Goal: Transaction & Acquisition: Purchase product/service

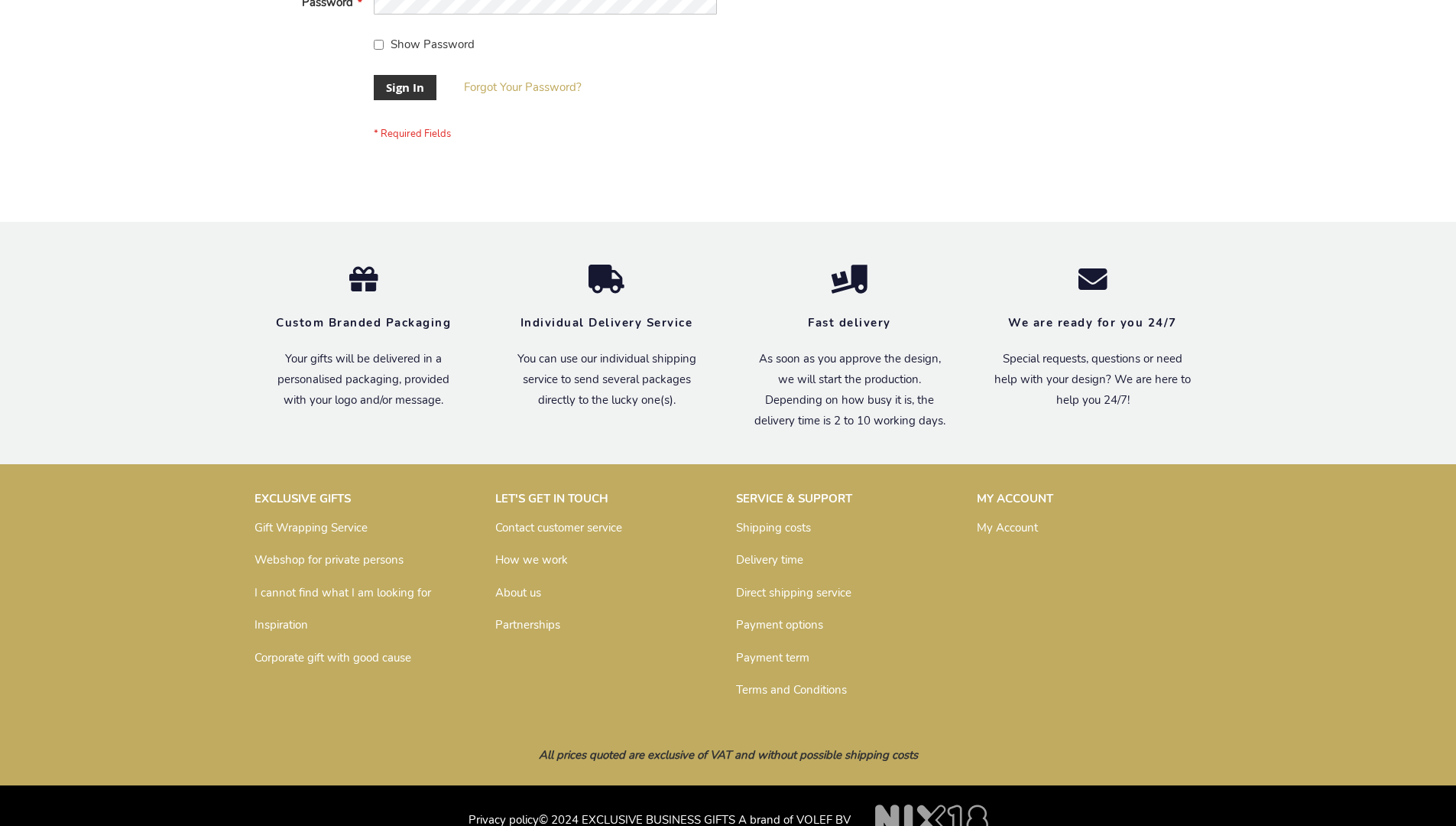
scroll to position [492, 0]
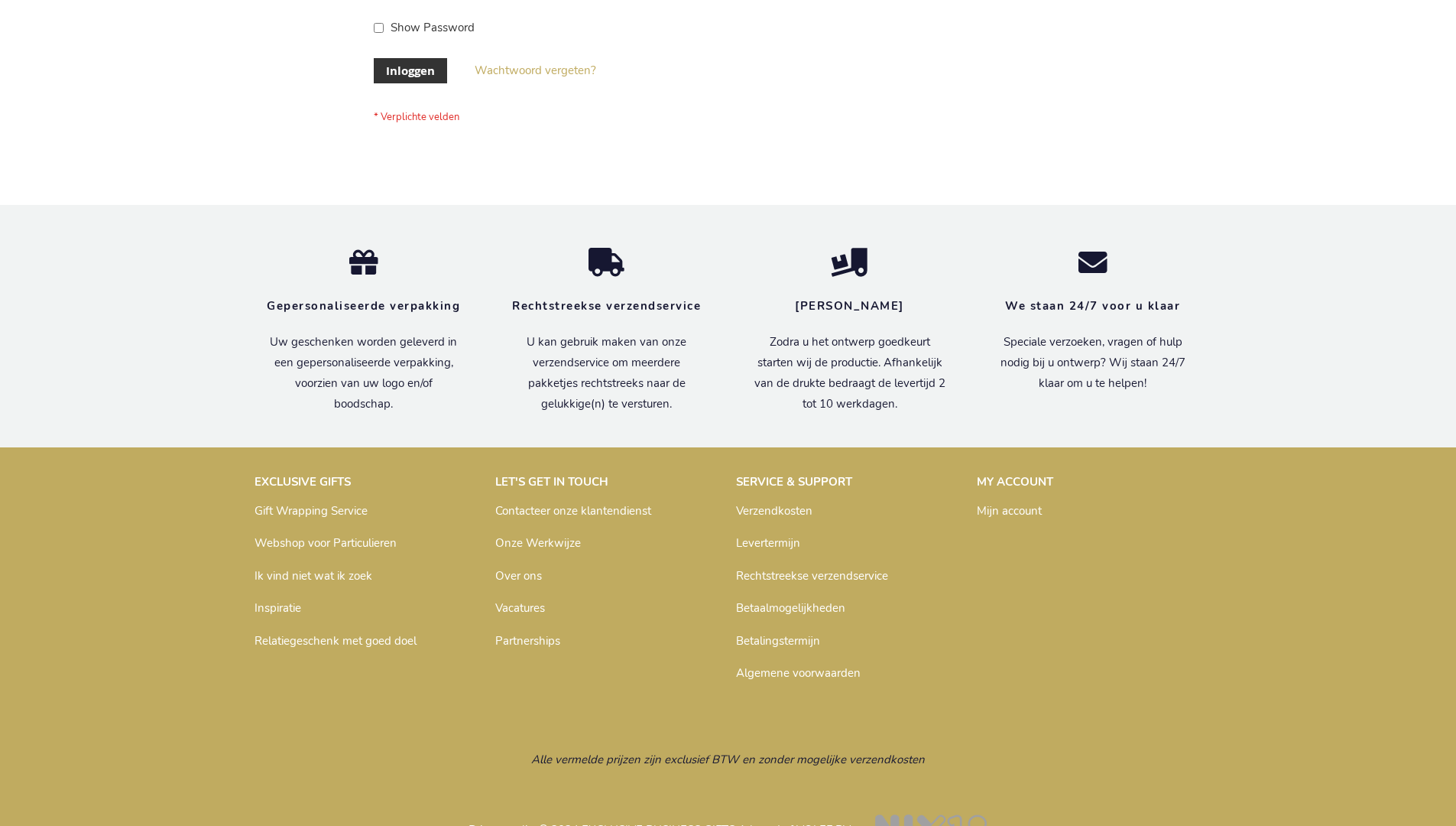
scroll to position [519, 0]
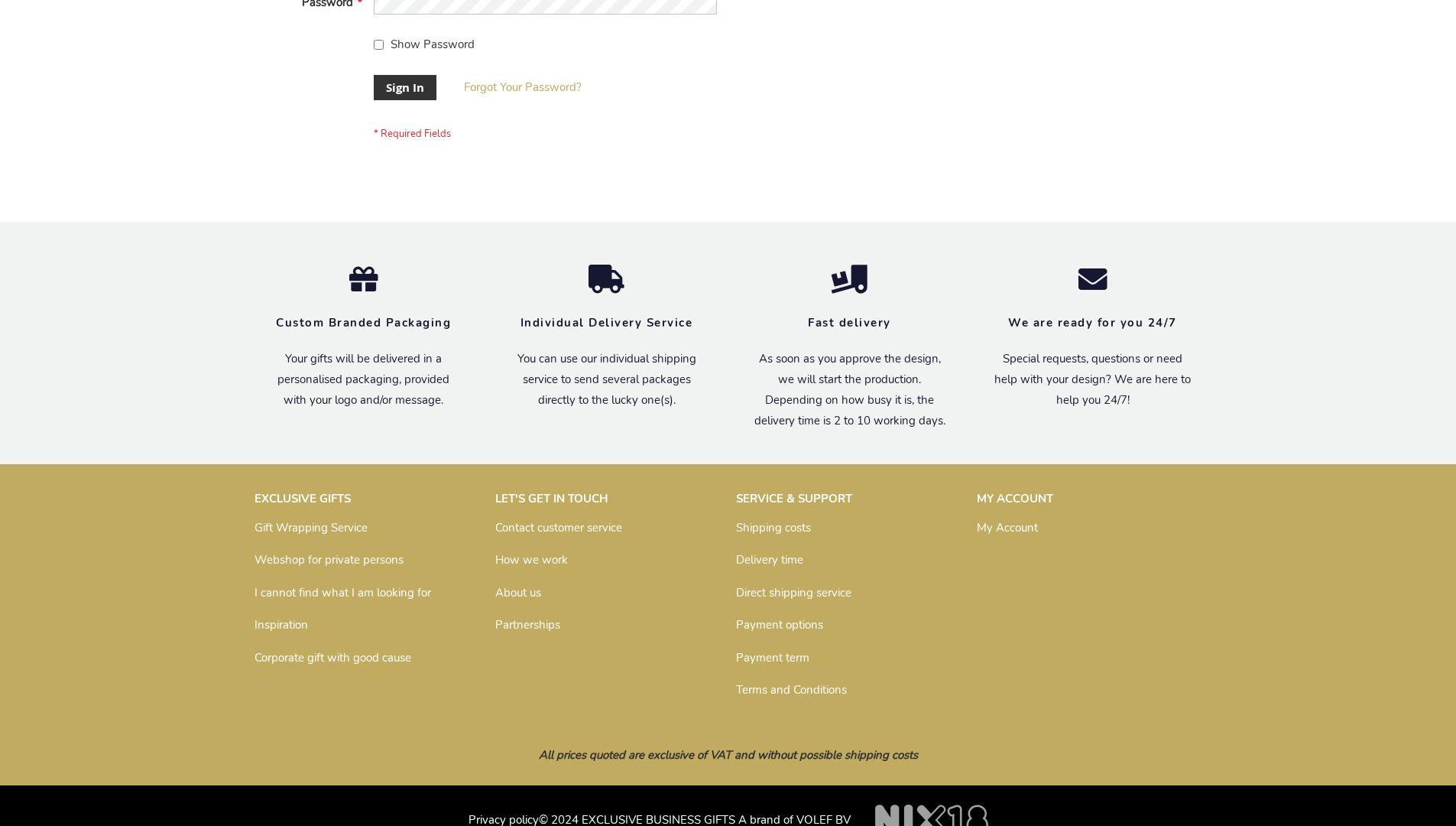
scroll to position [492, 0]
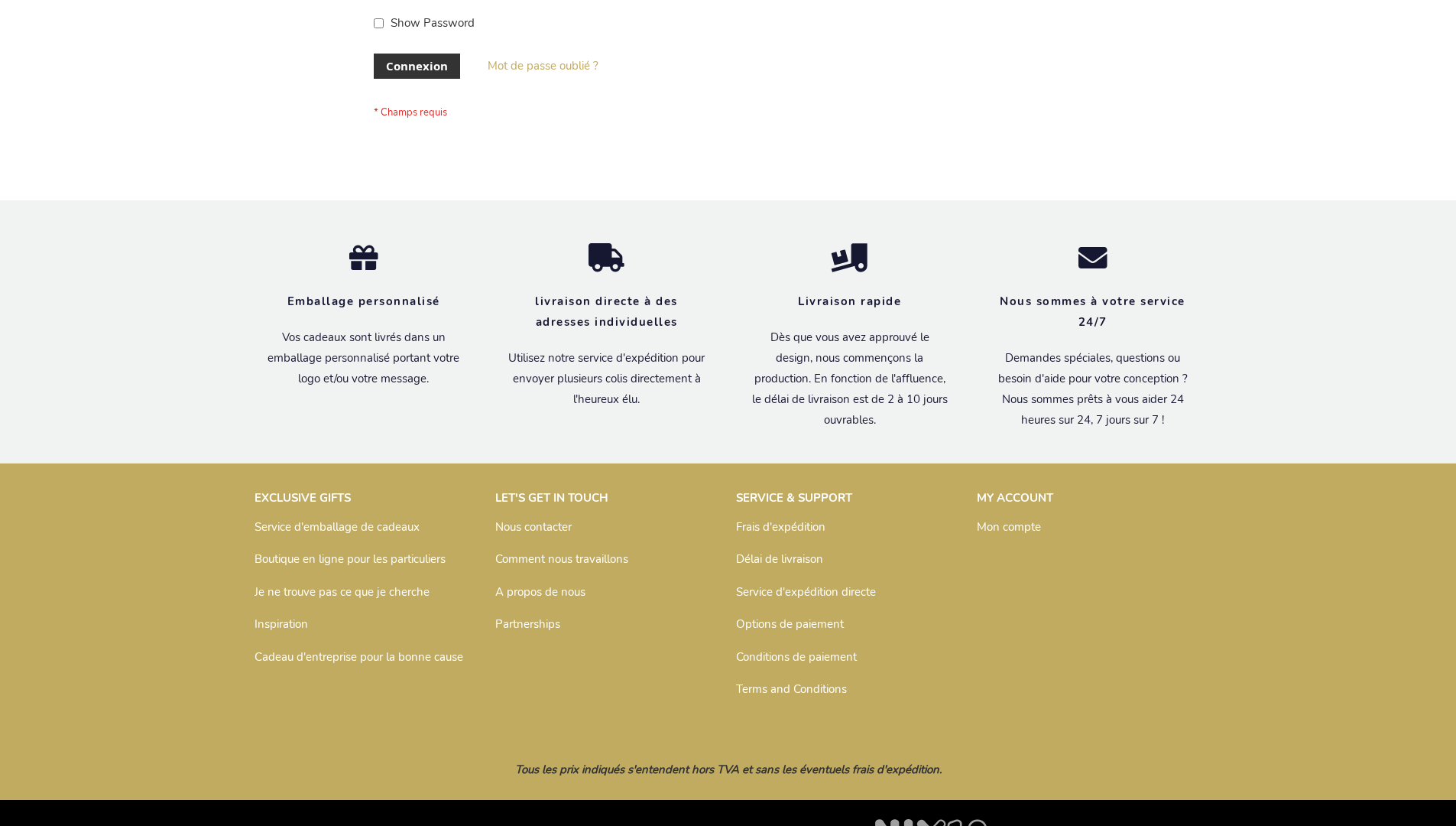
scroll to position [527, 0]
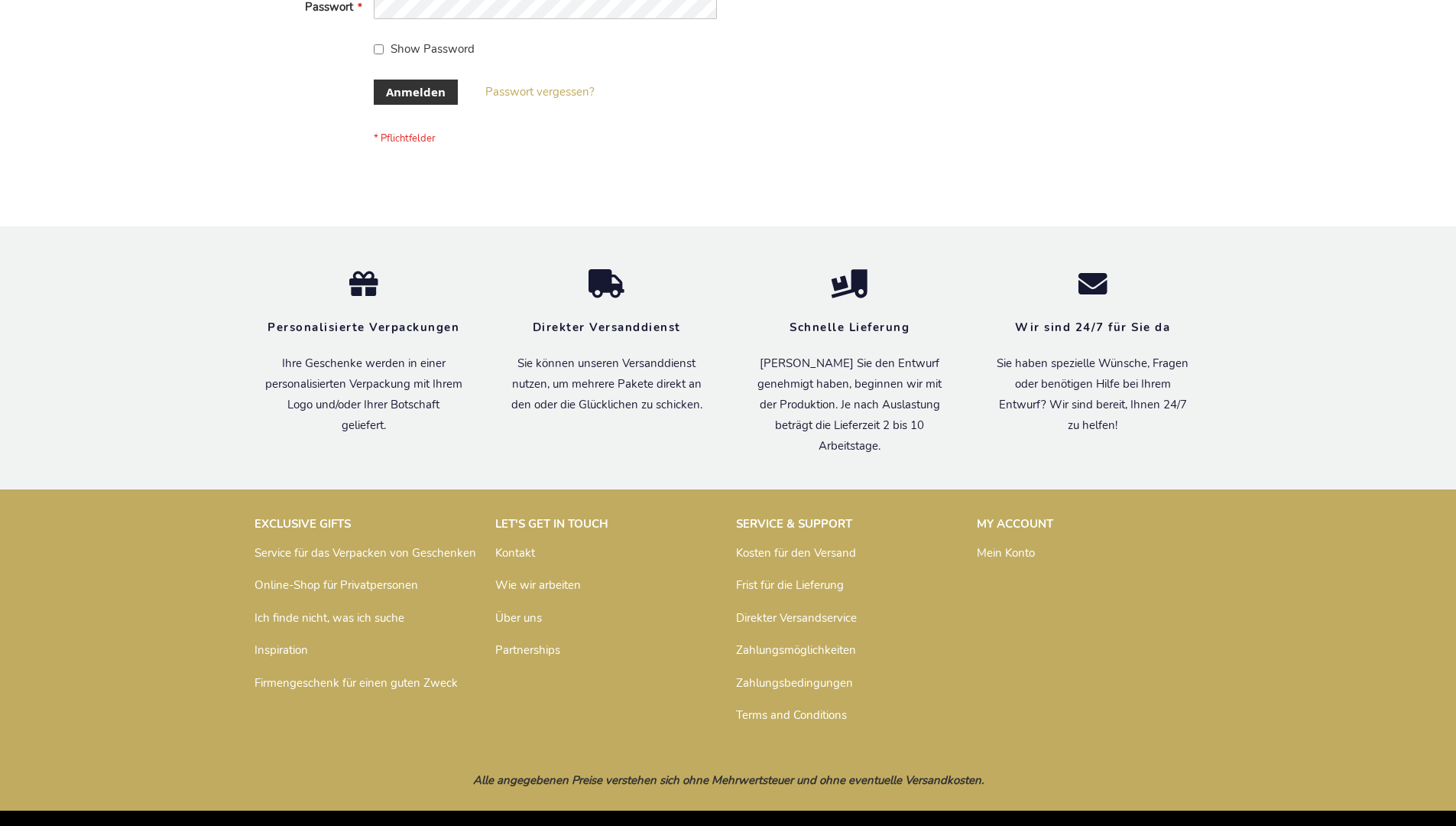
scroll to position [513, 0]
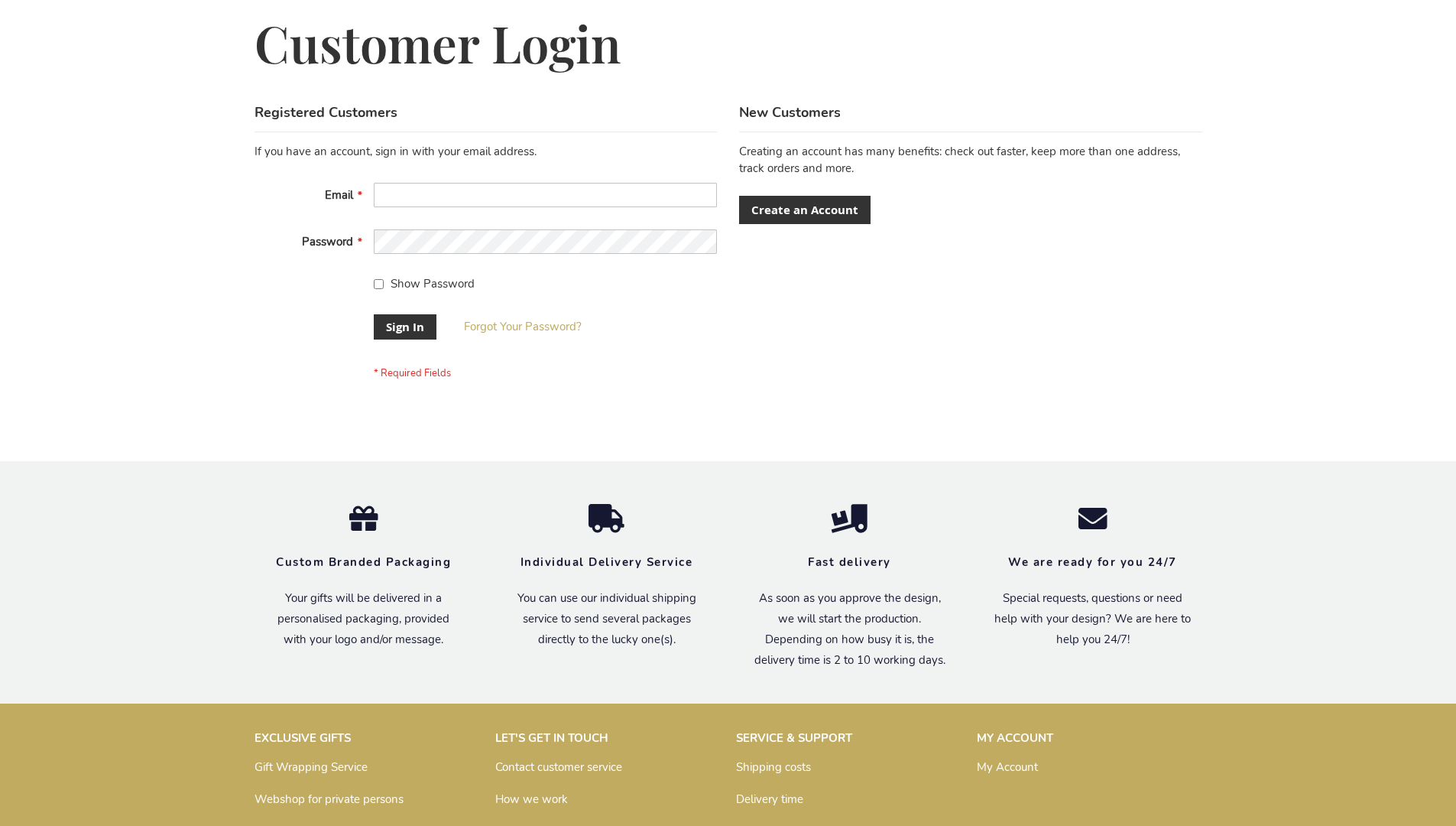
scroll to position [492, 0]
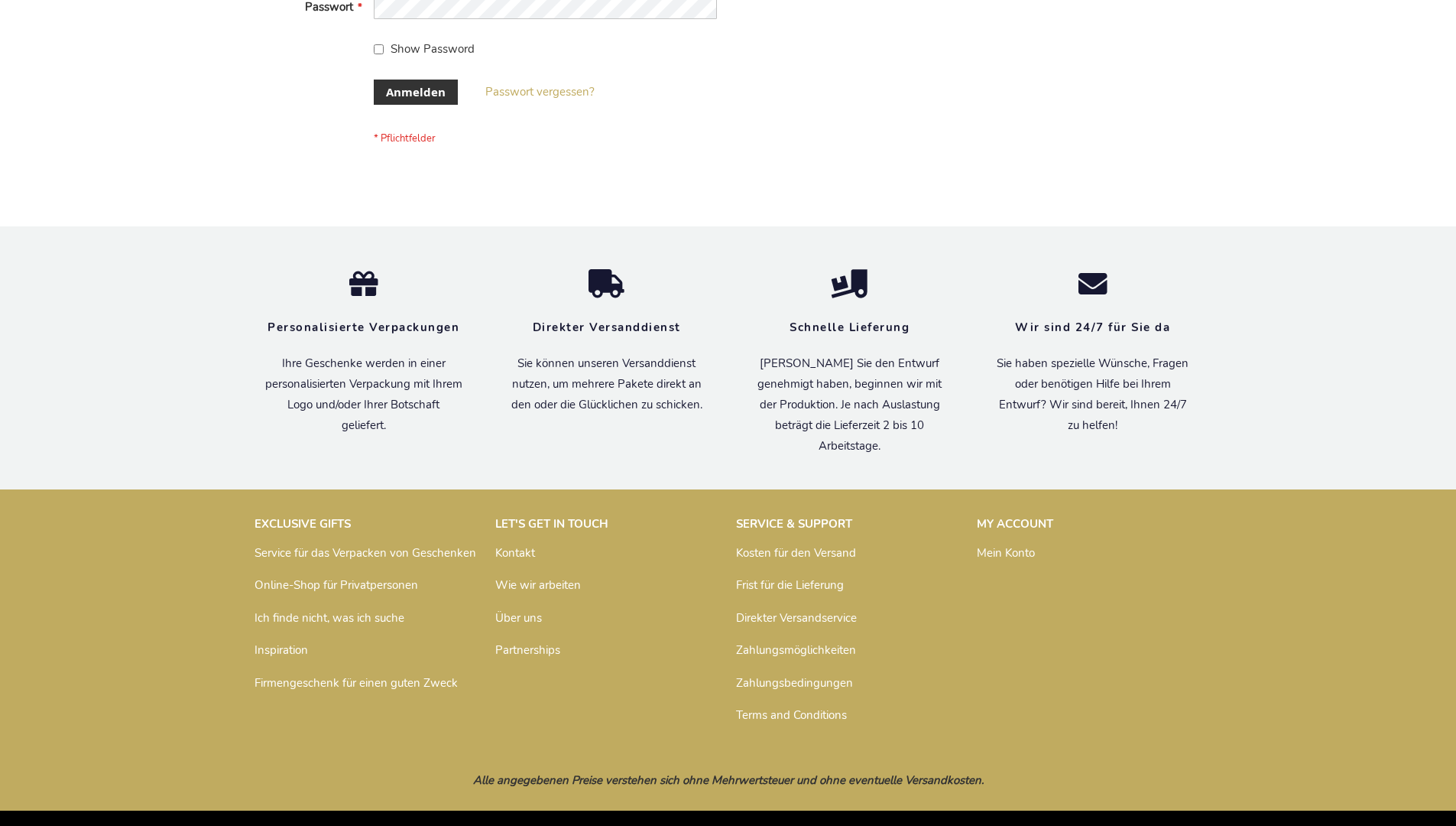
scroll to position [513, 0]
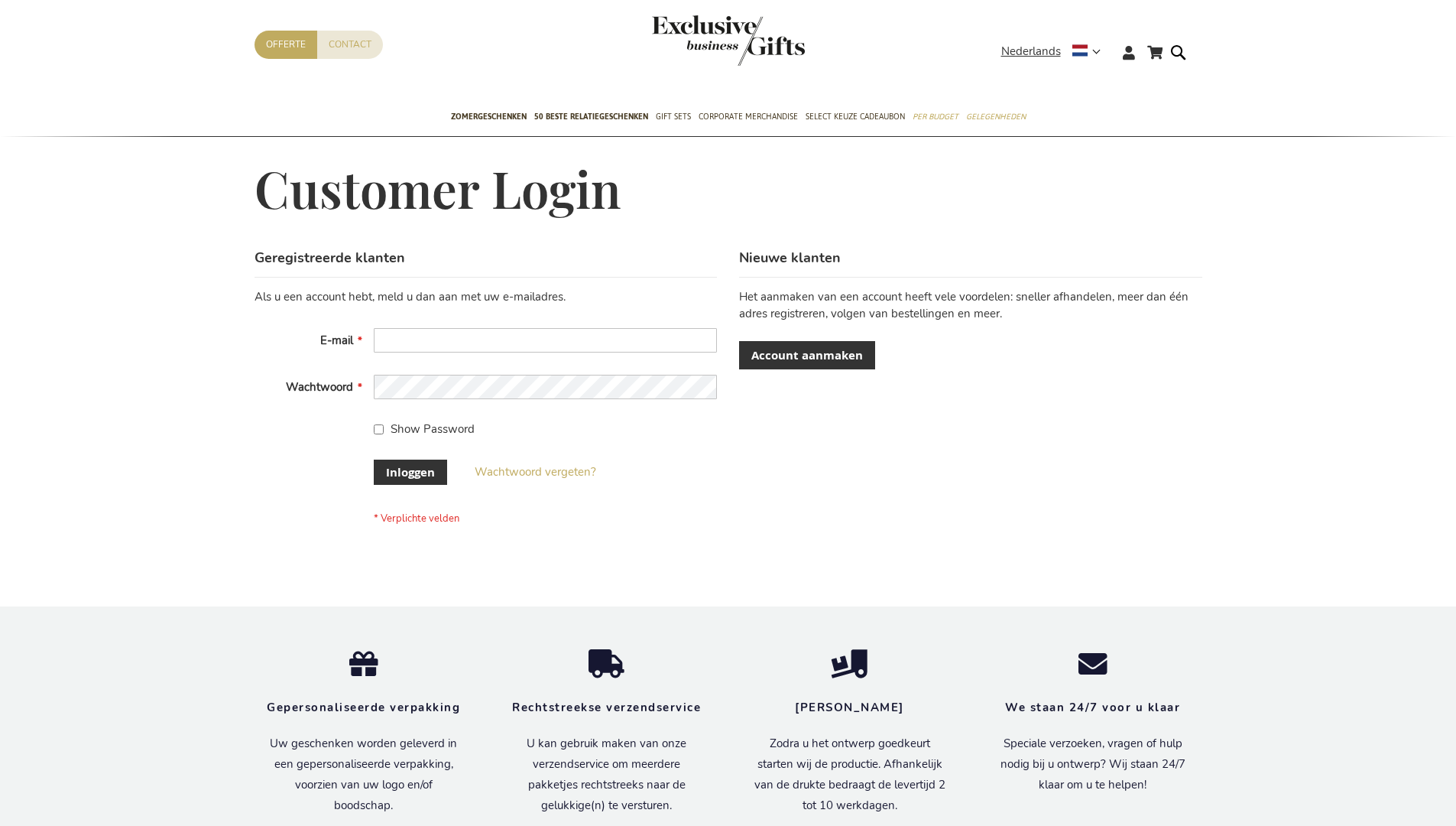
scroll to position [519, 0]
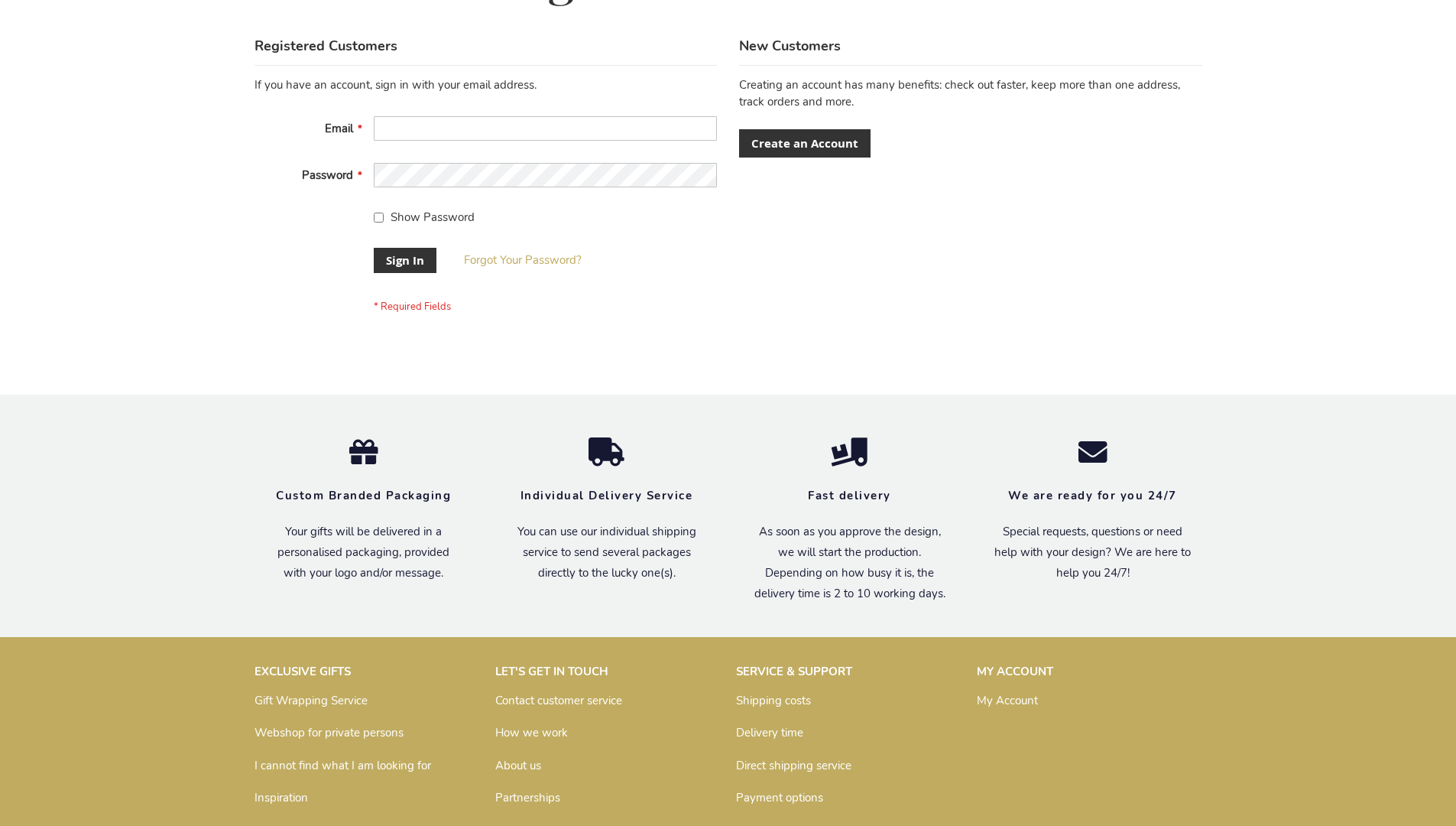
scroll to position [492, 0]
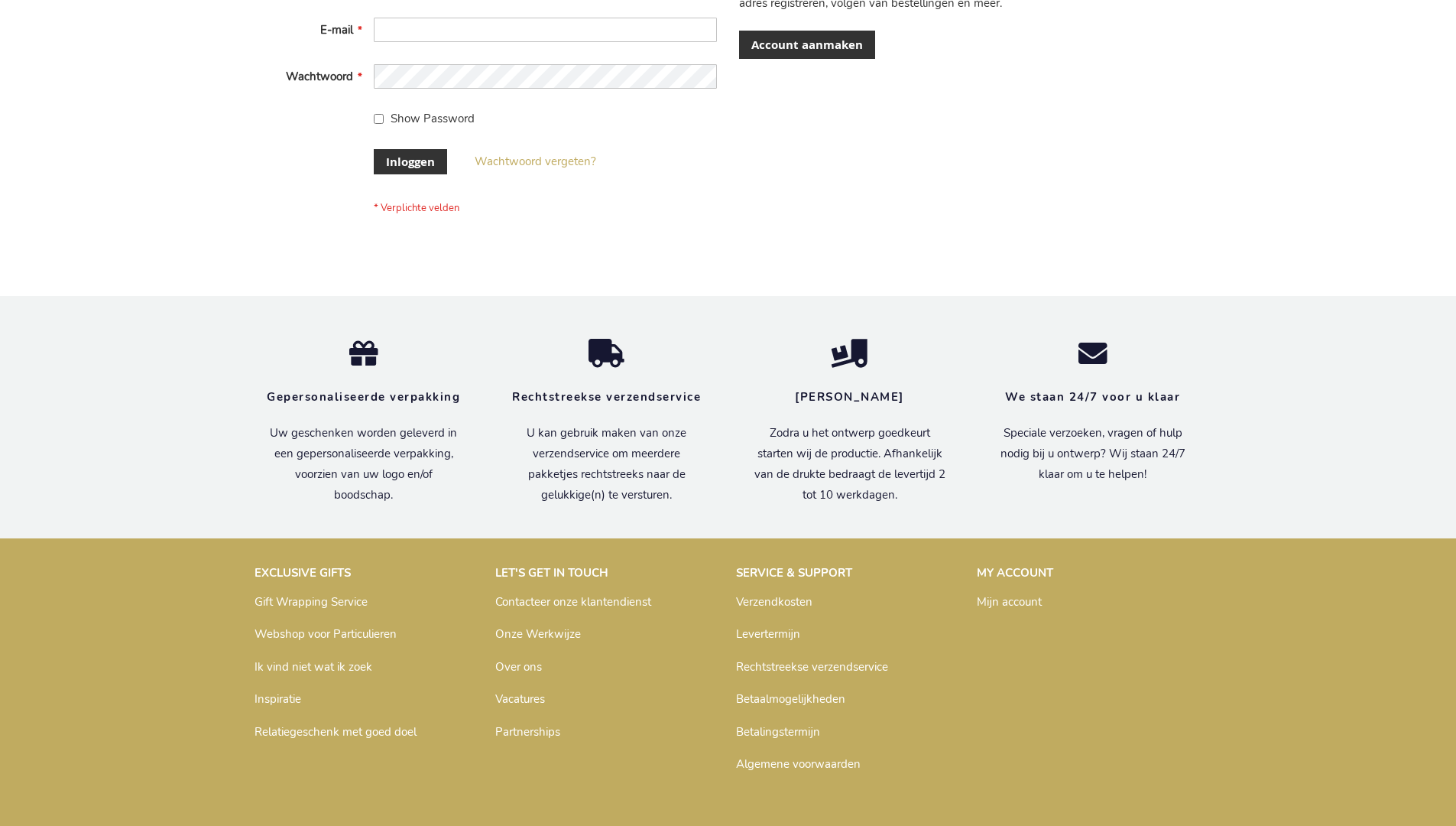
scroll to position [519, 0]
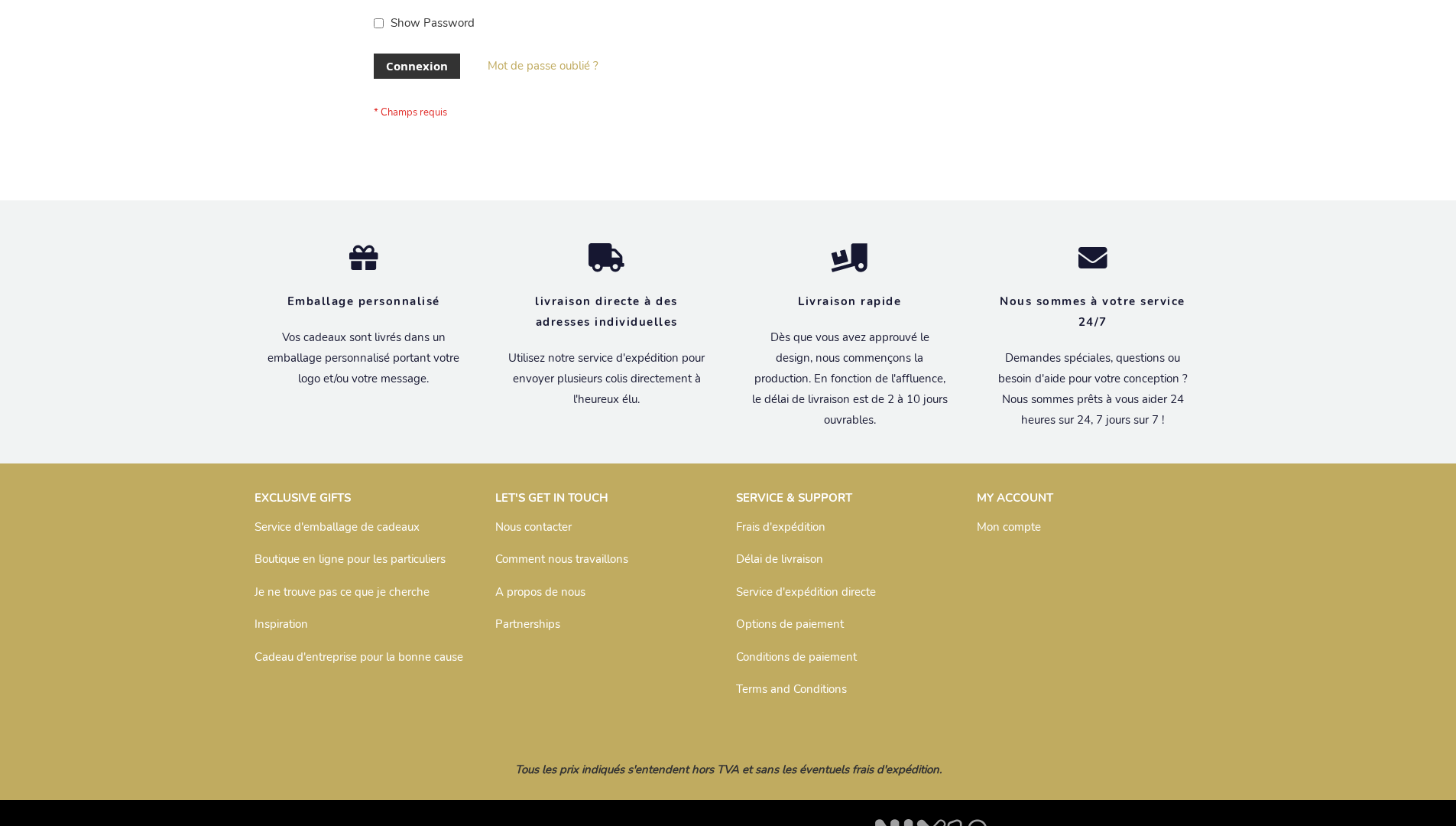
scroll to position [527, 0]
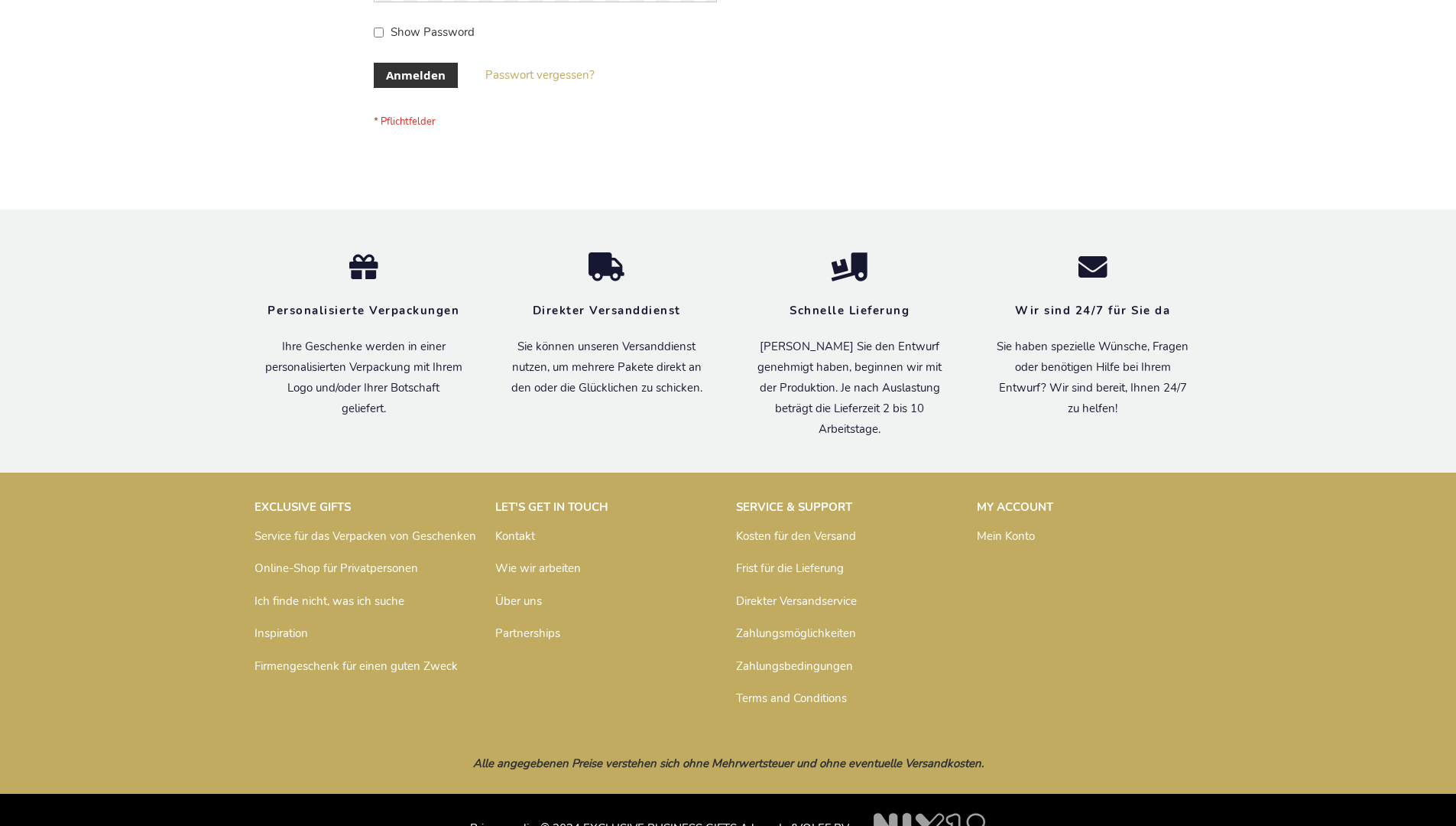
scroll to position [513, 0]
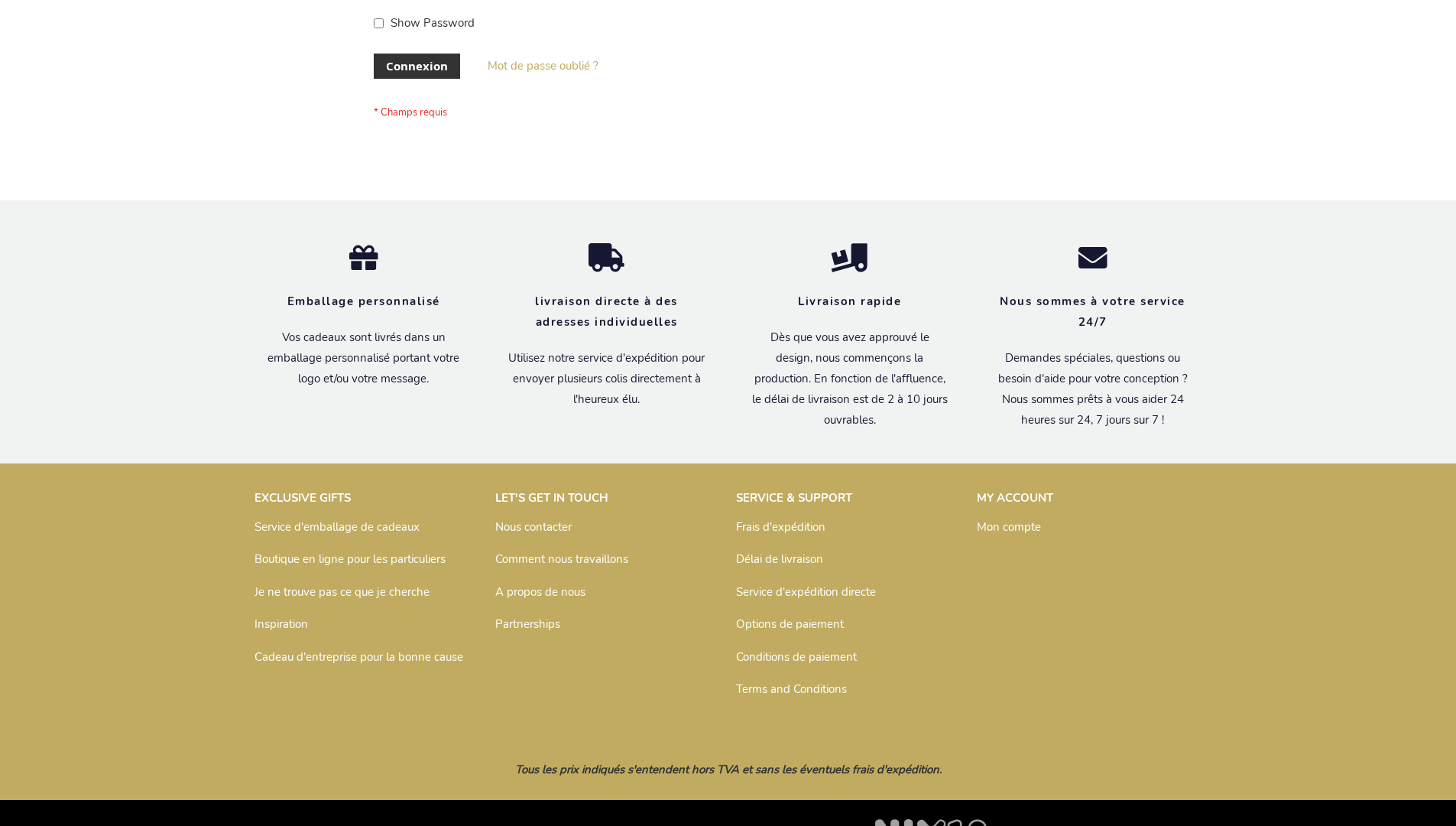
scroll to position [527, 0]
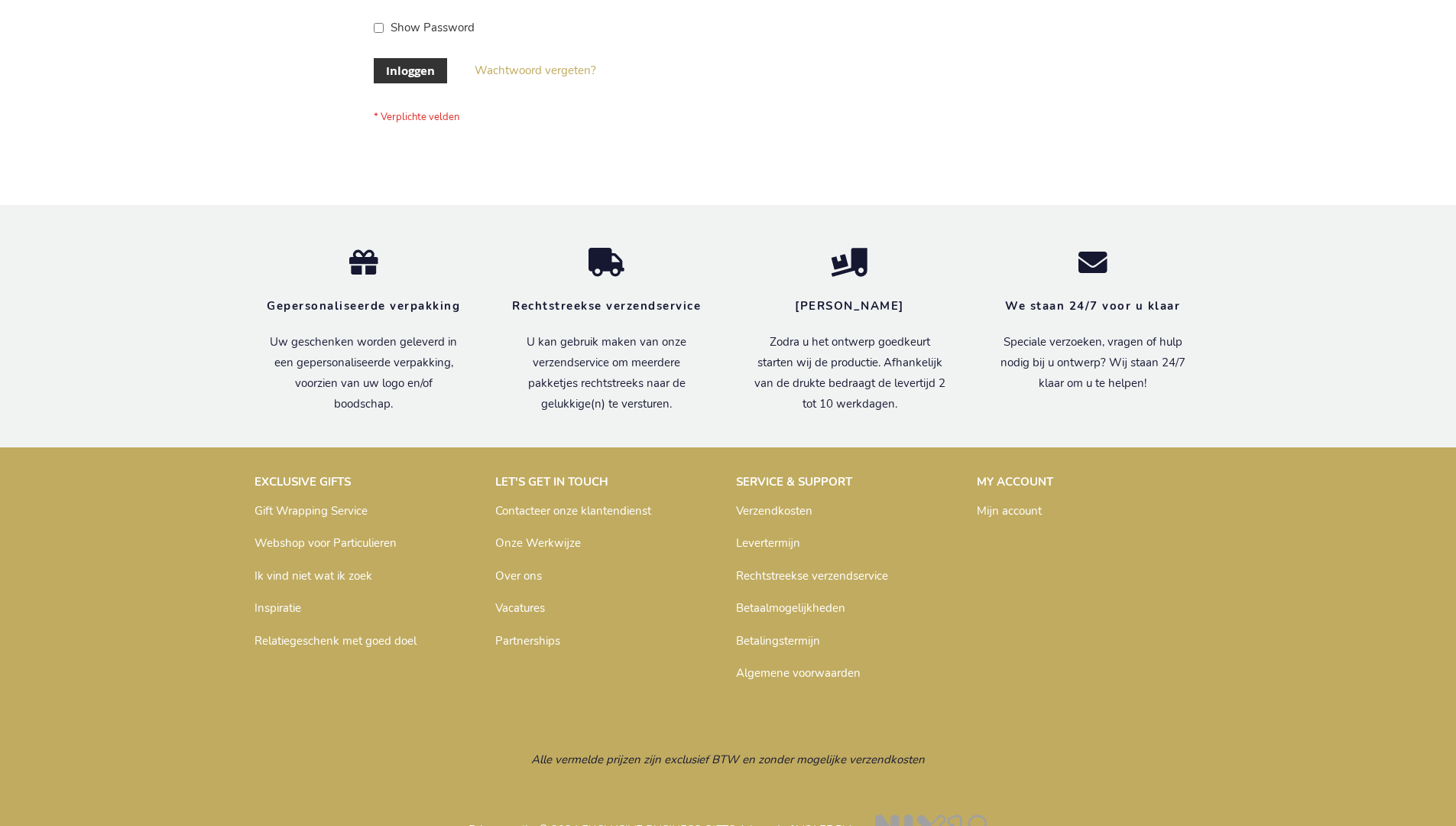
scroll to position [519, 0]
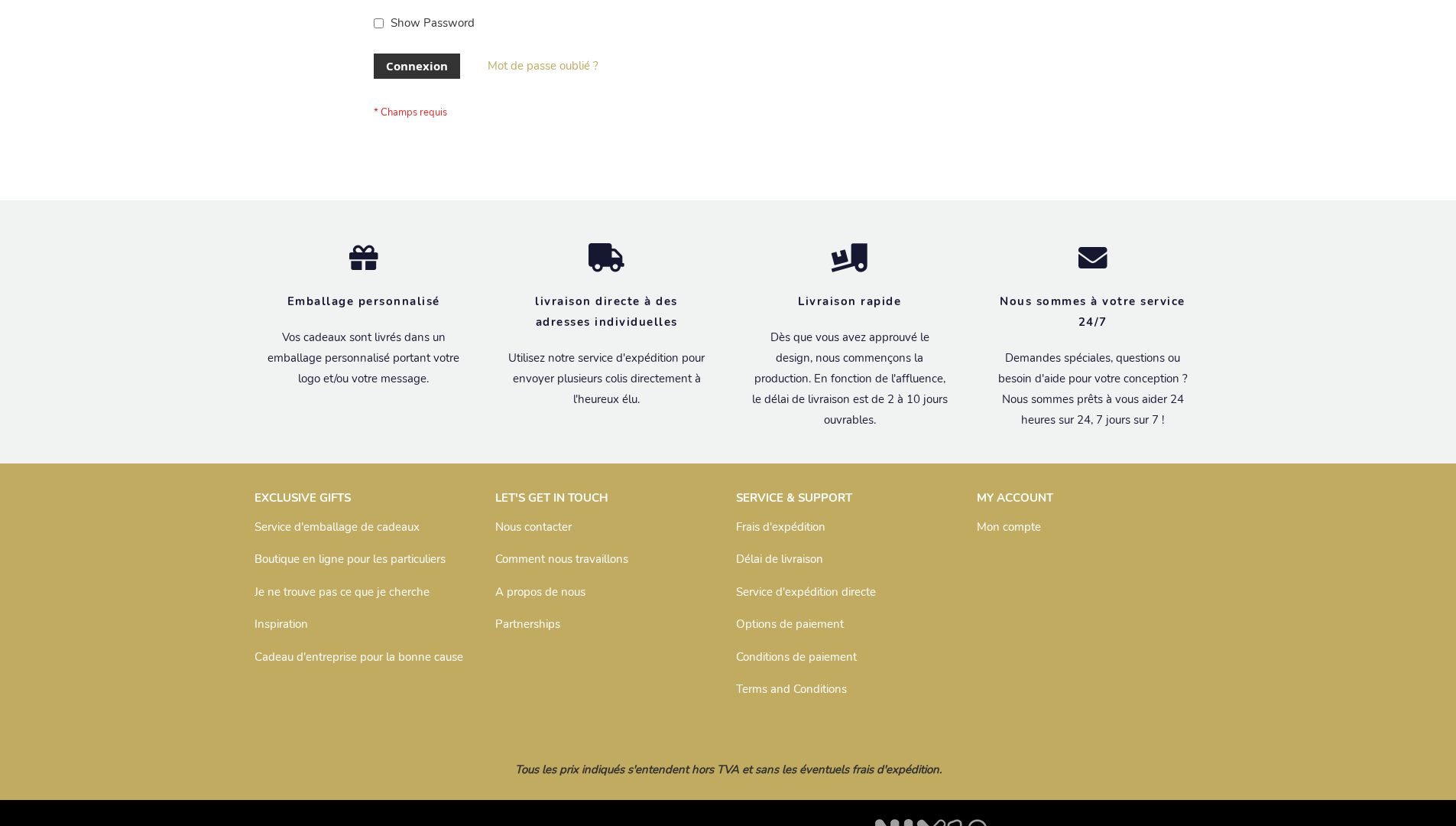
scroll to position [527, 0]
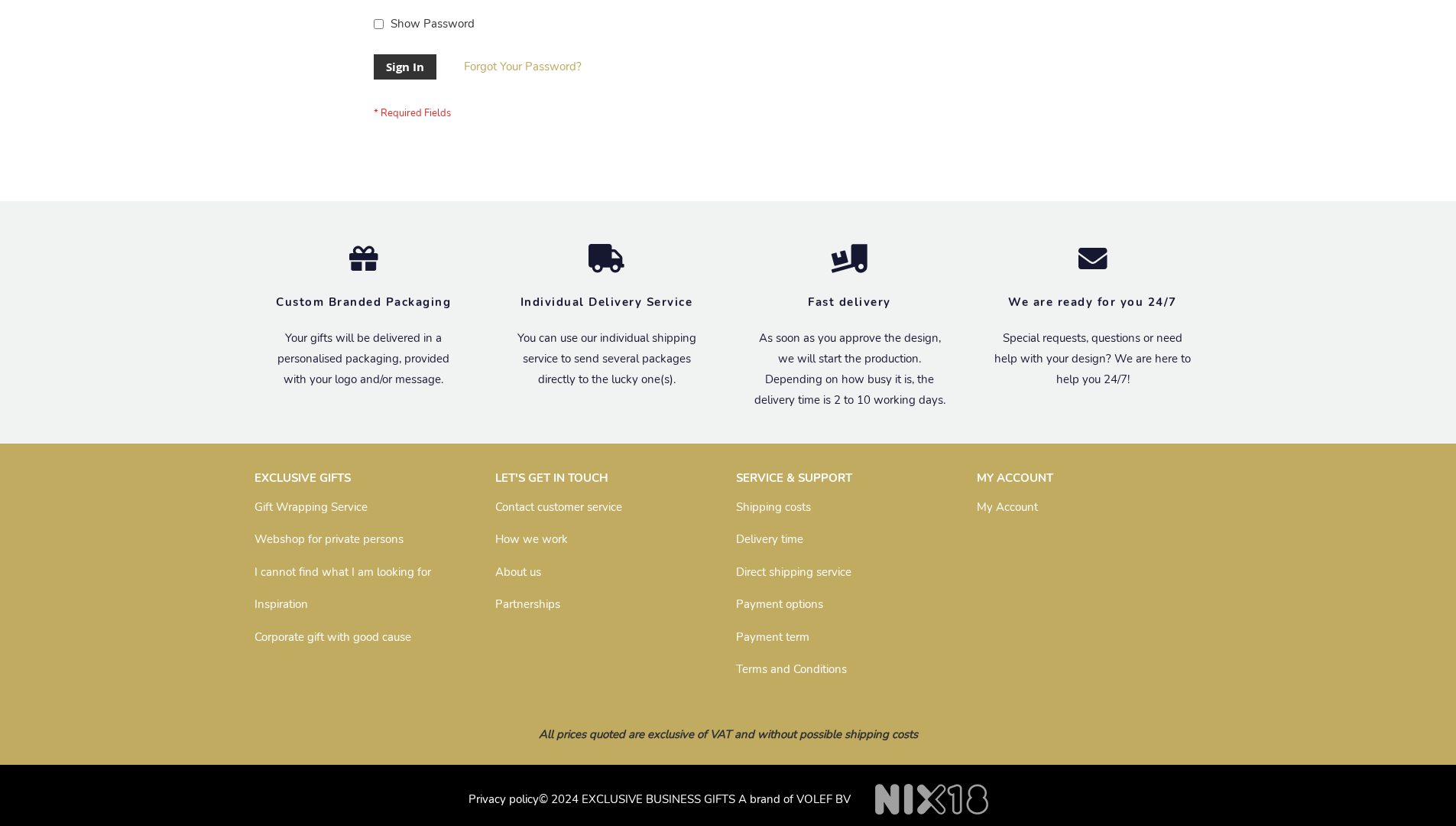
scroll to position [492, 0]
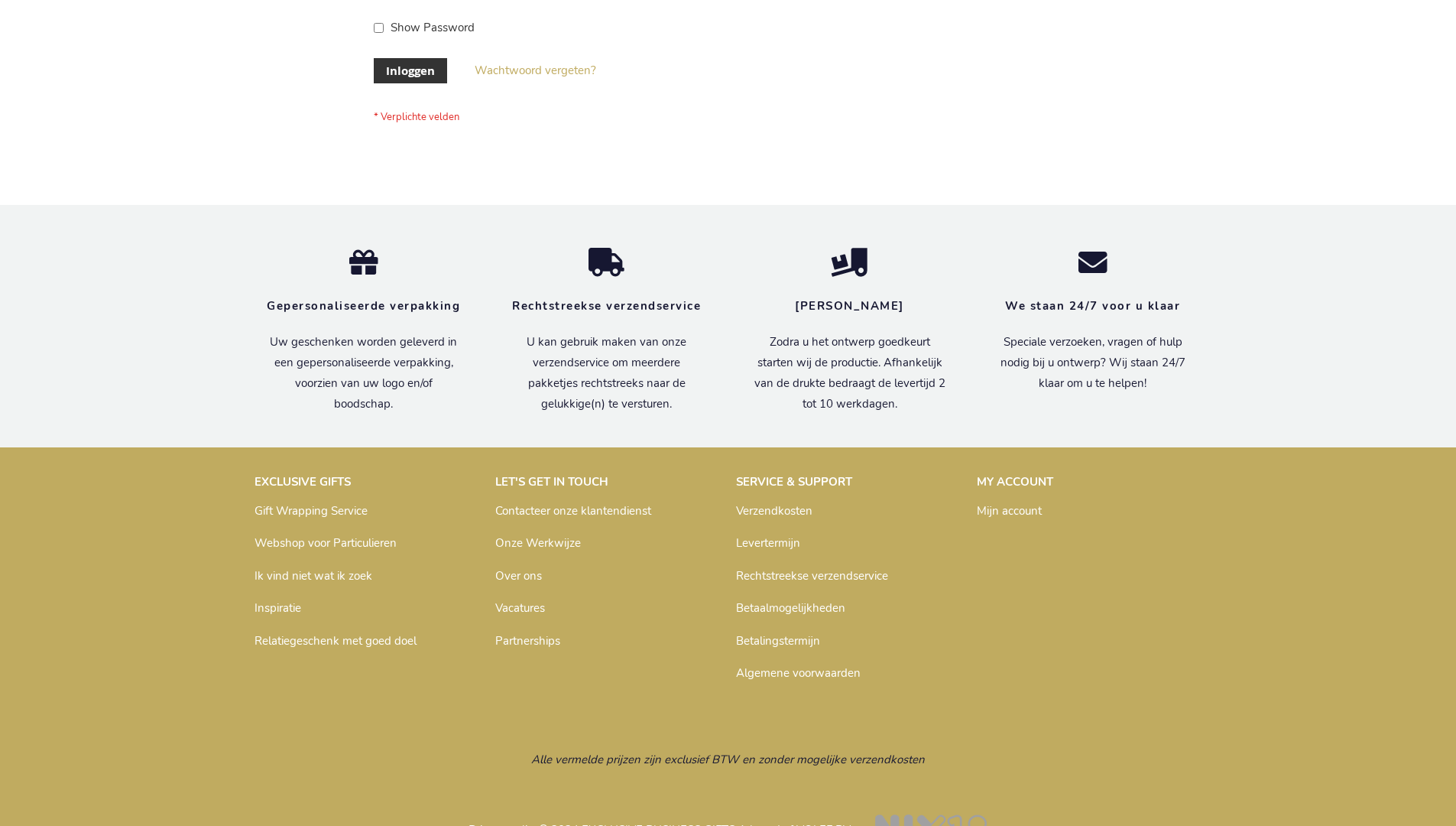
scroll to position [519, 0]
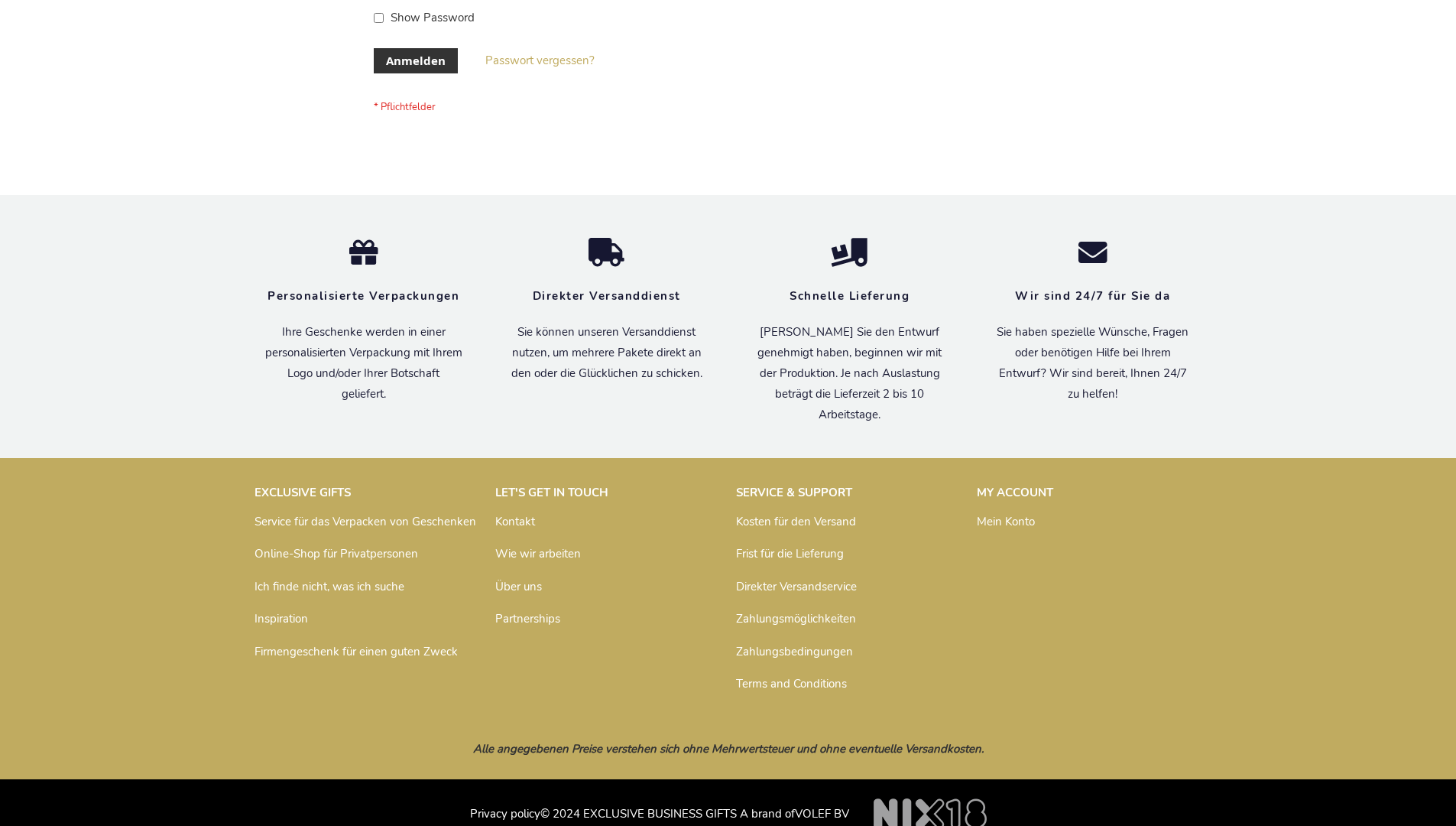
scroll to position [513, 0]
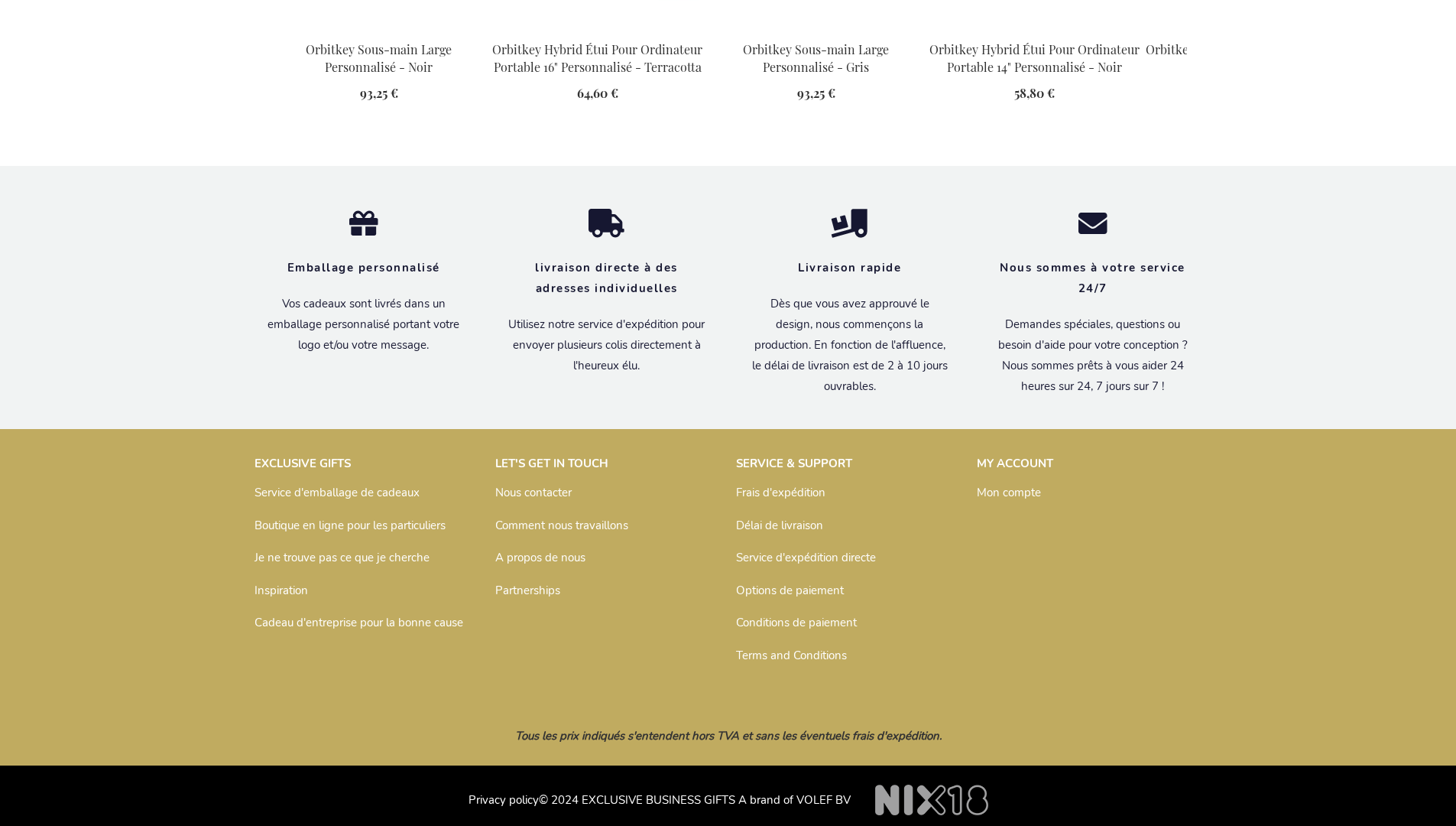
scroll to position [2059, 0]
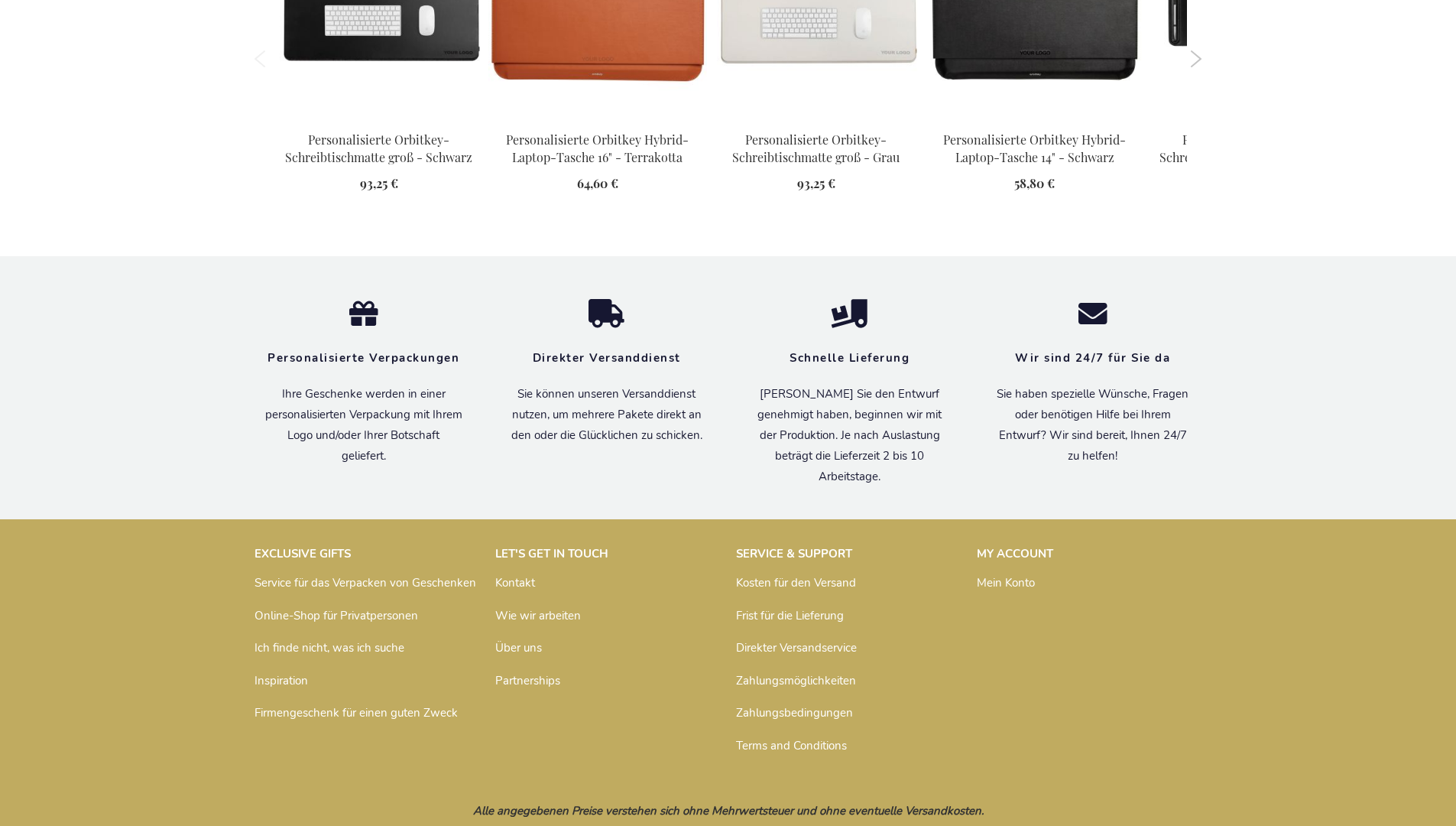
scroll to position [2061, 0]
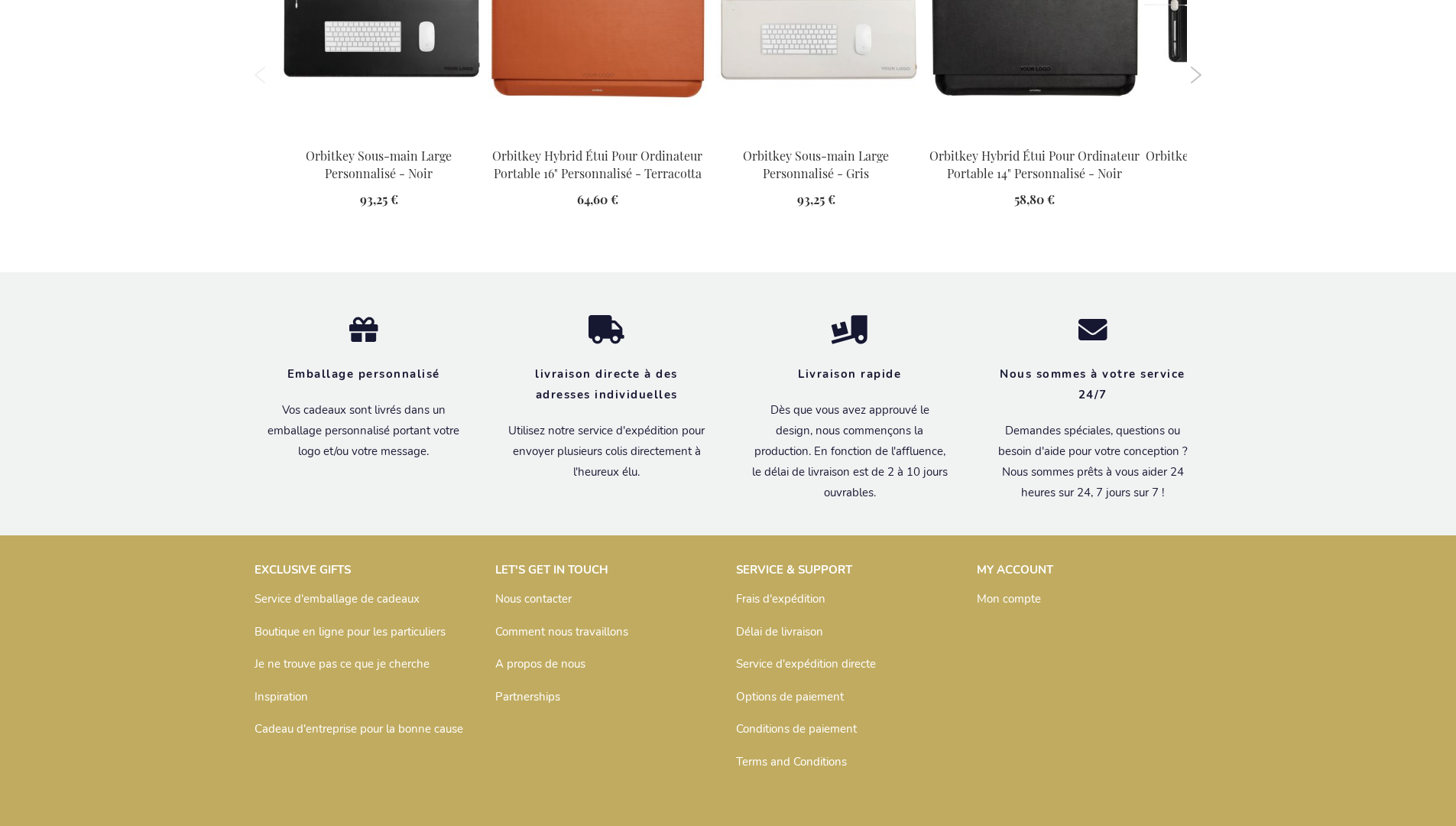
scroll to position [2059, 0]
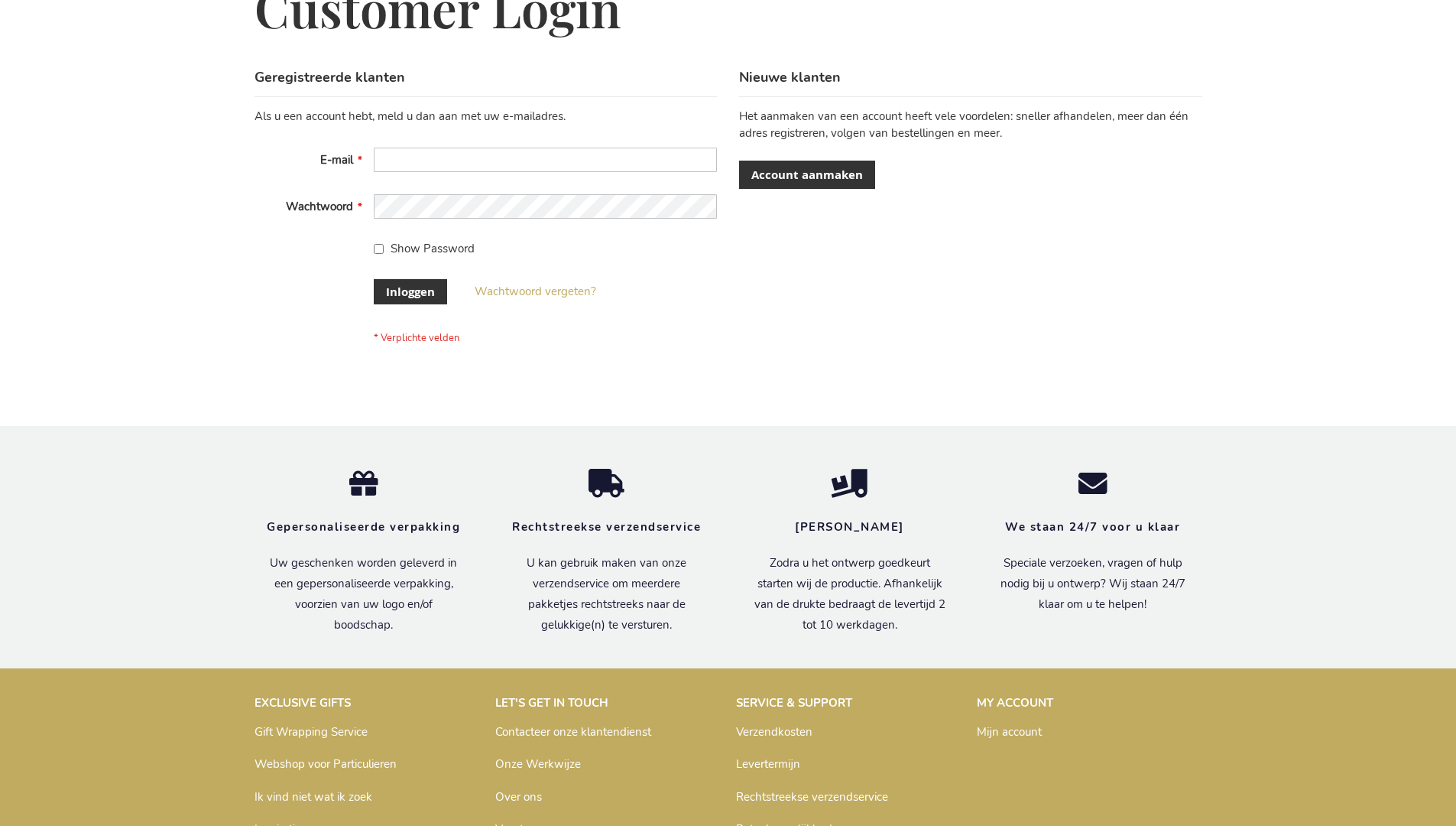
scroll to position [519, 0]
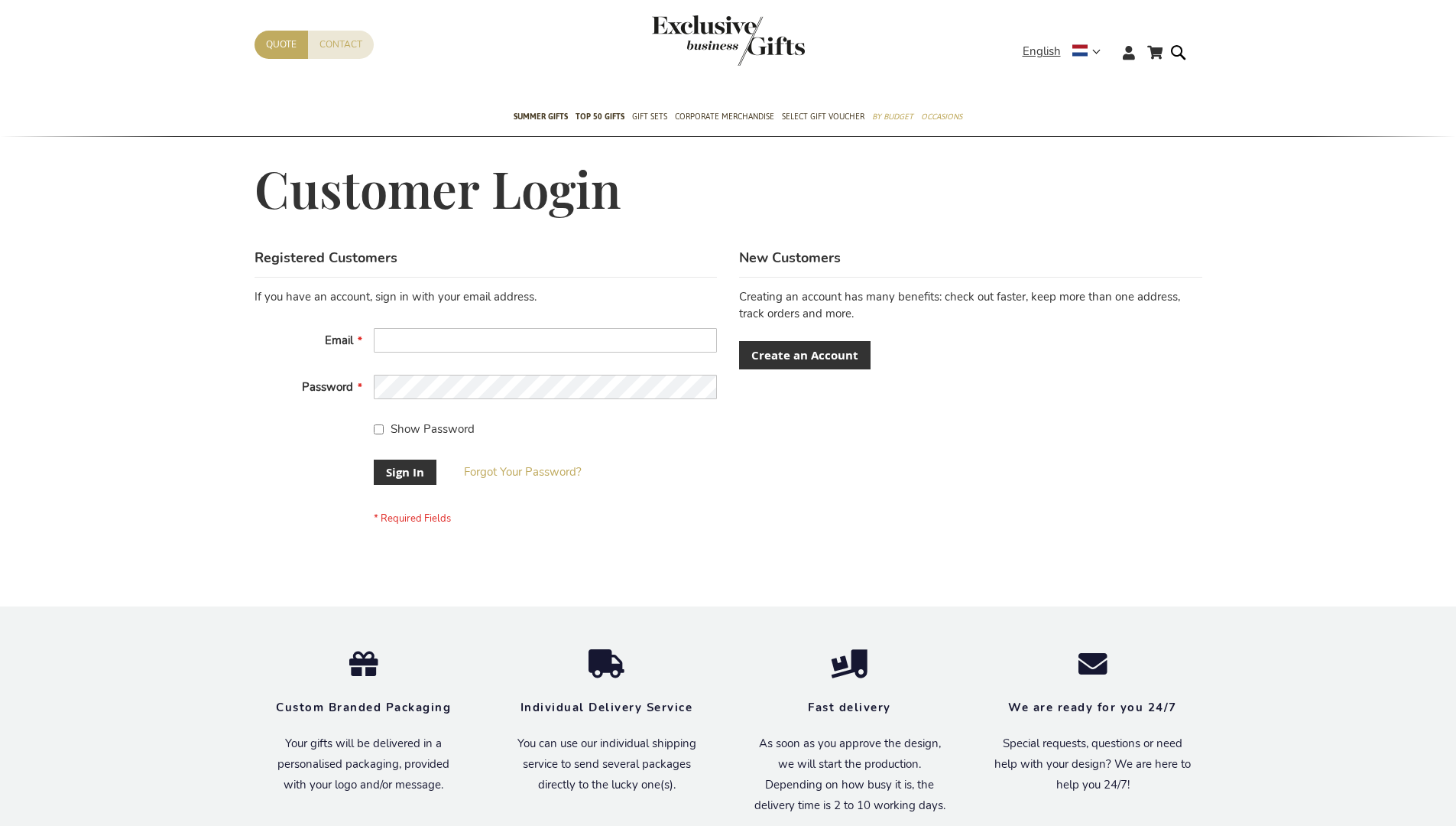
scroll to position [492, 0]
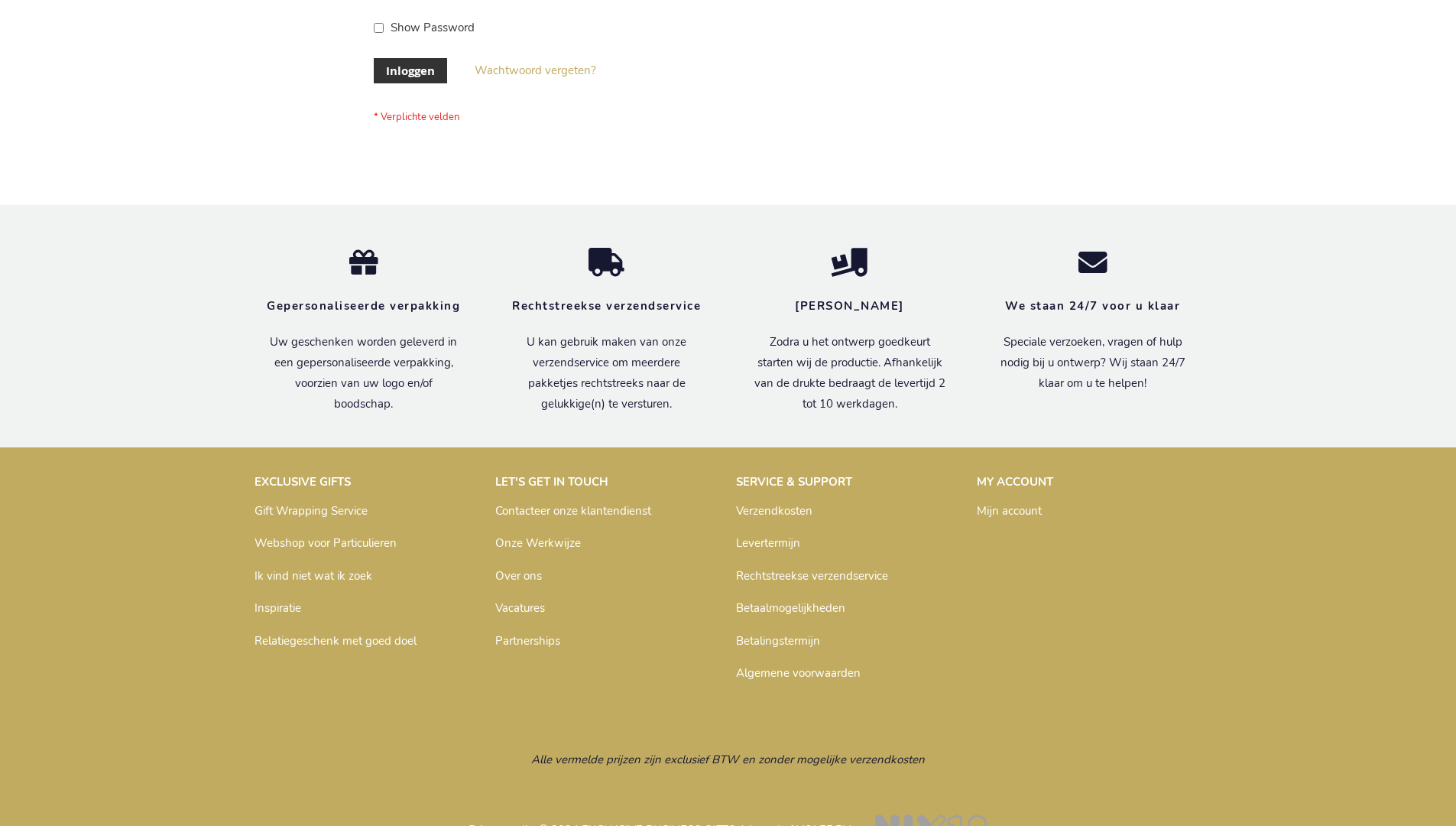
scroll to position [519, 0]
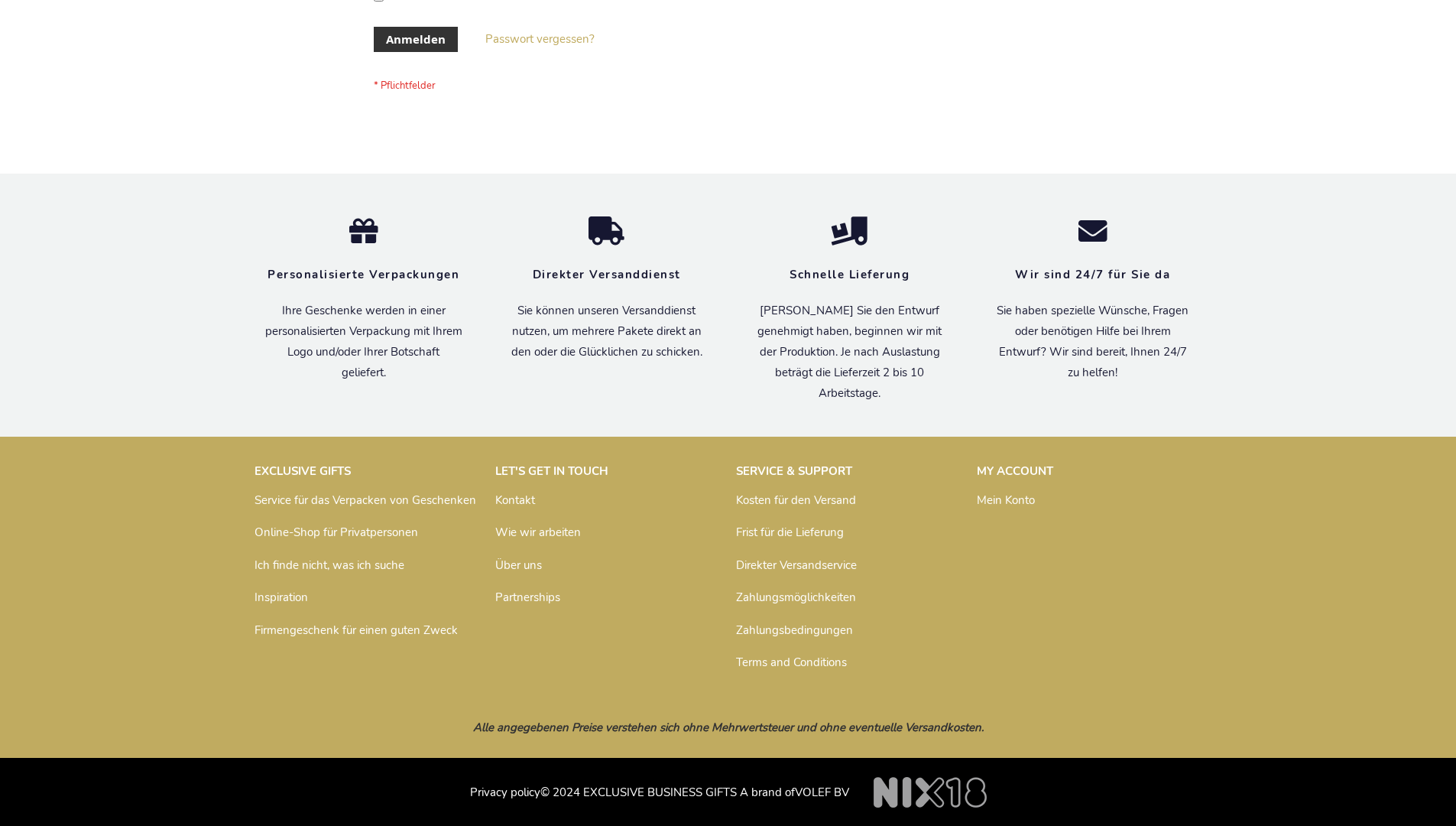
scroll to position [513, 0]
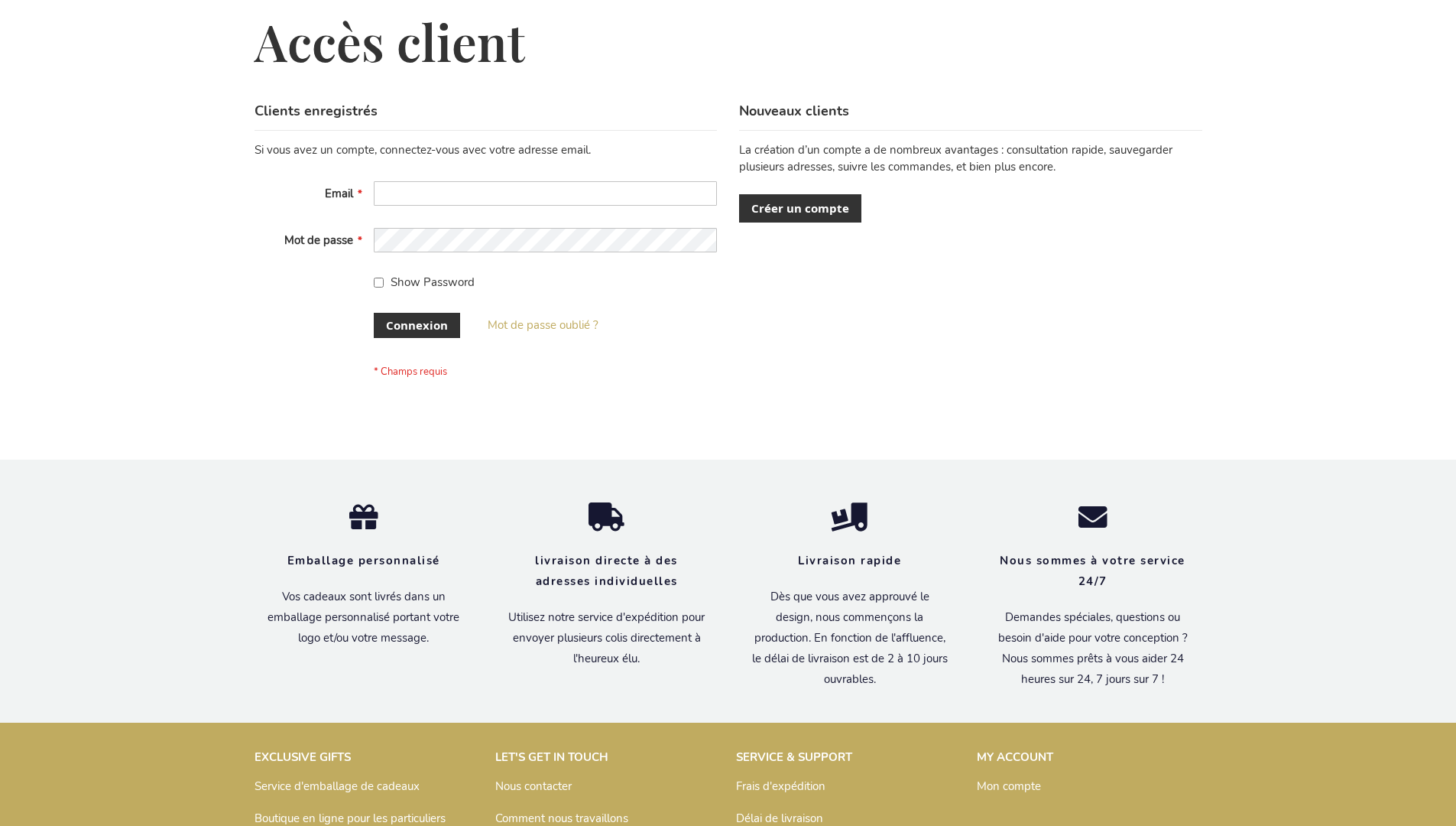
scroll to position [527, 0]
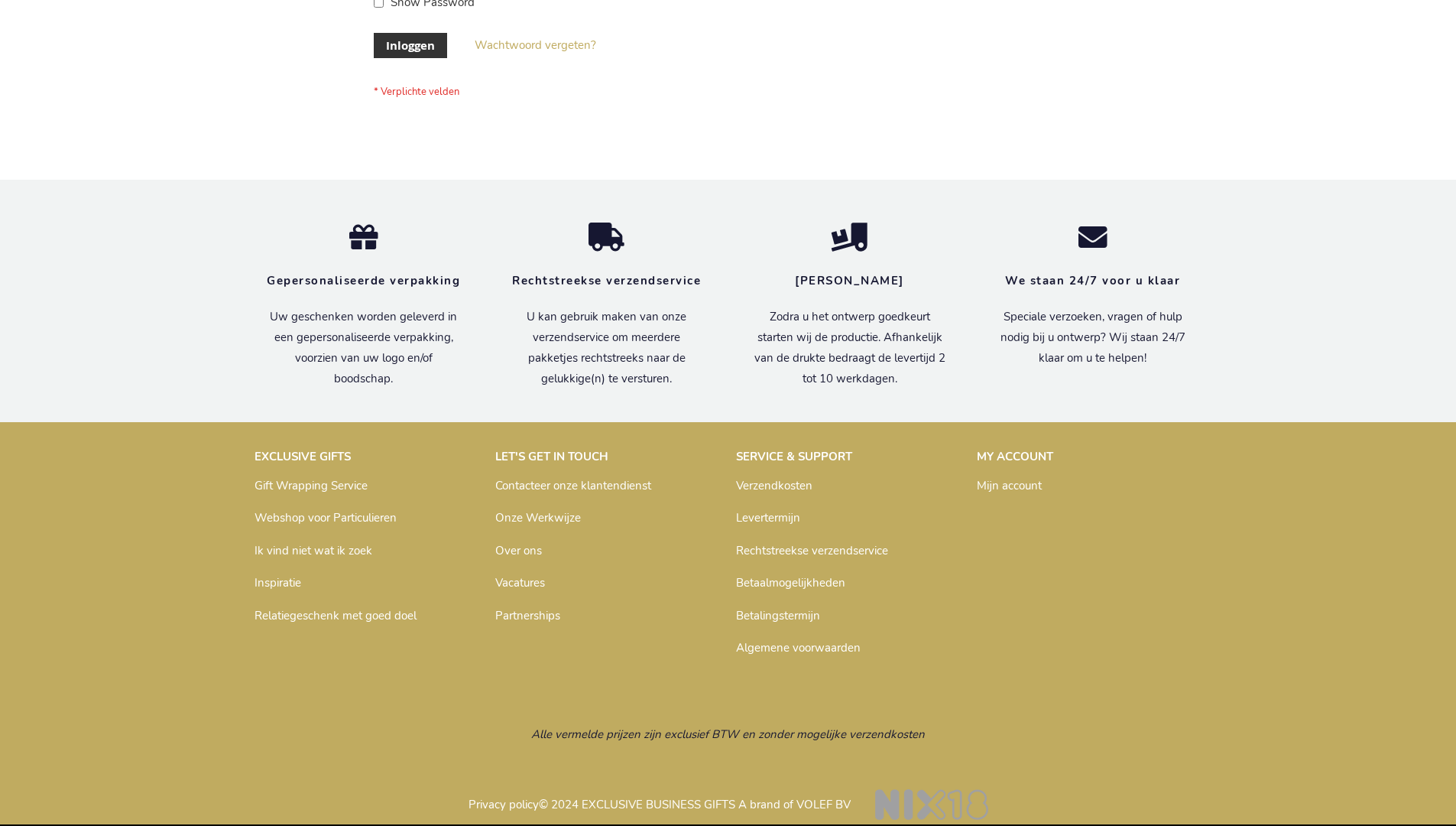
scroll to position [519, 0]
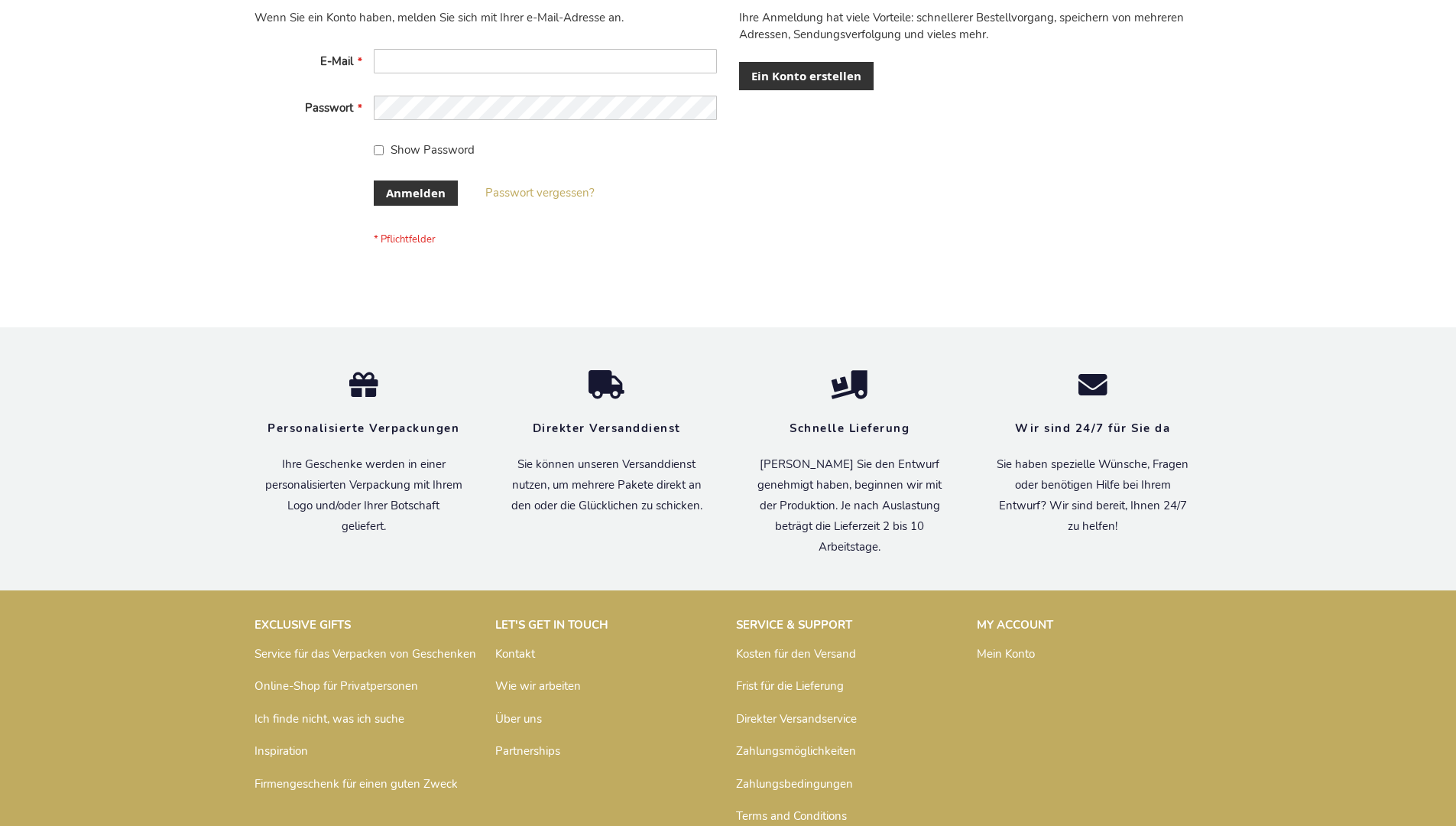
scroll to position [513, 0]
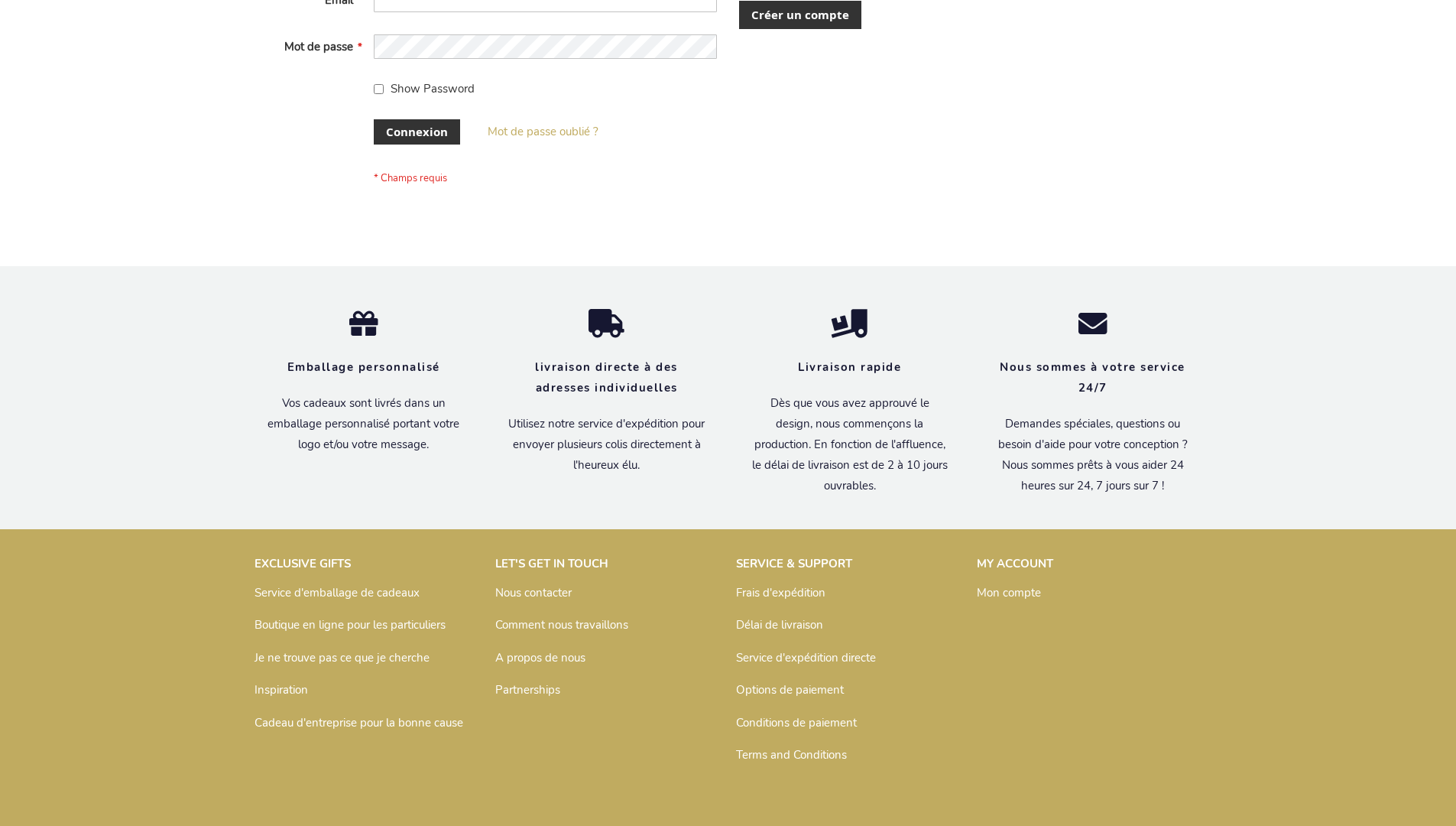
scroll to position [527, 0]
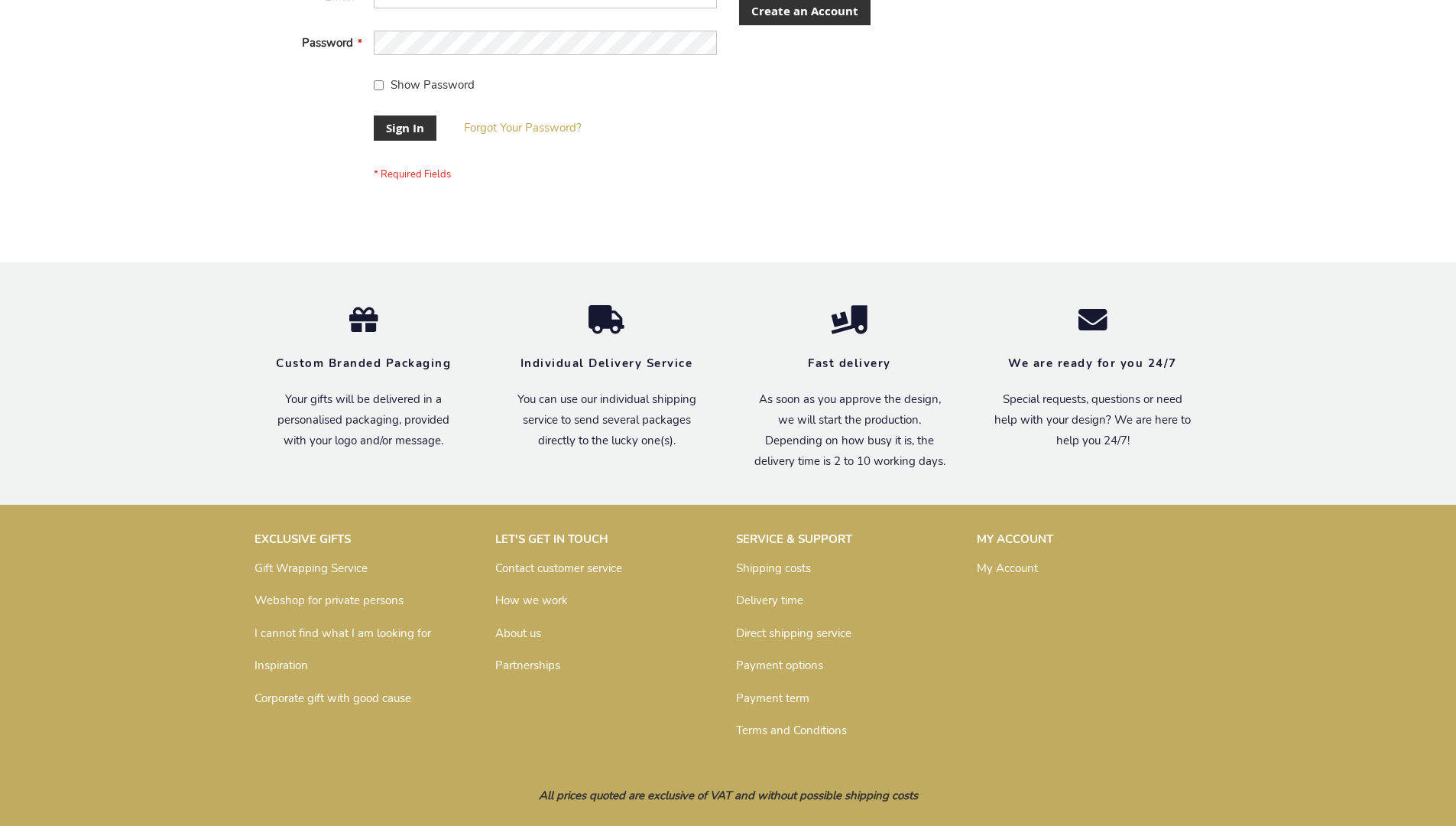
scroll to position [479, 0]
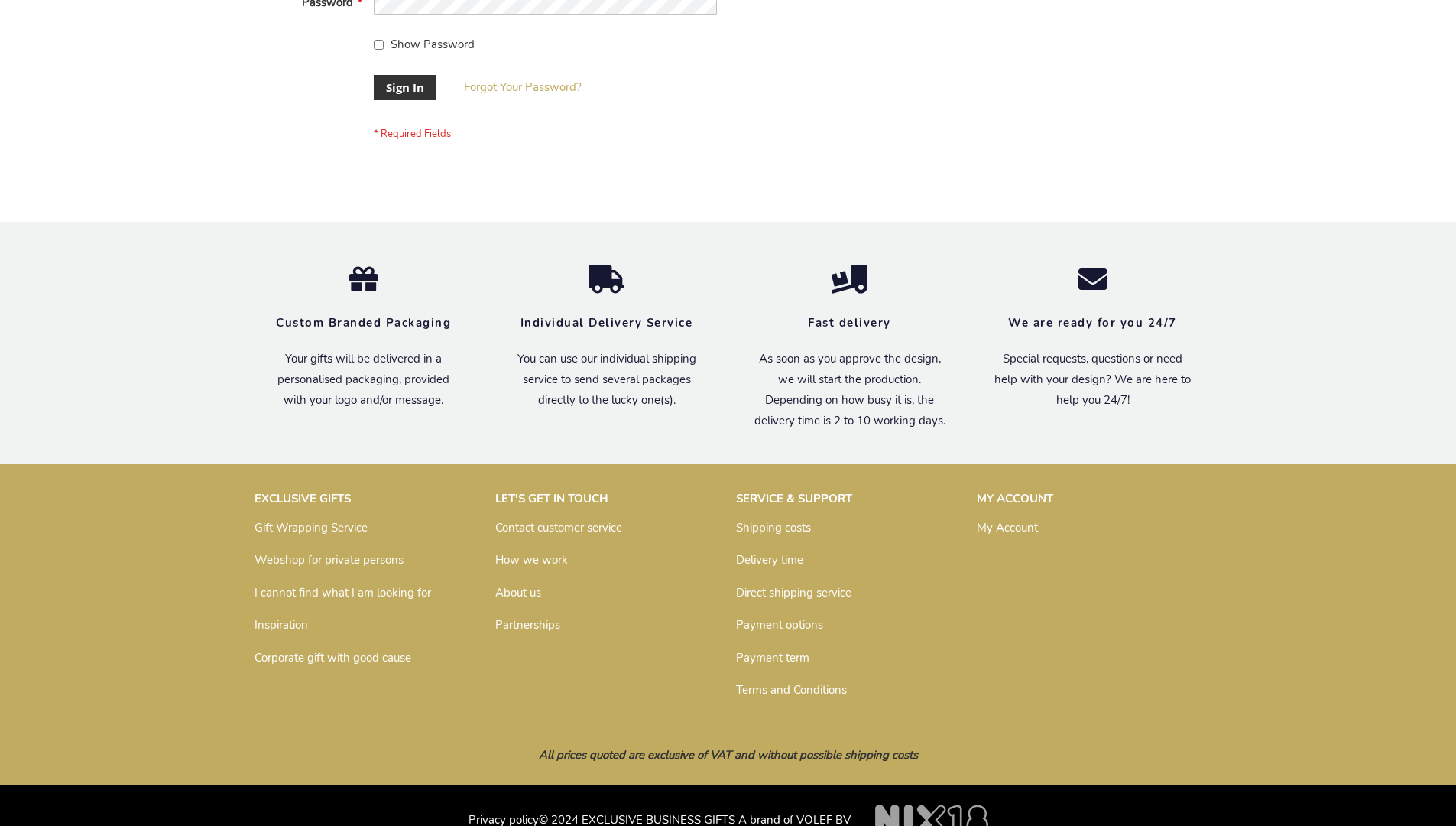
scroll to position [492, 0]
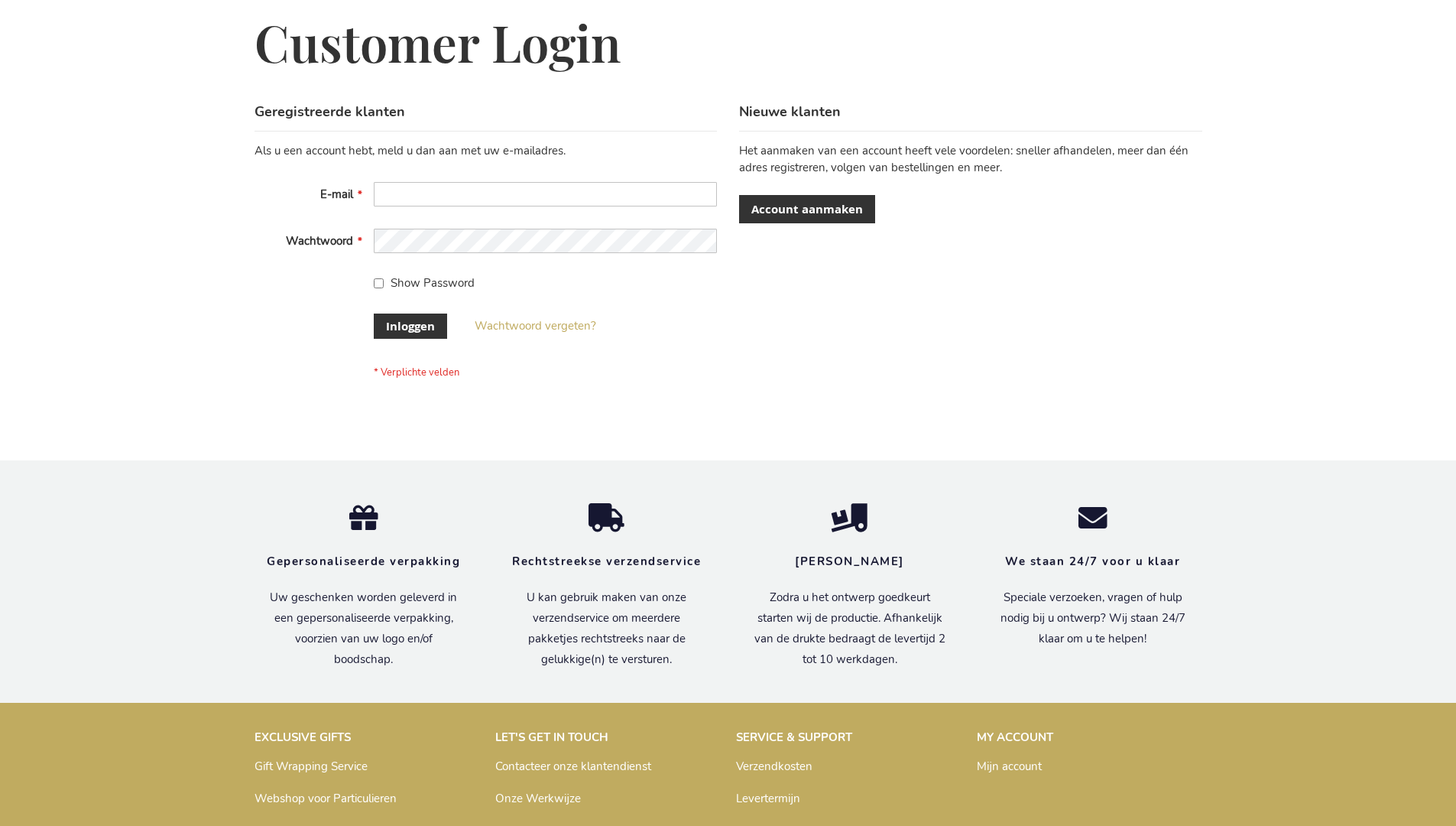
scroll to position [508, 0]
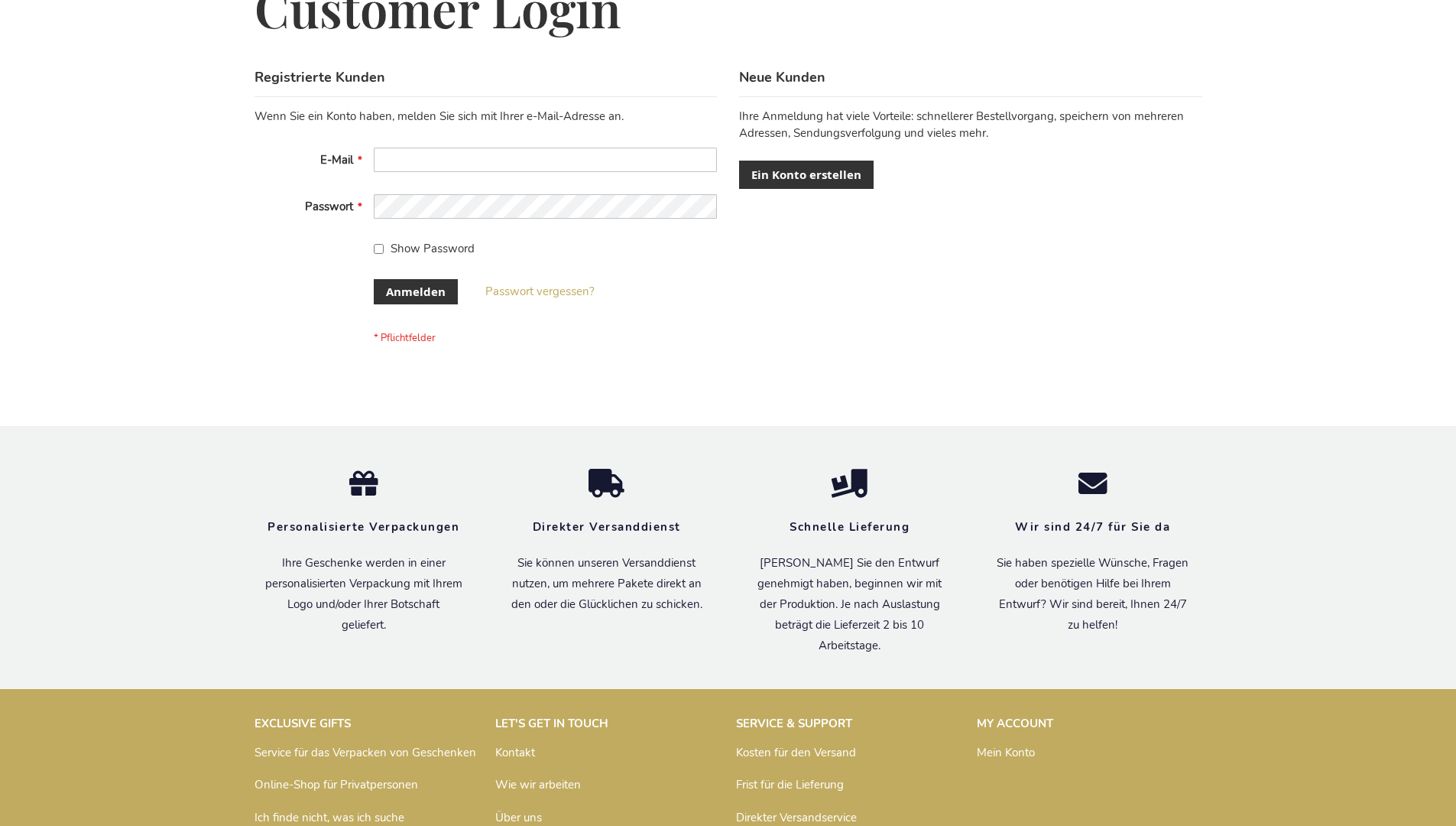
scroll to position [513, 0]
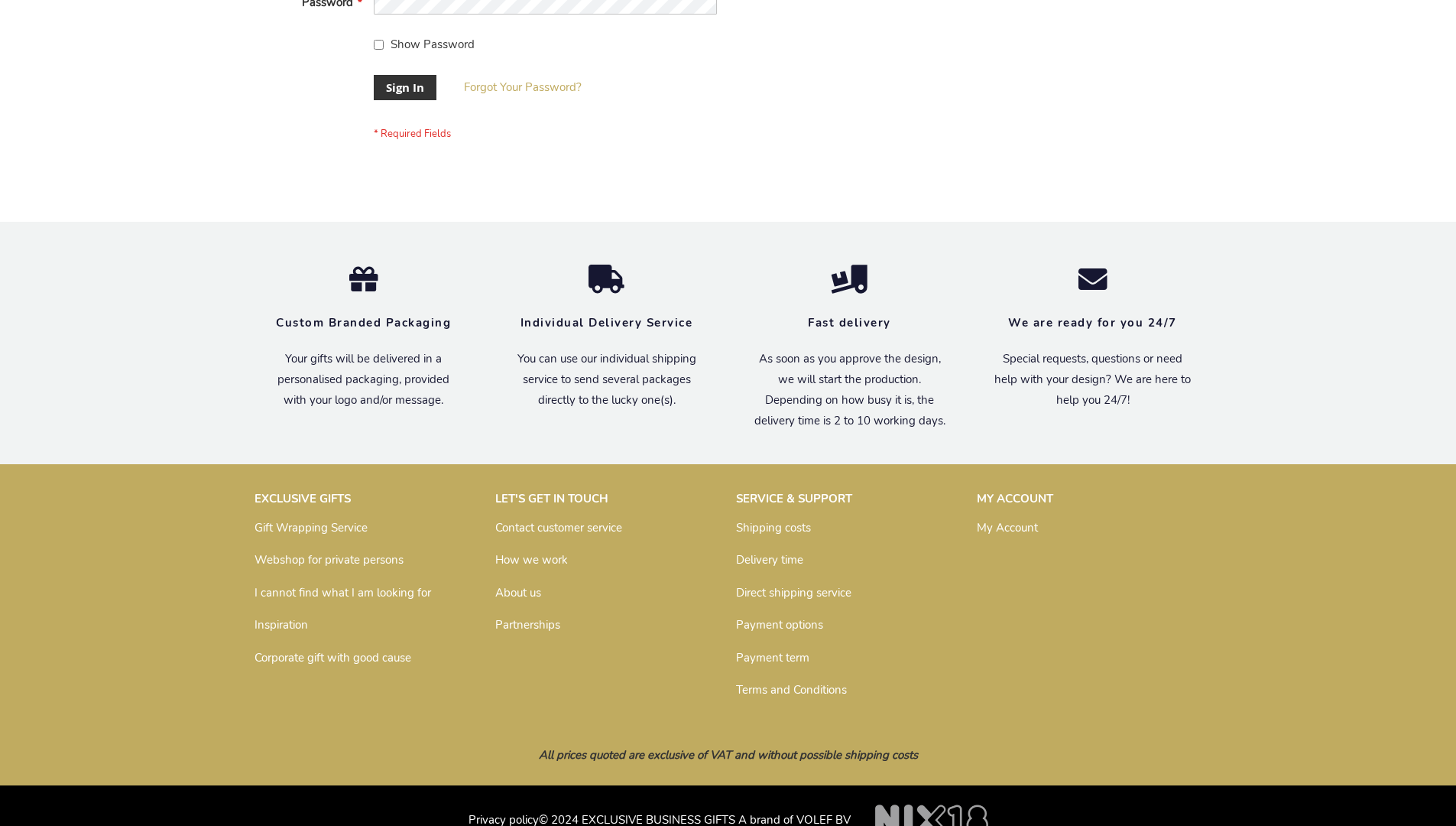
scroll to position [492, 0]
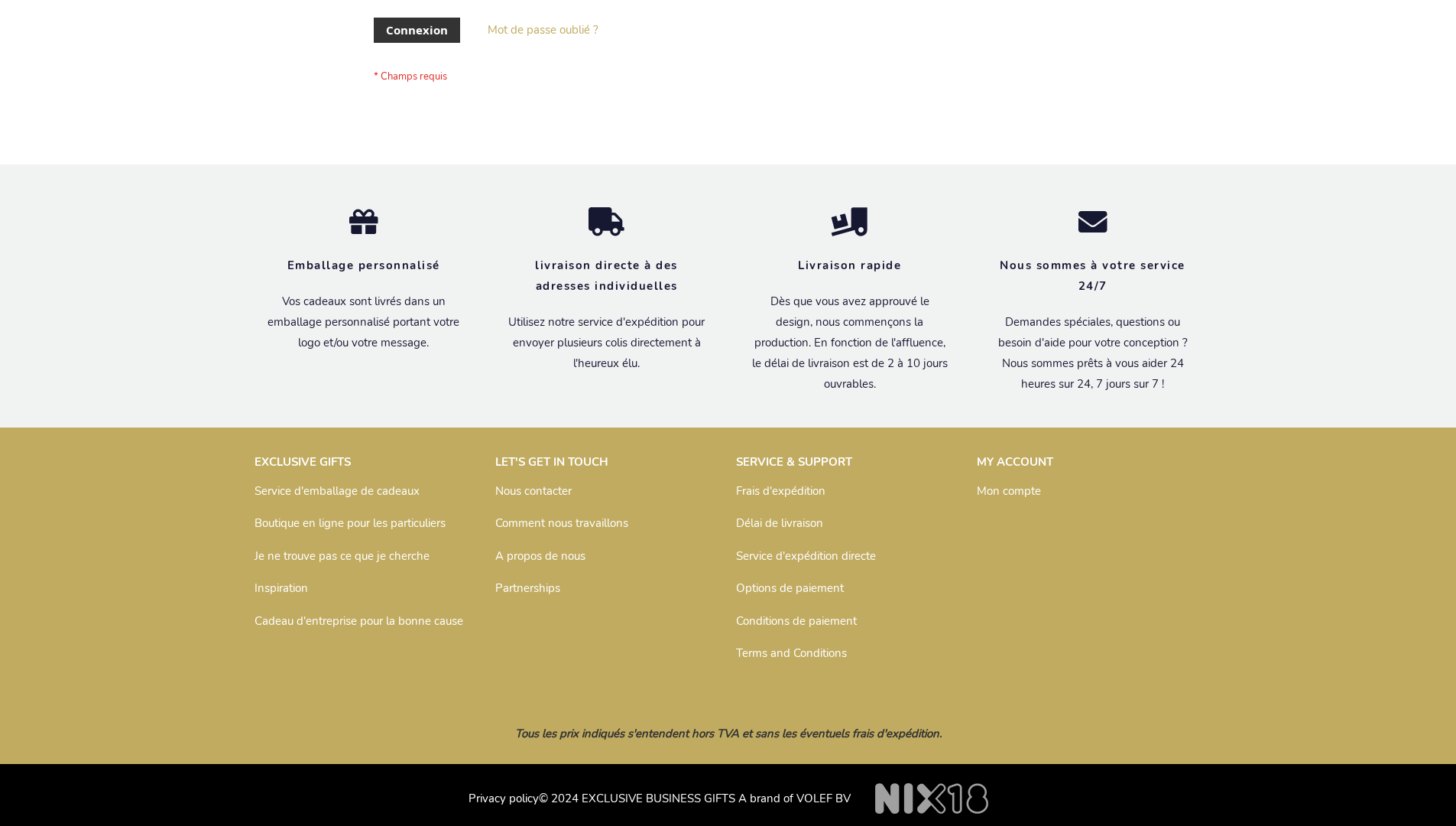
scroll to position [527, 0]
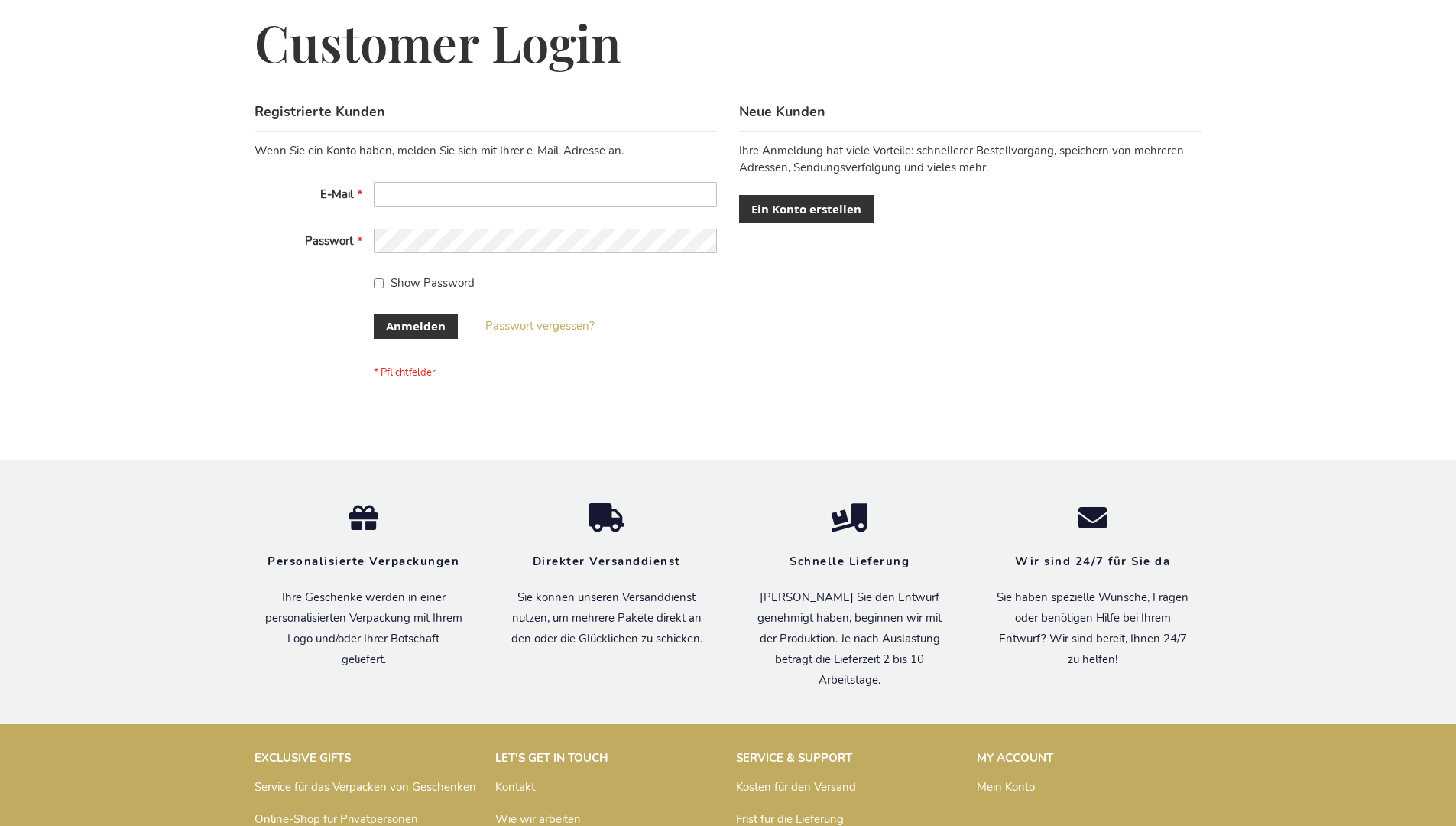
scroll to position [513, 0]
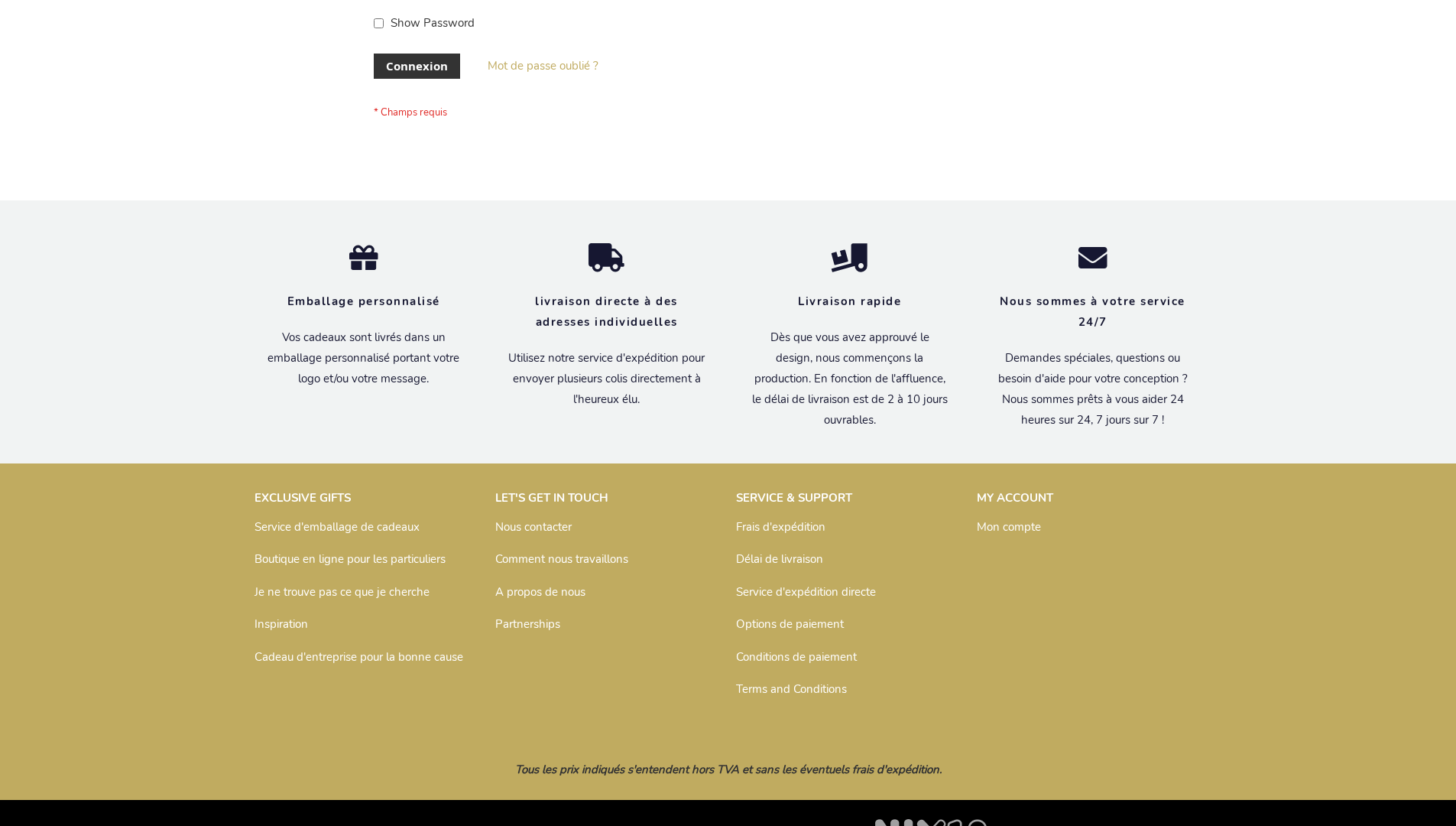
scroll to position [527, 0]
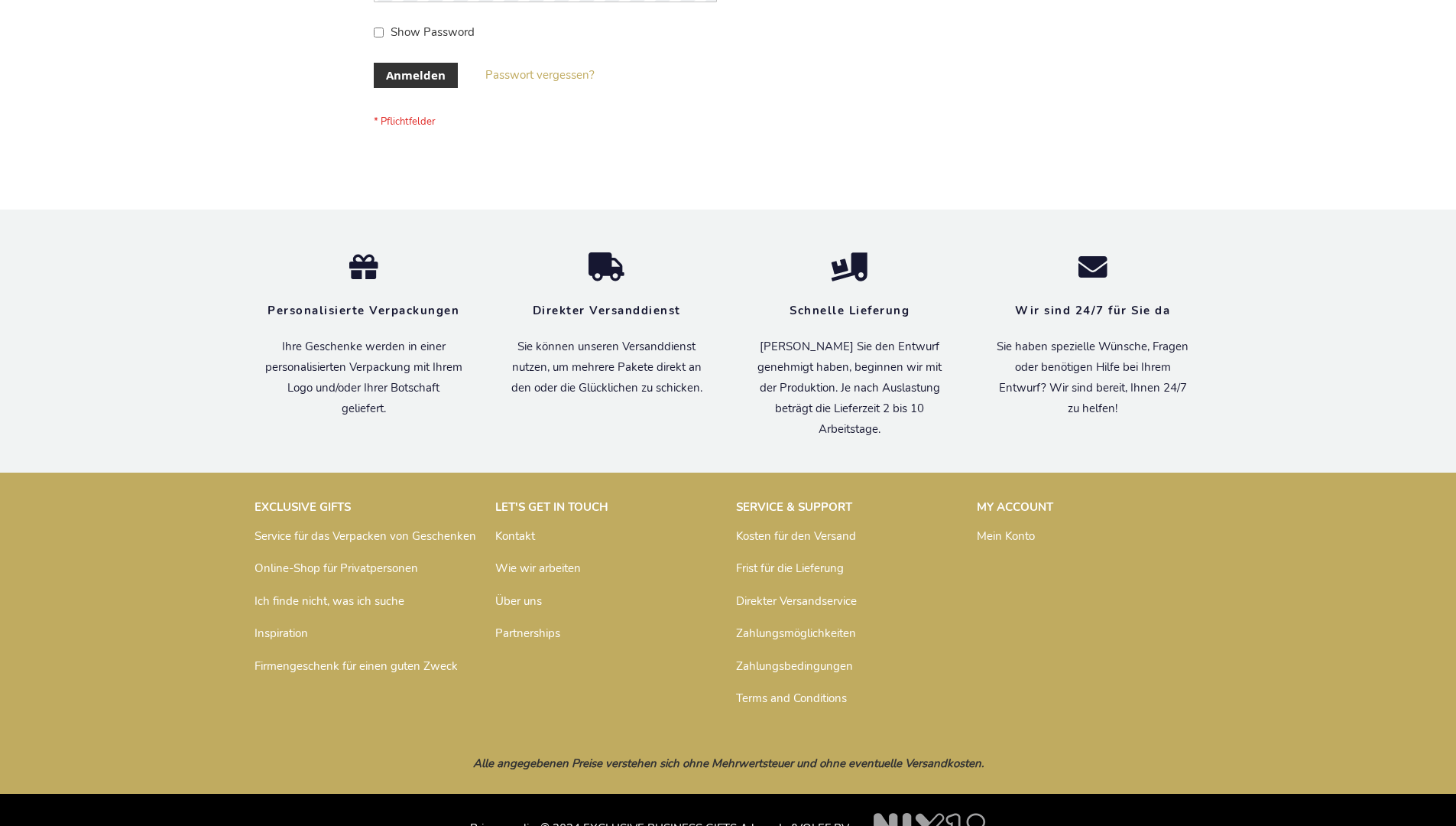
scroll to position [513, 0]
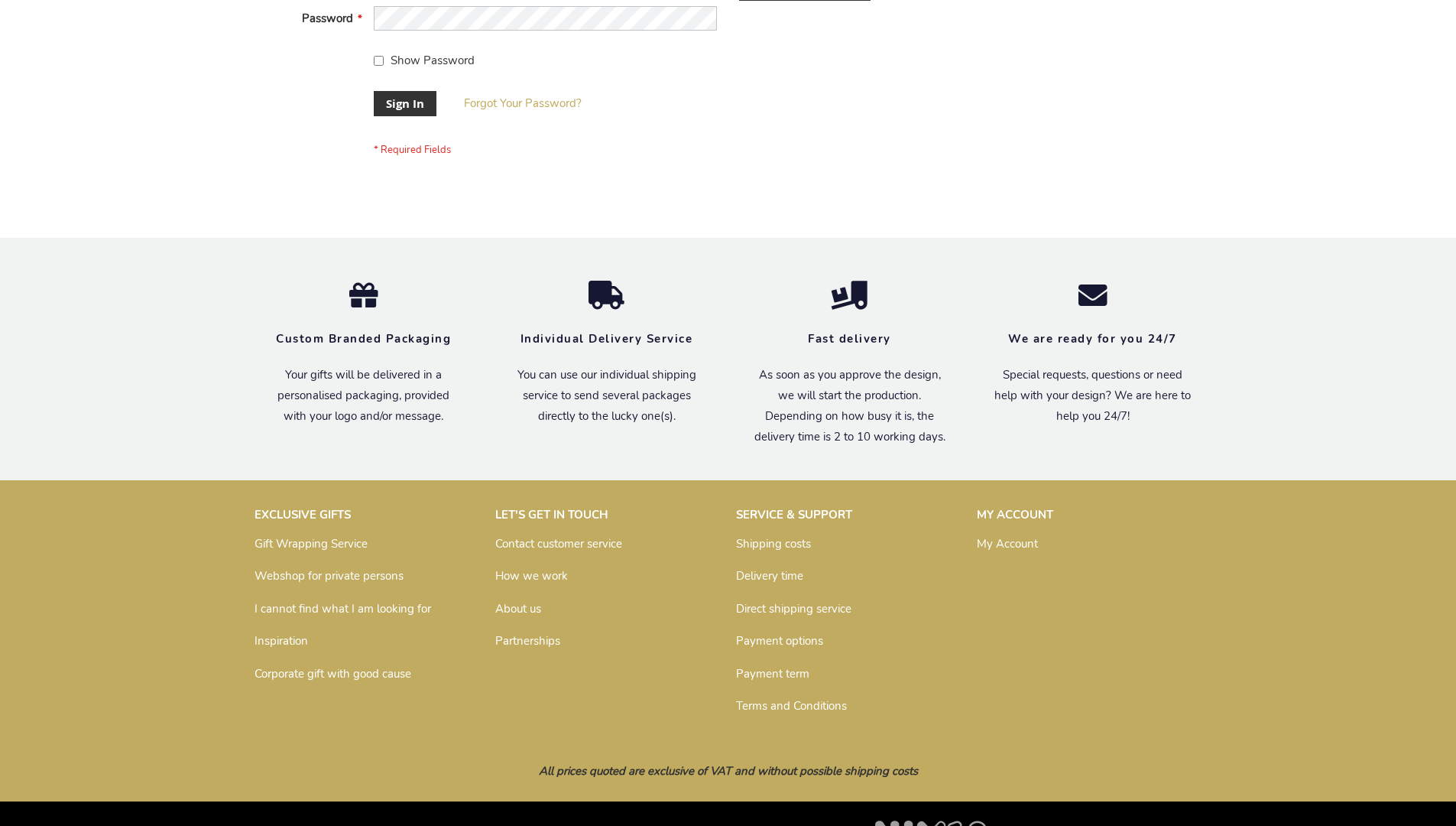
scroll to position [492, 0]
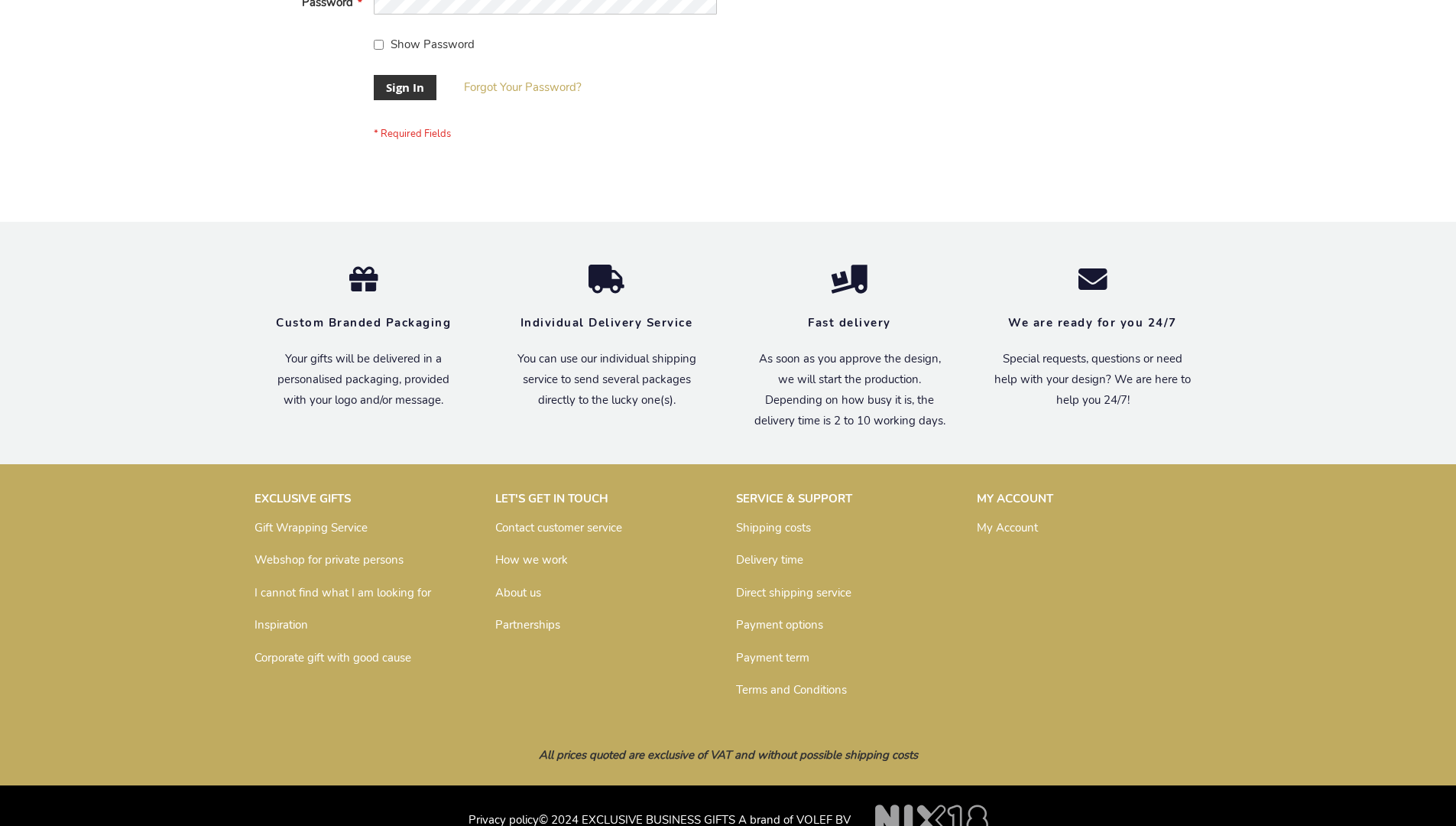
scroll to position [492, 0]
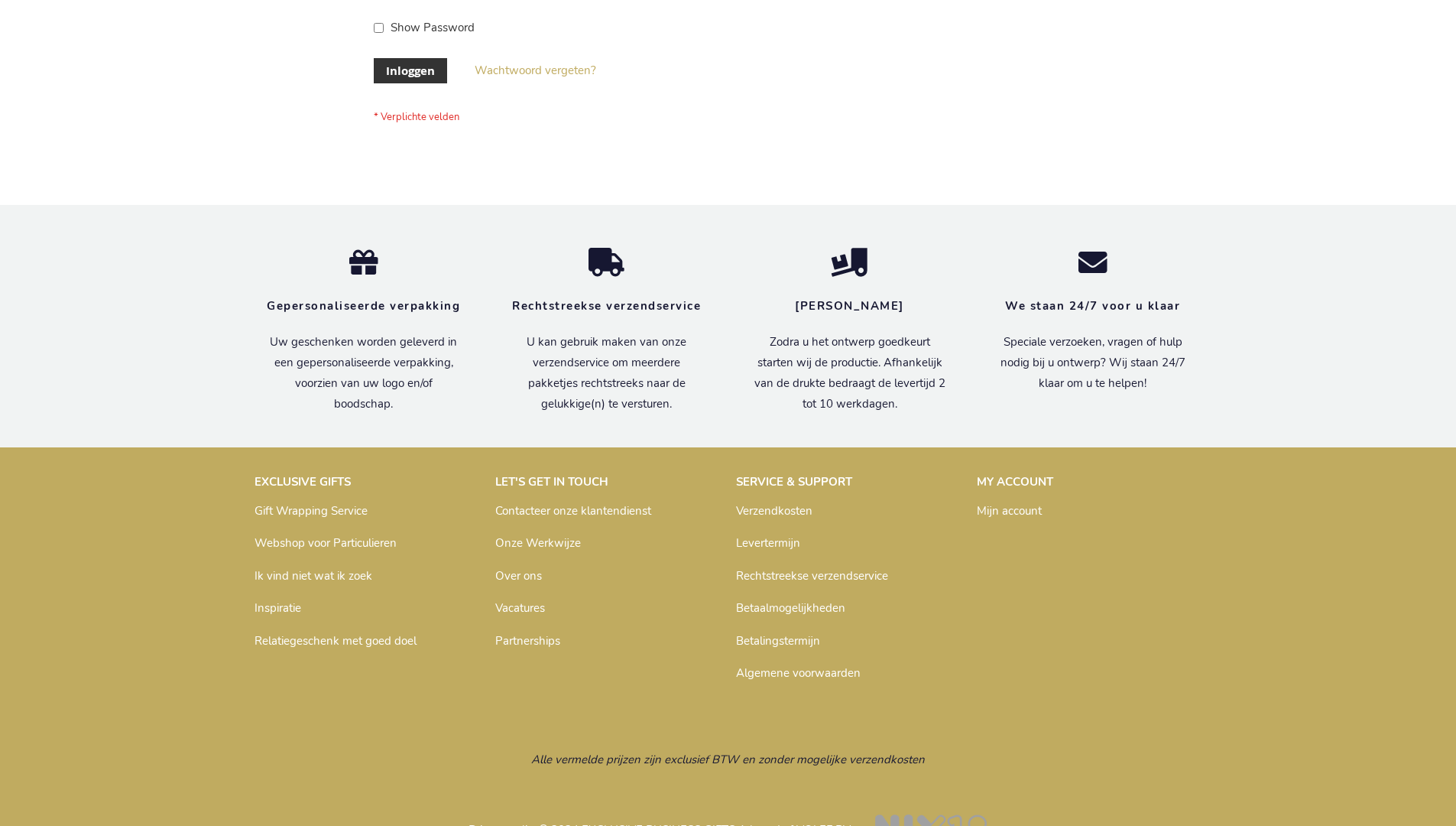
scroll to position [519, 0]
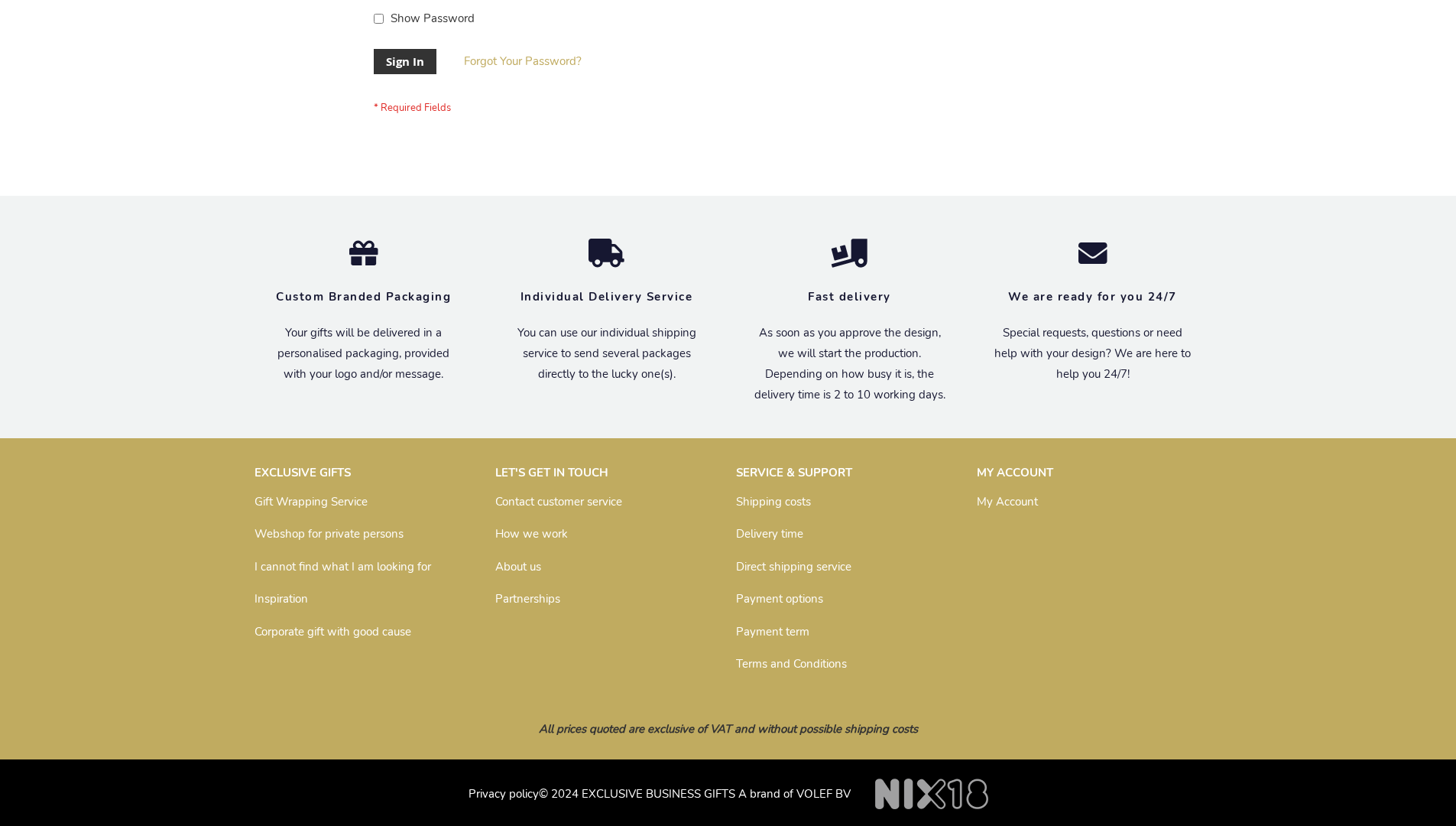
scroll to position [492, 0]
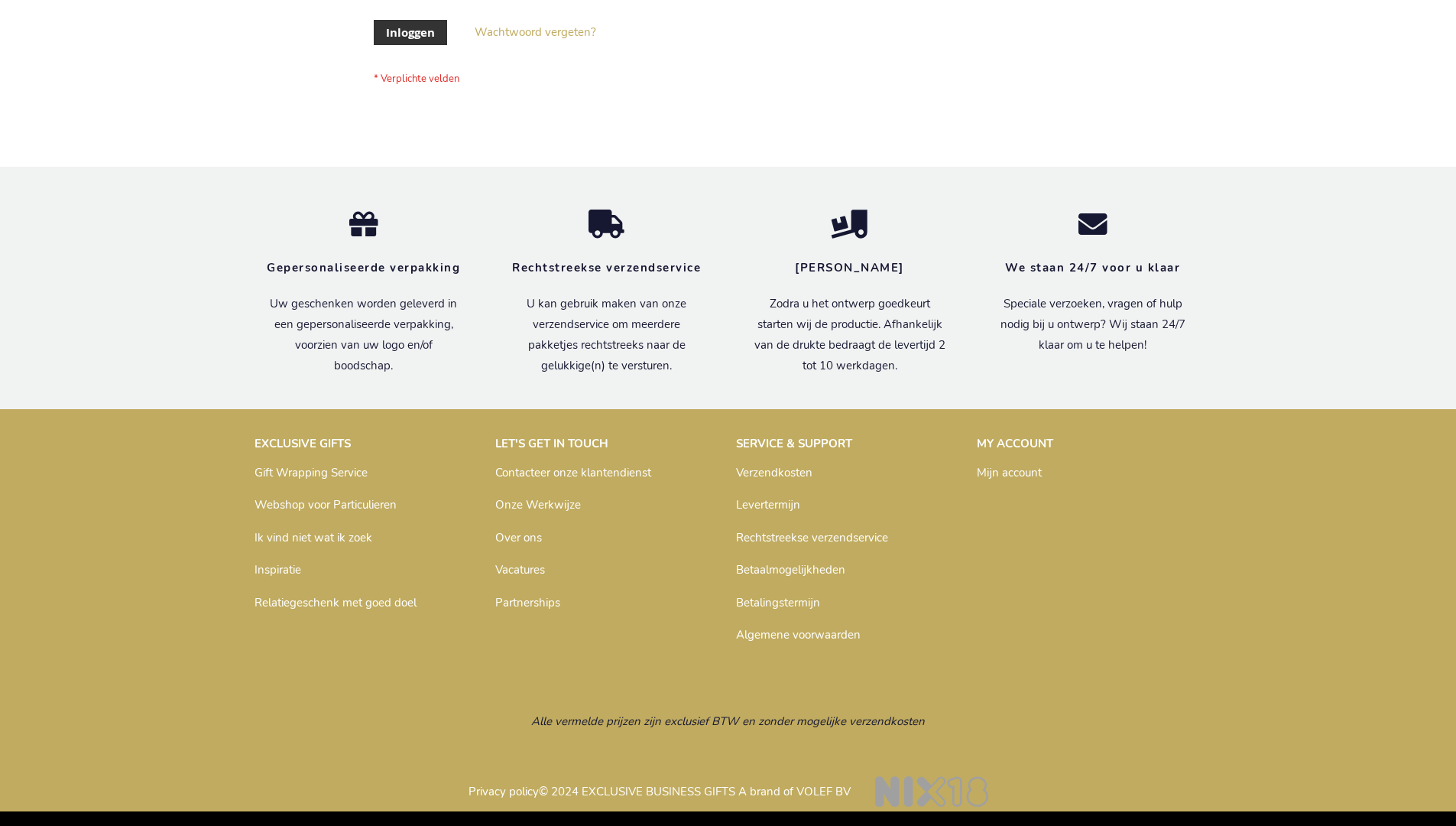
scroll to position [519, 0]
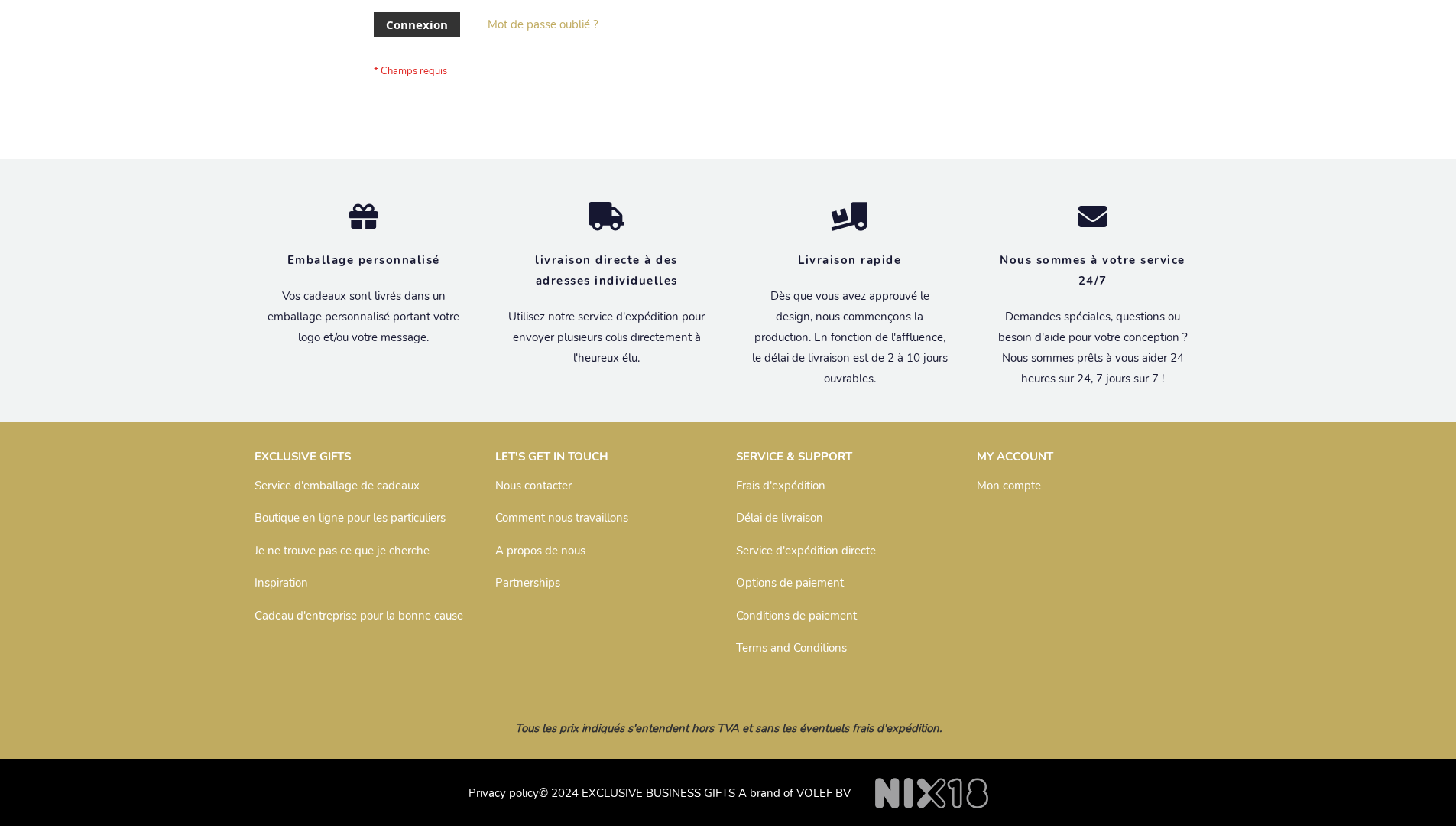
scroll to position [527, 0]
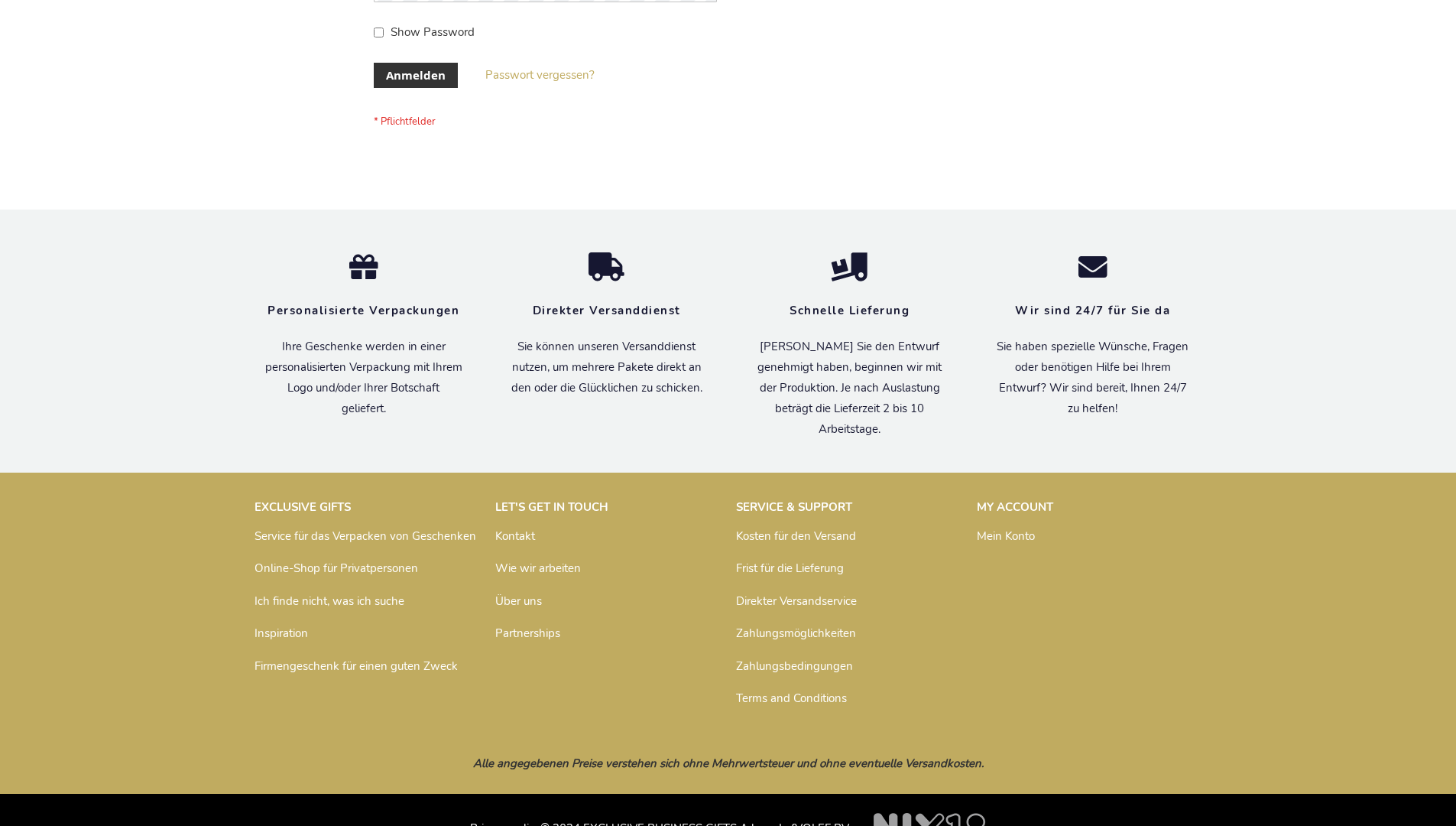
scroll to position [513, 0]
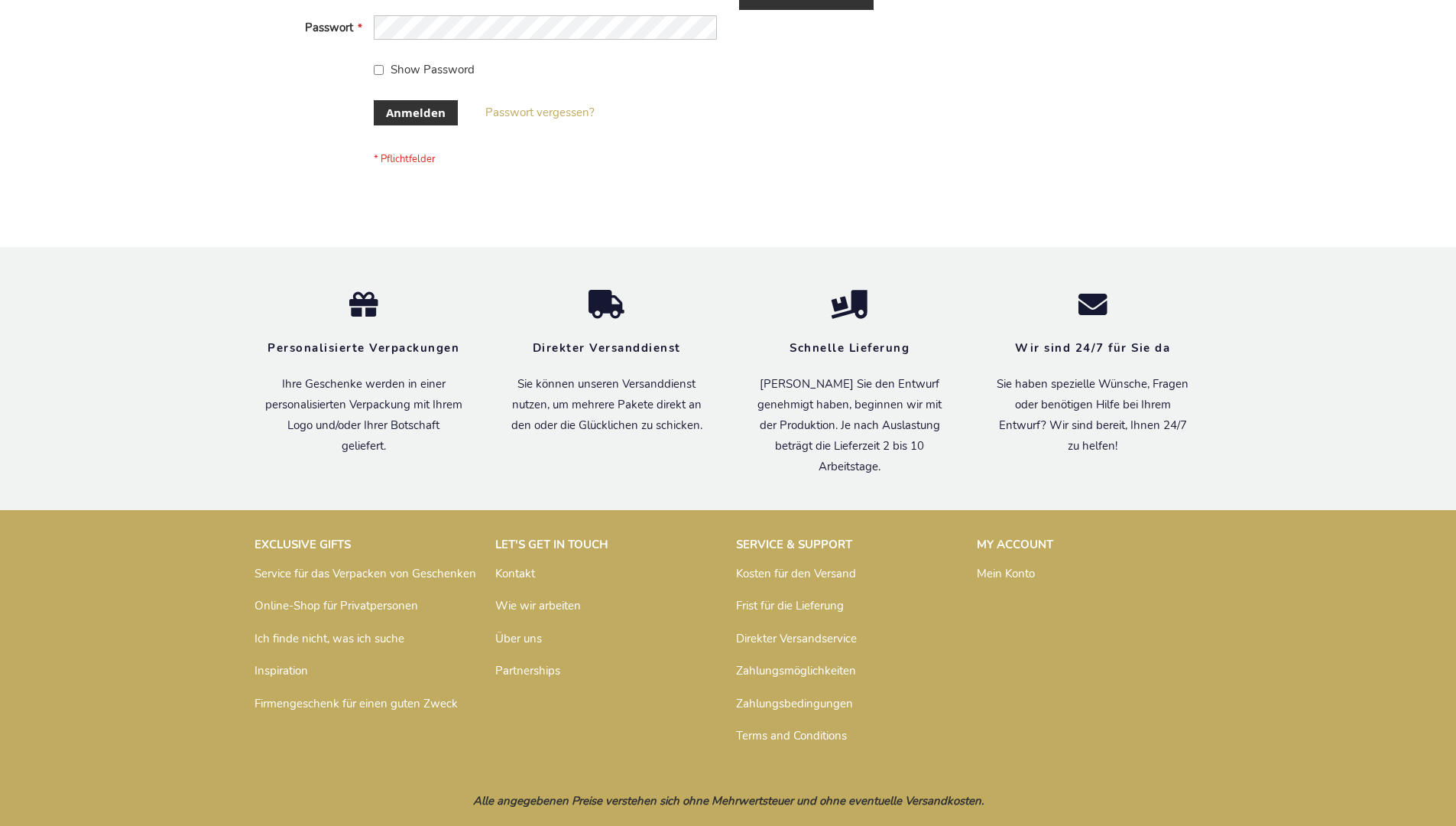
scroll to position [513, 0]
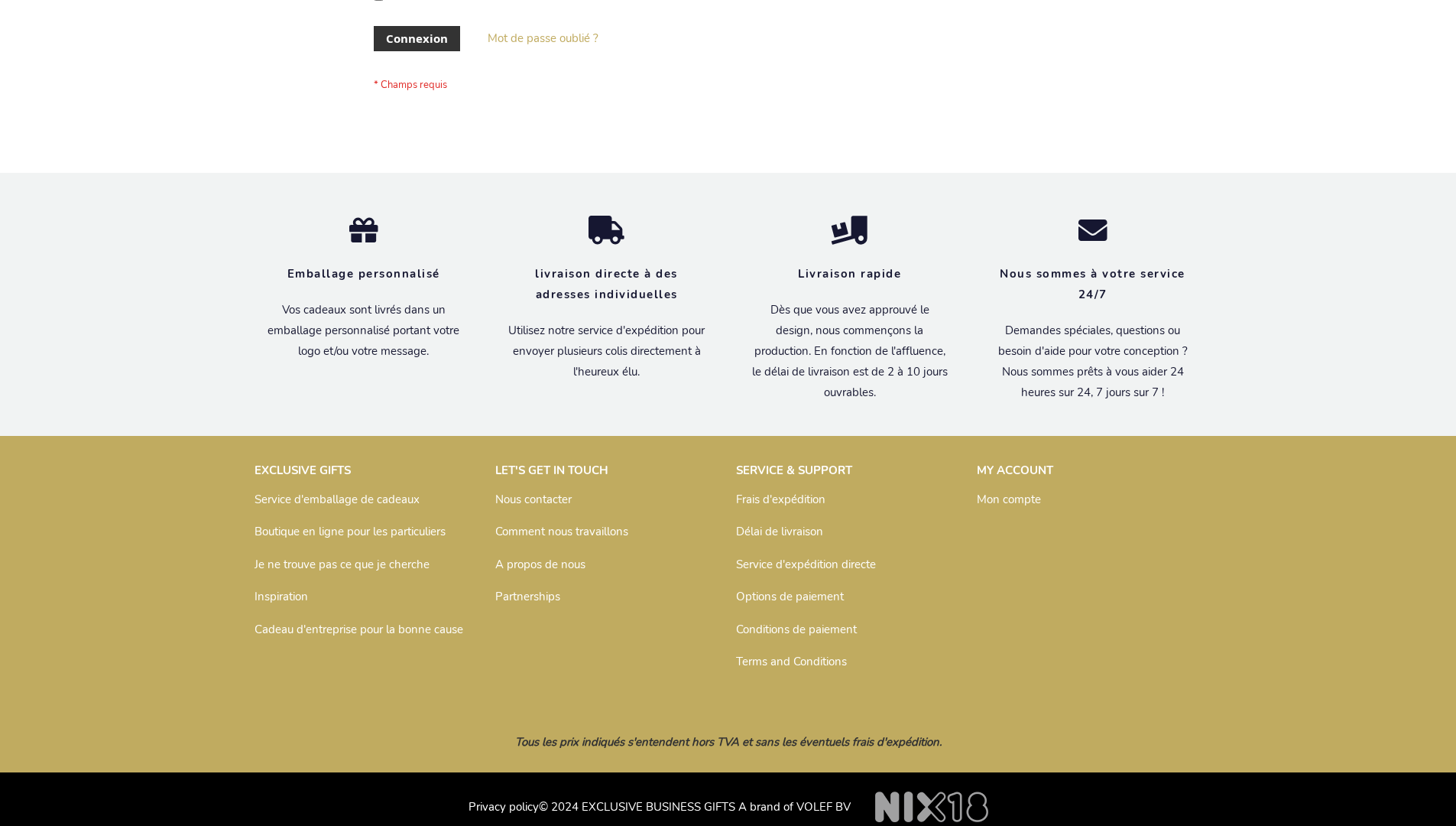
scroll to position [527, 0]
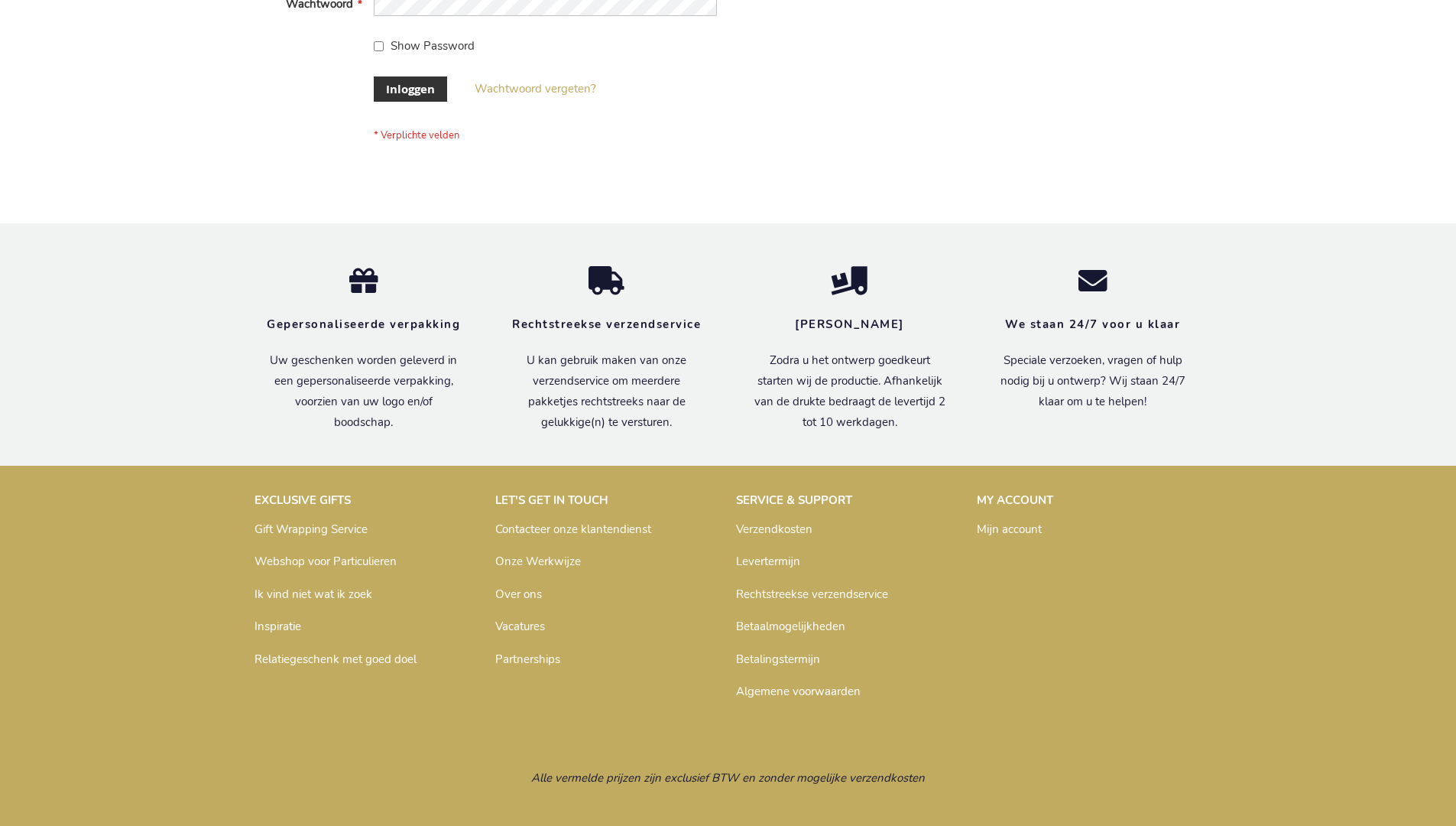
scroll to position [519, 0]
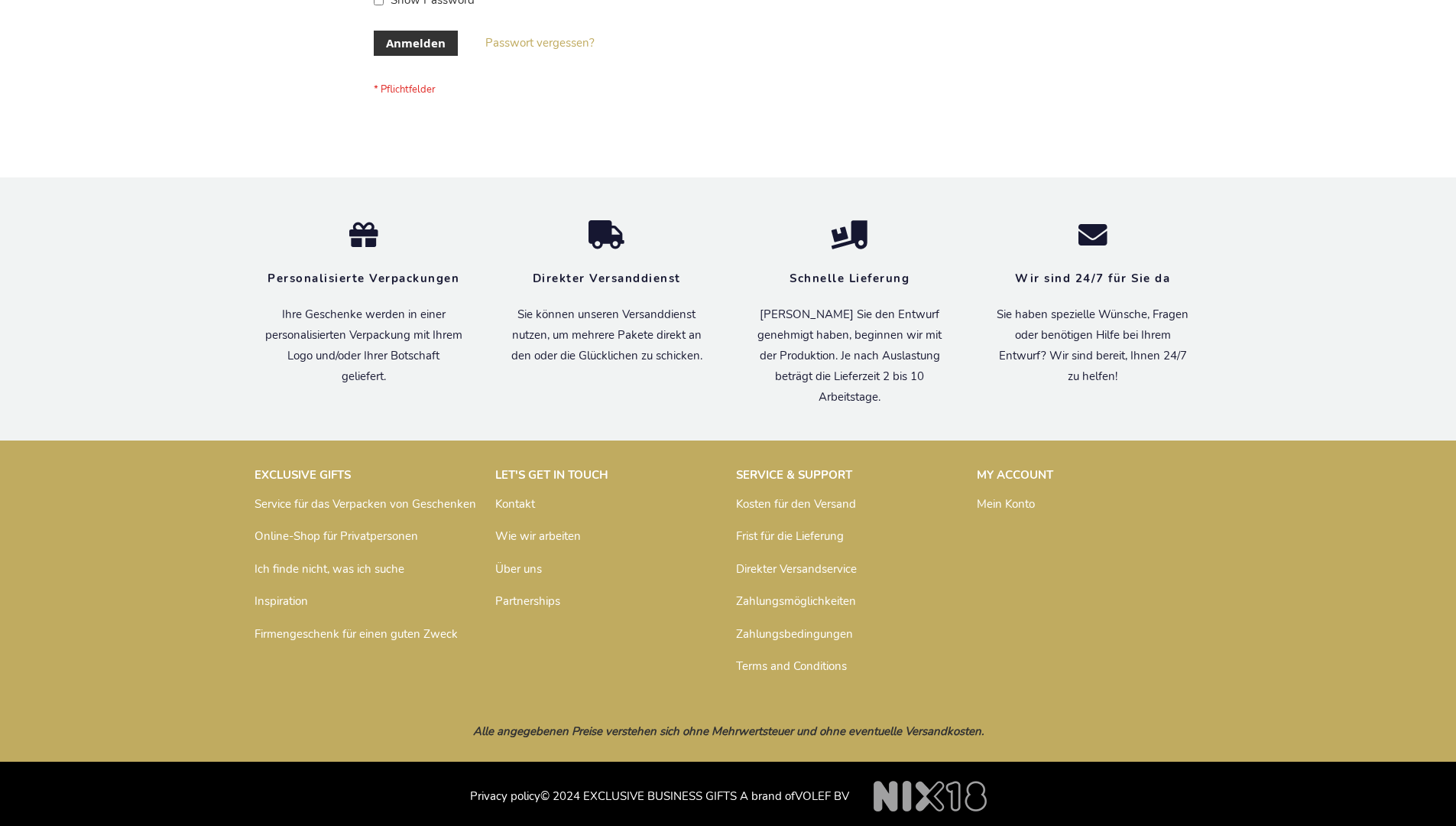
scroll to position [513, 0]
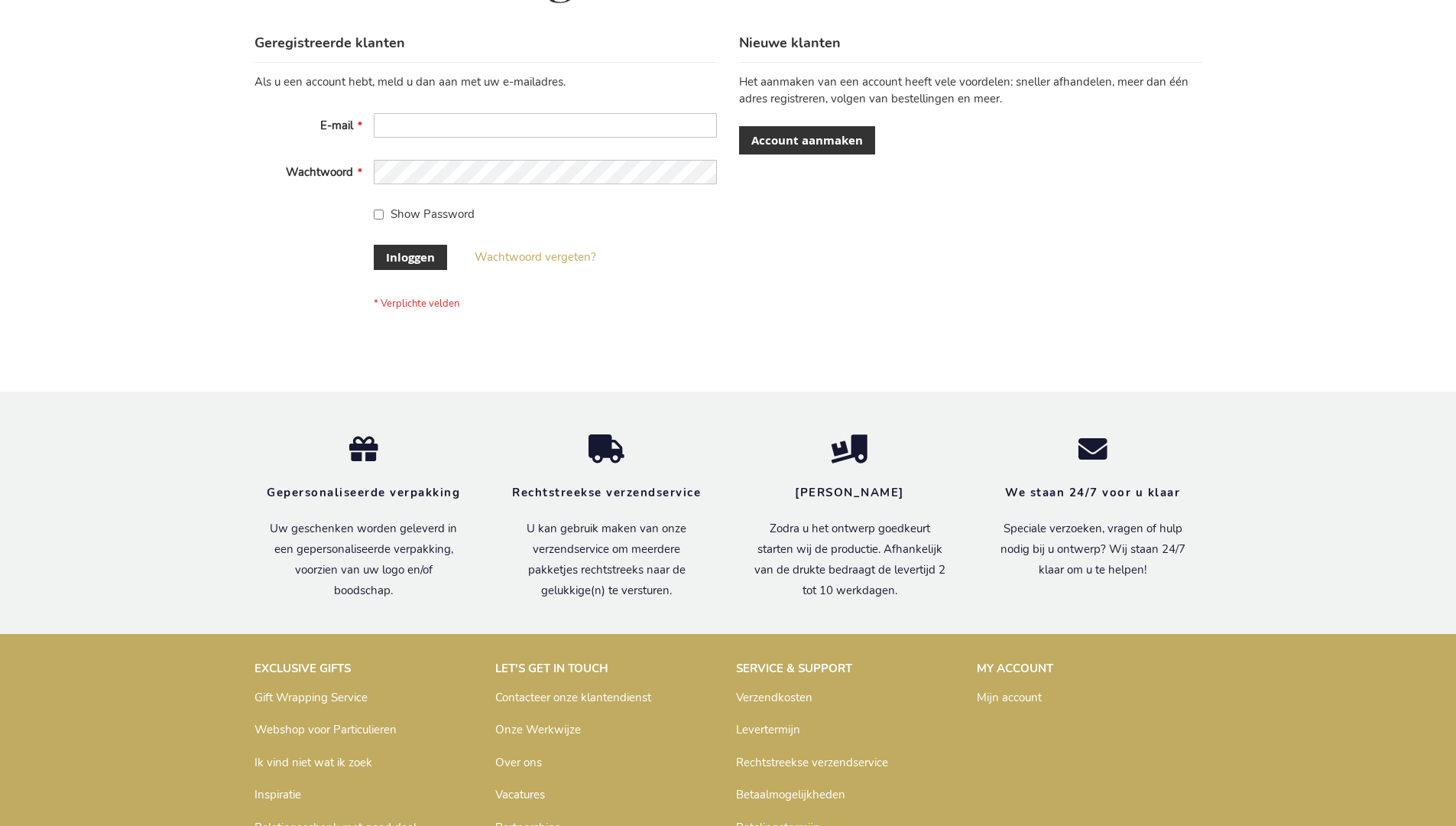
scroll to position [519, 0]
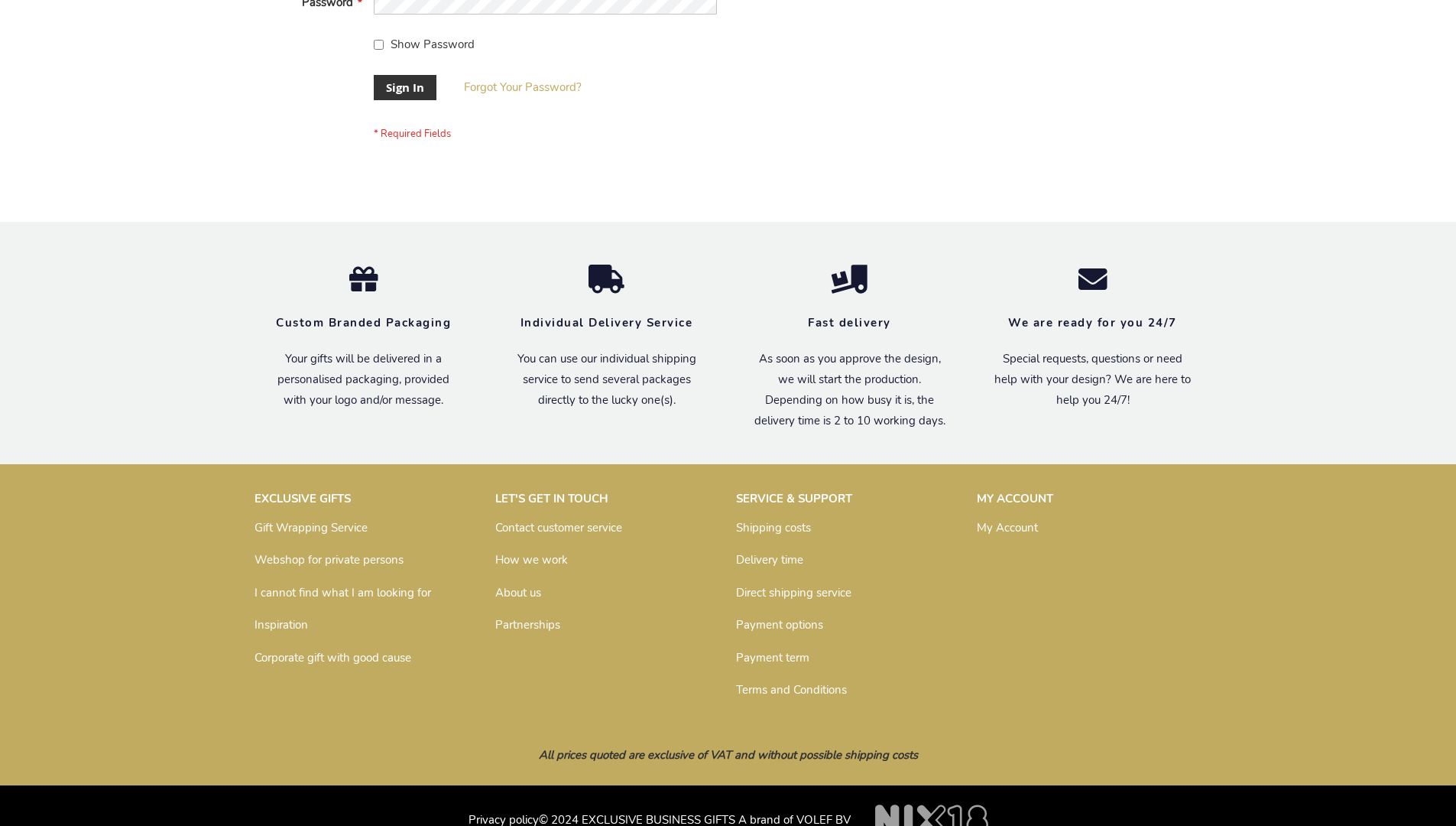
scroll to position [492, 0]
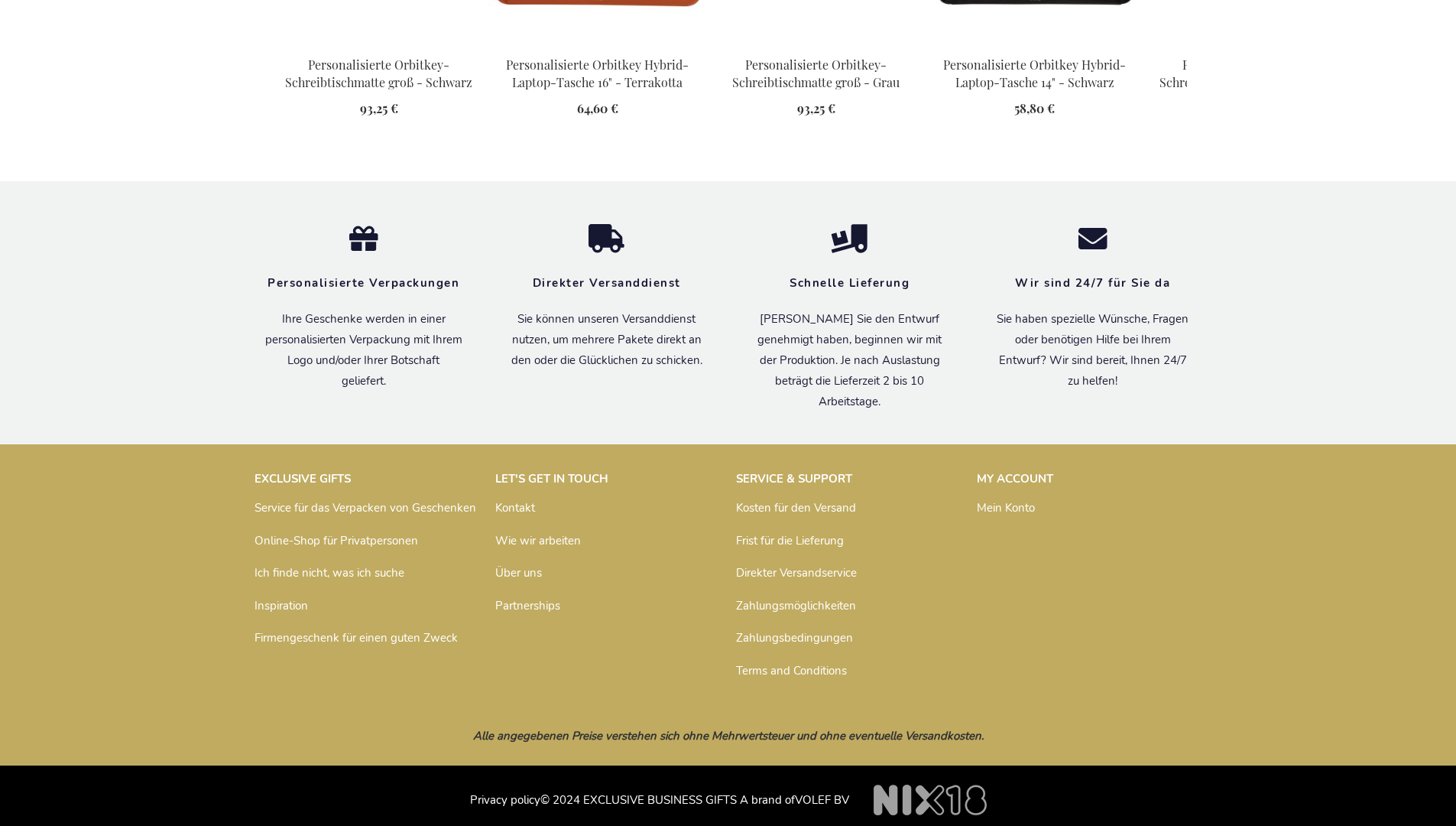
scroll to position [2061, 0]
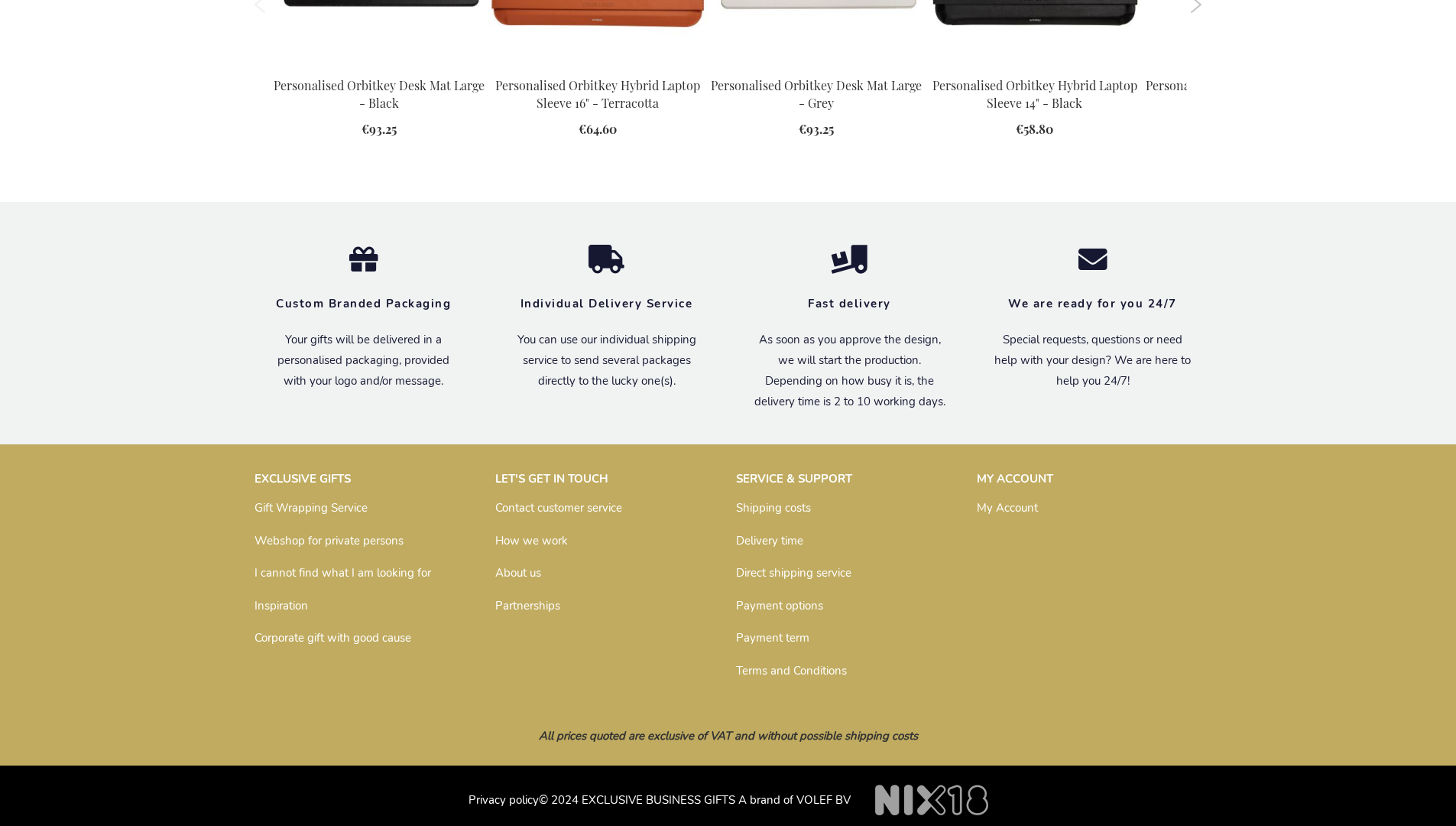
scroll to position [2023, 0]
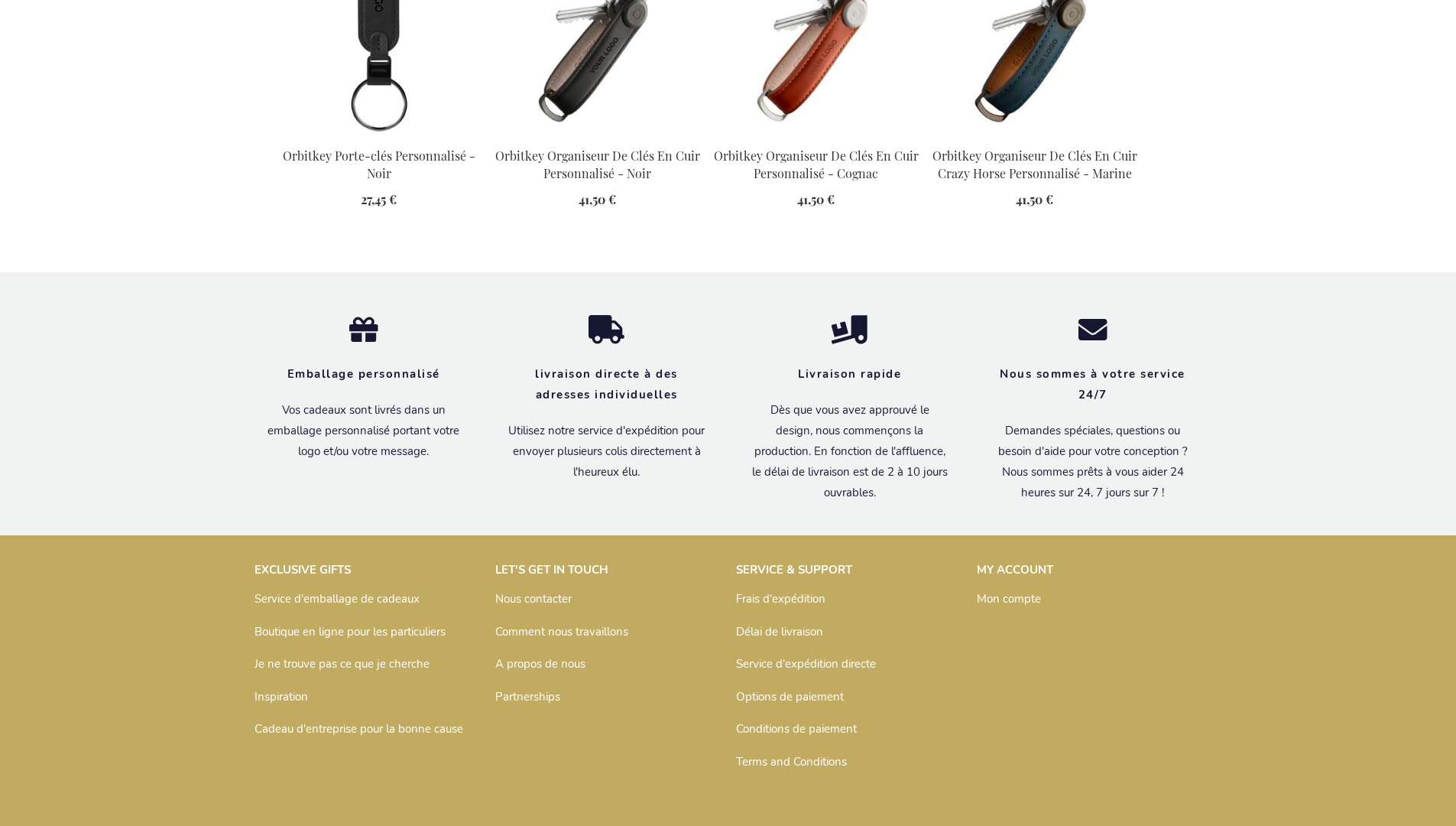
scroll to position [2058, 0]
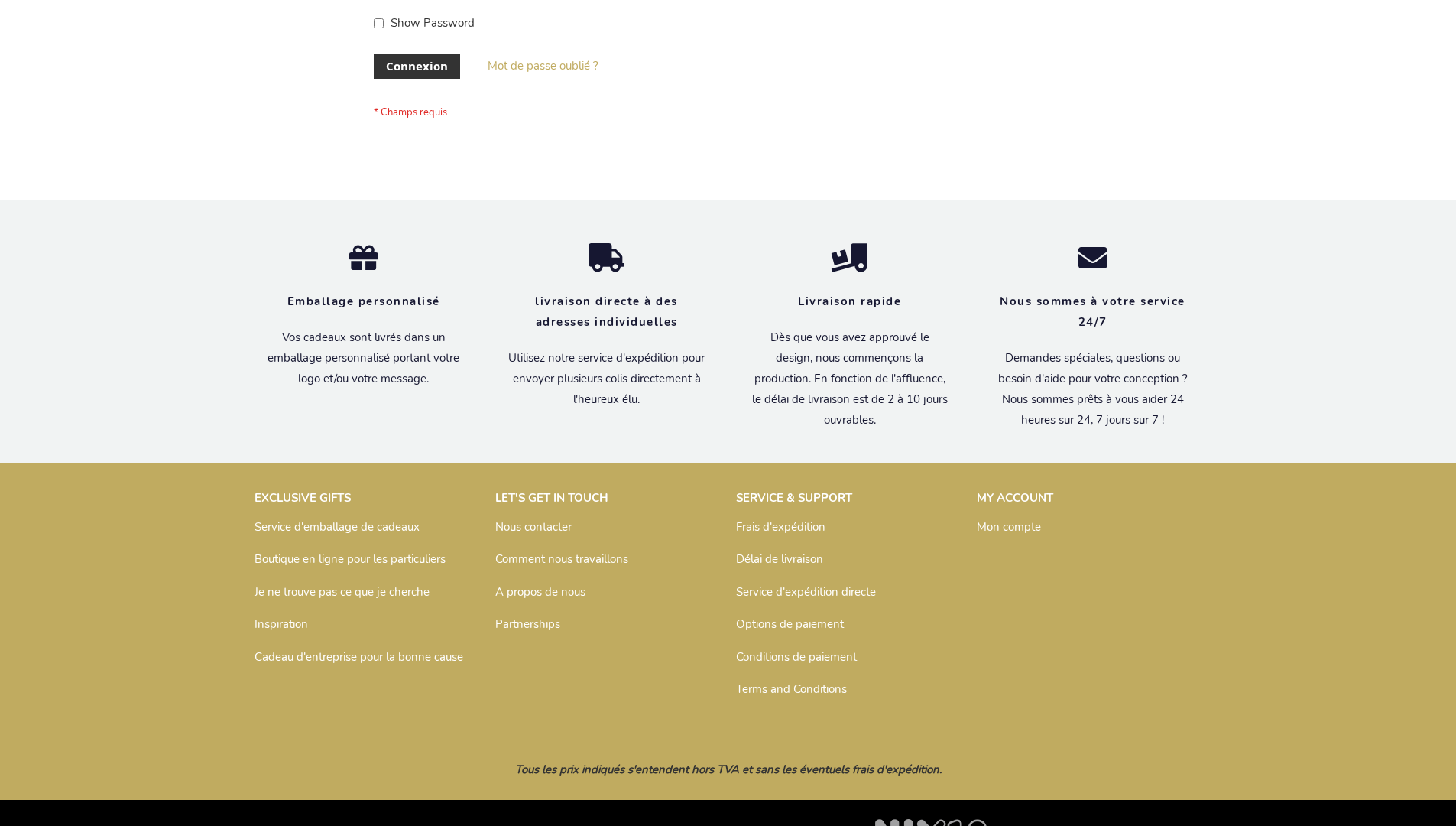
scroll to position [527, 0]
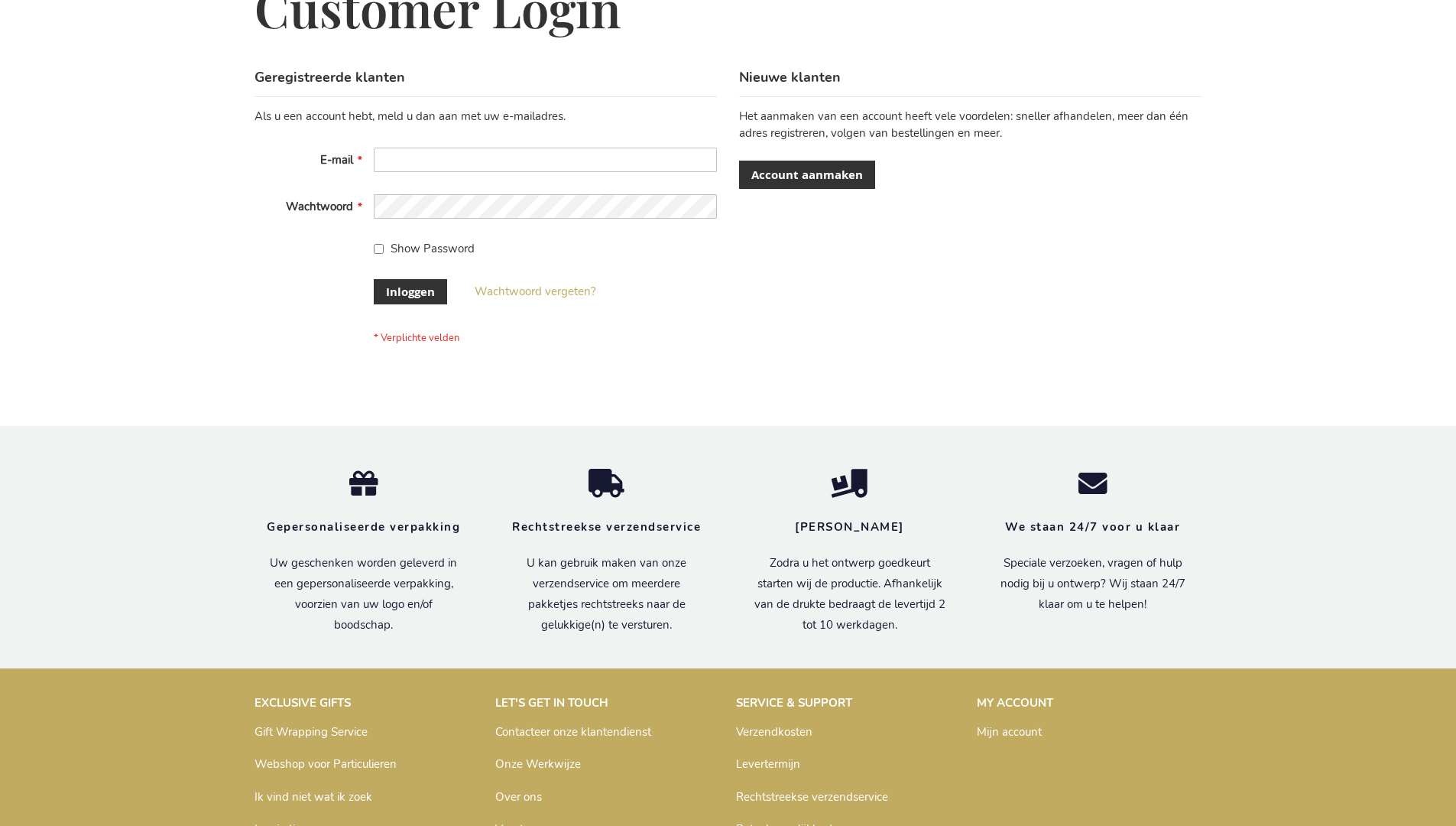
scroll to position [519, 0]
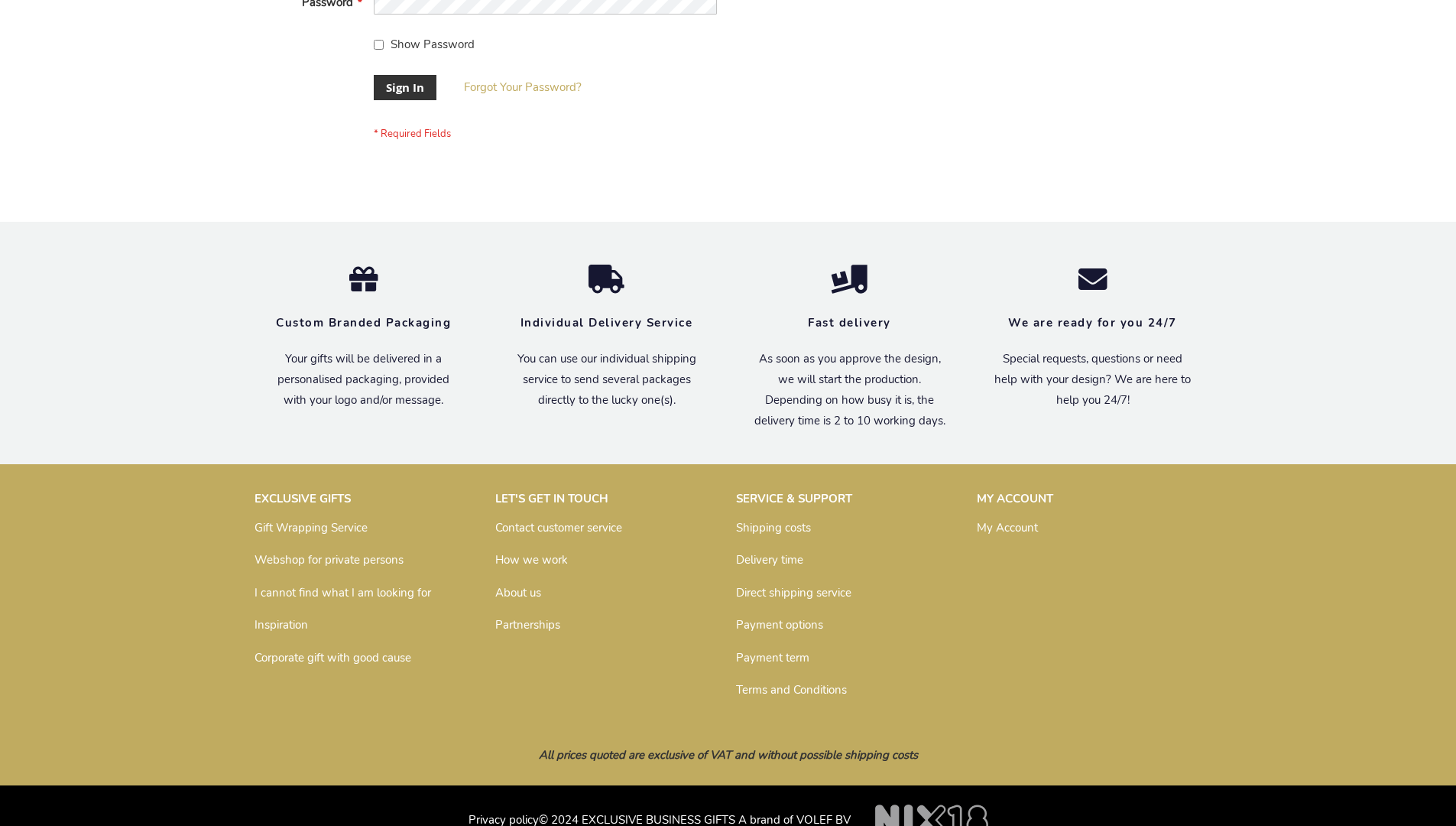
scroll to position [492, 0]
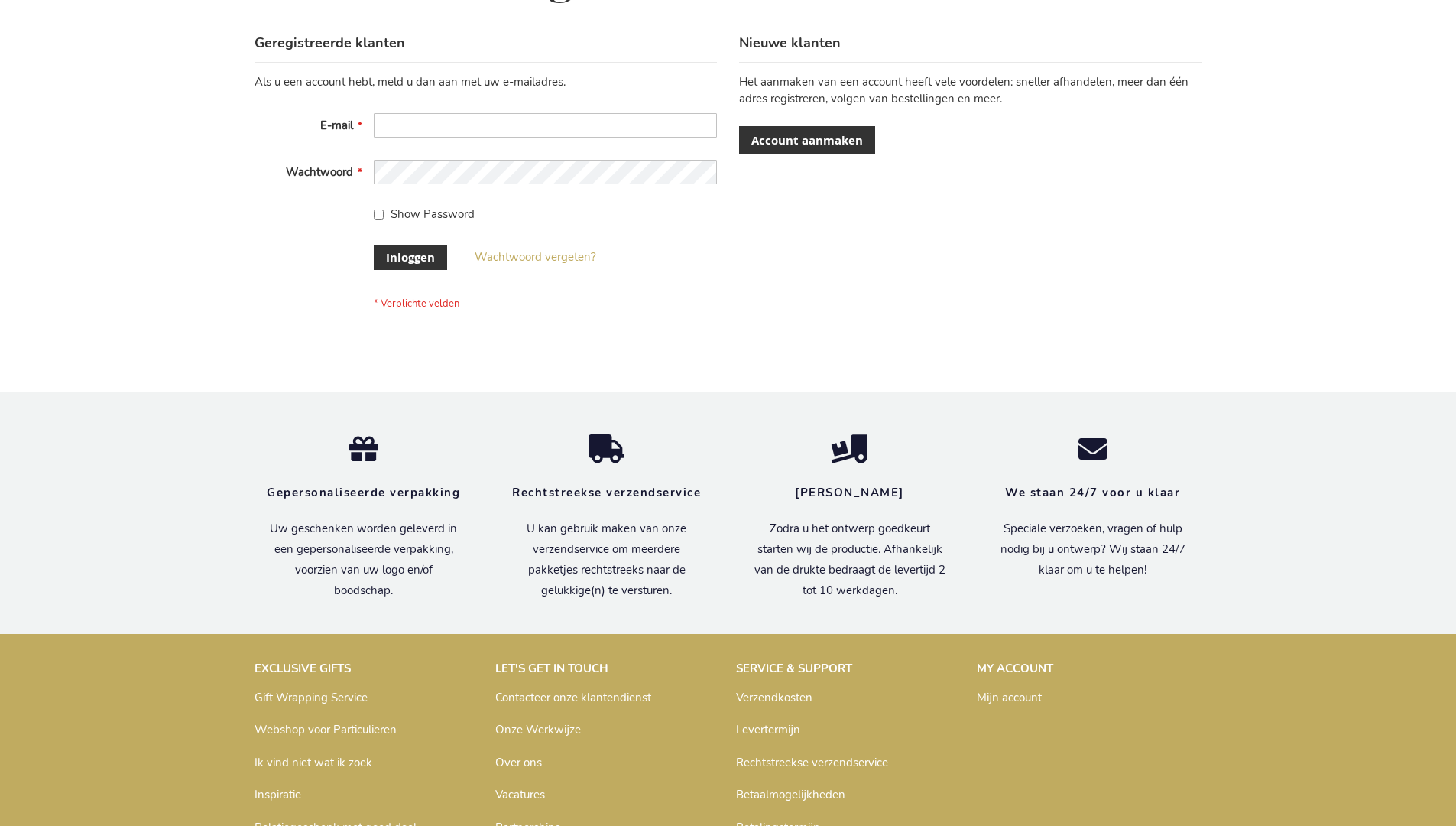
scroll to position [519, 0]
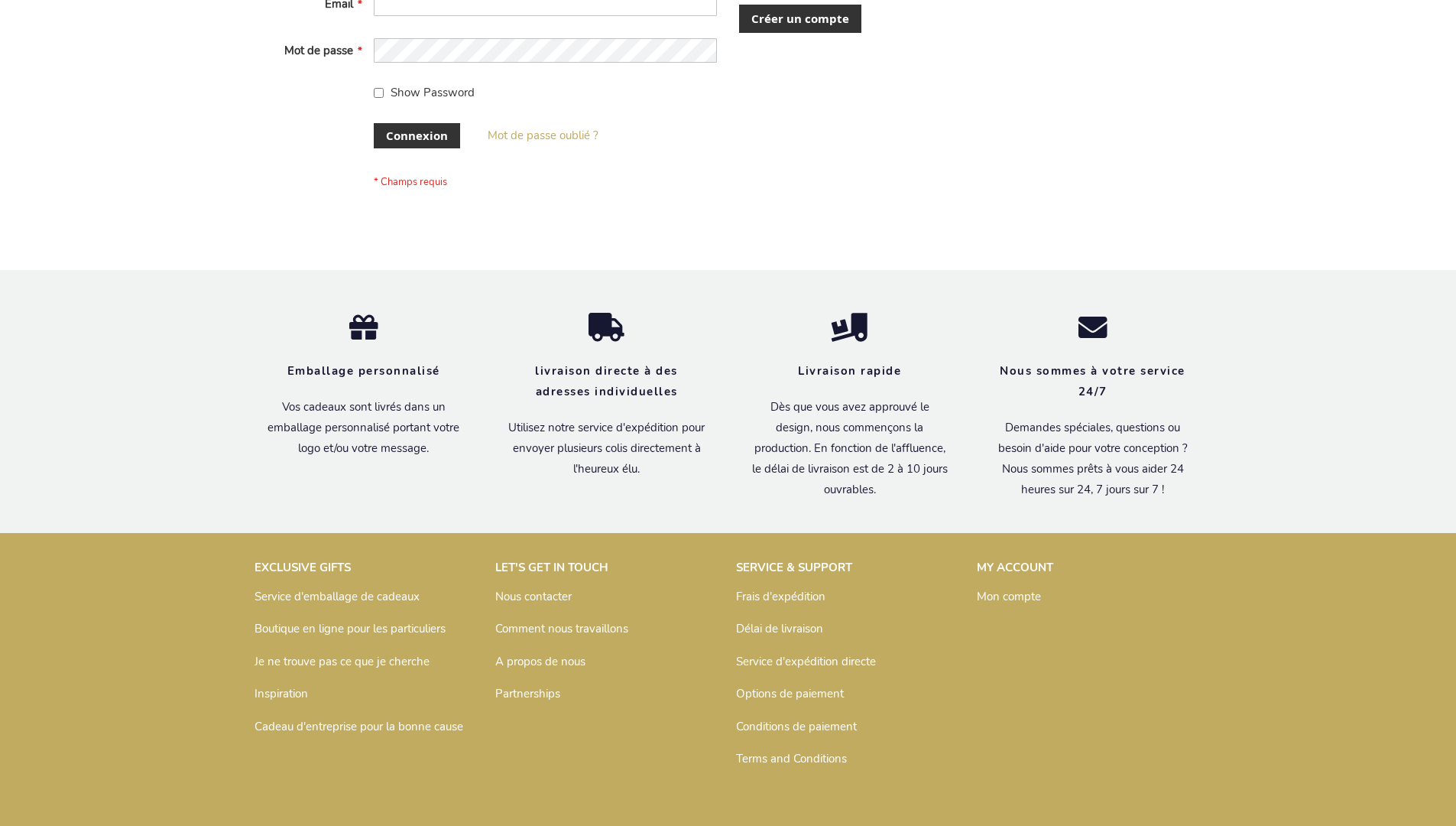
scroll to position [526, 0]
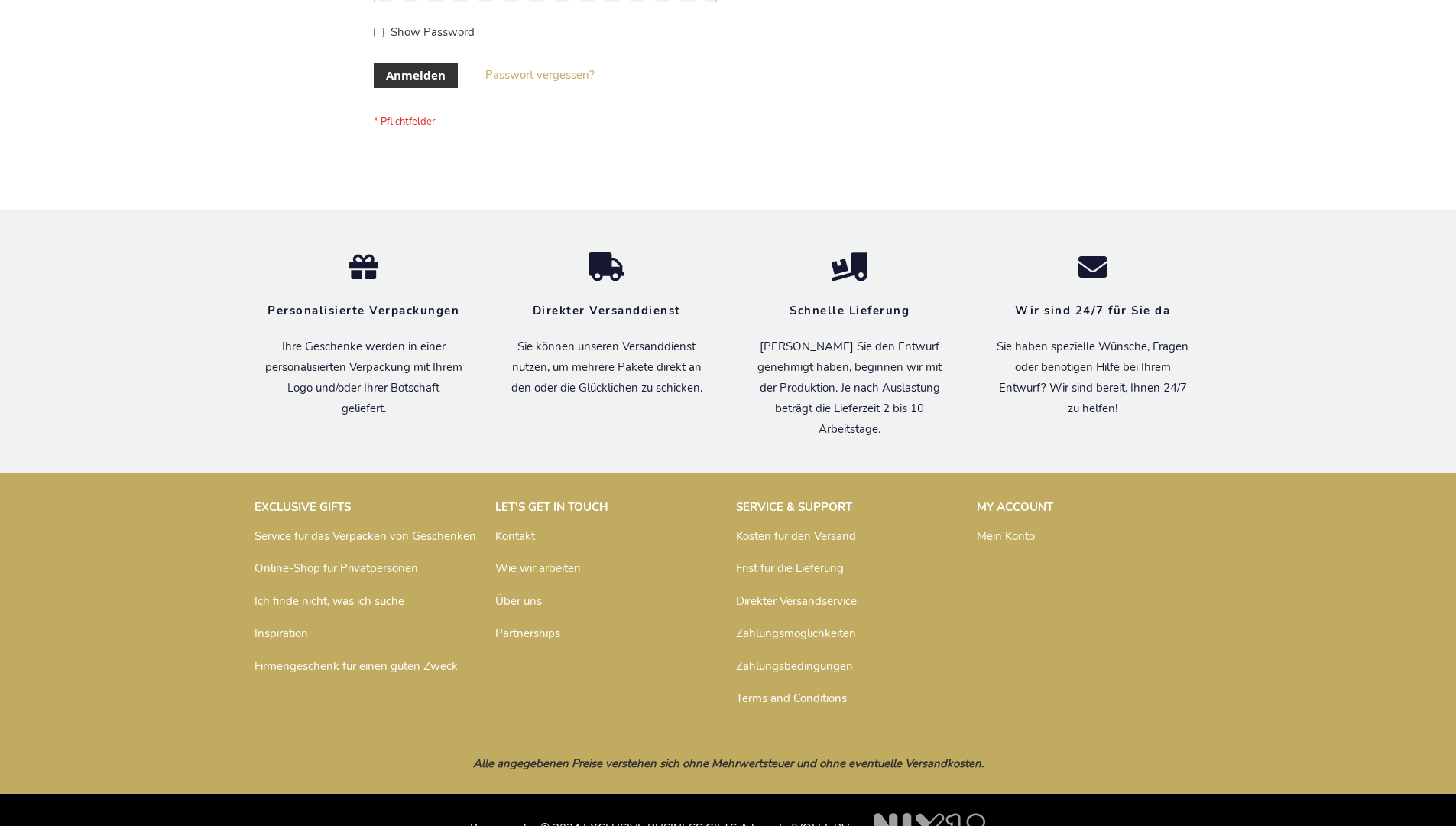
scroll to position [513, 0]
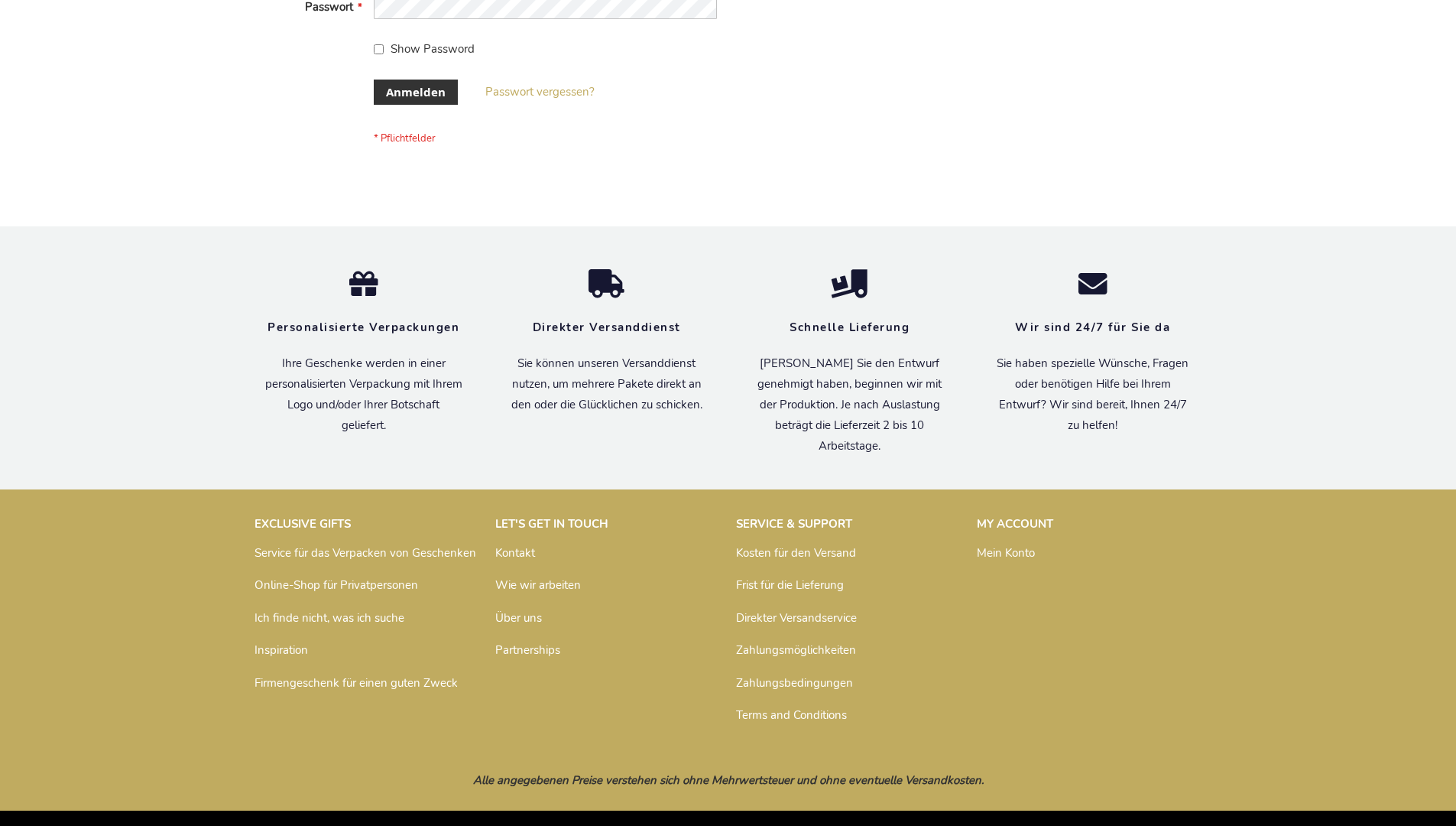
scroll to position [513, 0]
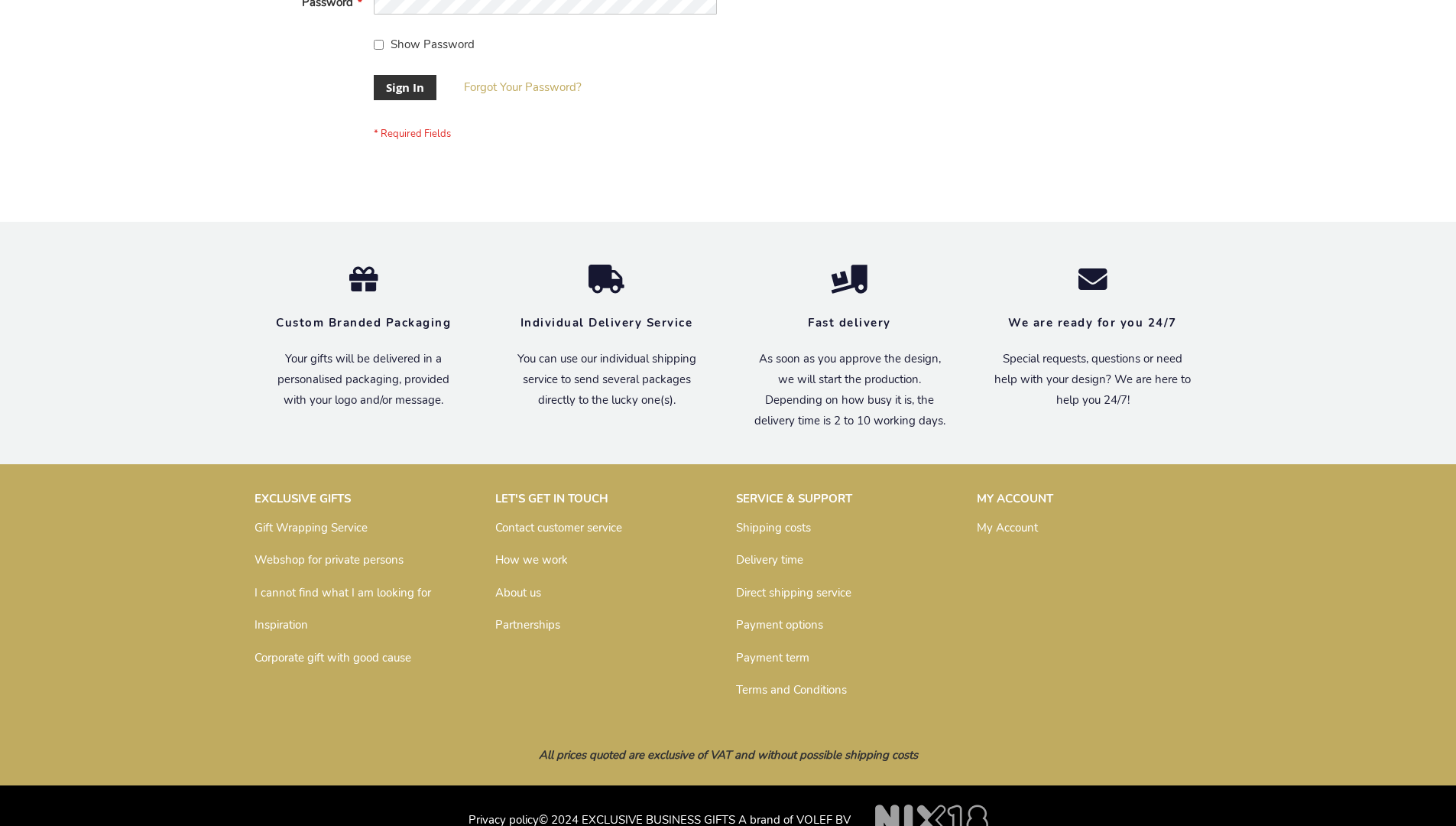
scroll to position [492, 0]
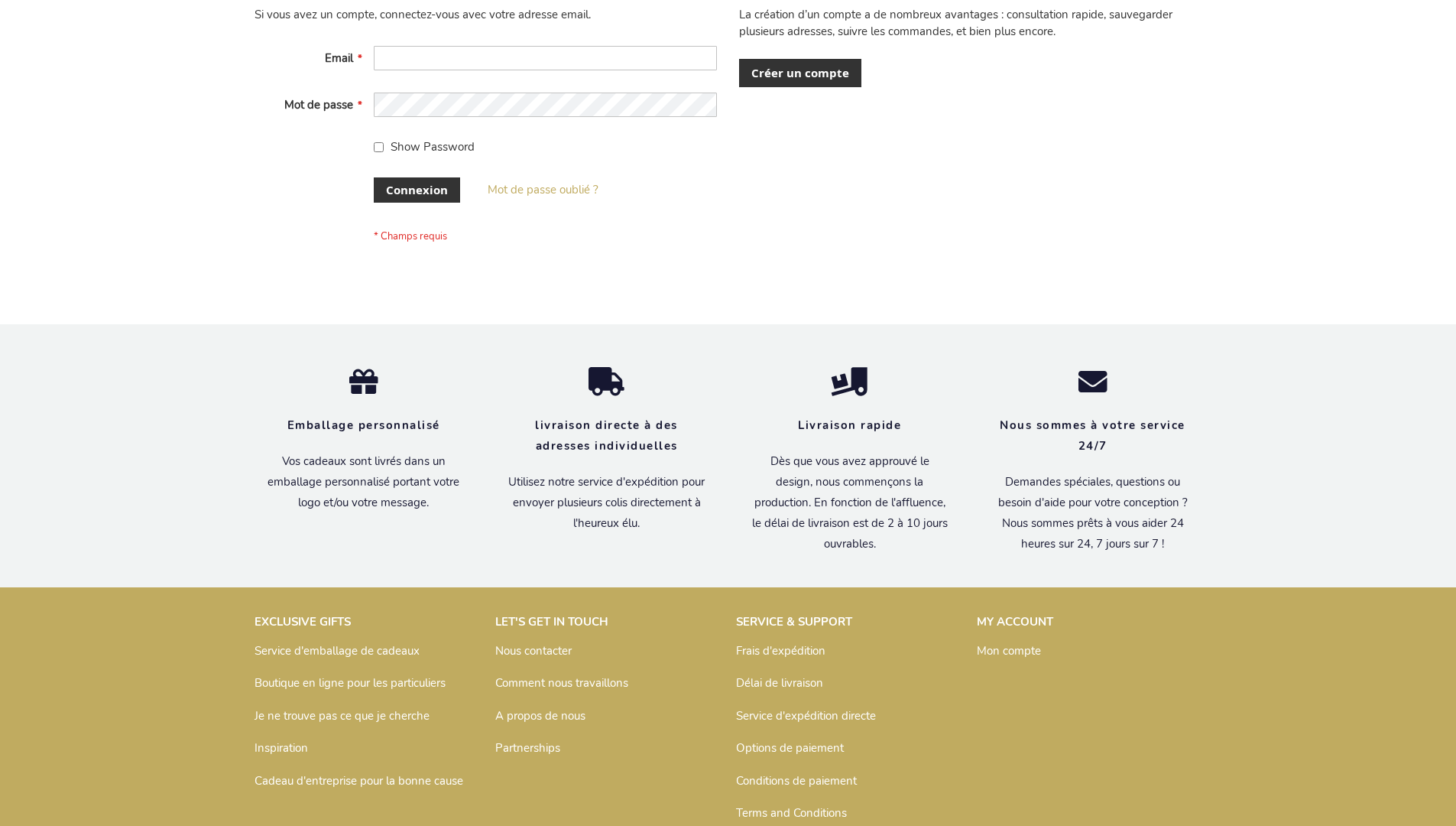
scroll to position [527, 0]
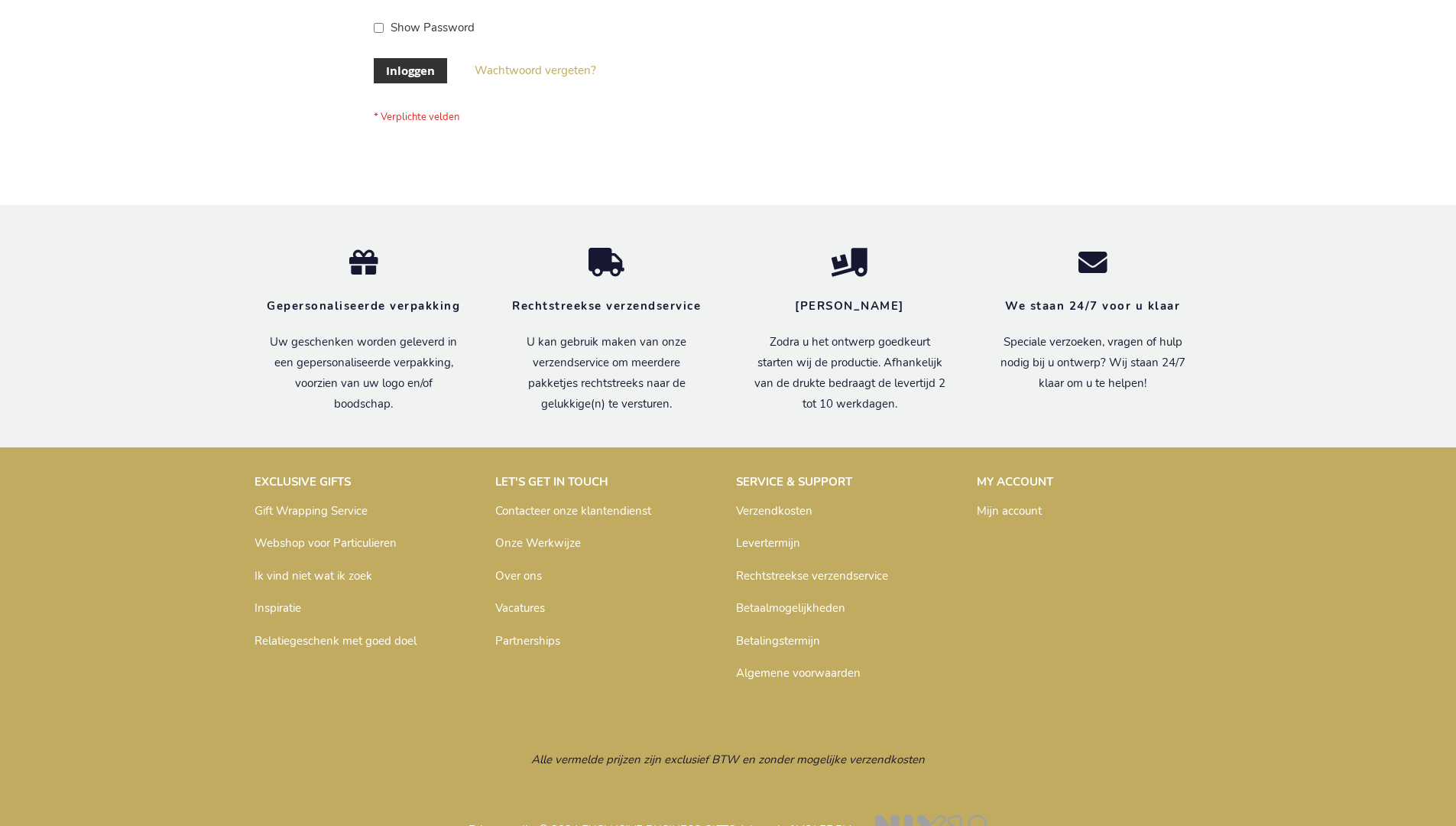
scroll to position [519, 0]
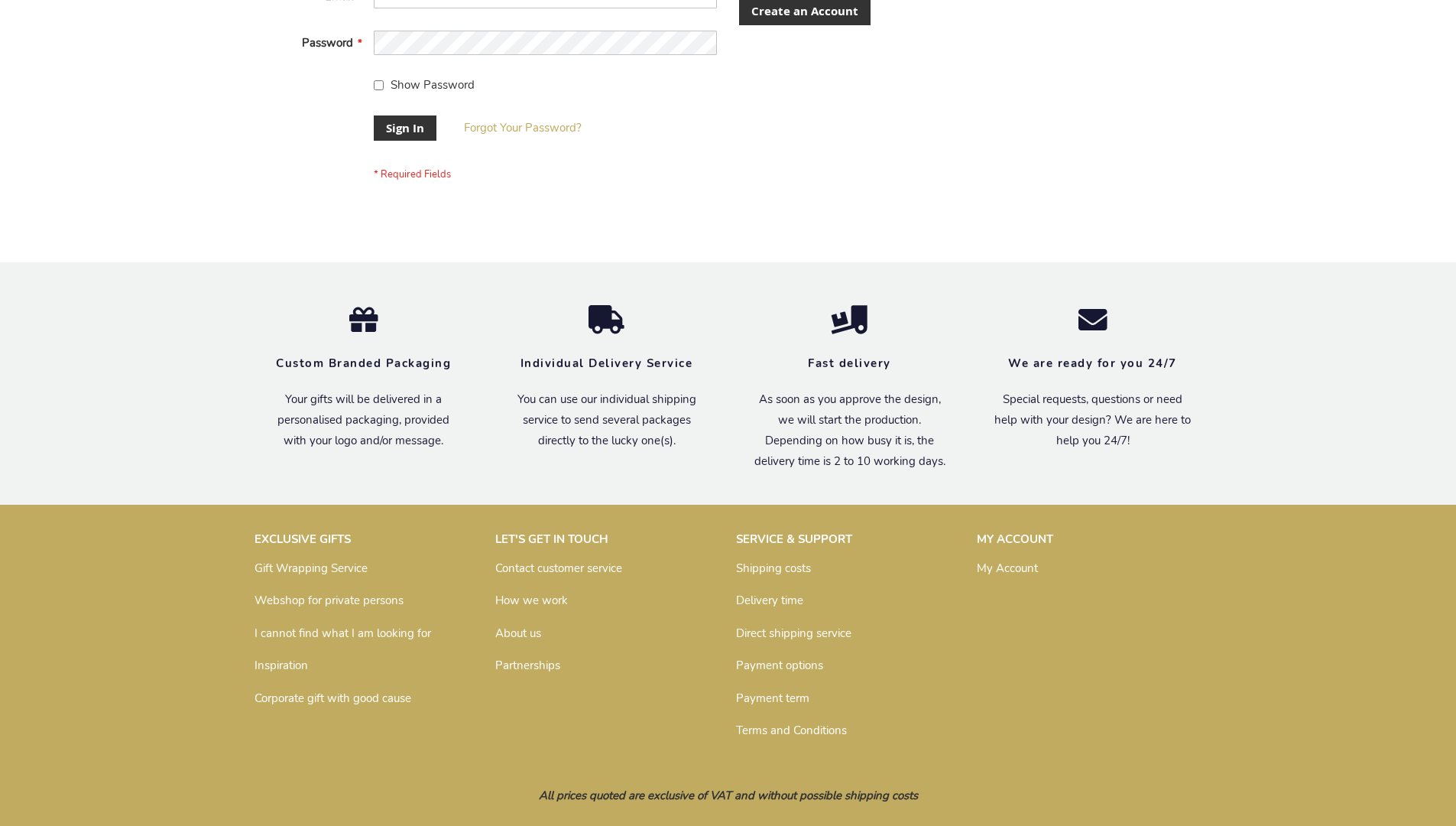
scroll to position [479, 0]
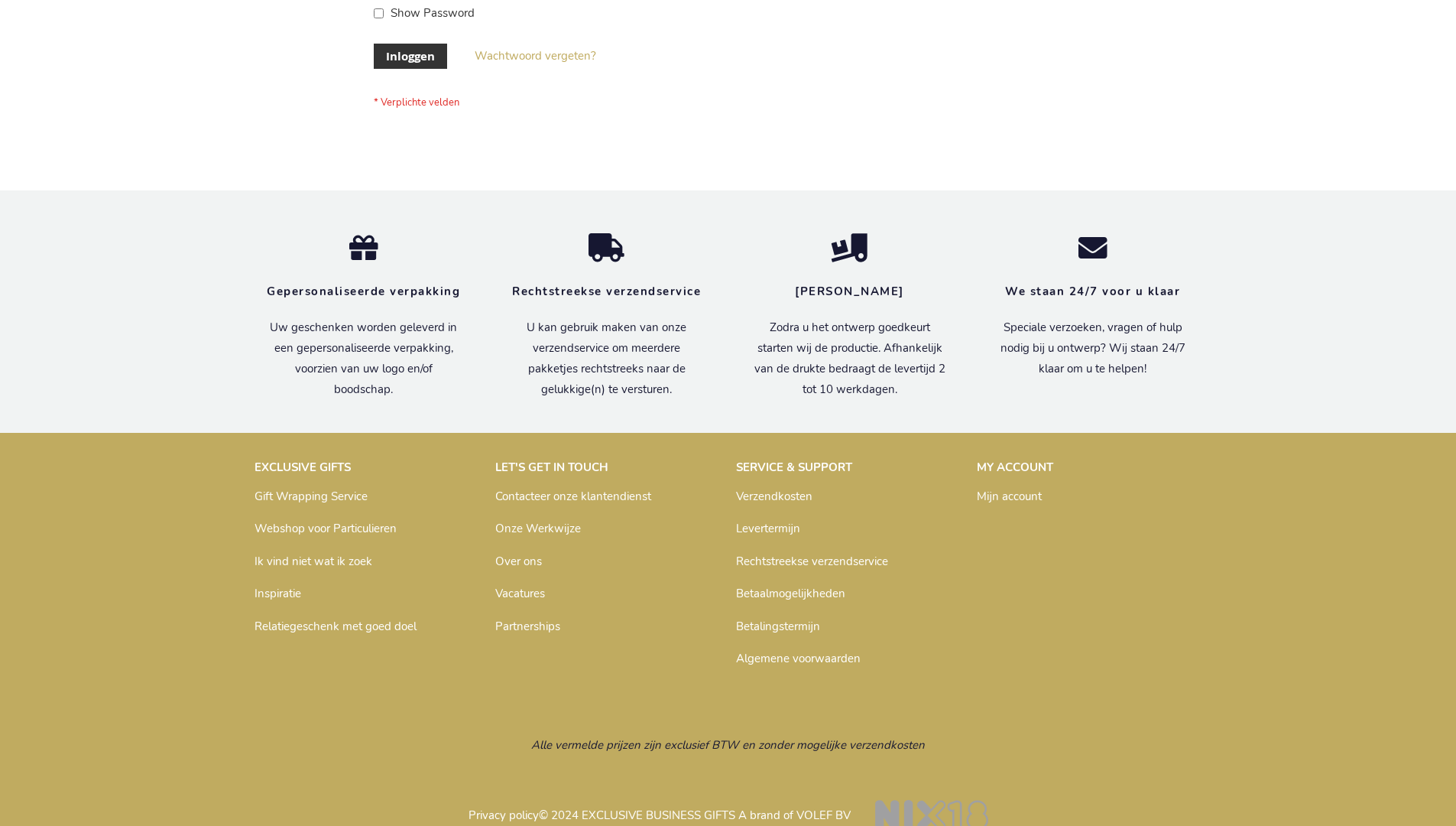
scroll to position [519, 0]
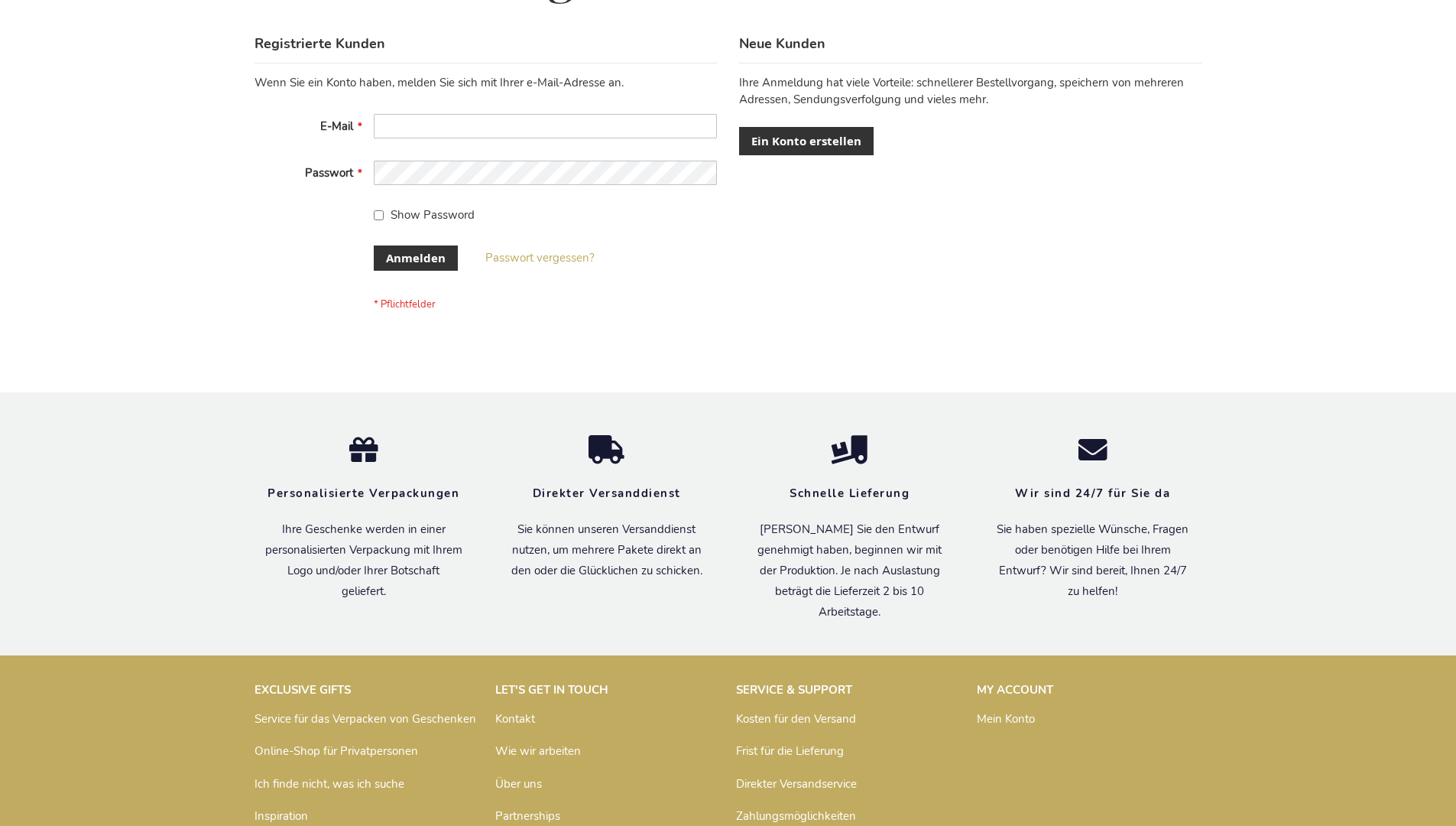
scroll to position [513, 0]
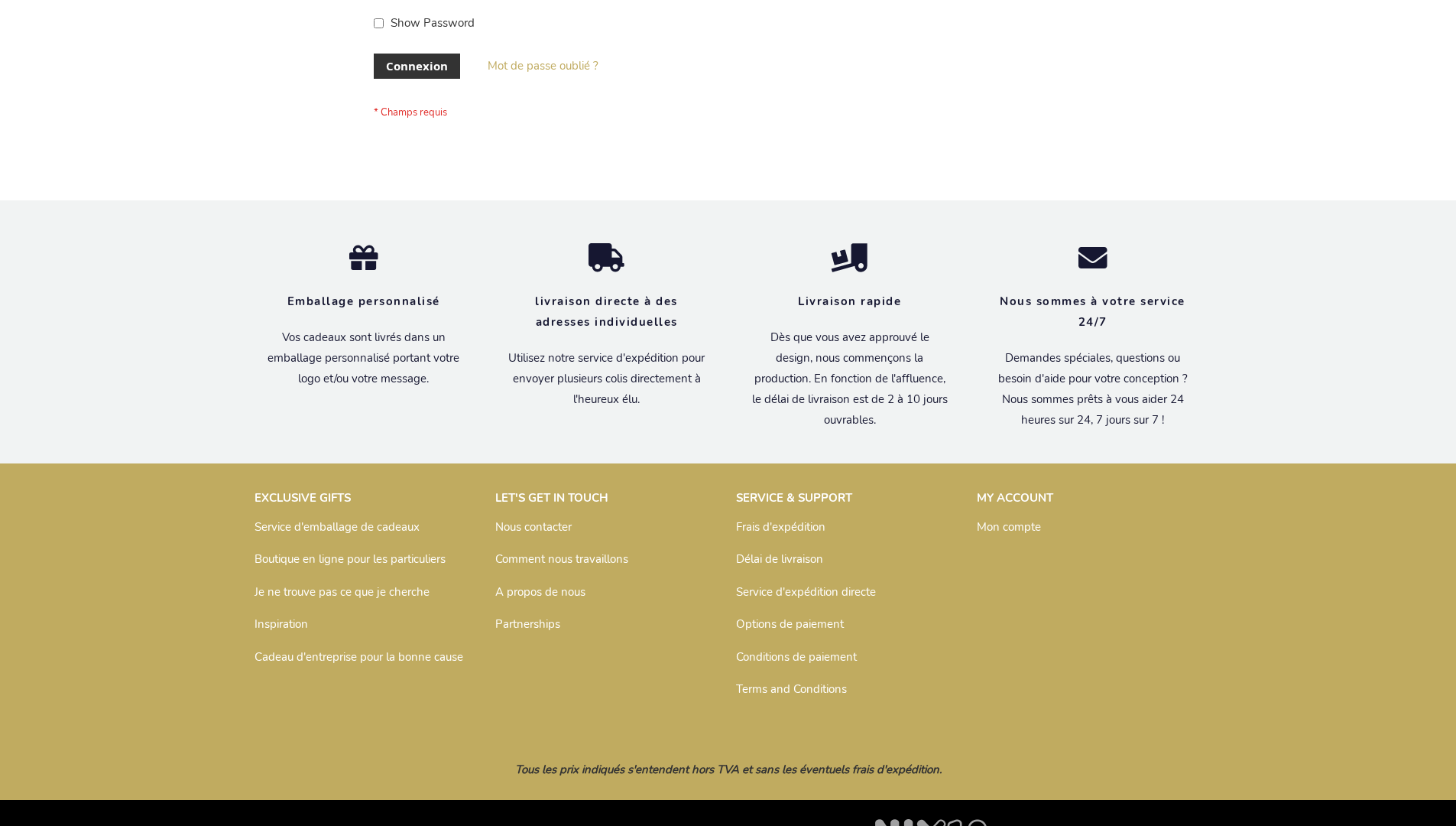
scroll to position [527, 0]
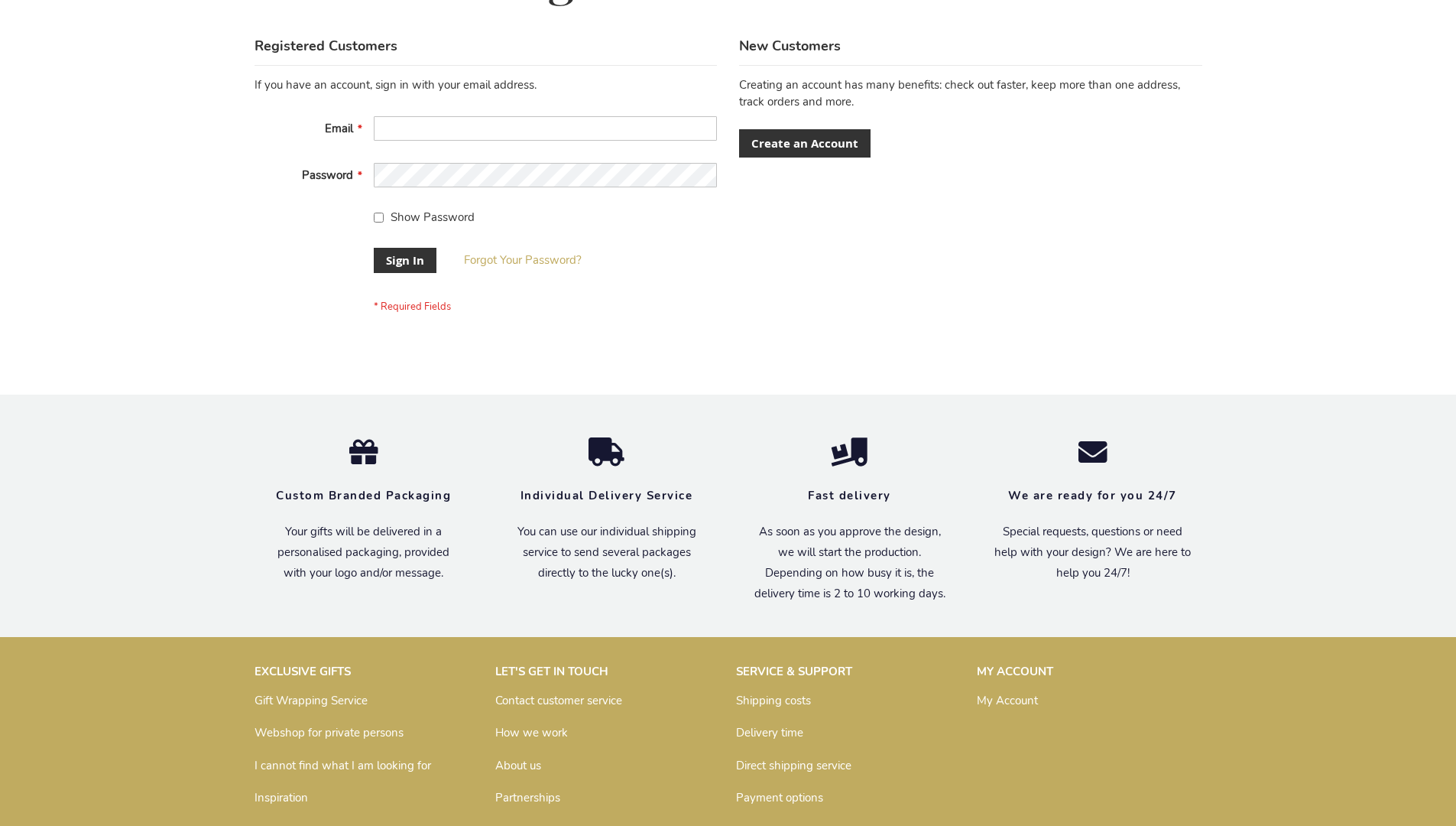
scroll to position [492, 0]
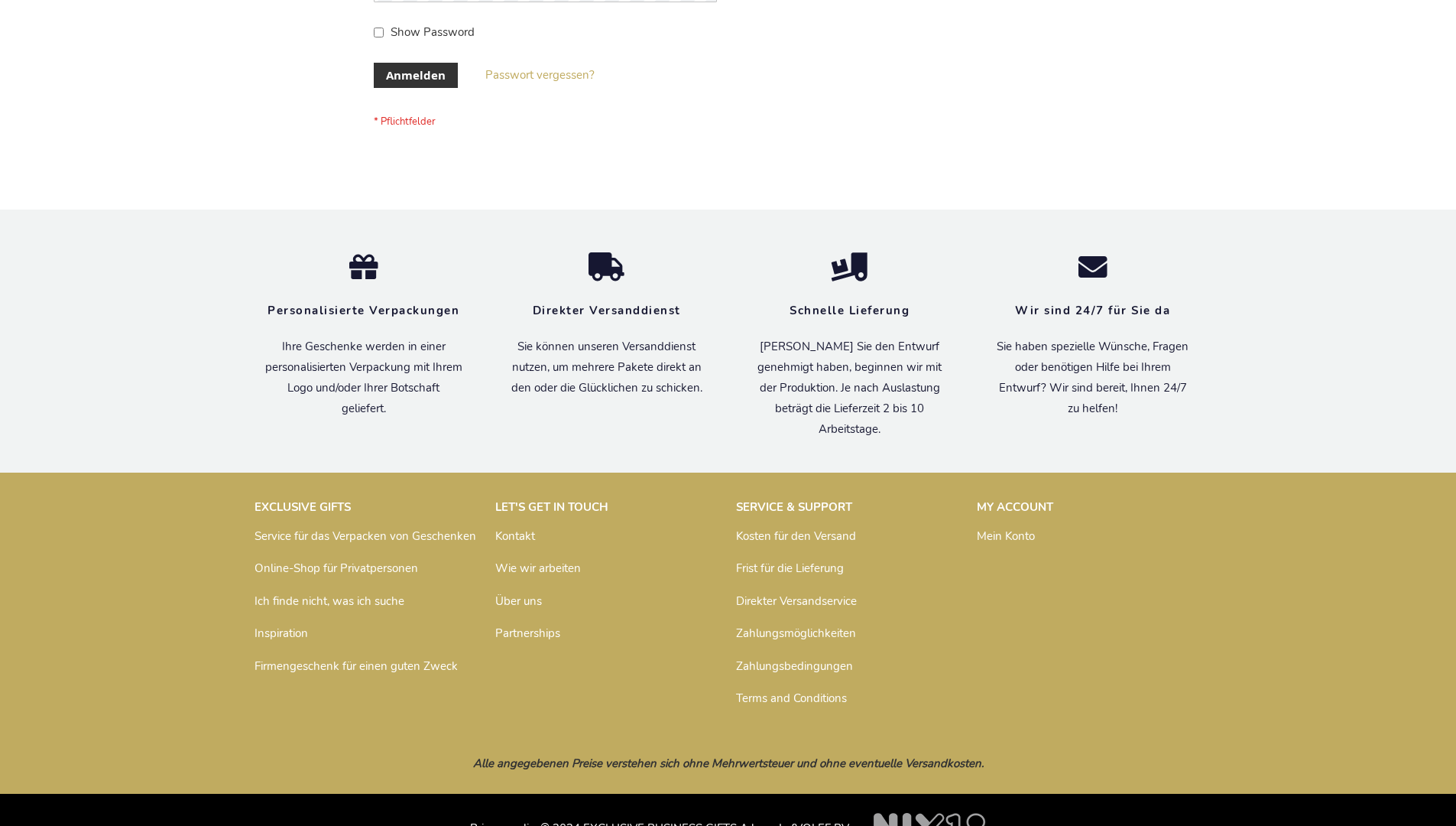
scroll to position [513, 0]
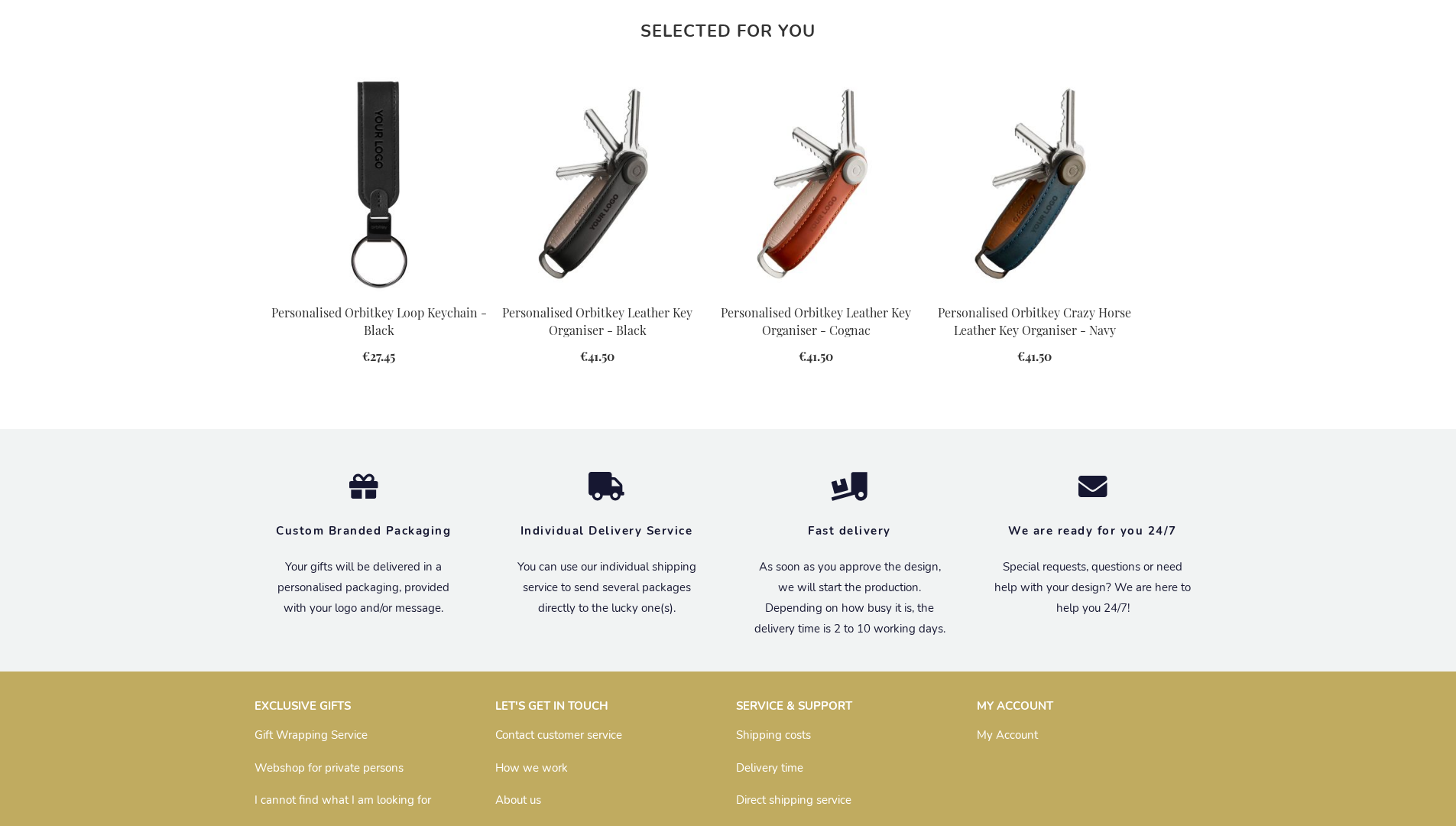
scroll to position [2023, 0]
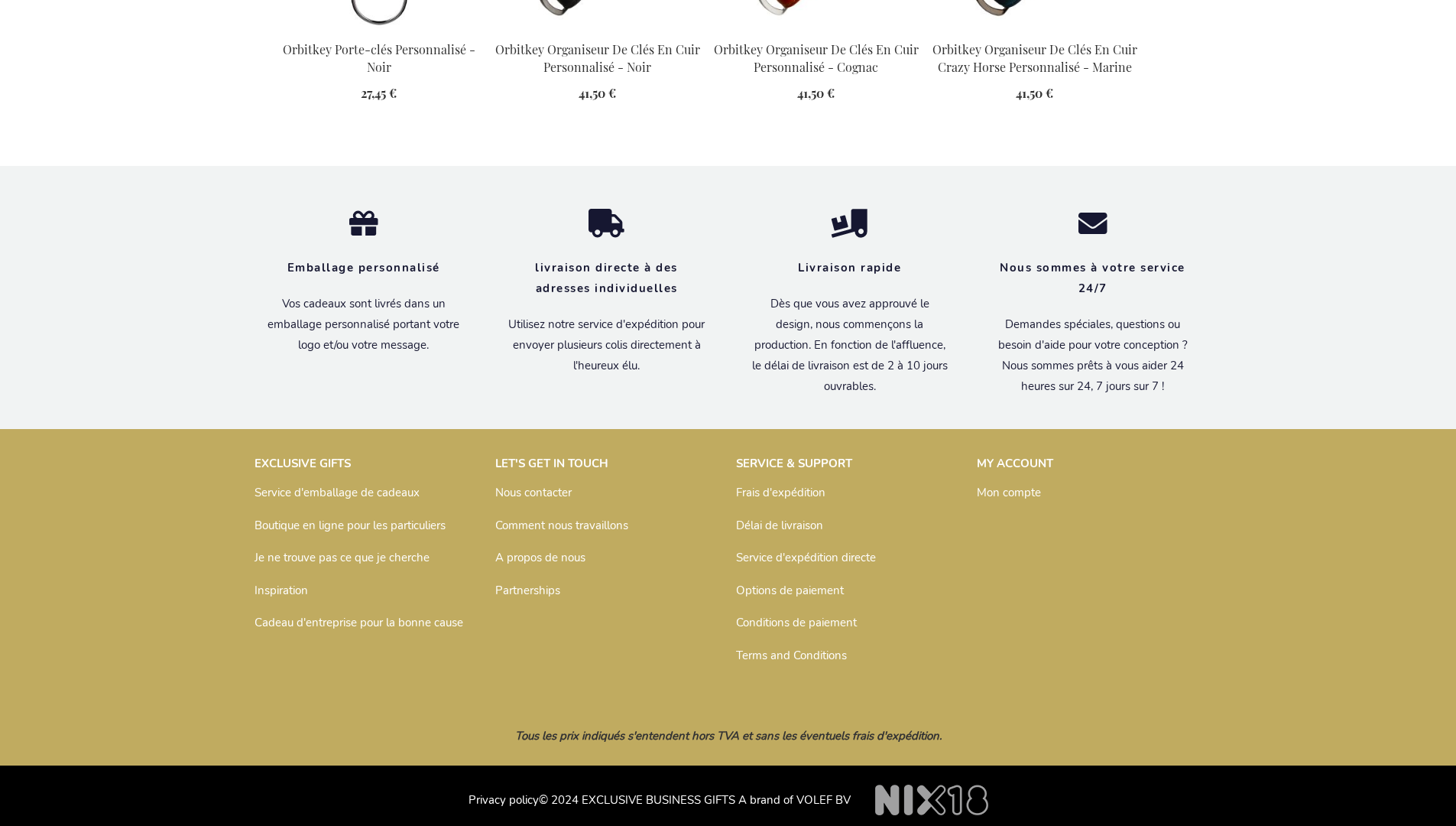
scroll to position [2058, 0]
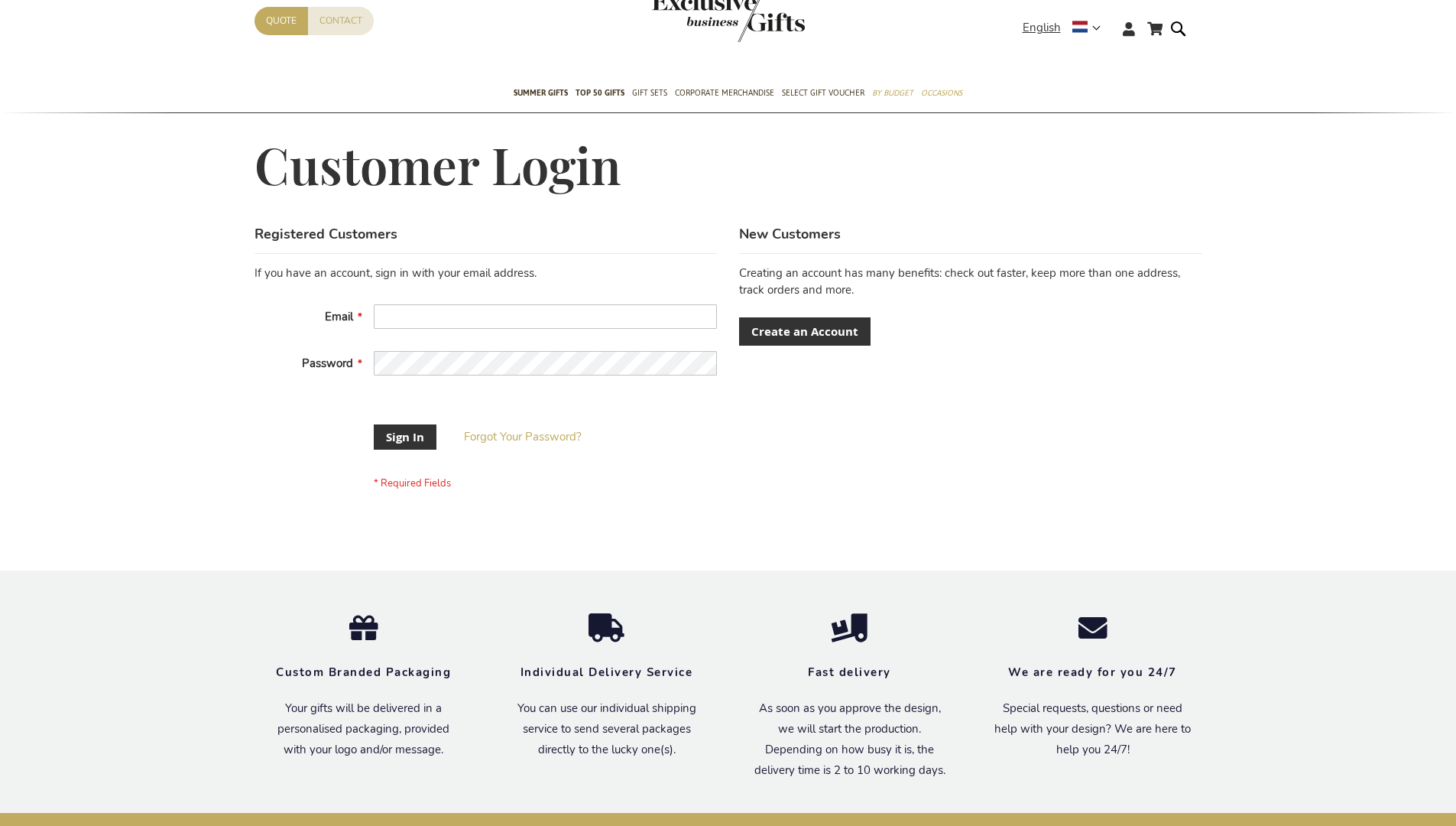
scroll to position [479, 0]
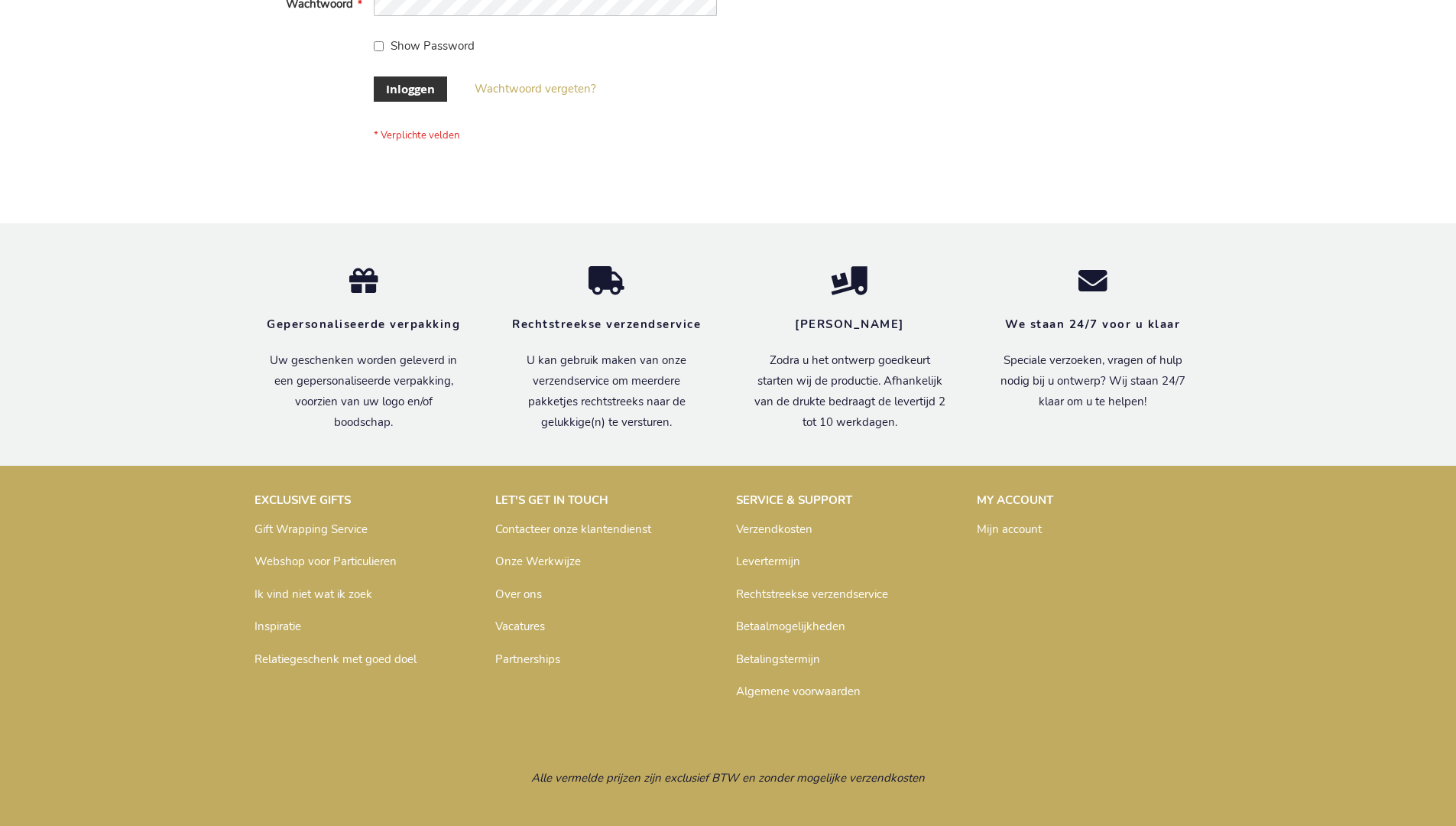
scroll to position [519, 0]
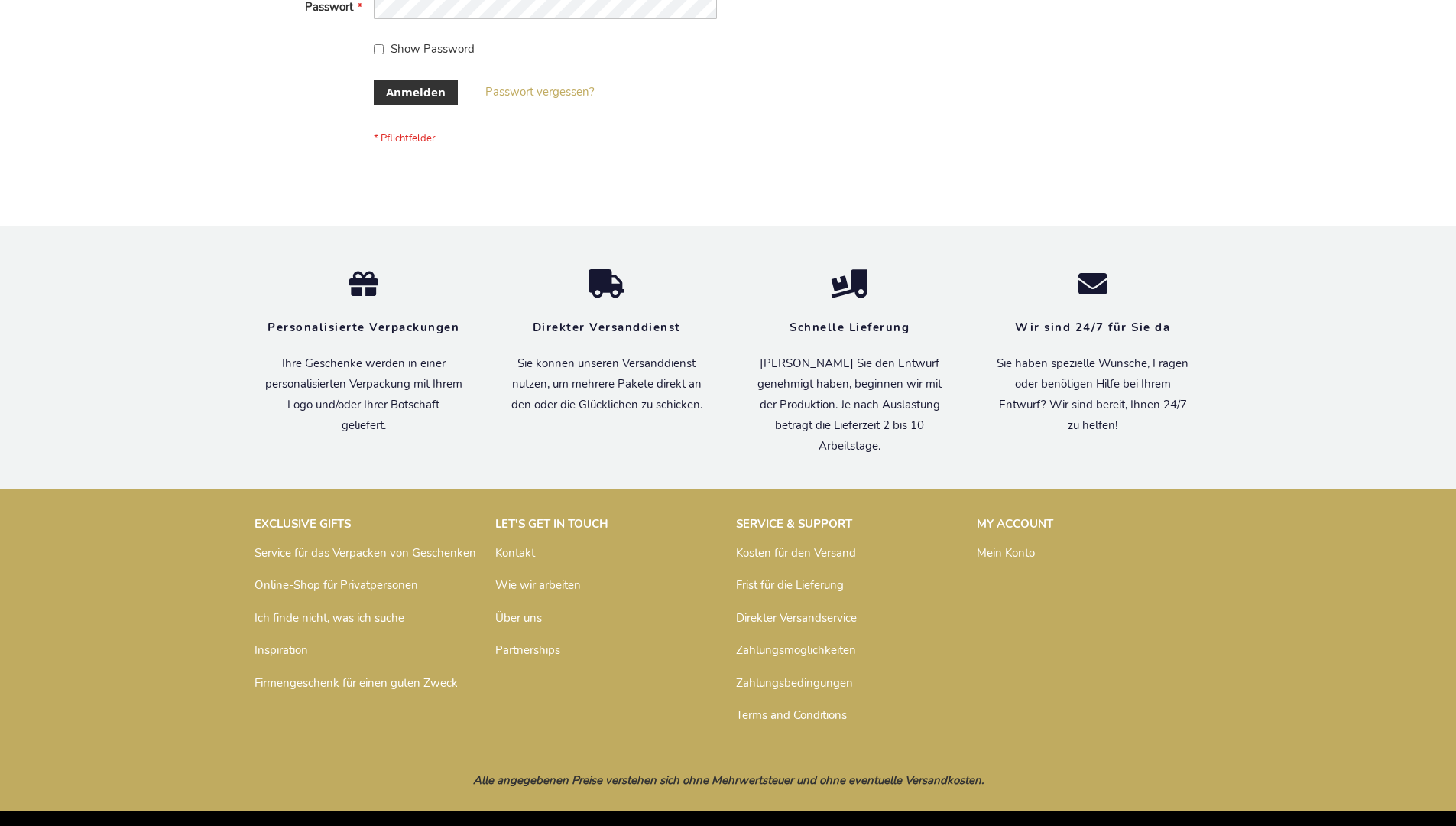
scroll to position [513, 0]
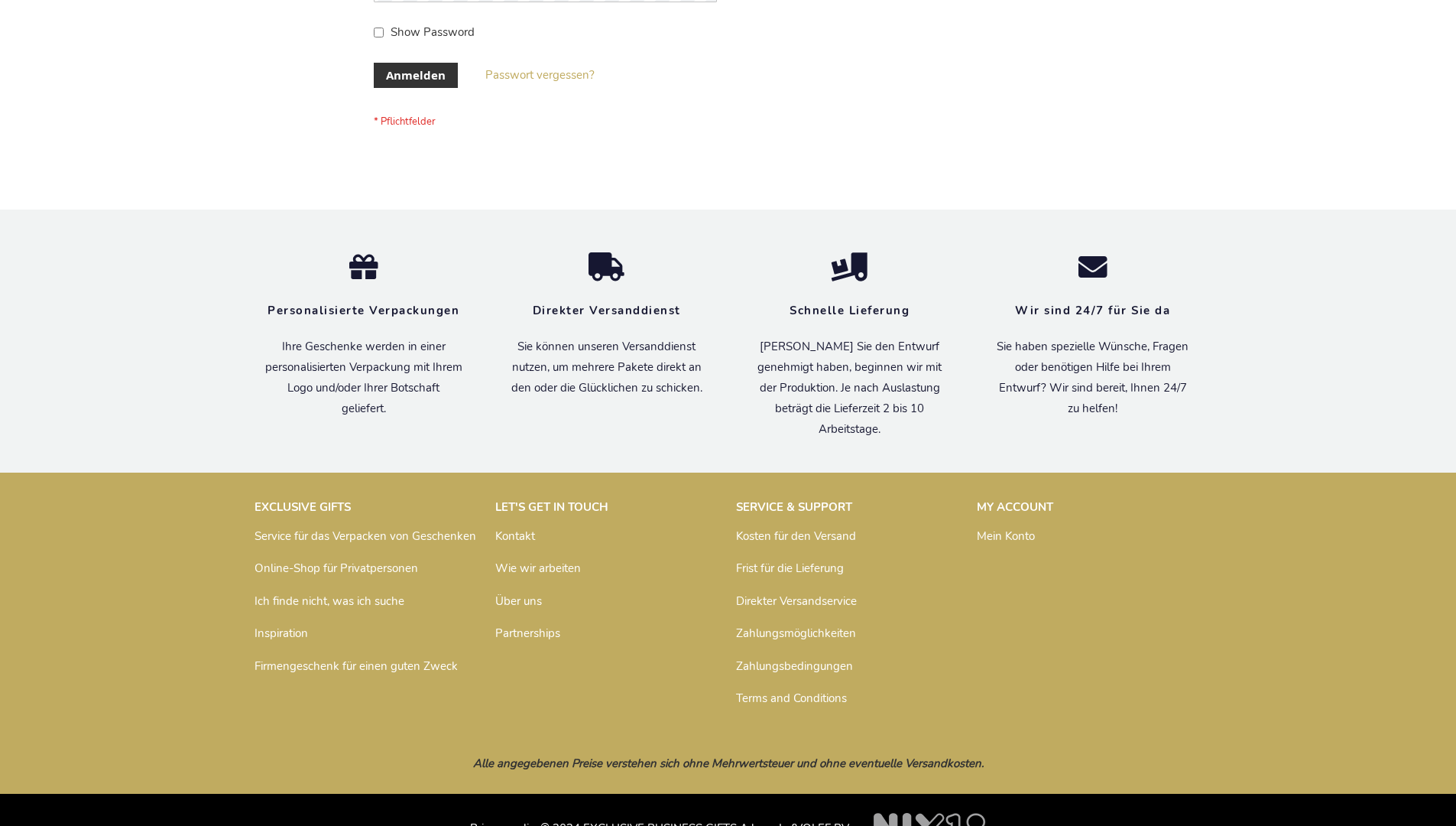
scroll to position [513, 0]
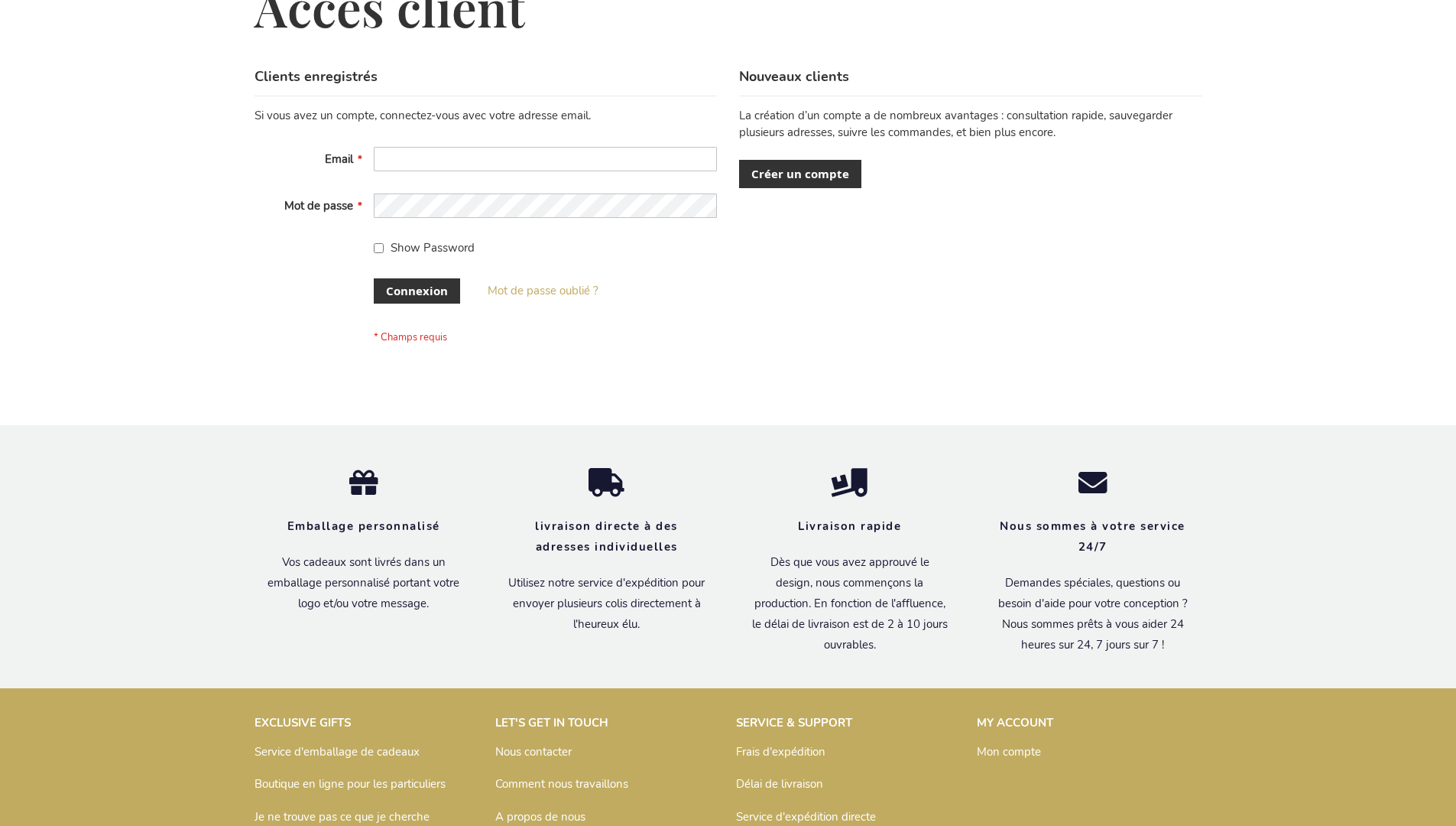
scroll to position [527, 0]
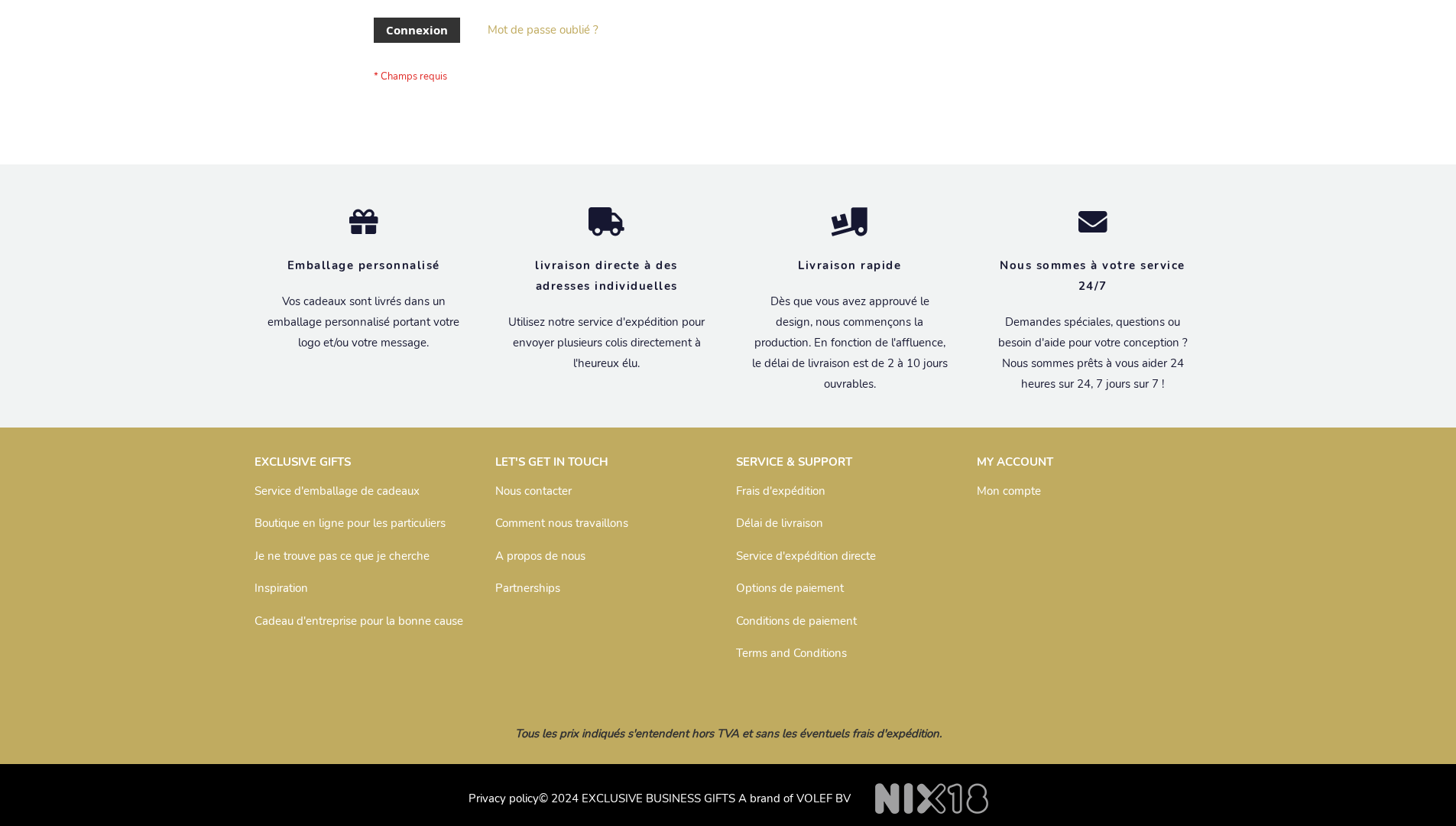
scroll to position [527, 0]
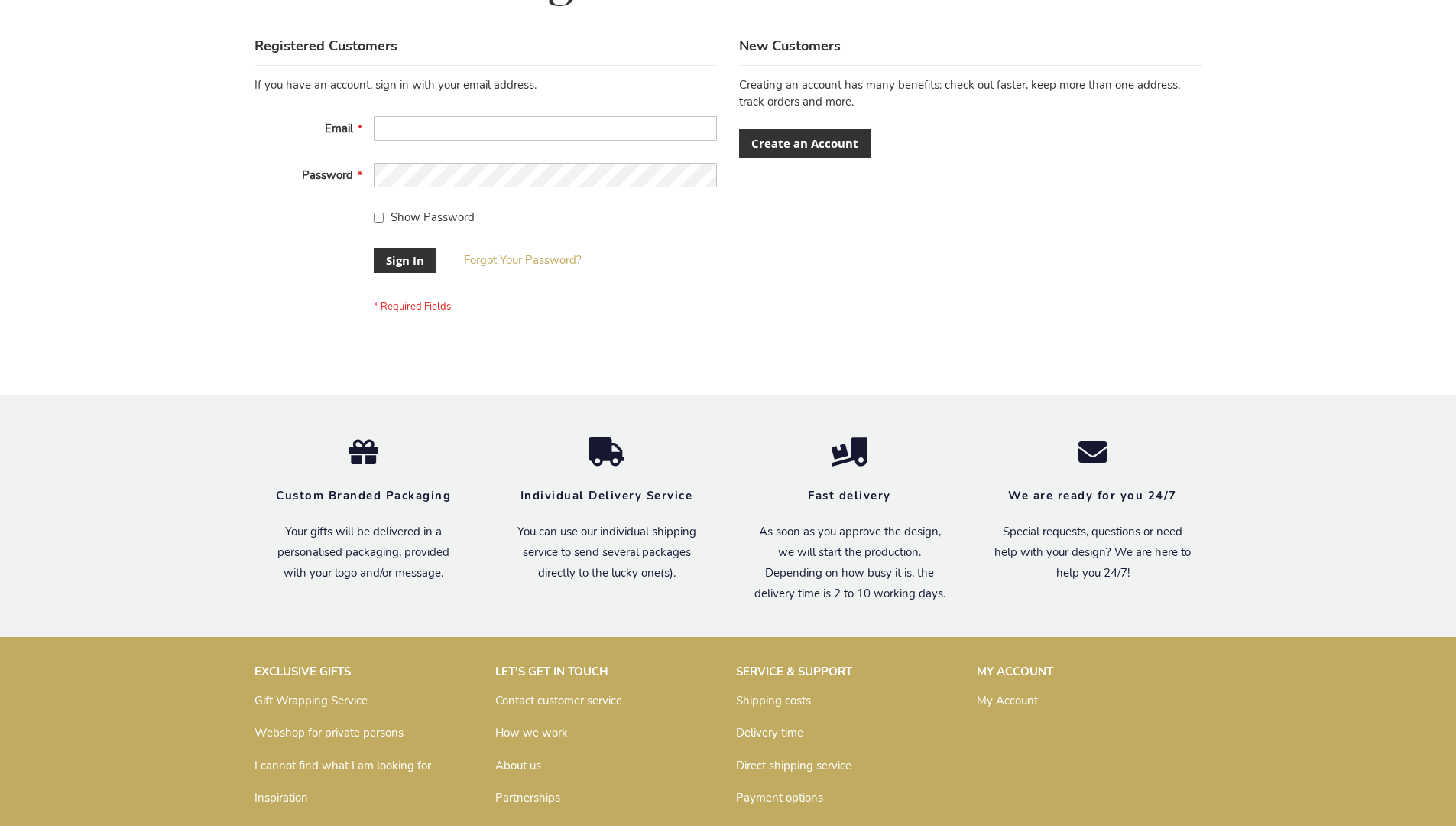
scroll to position [492, 0]
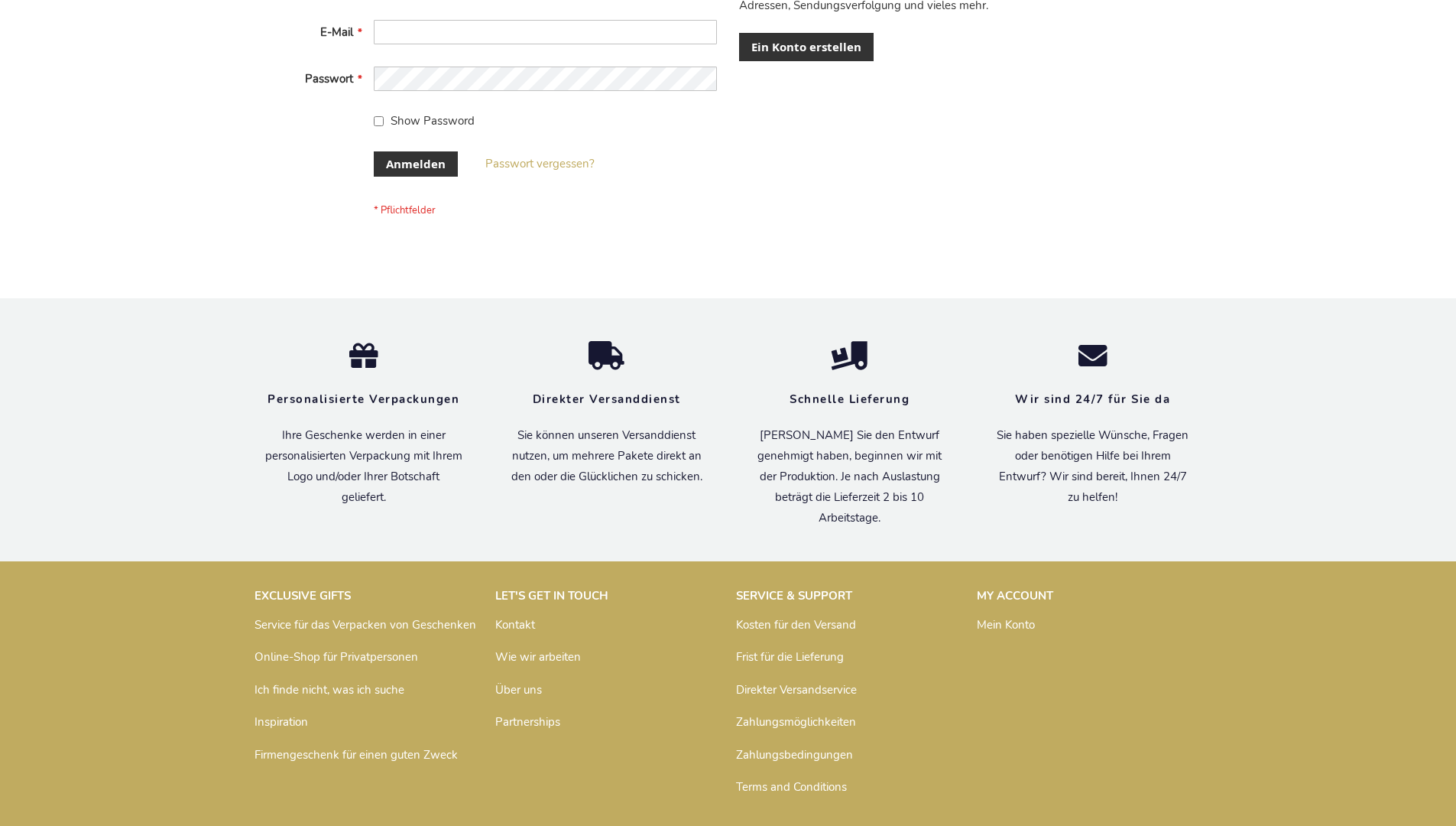
scroll to position [513, 0]
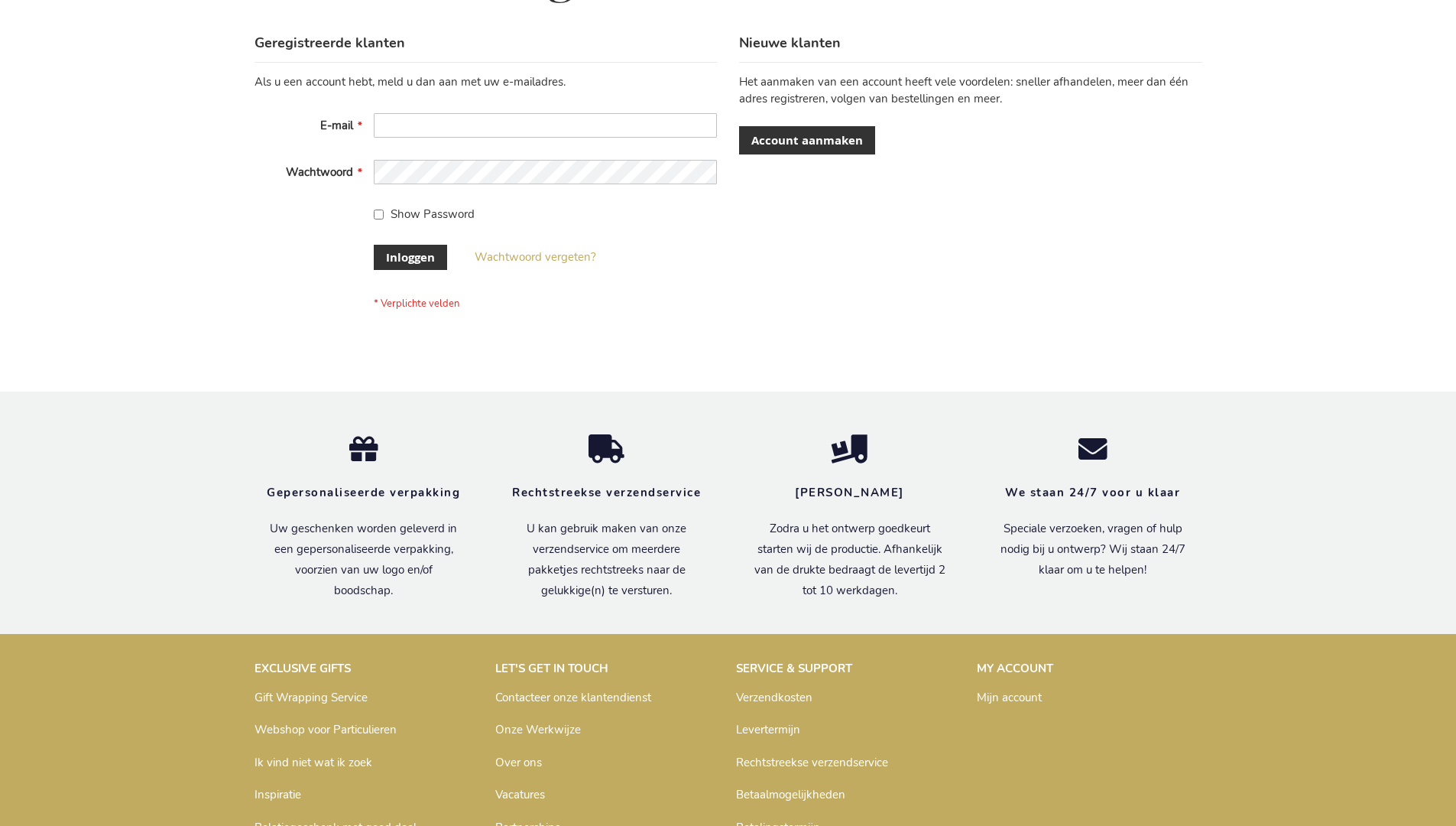
scroll to position [519, 0]
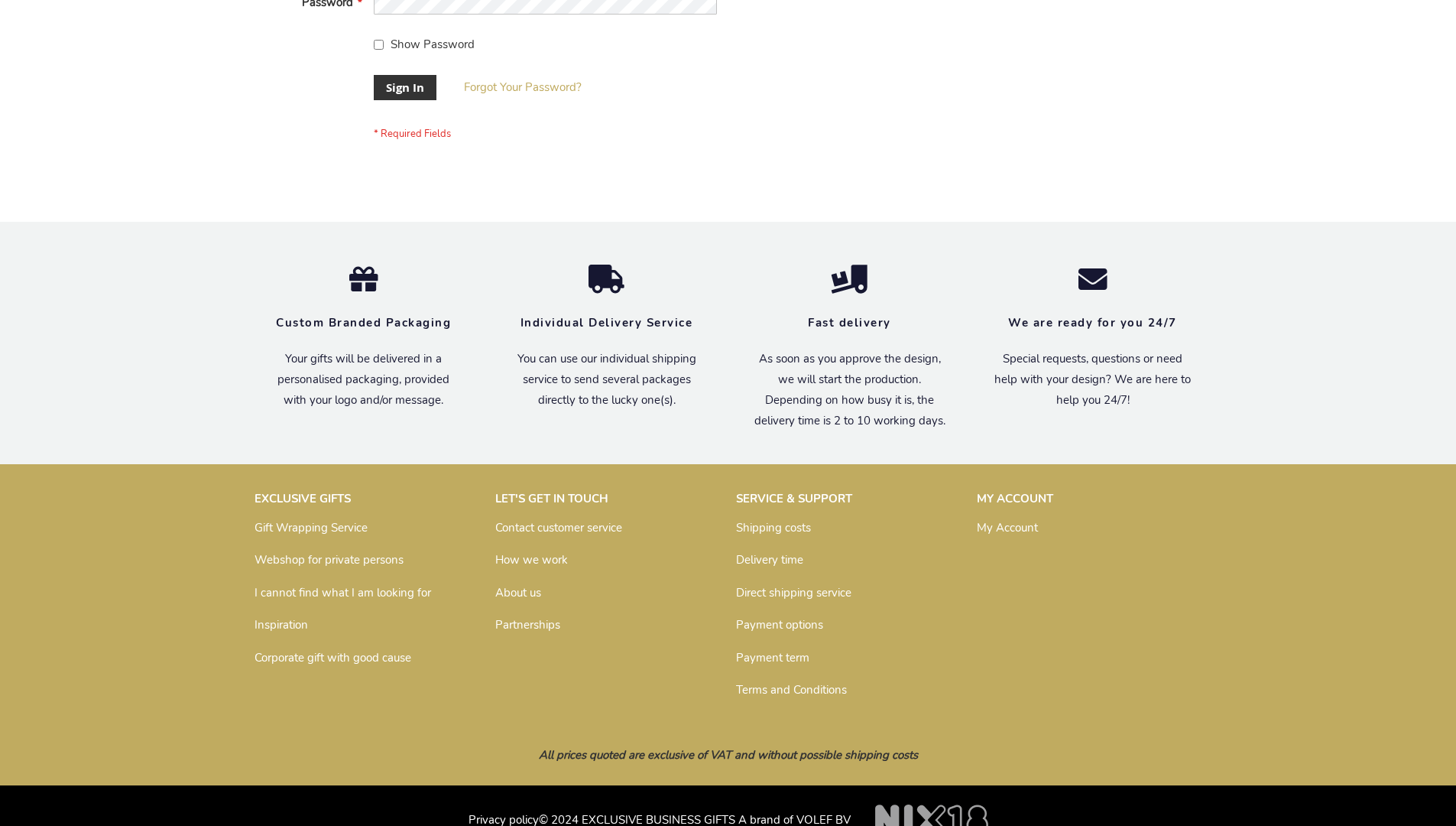
scroll to position [492, 0]
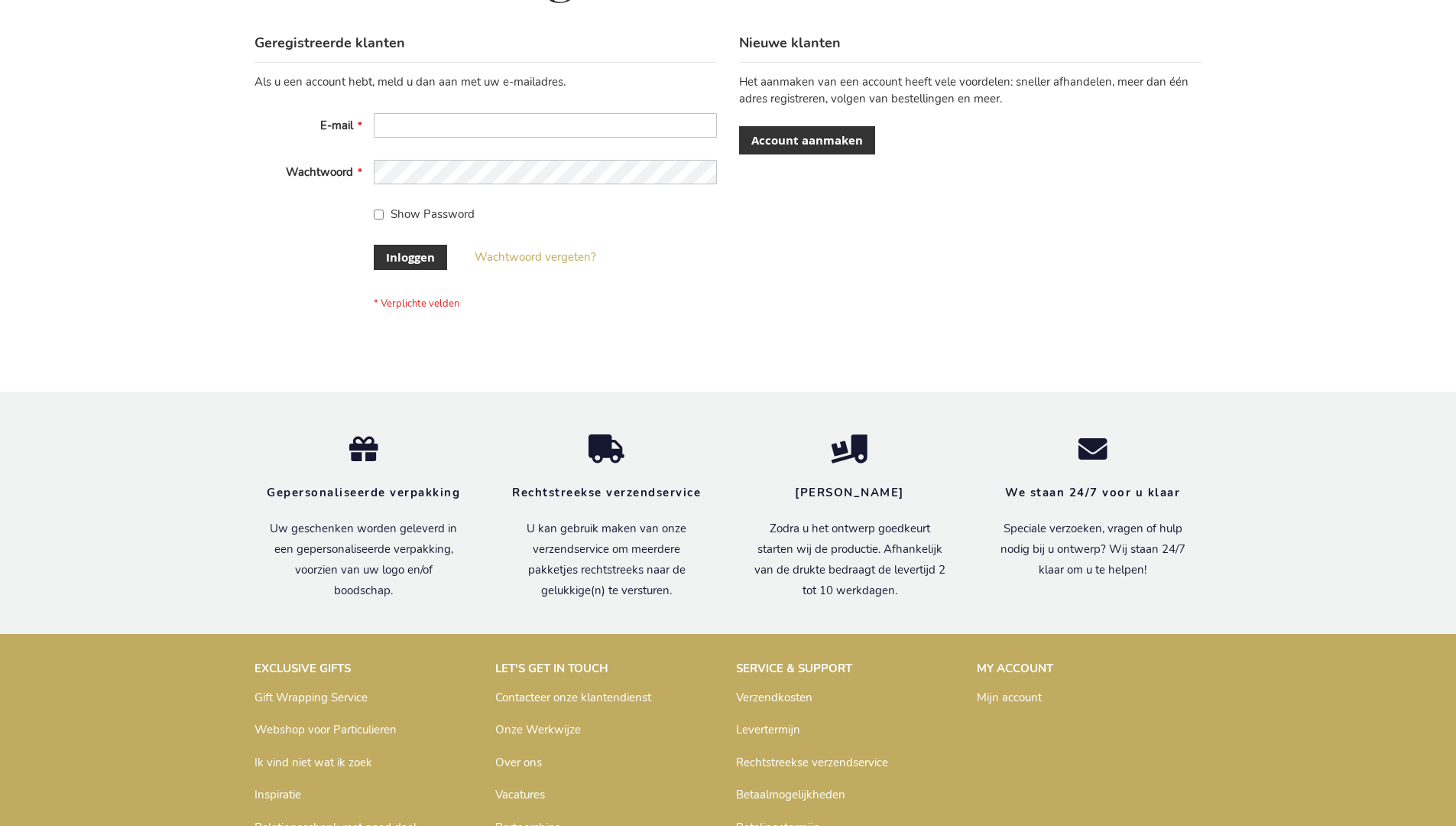
scroll to position [519, 0]
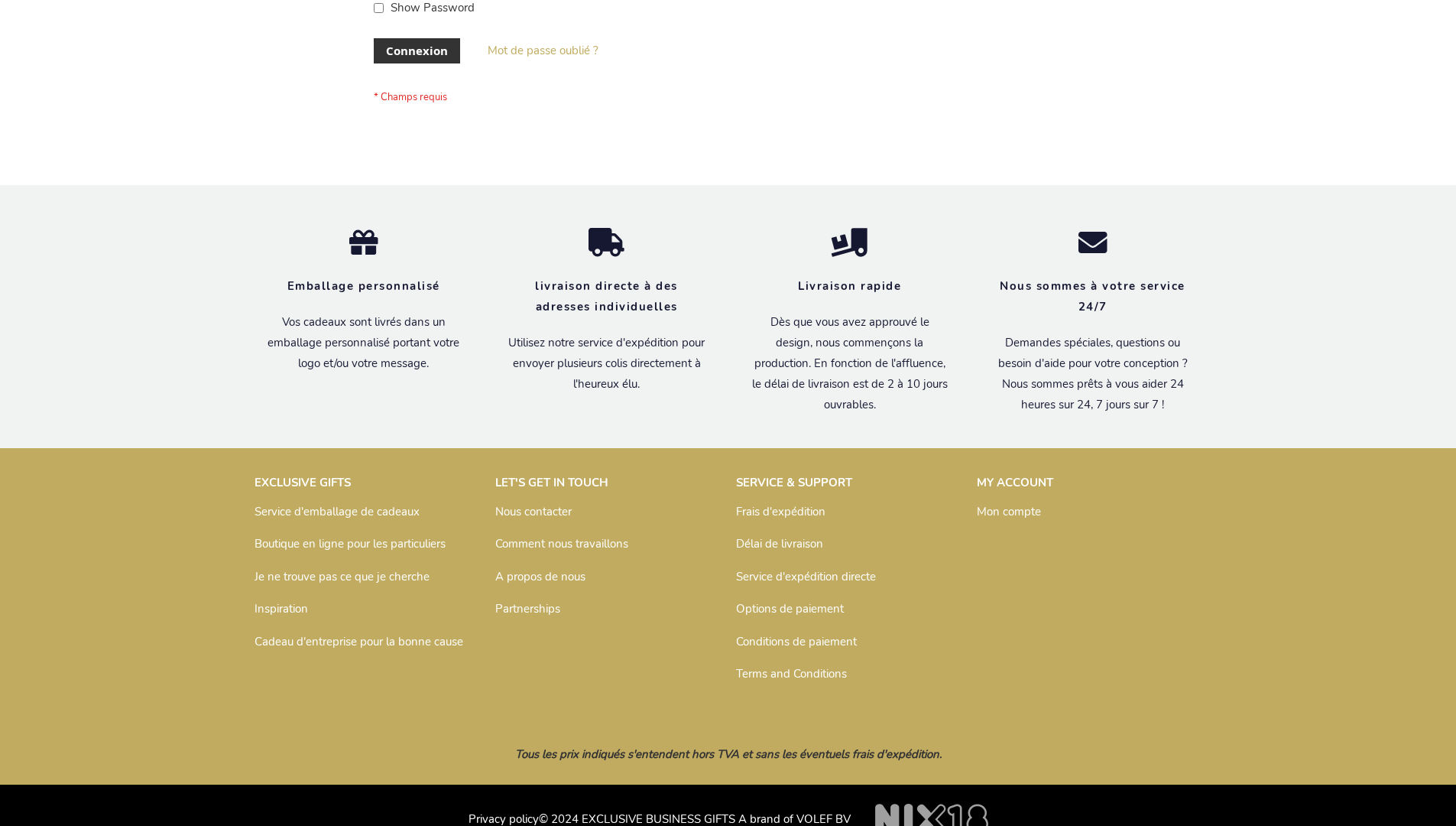
scroll to position [527, 0]
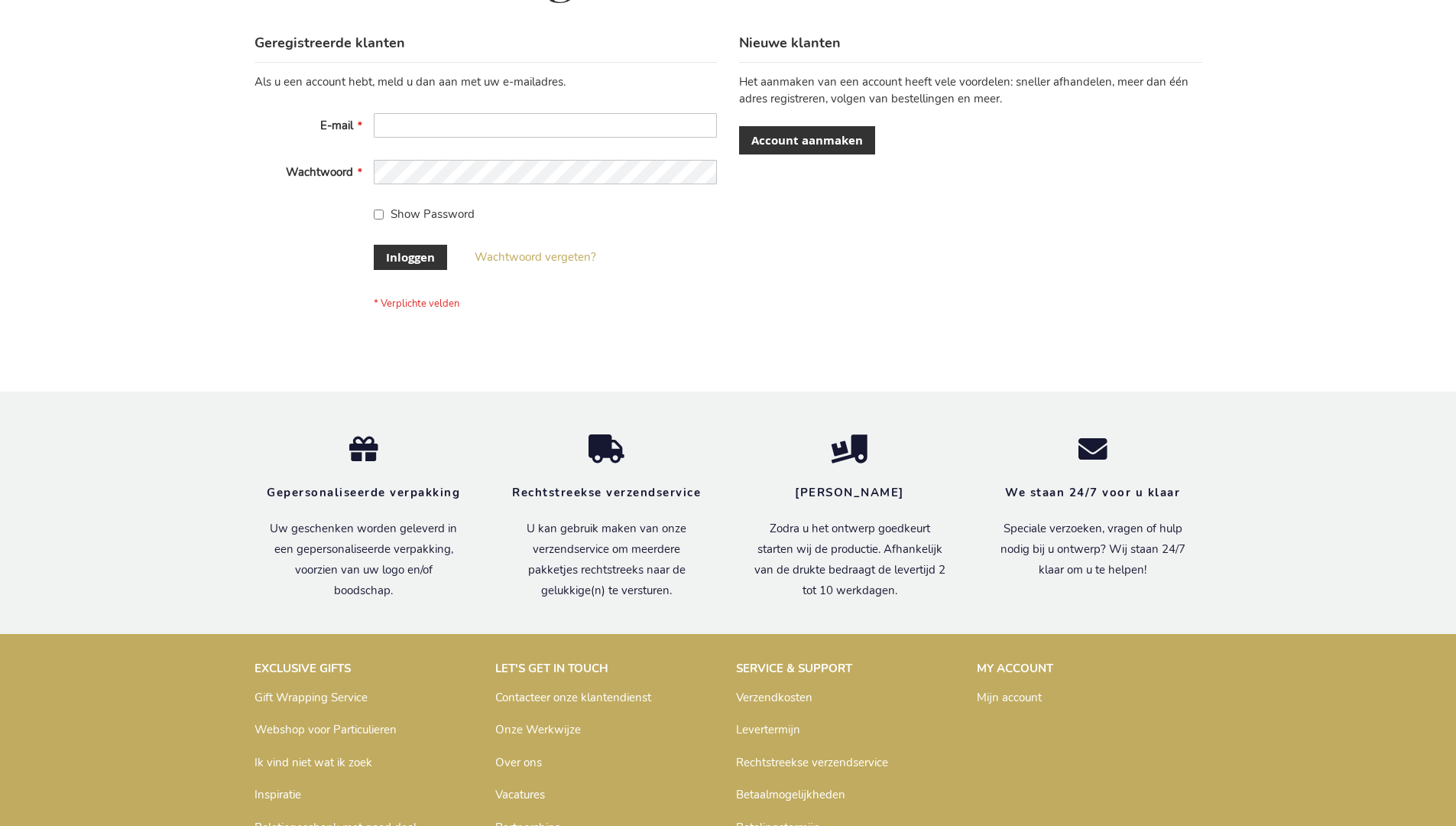
scroll to position [519, 0]
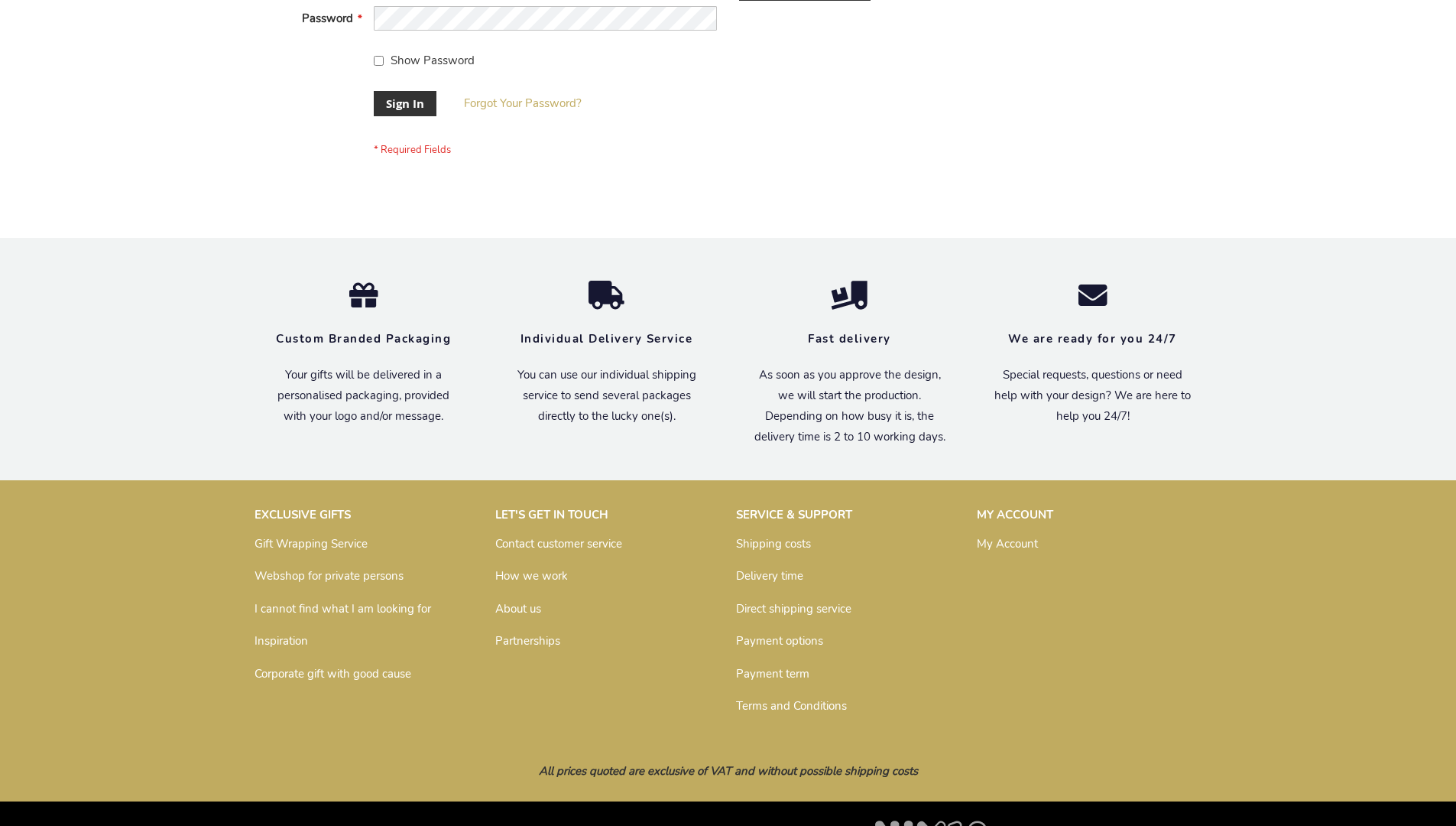
scroll to position [492, 0]
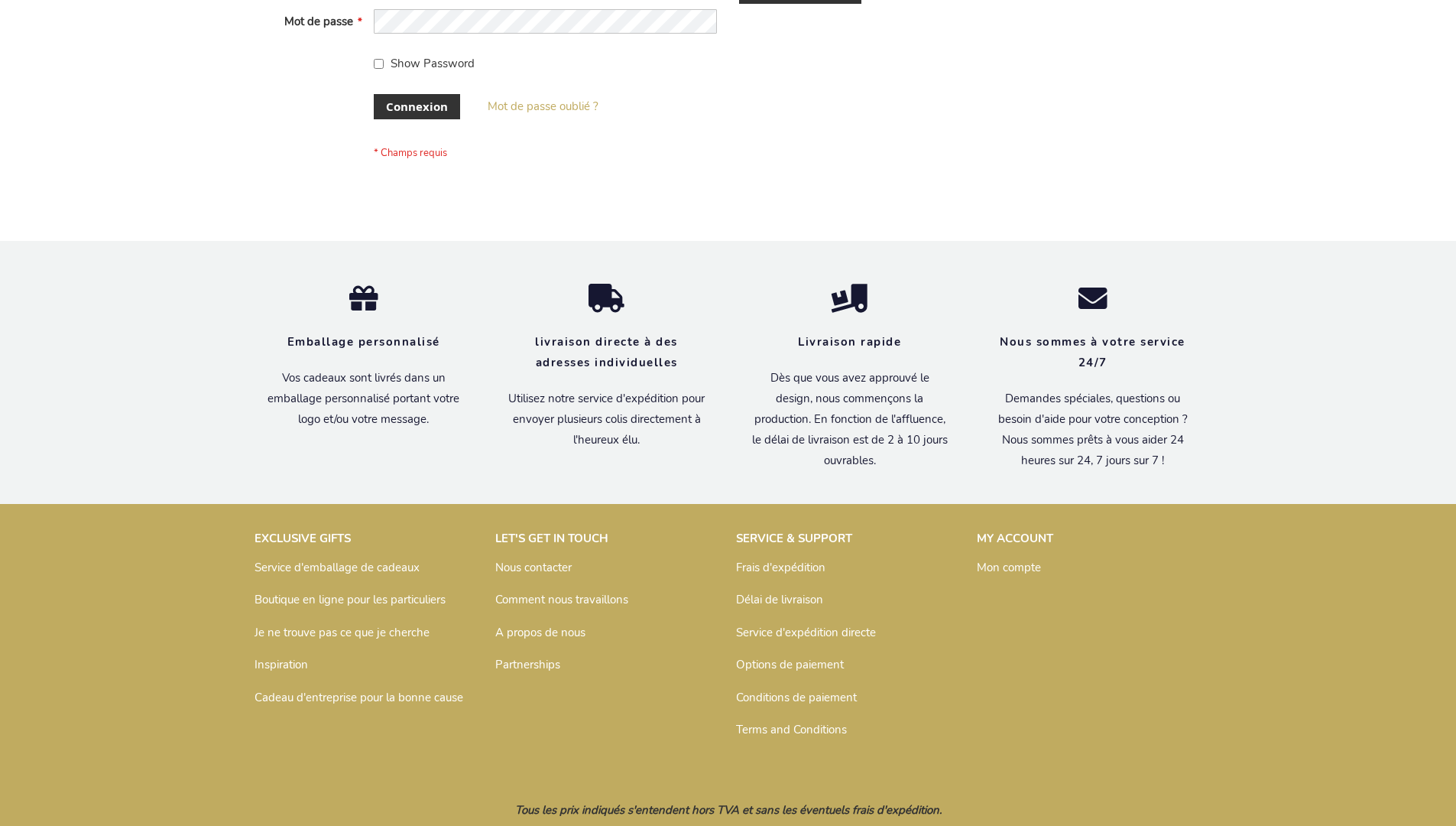
scroll to position [527, 0]
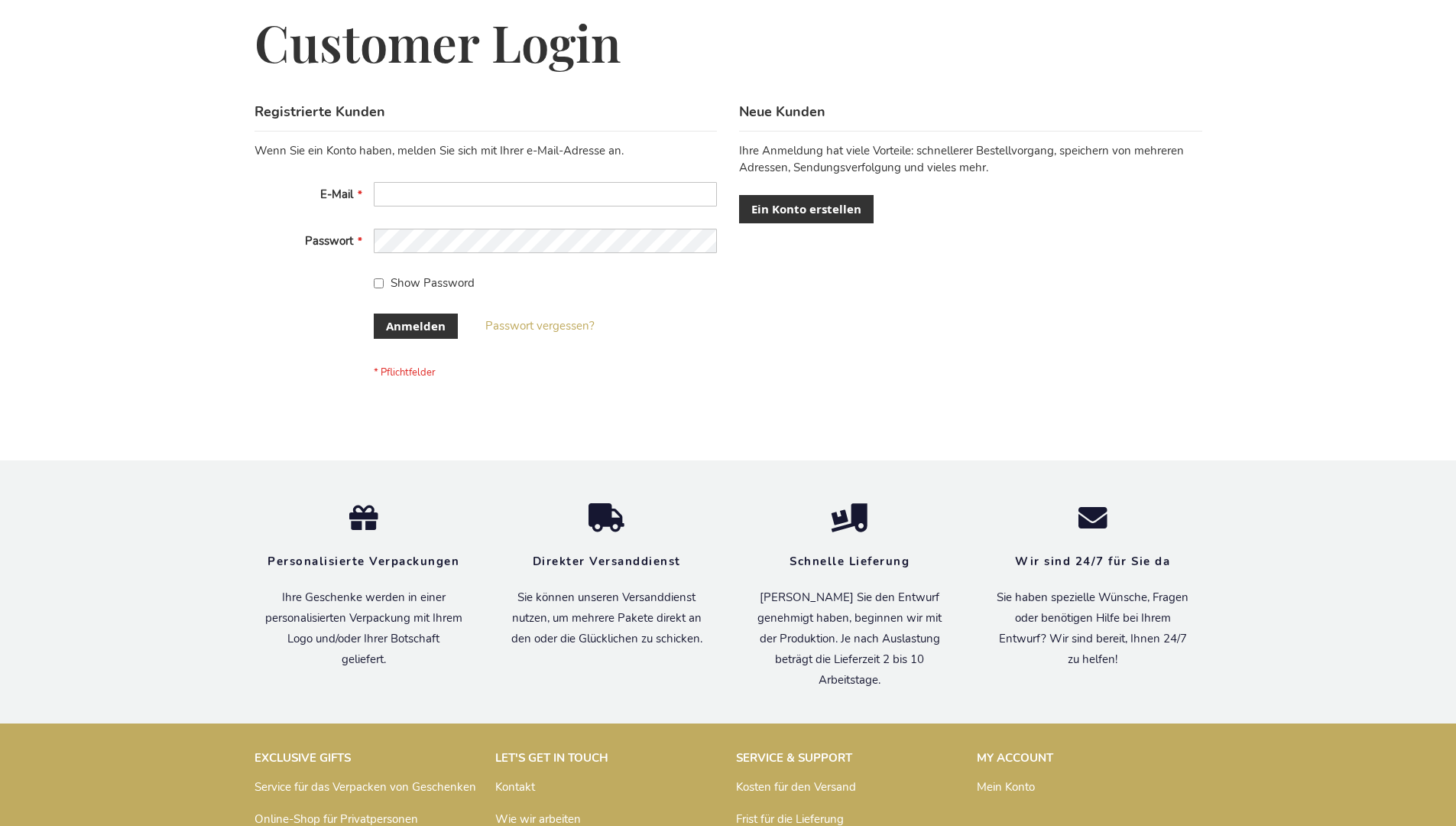
scroll to position [513, 0]
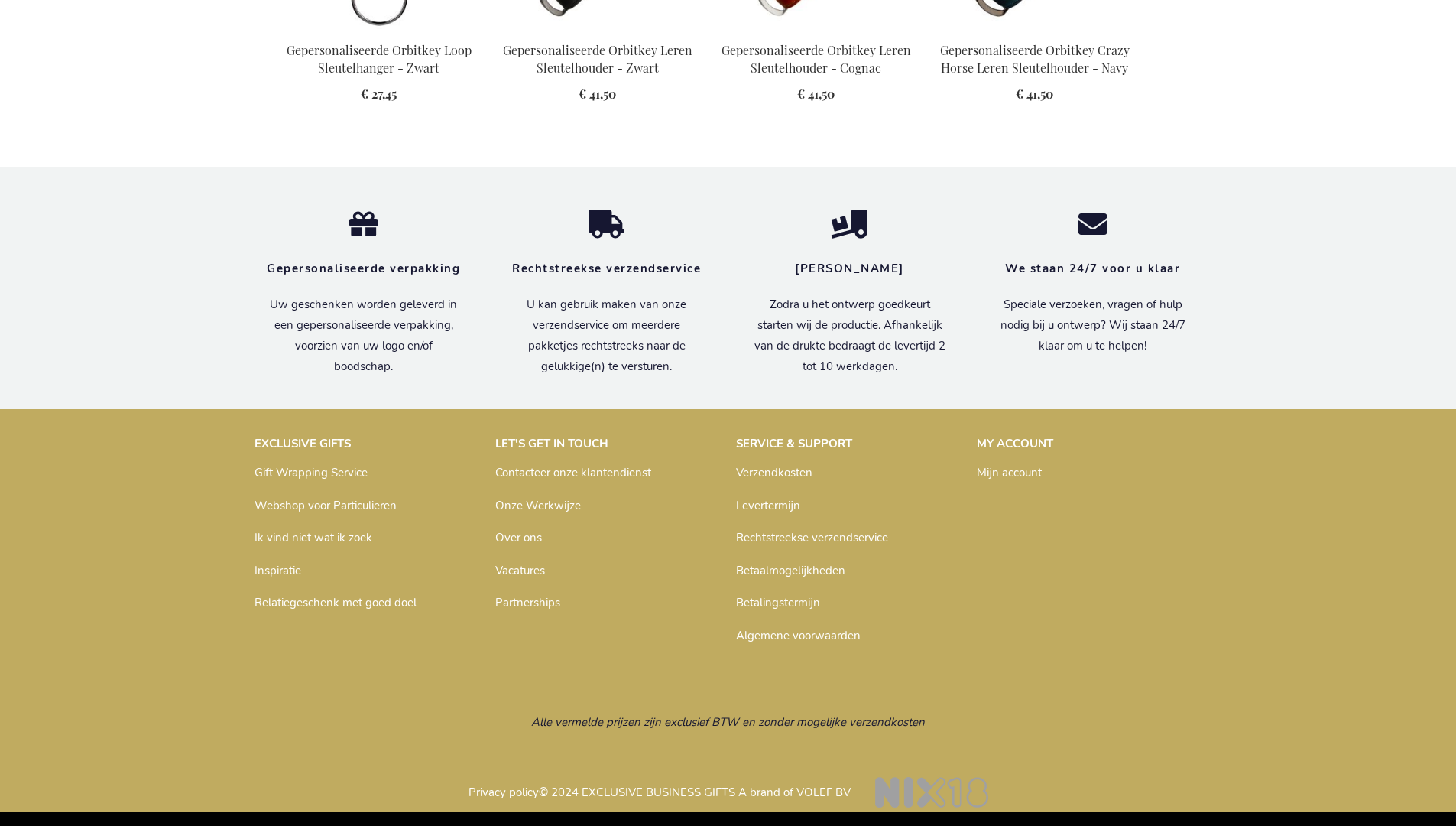
scroll to position [2050, 0]
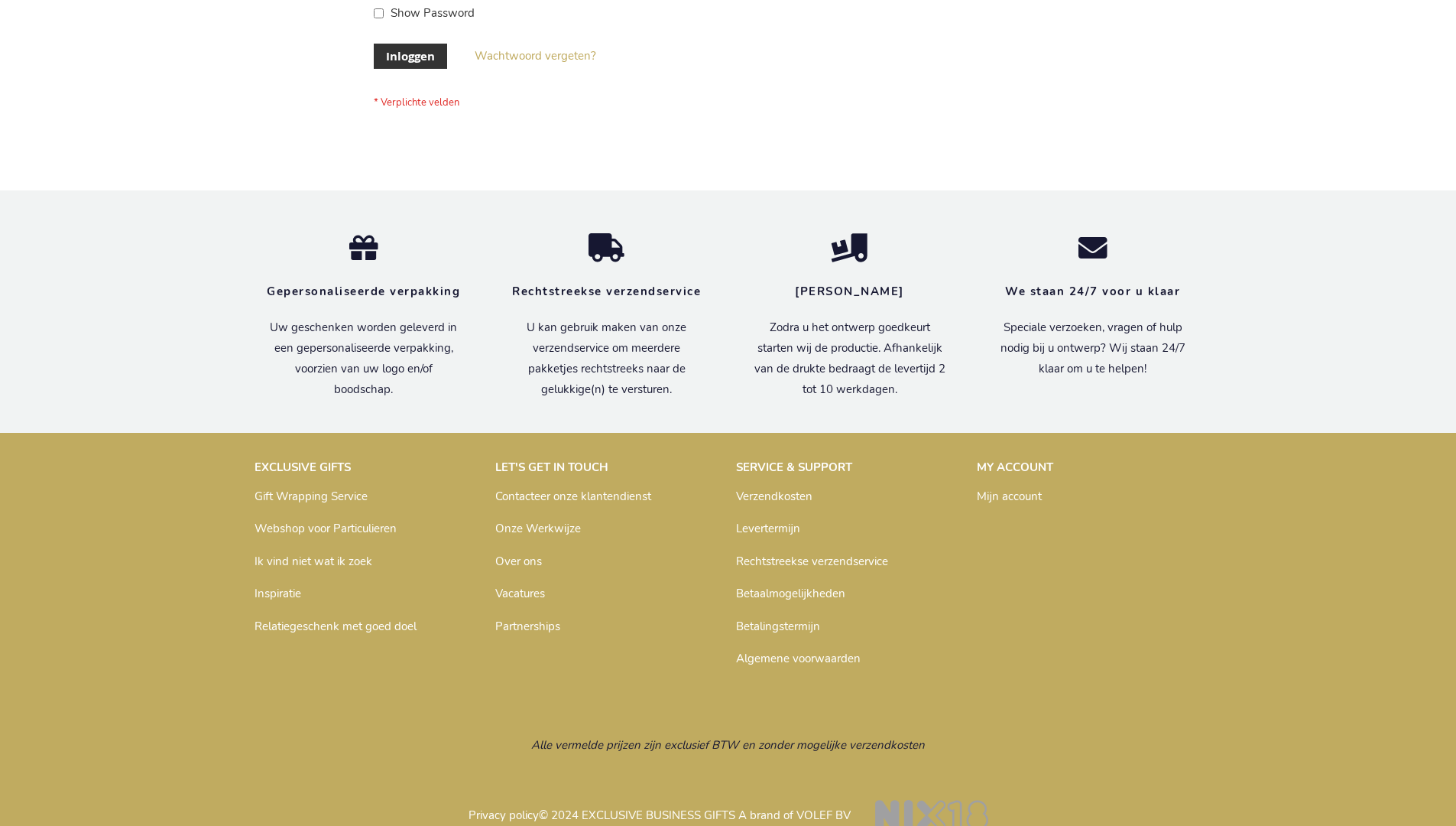
scroll to position [519, 0]
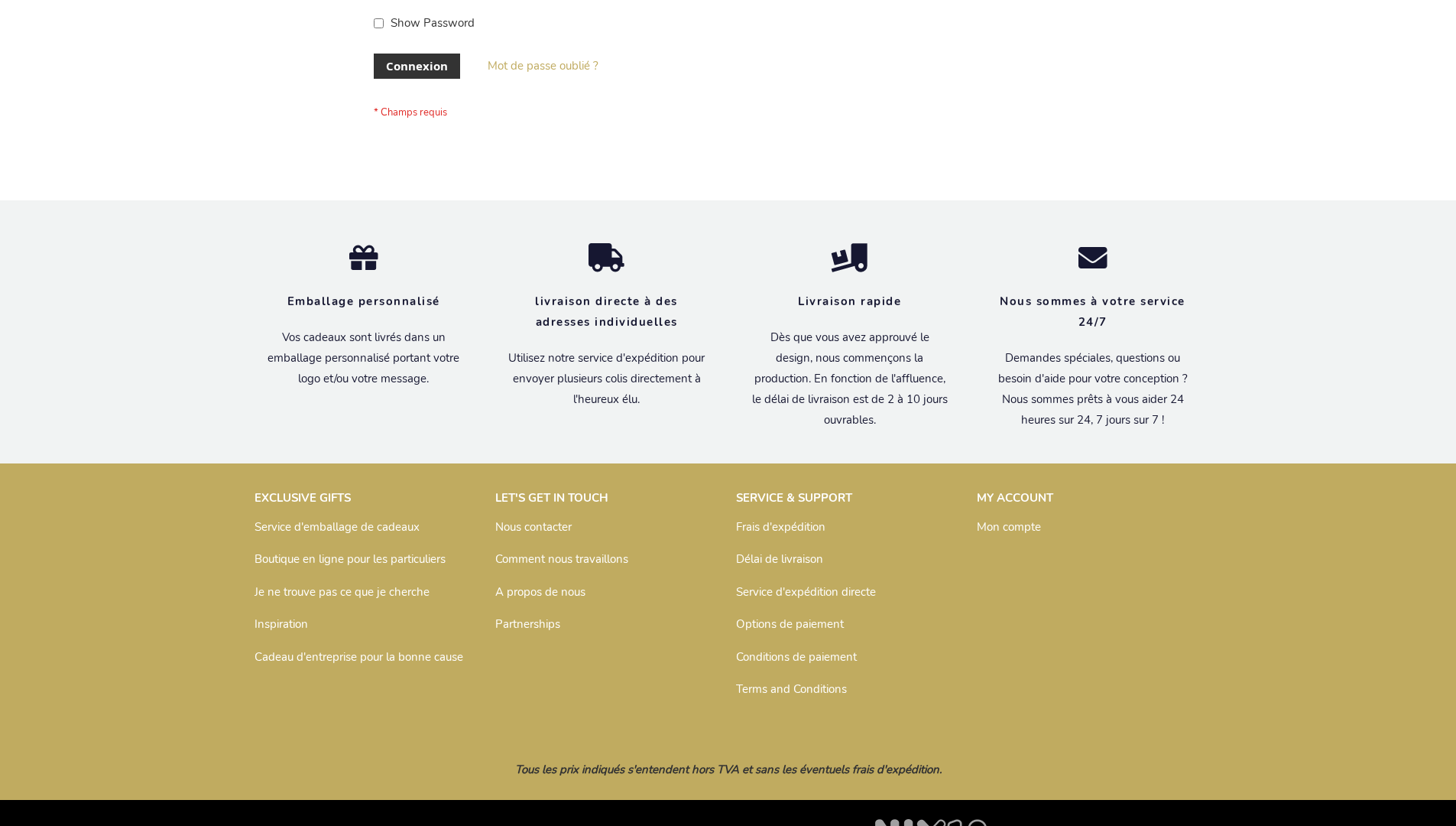
scroll to position [527, 0]
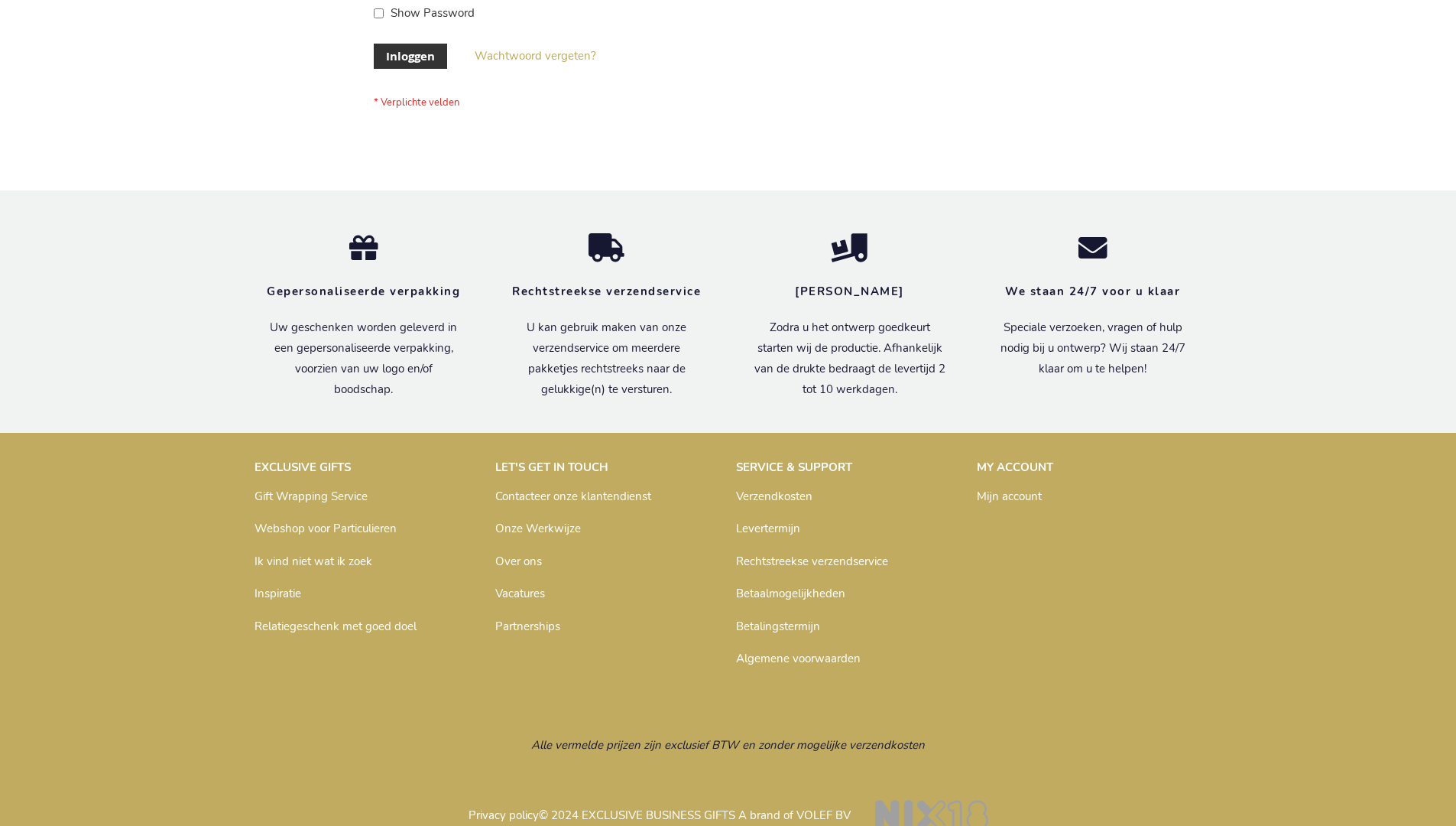
scroll to position [519, 0]
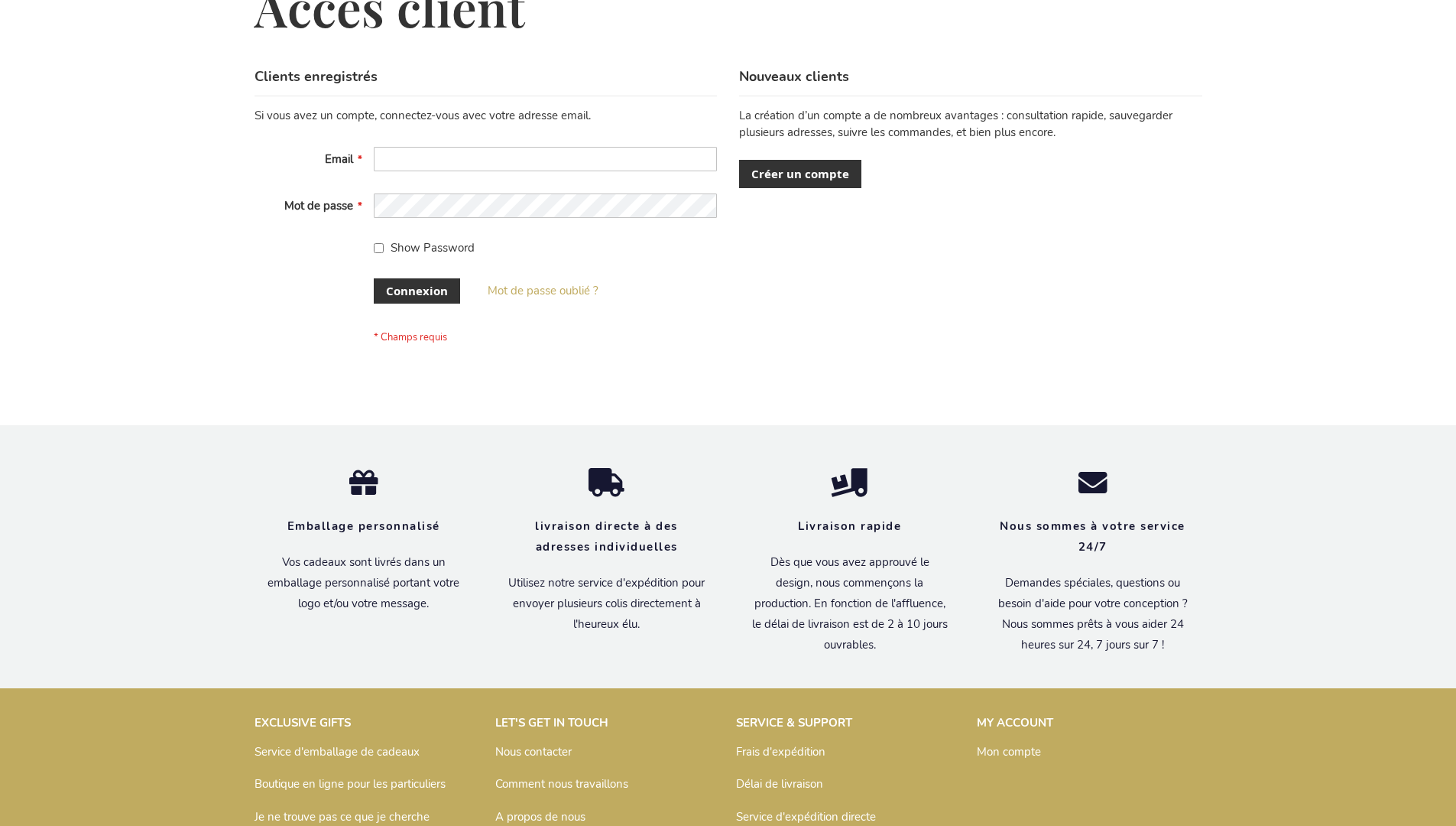
scroll to position [527, 0]
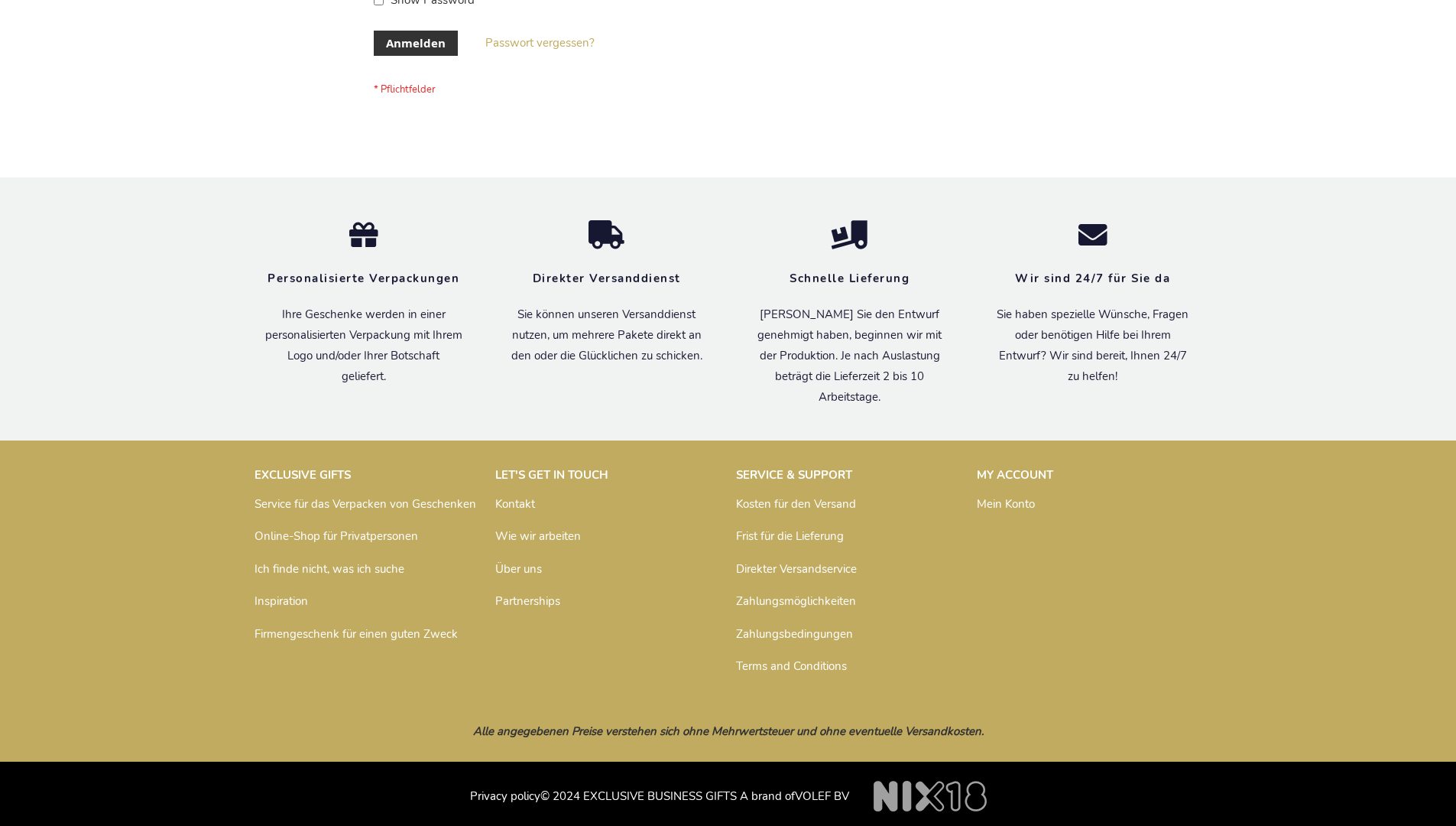
scroll to position [513, 0]
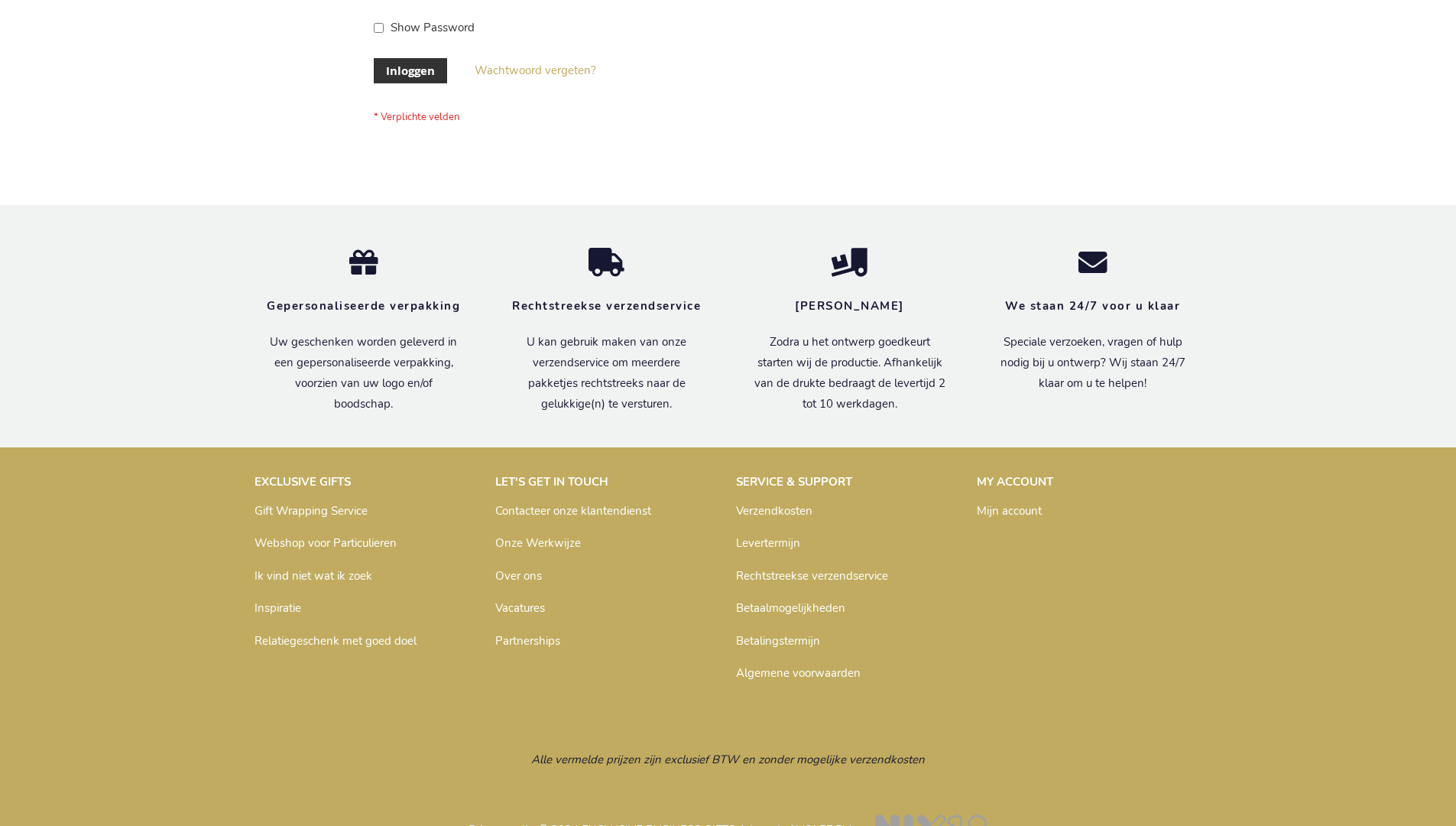
scroll to position [519, 0]
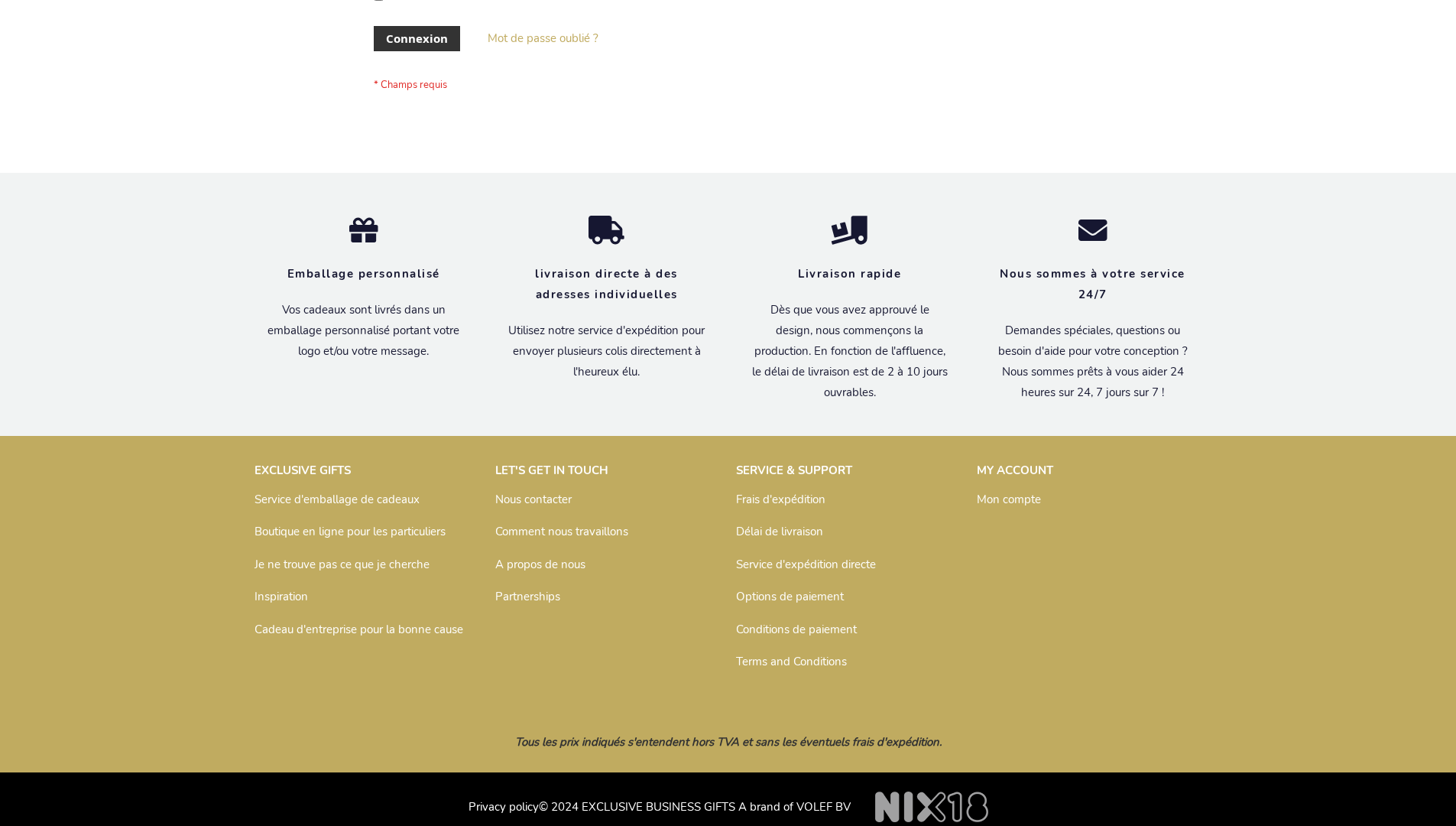
scroll to position [527, 0]
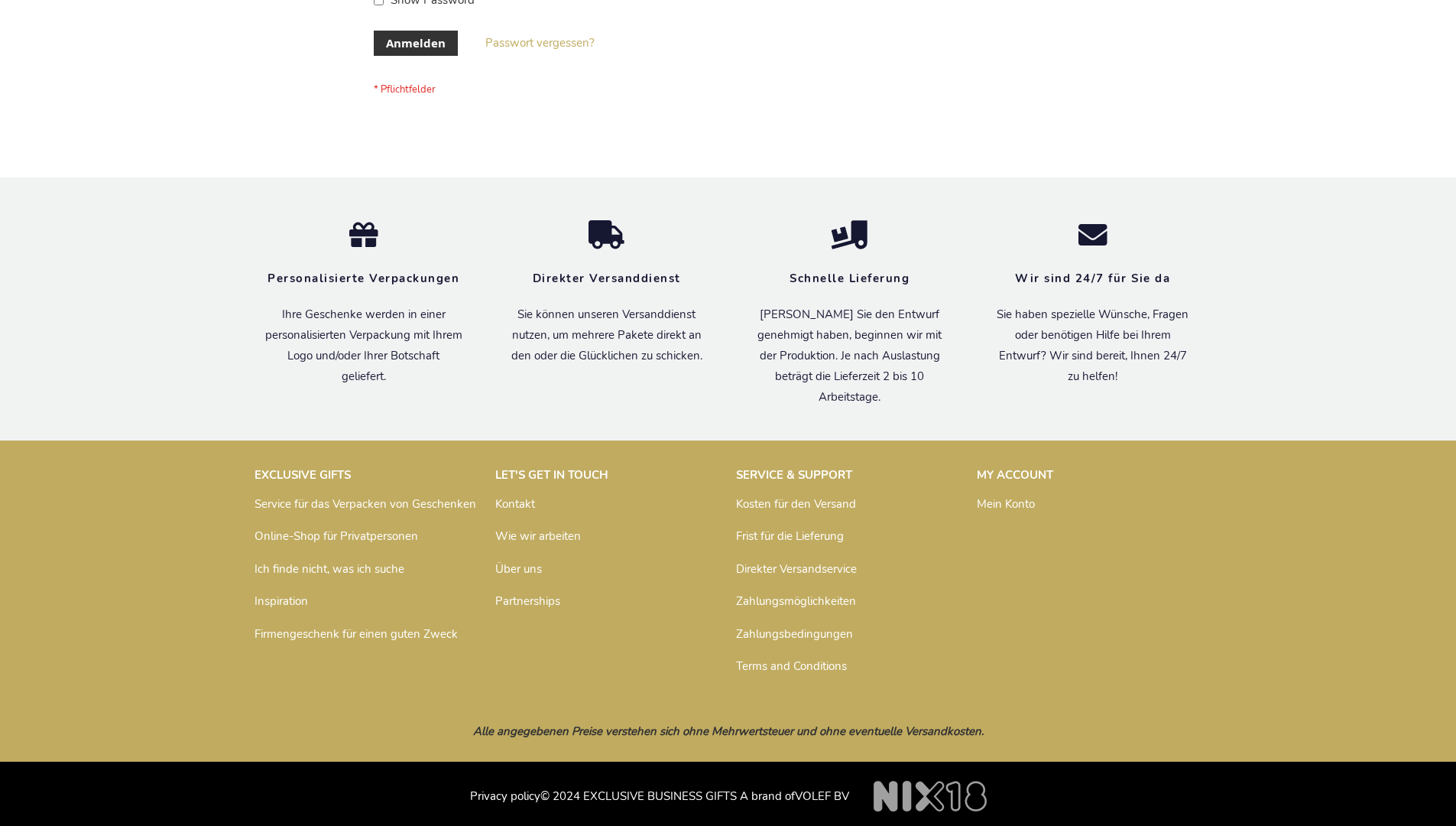
scroll to position [513, 0]
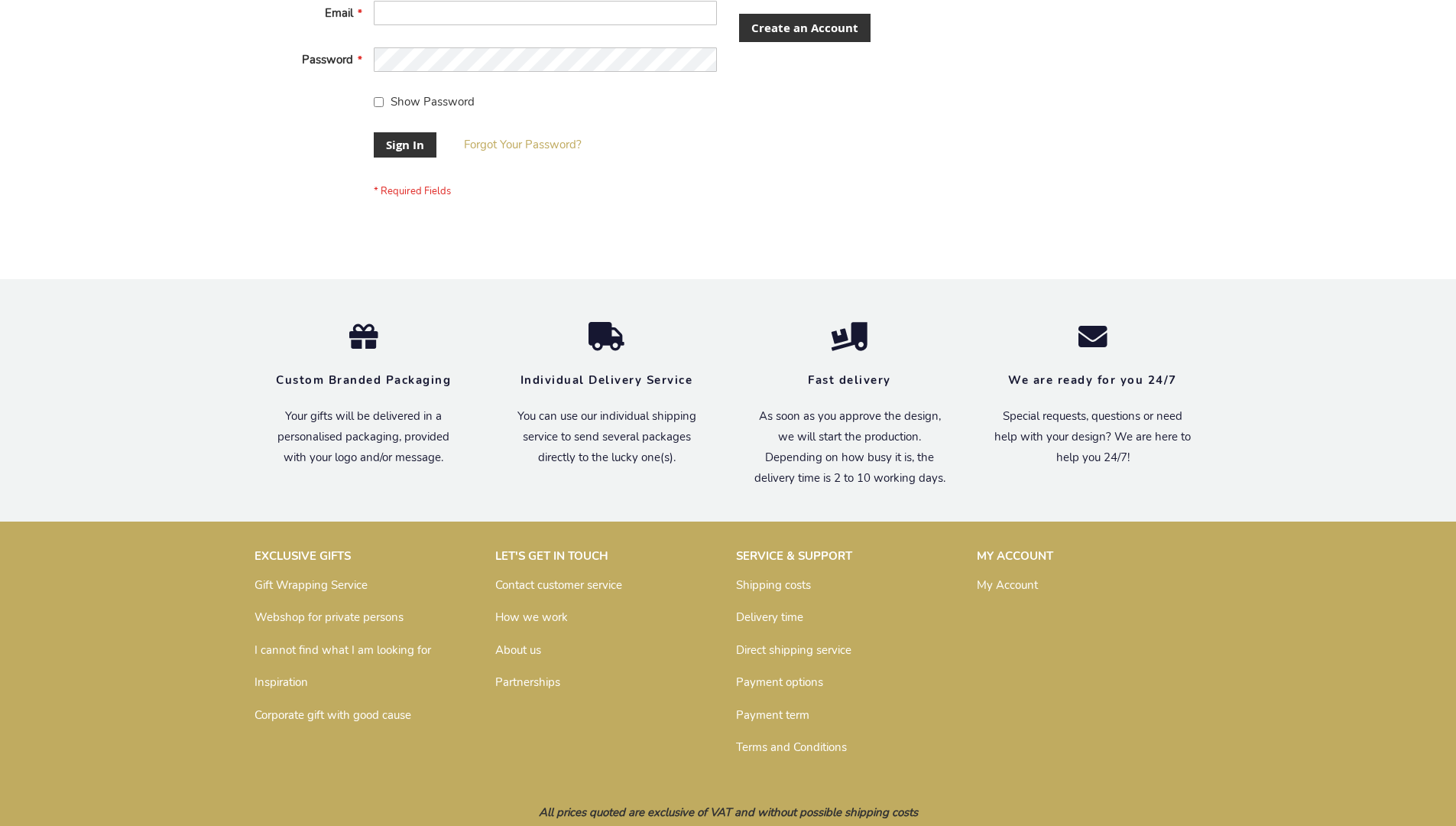
scroll to position [492, 0]
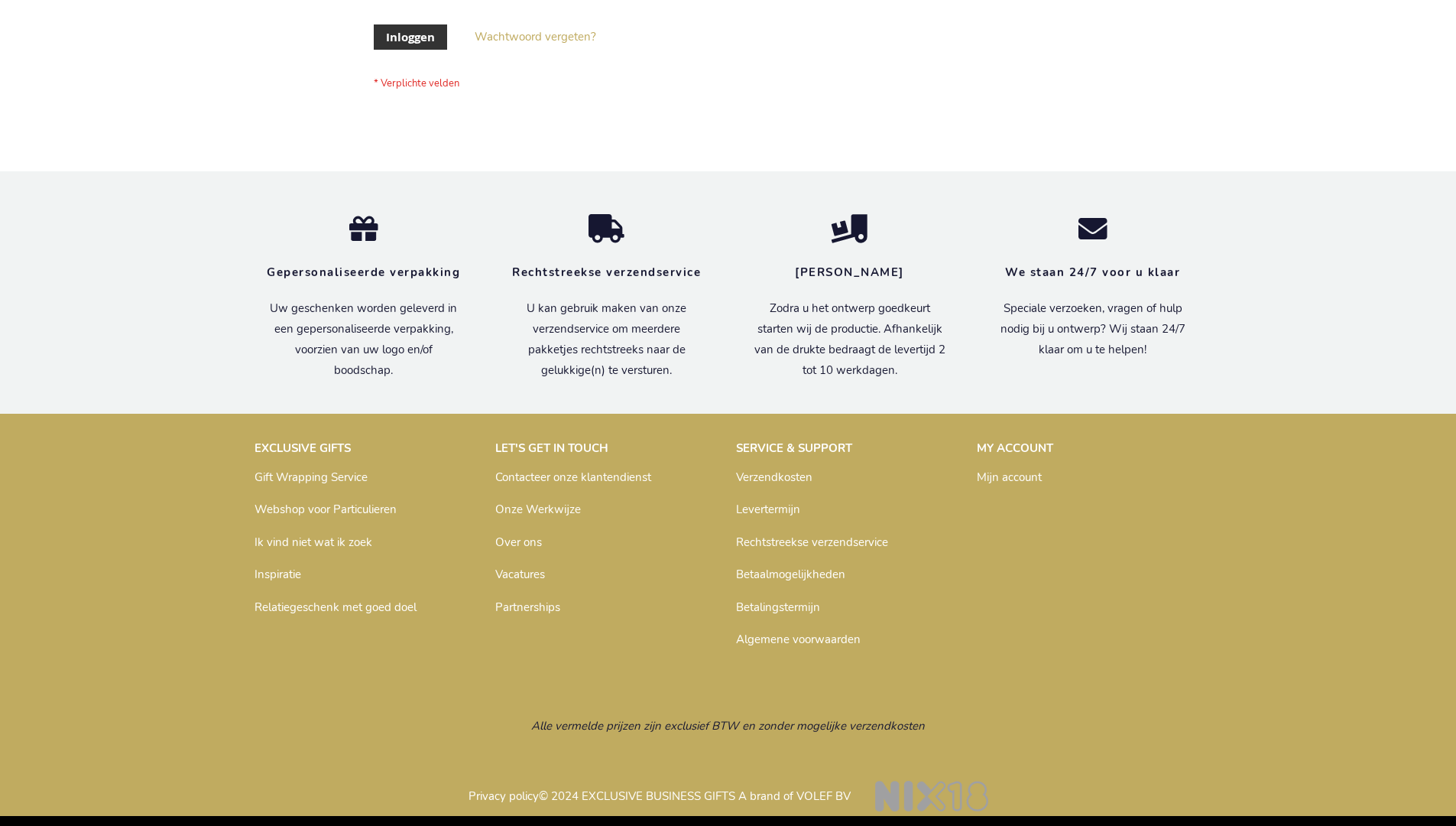
scroll to position [519, 0]
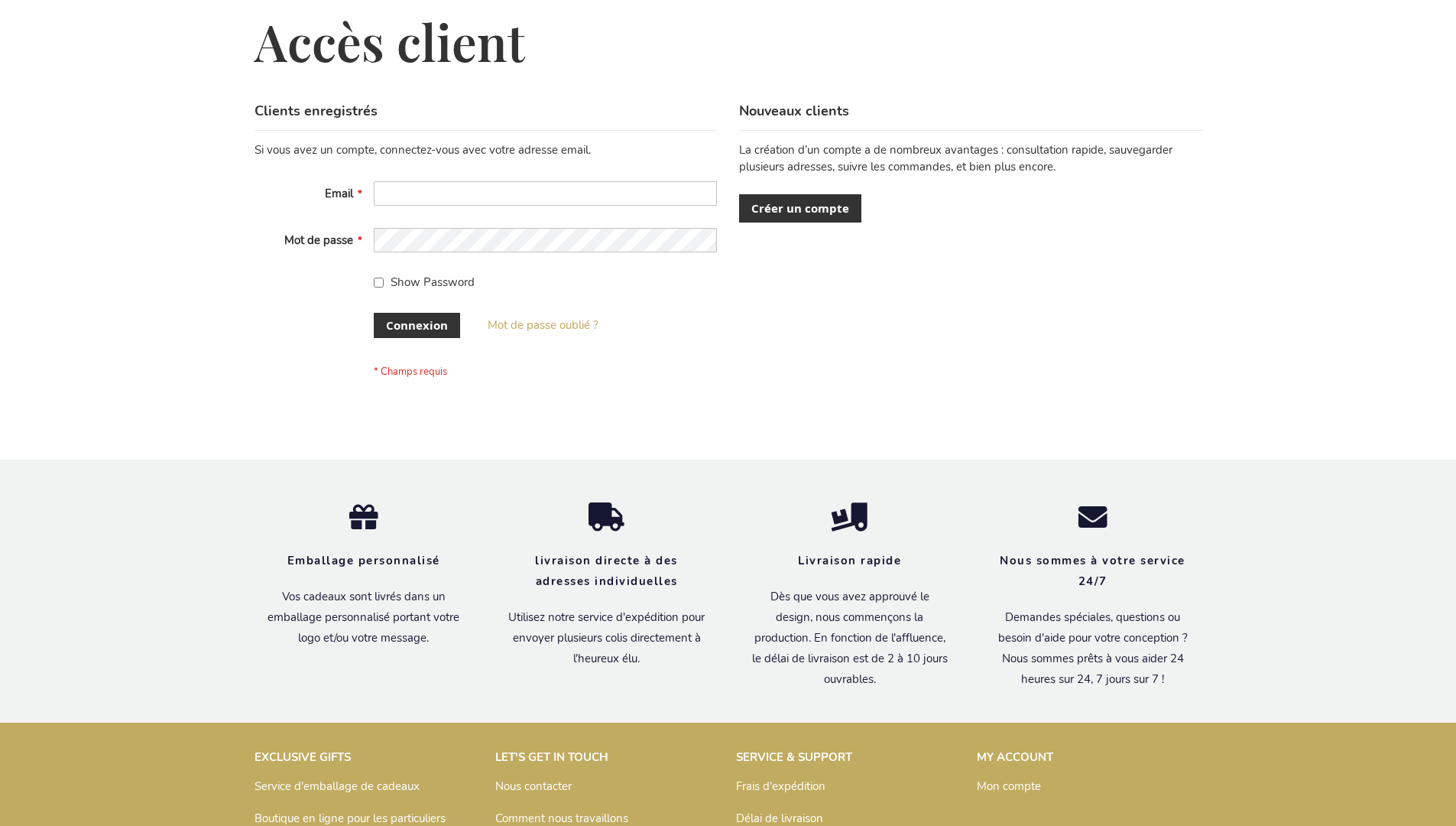
scroll to position [527, 0]
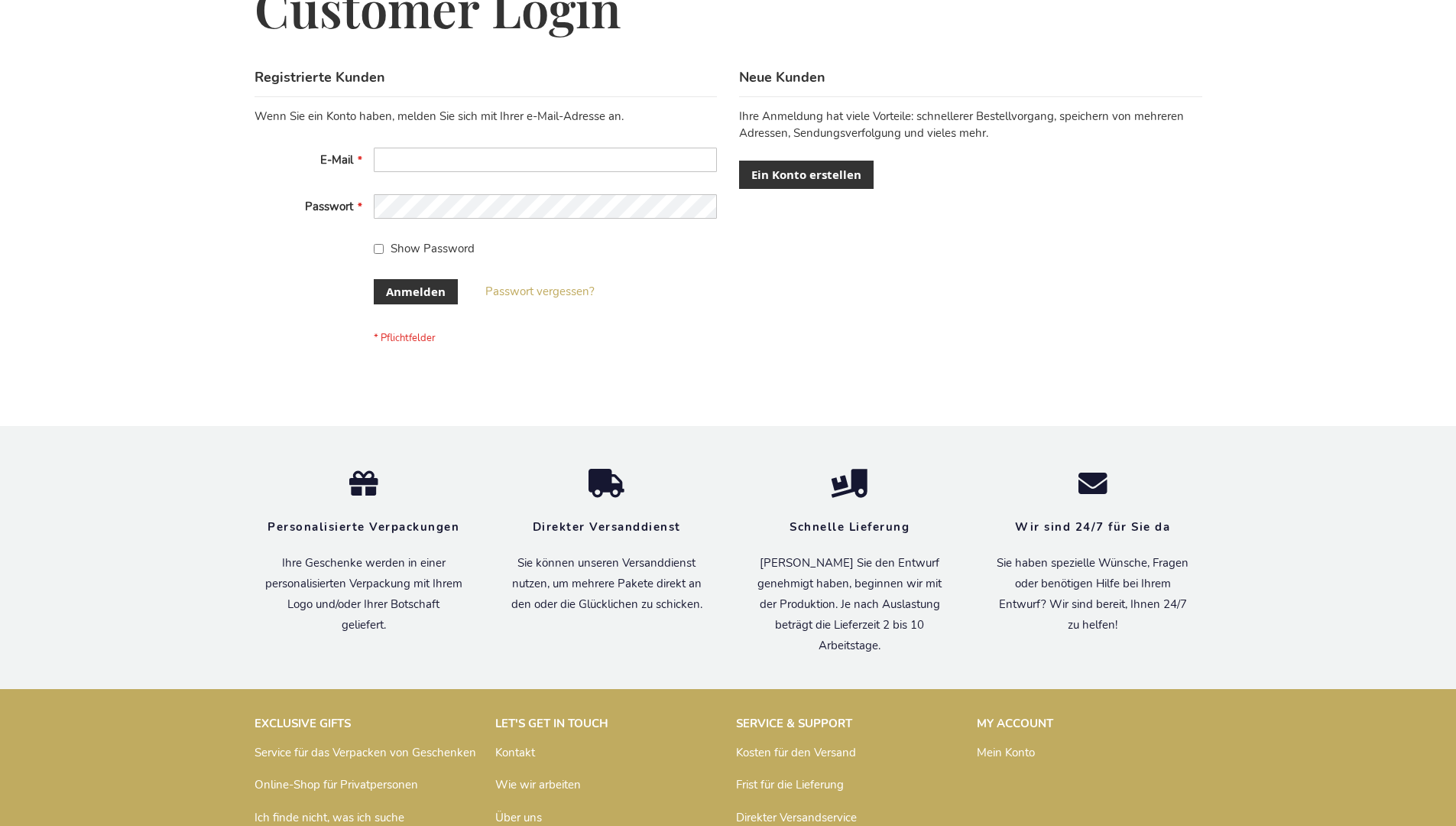
scroll to position [513, 0]
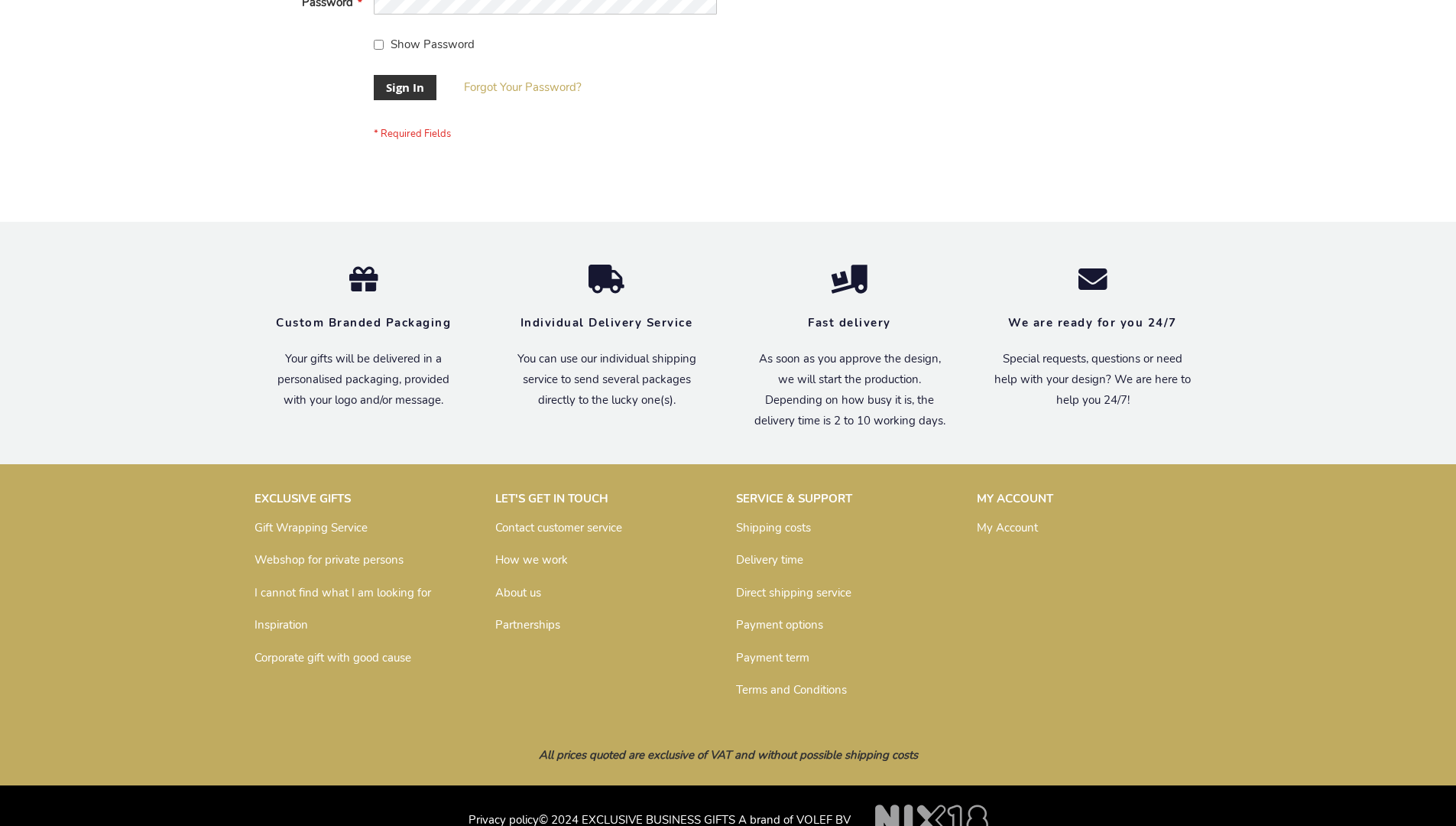
scroll to position [492, 0]
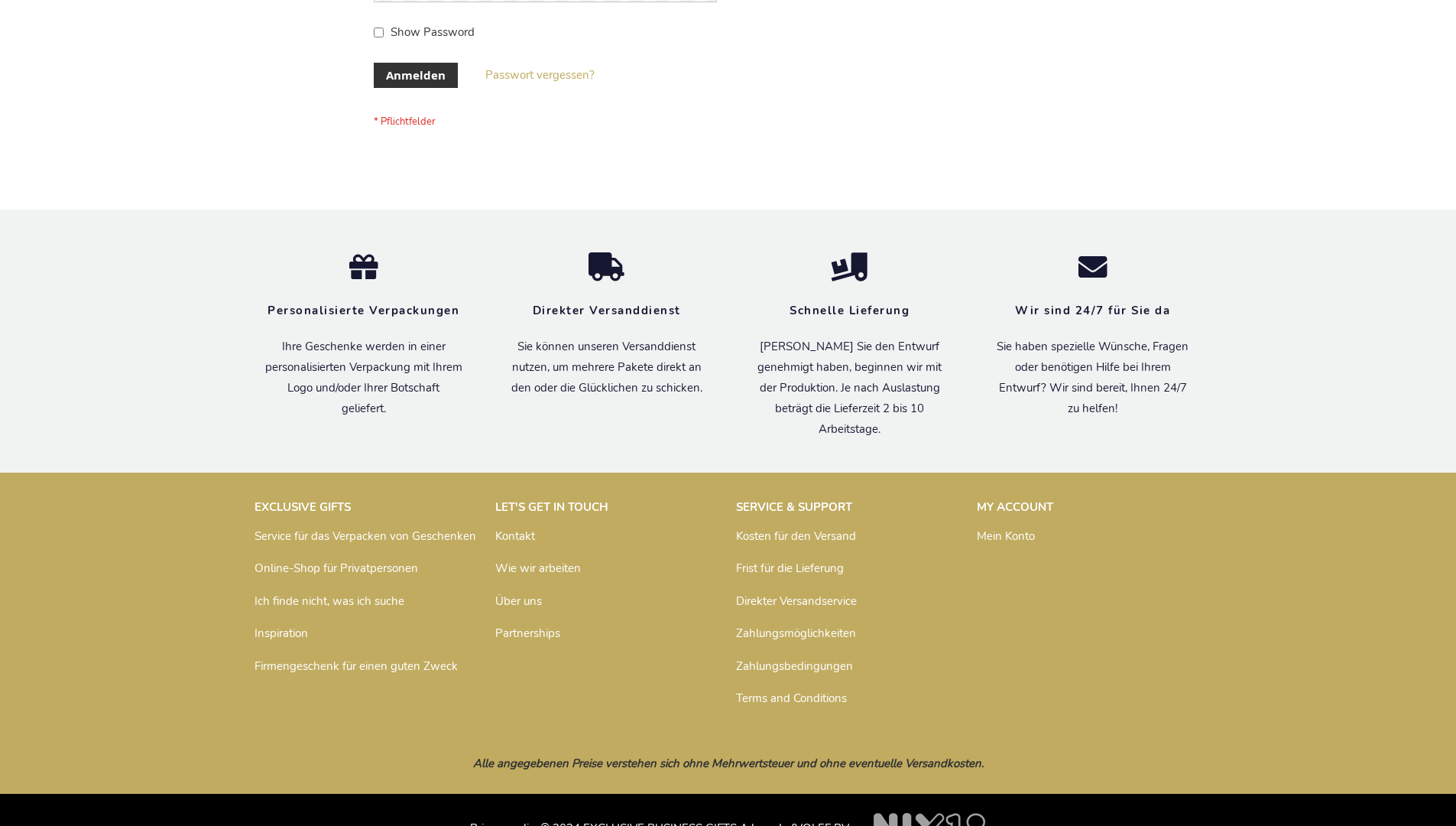
scroll to position [513, 0]
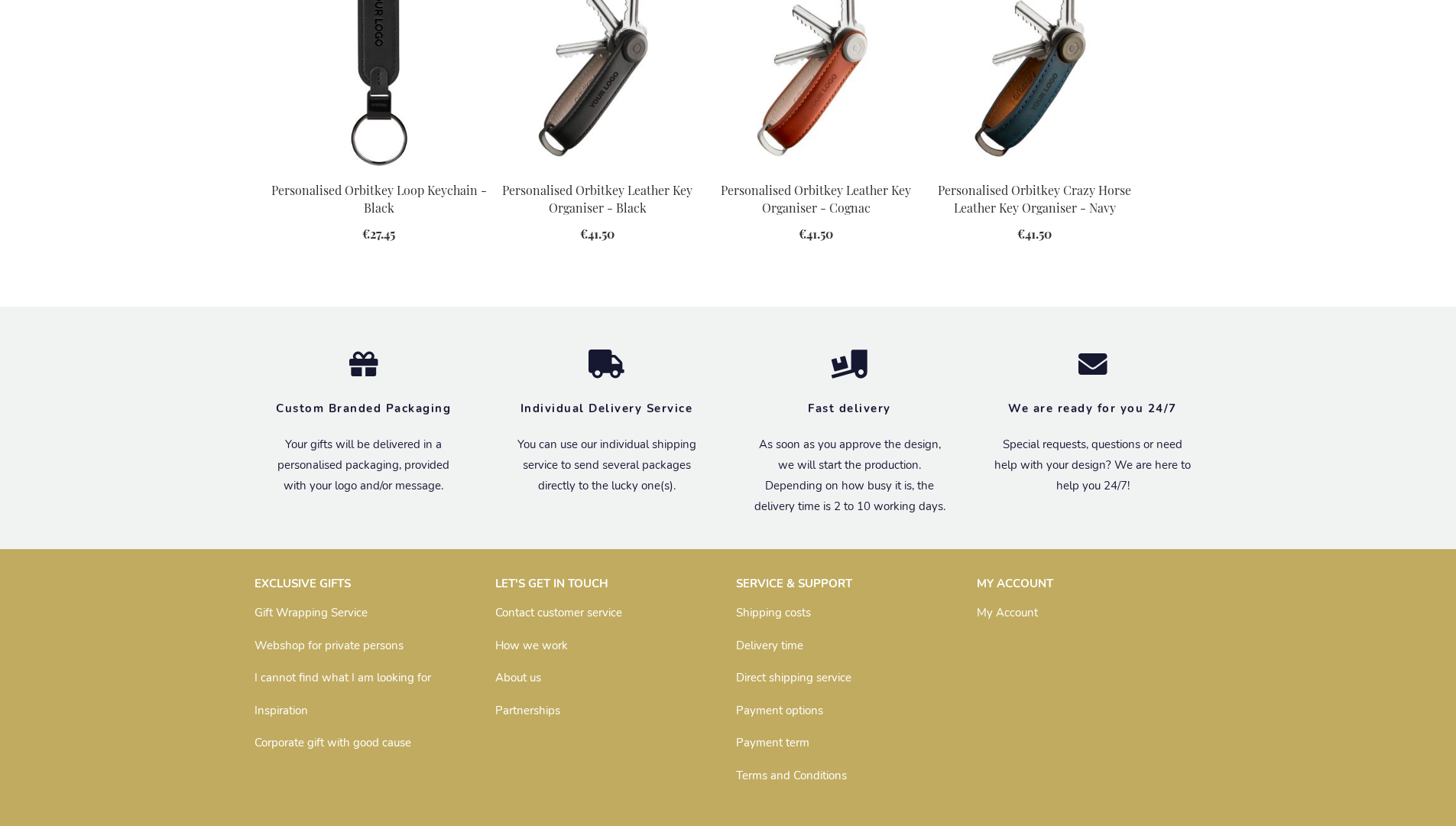
scroll to position [2023, 0]
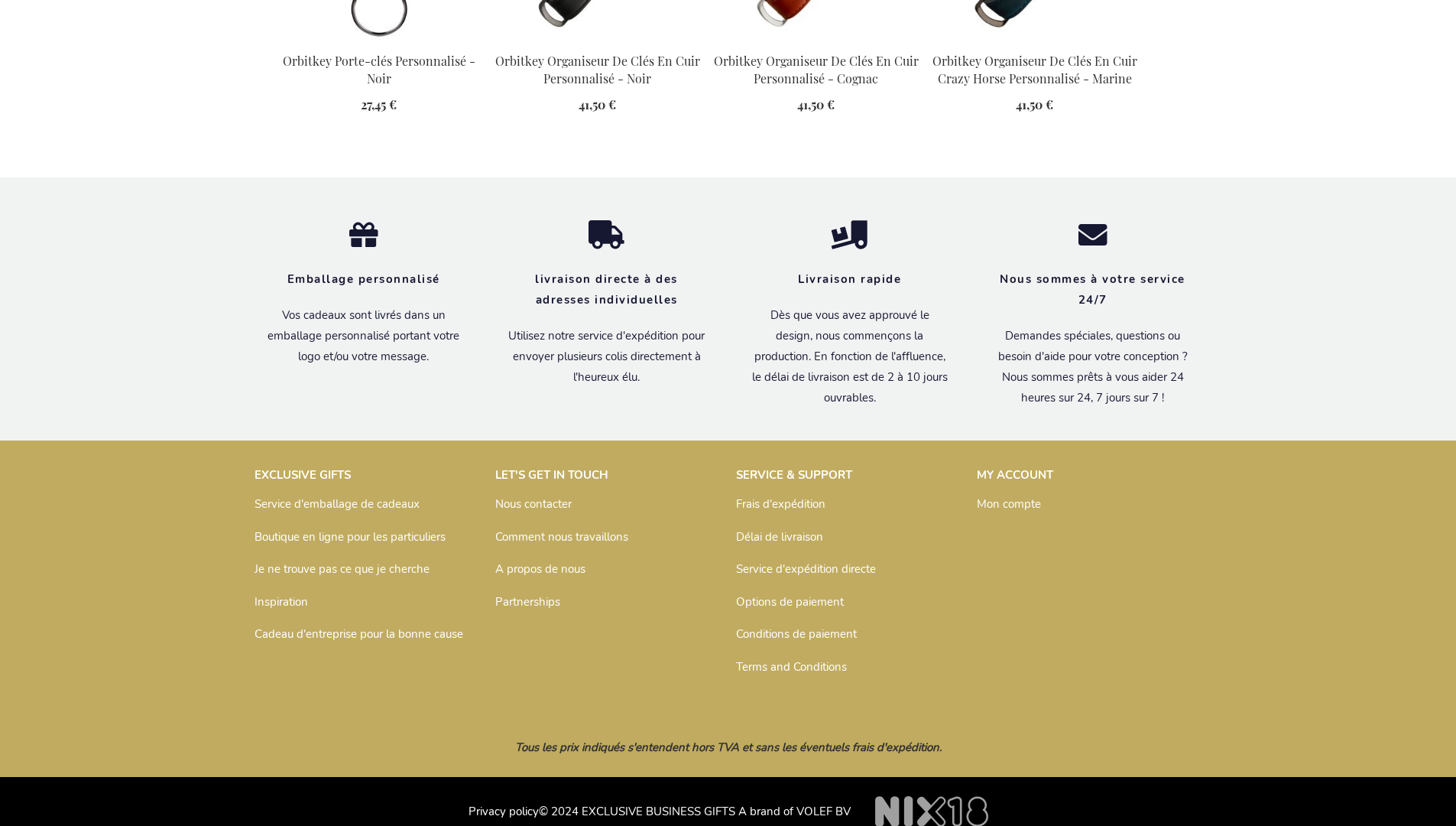
scroll to position [2058, 0]
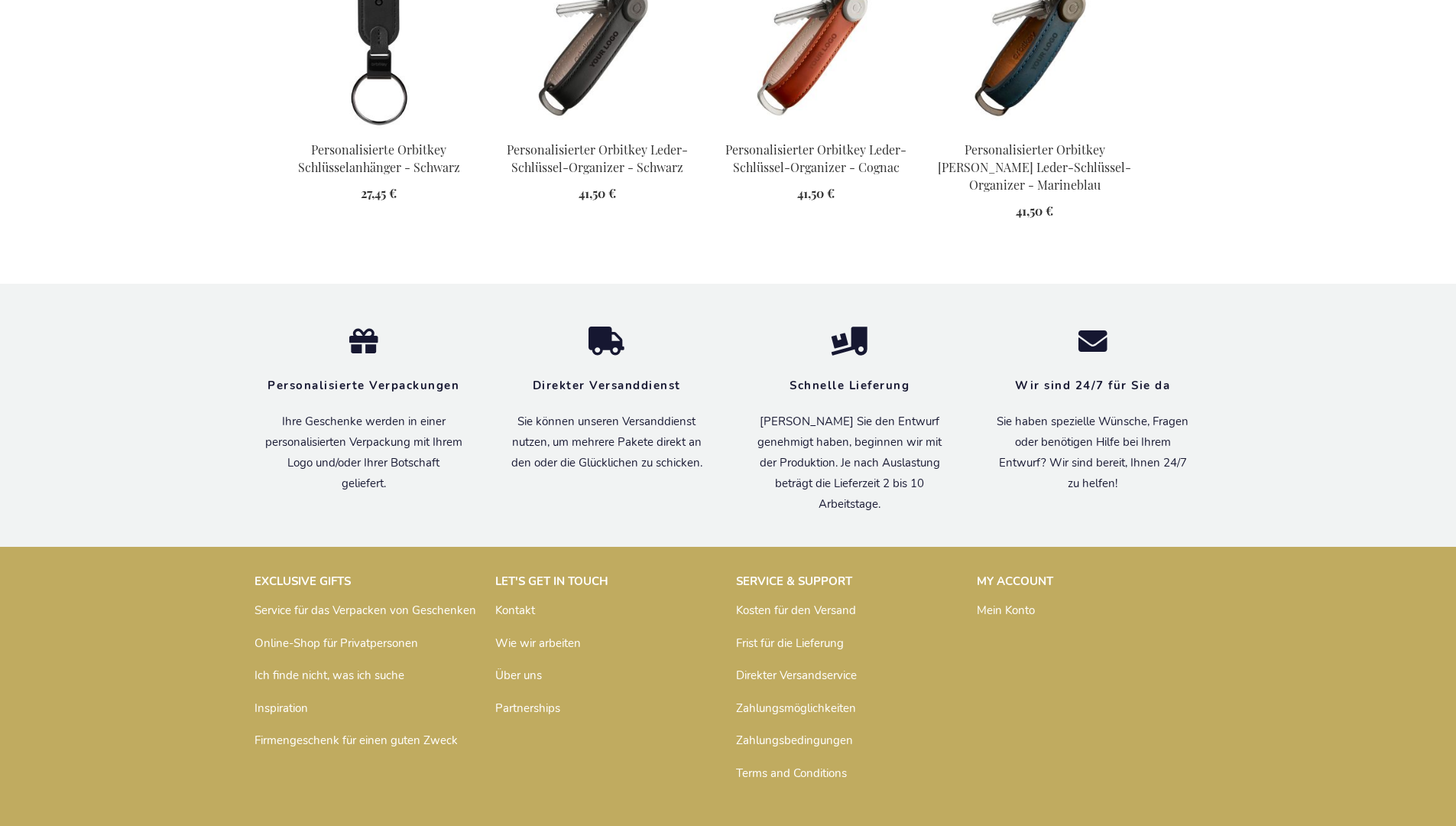
scroll to position [2060, 0]
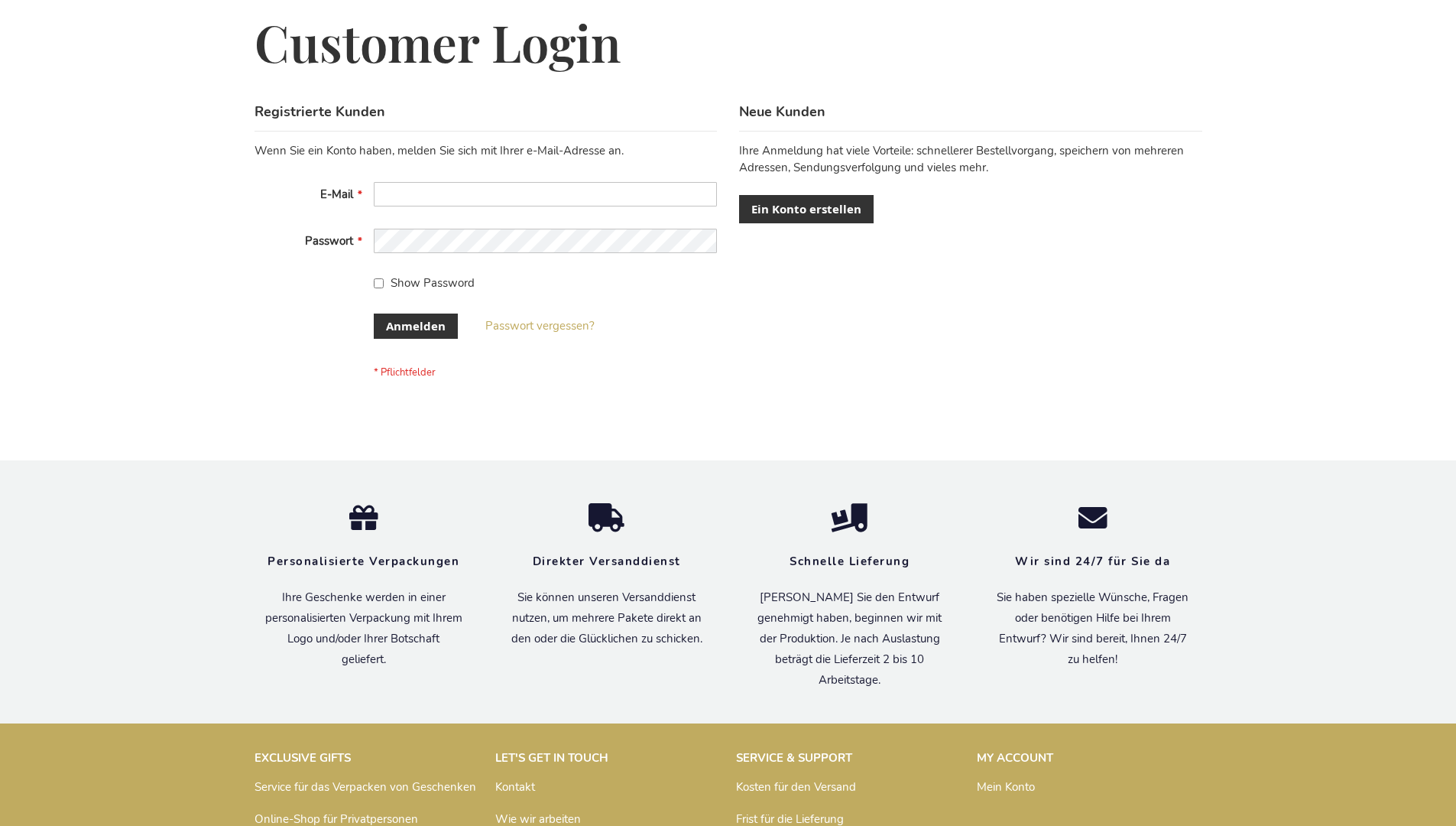
scroll to position [513, 0]
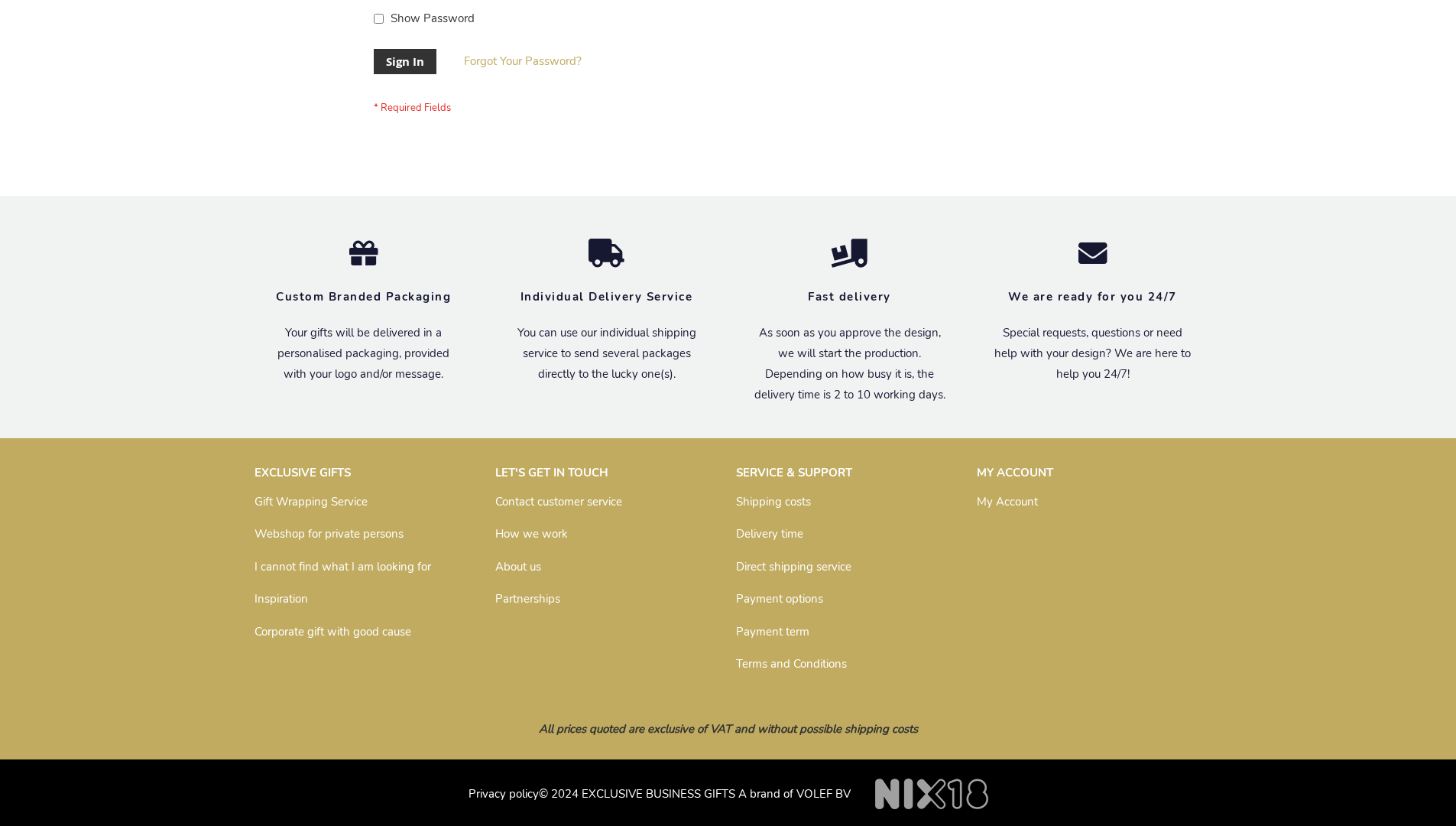
scroll to position [492, 0]
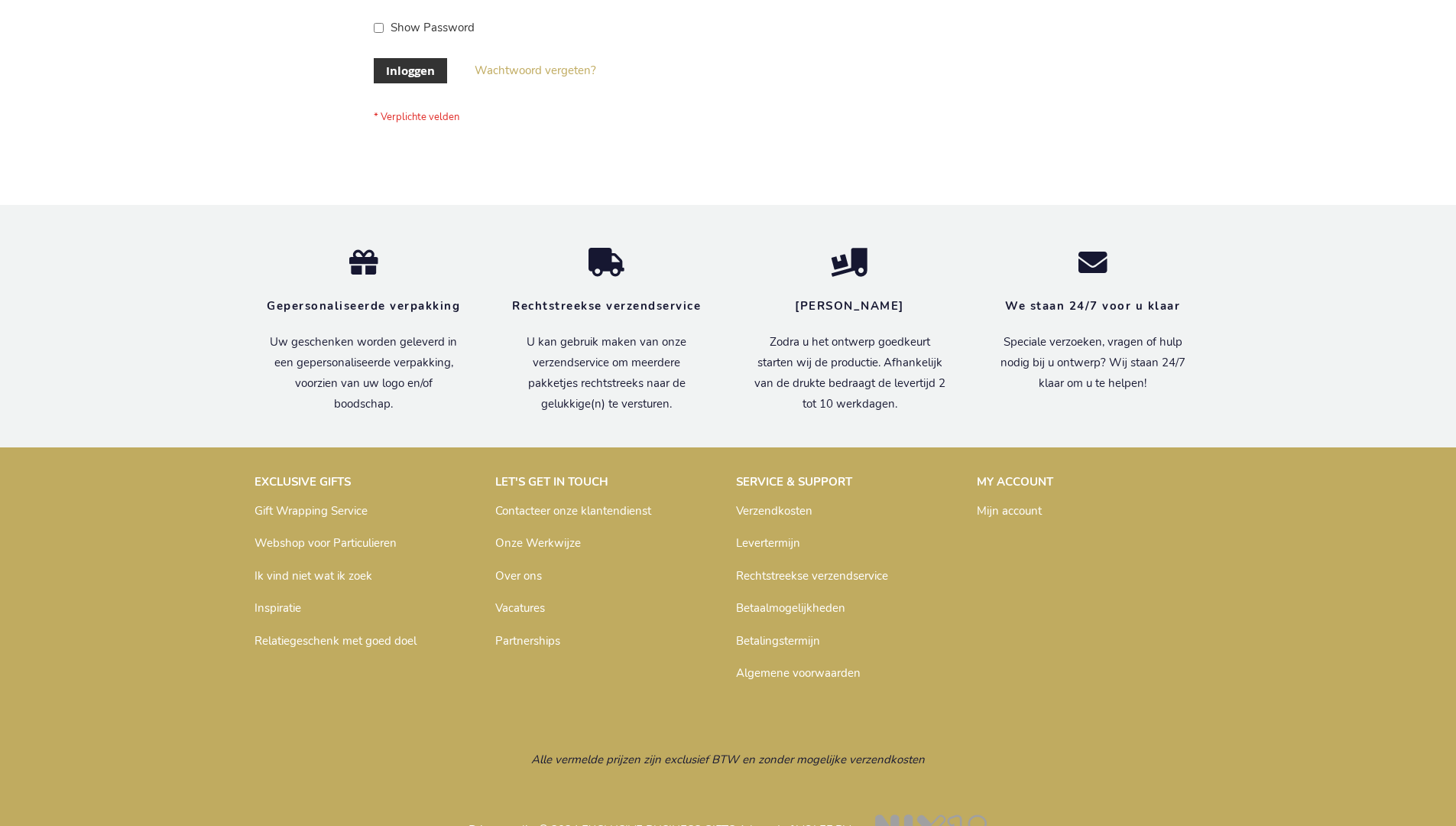
scroll to position [519, 0]
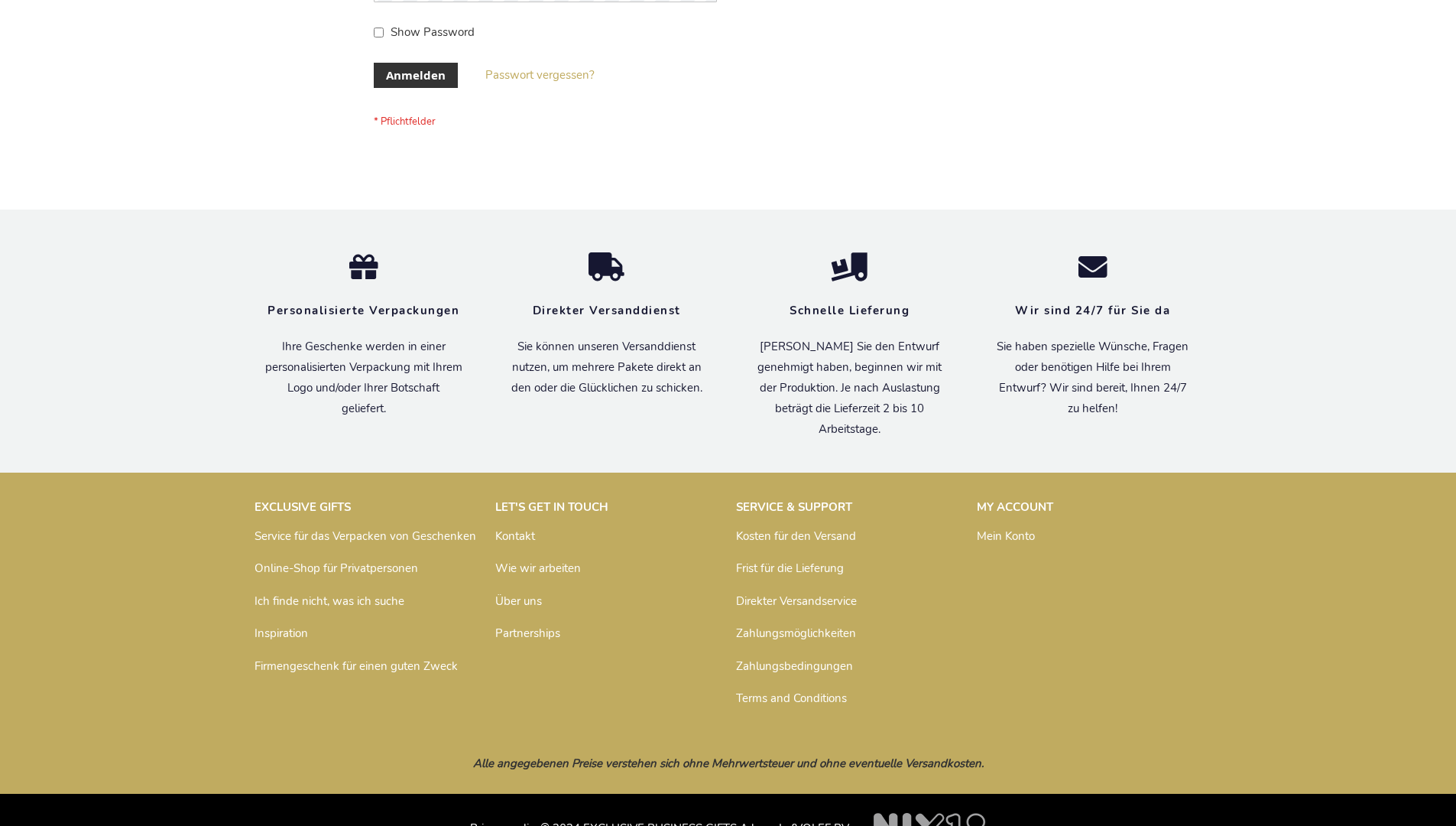
scroll to position [513, 0]
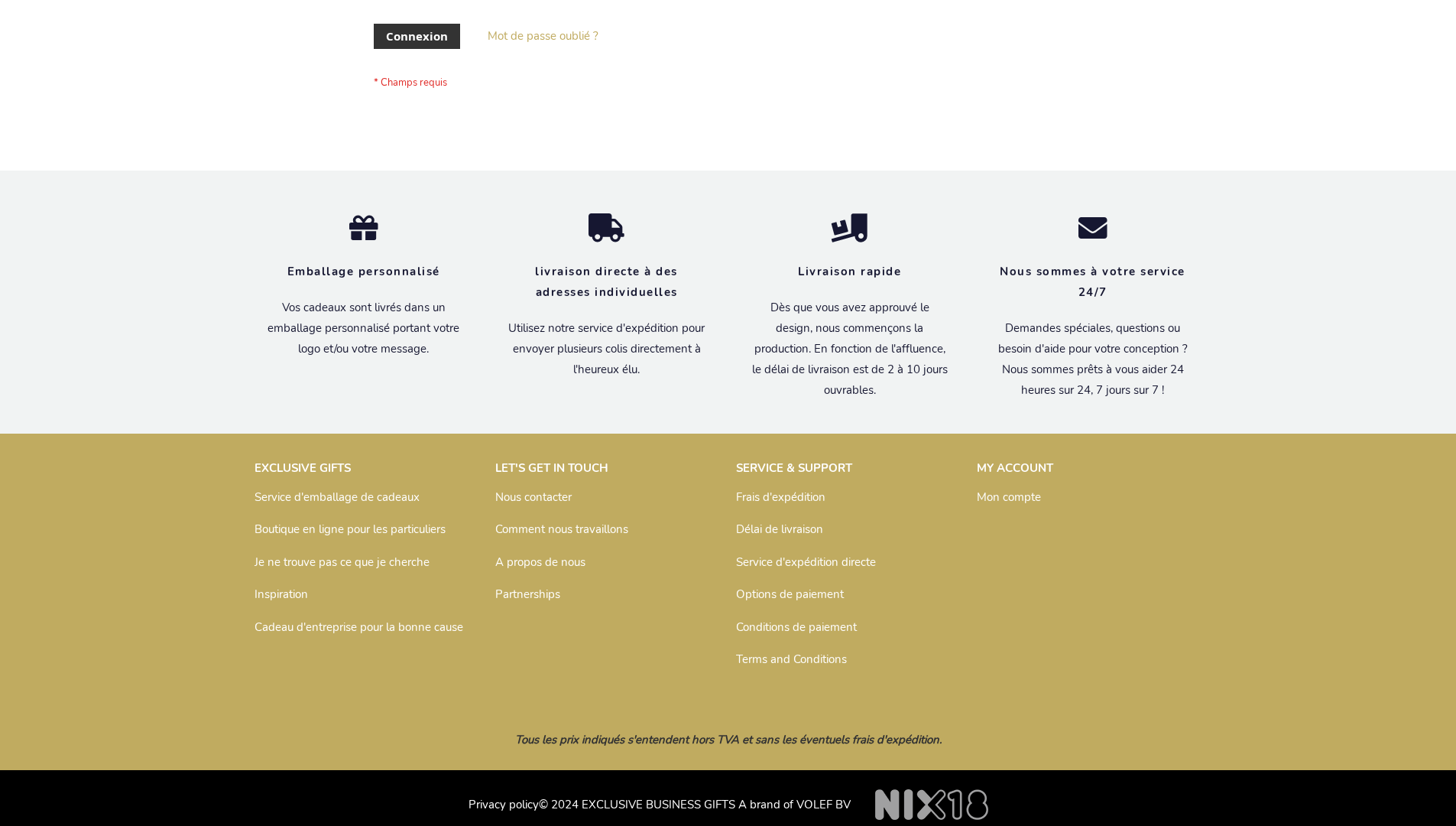
scroll to position [516, 0]
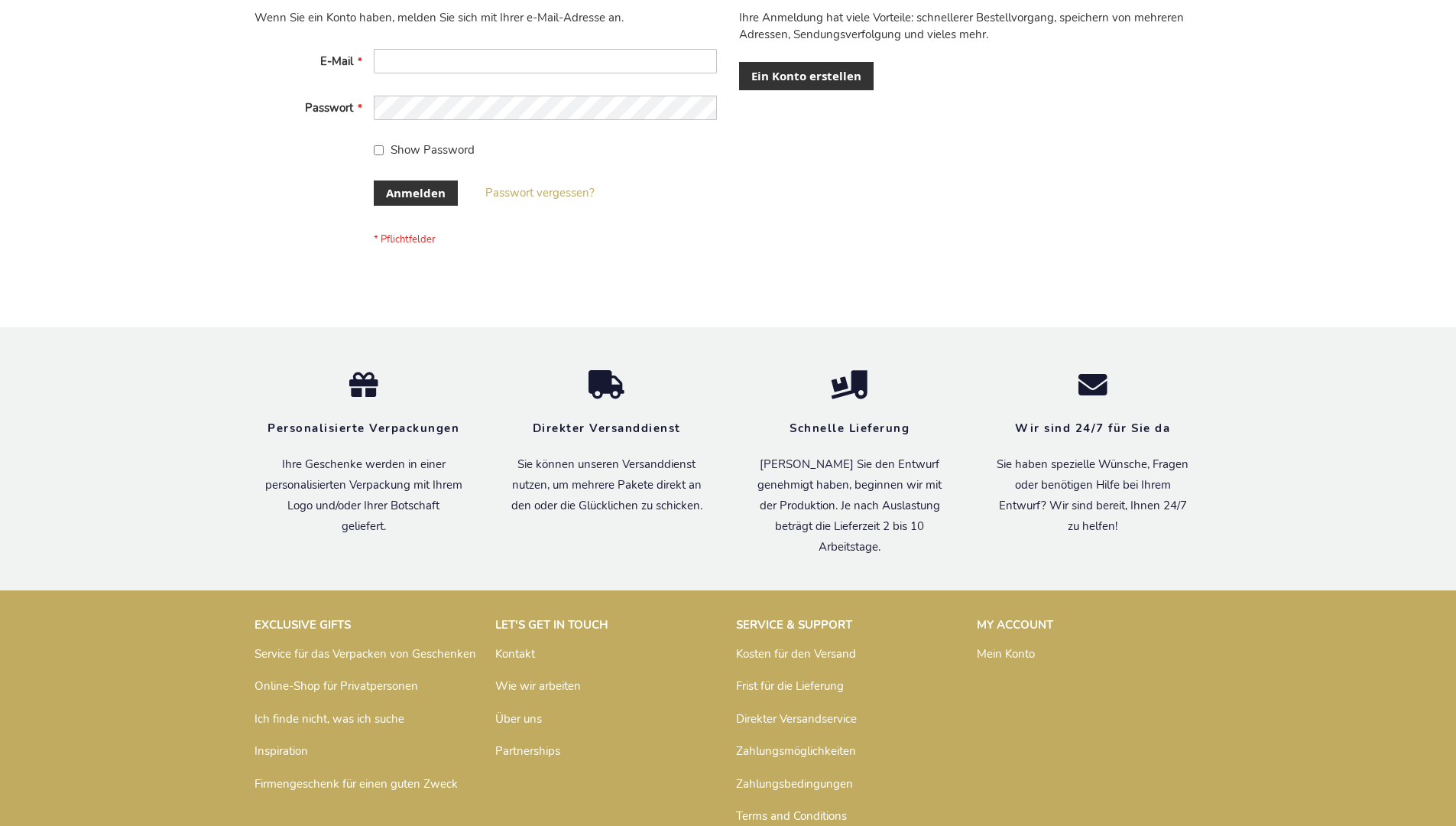
scroll to position [513, 0]
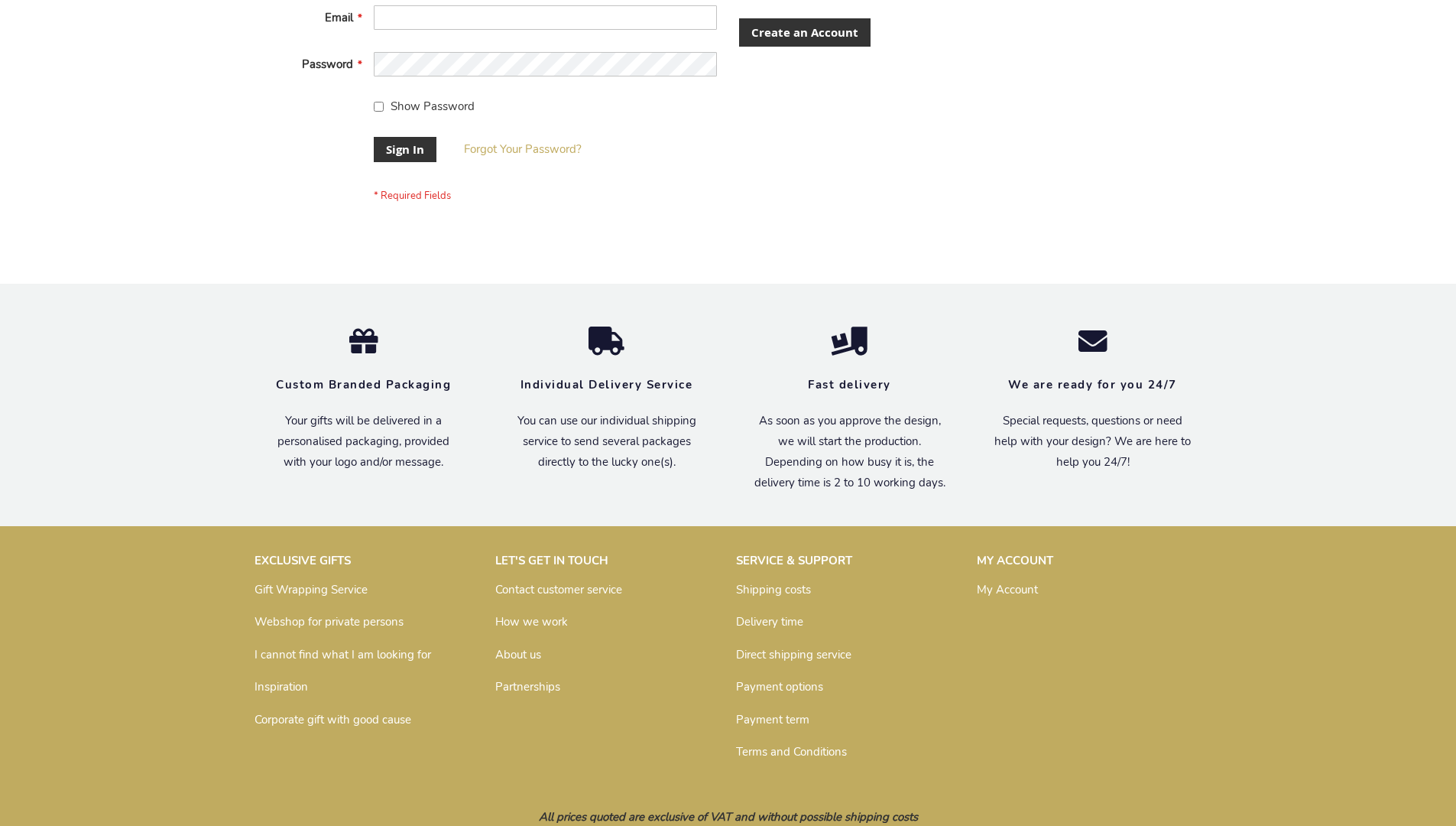
scroll to position [479, 0]
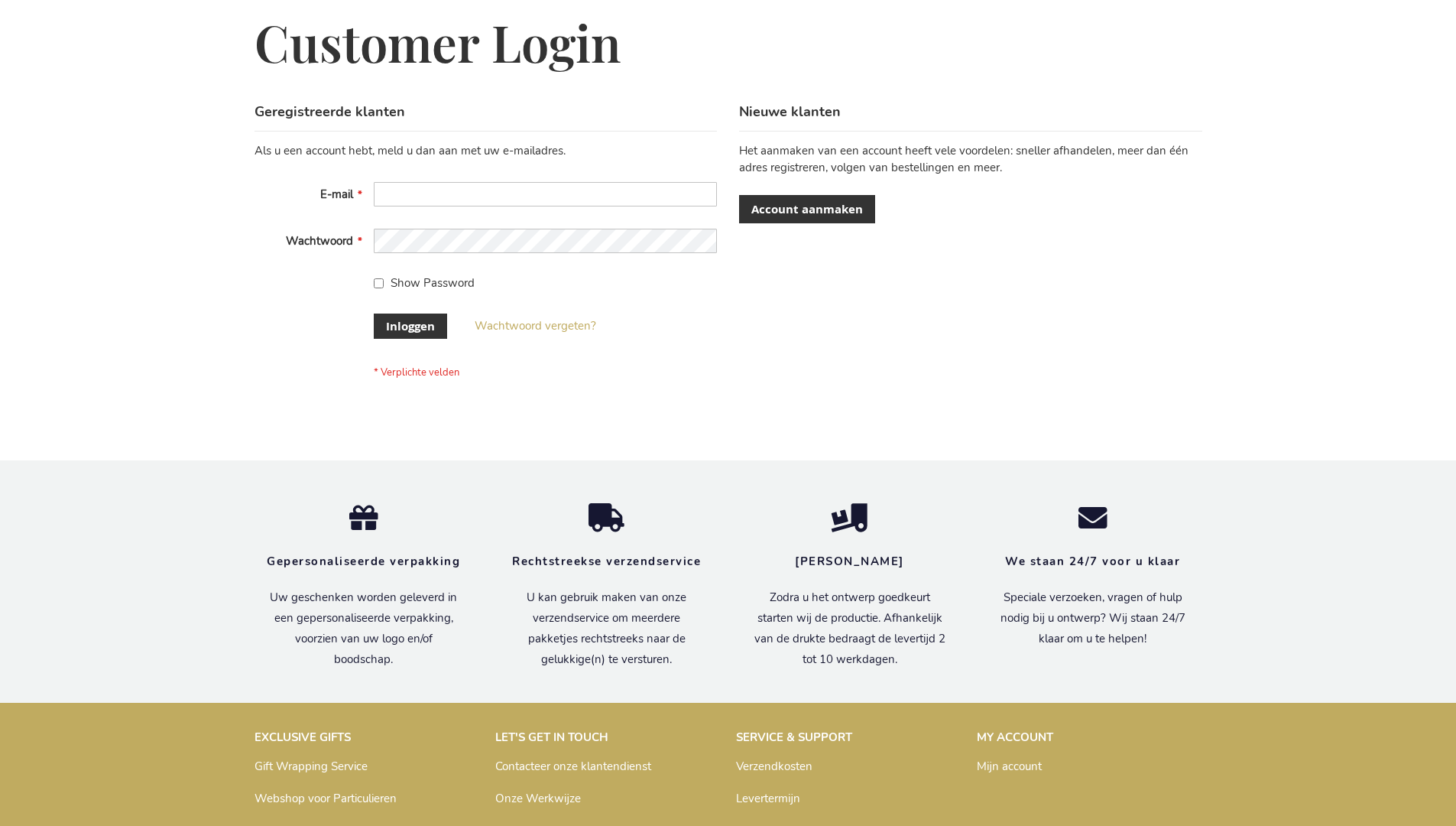
scroll to position [519, 0]
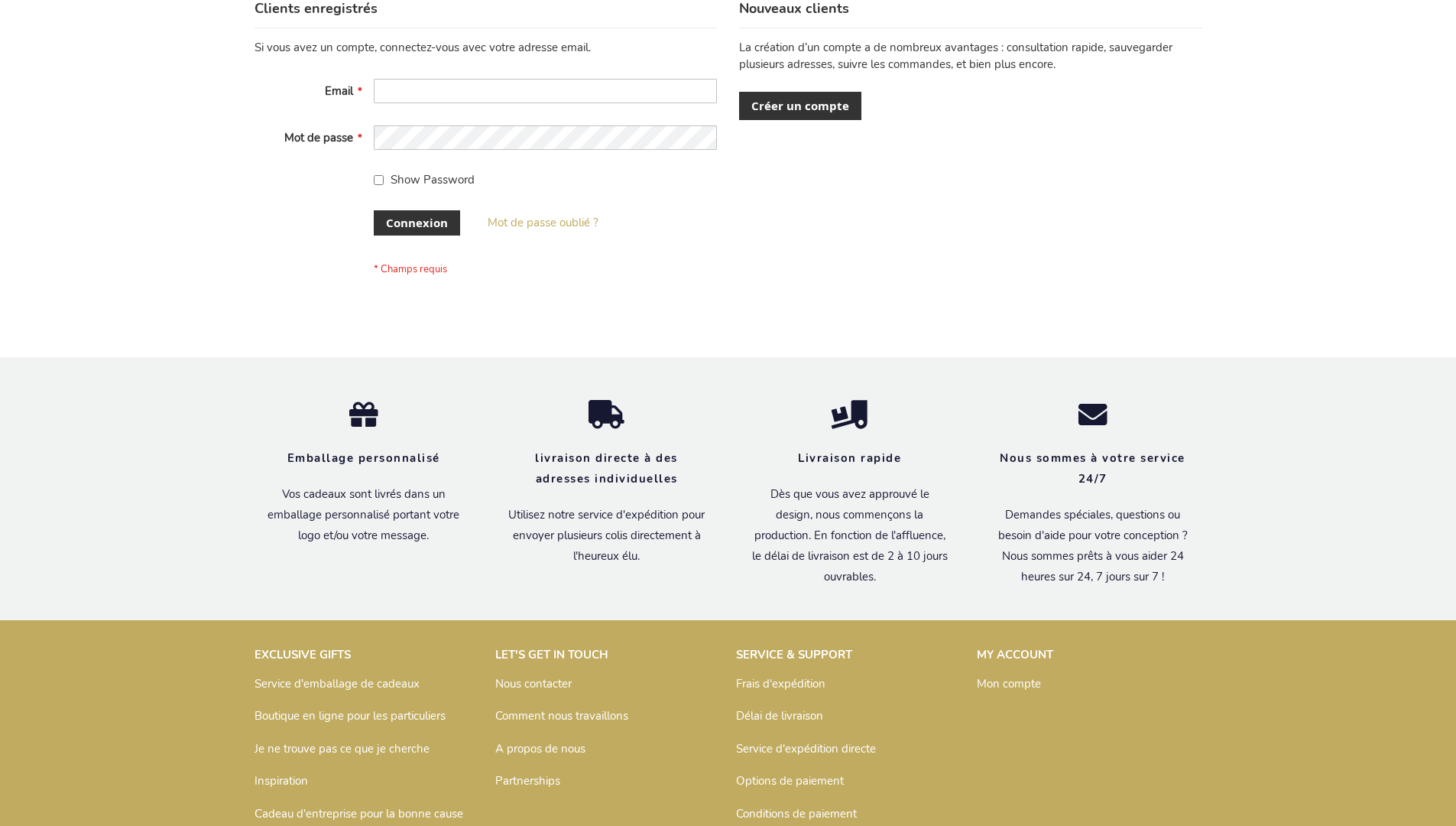
scroll to position [527, 0]
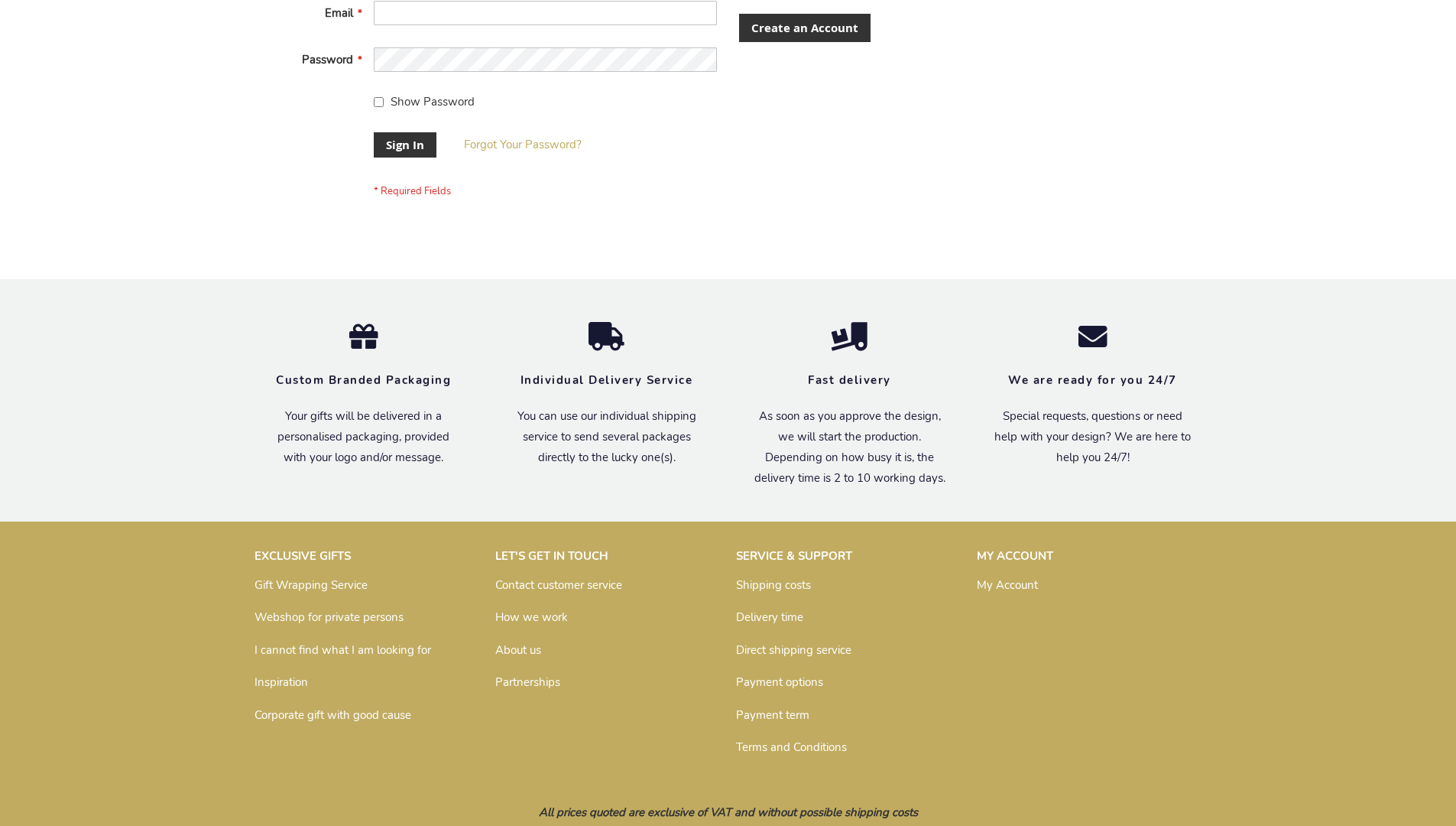
scroll to position [492, 0]
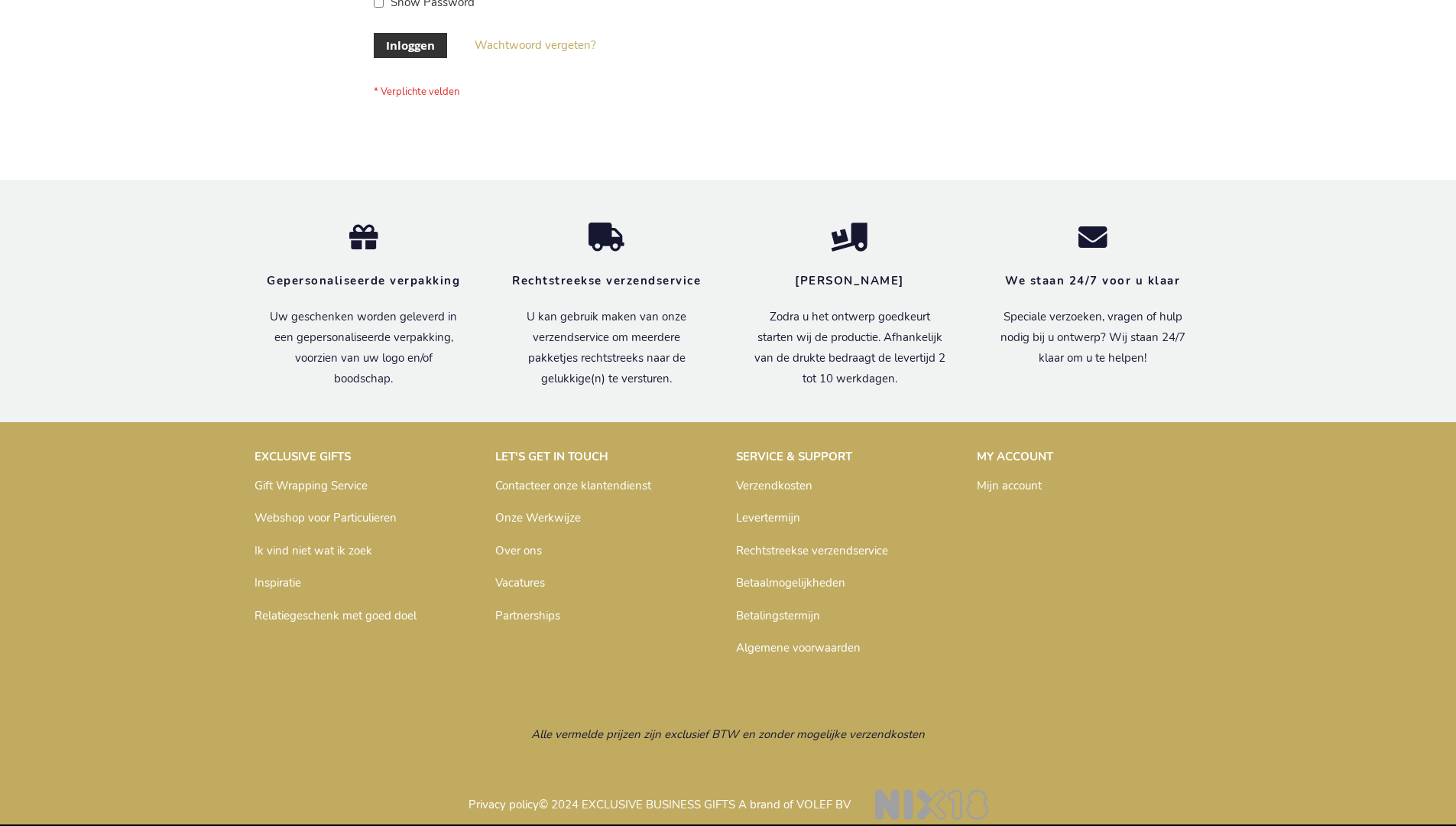
scroll to position [519, 0]
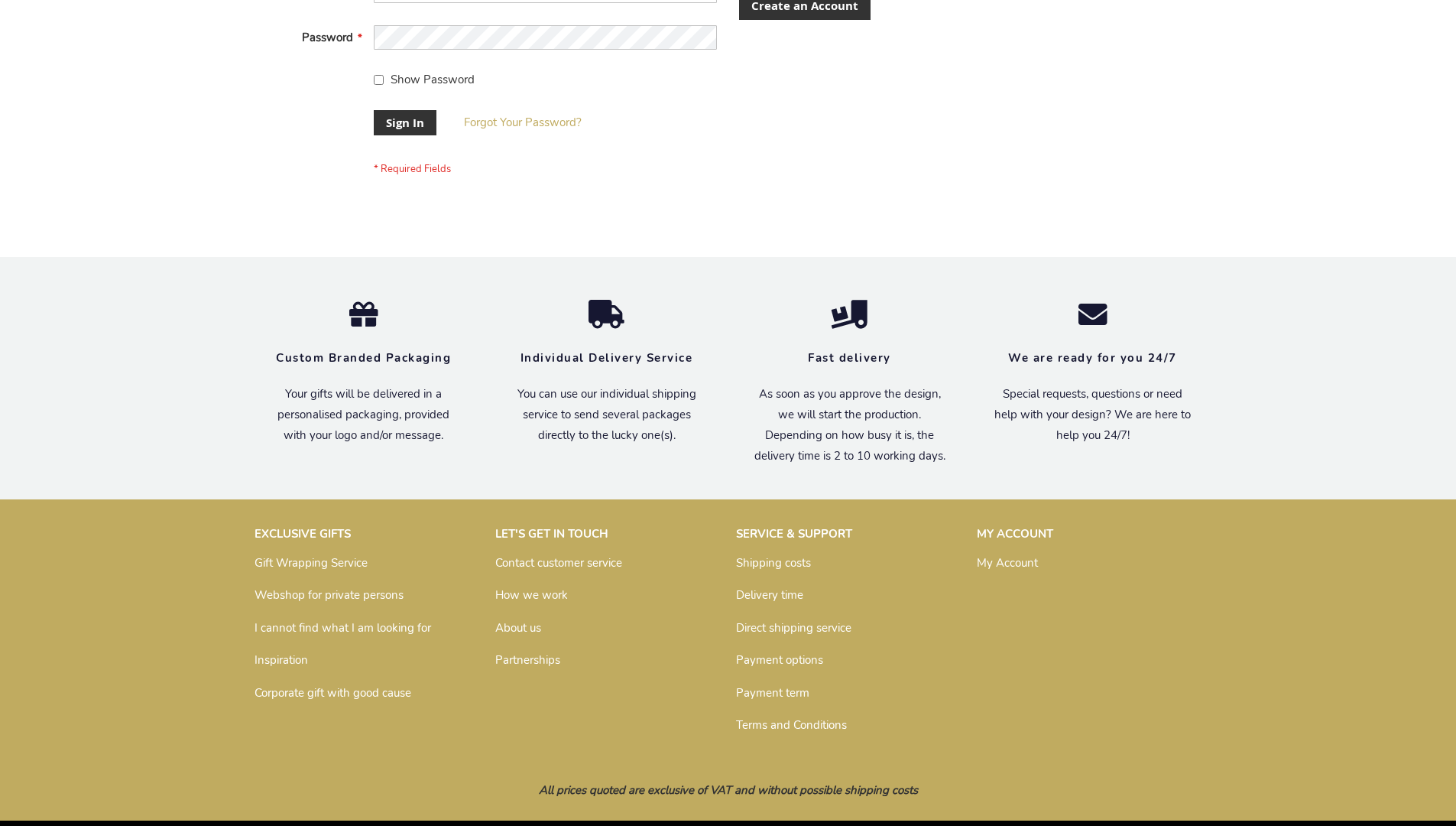
scroll to position [492, 0]
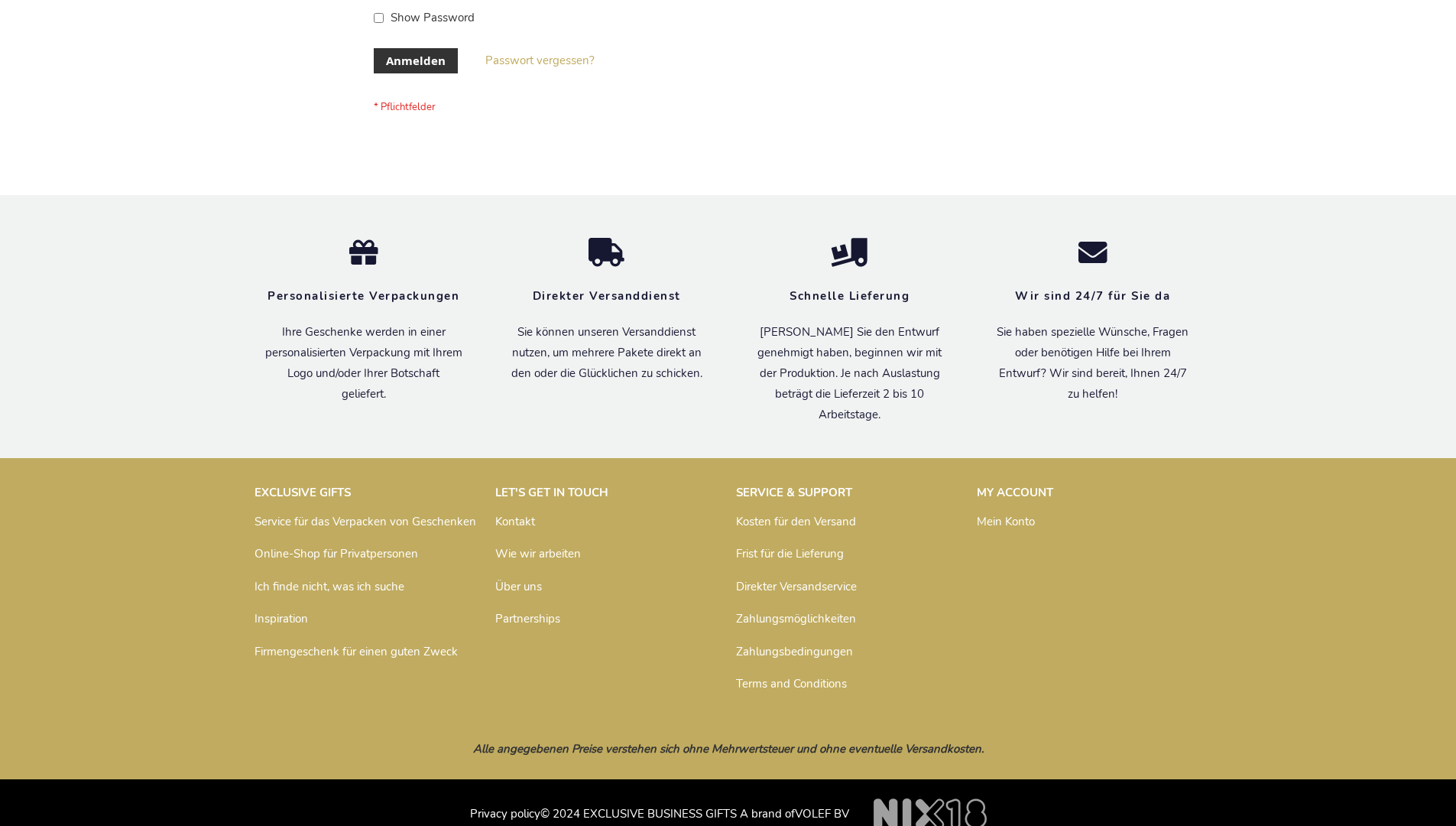
scroll to position [513, 0]
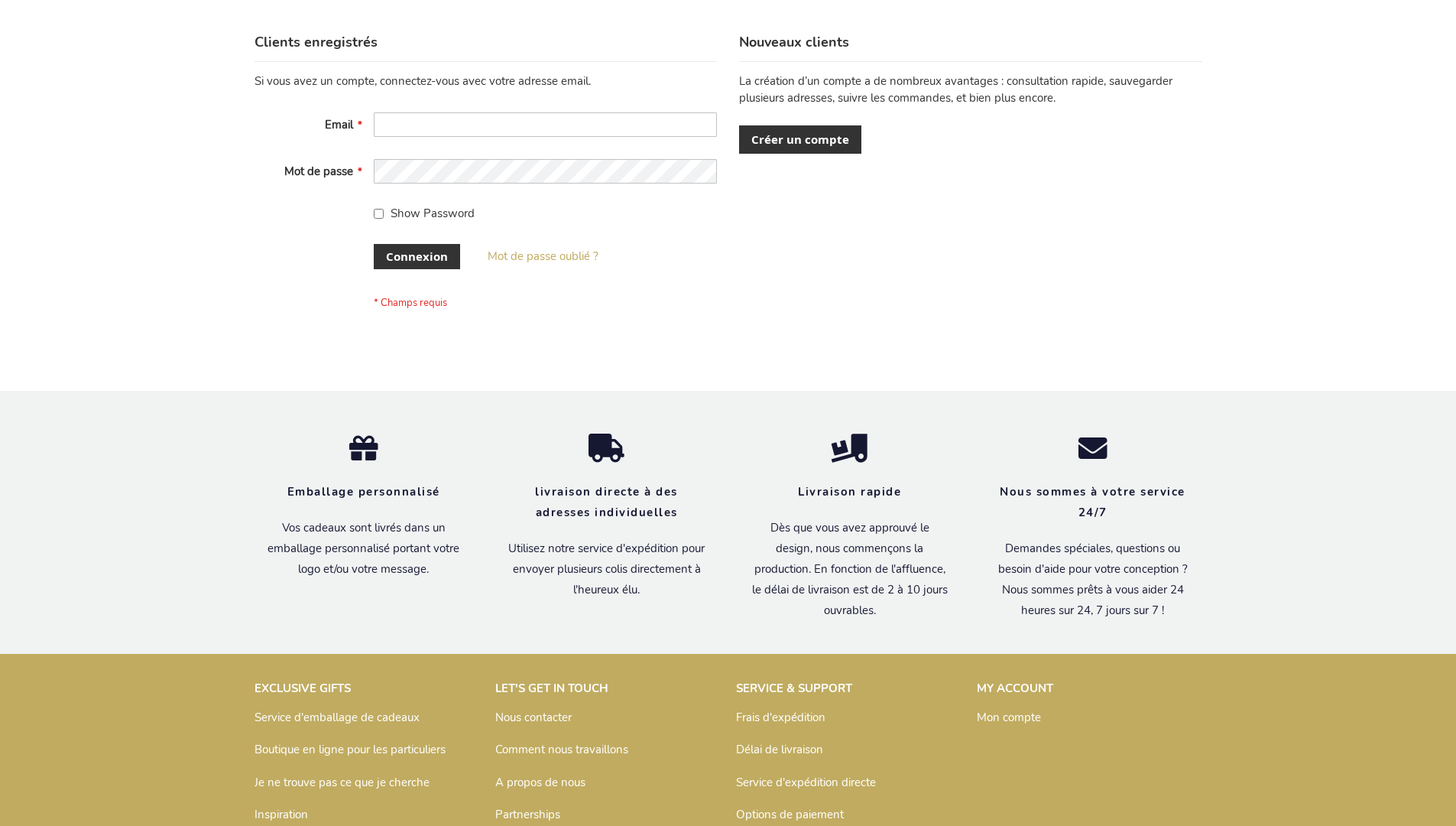
scroll to position [527, 0]
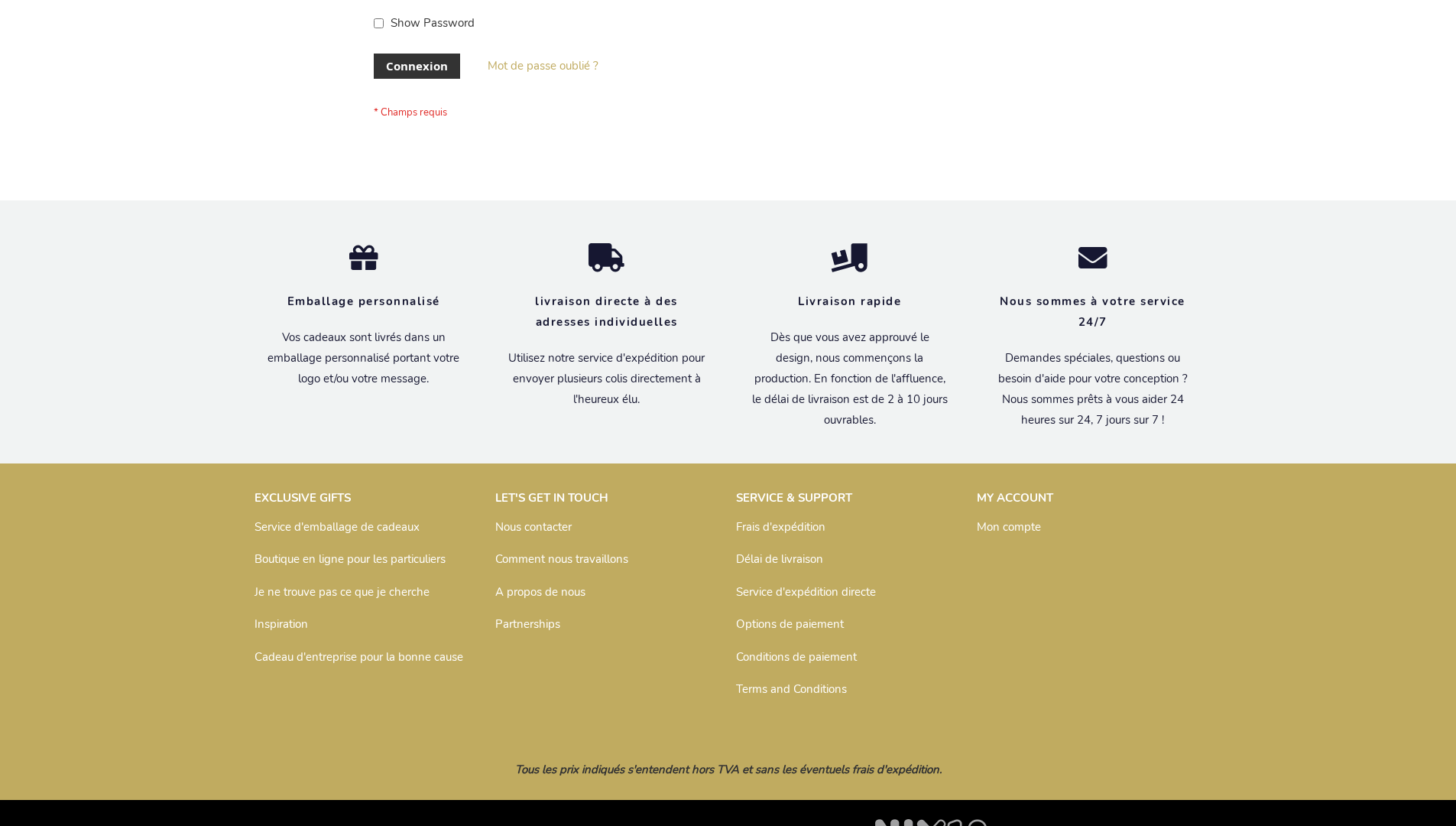
scroll to position [527, 0]
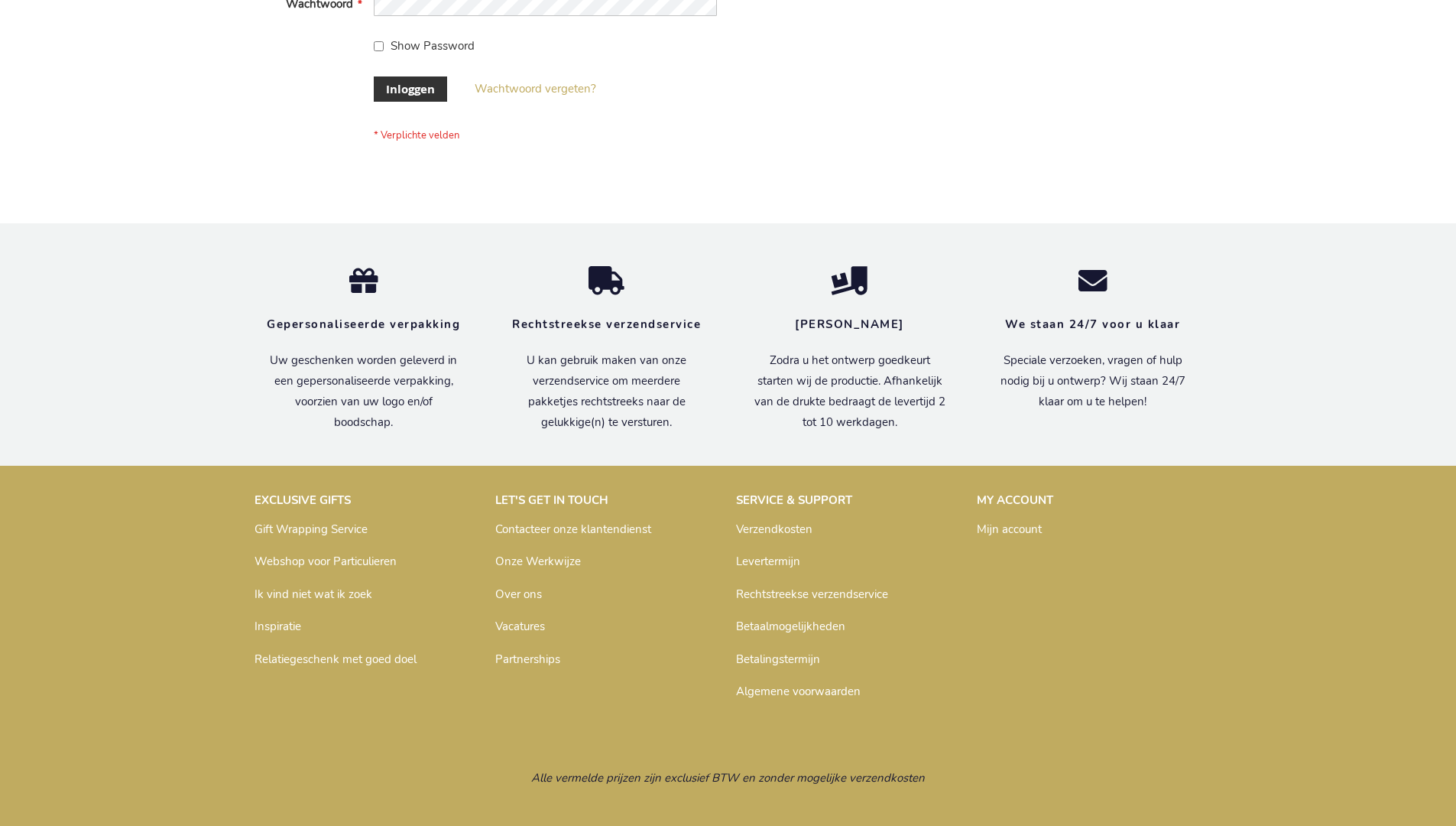
scroll to position [519, 0]
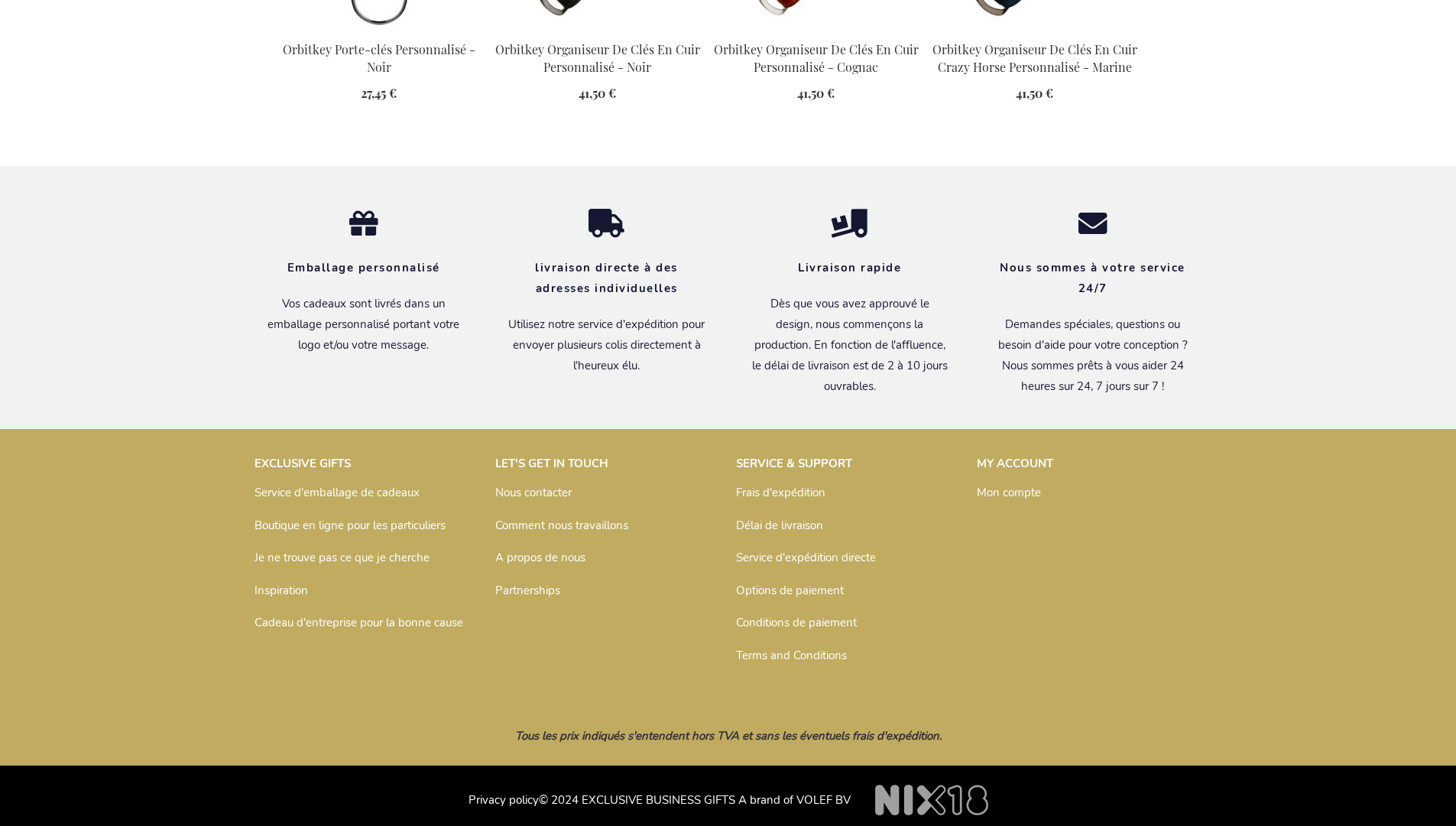
scroll to position [2058, 0]
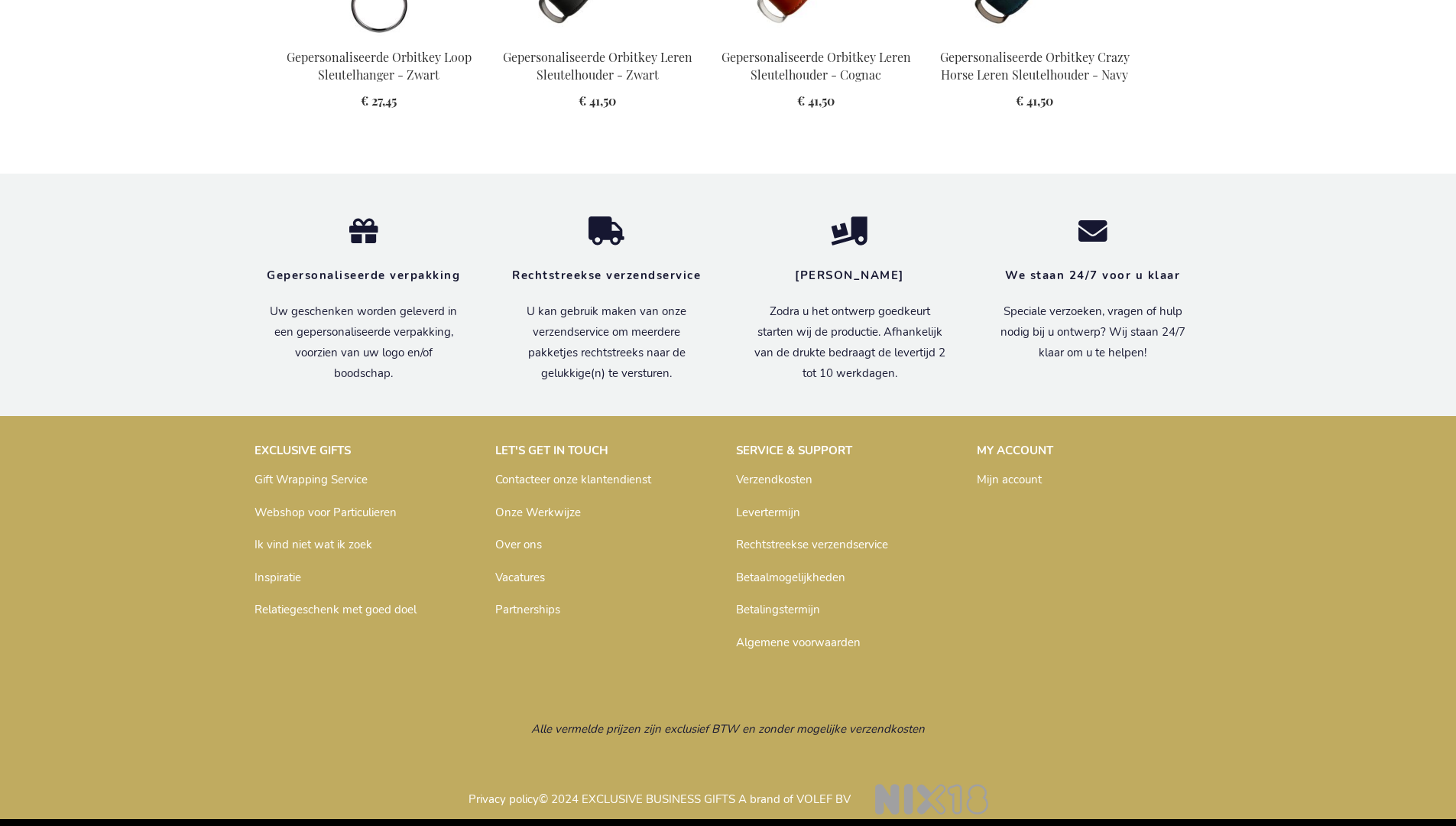
scroll to position [2050, 0]
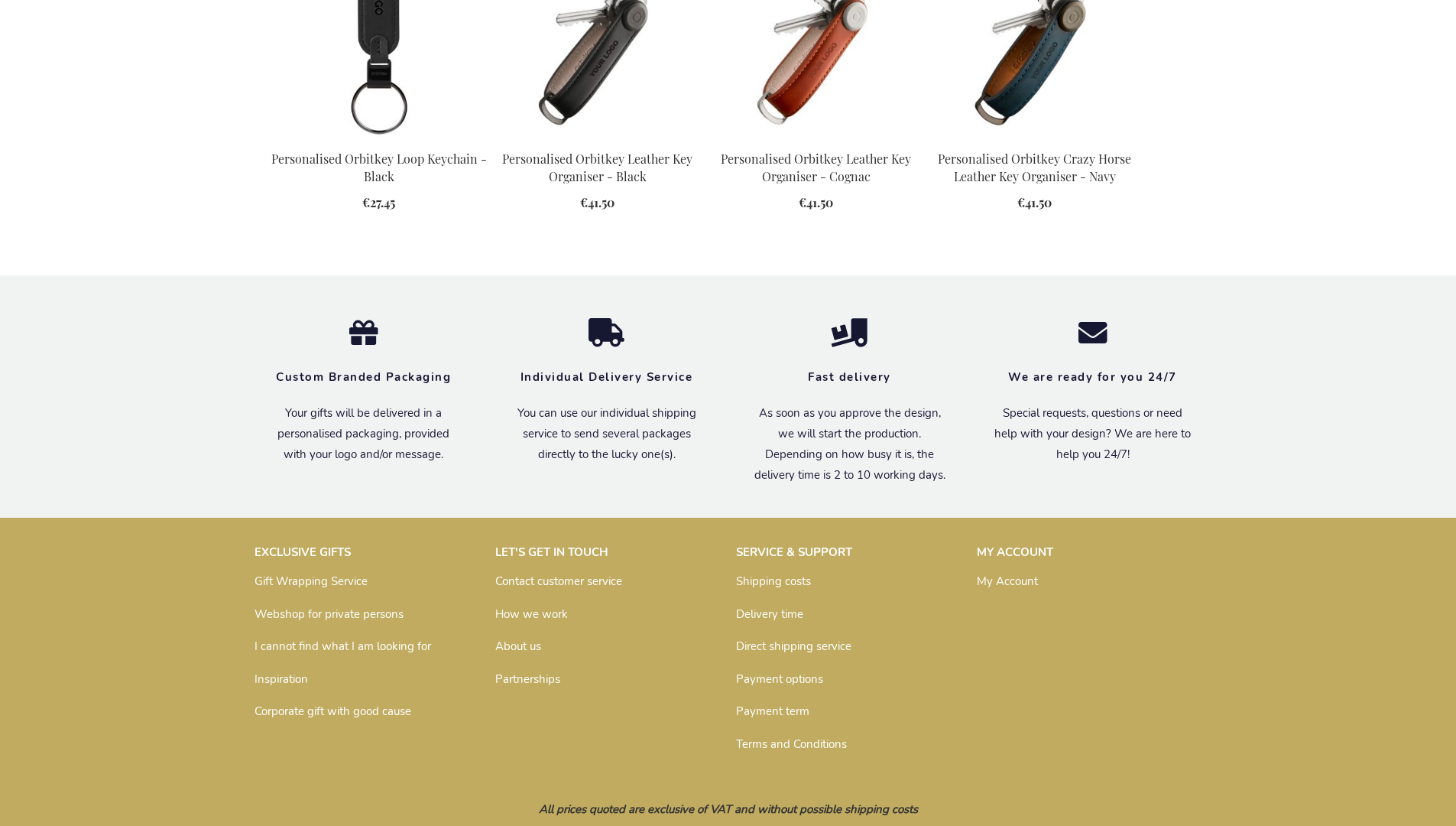
scroll to position [2023, 0]
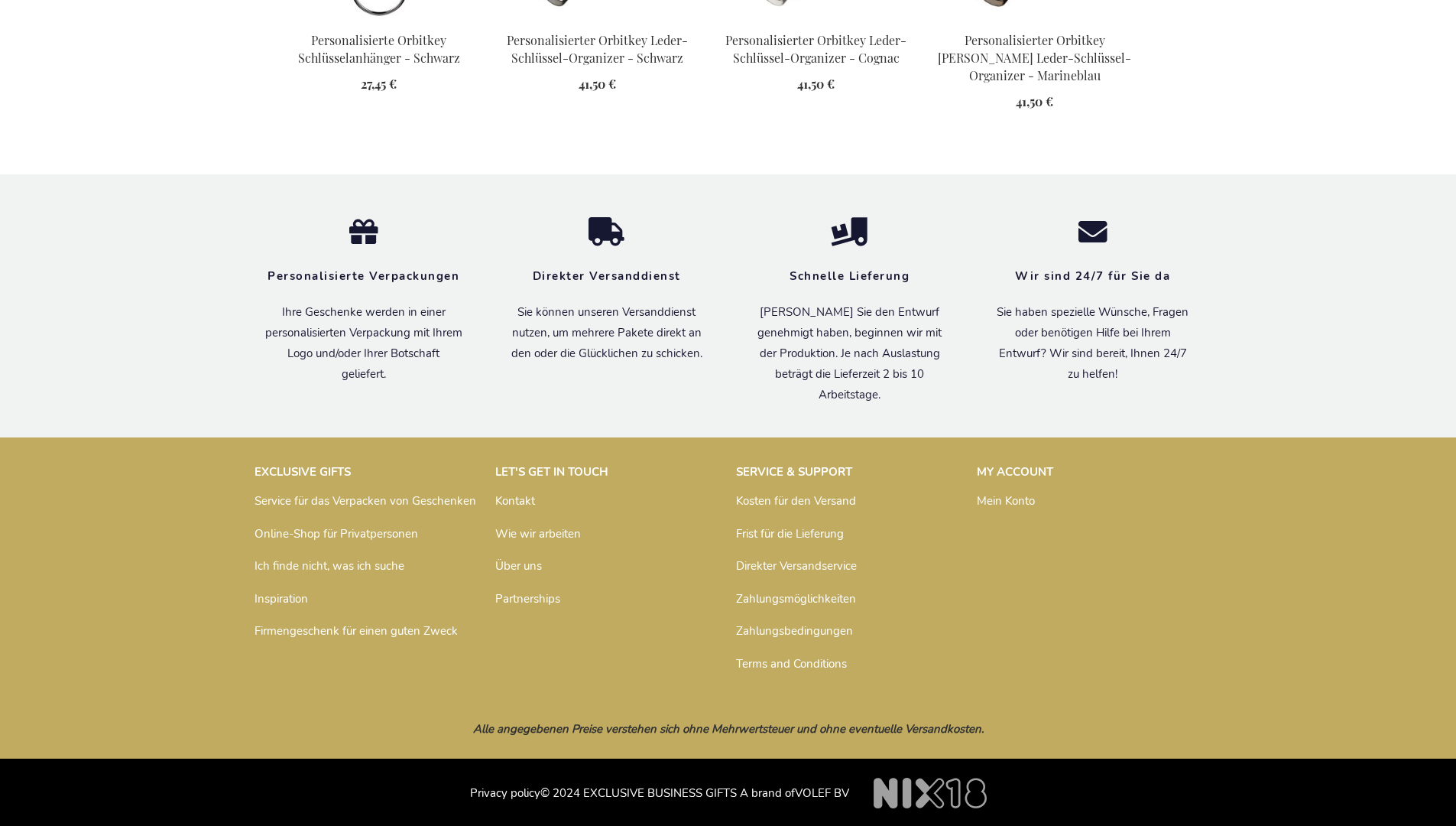
scroll to position [2060, 0]
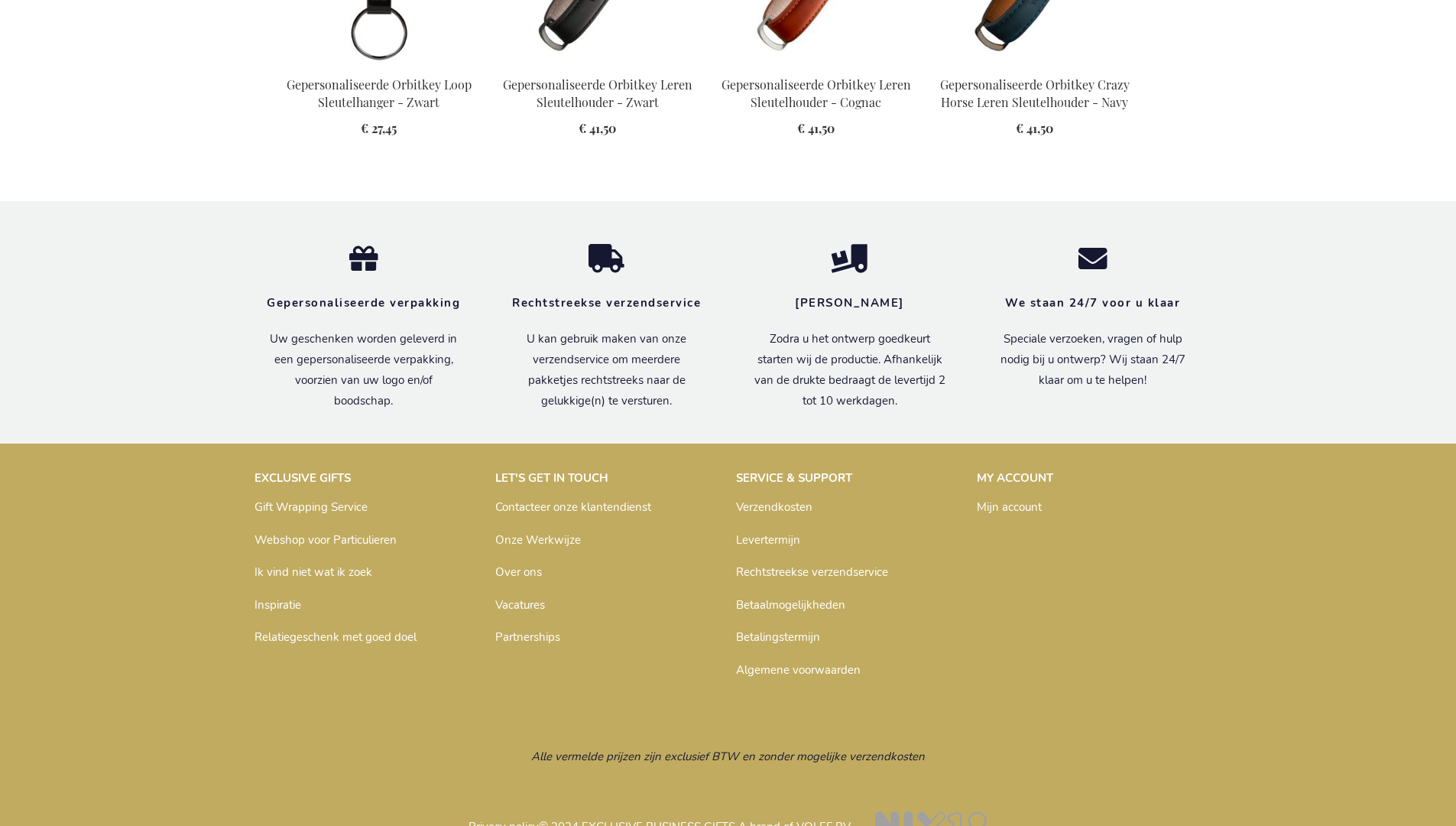
scroll to position [2050, 0]
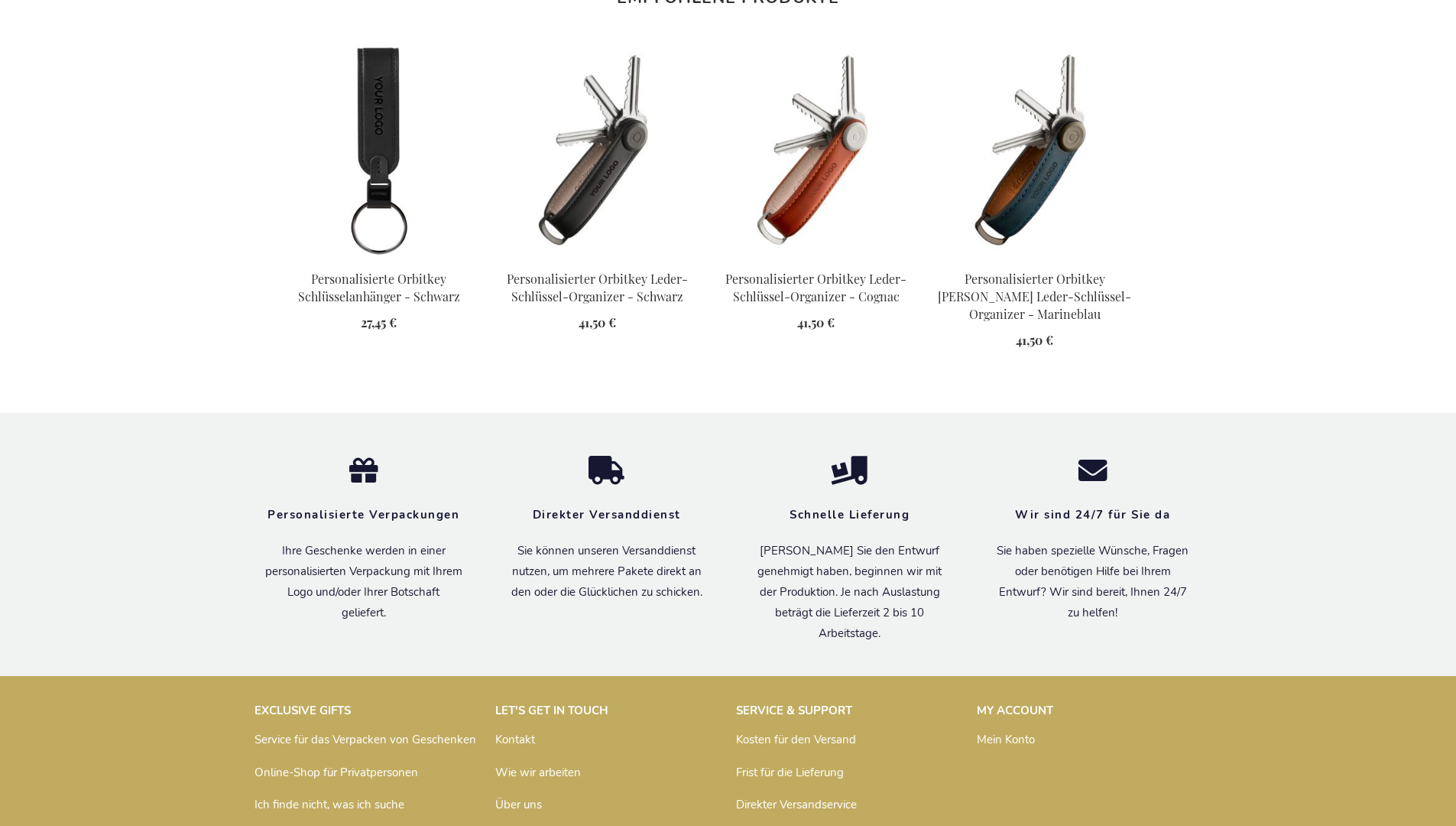
scroll to position [2060, 0]
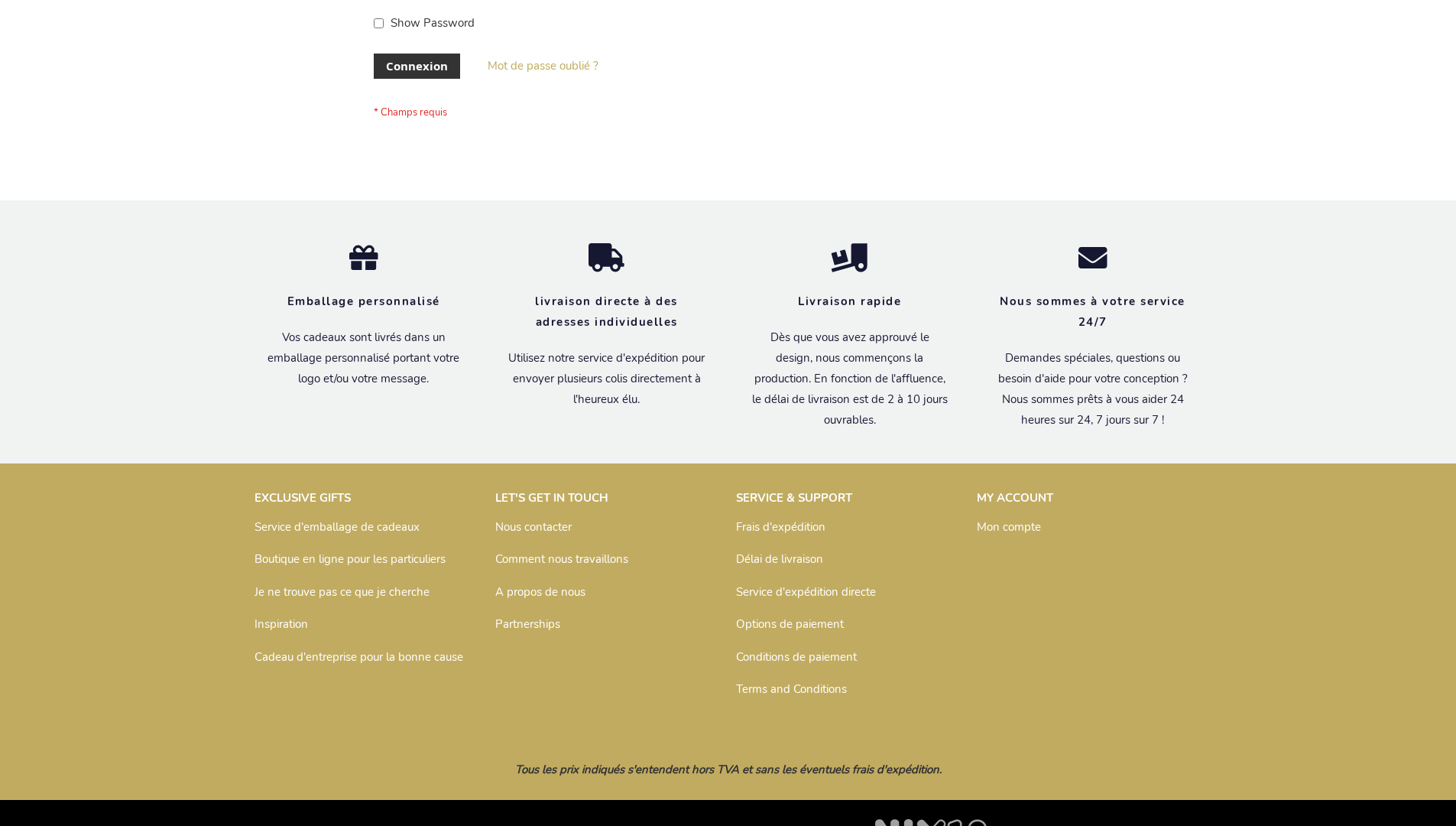
scroll to position [527, 0]
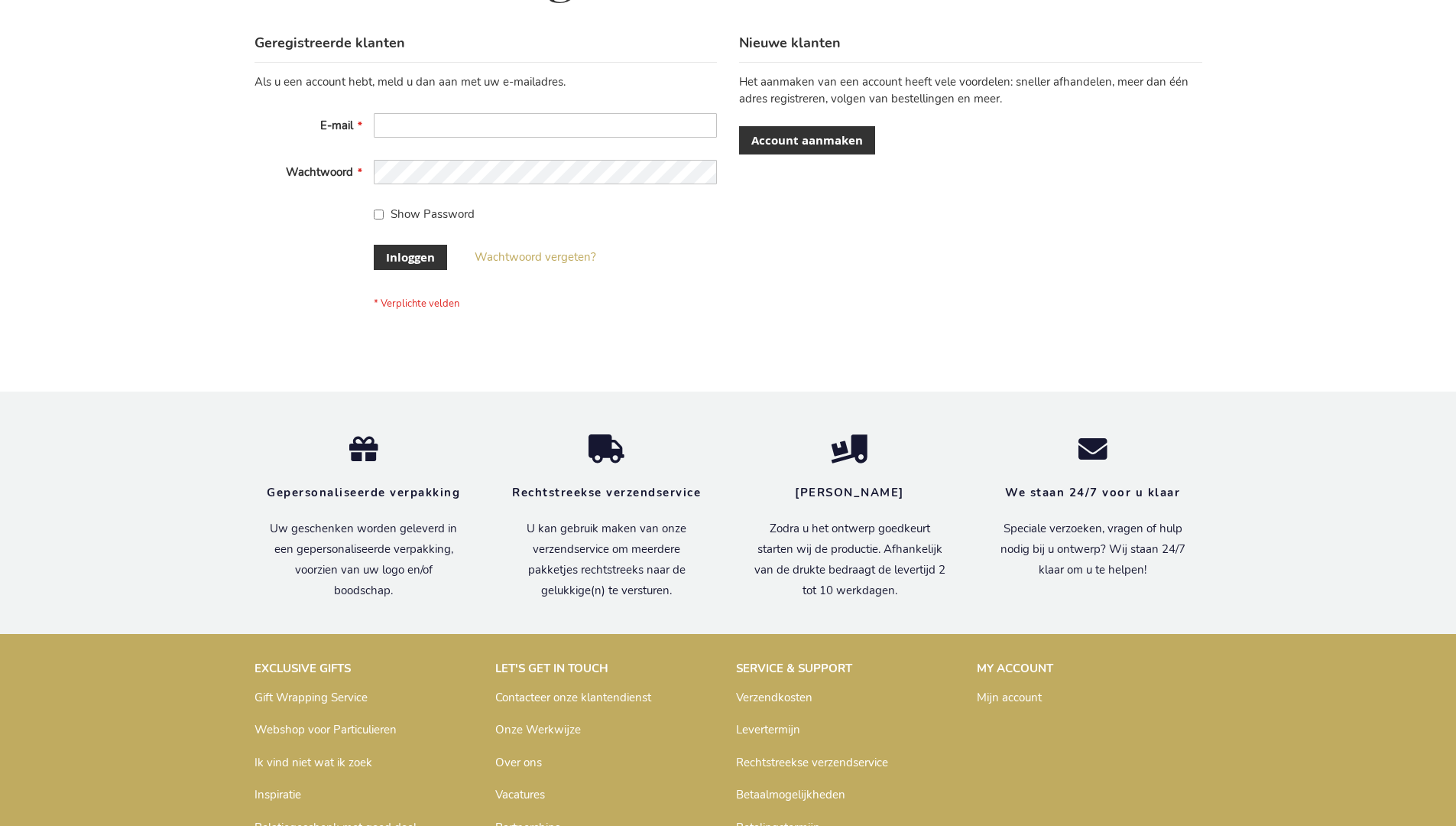
scroll to position [519, 0]
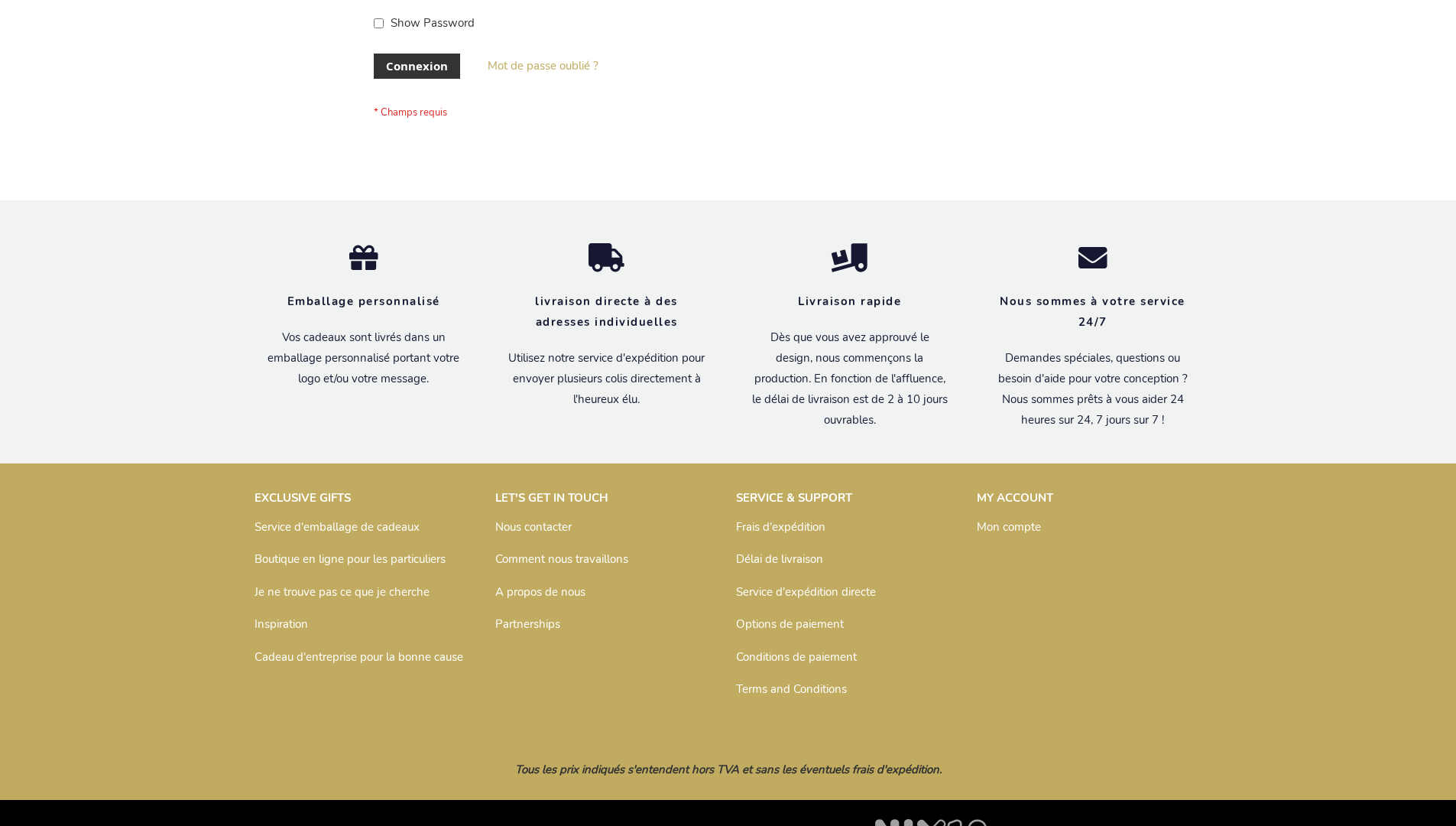
scroll to position [527, 0]
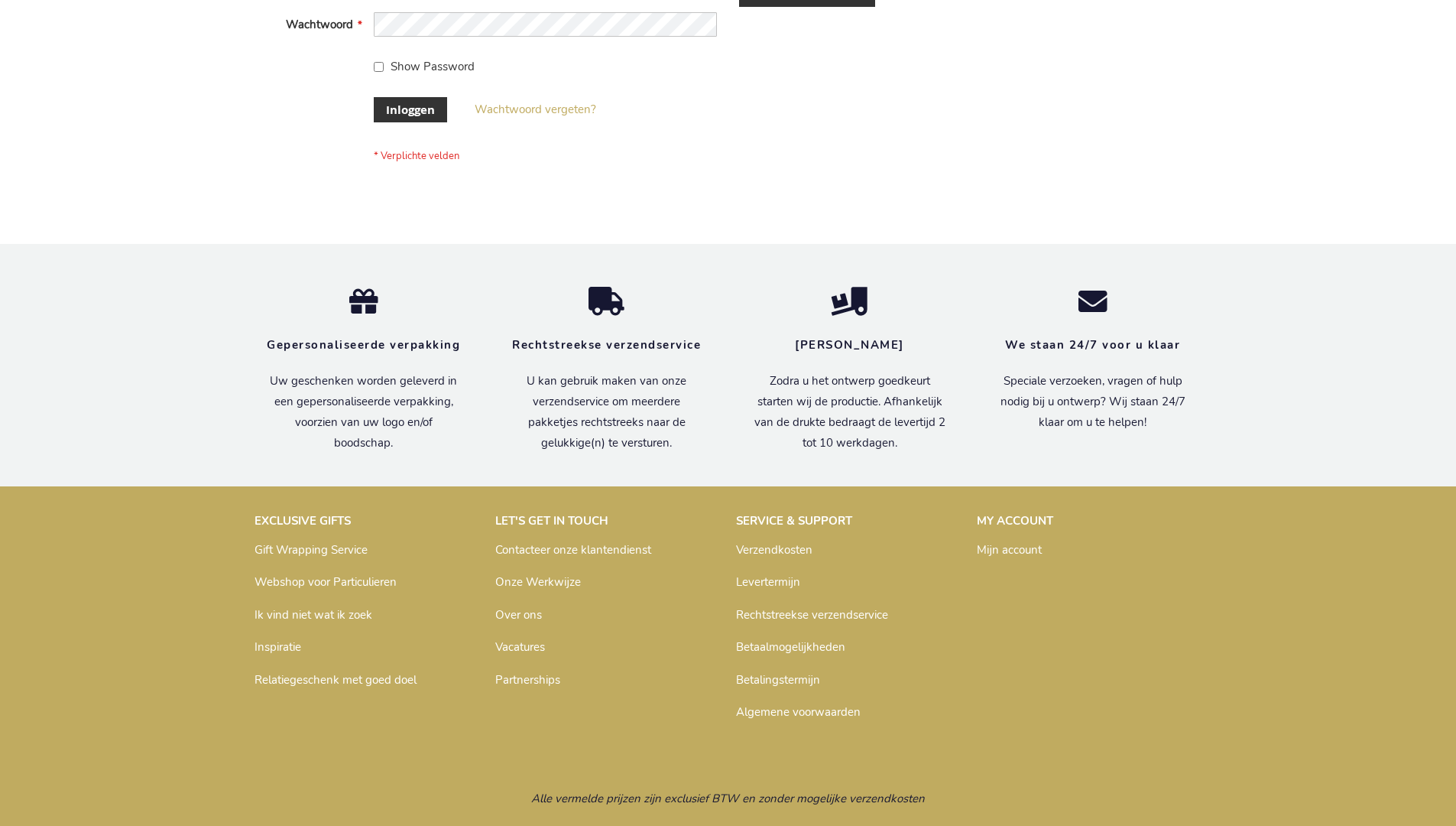
scroll to position [519, 0]
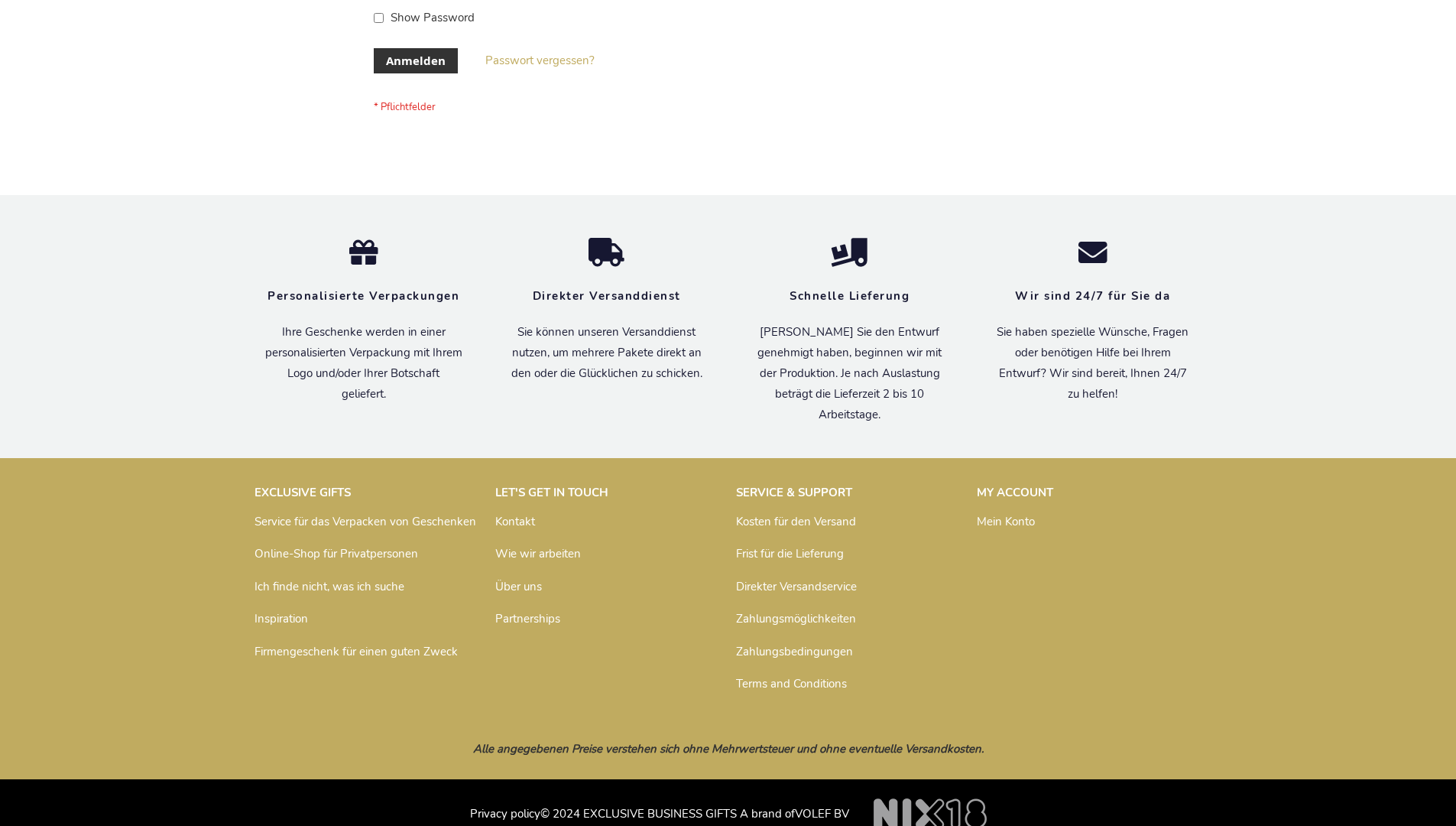
scroll to position [513, 0]
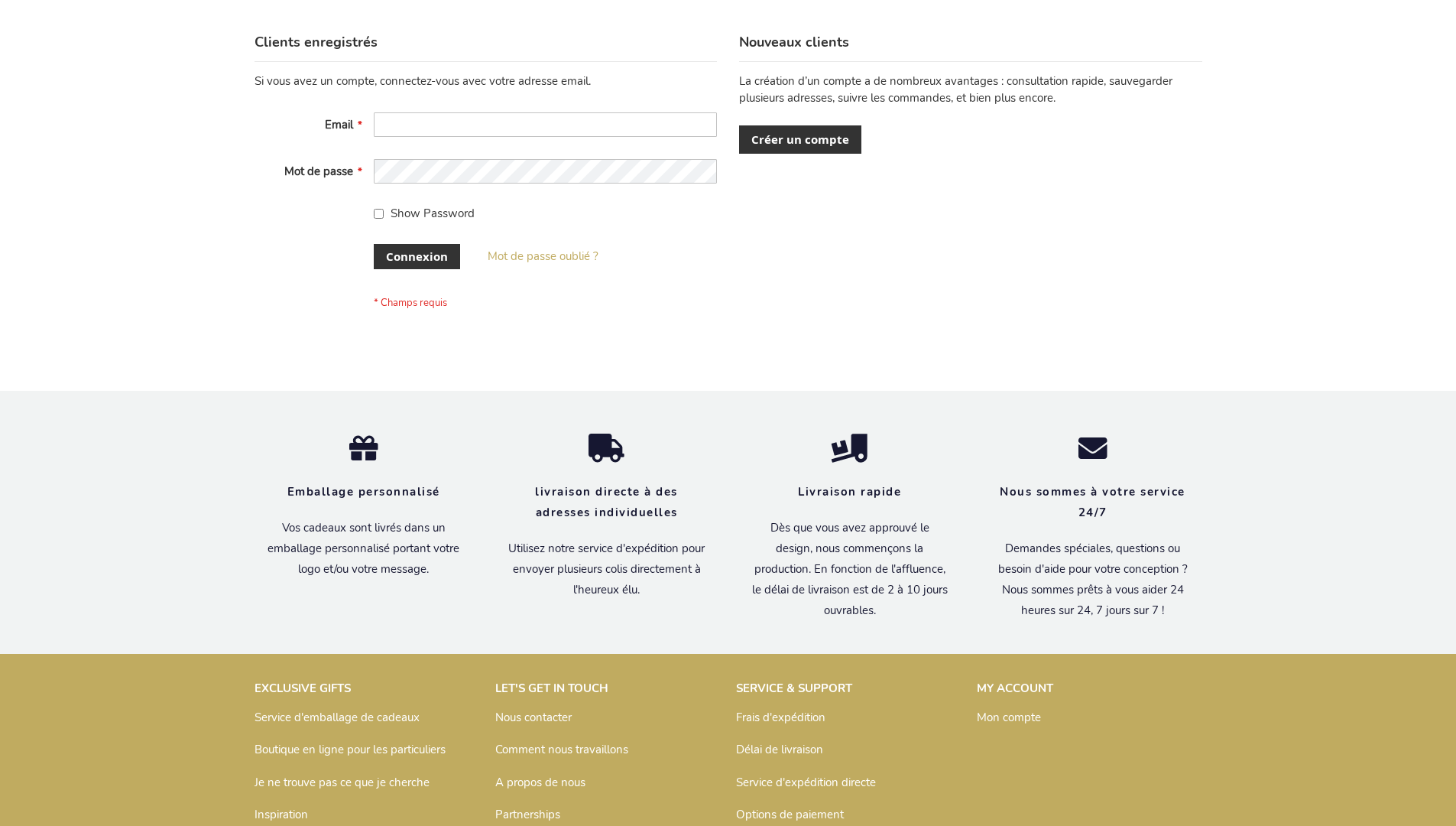
scroll to position [527, 0]
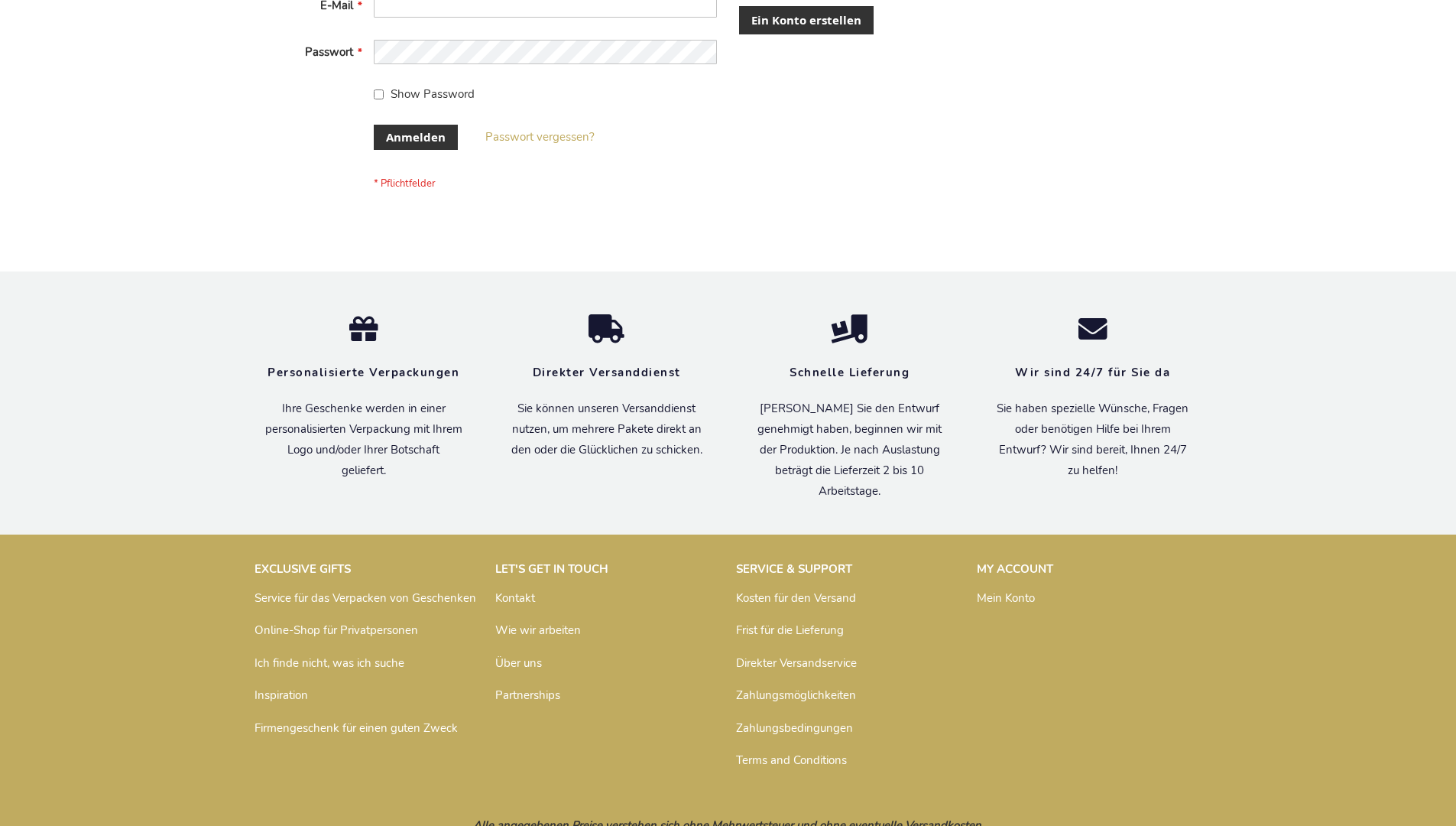
scroll to position [513, 0]
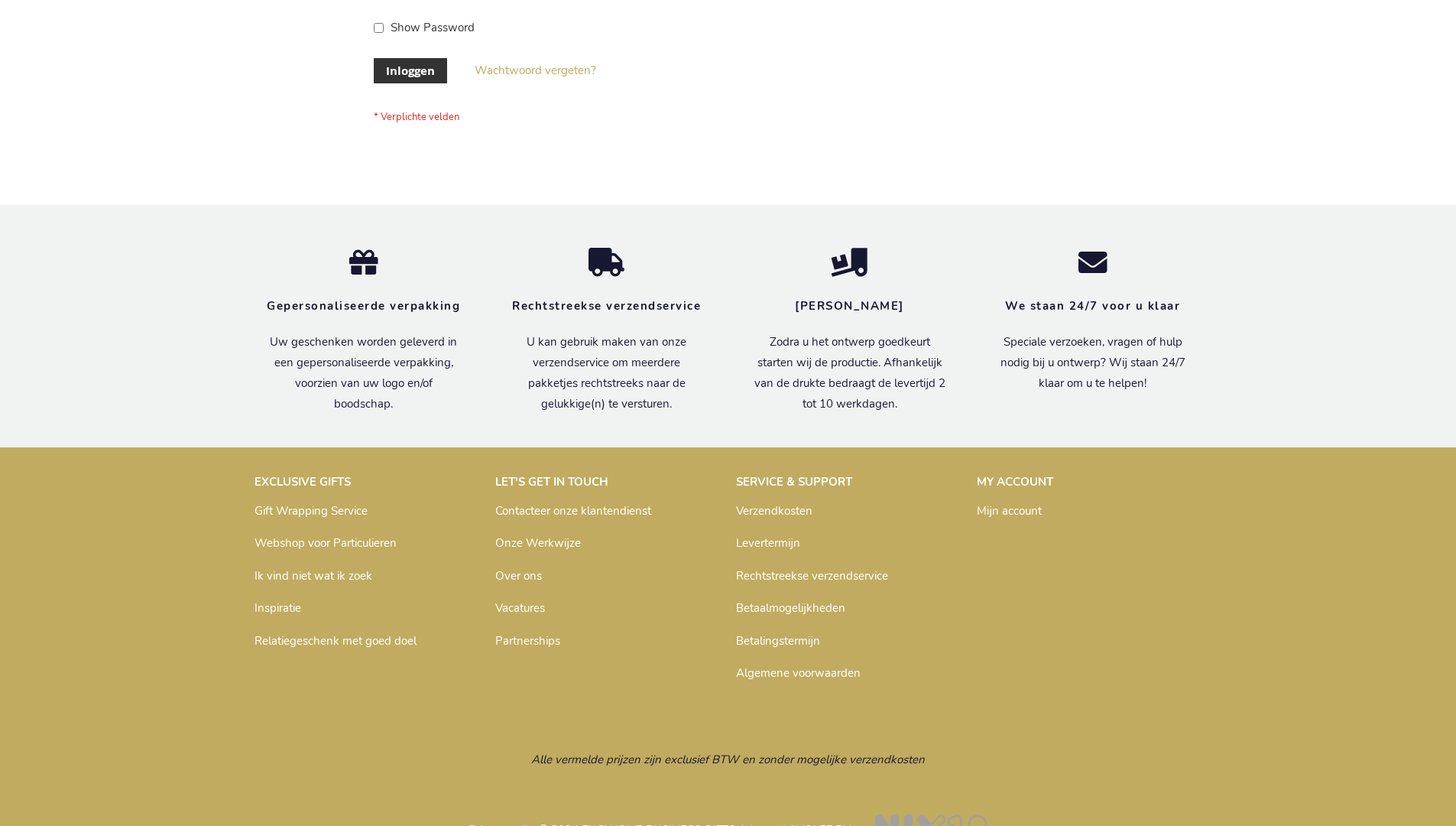
scroll to position [519, 0]
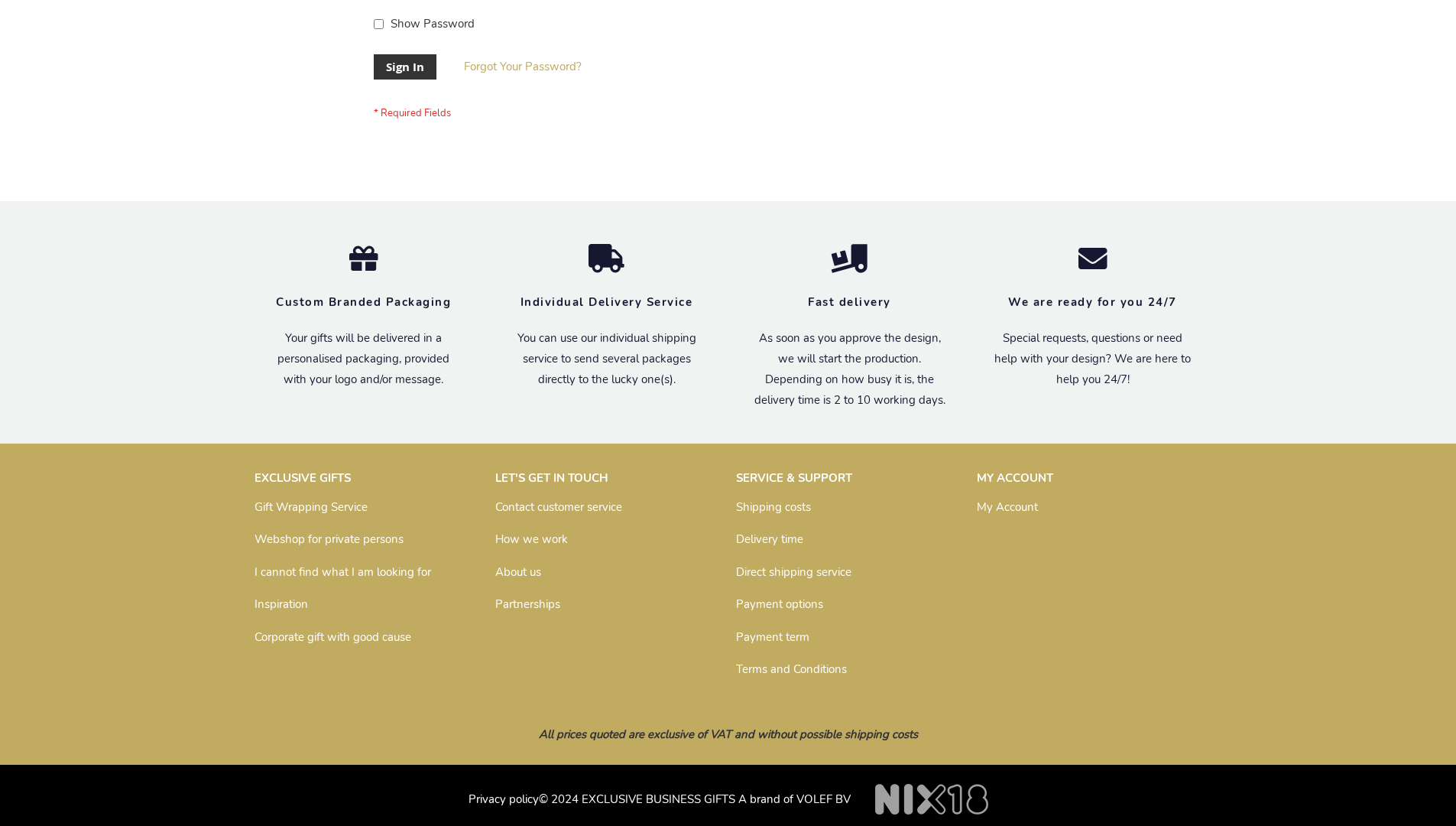
scroll to position [492, 0]
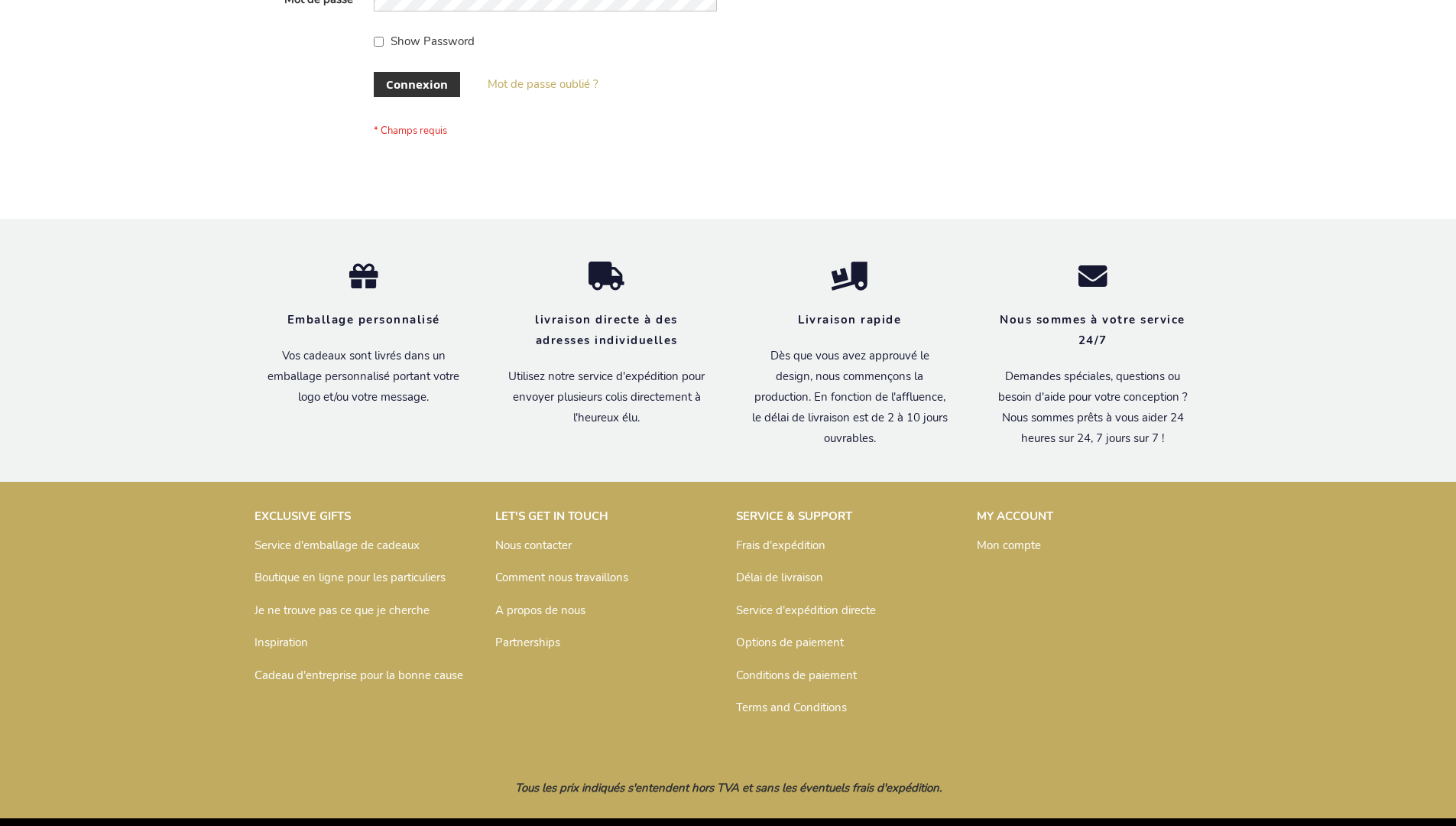
scroll to position [527, 0]
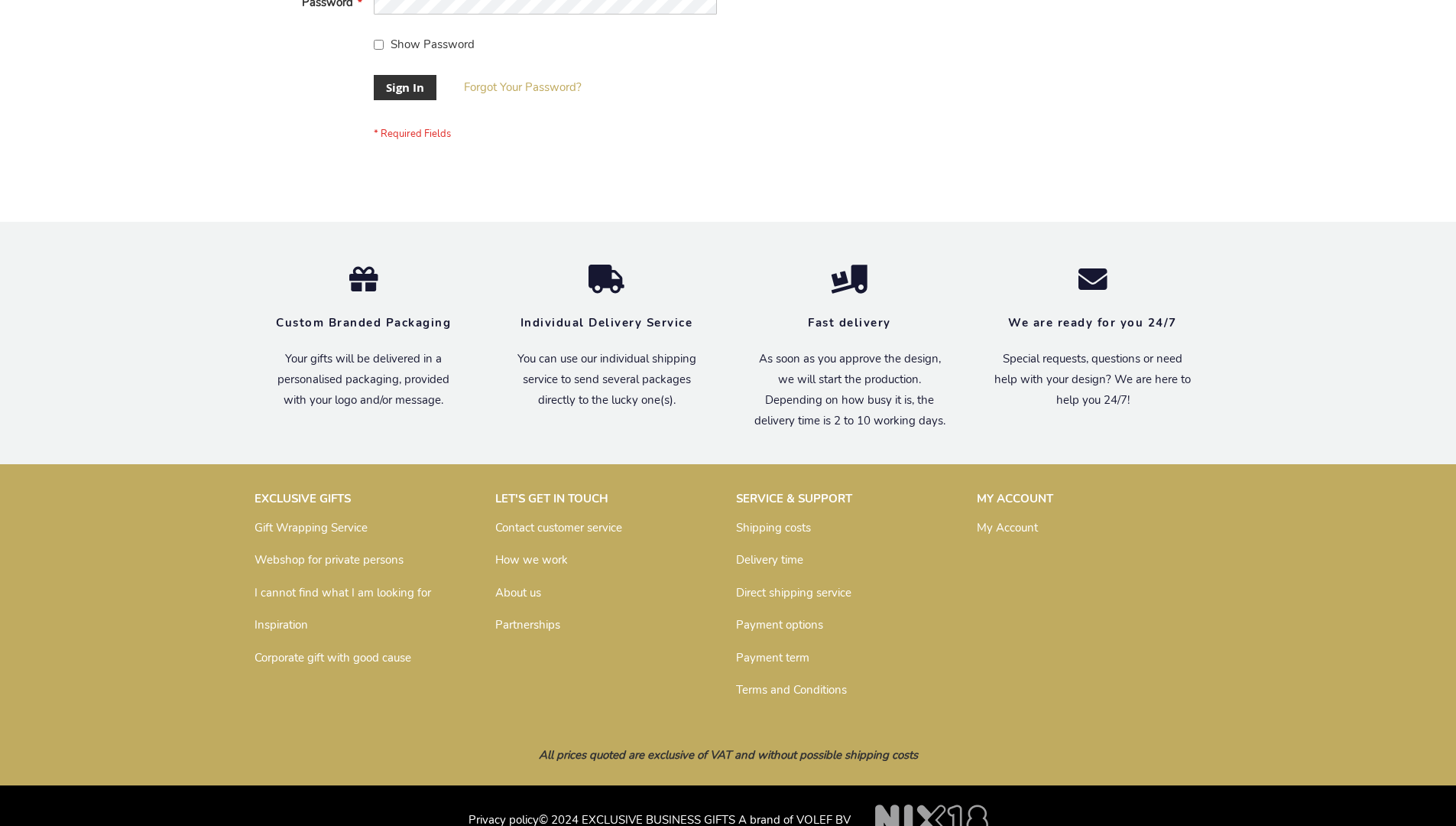
scroll to position [492, 0]
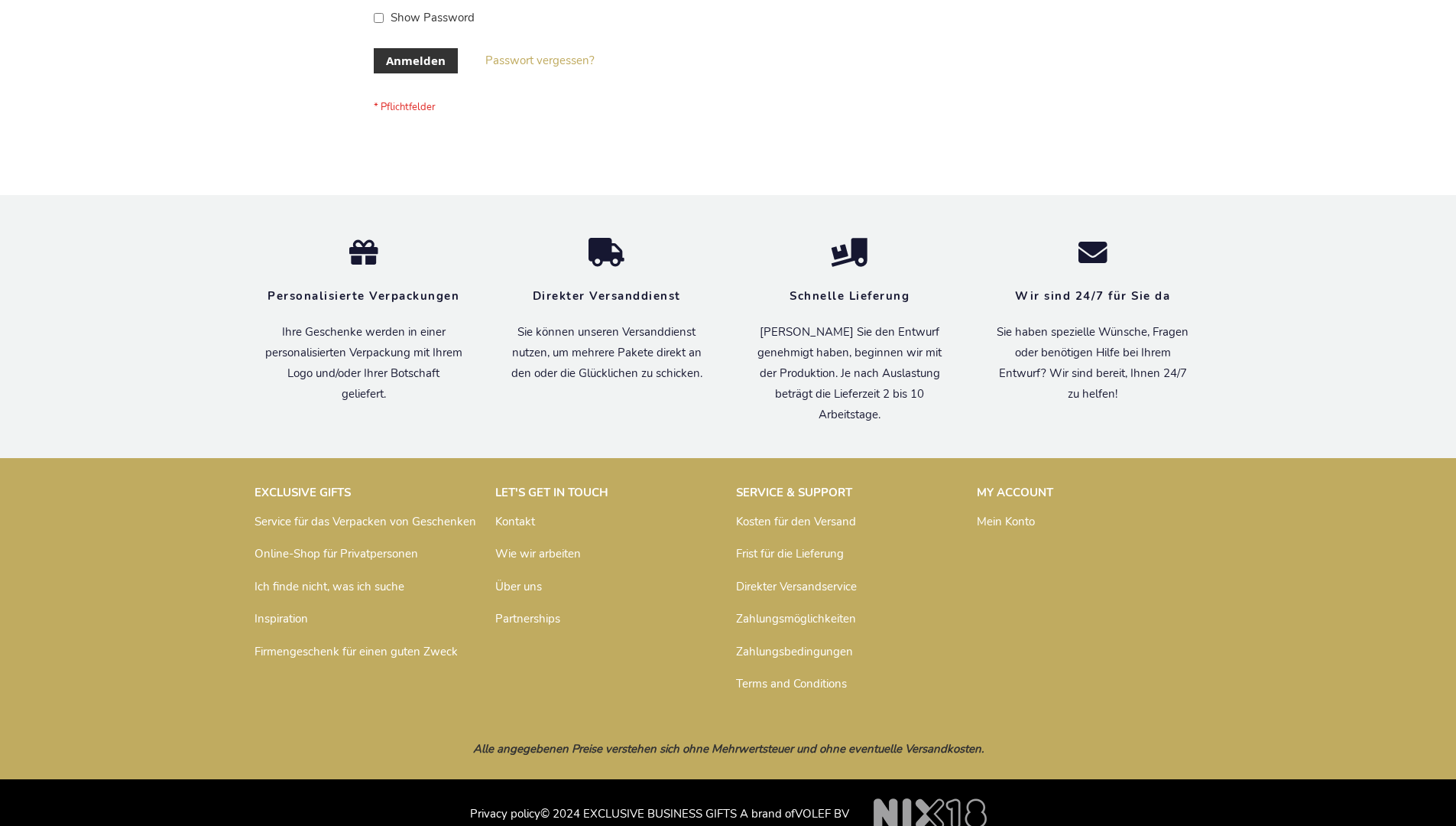
scroll to position [513, 0]
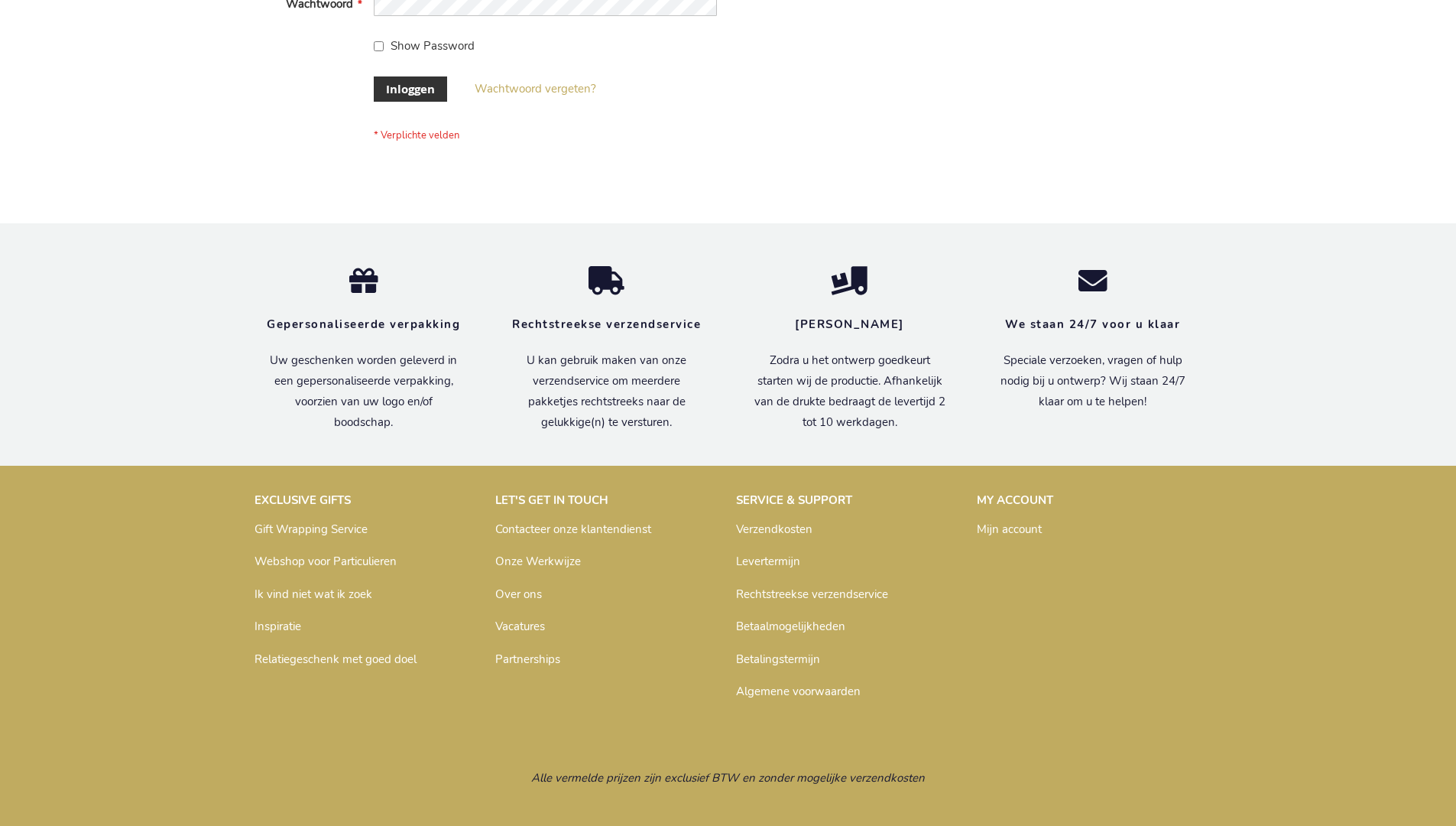
scroll to position [519, 0]
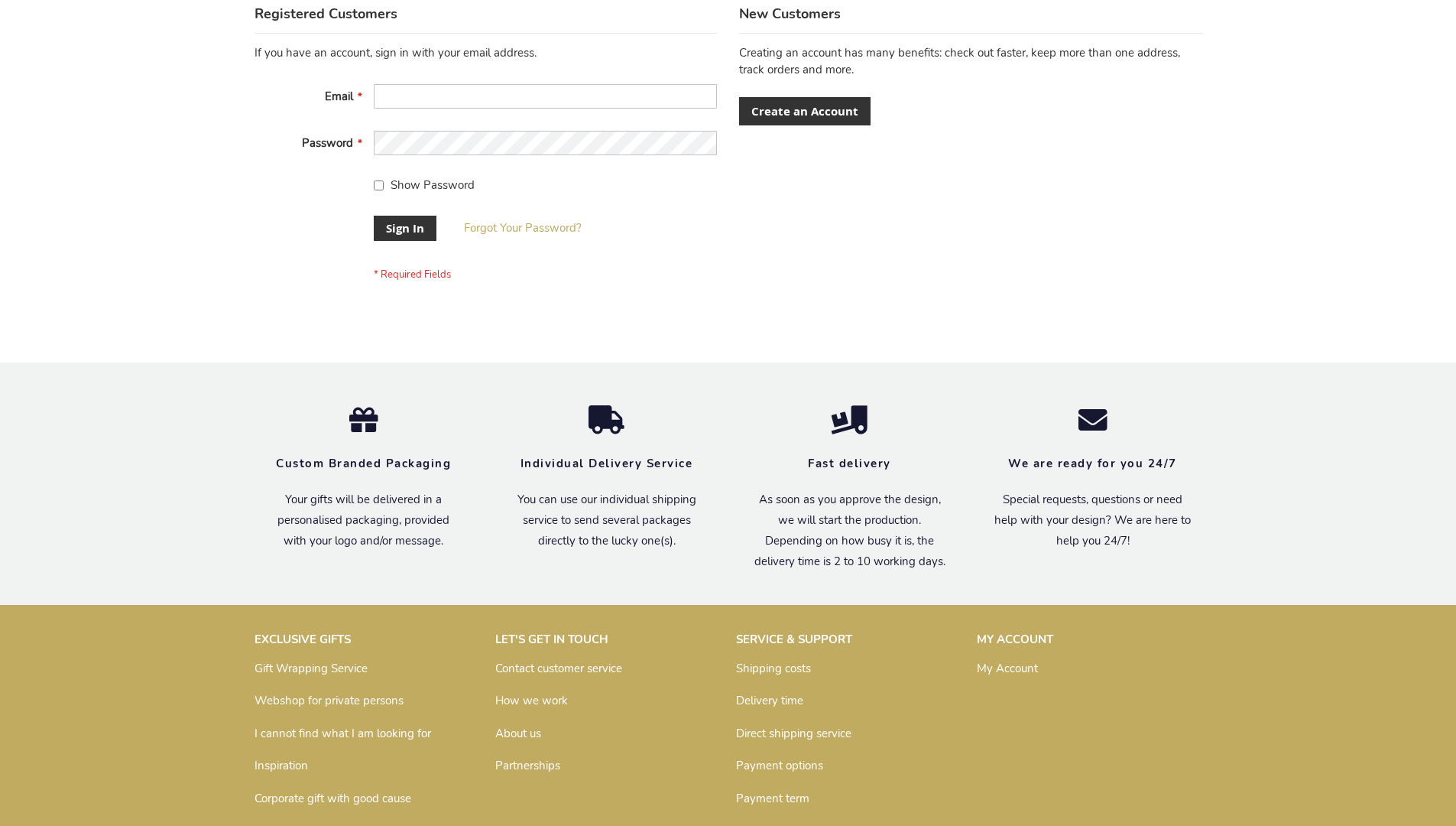
scroll to position [492, 0]
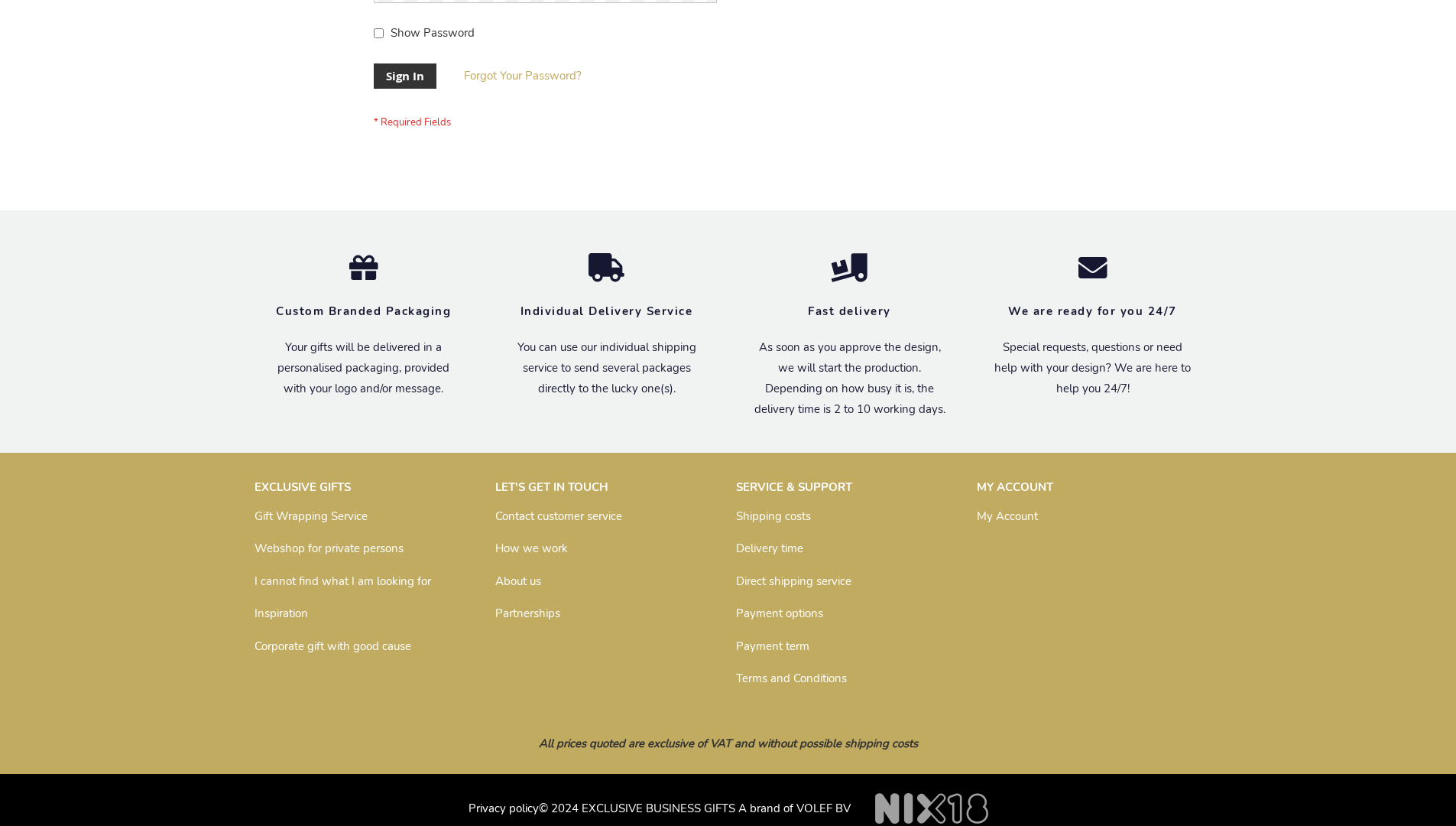
scroll to position [492, 0]
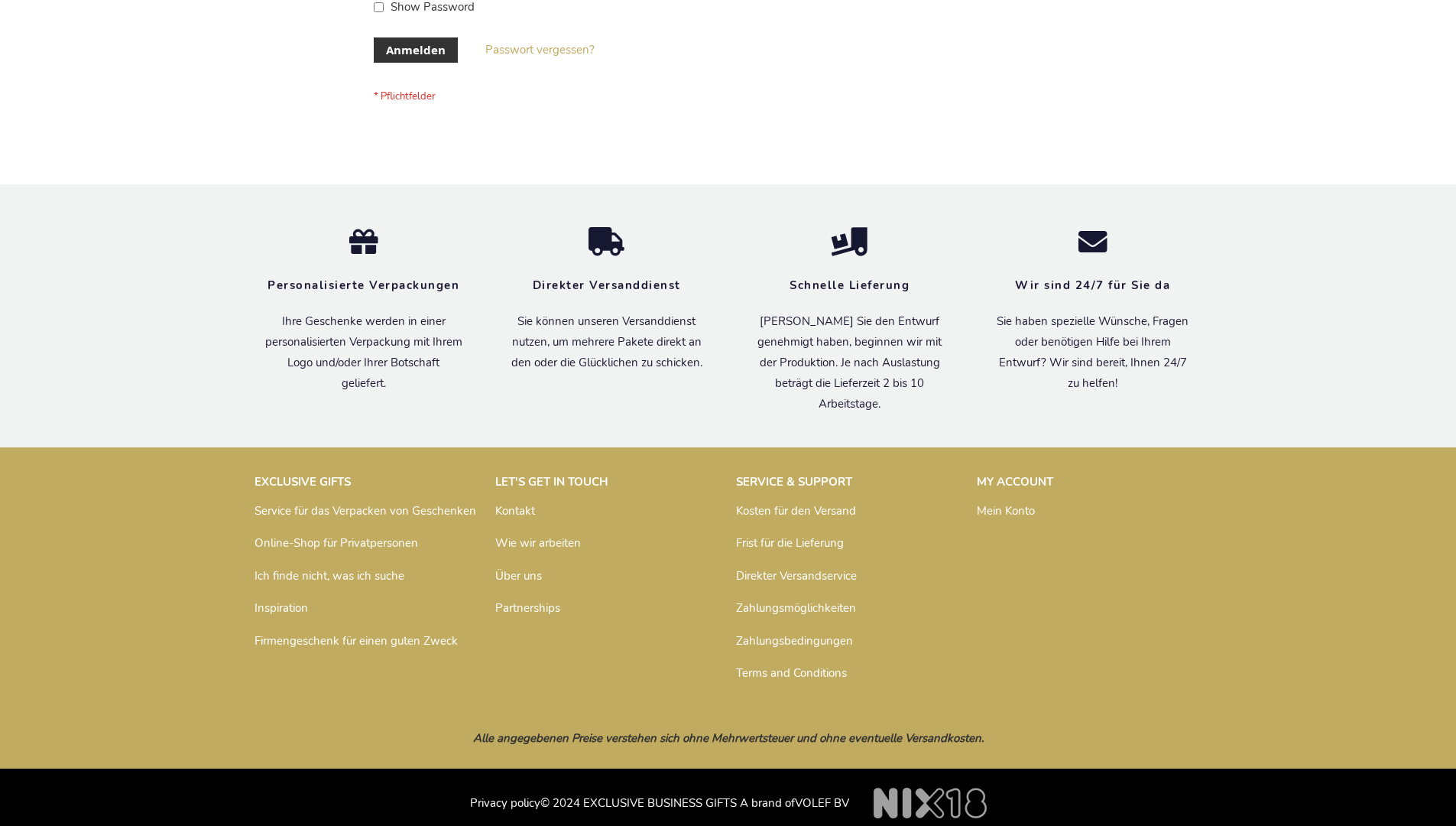
scroll to position [513, 0]
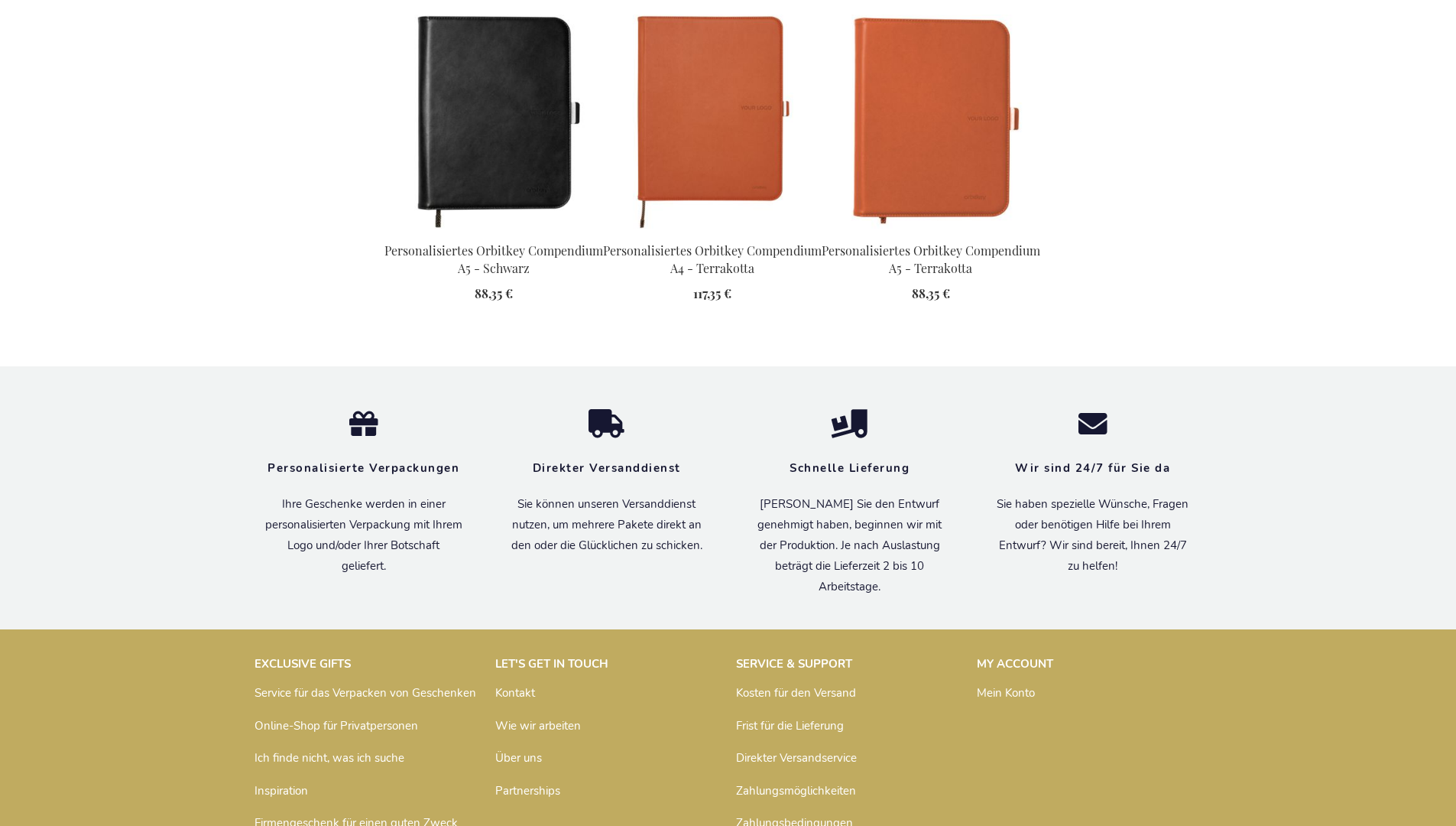
scroll to position [2063, 0]
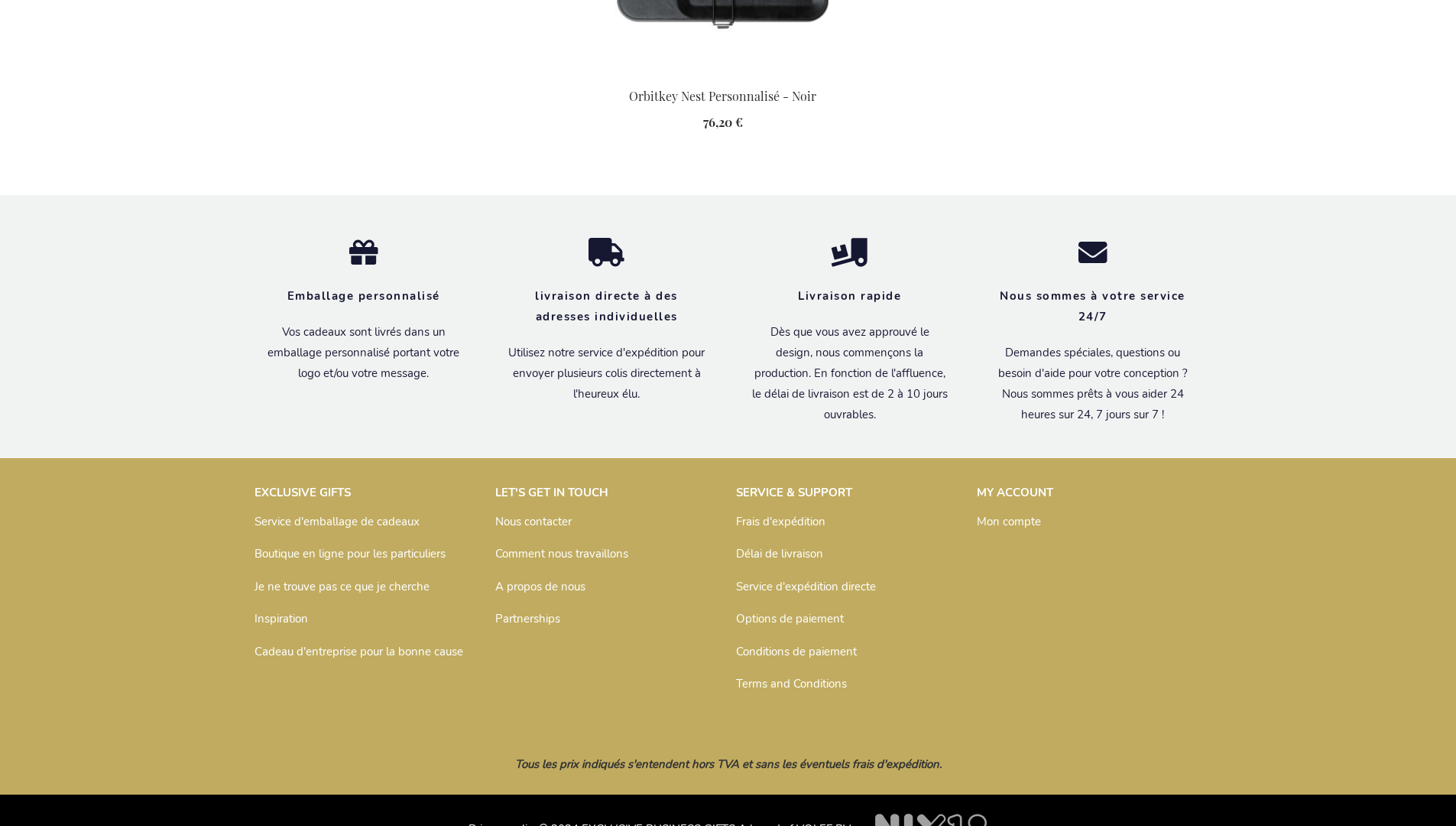
scroll to position [2158, 0]
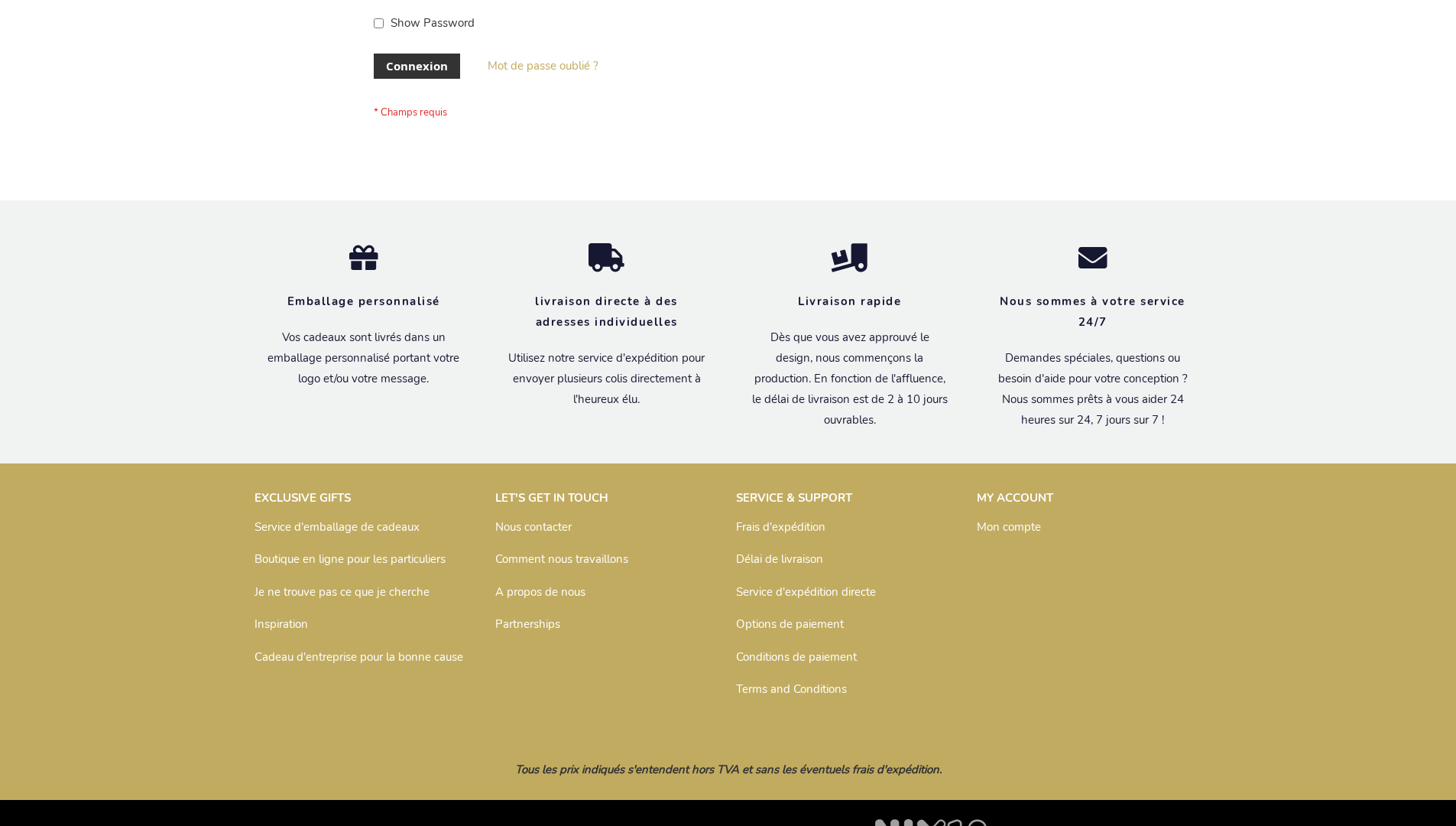
scroll to position [527, 0]
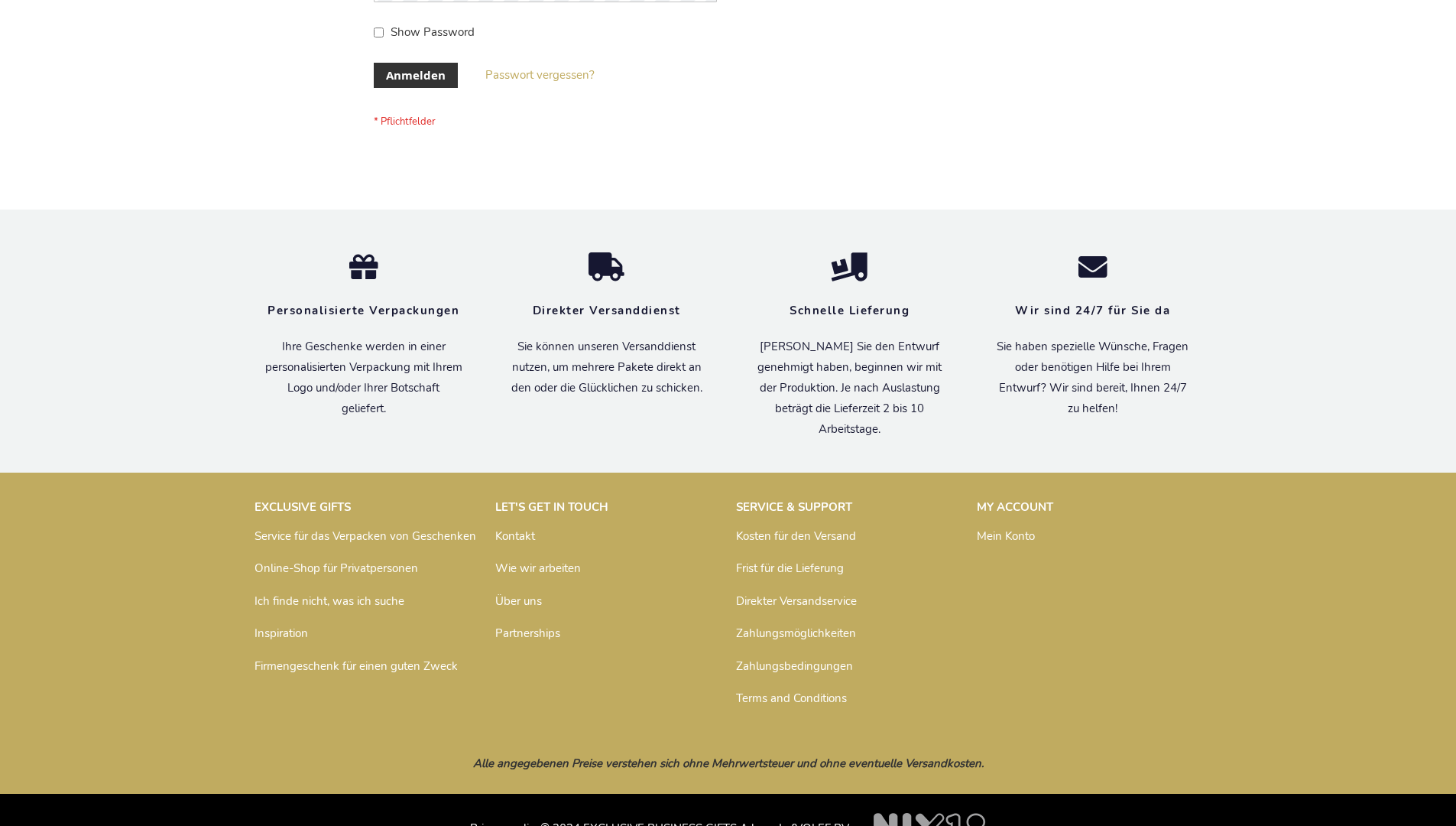
scroll to position [513, 0]
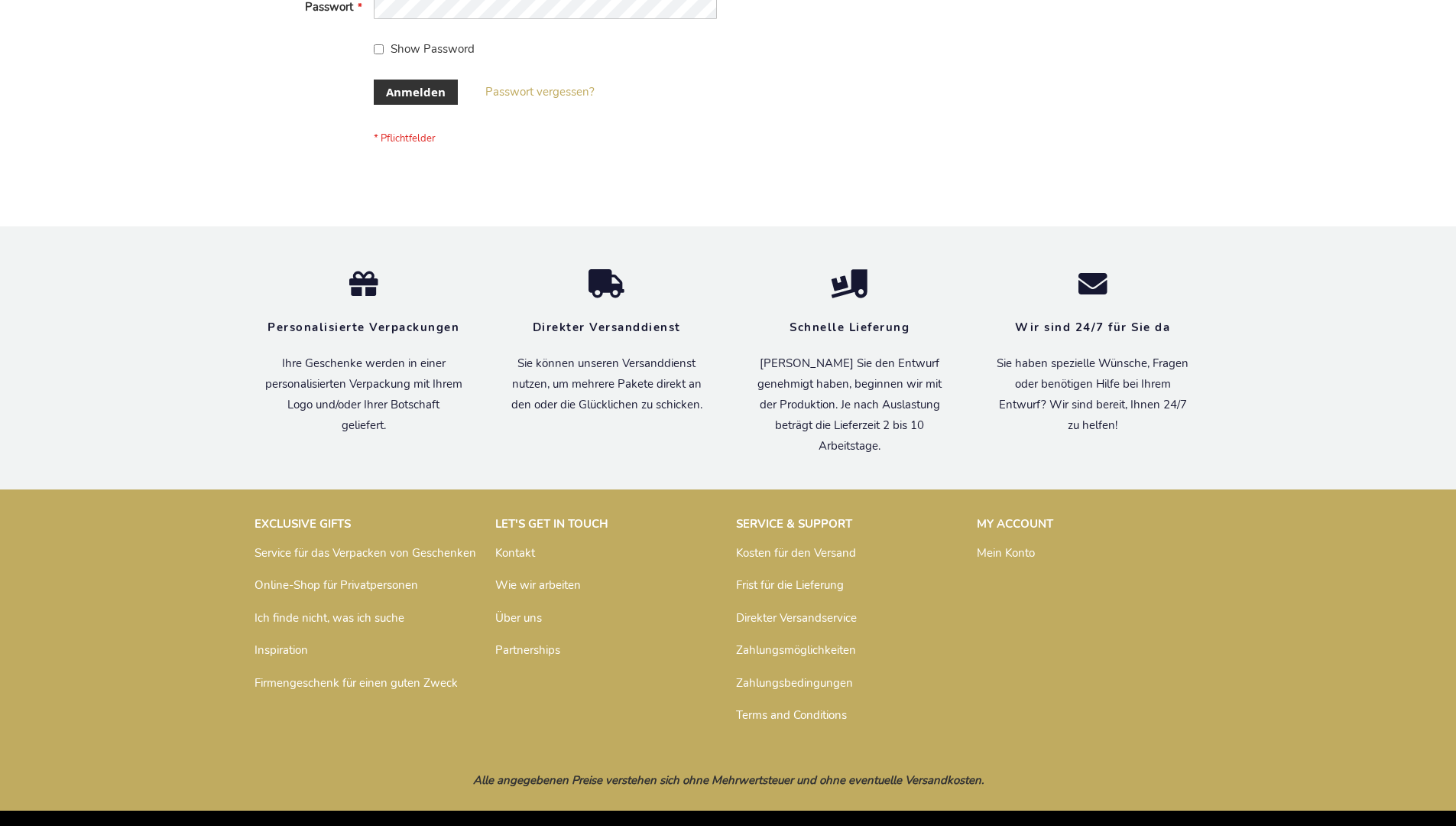
scroll to position [513, 0]
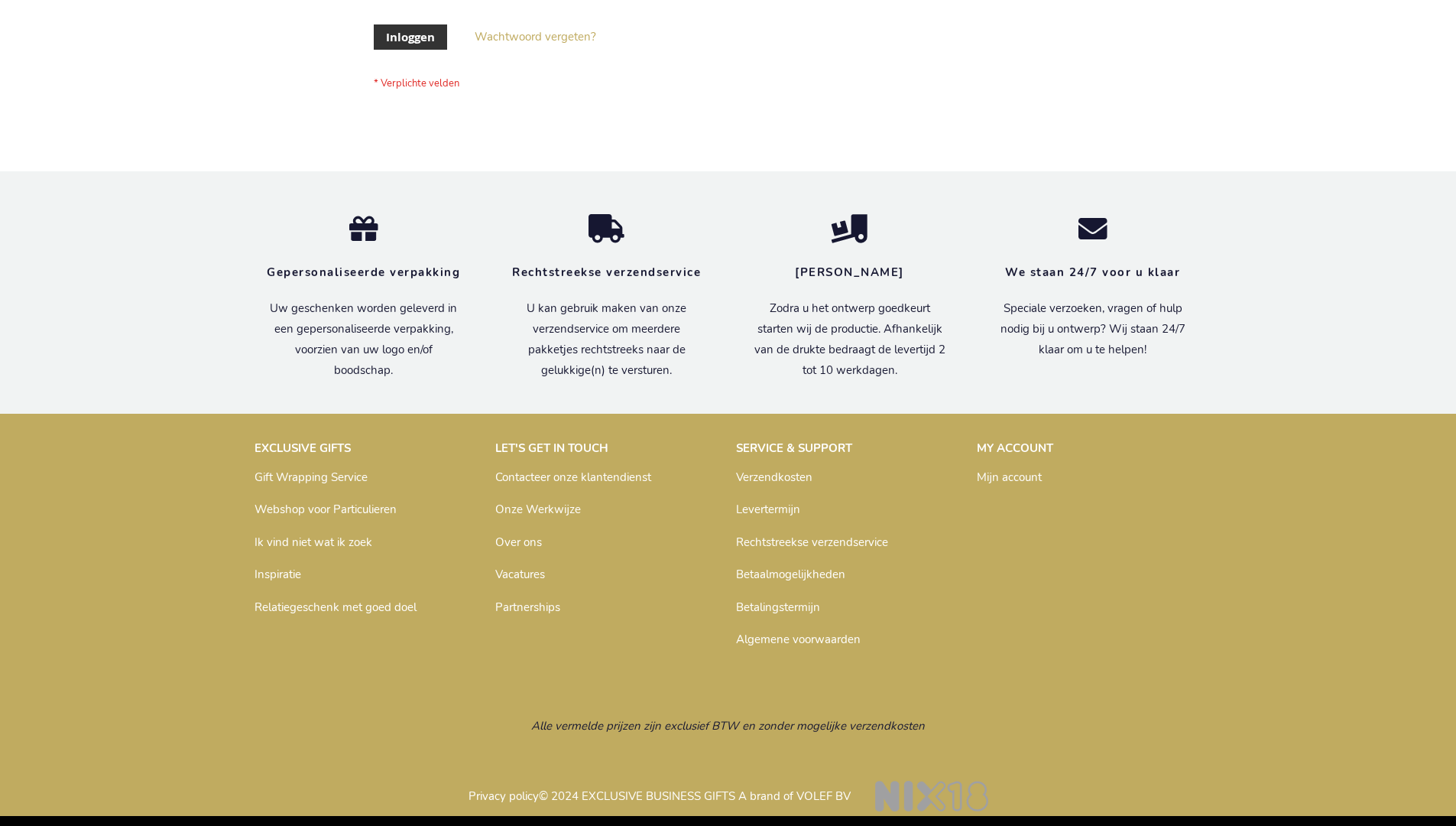
scroll to position [519, 0]
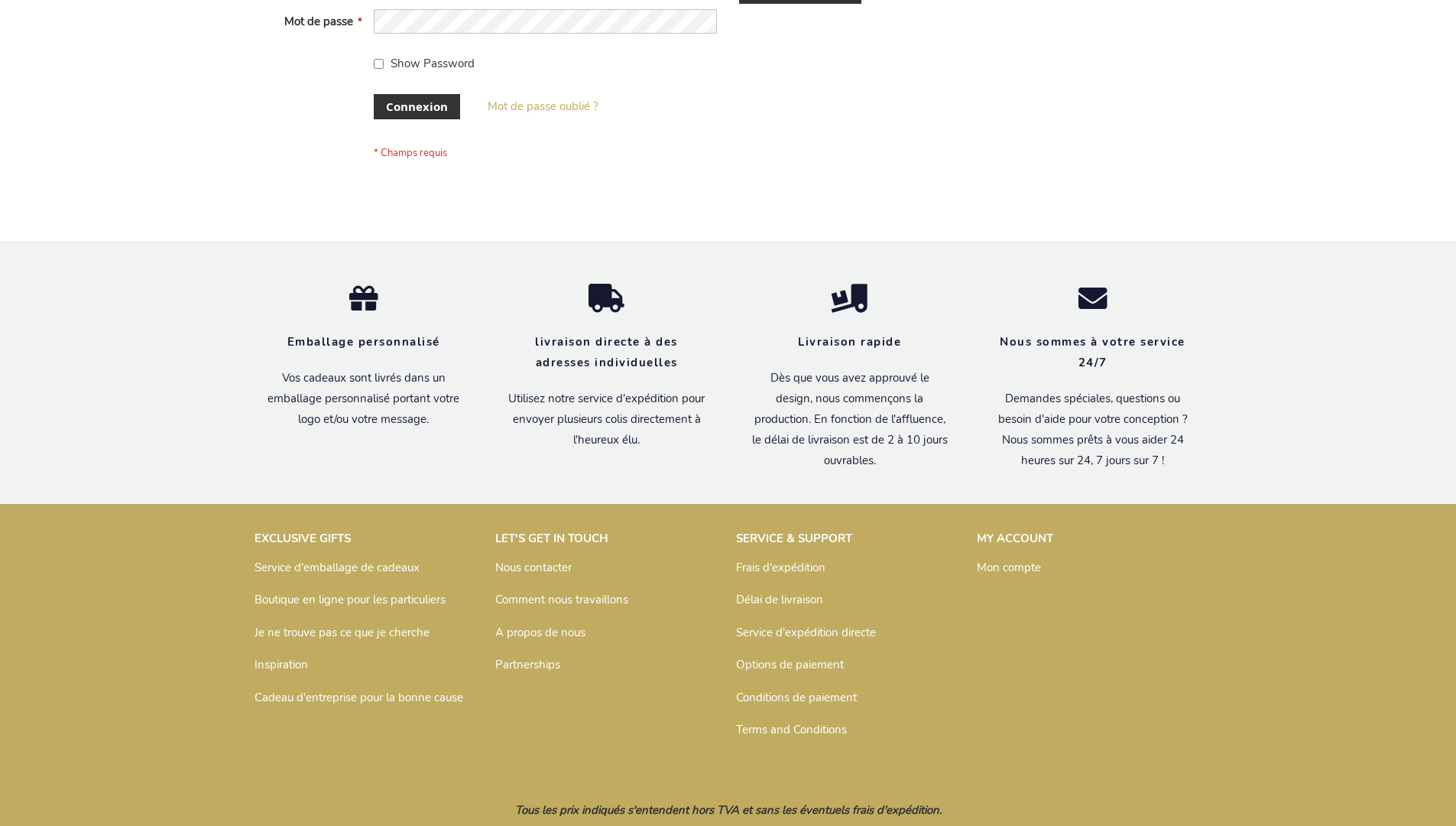
scroll to position [527, 0]
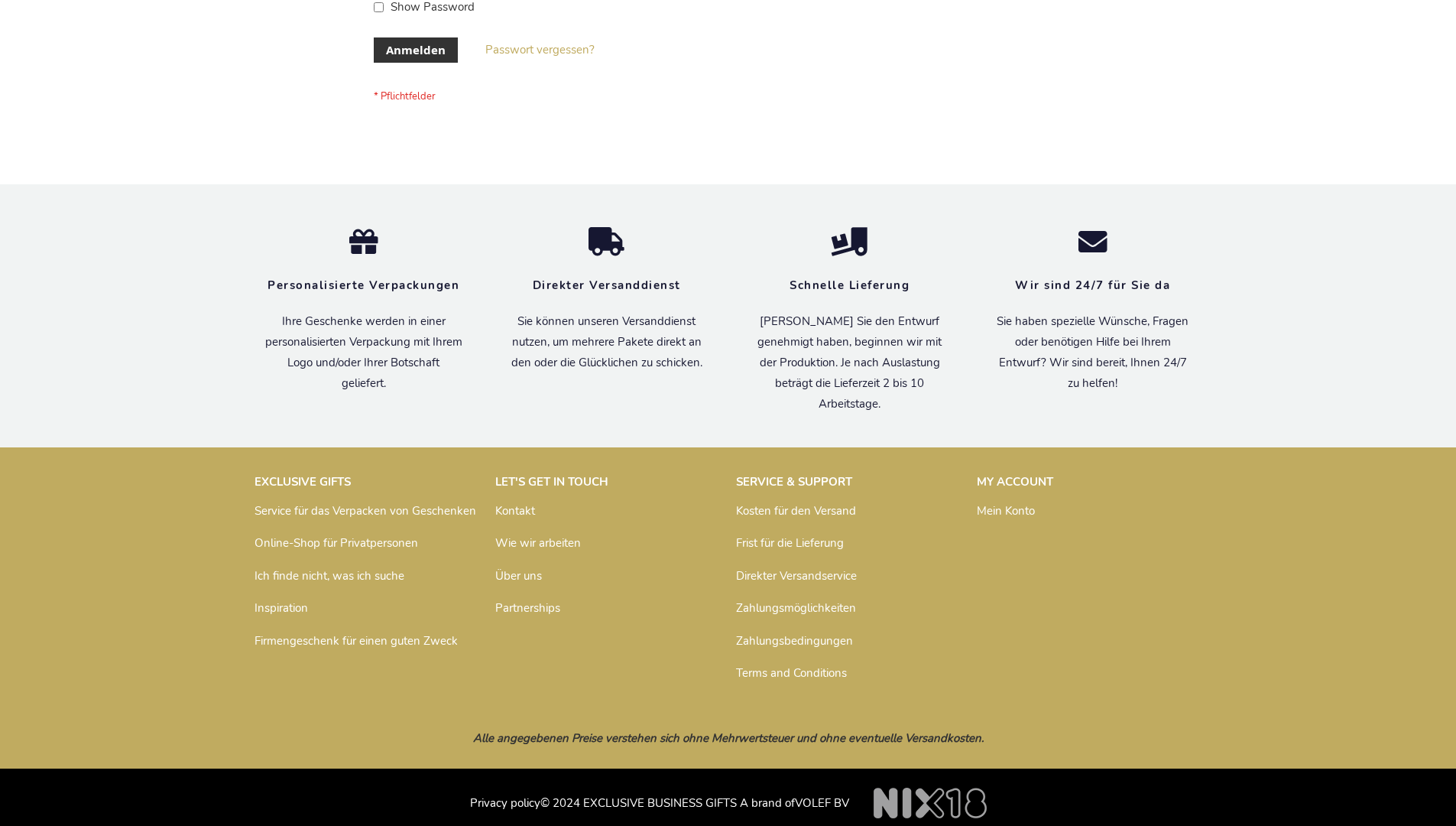
scroll to position [513, 0]
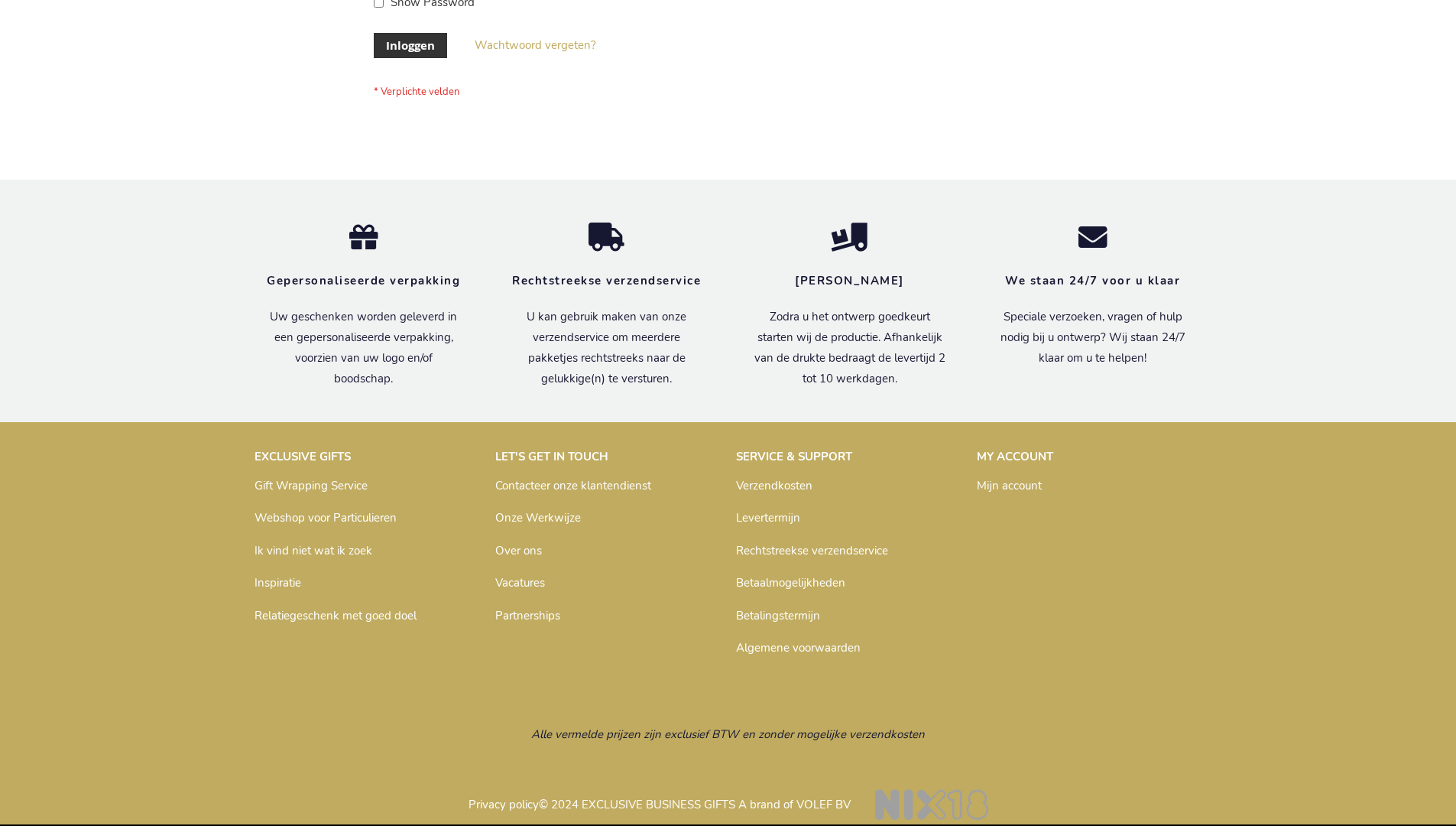
scroll to position [519, 0]
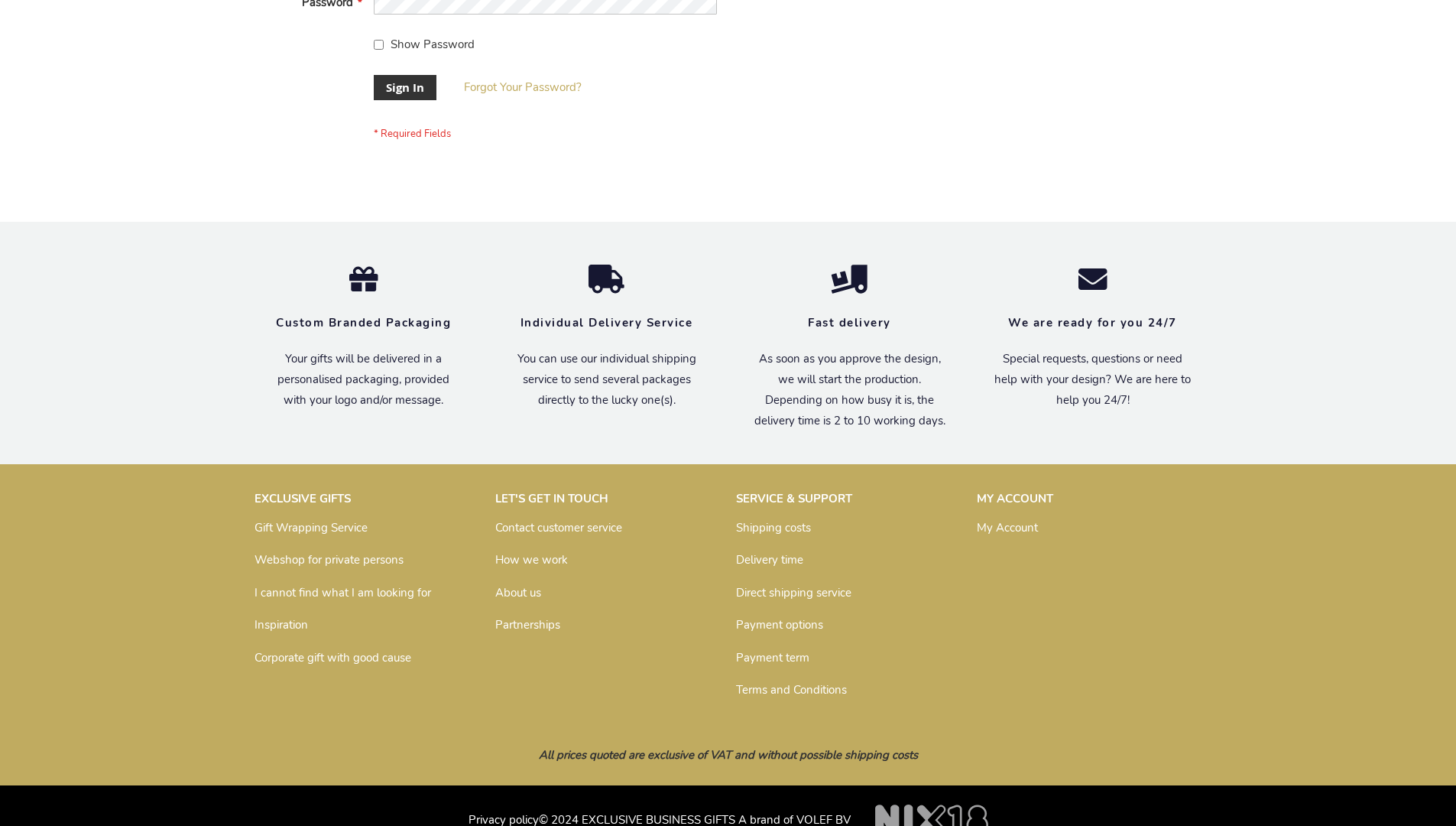
scroll to position [492, 0]
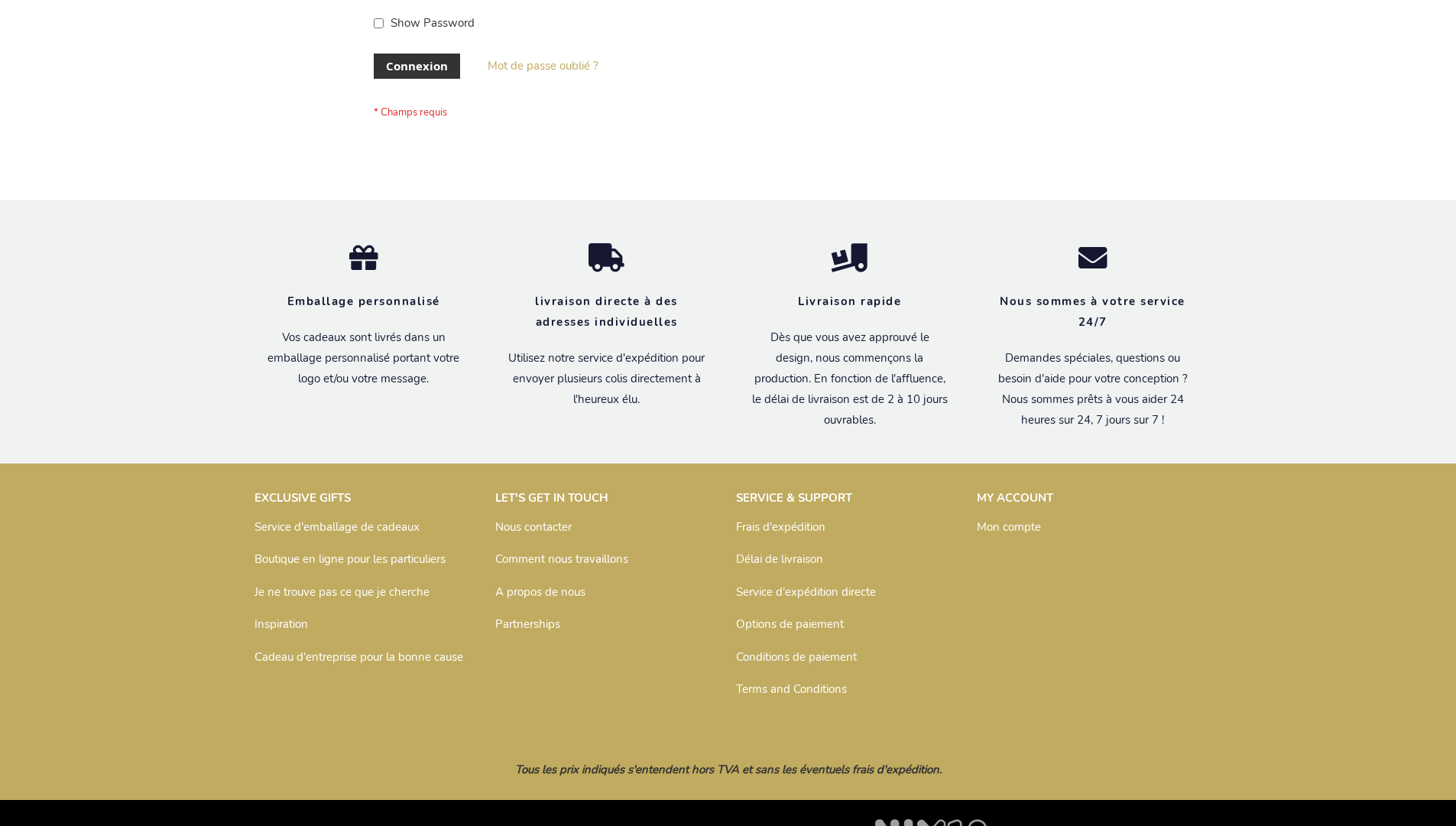
scroll to position [527, 0]
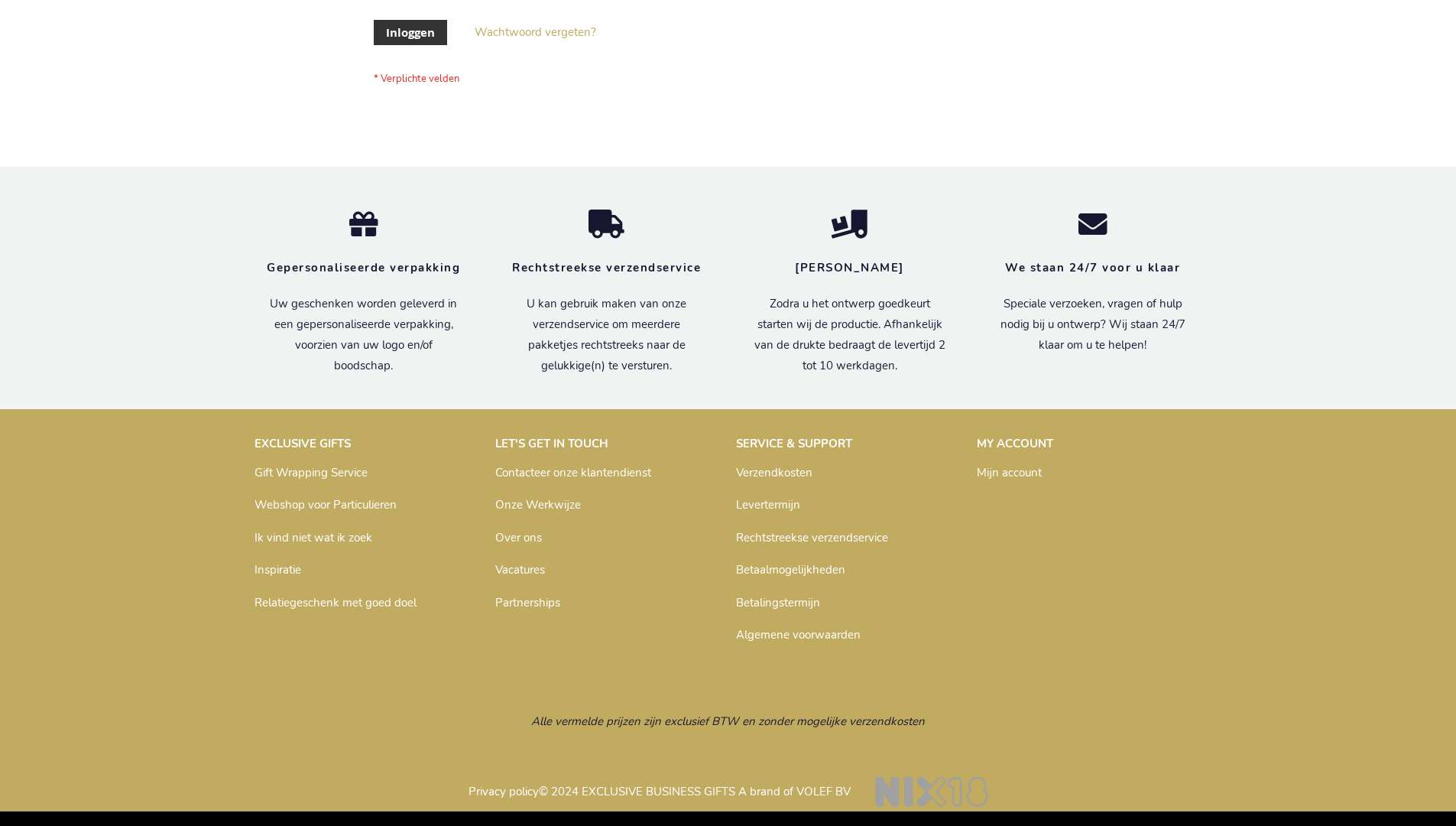
scroll to position [519, 0]
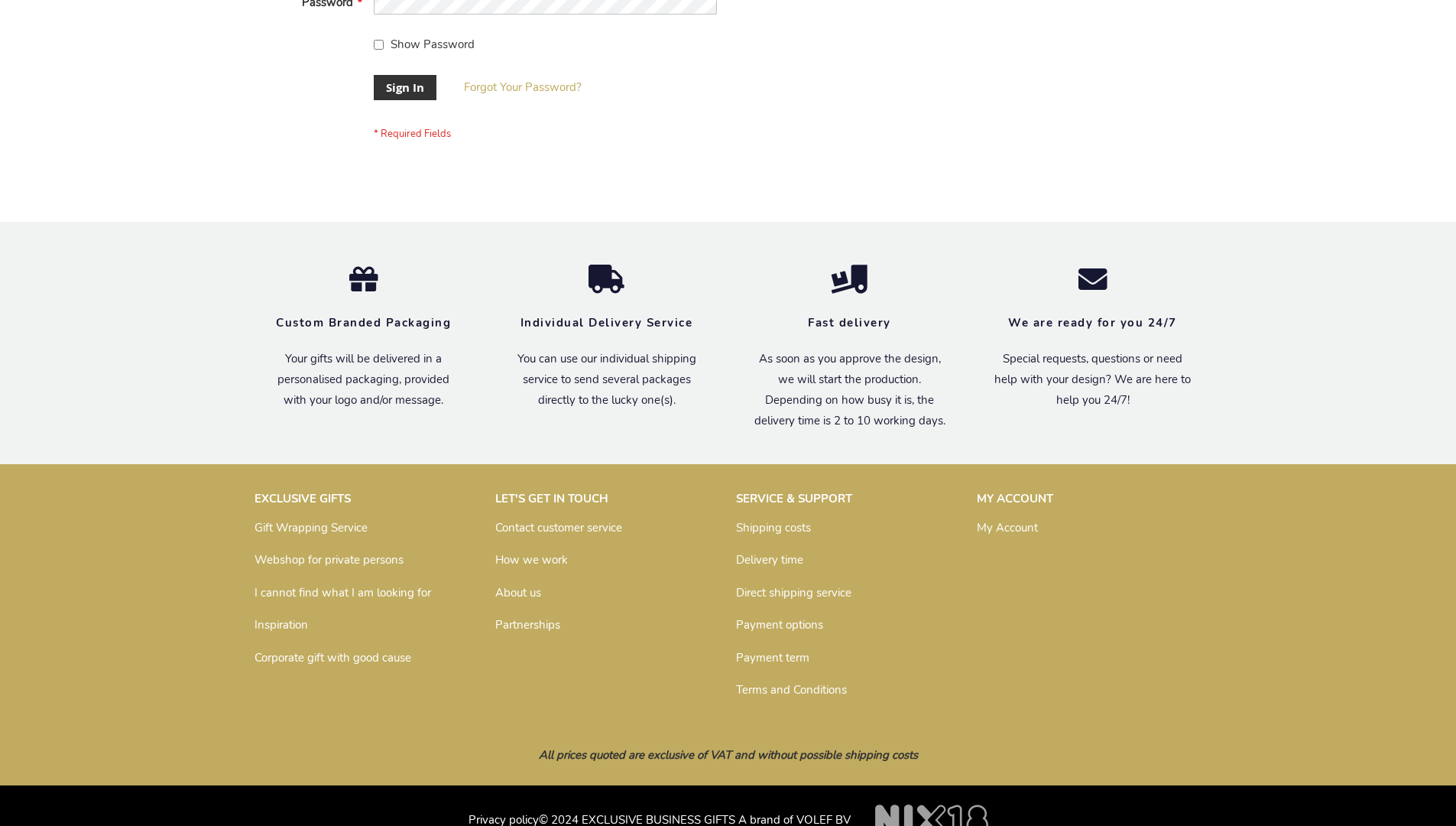
scroll to position [492, 0]
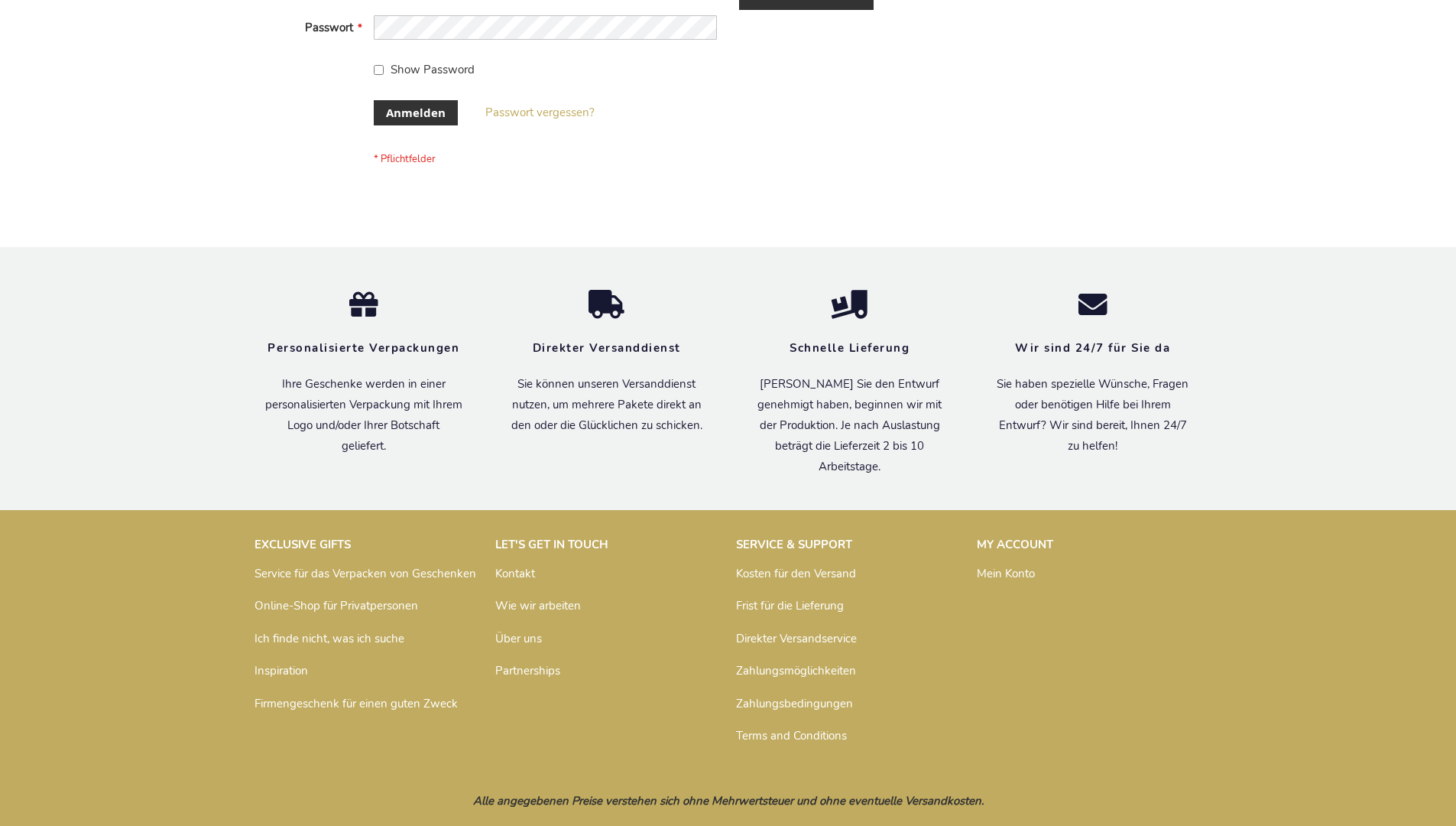
scroll to position [513, 0]
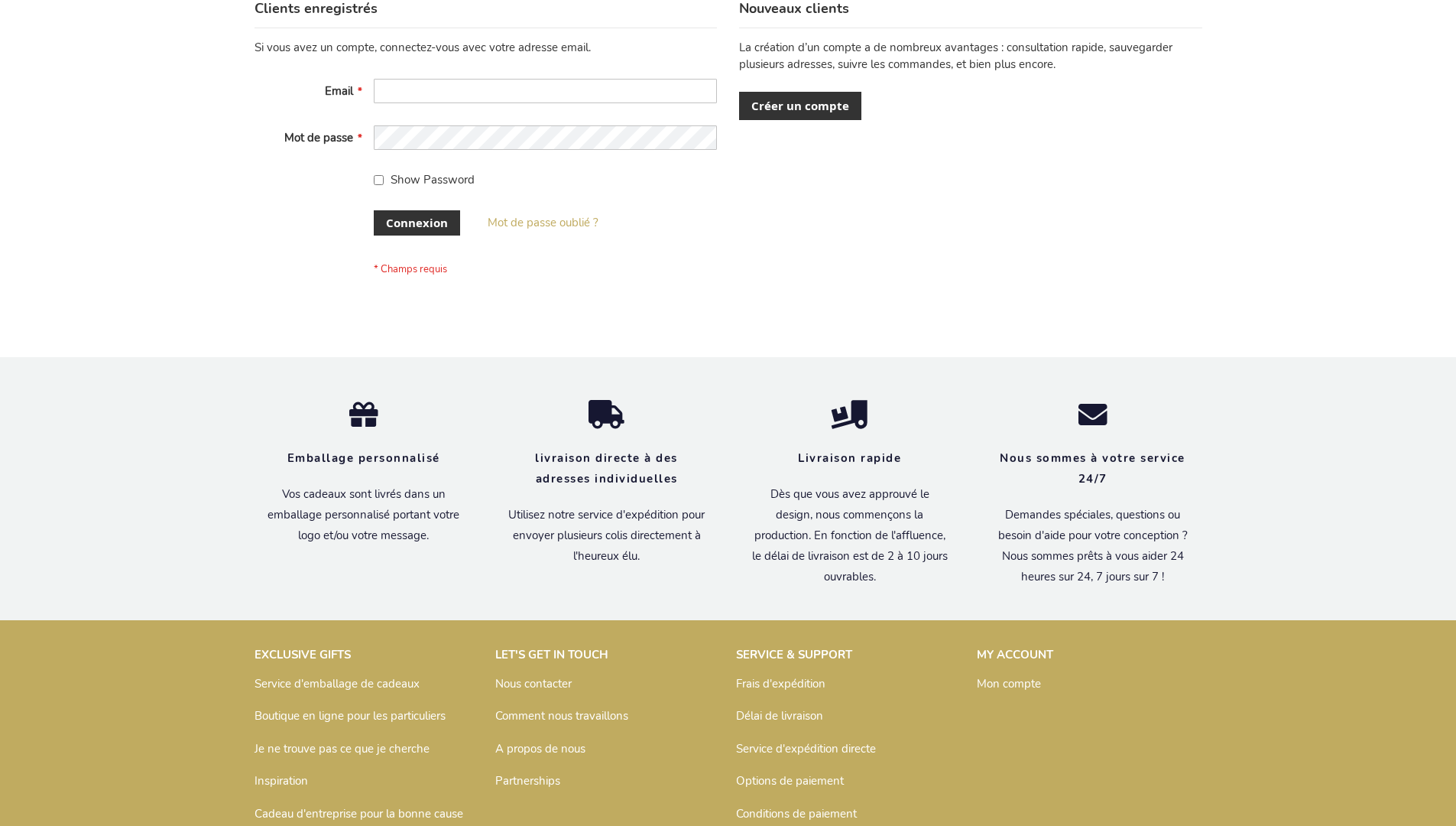
scroll to position [527, 0]
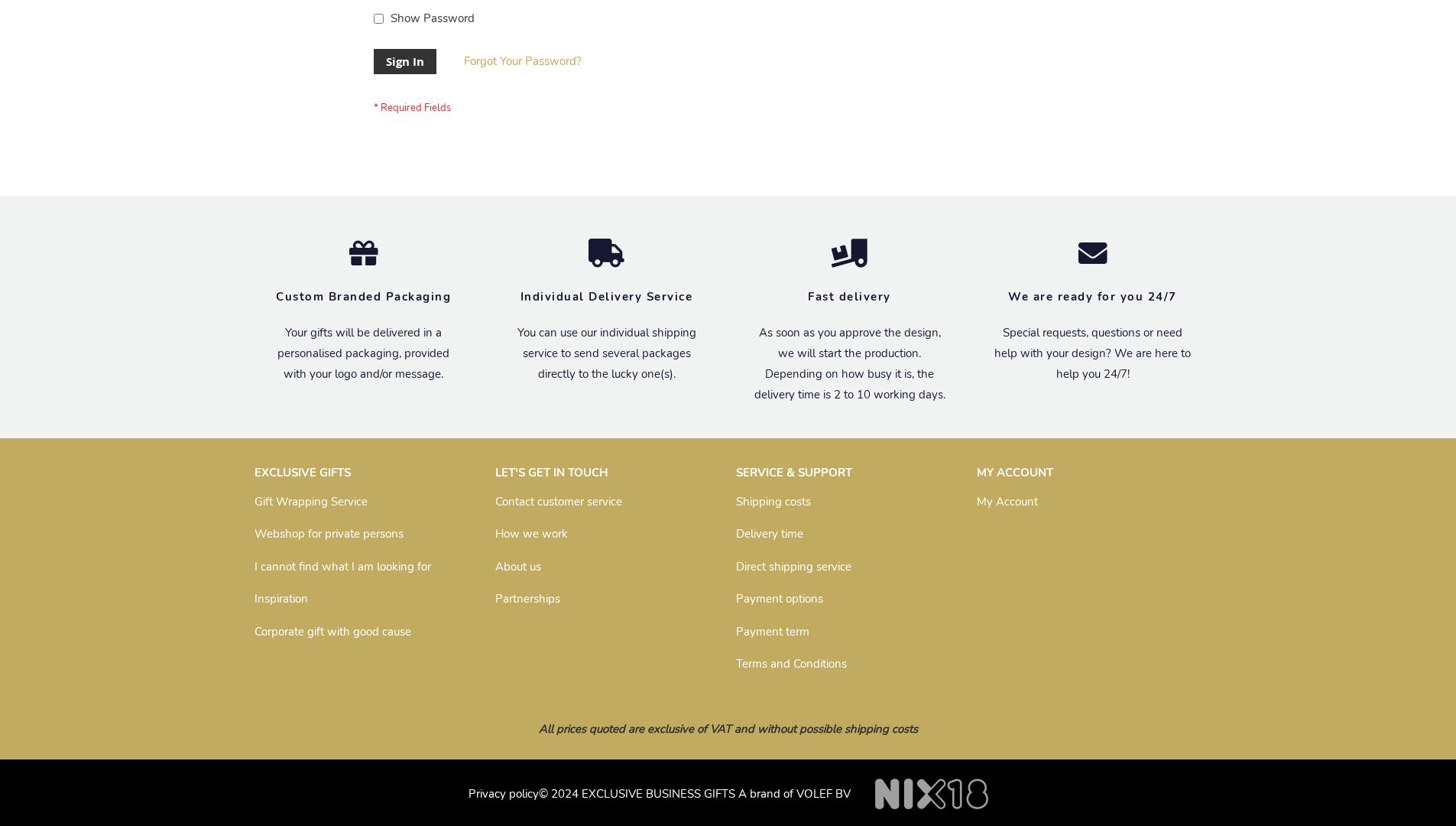
scroll to position [492, 0]
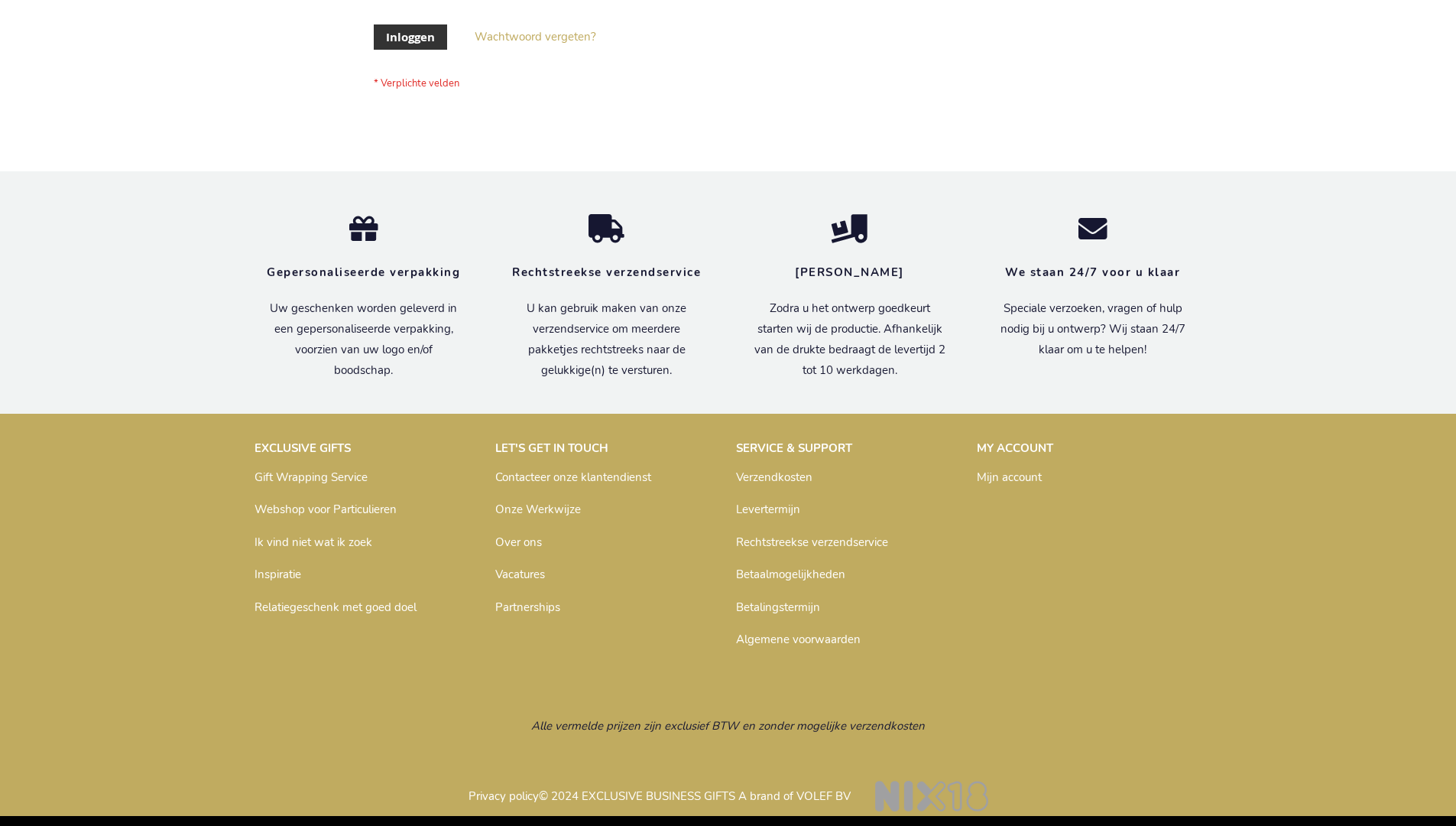
scroll to position [519, 0]
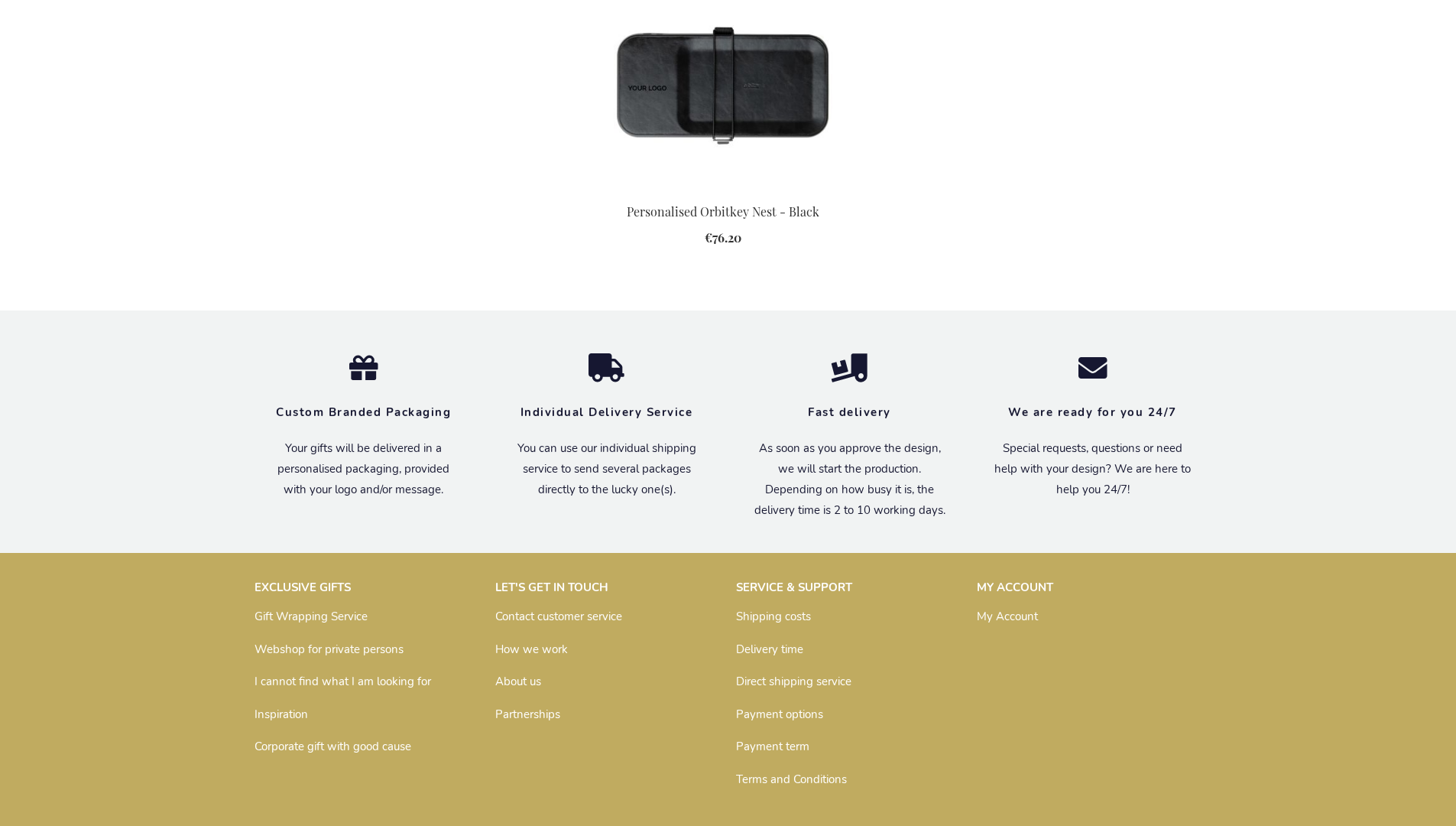
scroll to position [2090, 0]
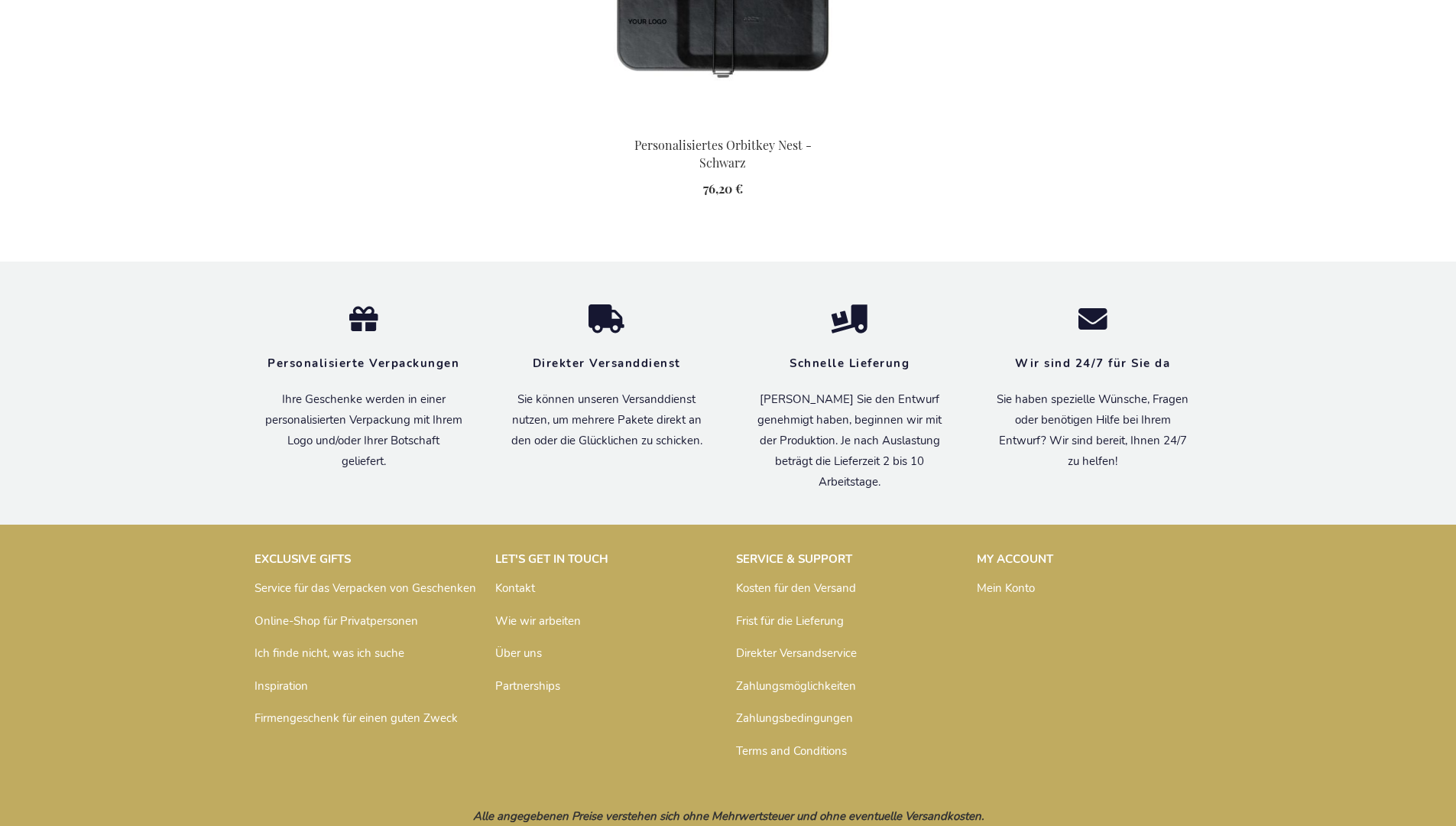
scroll to position [2194, 0]
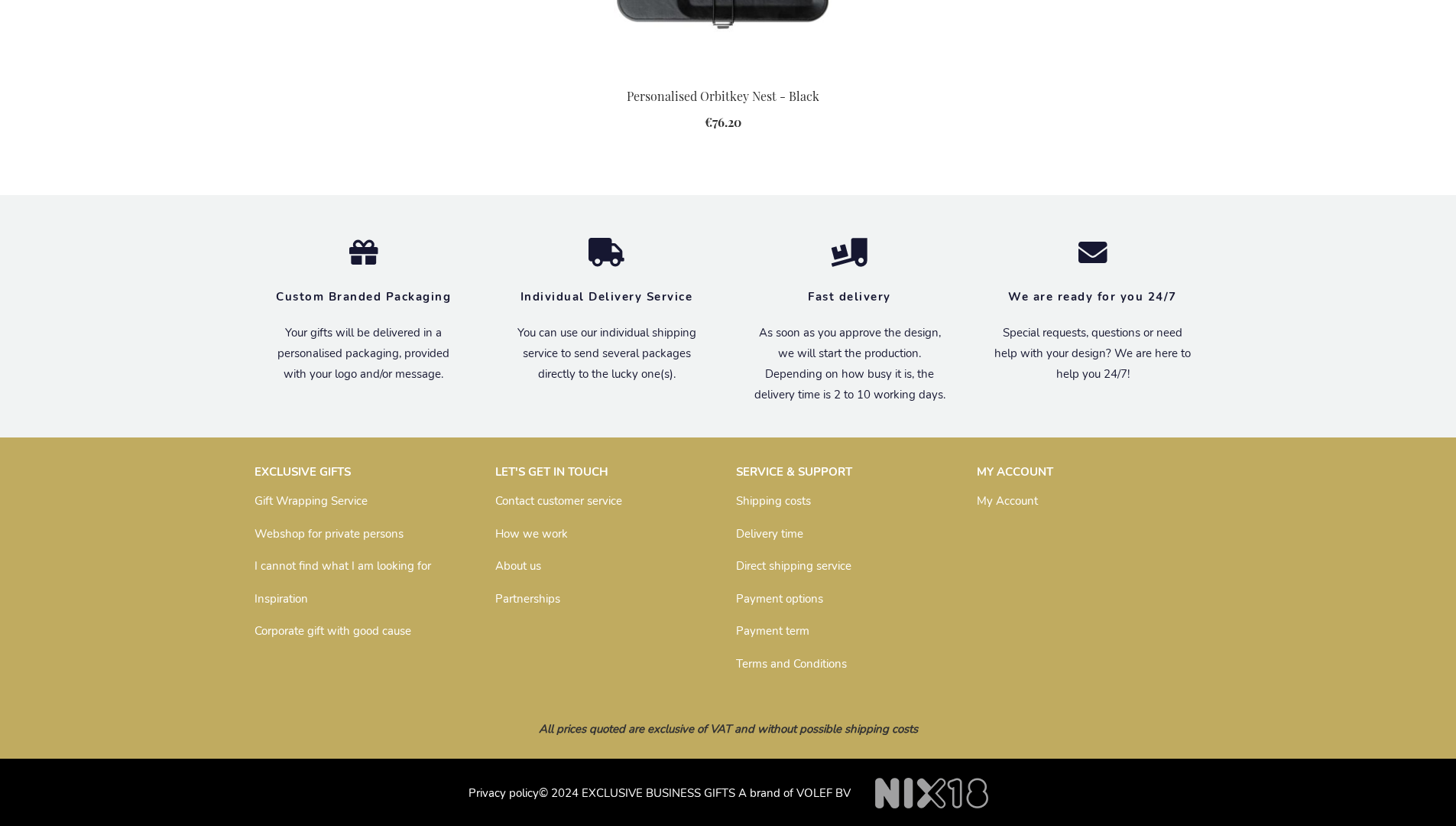
scroll to position [2090, 0]
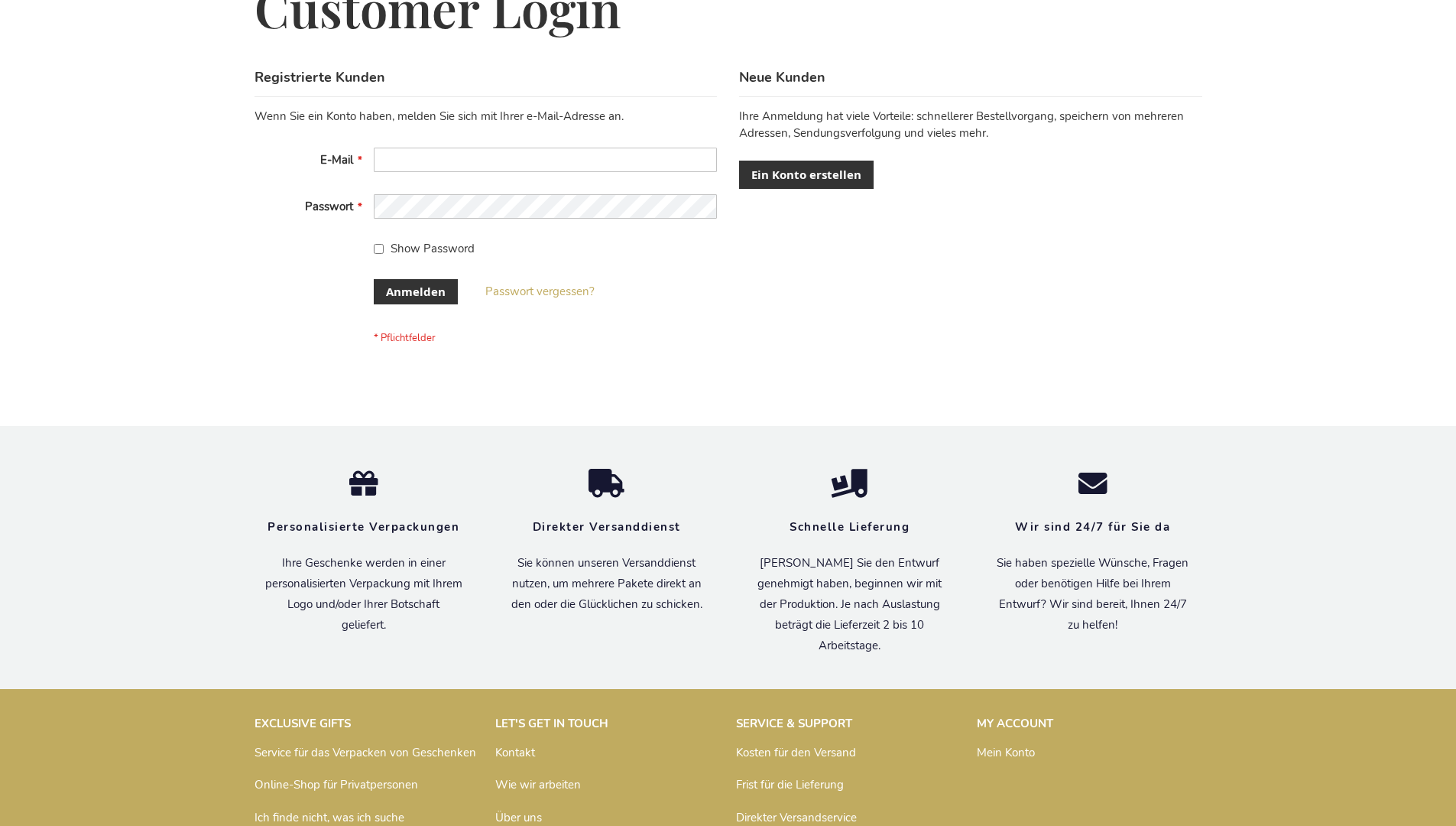
scroll to position [513, 0]
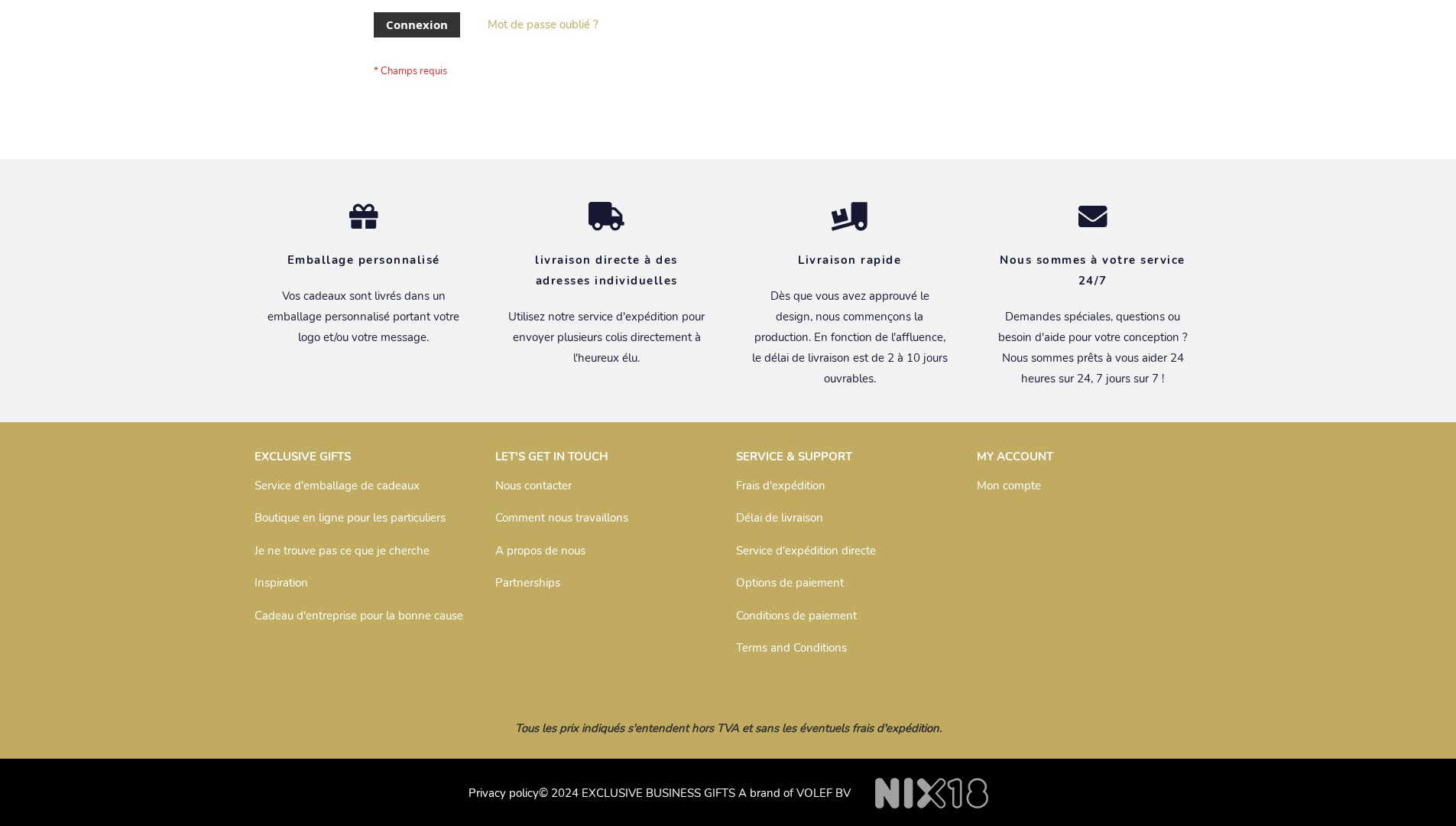
scroll to position [527, 0]
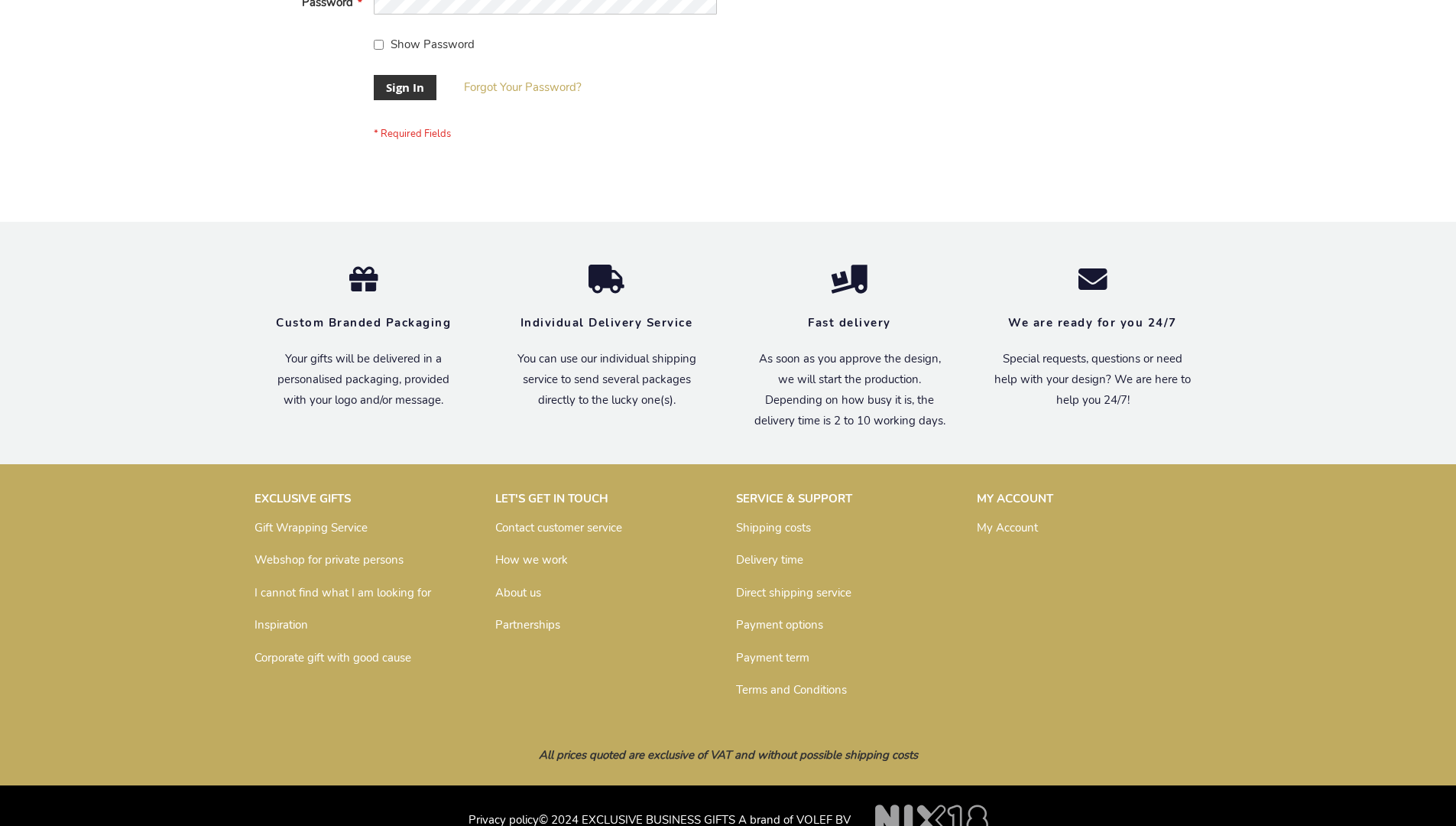
scroll to position [492, 0]
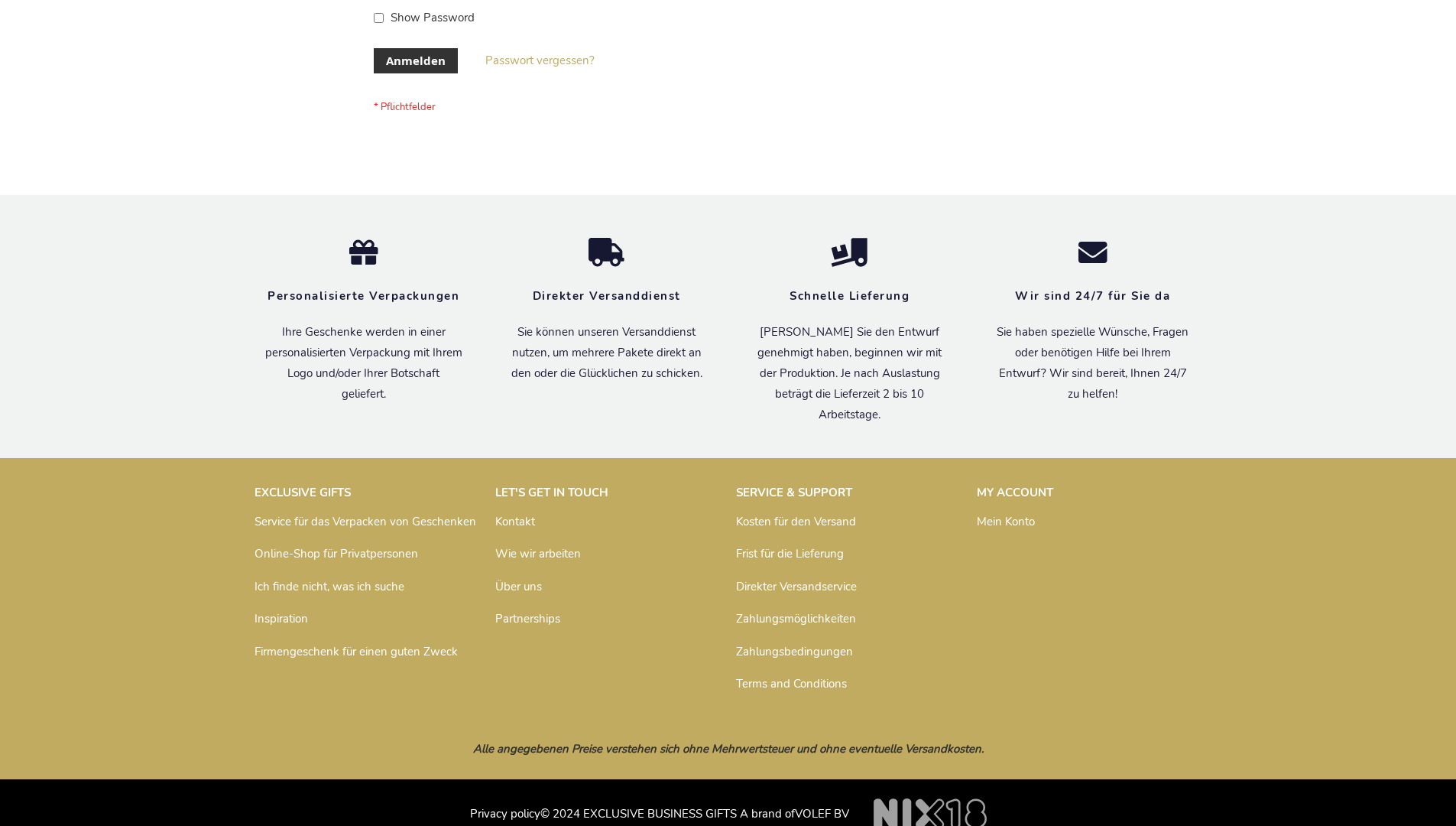
scroll to position [513, 0]
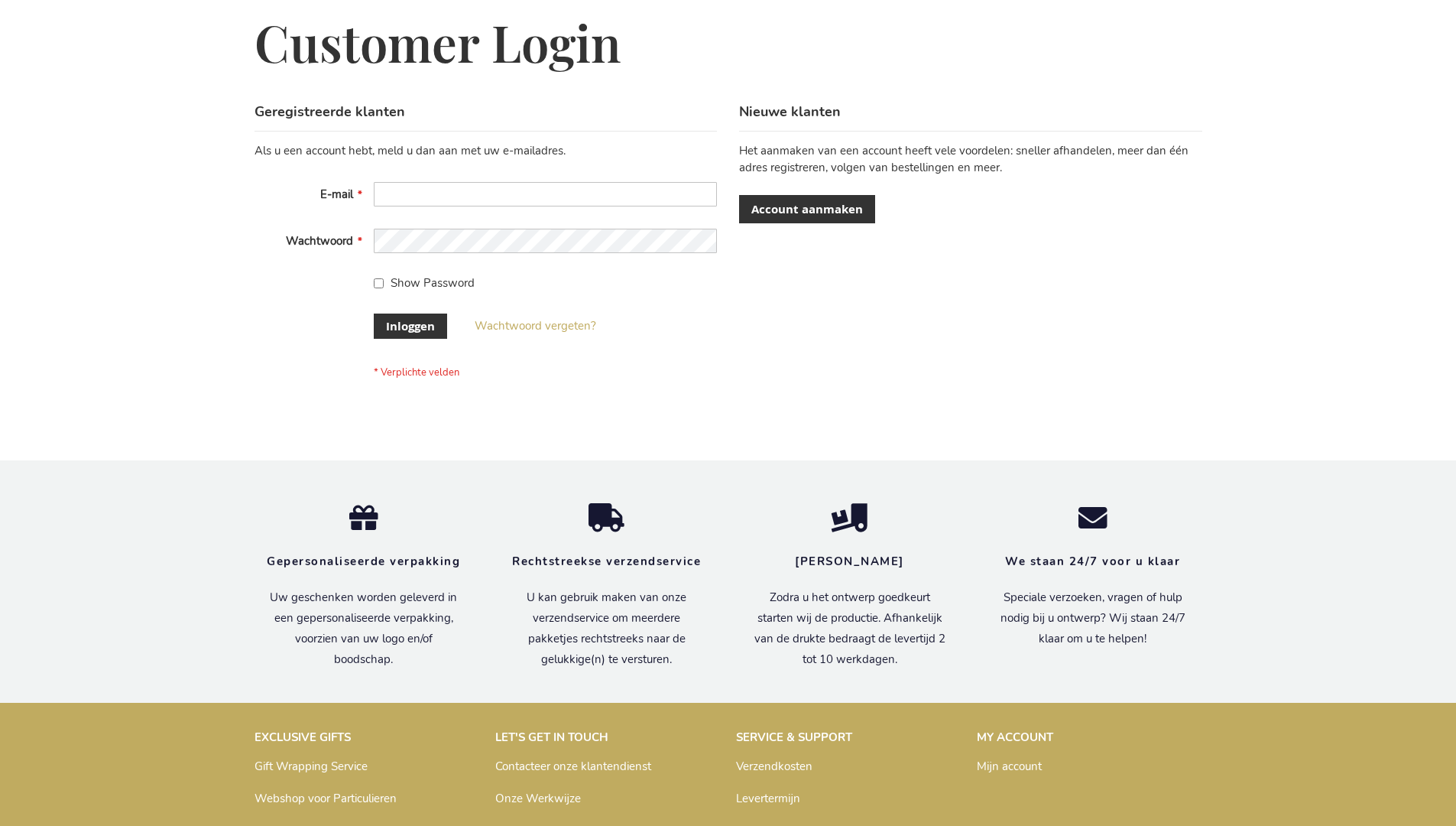
scroll to position [519, 0]
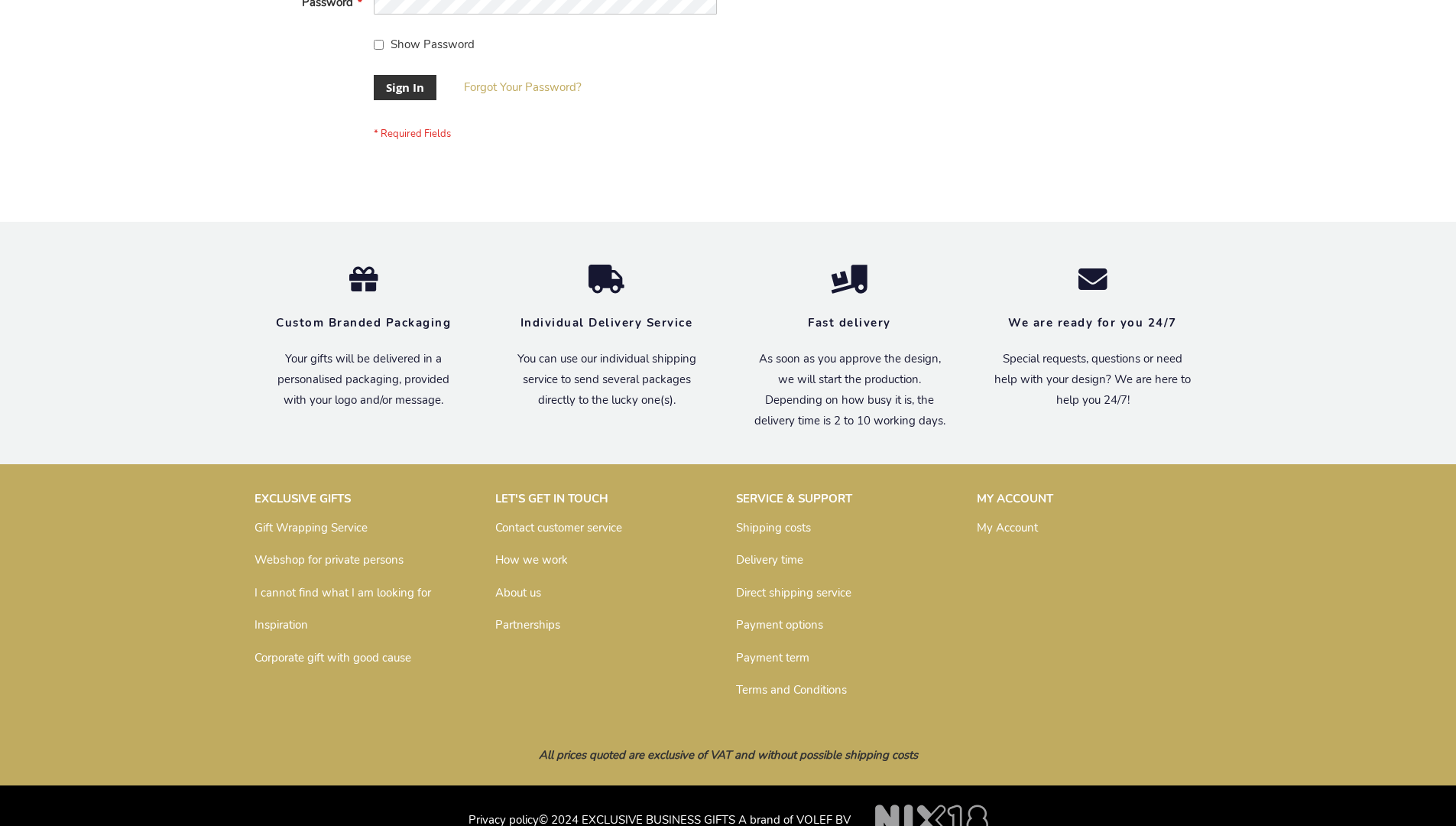
scroll to position [492, 0]
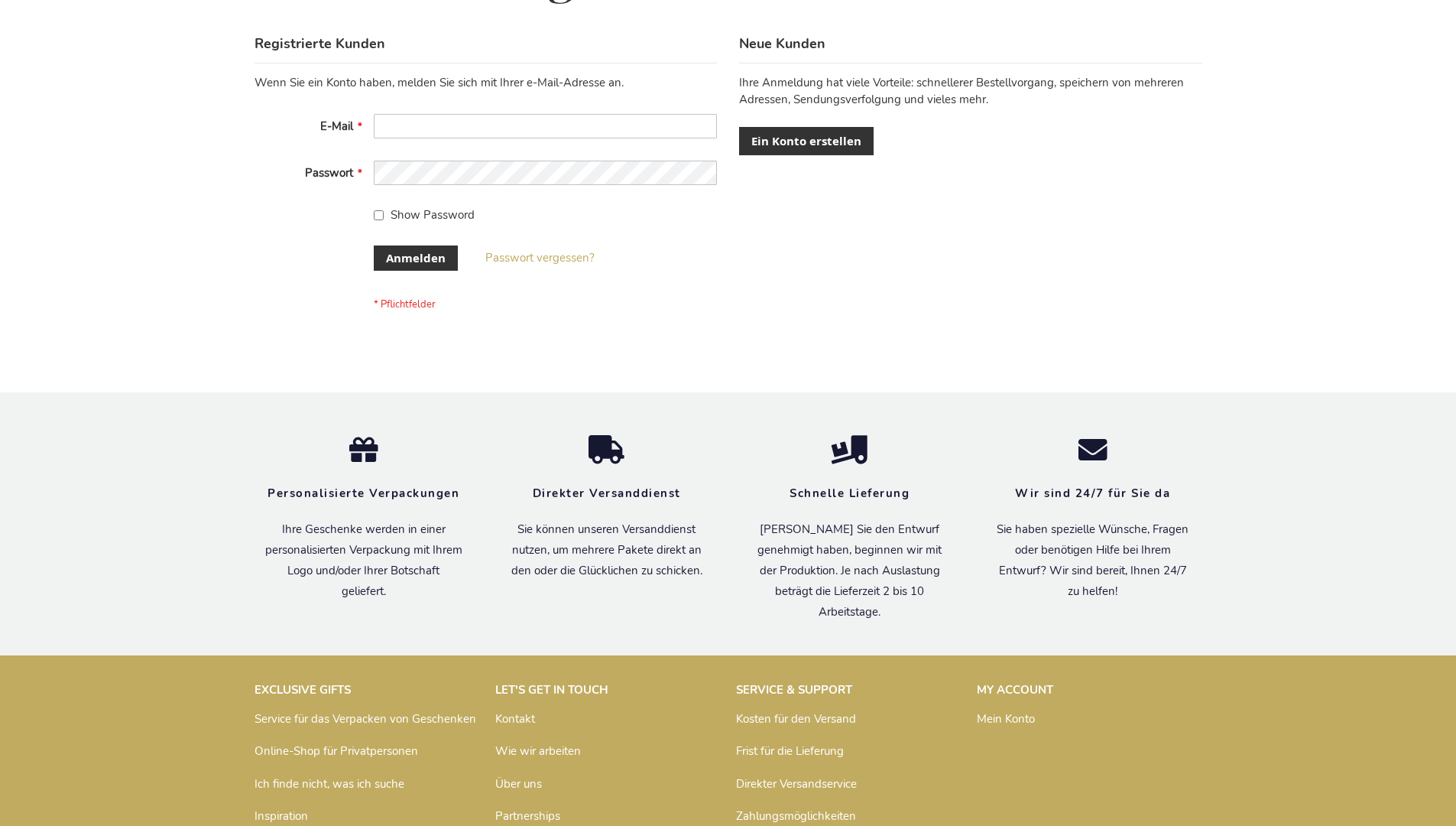
scroll to position [513, 0]
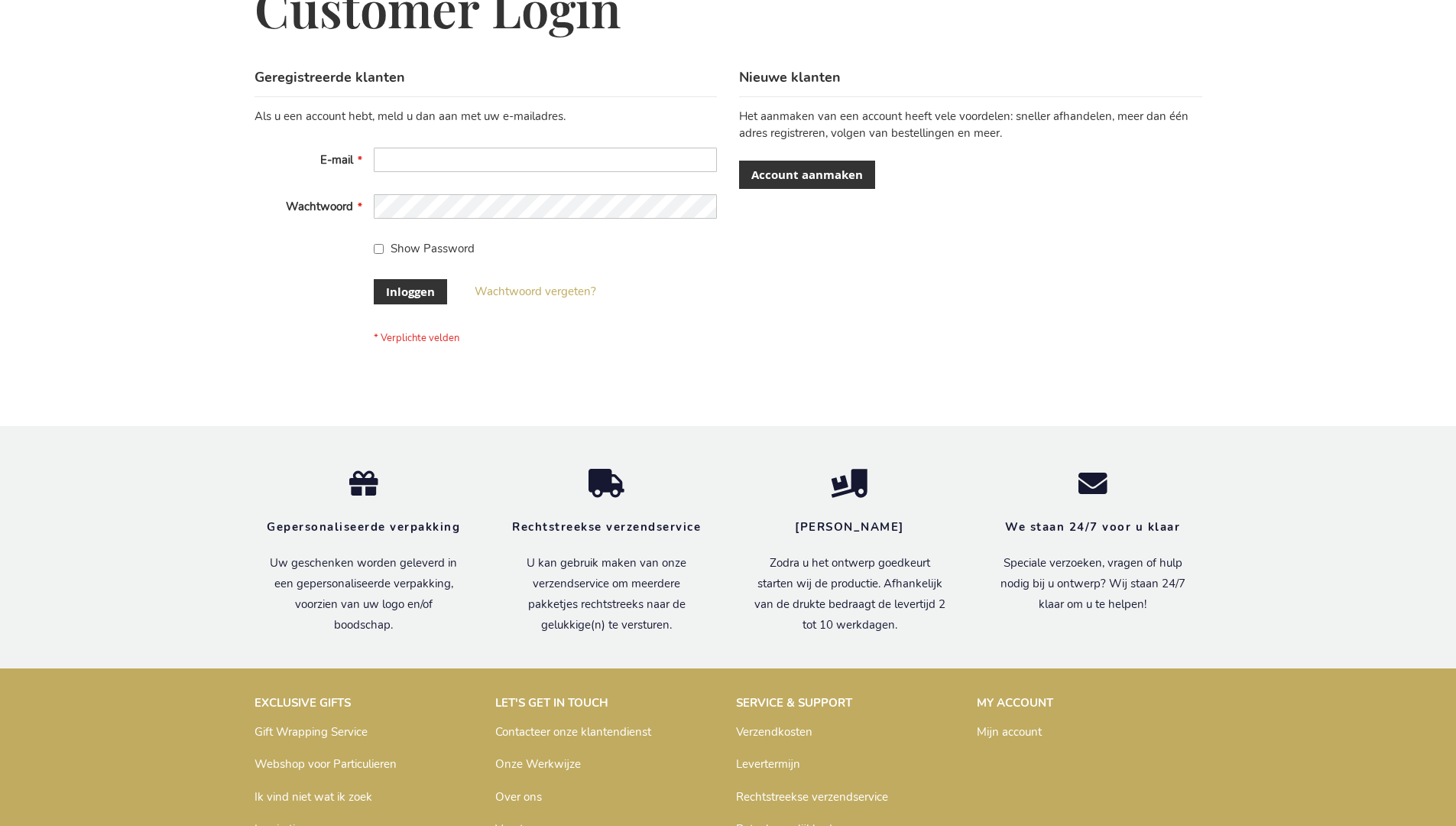
scroll to position [519, 0]
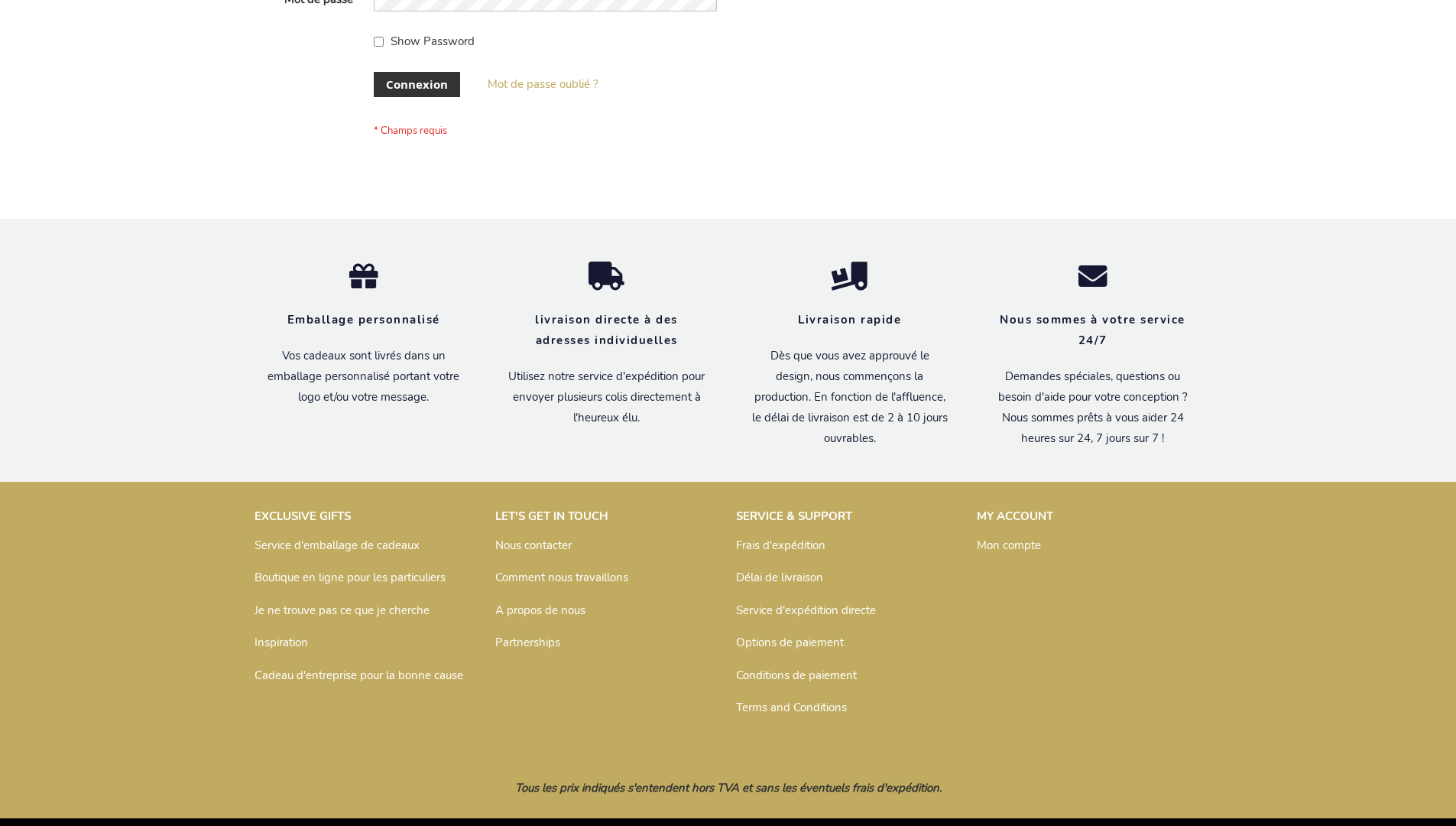
scroll to position [527, 0]
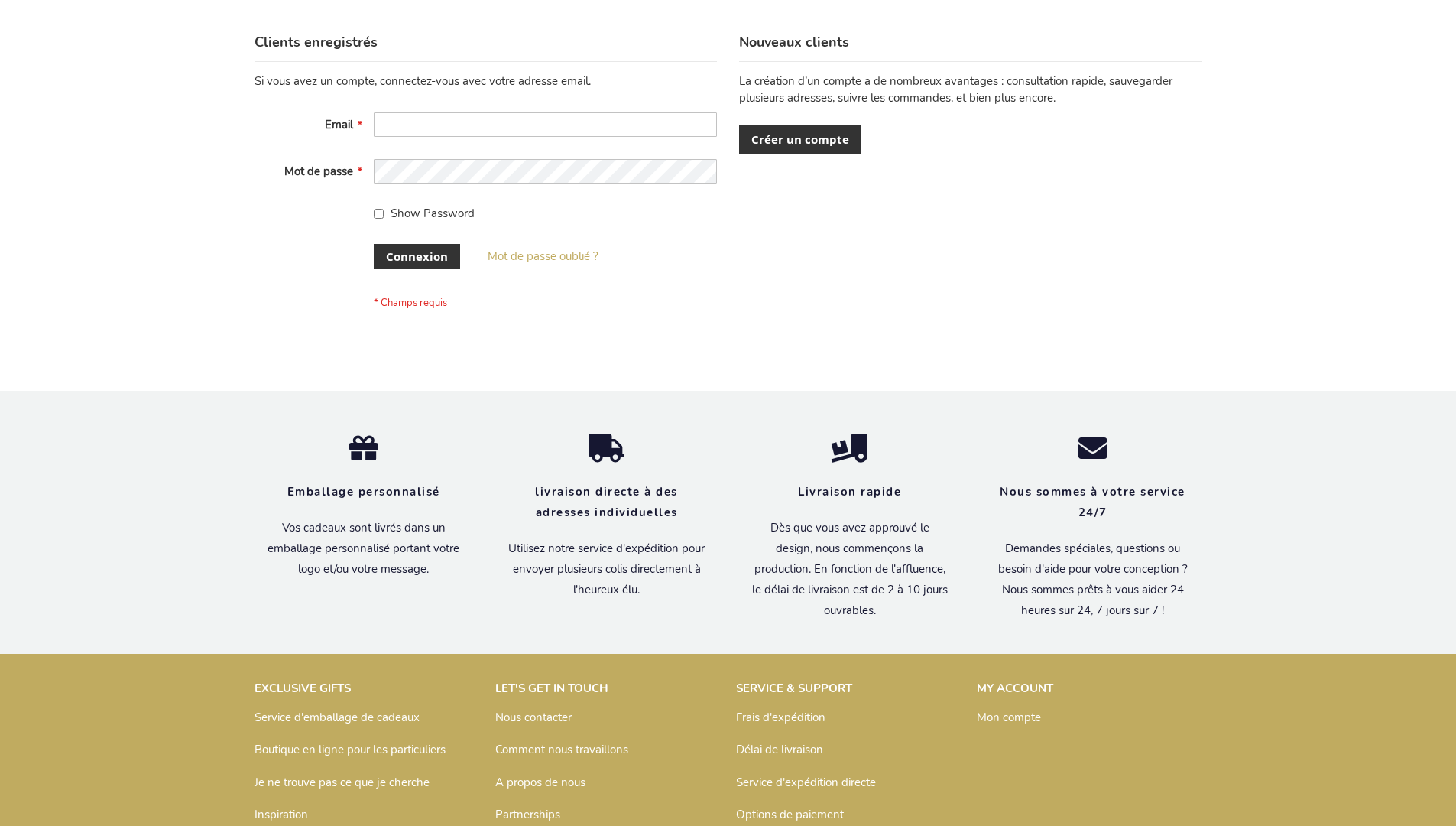
scroll to position [527, 0]
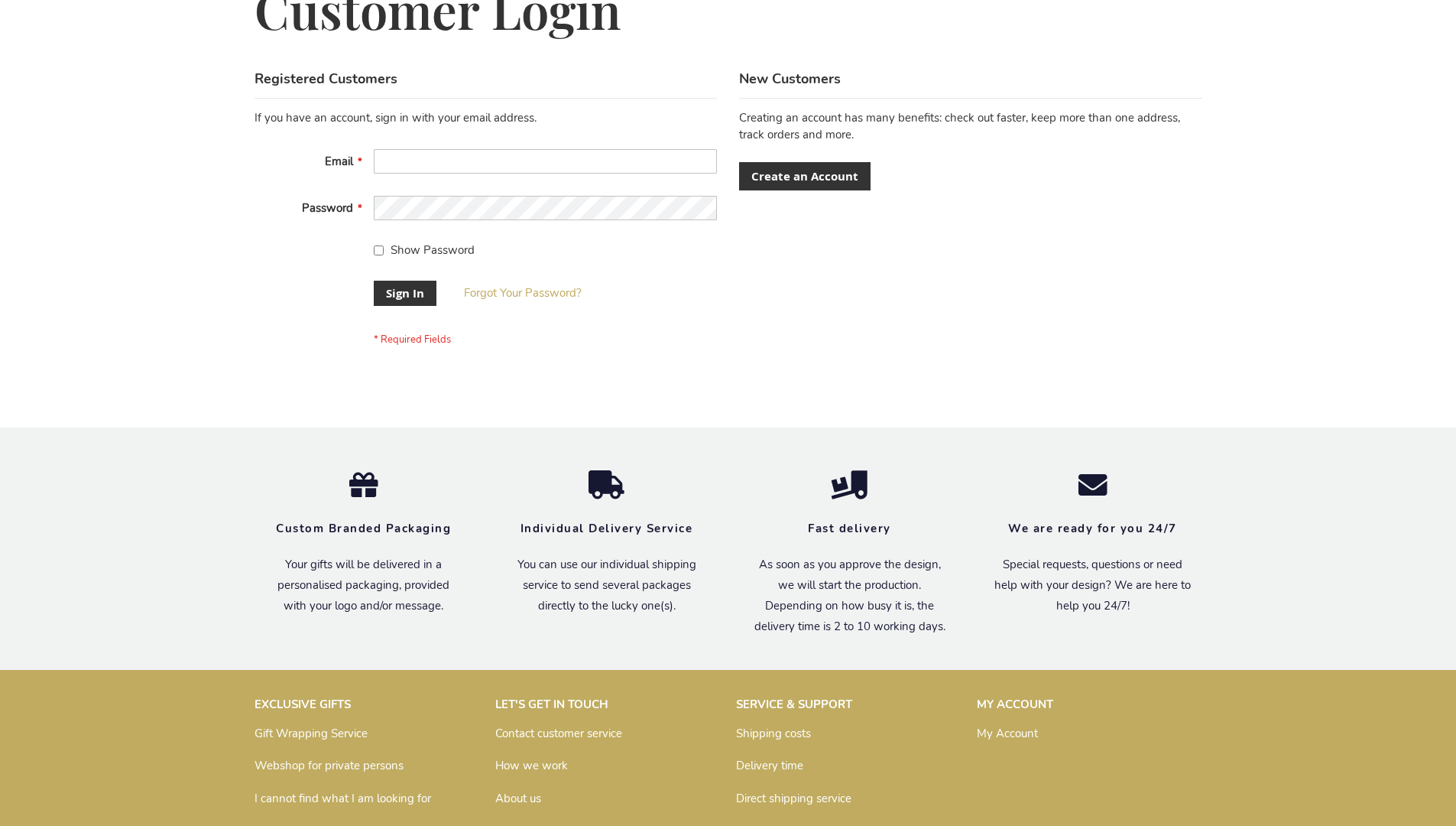
scroll to position [492, 0]
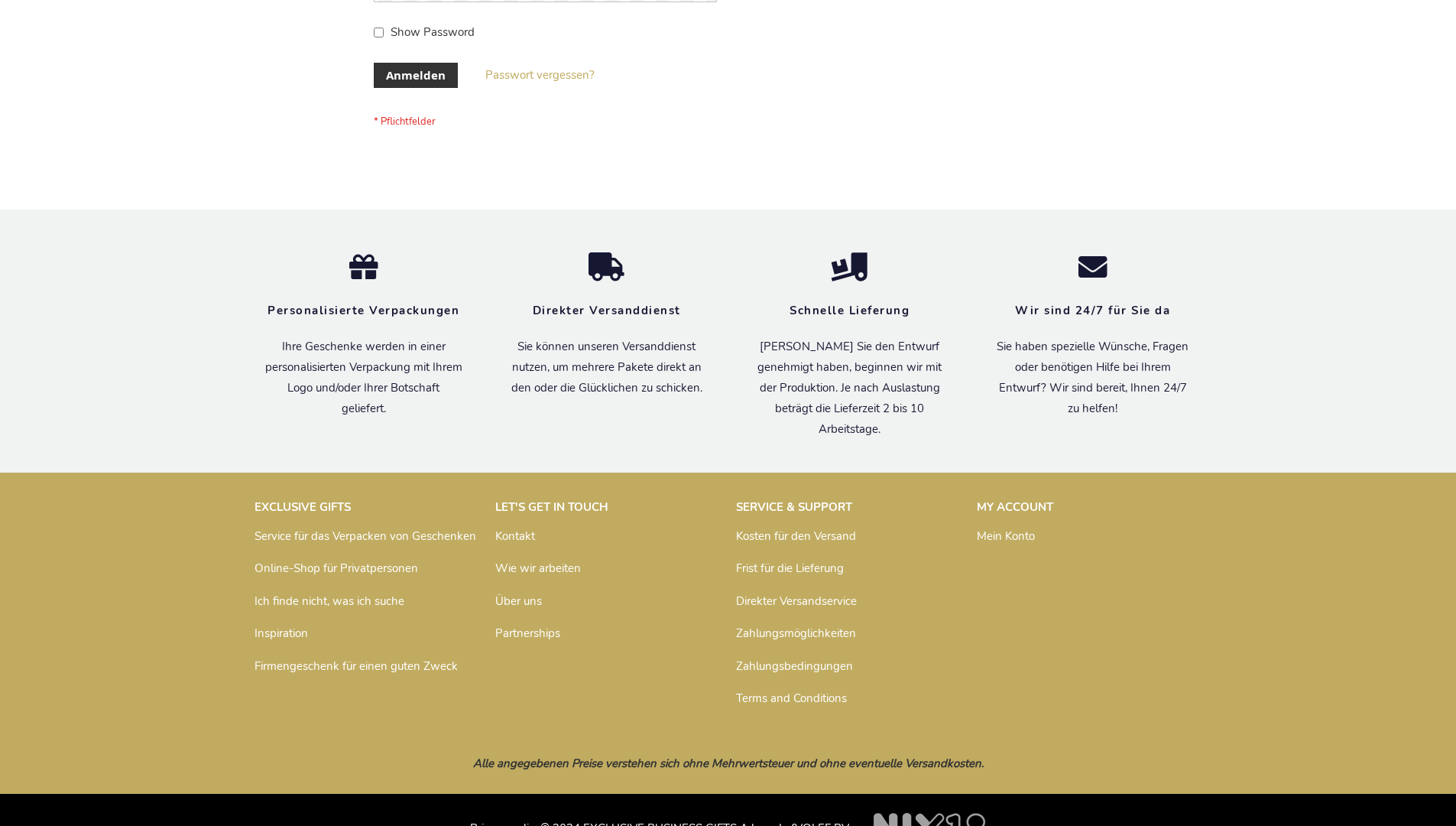
scroll to position [513, 0]
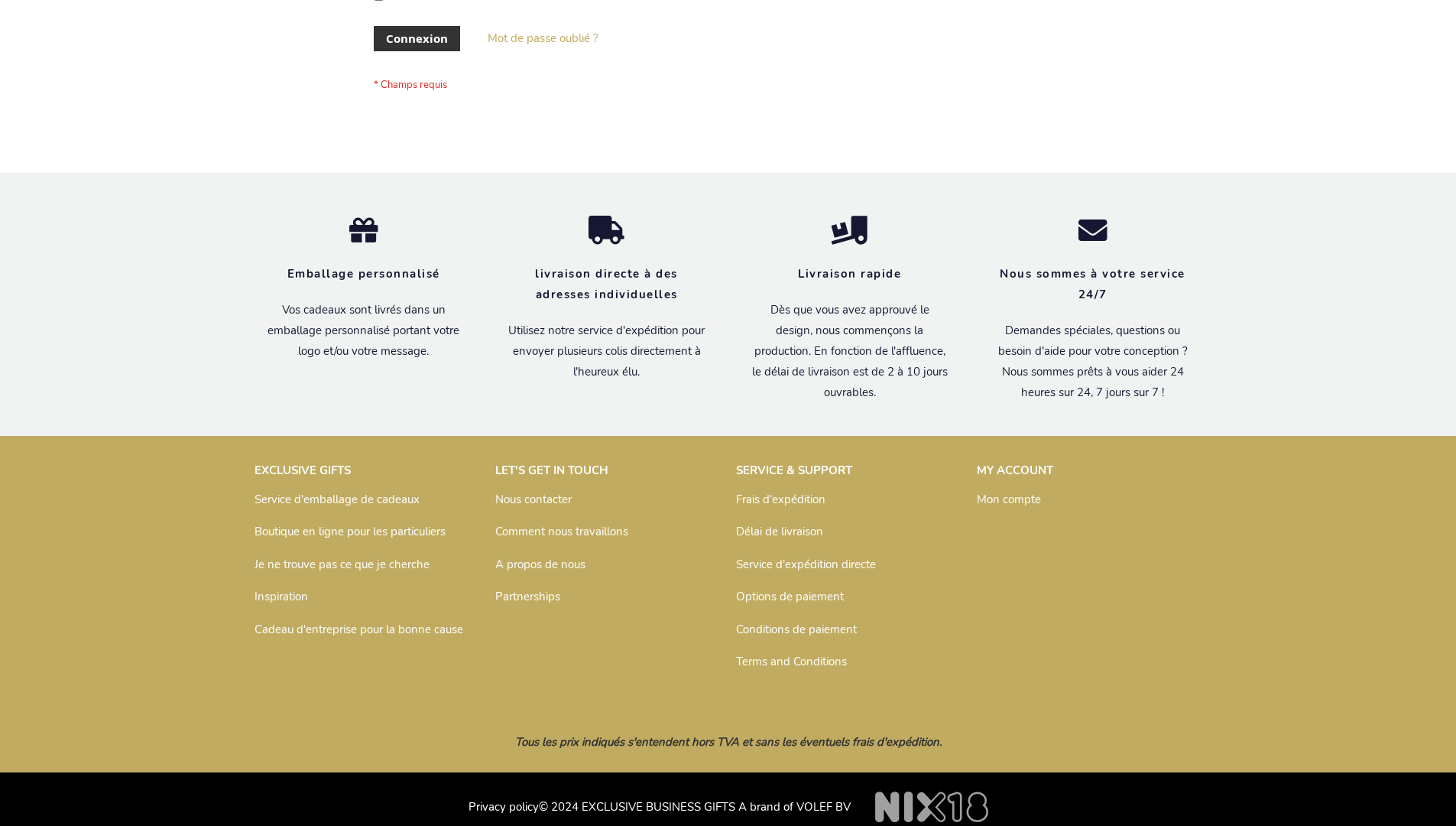
scroll to position [527, 0]
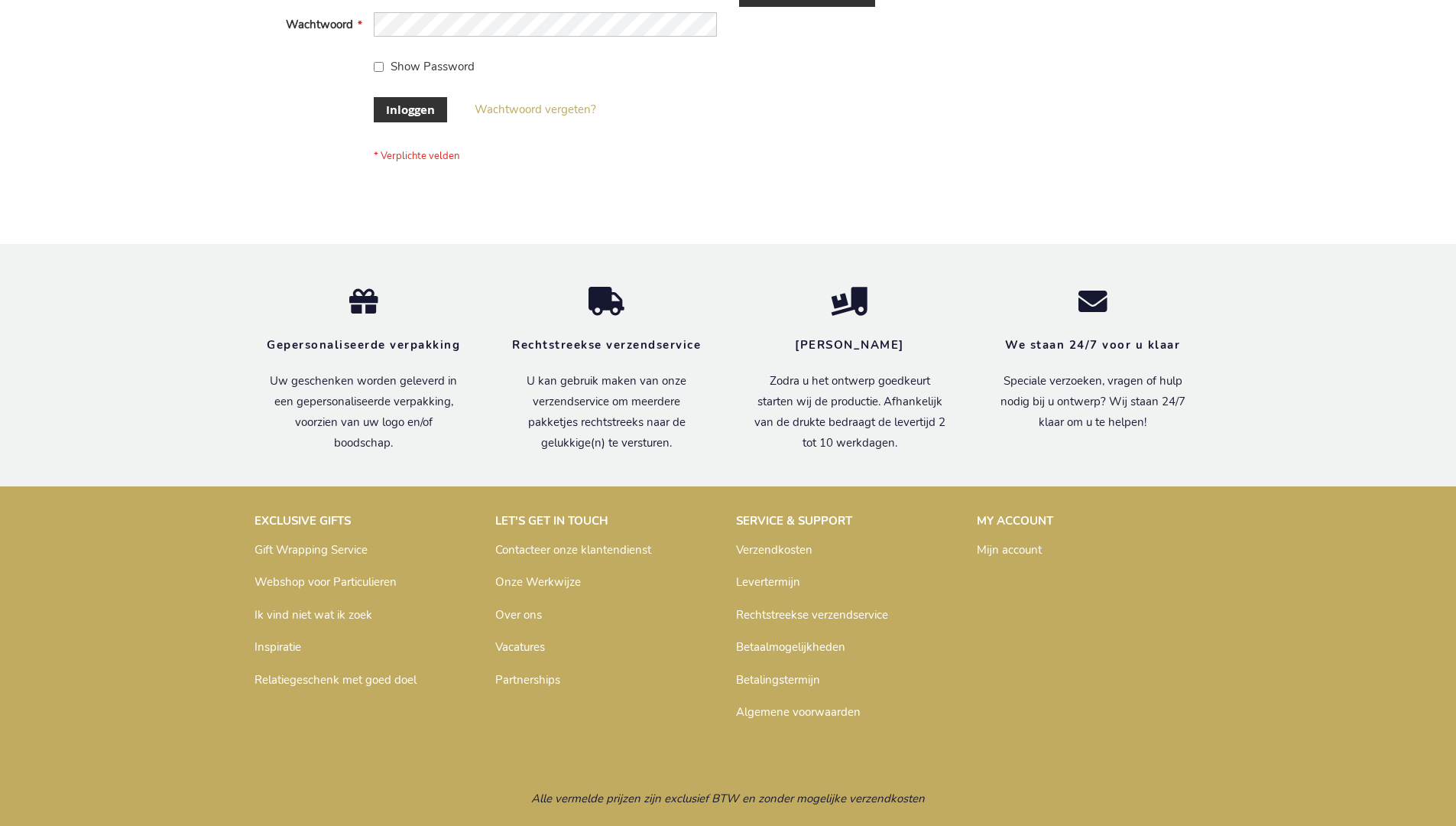
scroll to position [519, 0]
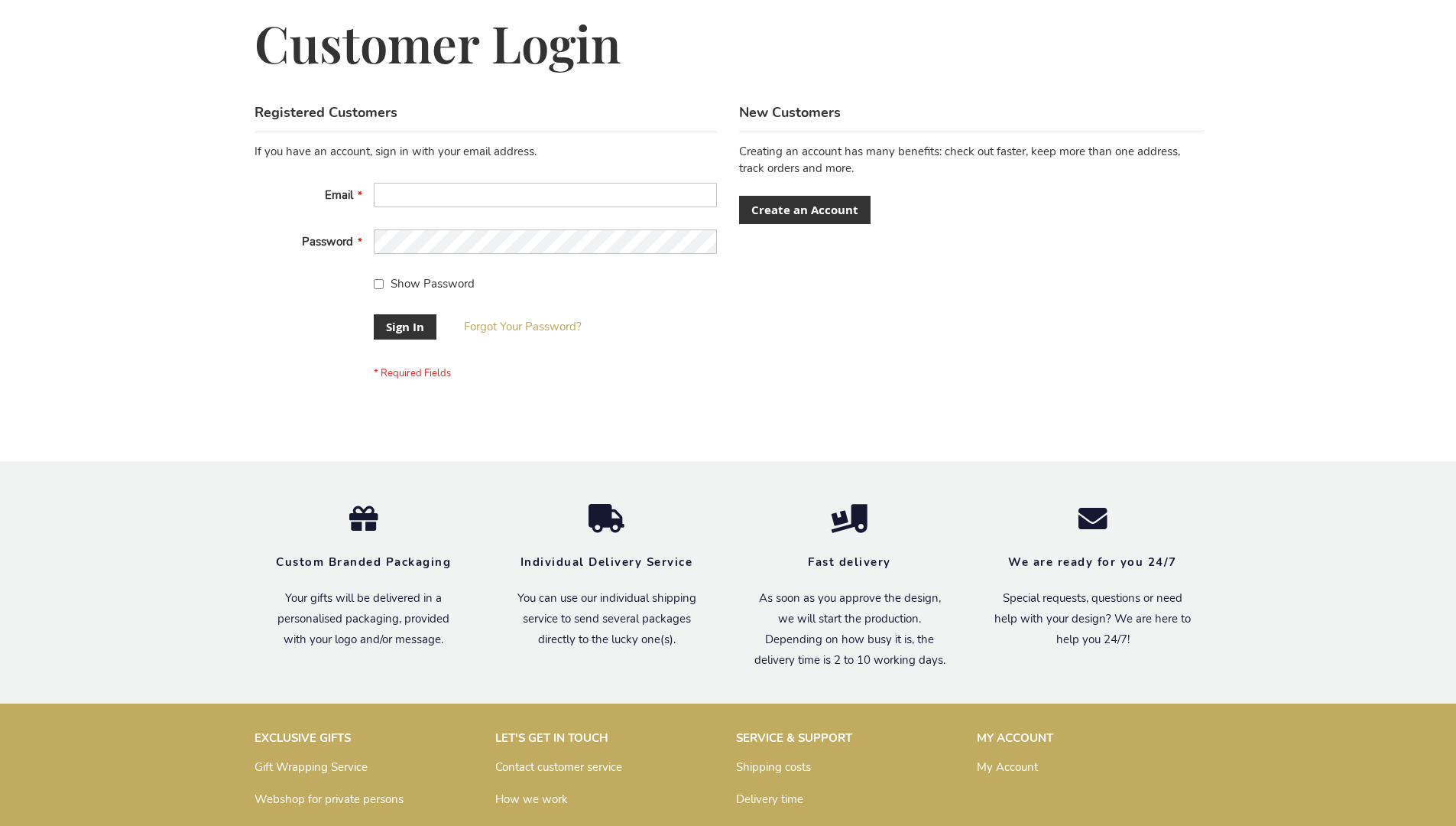
scroll to position [492, 0]
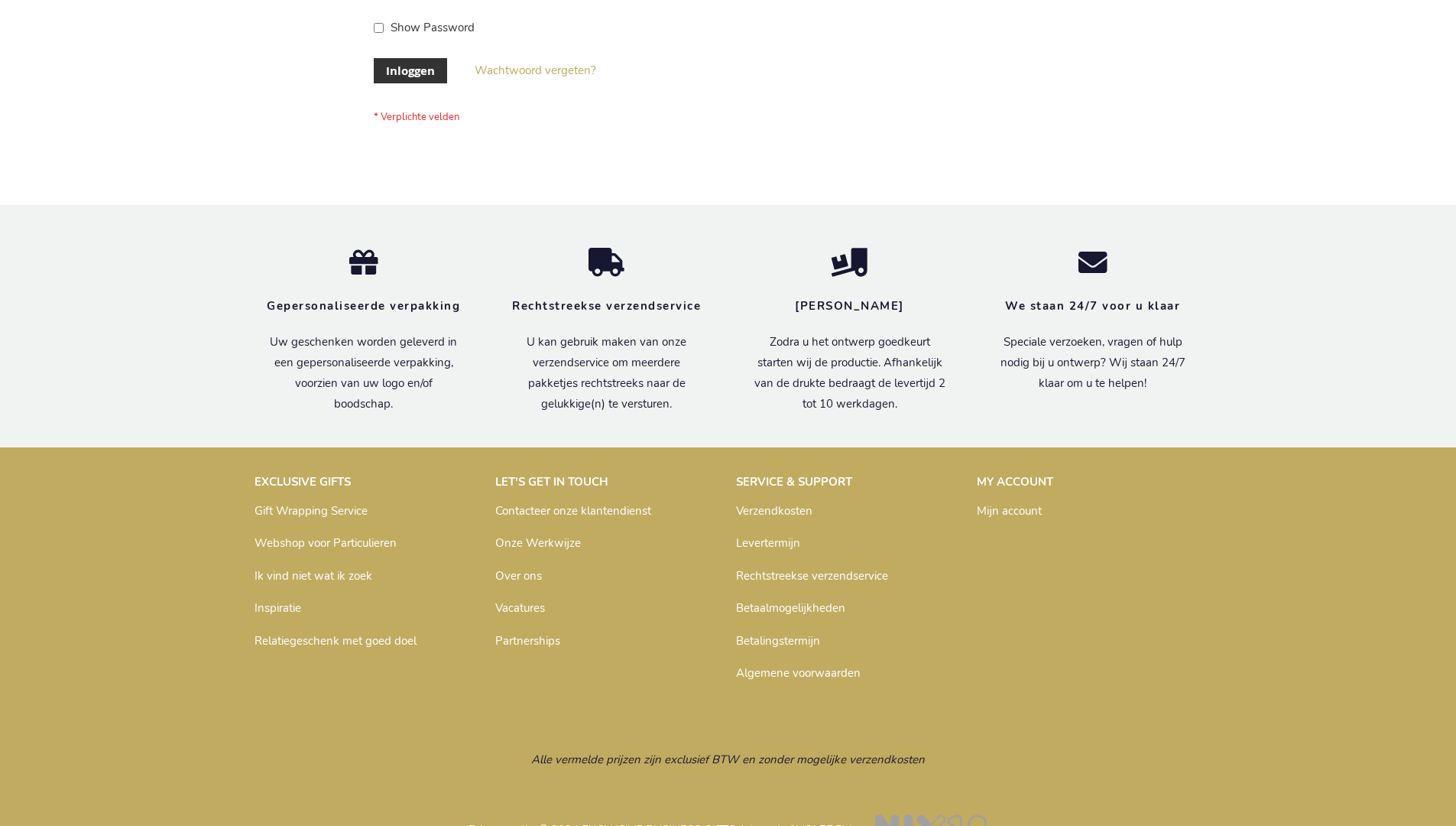
scroll to position [519, 0]
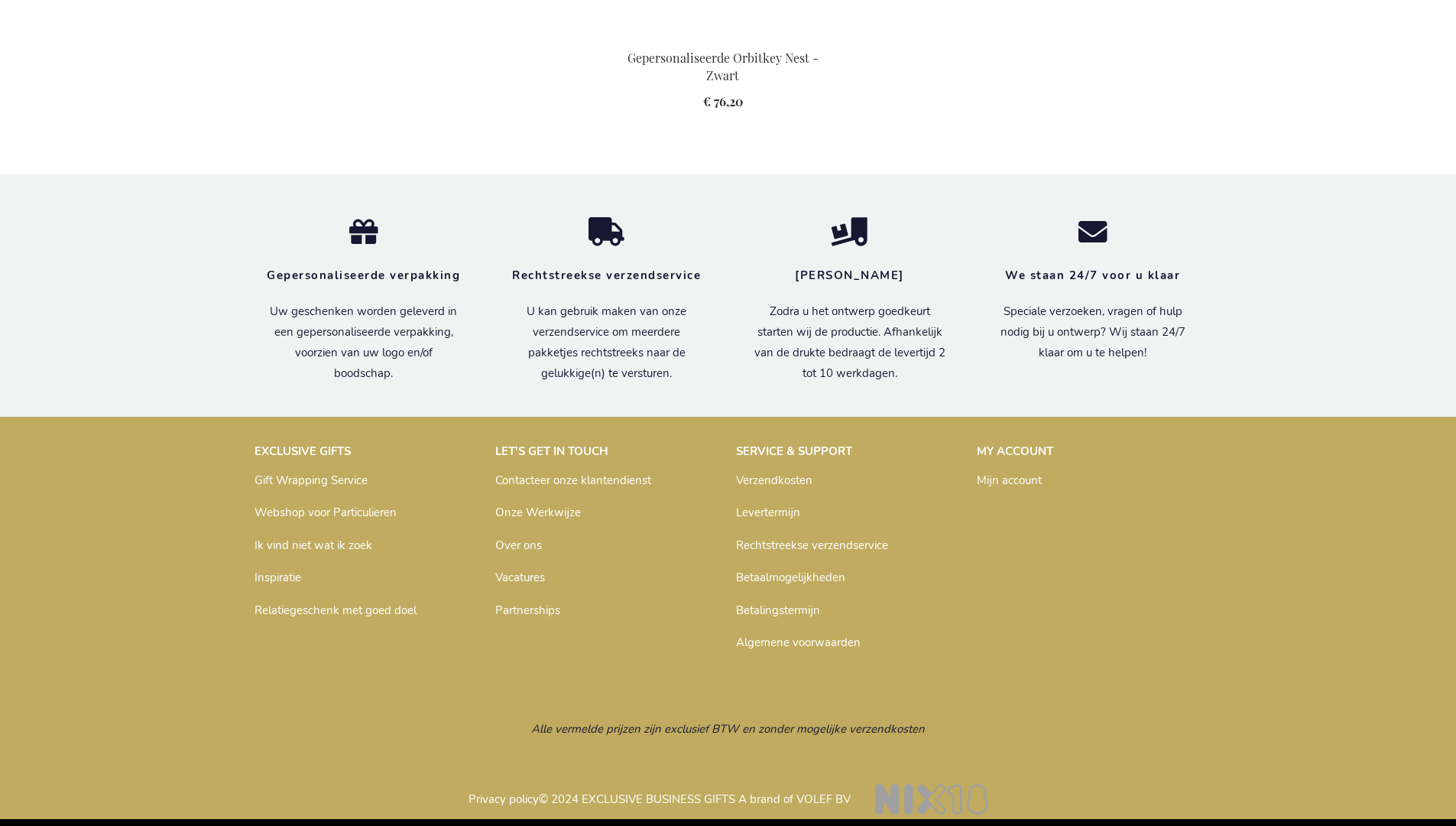
scroll to position [2134, 0]
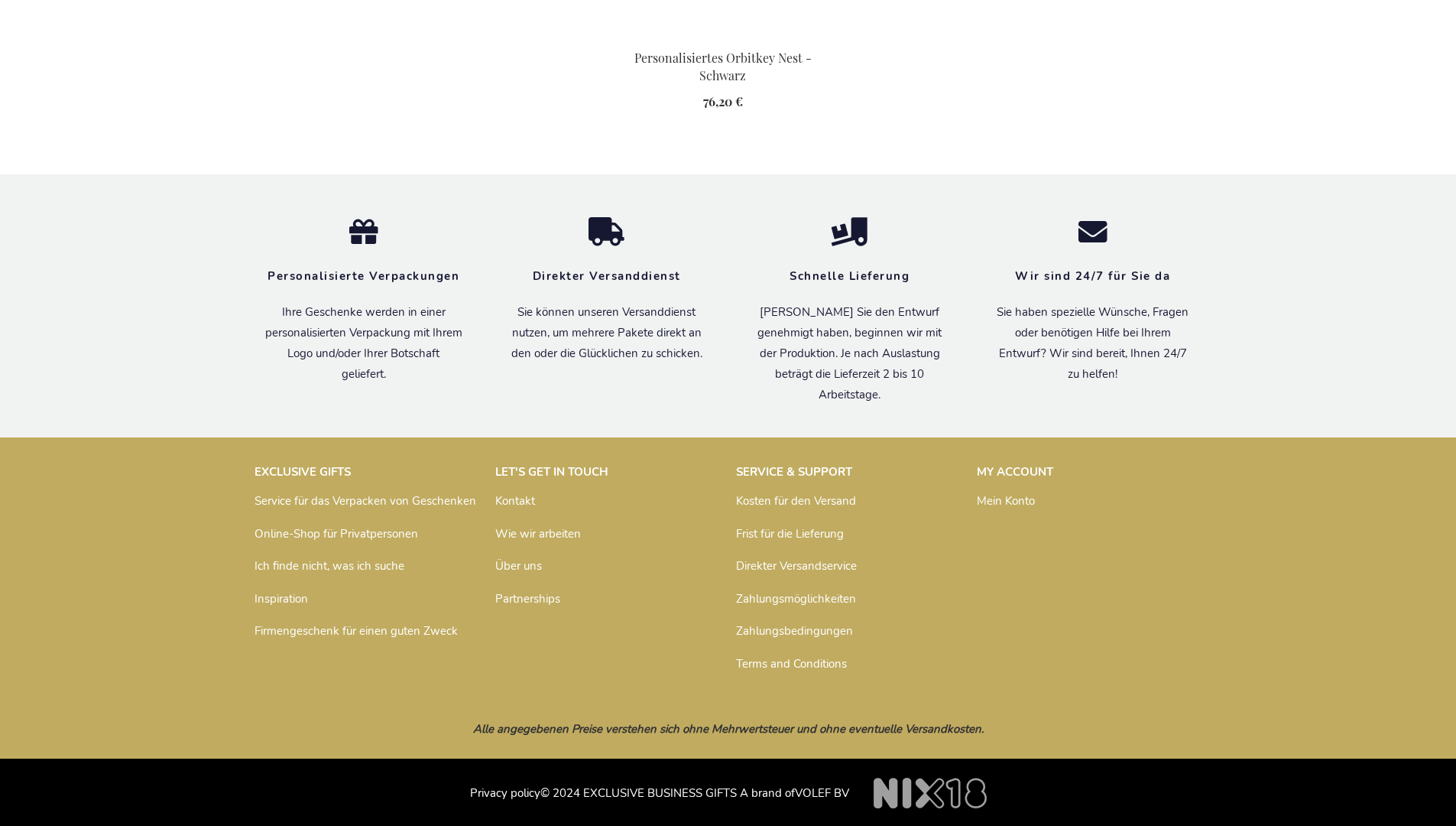
scroll to position [2194, 0]
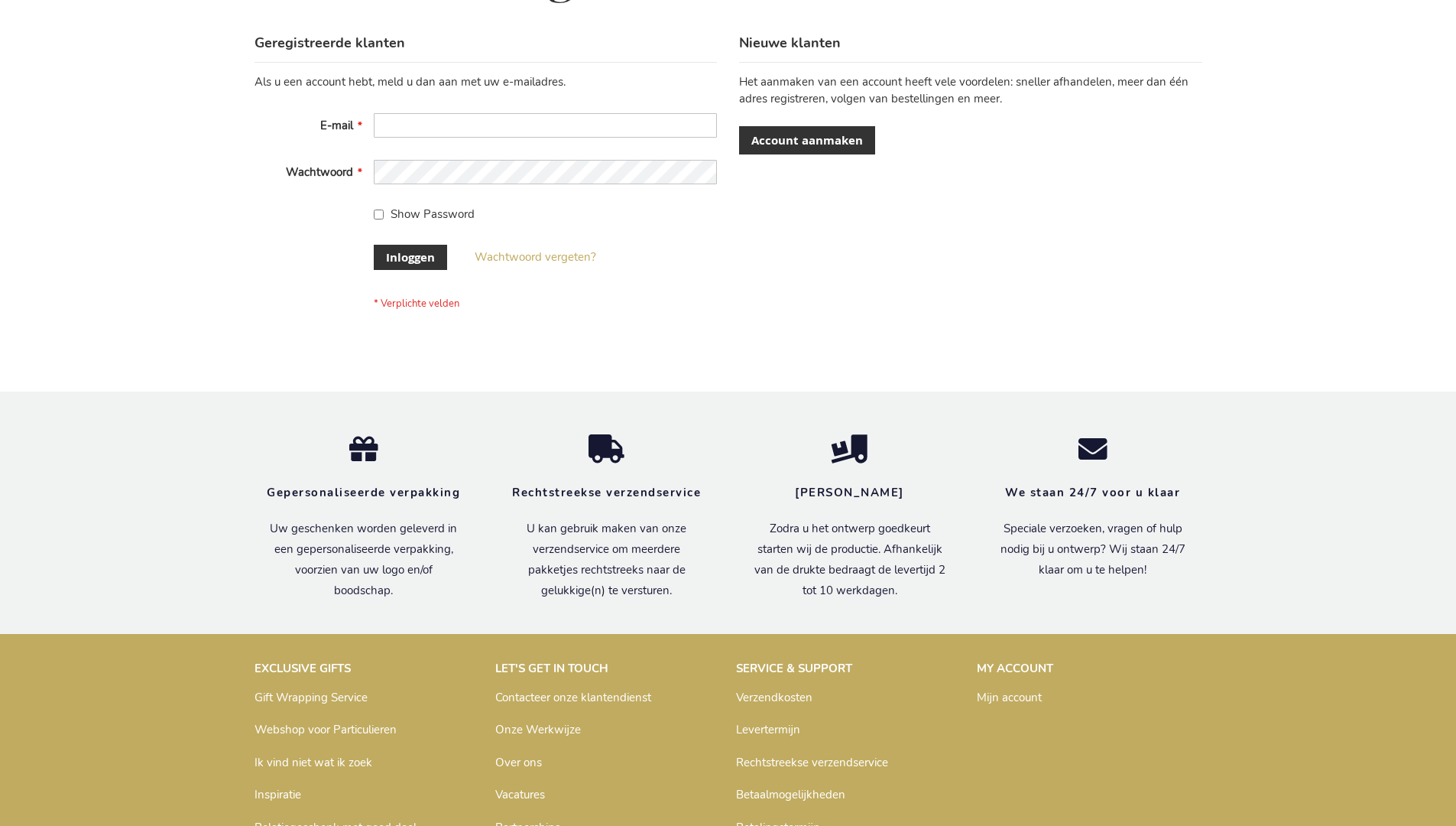
scroll to position [519, 0]
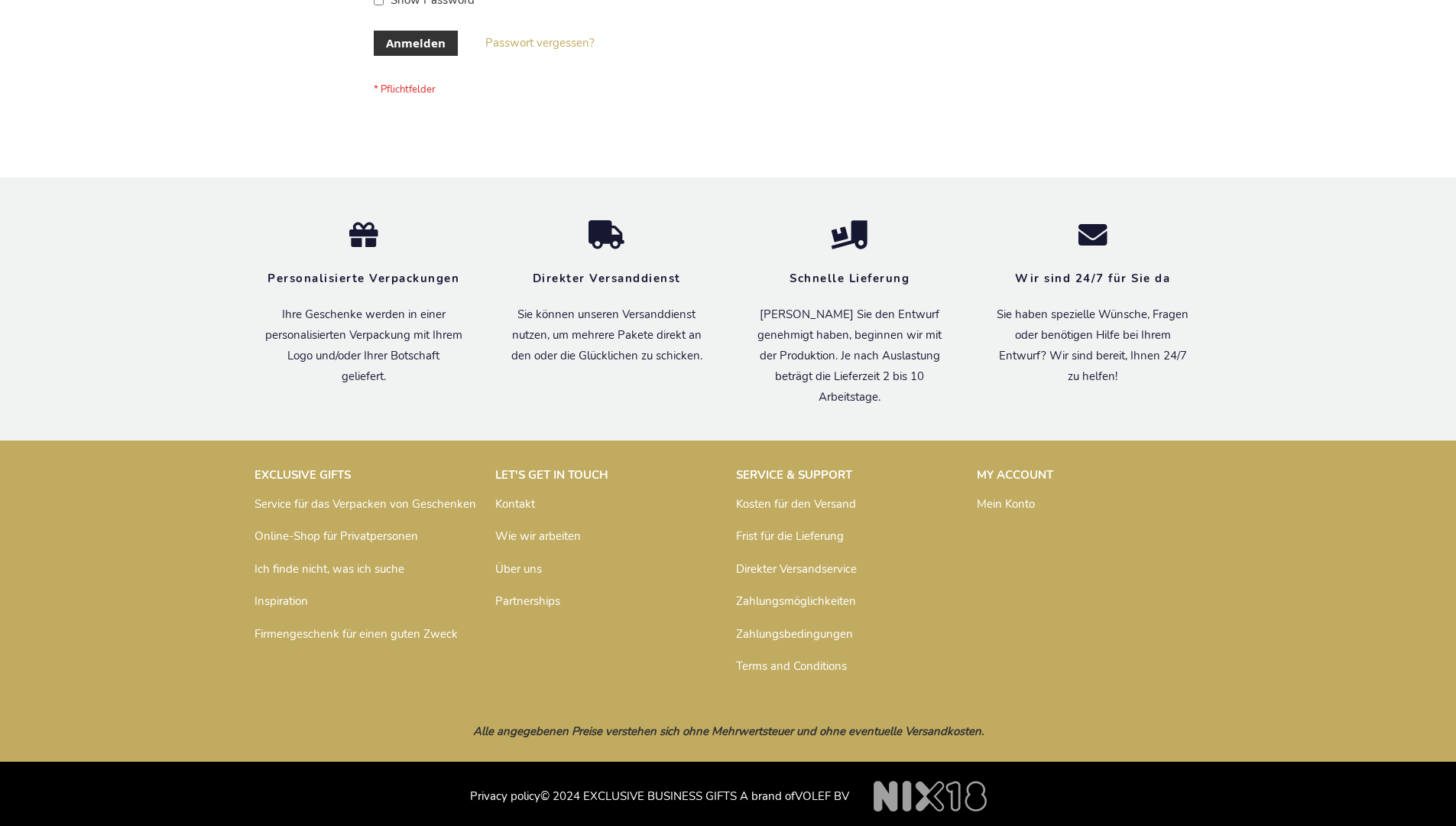
scroll to position [513, 0]
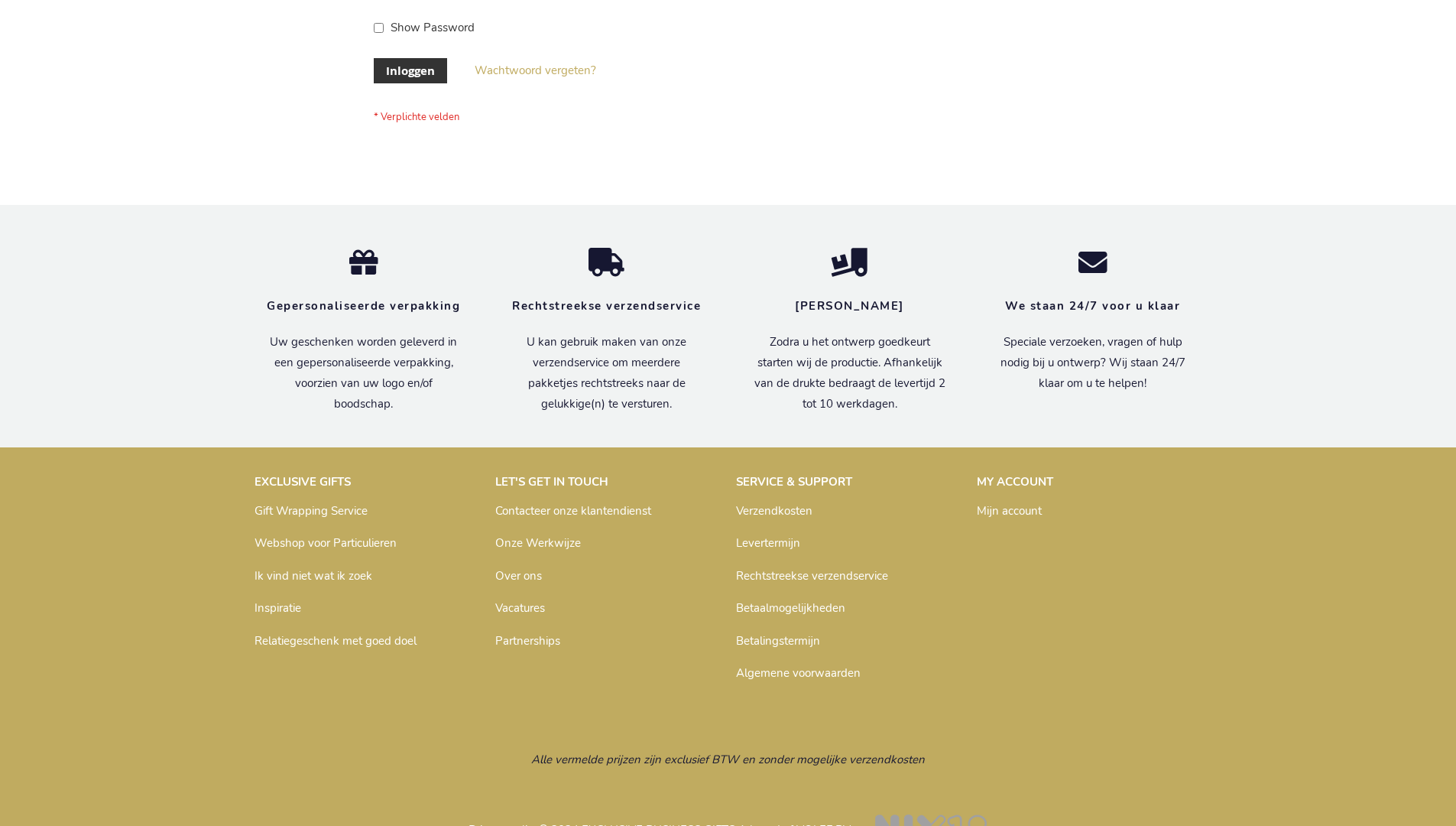
scroll to position [519, 0]
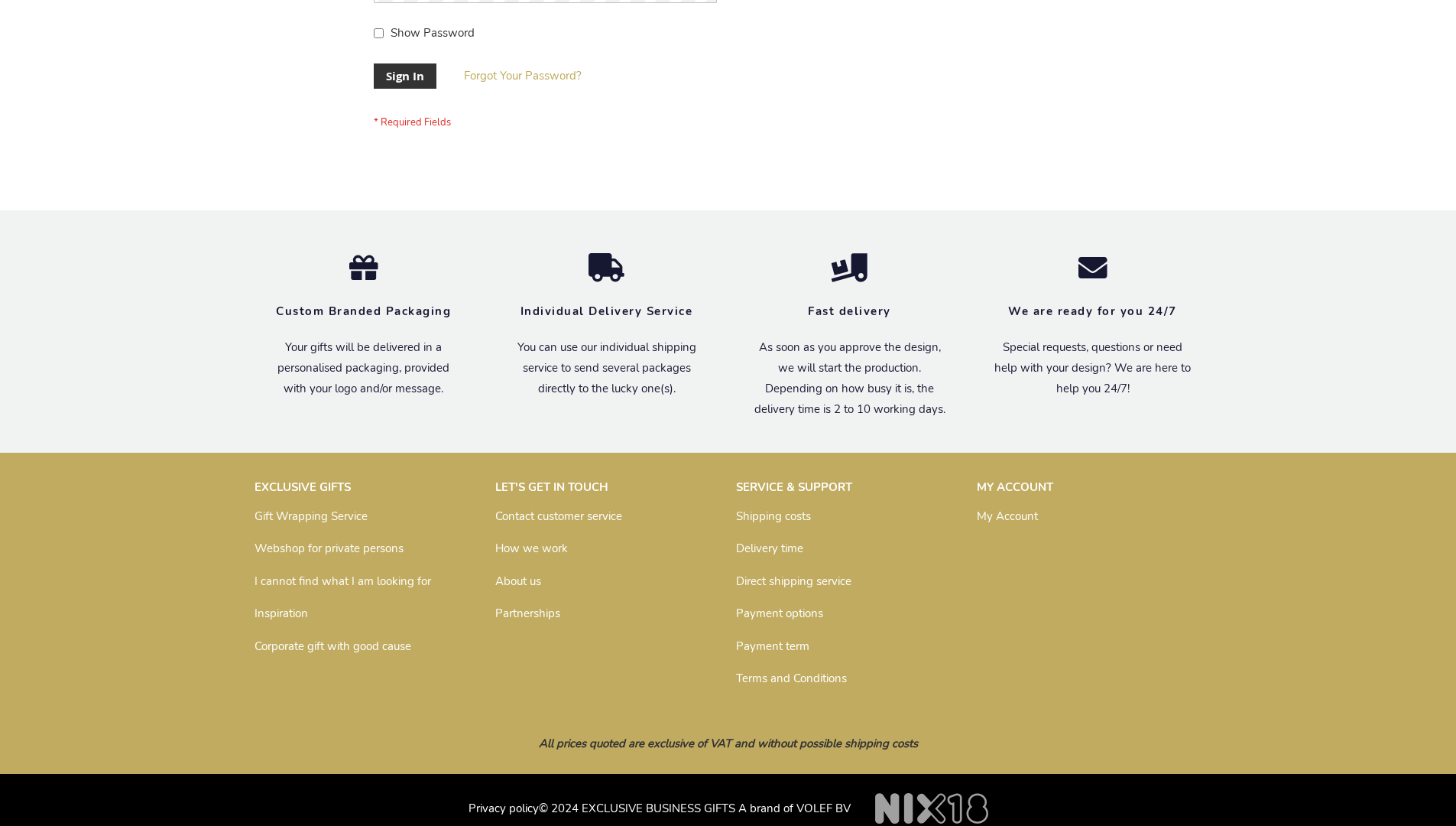
scroll to position [492, 0]
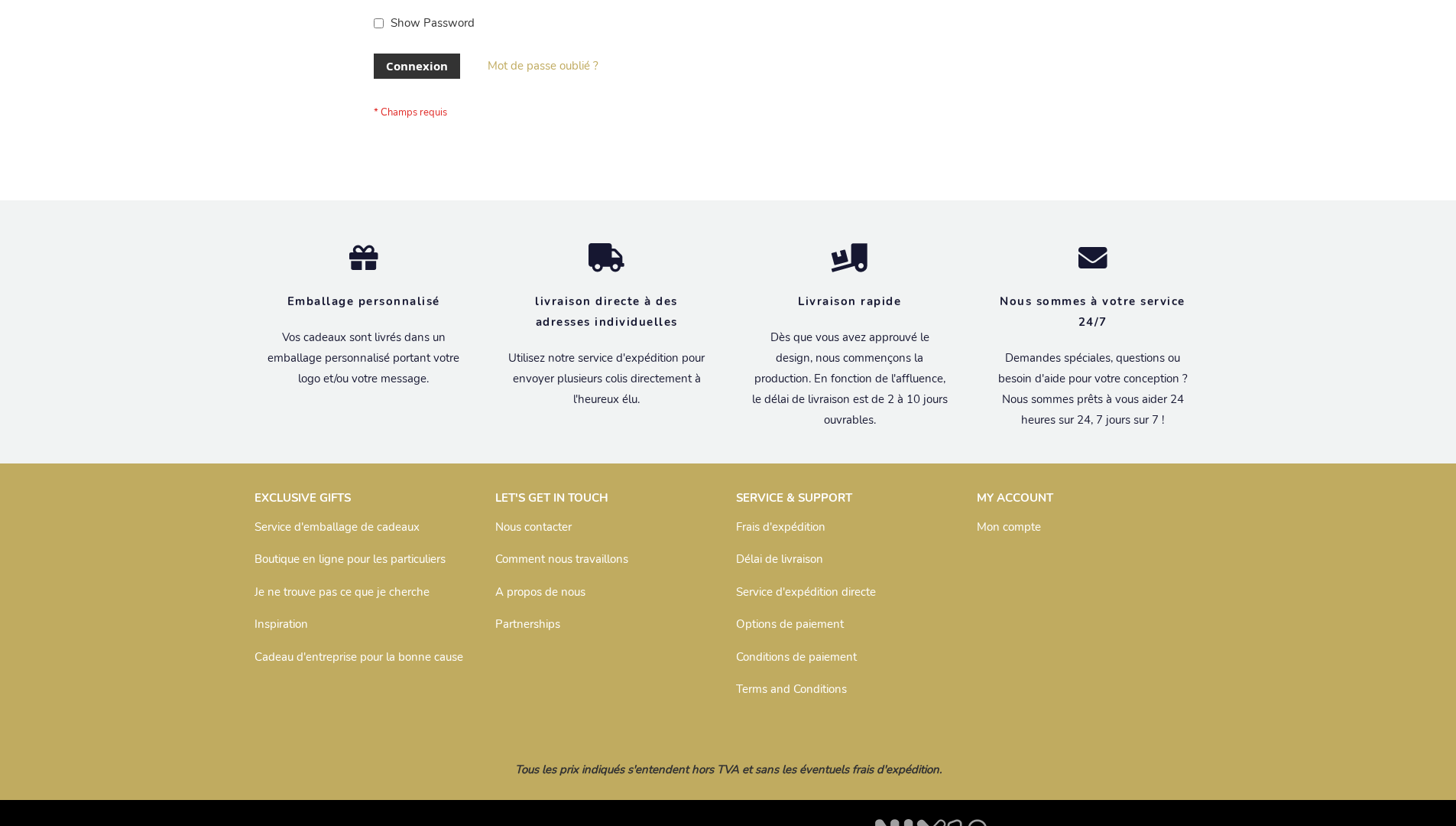
scroll to position [527, 0]
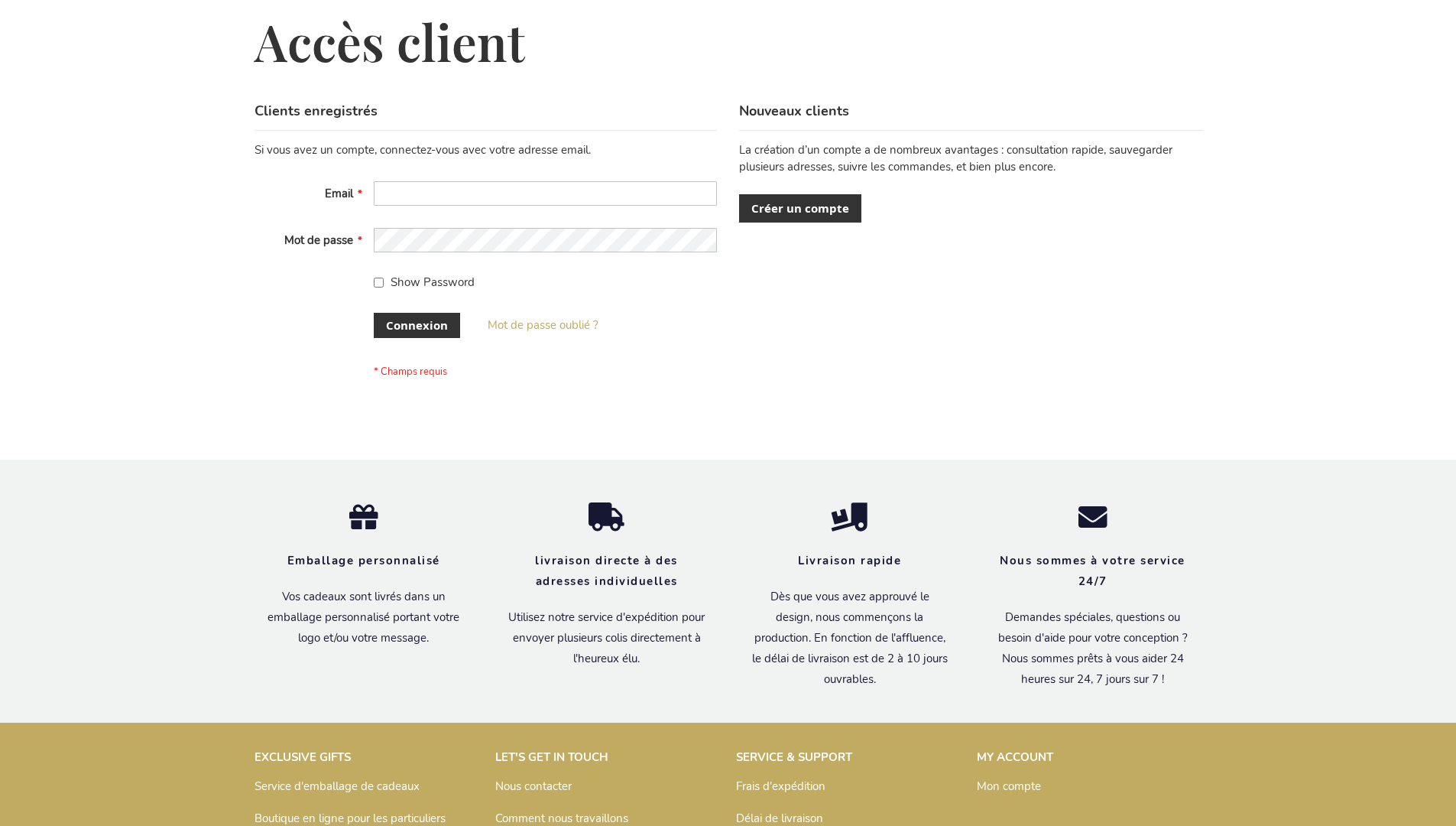
scroll to position [527, 0]
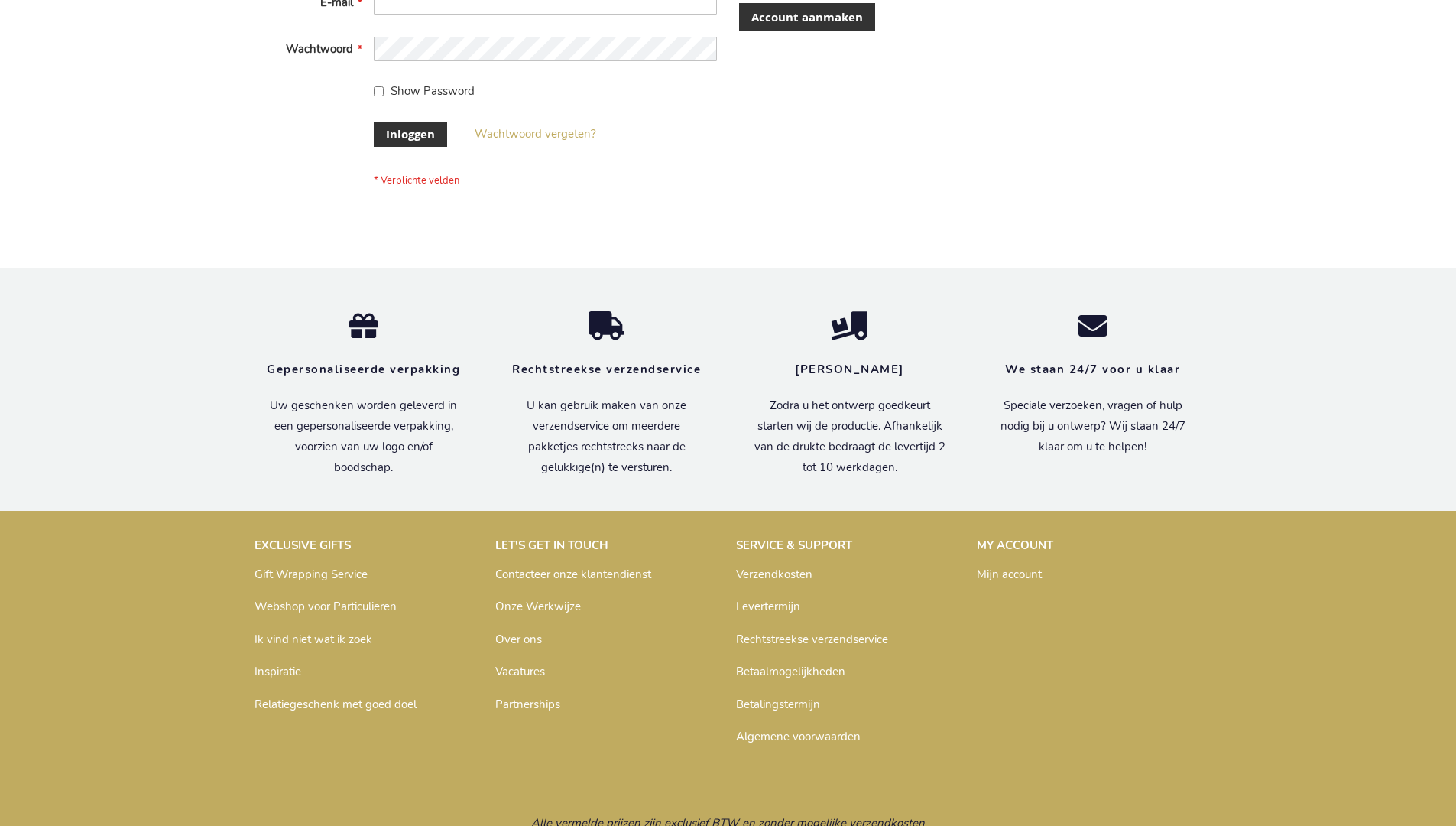
scroll to position [519, 0]
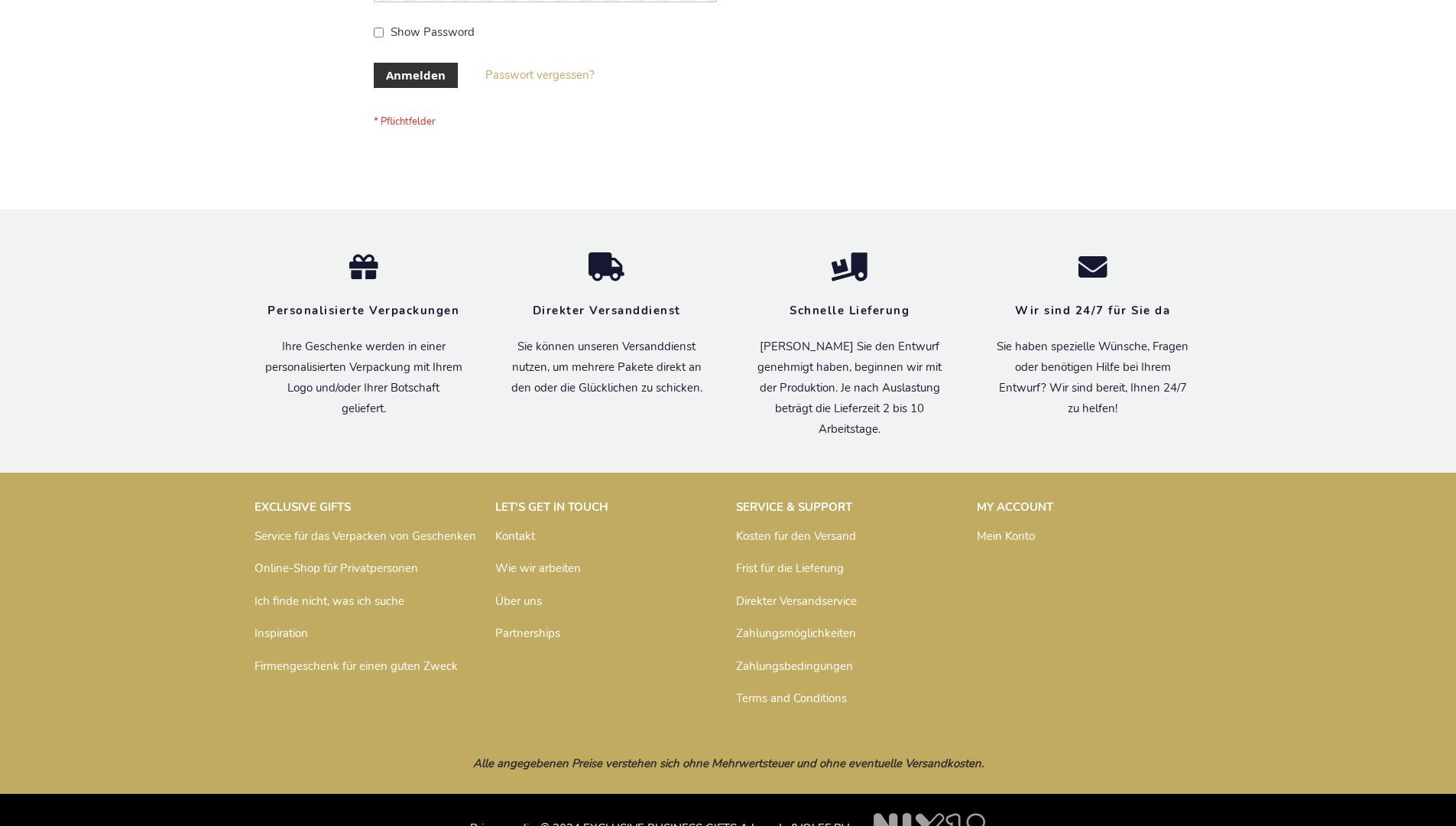
scroll to position [513, 0]
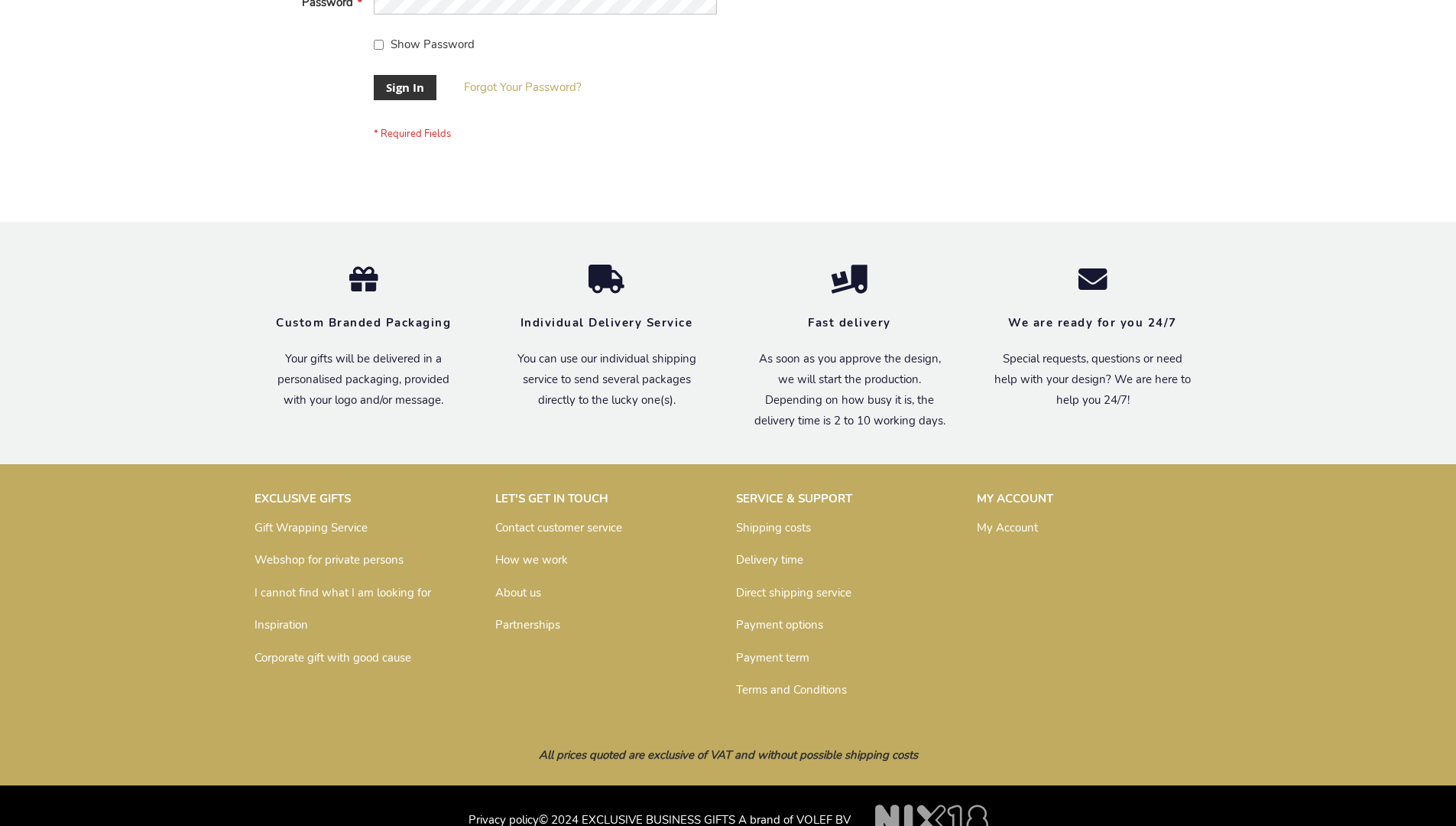
scroll to position [492, 0]
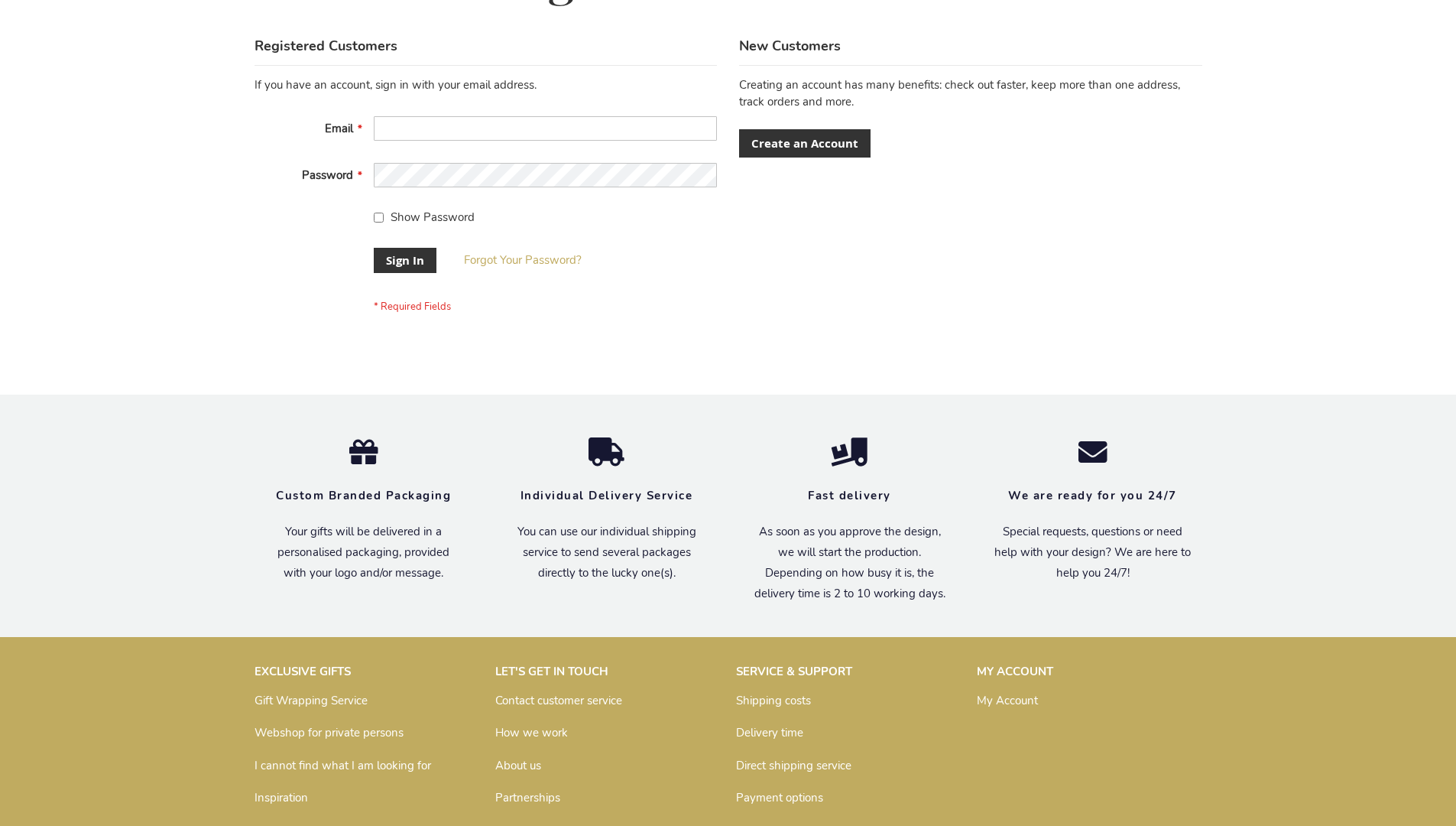
scroll to position [492, 0]
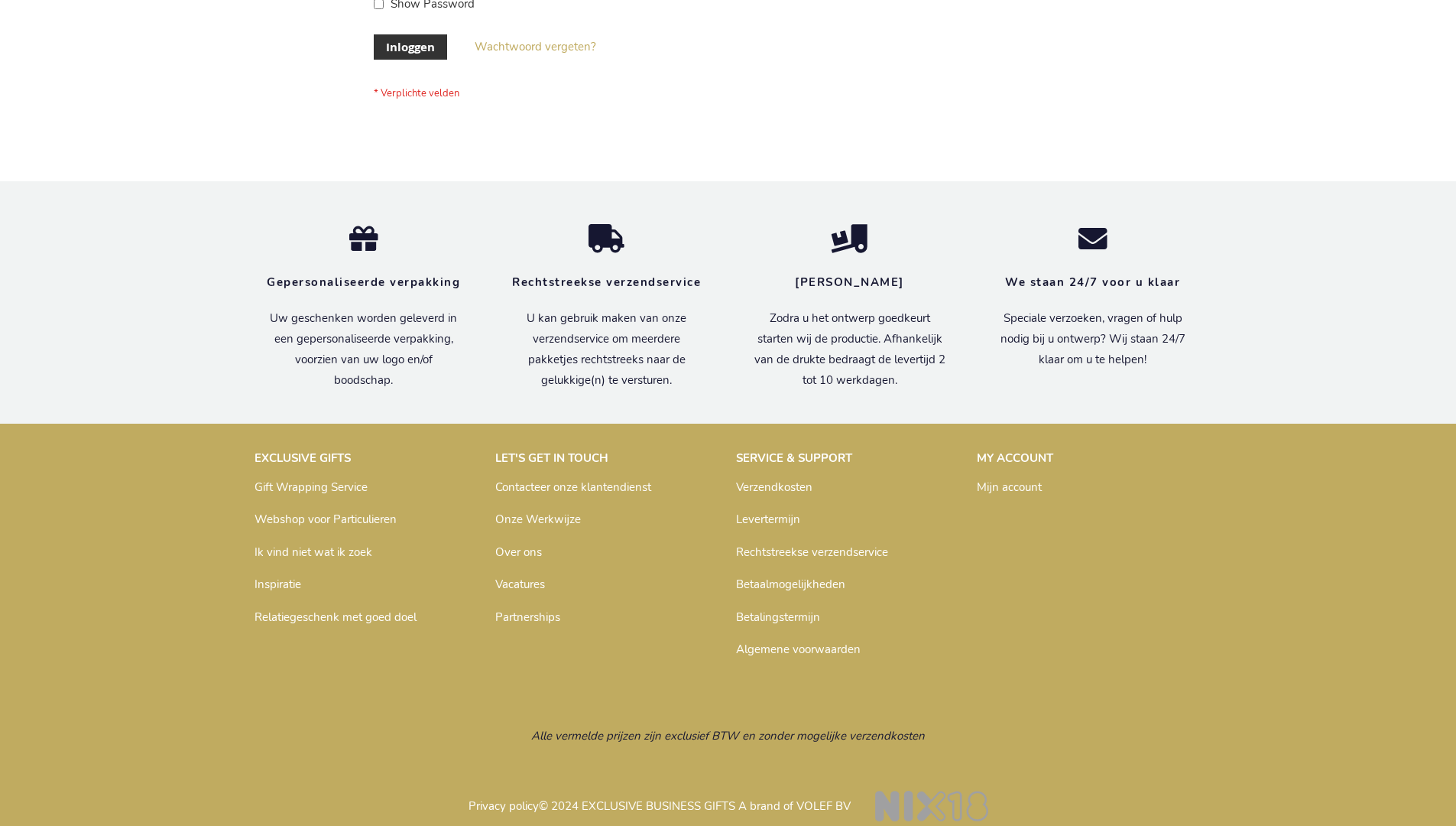
scroll to position [508, 0]
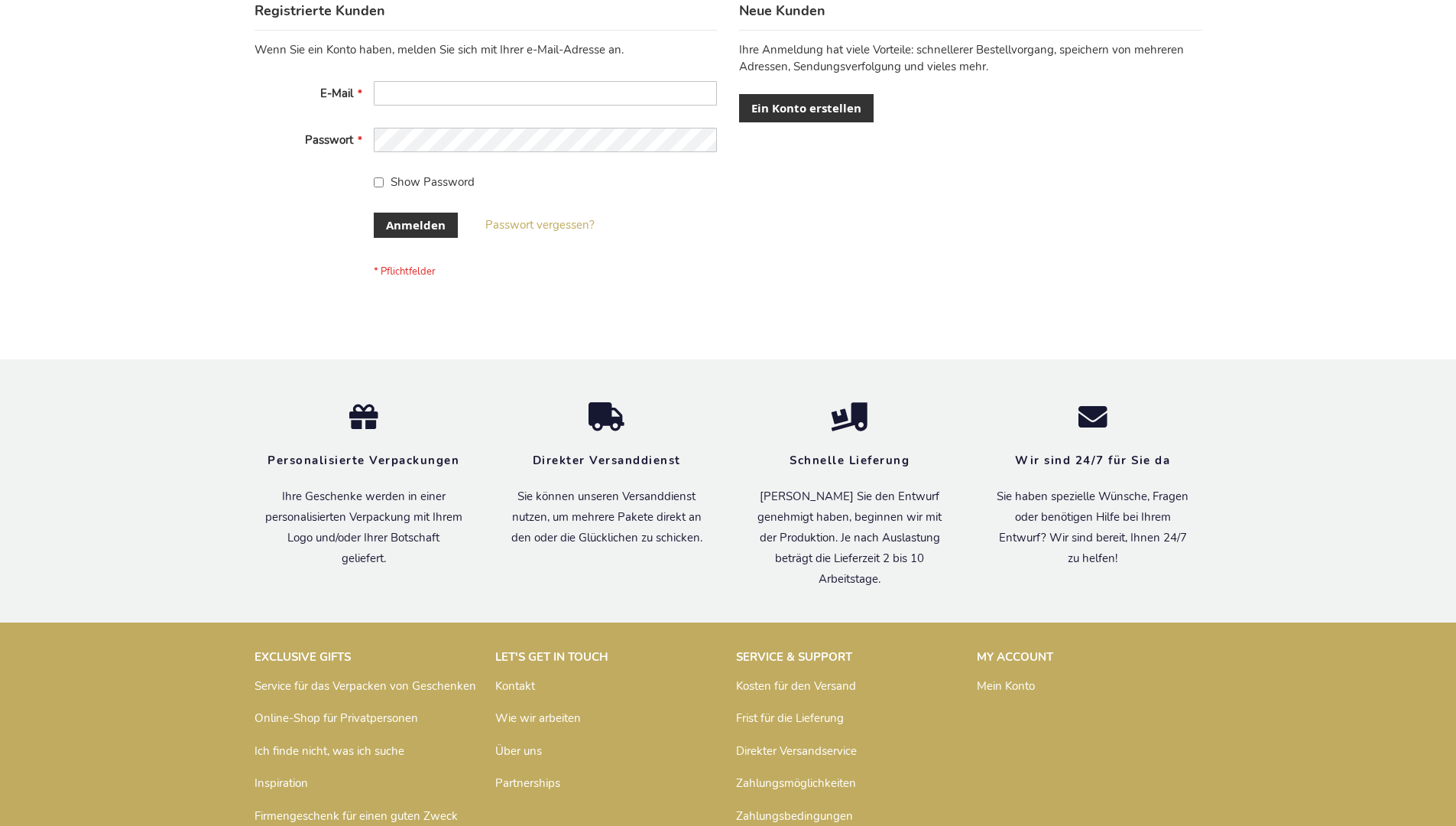
scroll to position [513, 0]
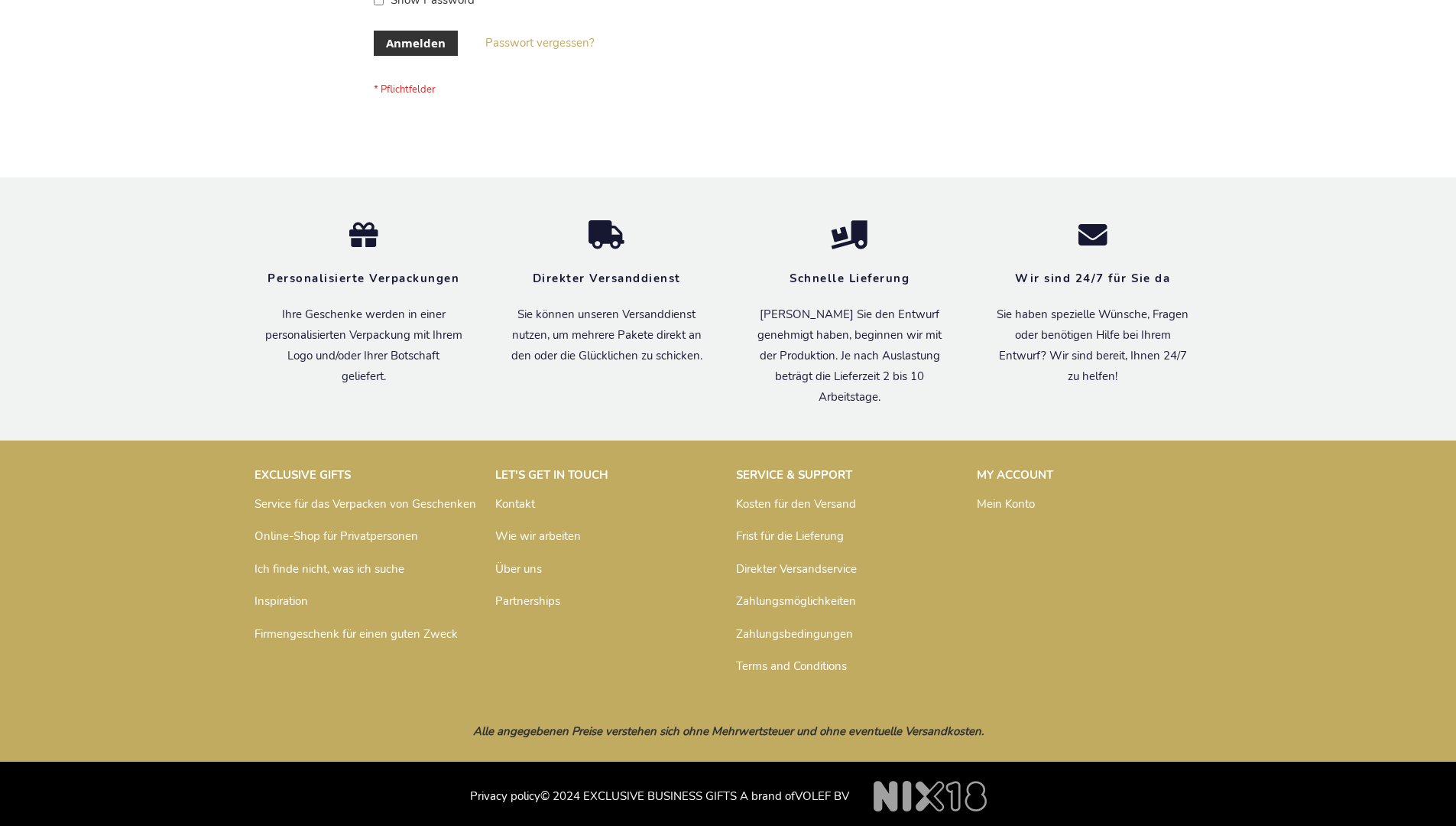
scroll to position [513, 0]
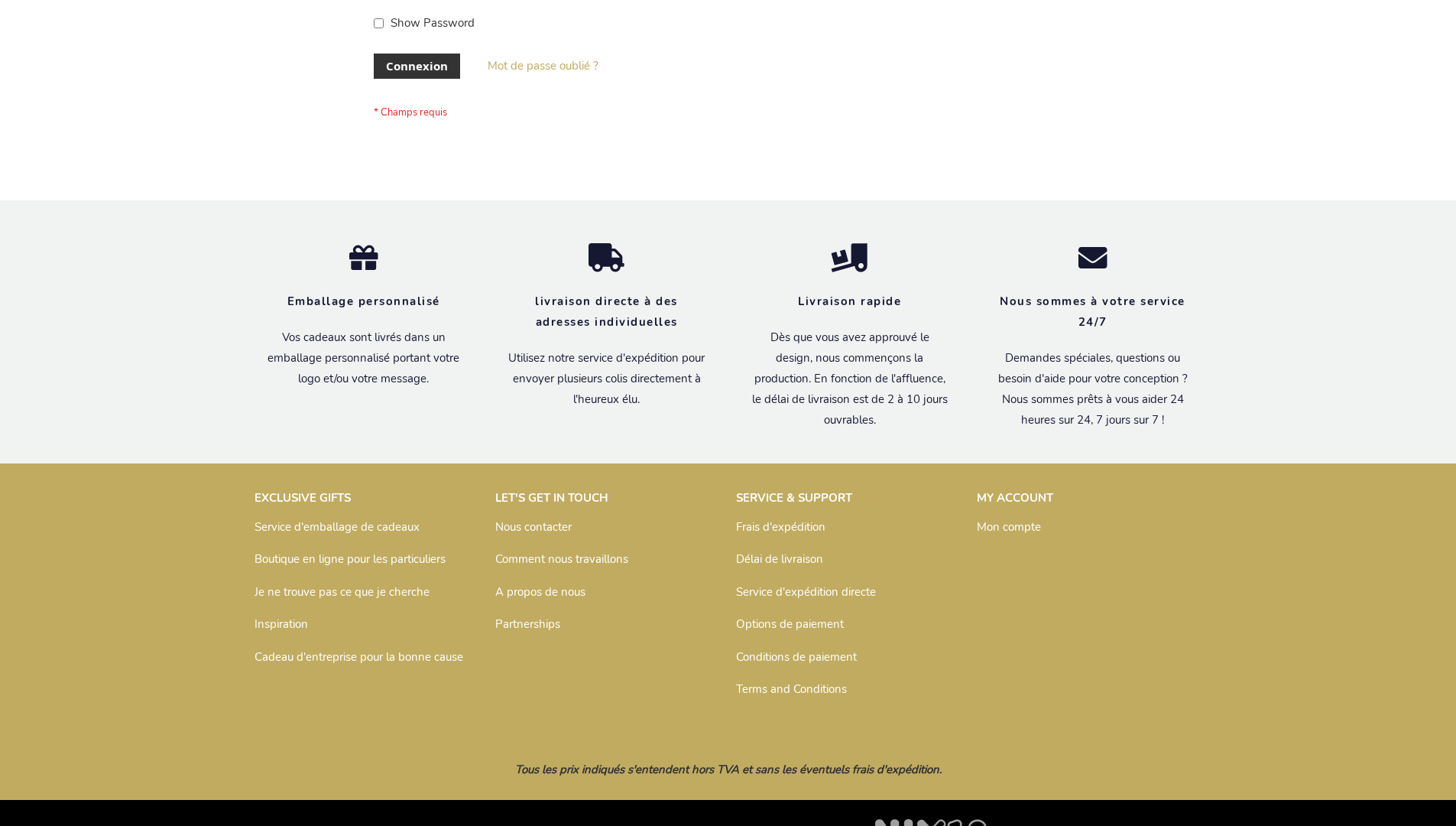
scroll to position [527, 0]
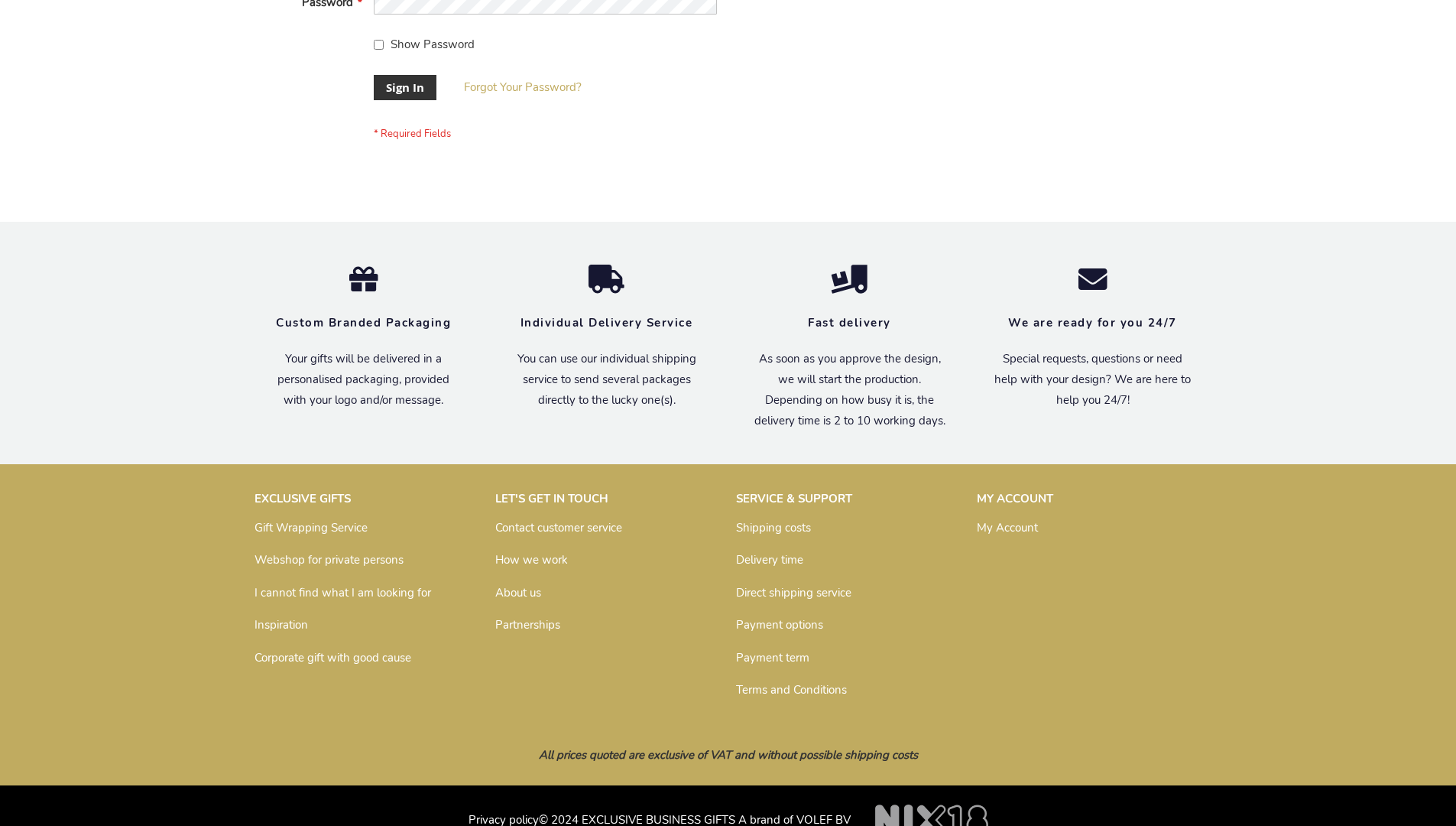
scroll to position [492, 0]
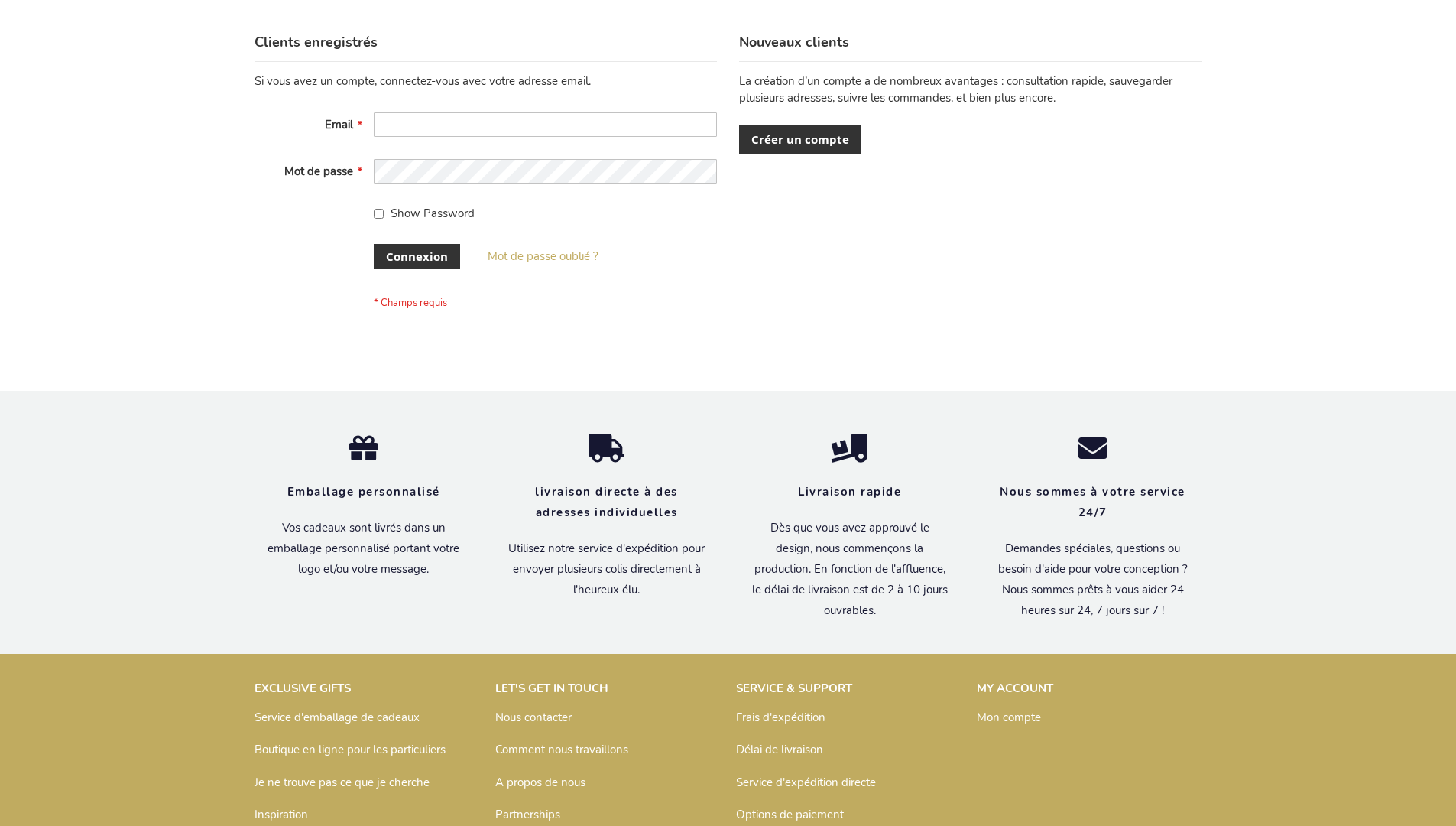
scroll to position [527, 0]
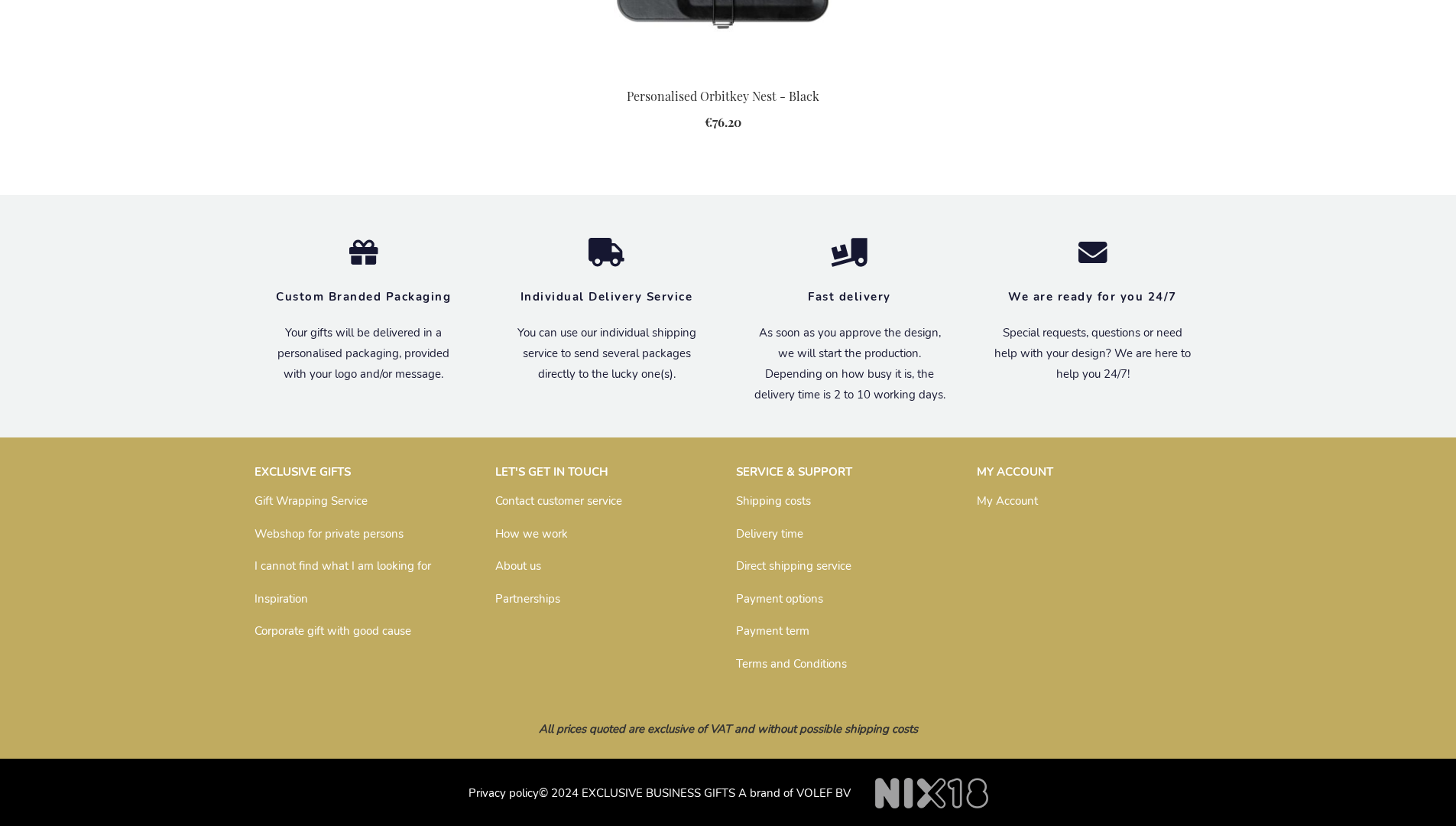
scroll to position [2090, 0]
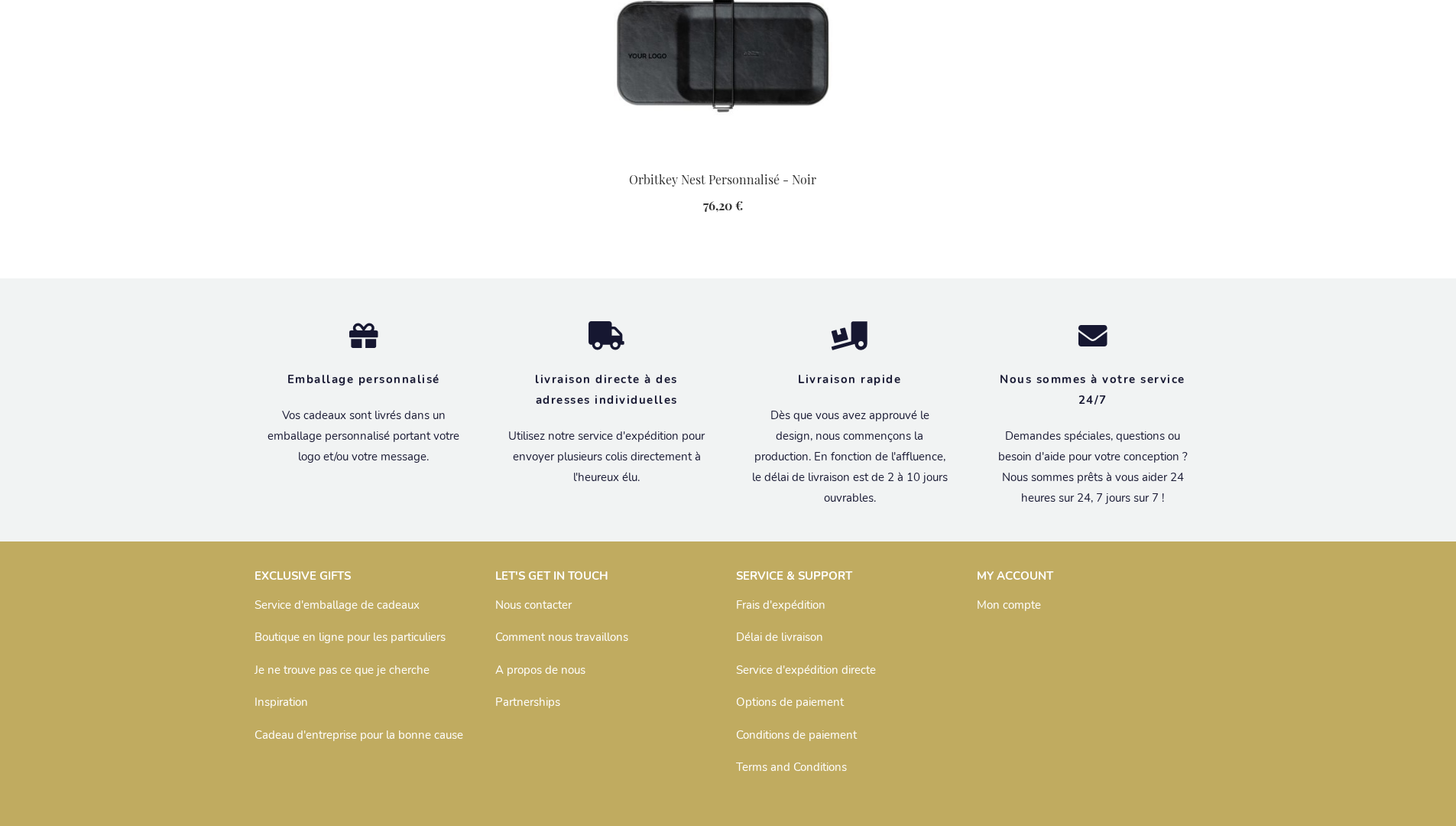
scroll to position [2158, 0]
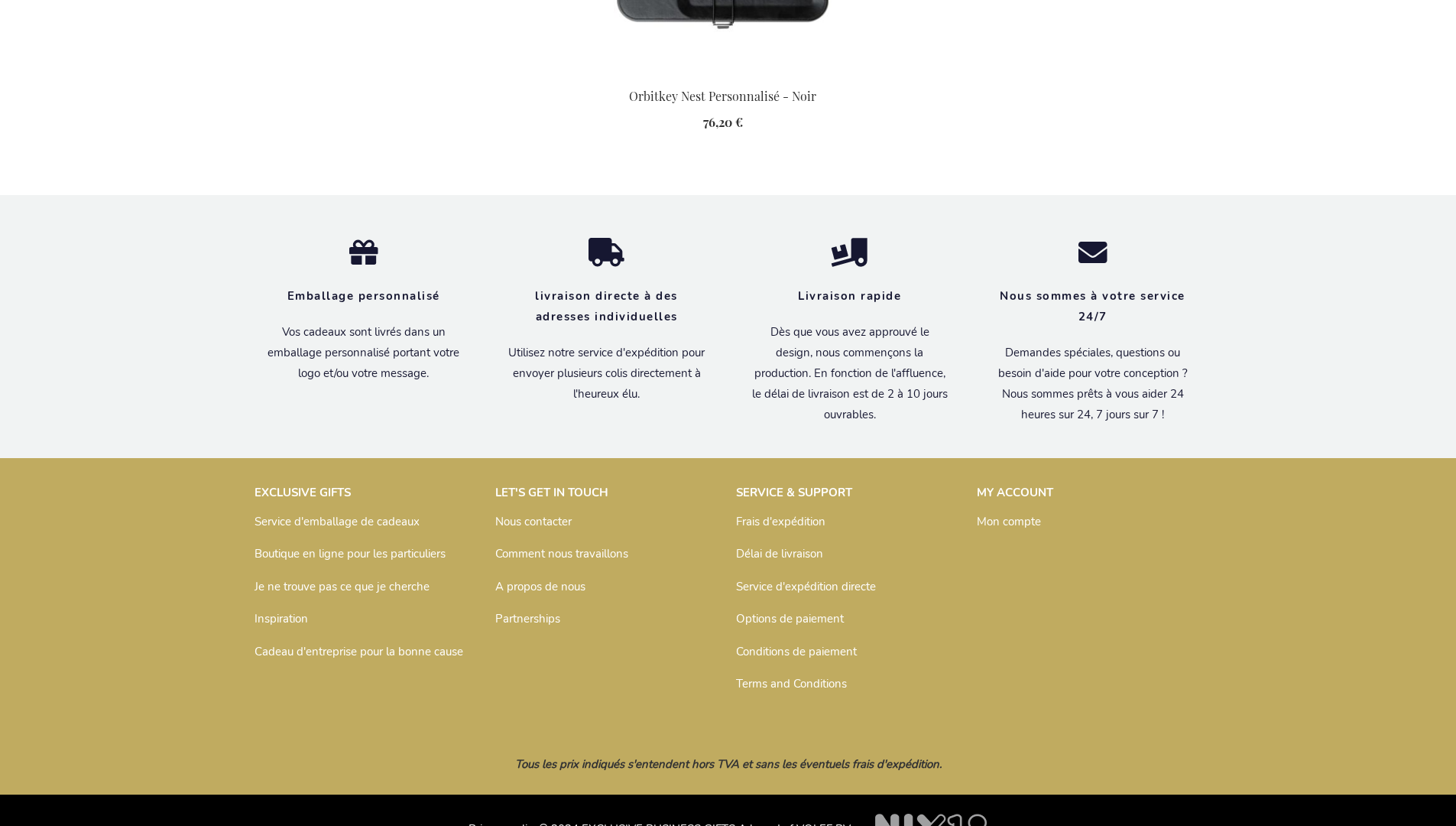
scroll to position [2158, 0]
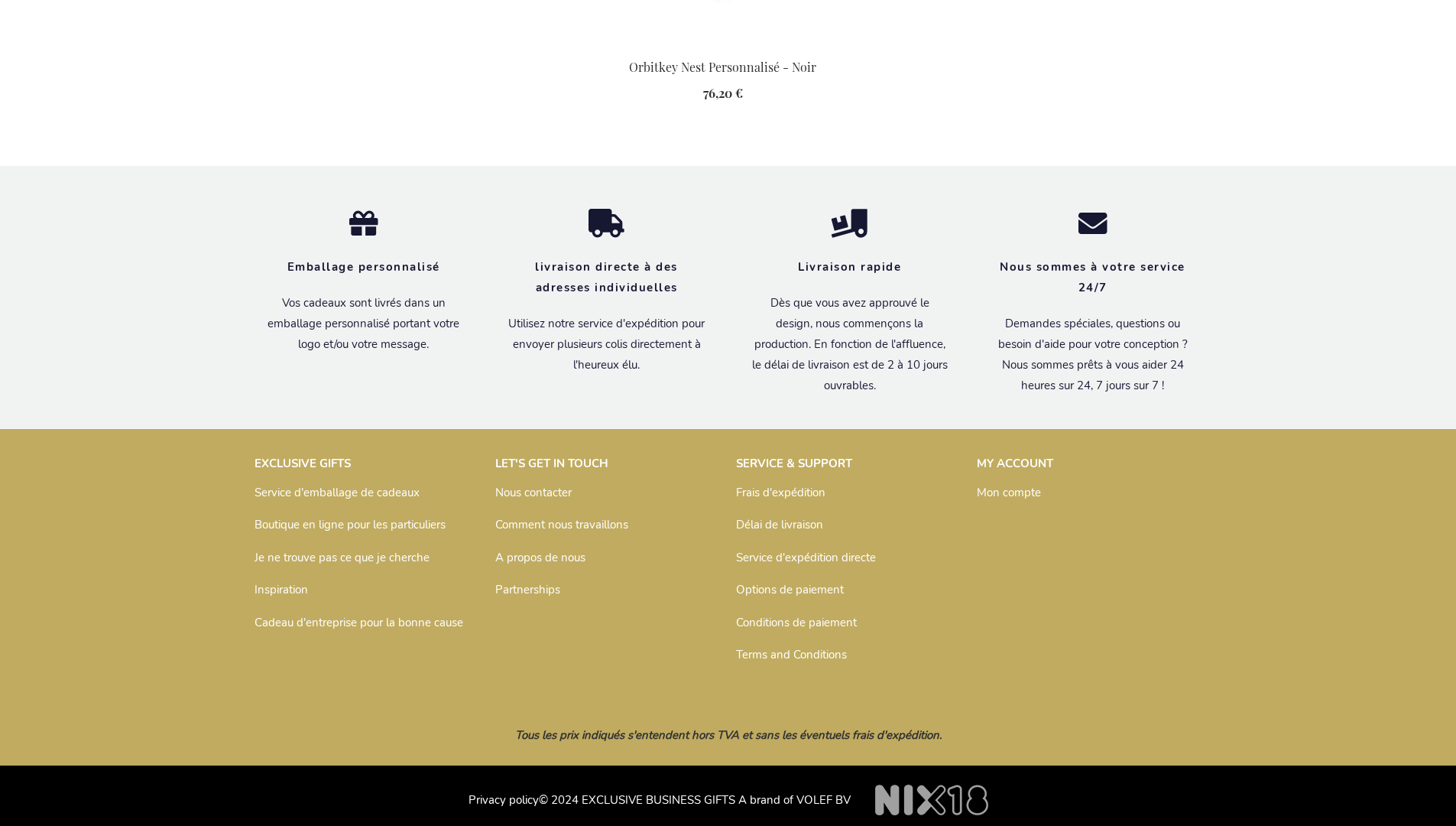
scroll to position [2158, 0]
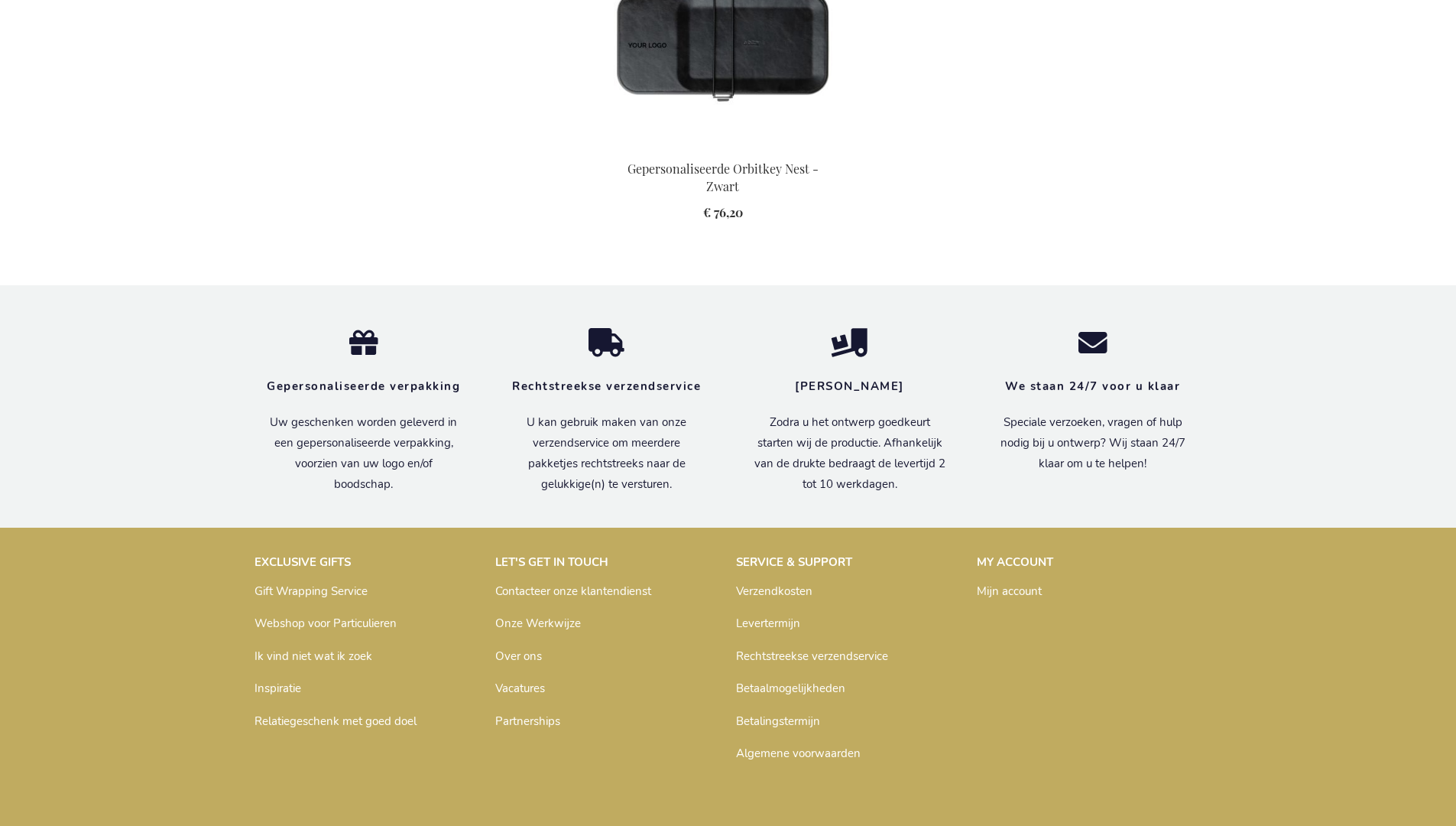
scroll to position [2134, 0]
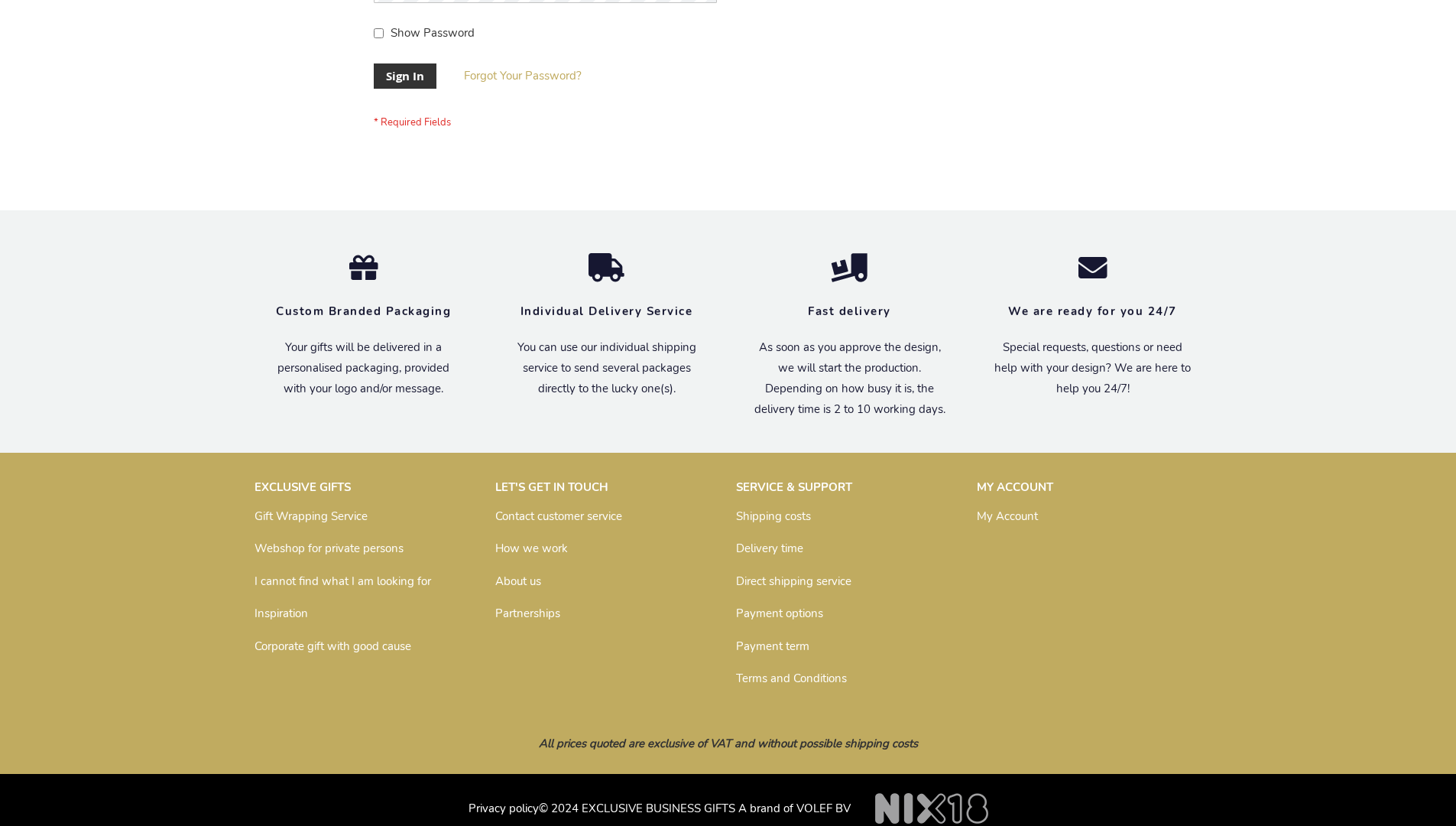
scroll to position [492, 0]
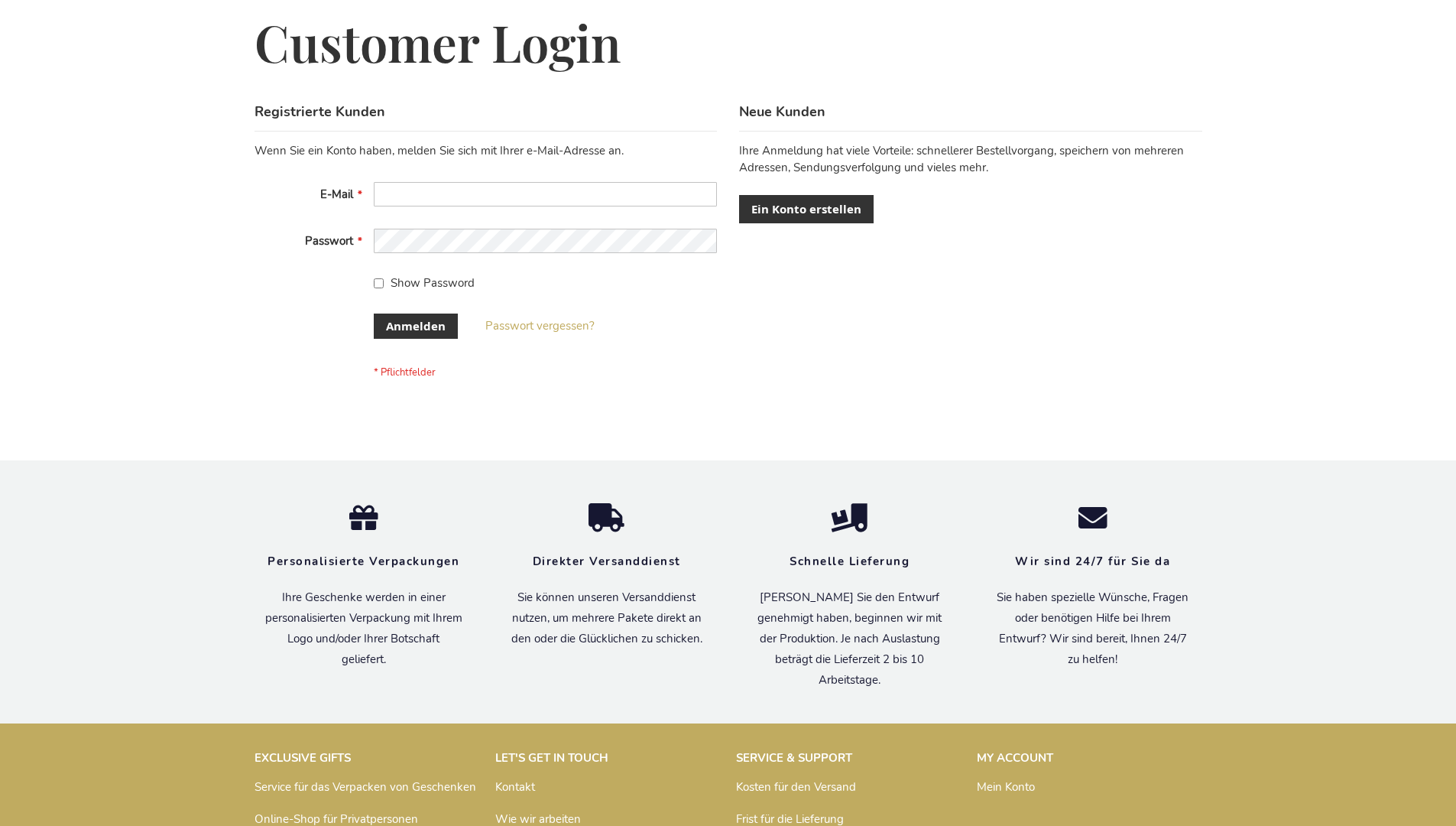
scroll to position [513, 0]
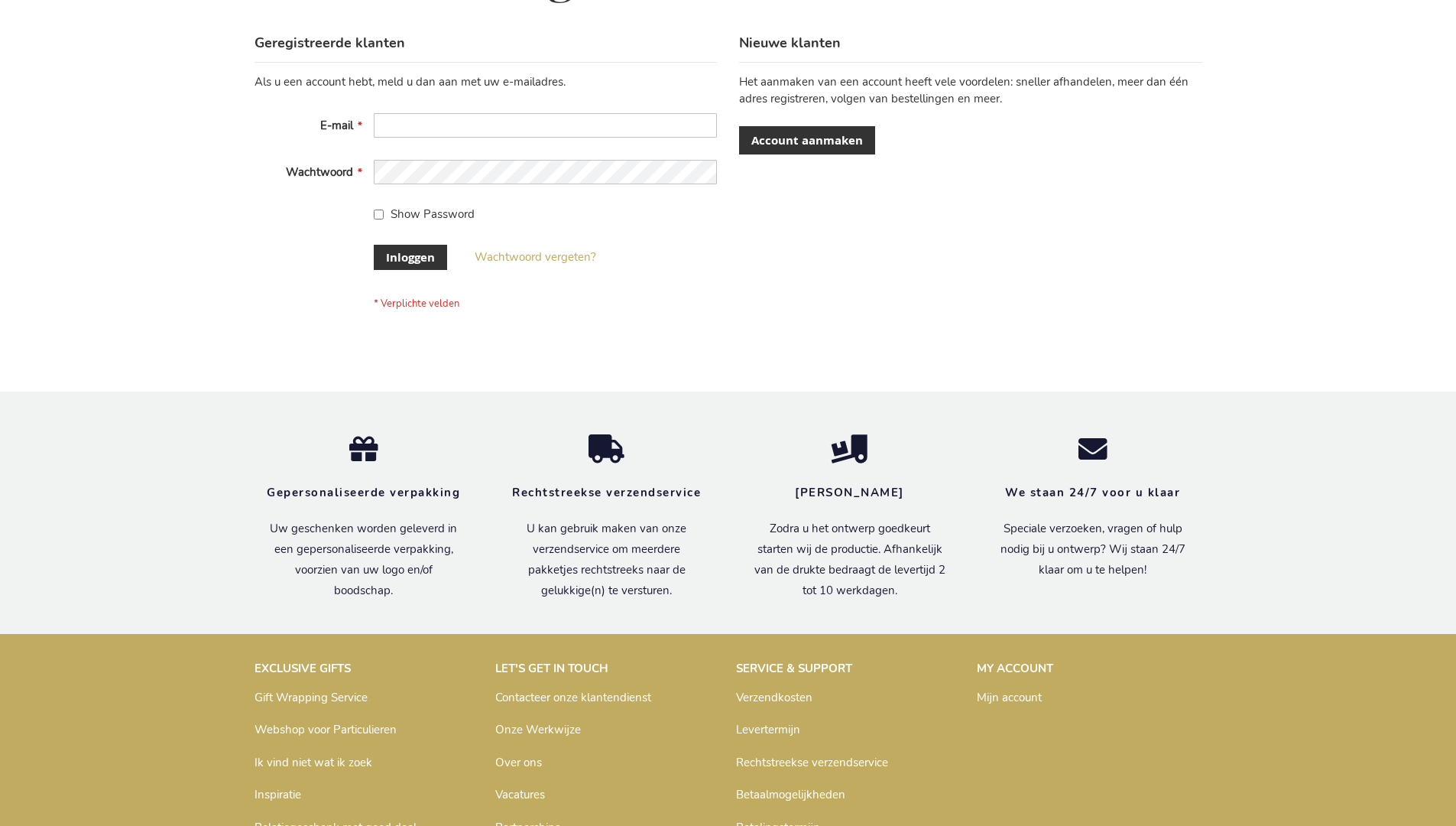
scroll to position [519, 0]
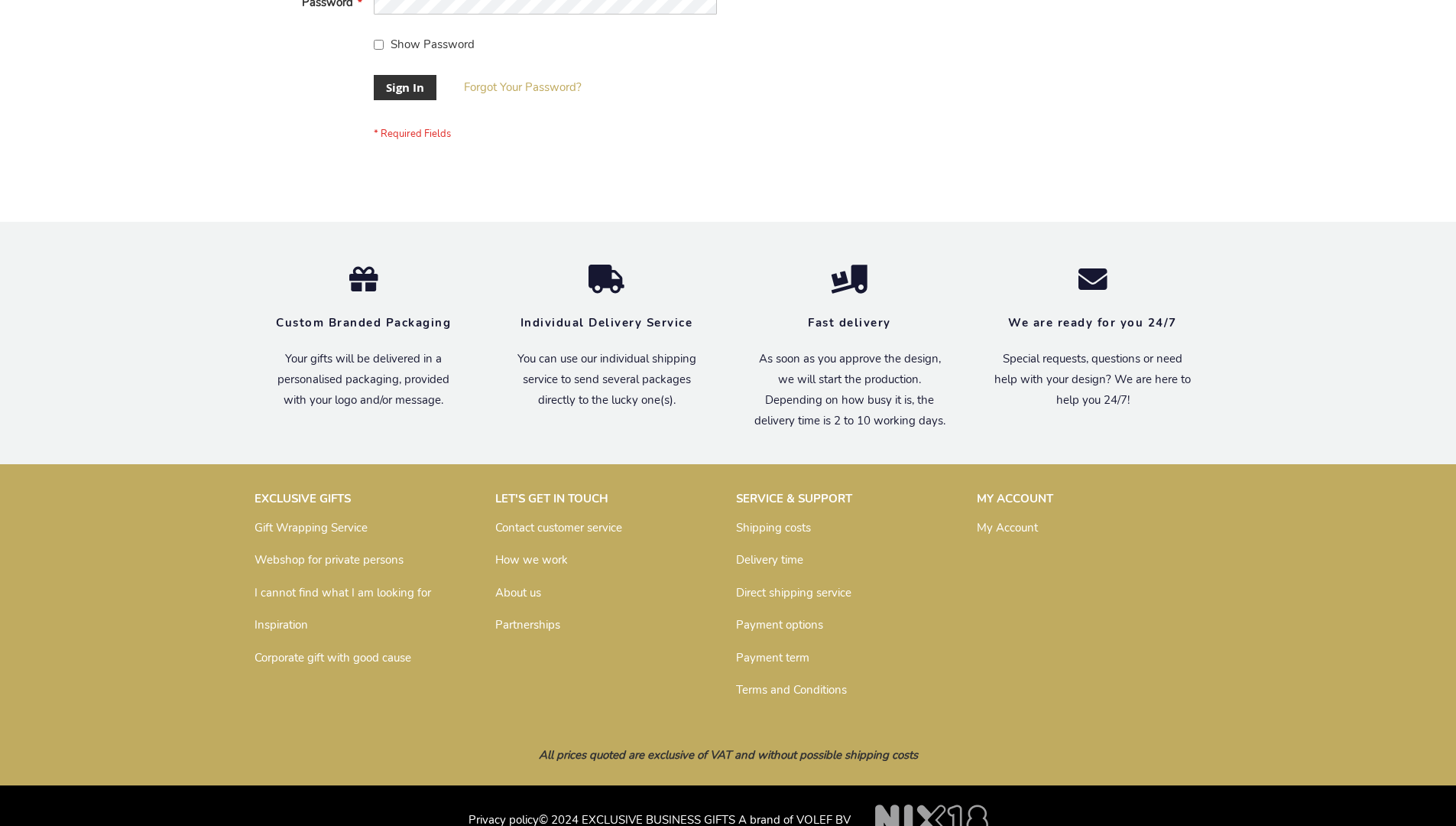
scroll to position [492, 0]
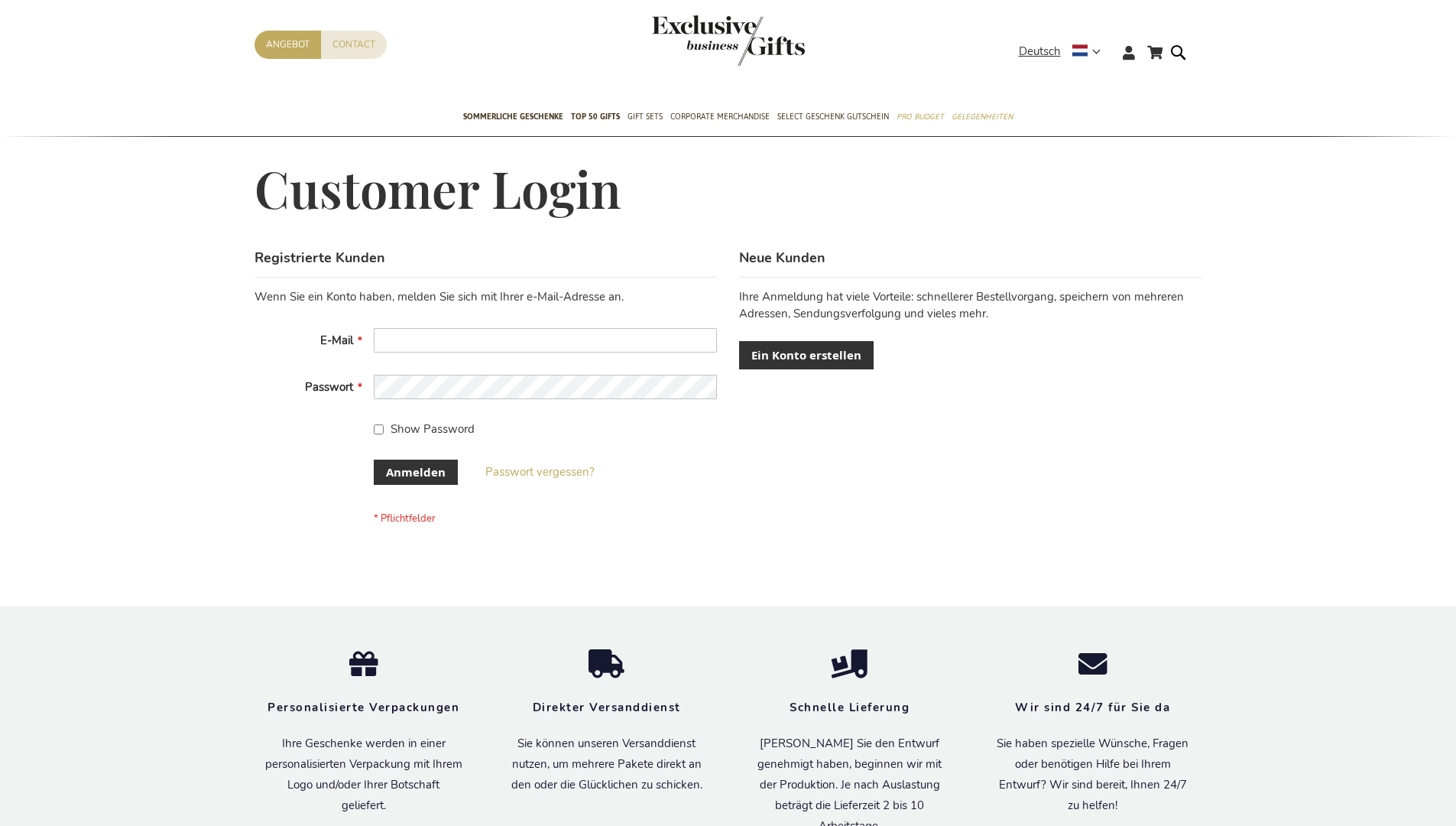
scroll to position [513, 0]
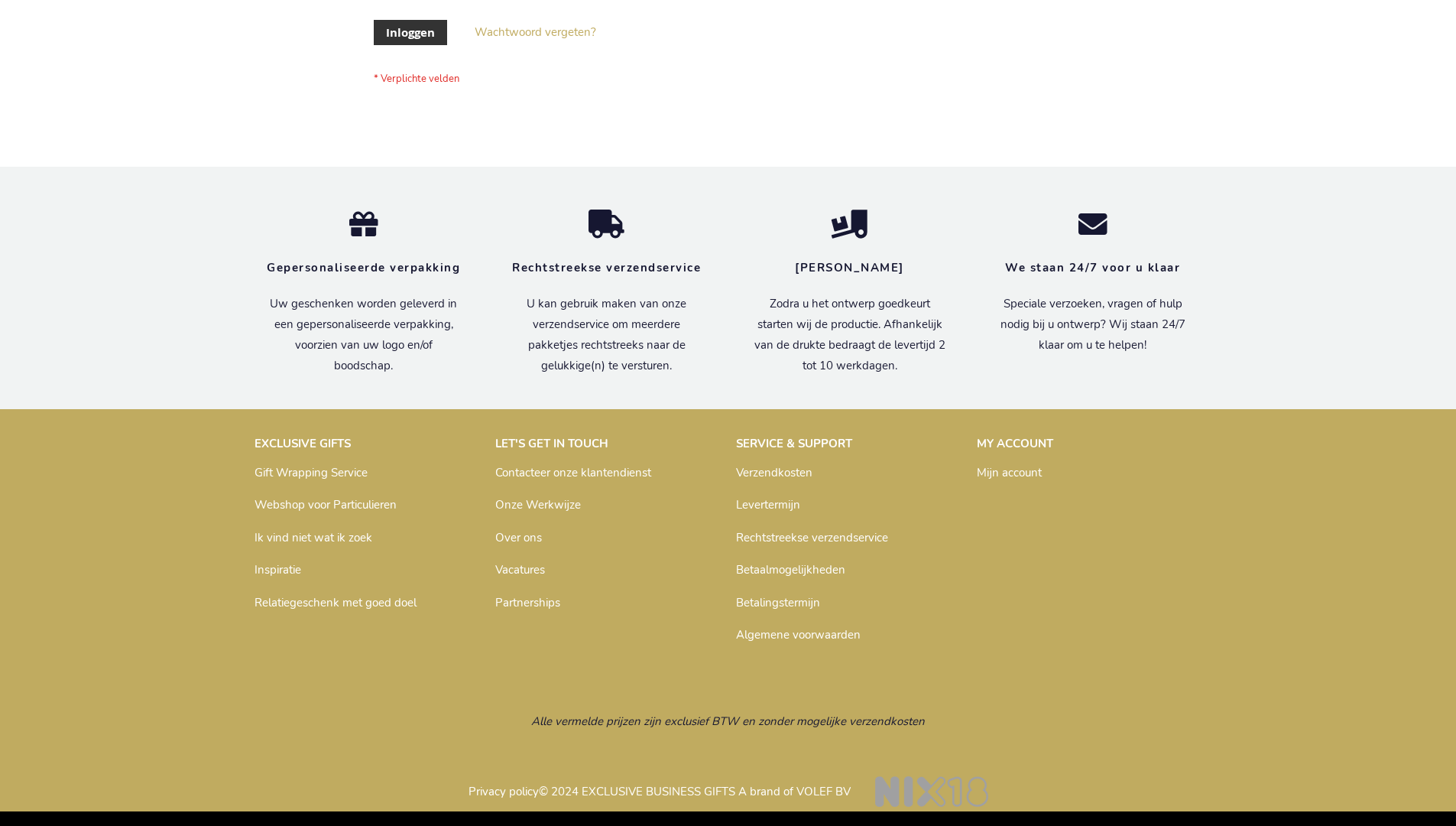
scroll to position [519, 0]
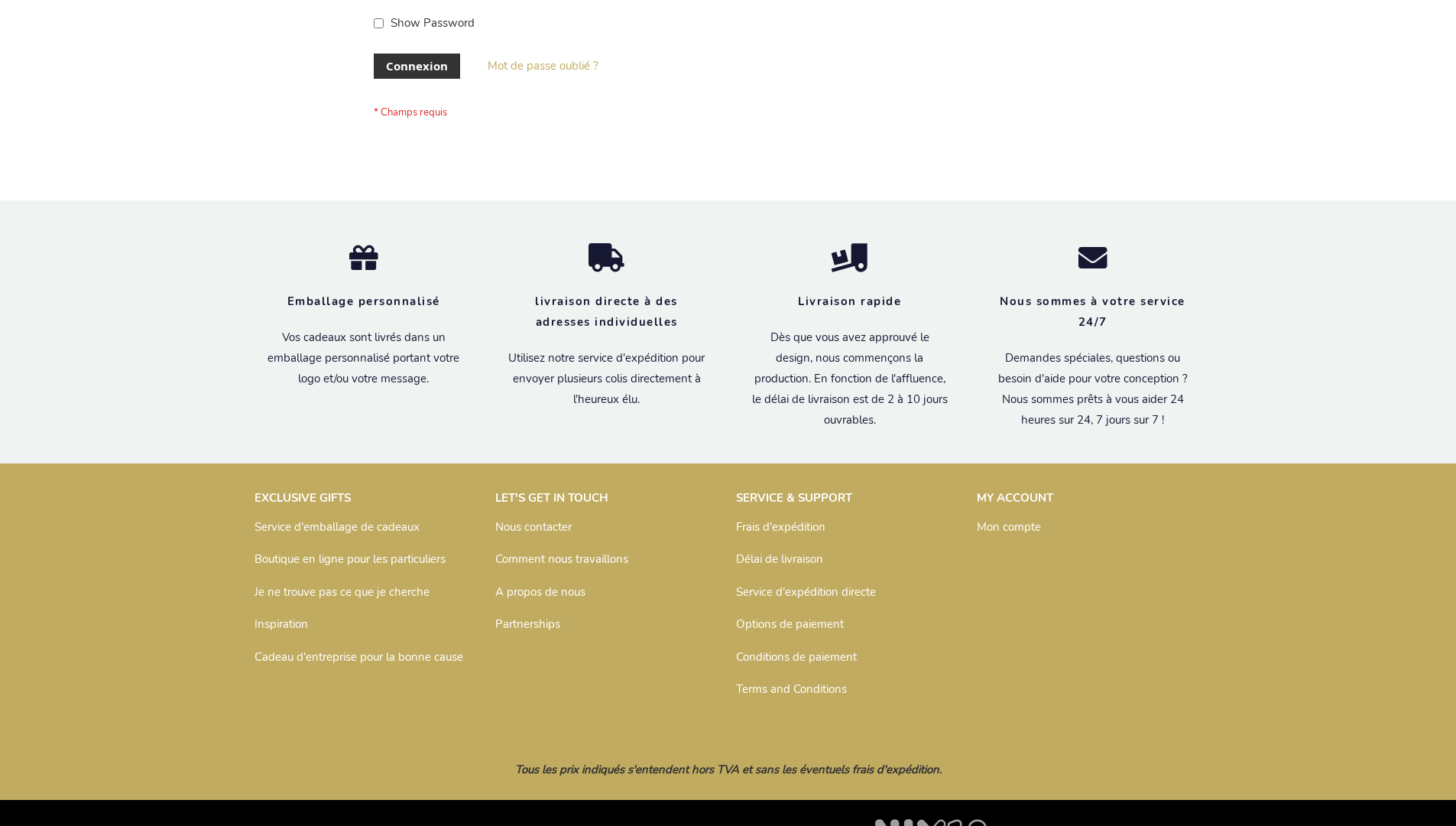
scroll to position [527, 0]
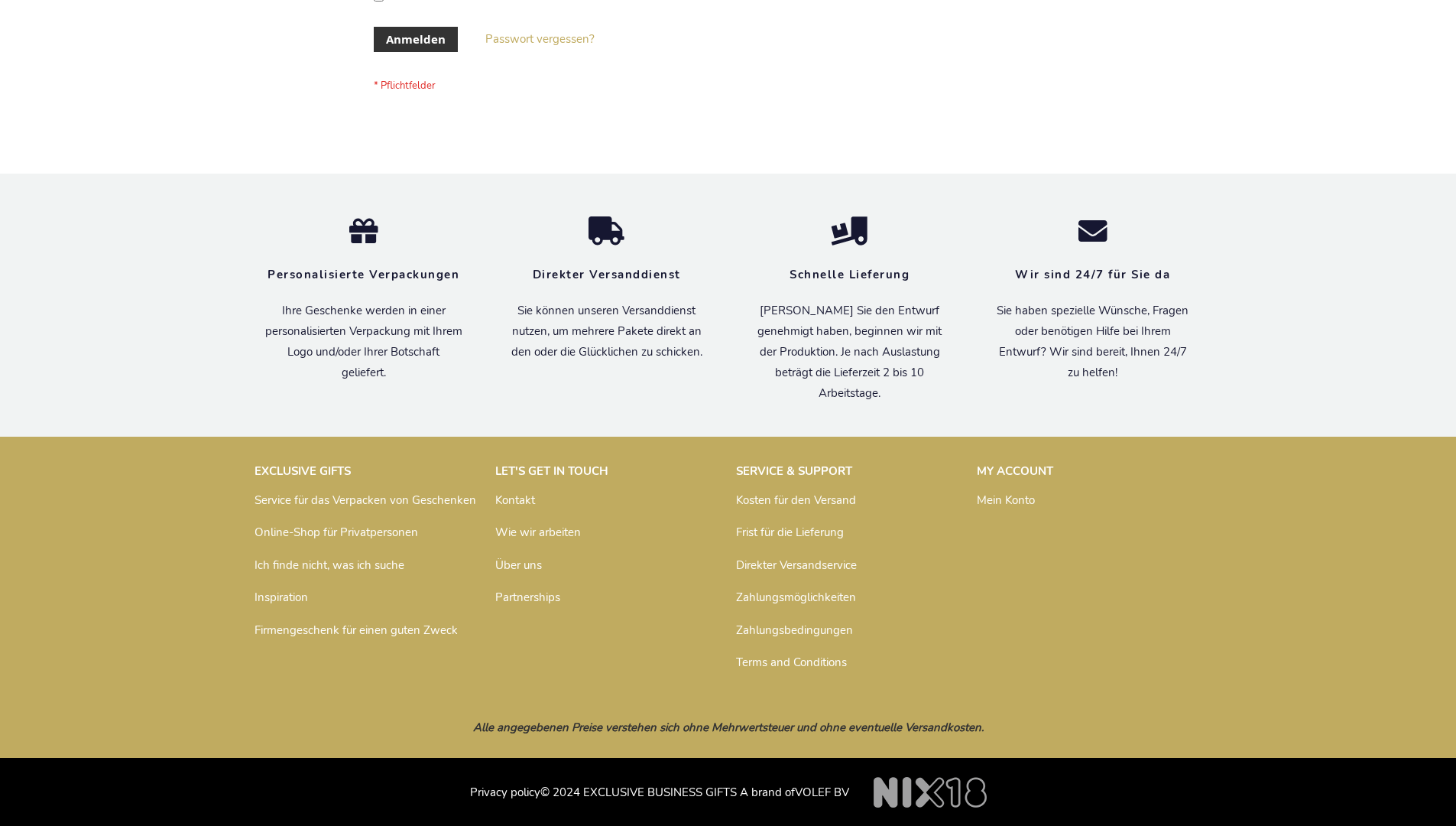
scroll to position [513, 0]
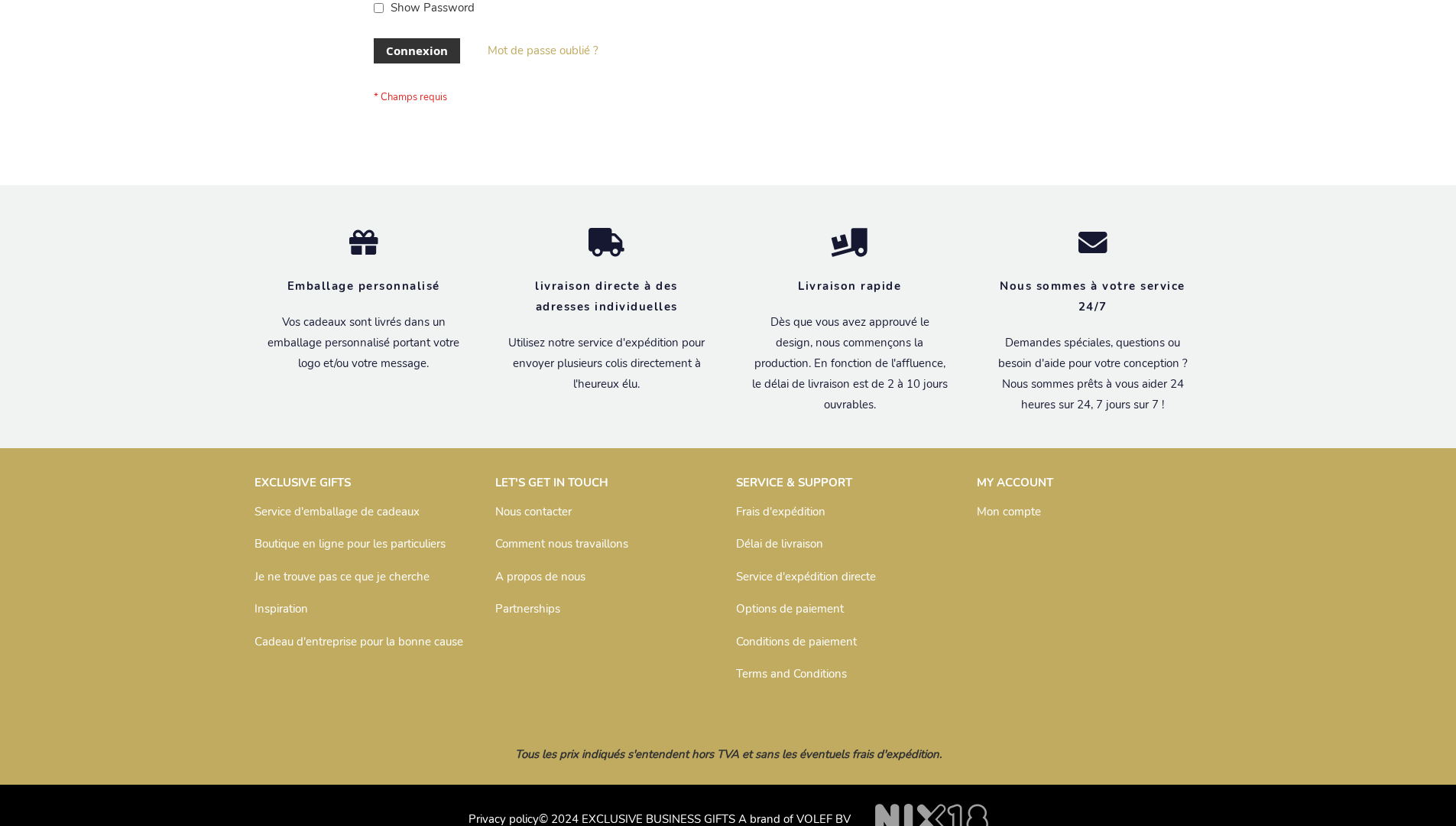
scroll to position [527, 0]
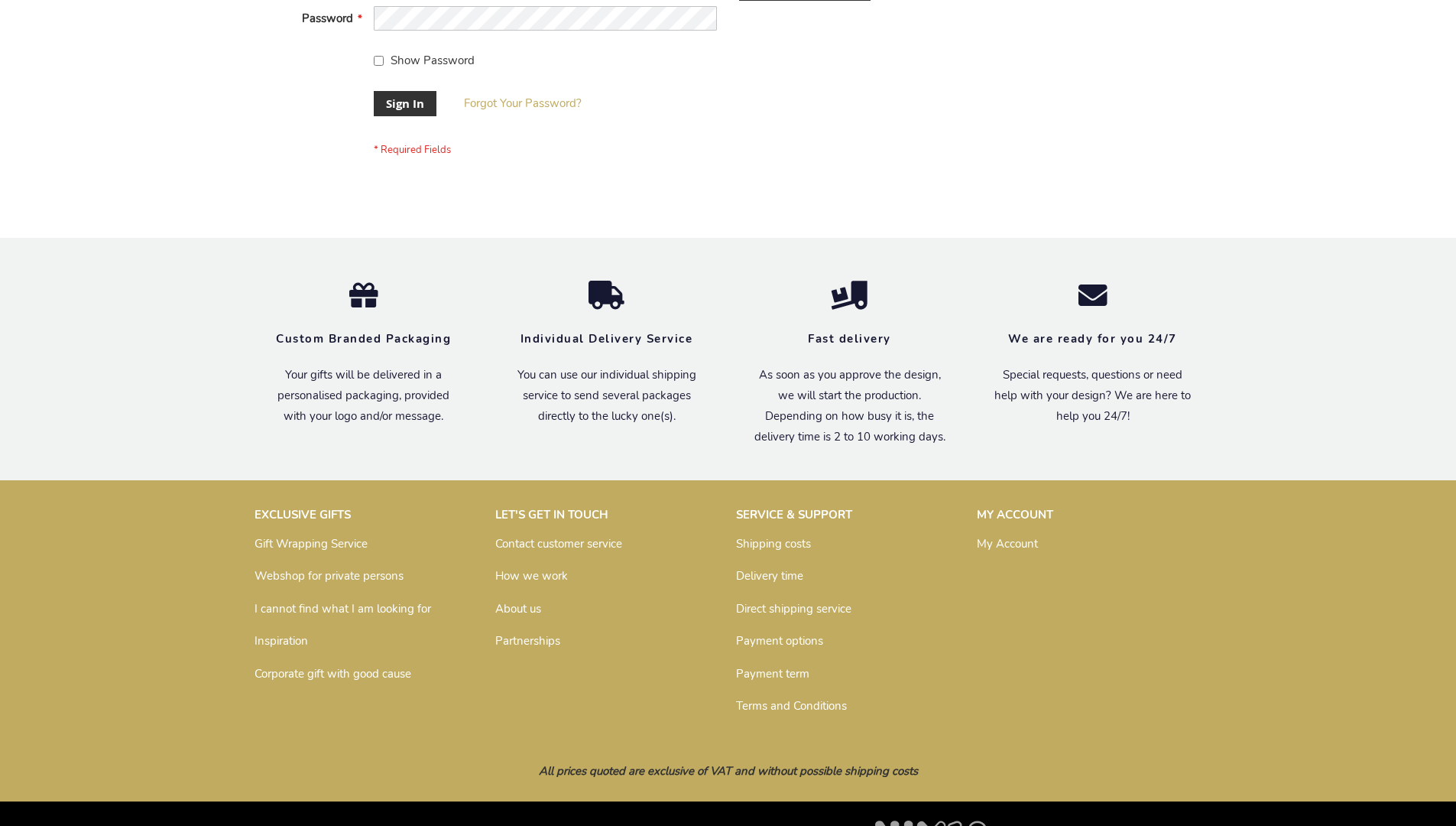
scroll to position [492, 0]
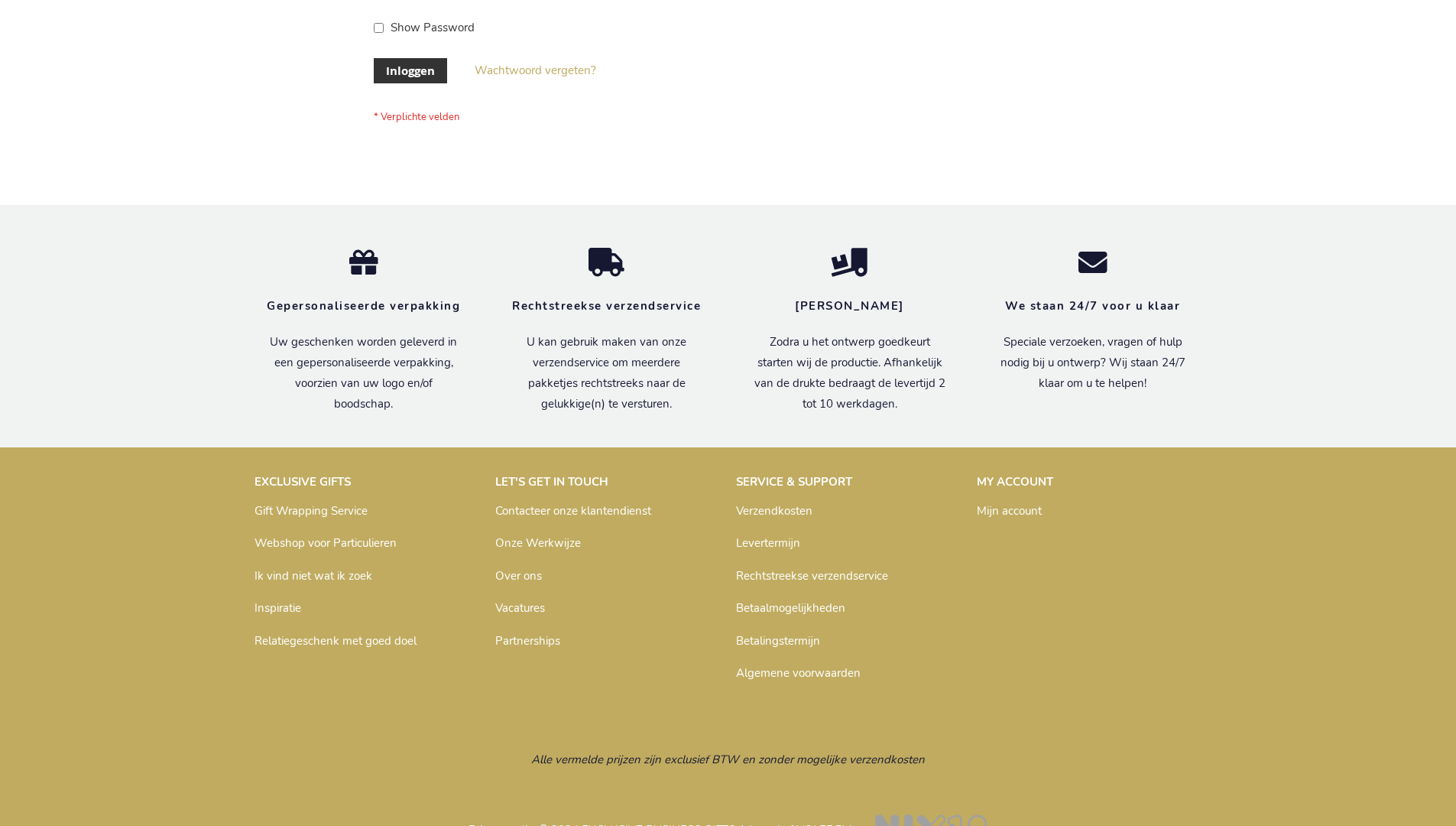
scroll to position [519, 0]
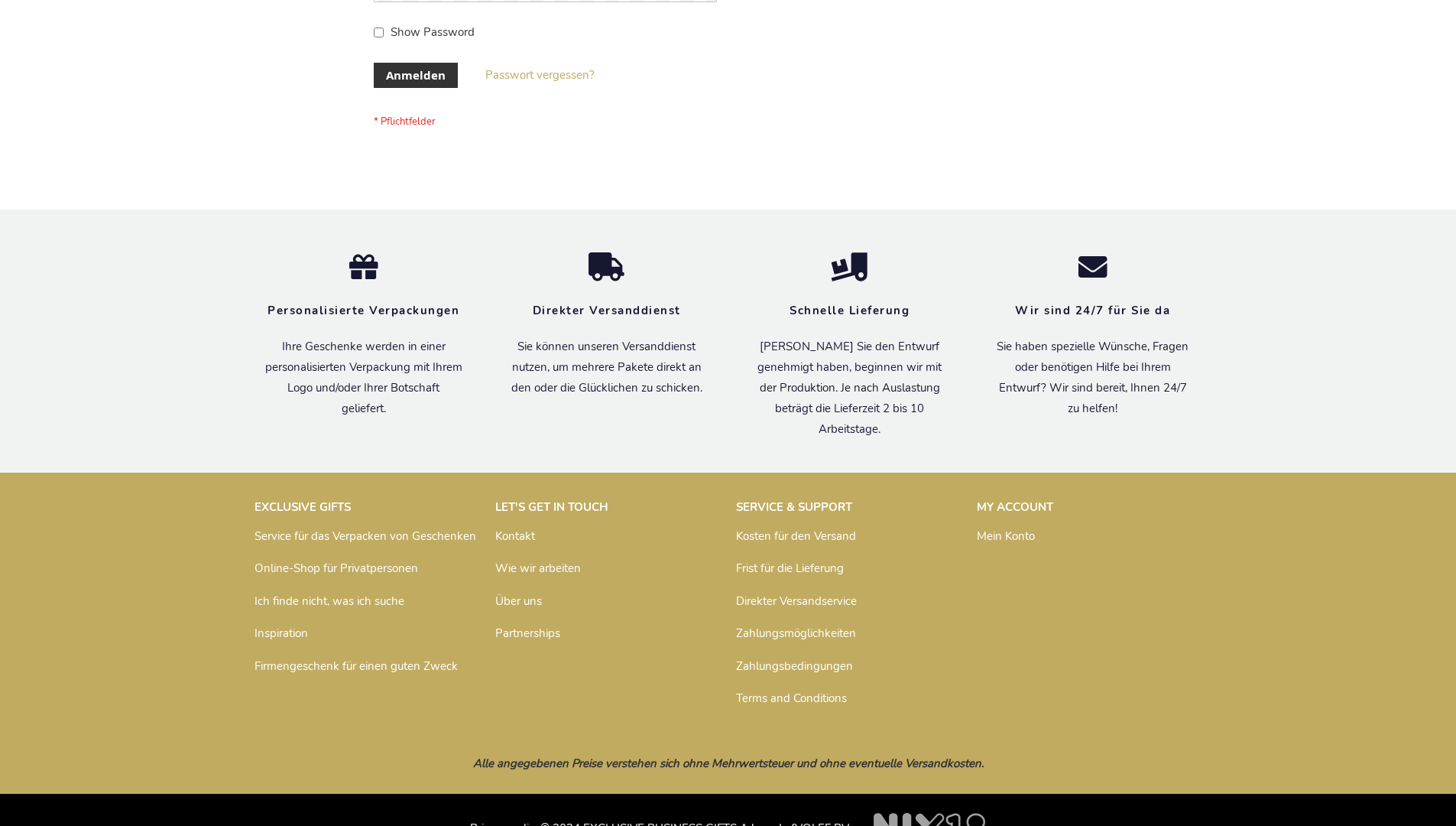
scroll to position [513, 0]
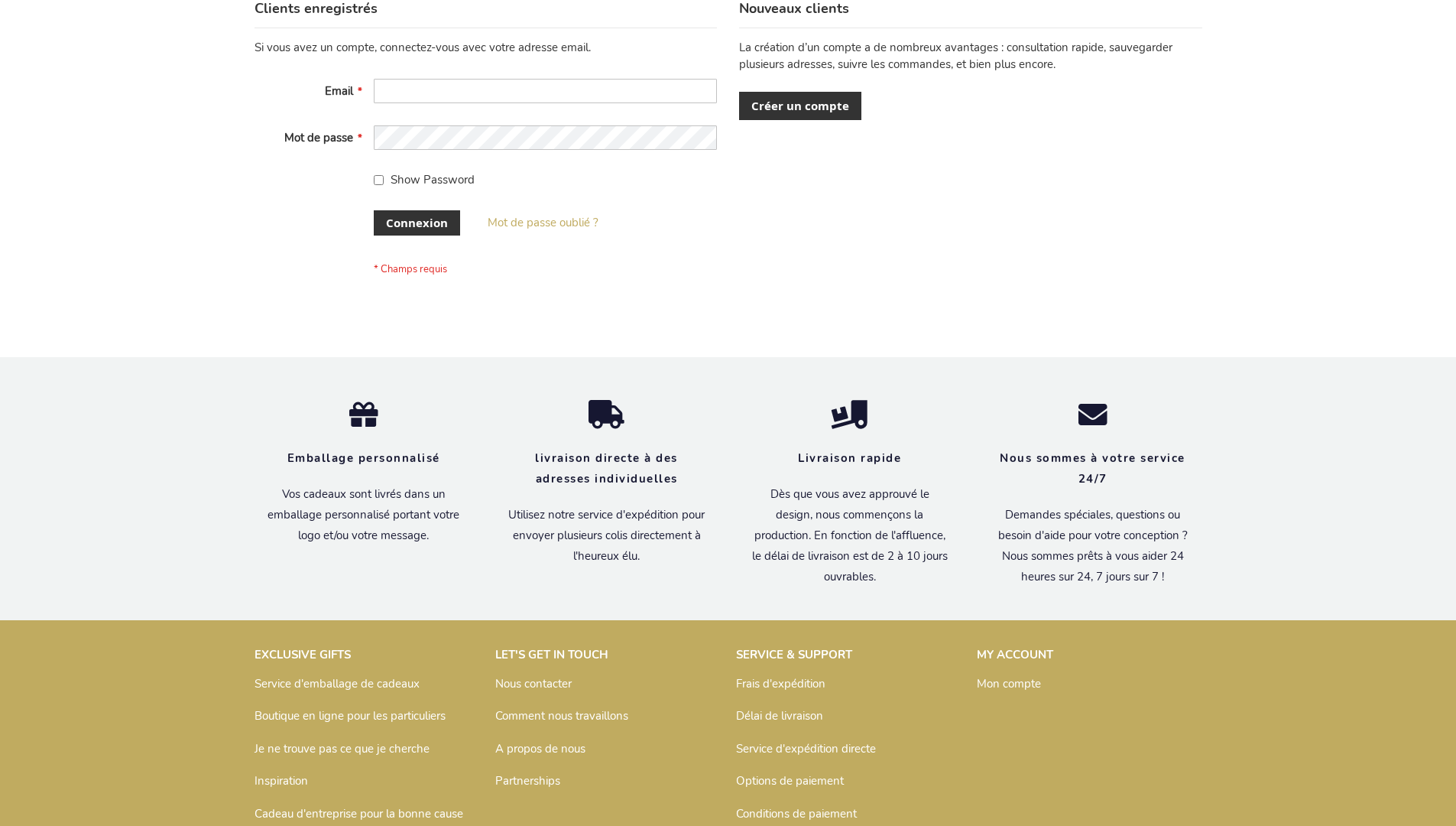
scroll to position [527, 0]
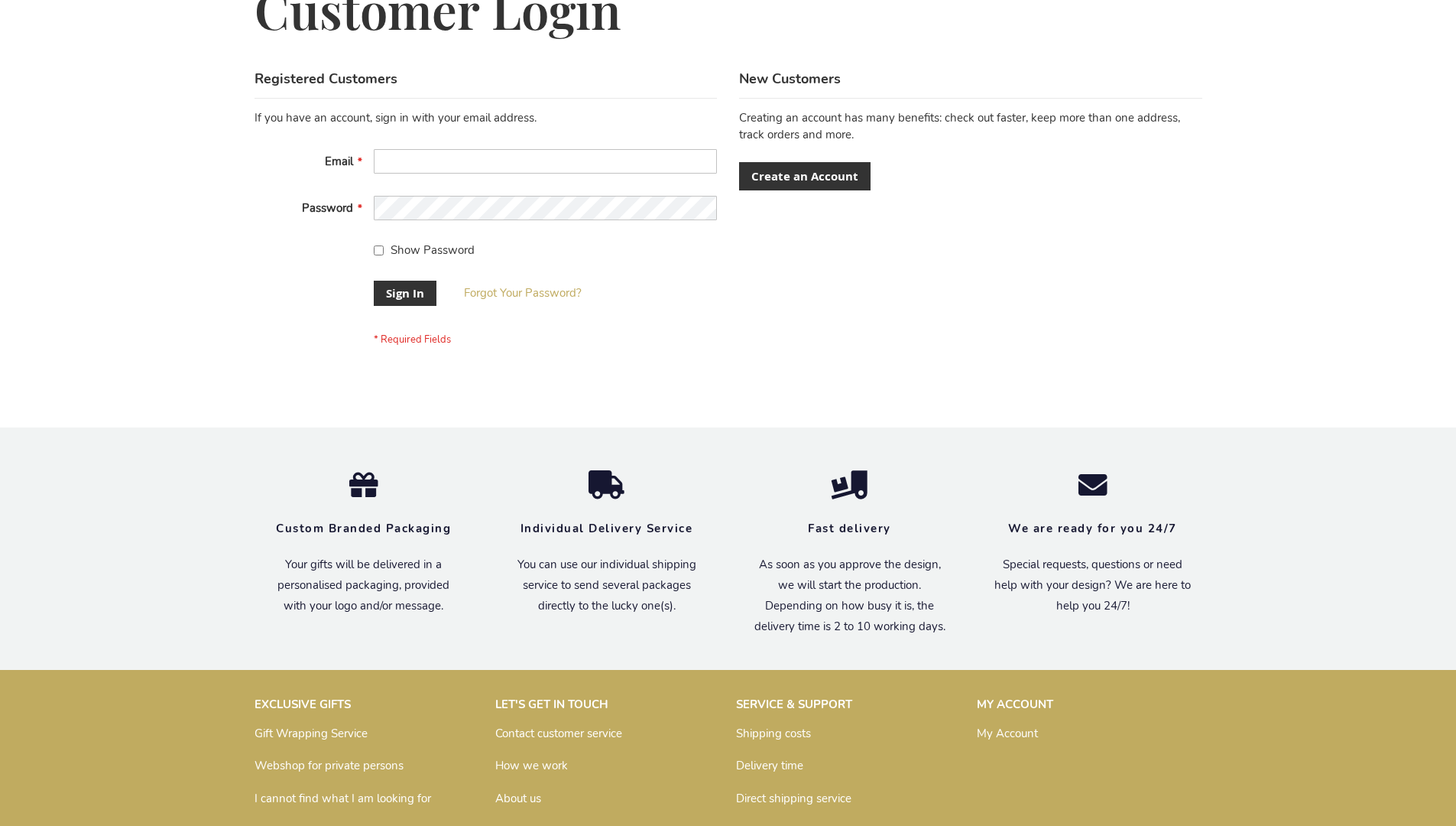
scroll to position [492, 0]
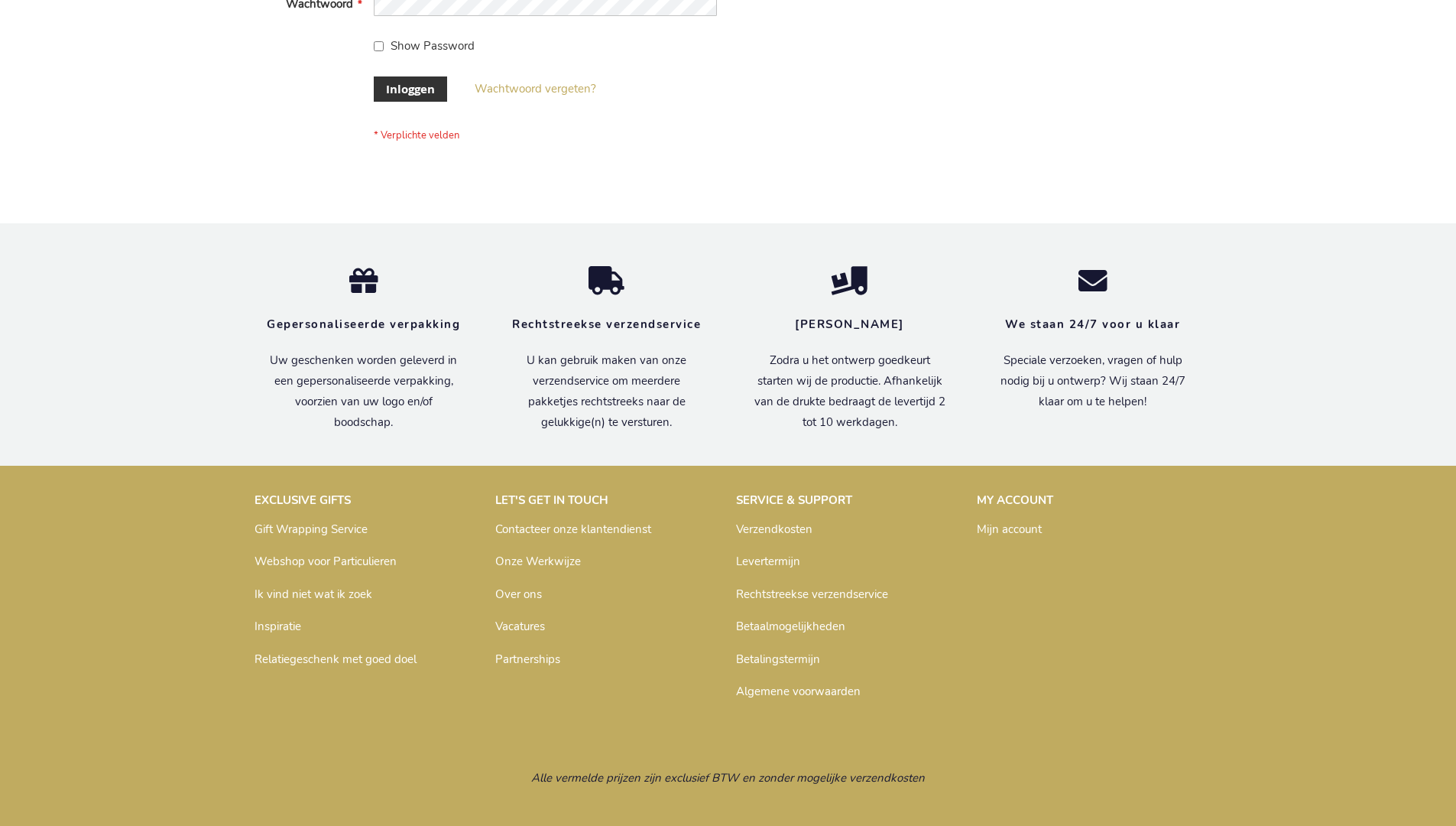
scroll to position [519, 0]
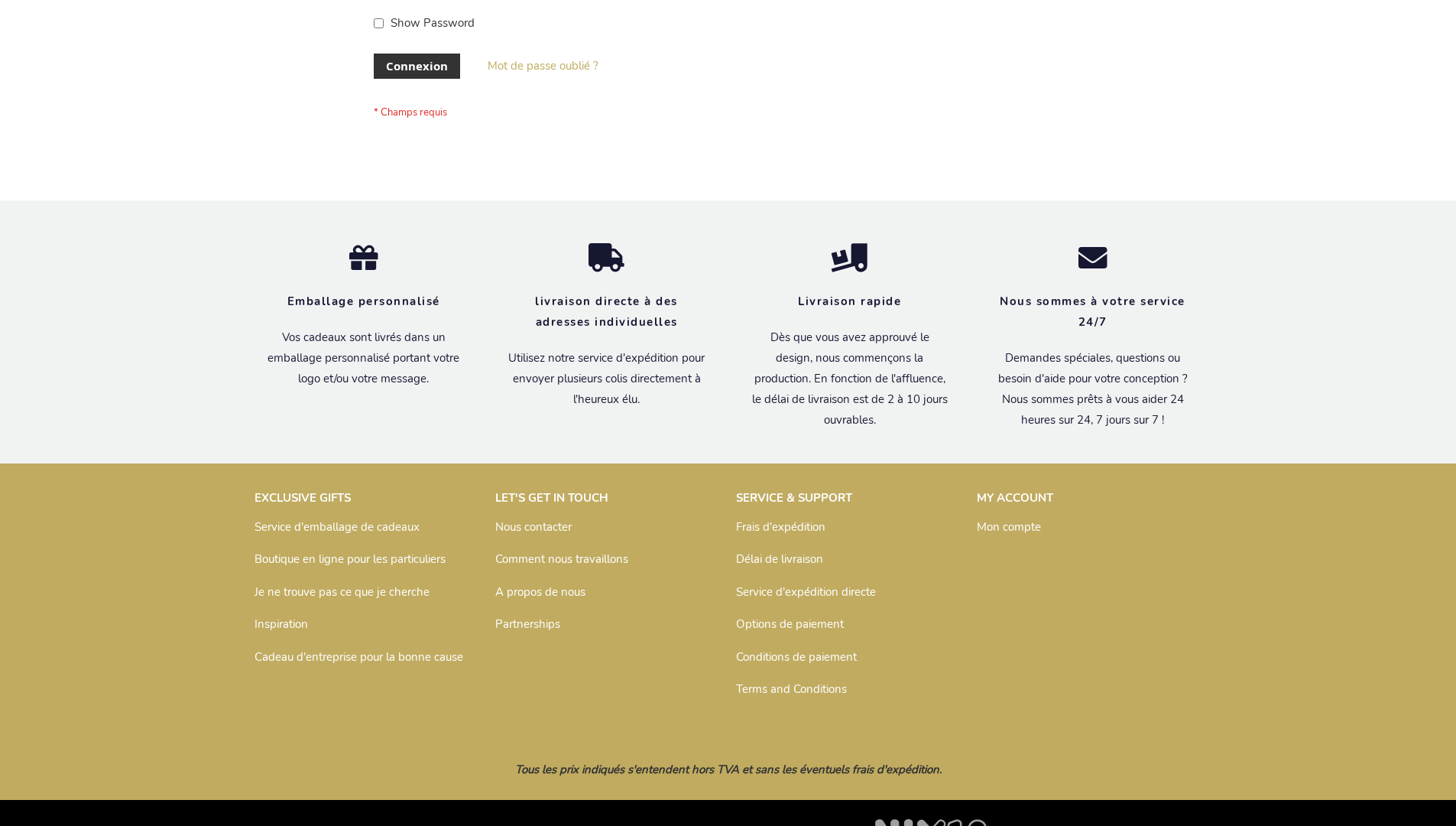
scroll to position [527, 0]
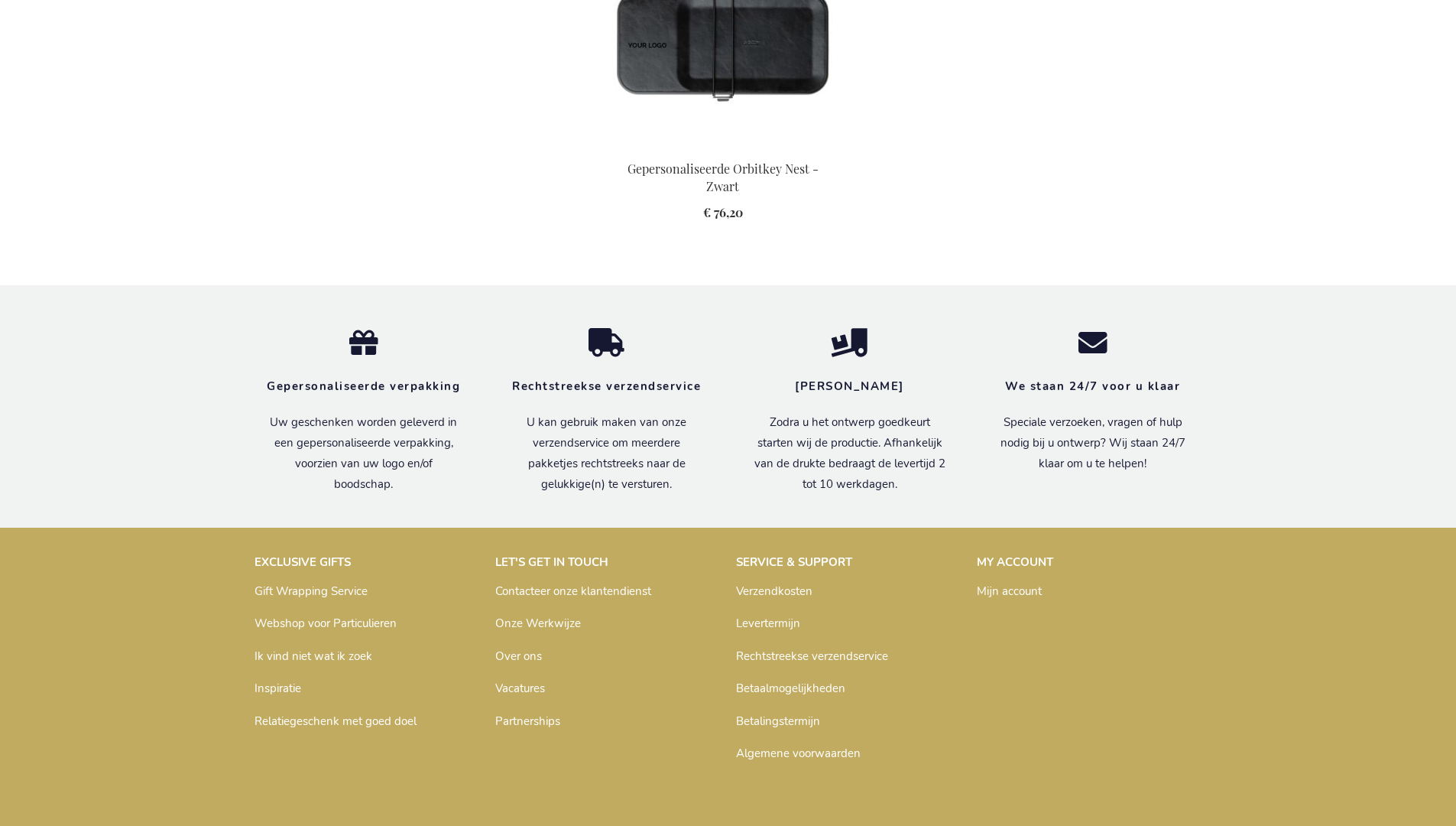
scroll to position [2134, 0]
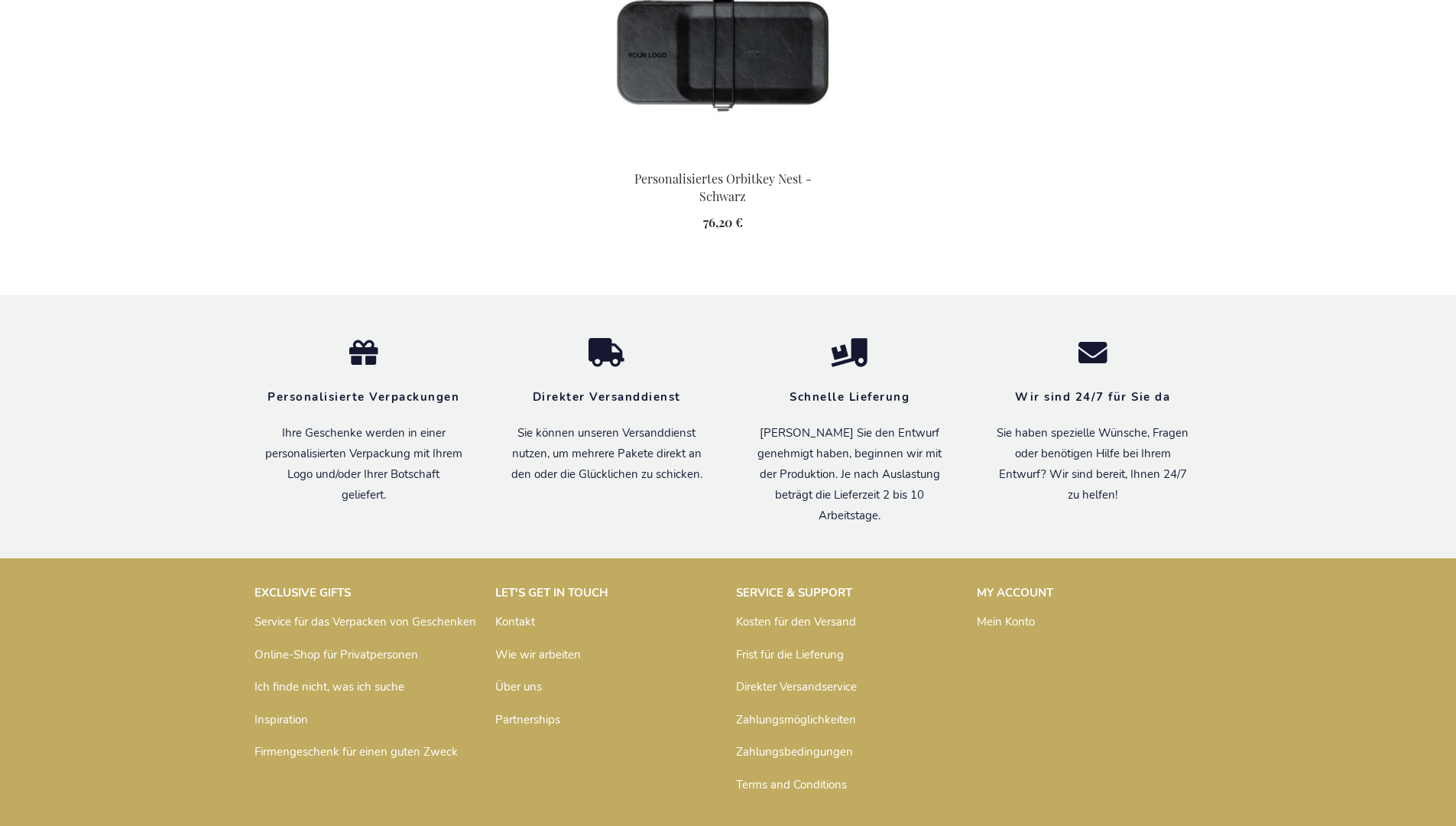
scroll to position [2194, 0]
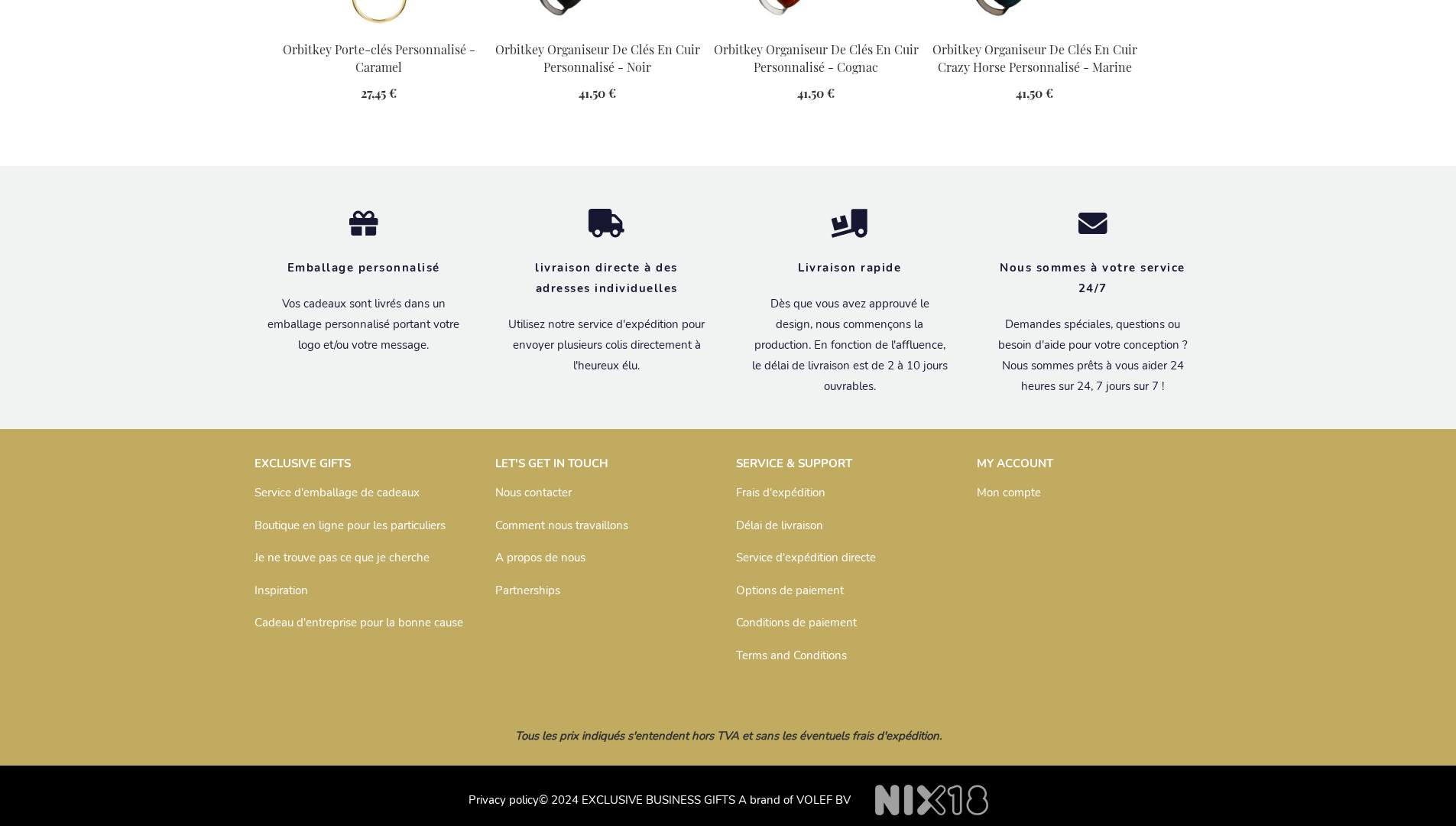
scroll to position [2058, 0]
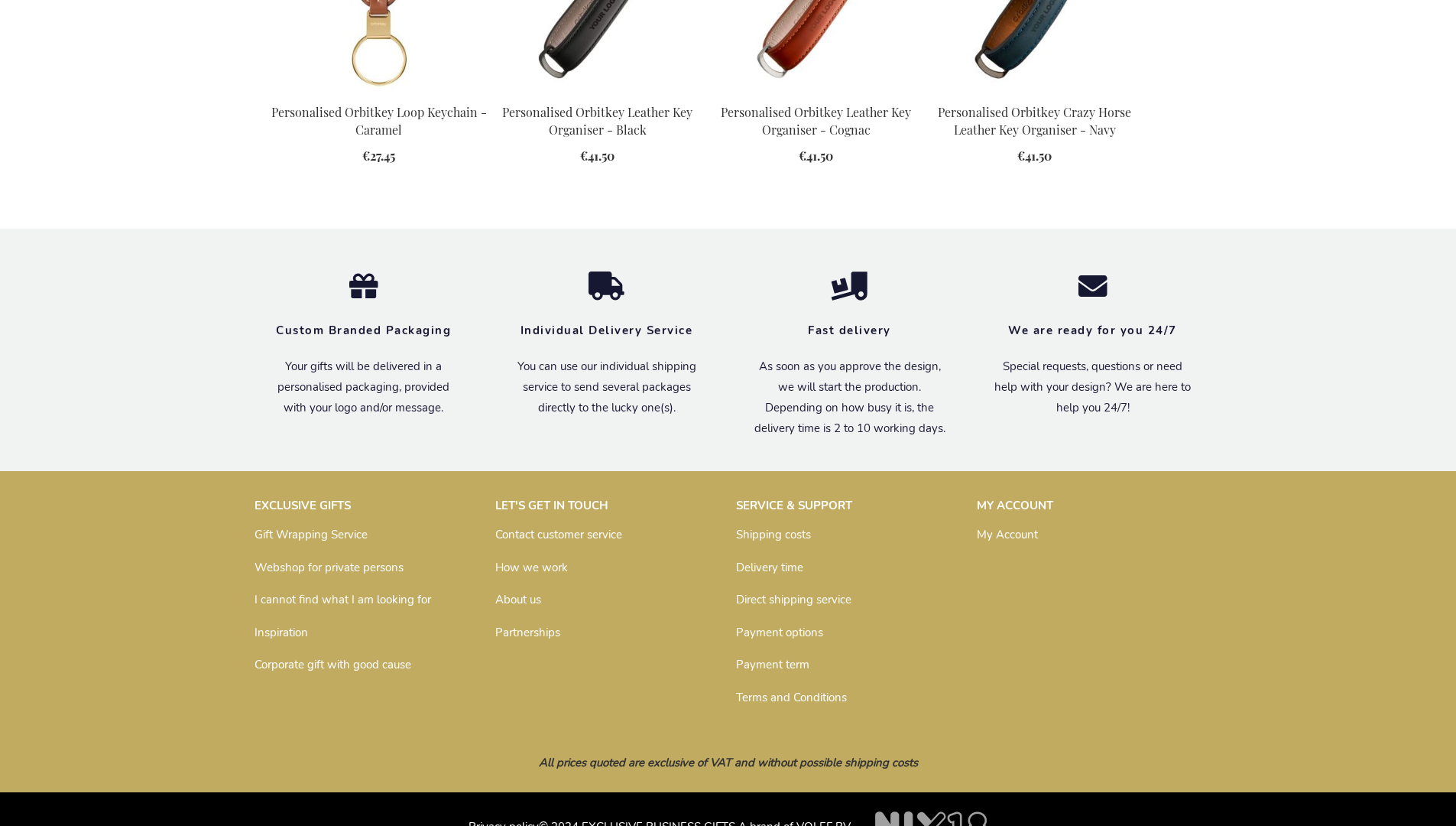
scroll to position [2023, 0]
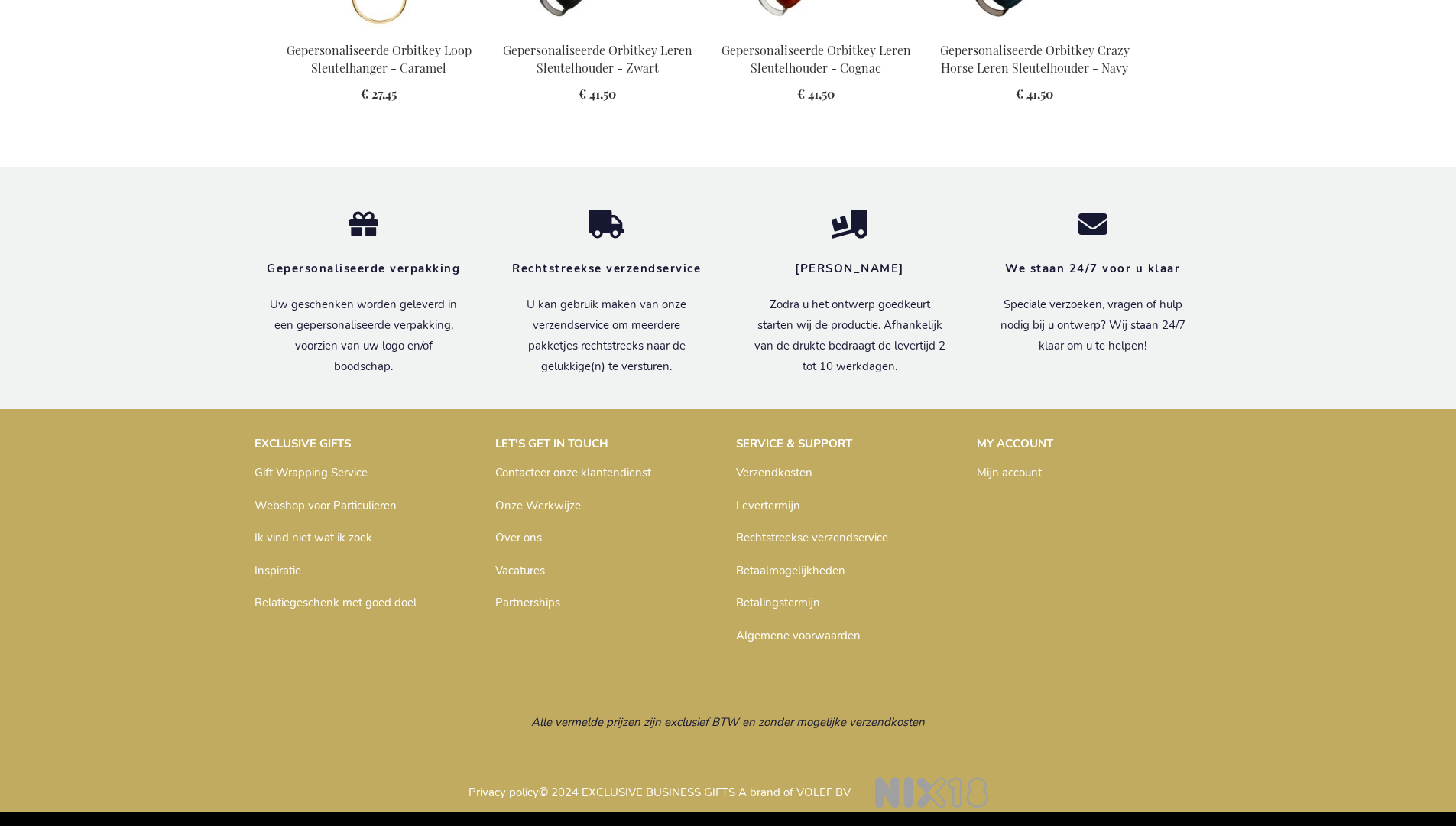
scroll to position [2050, 0]
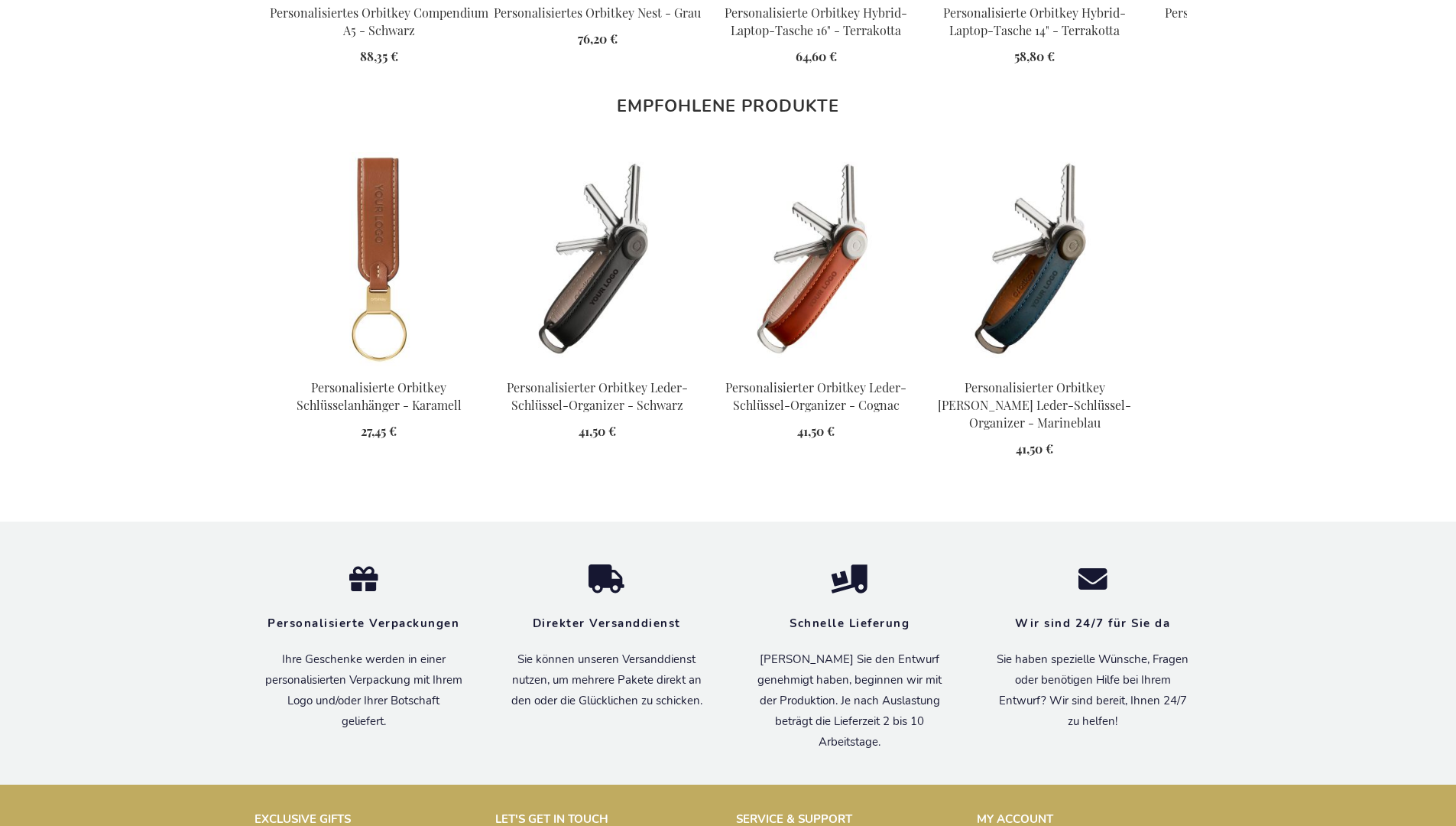
scroll to position [2060, 0]
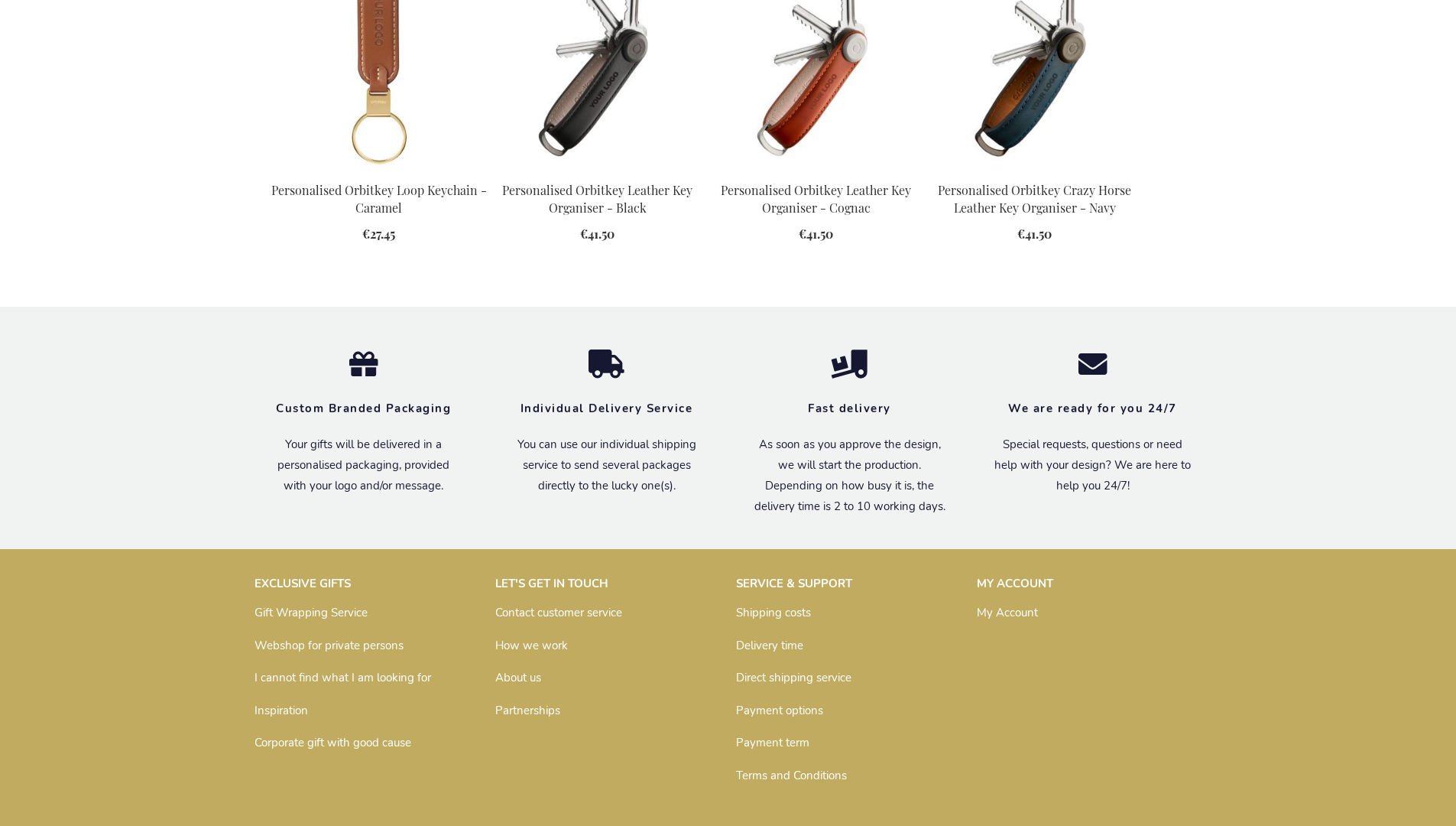
scroll to position [2023, 0]
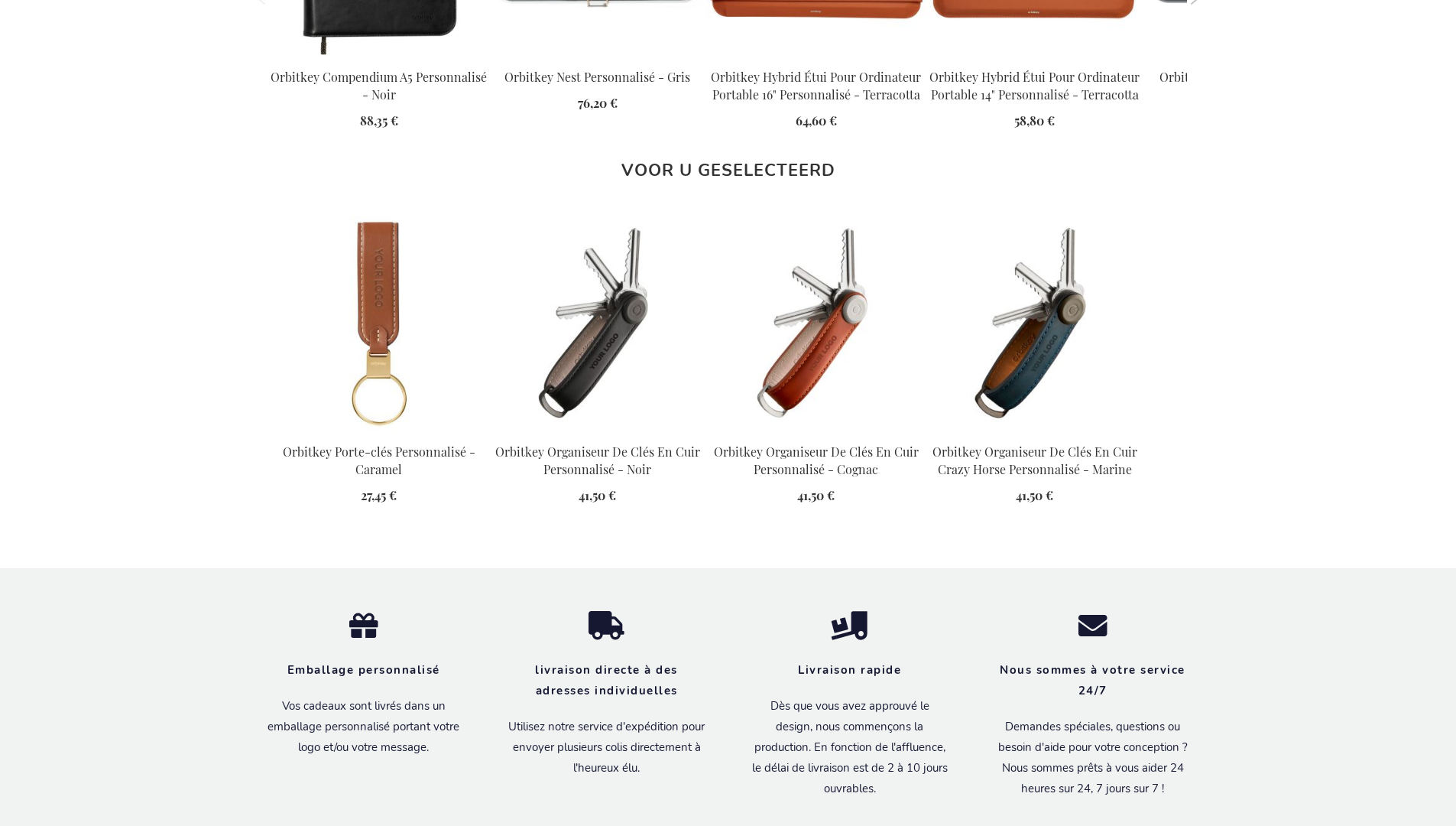
scroll to position [2058, 0]
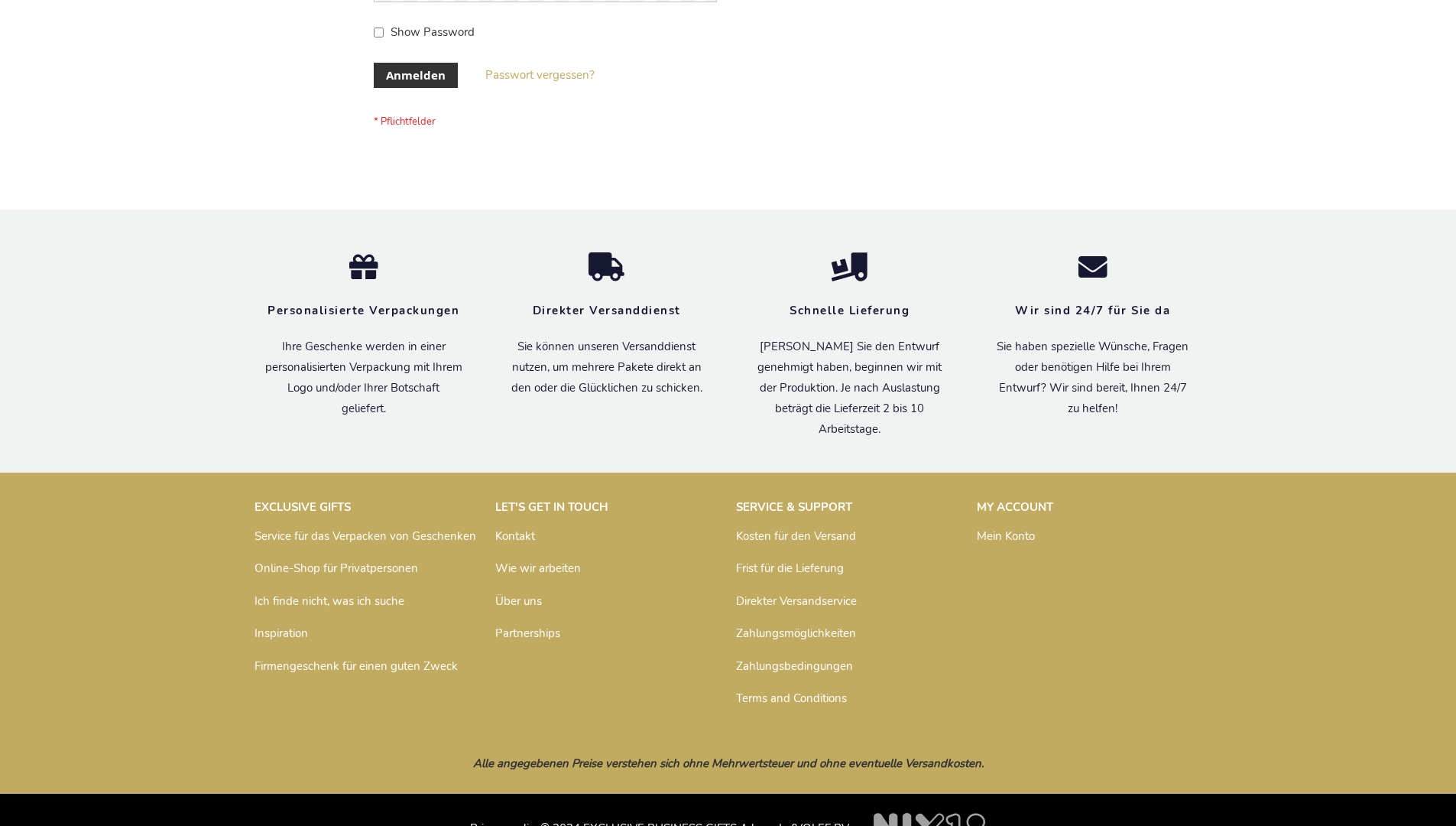
scroll to position [513, 0]
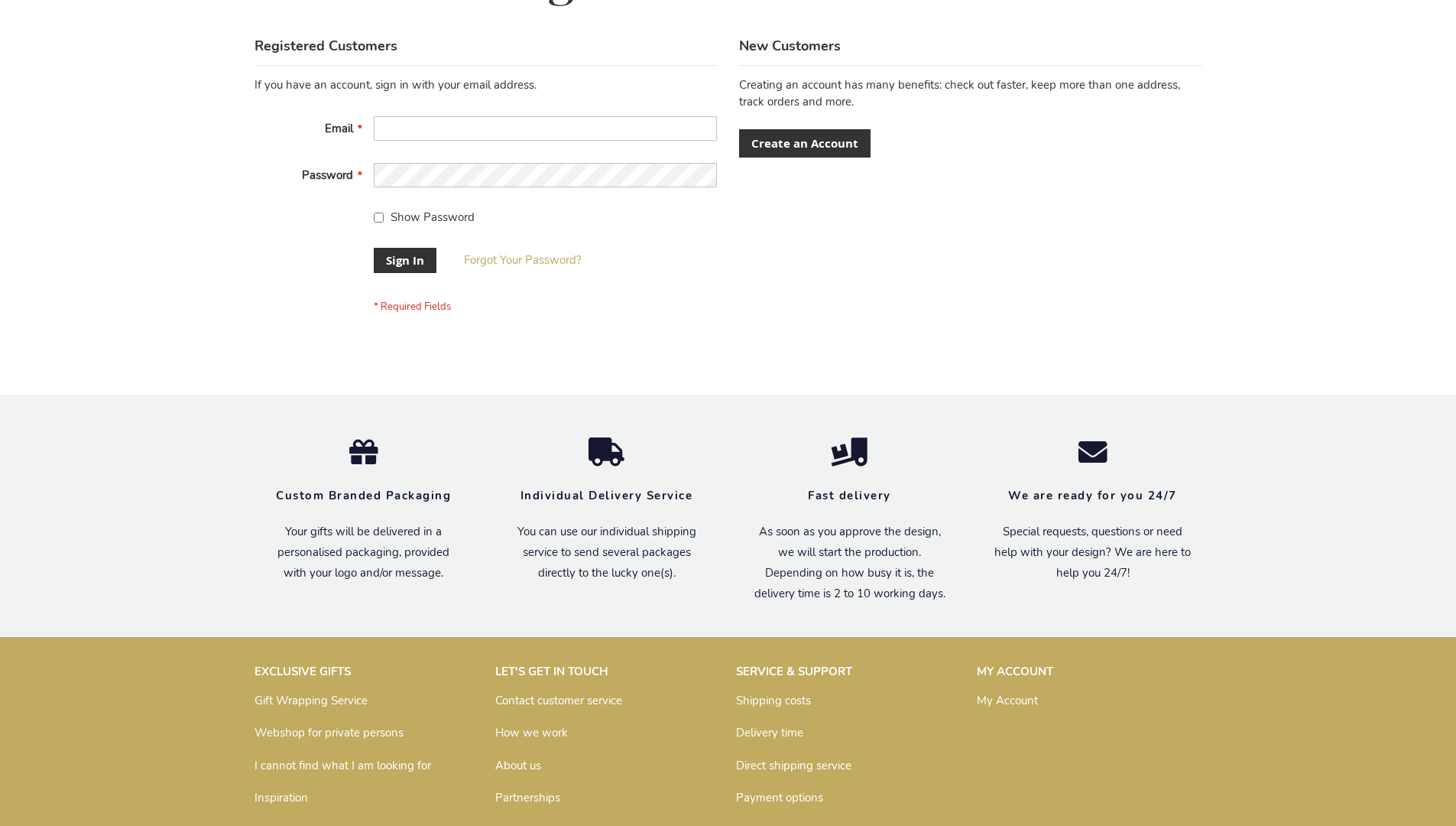
scroll to position [492, 0]
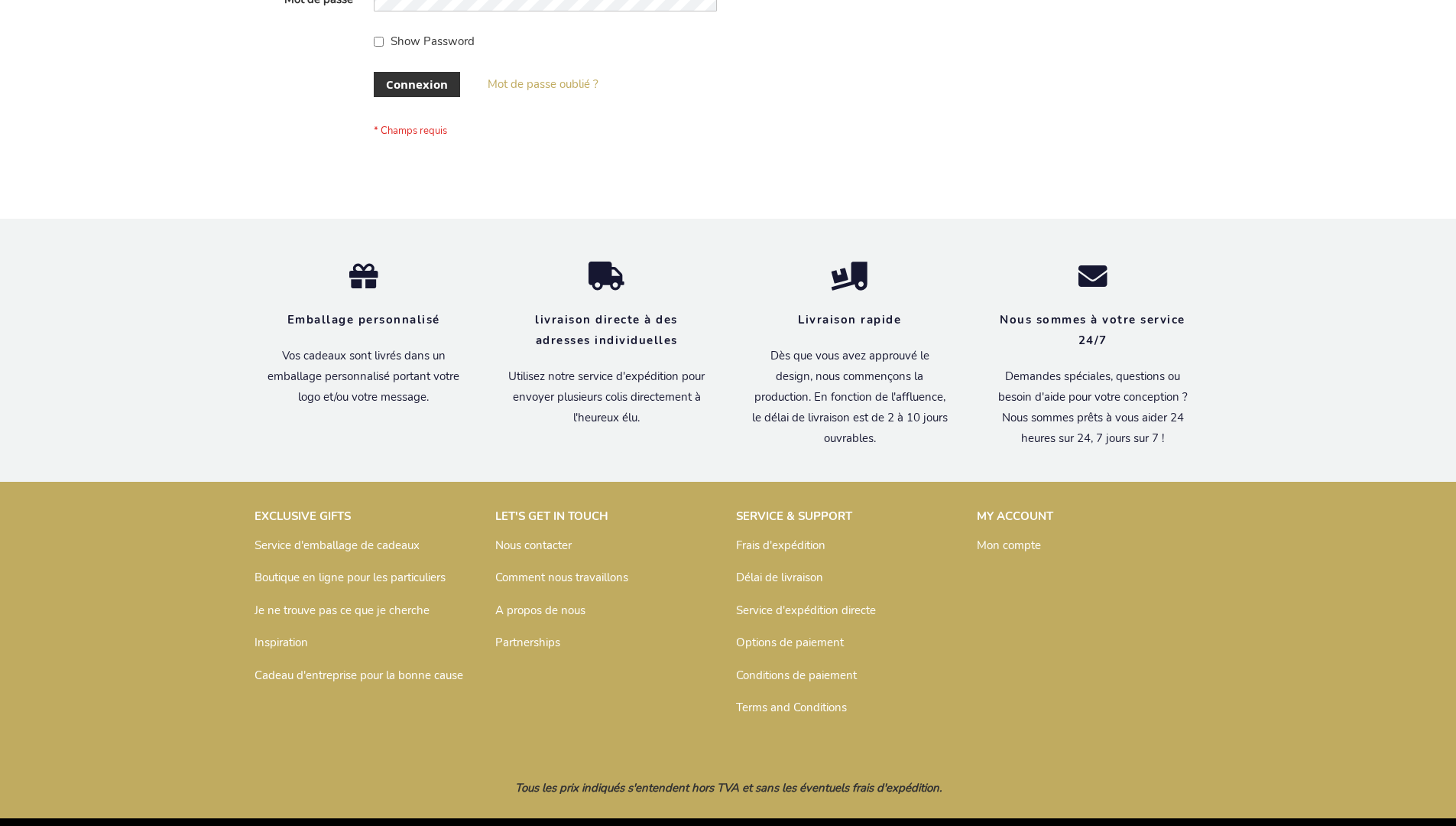
scroll to position [527, 0]
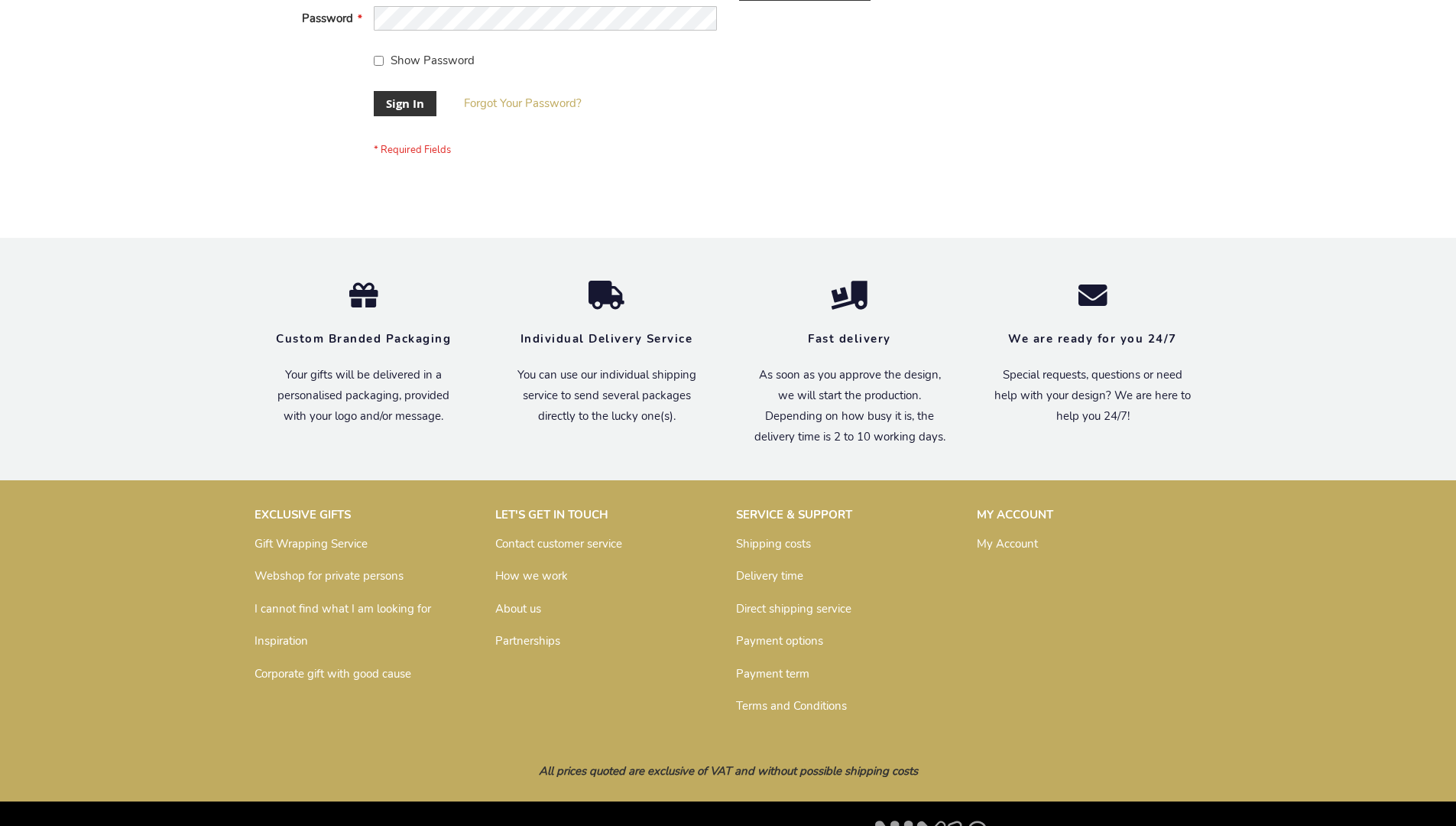
scroll to position [492, 0]
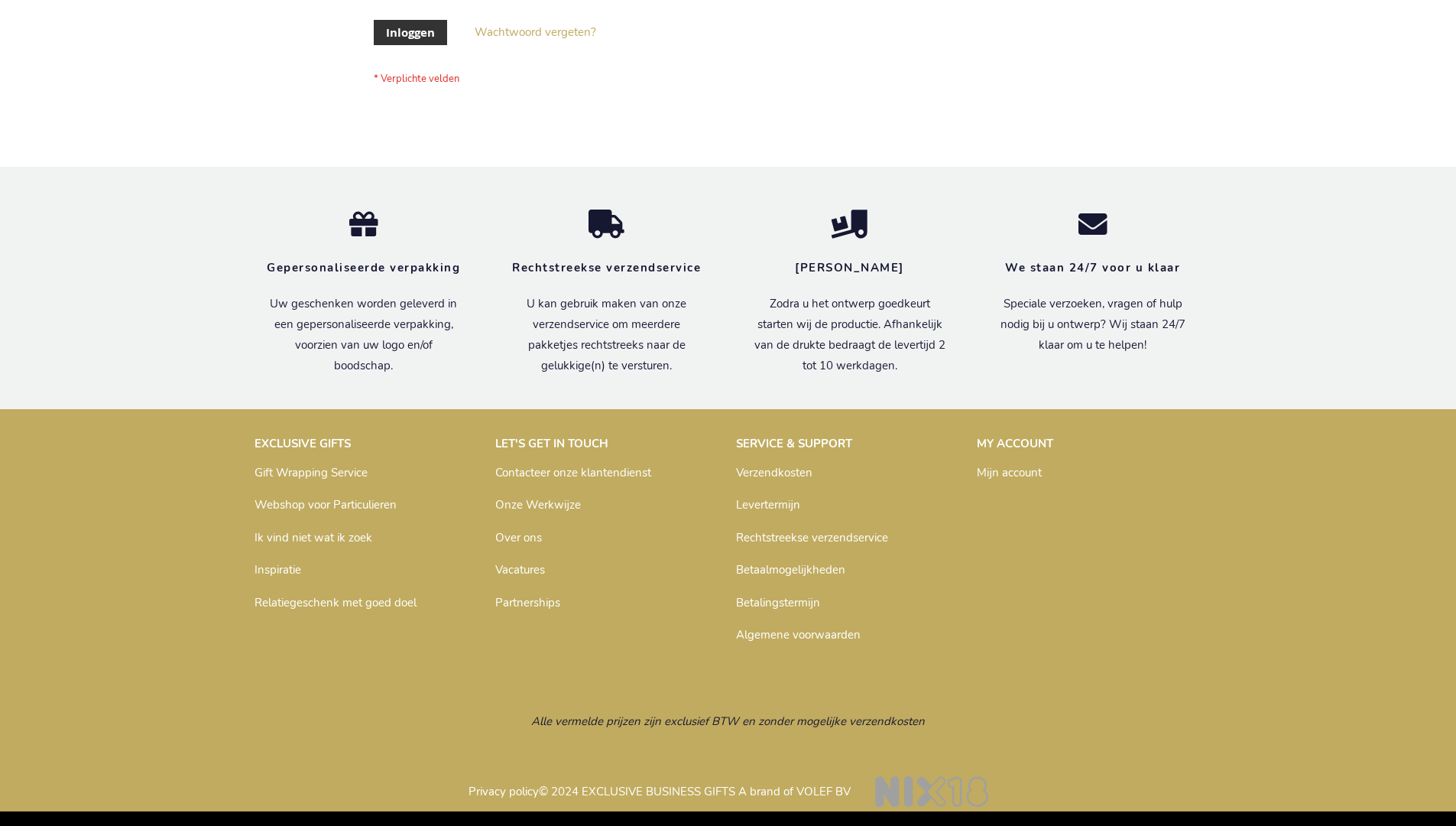
scroll to position [519, 0]
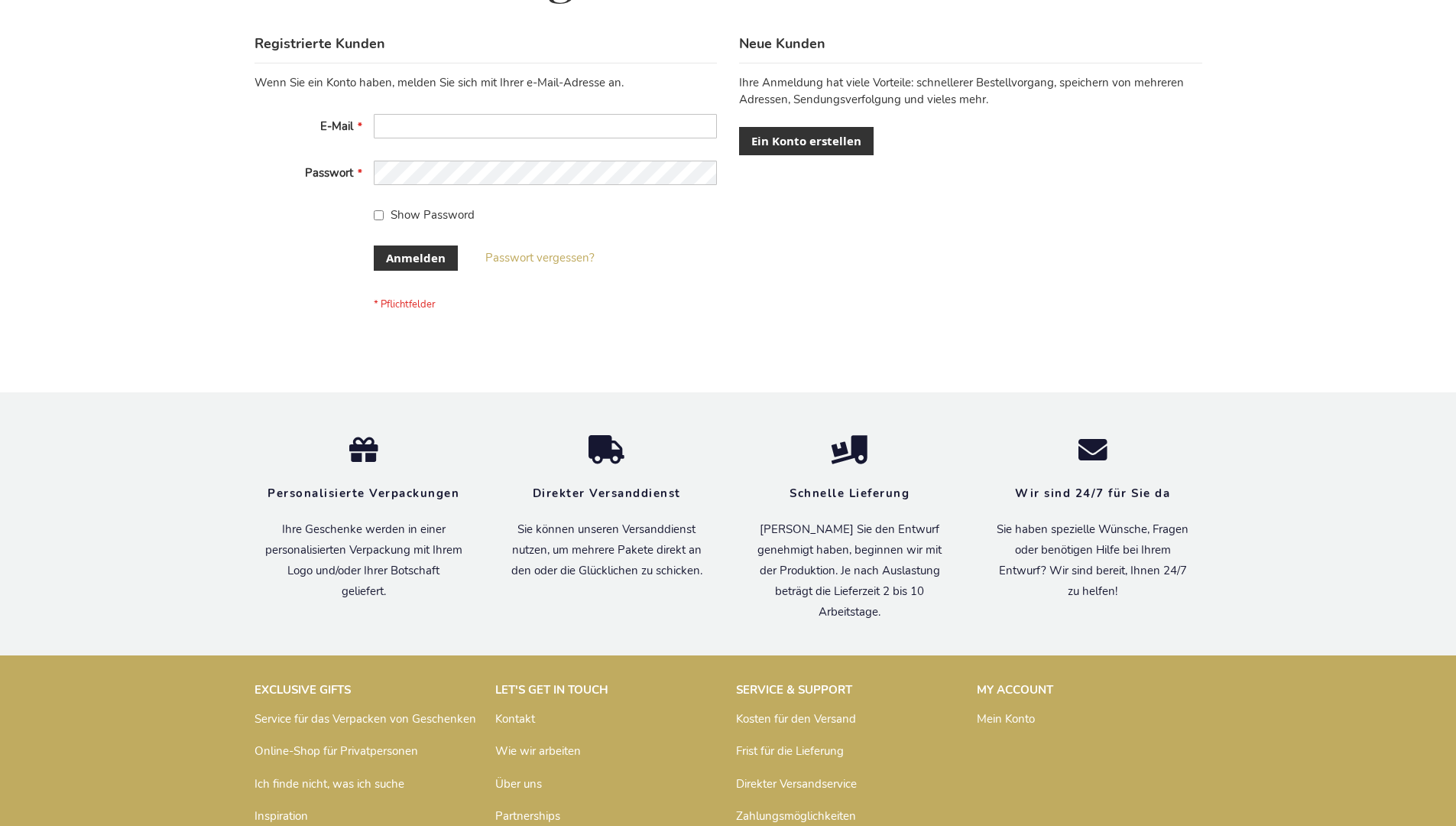
scroll to position [513, 0]
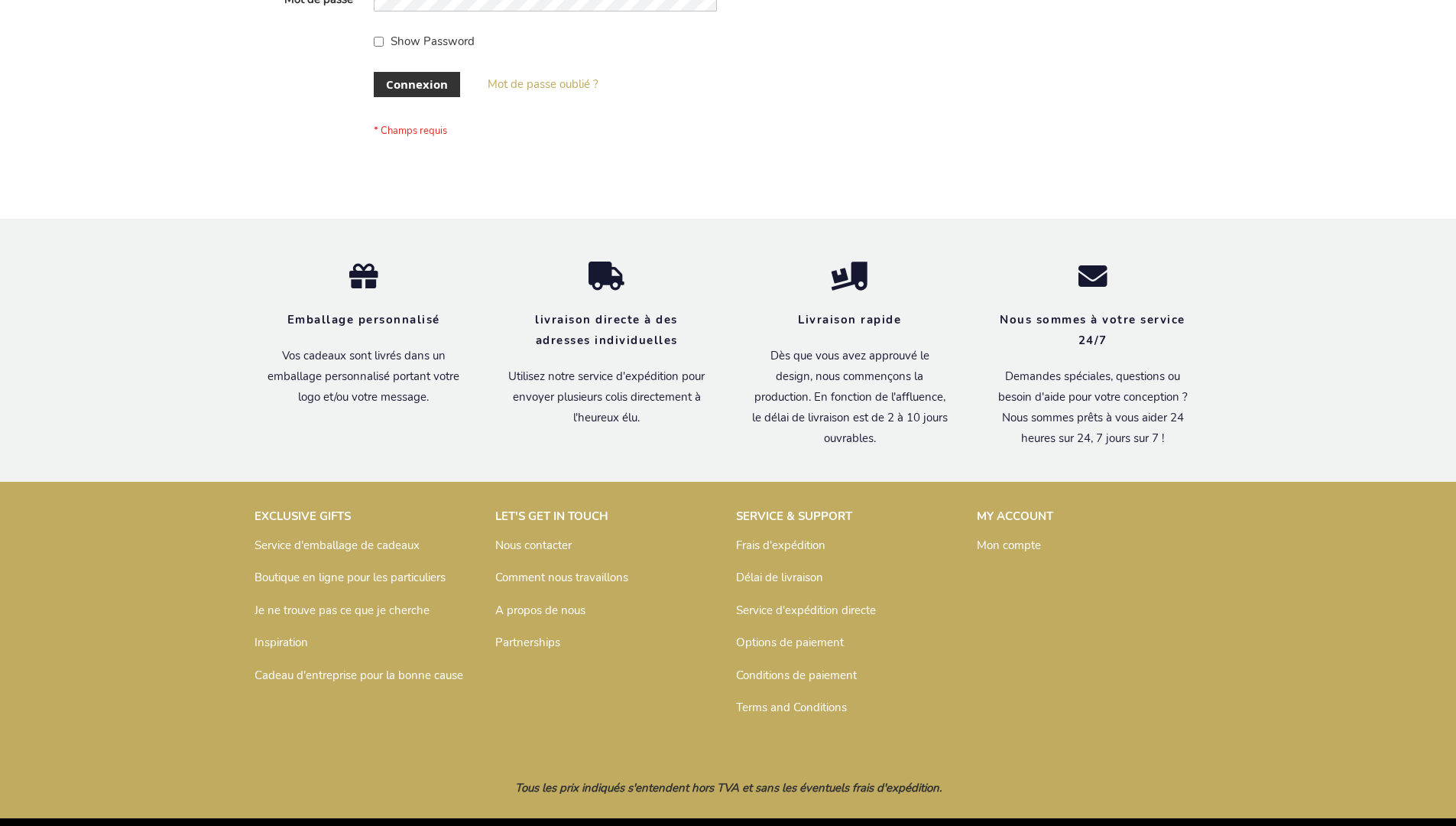
scroll to position [527, 0]
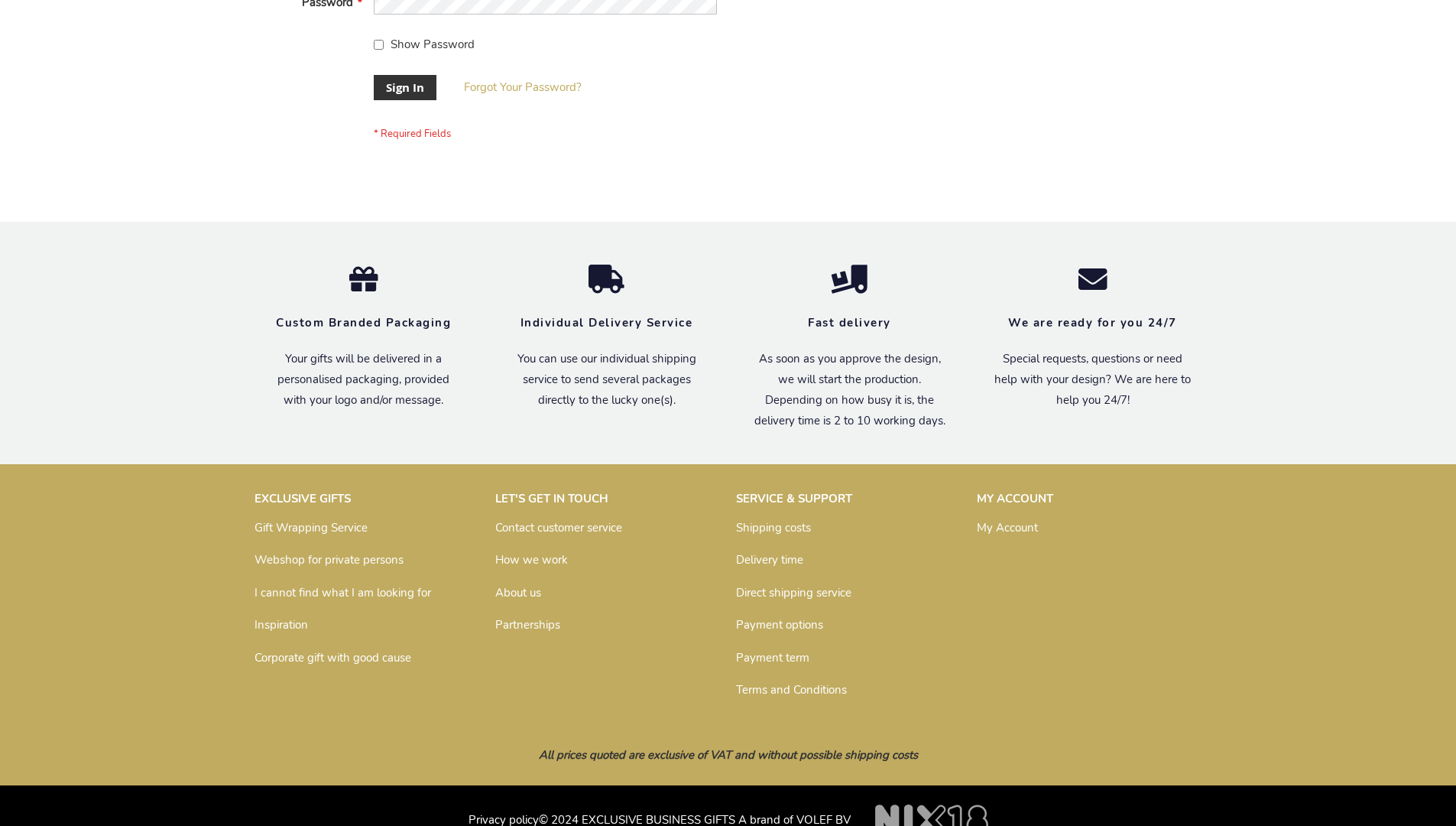
scroll to position [492, 0]
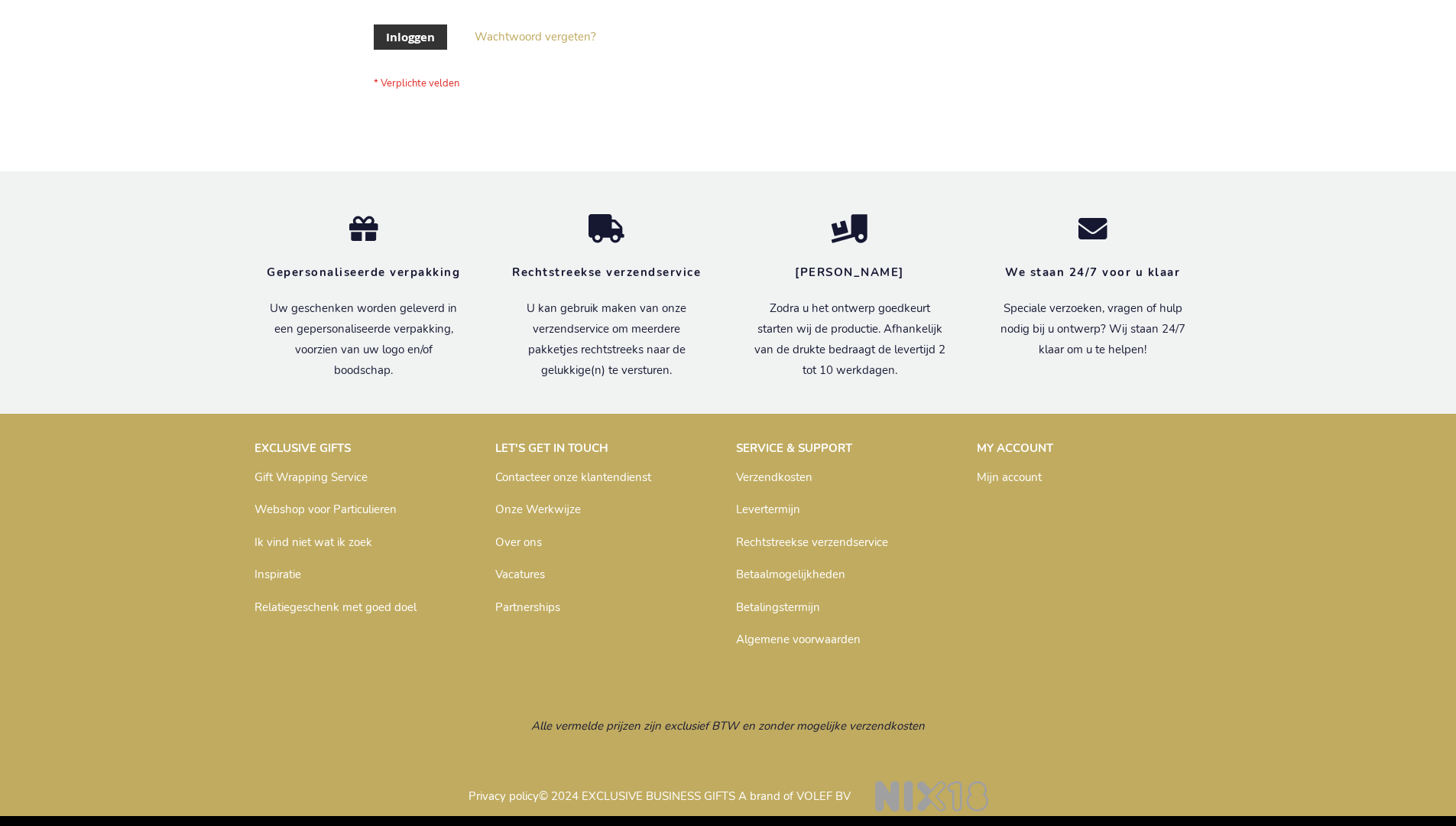
scroll to position [519, 0]
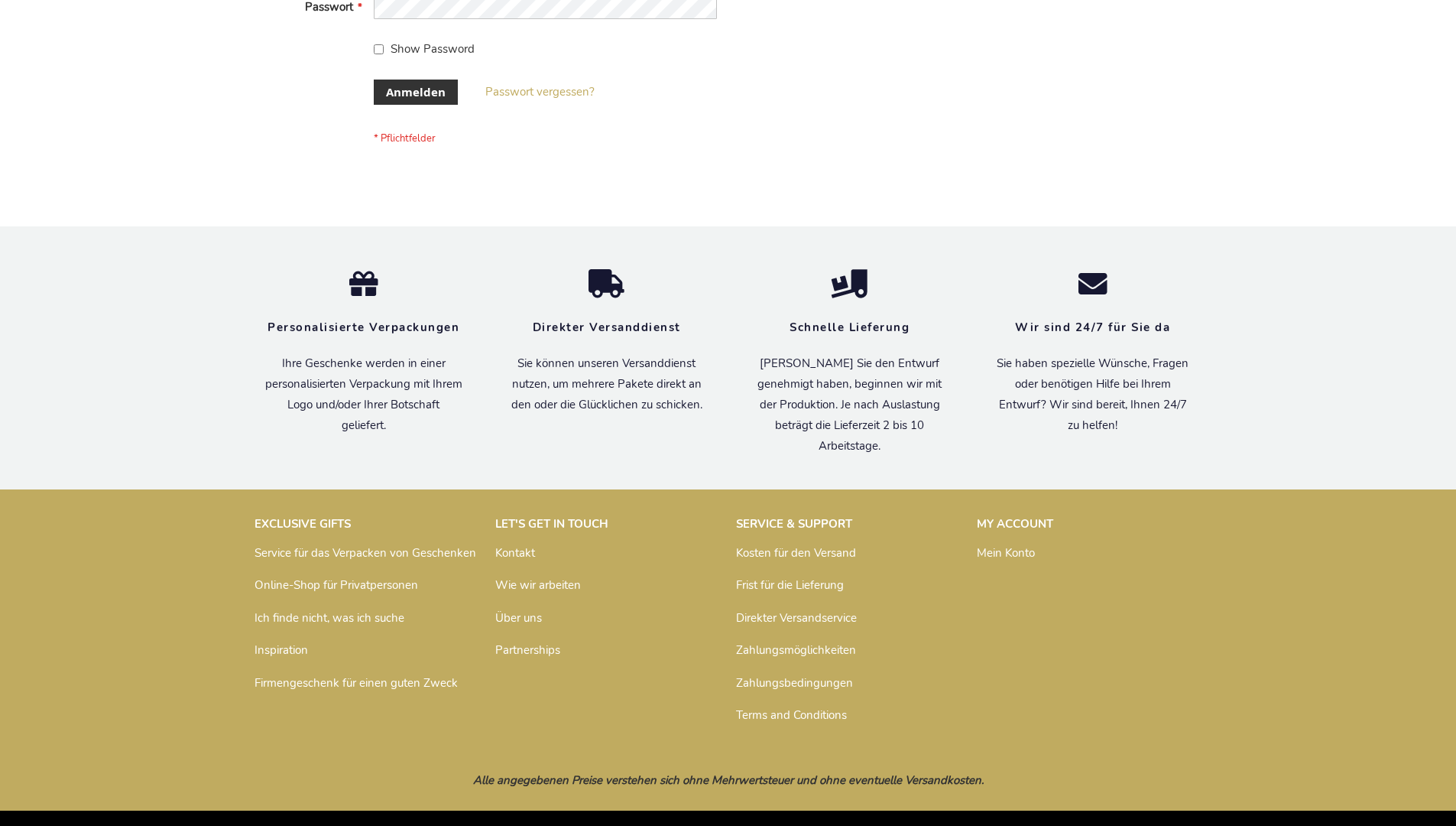
scroll to position [513, 0]
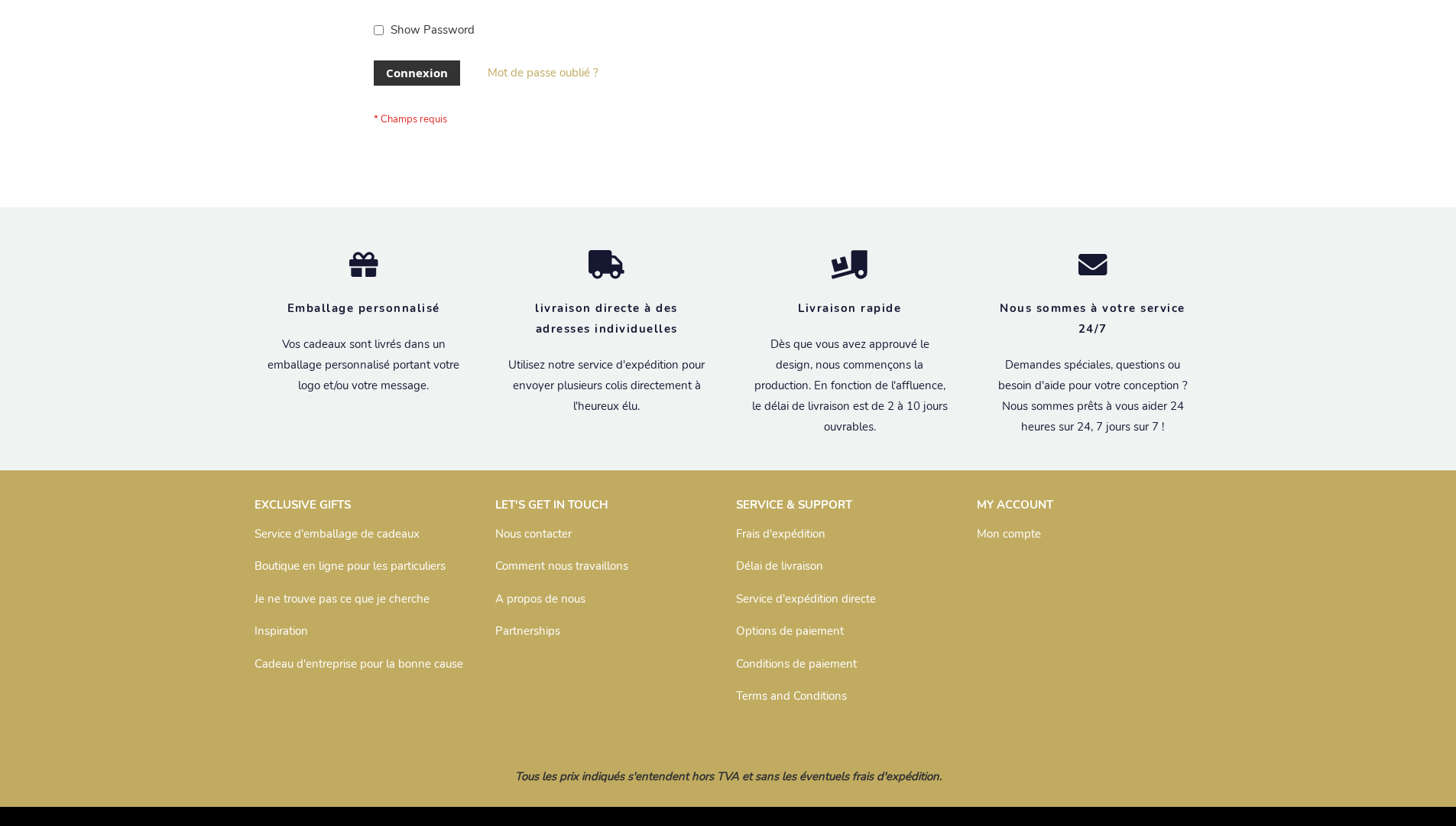
scroll to position [516, 0]
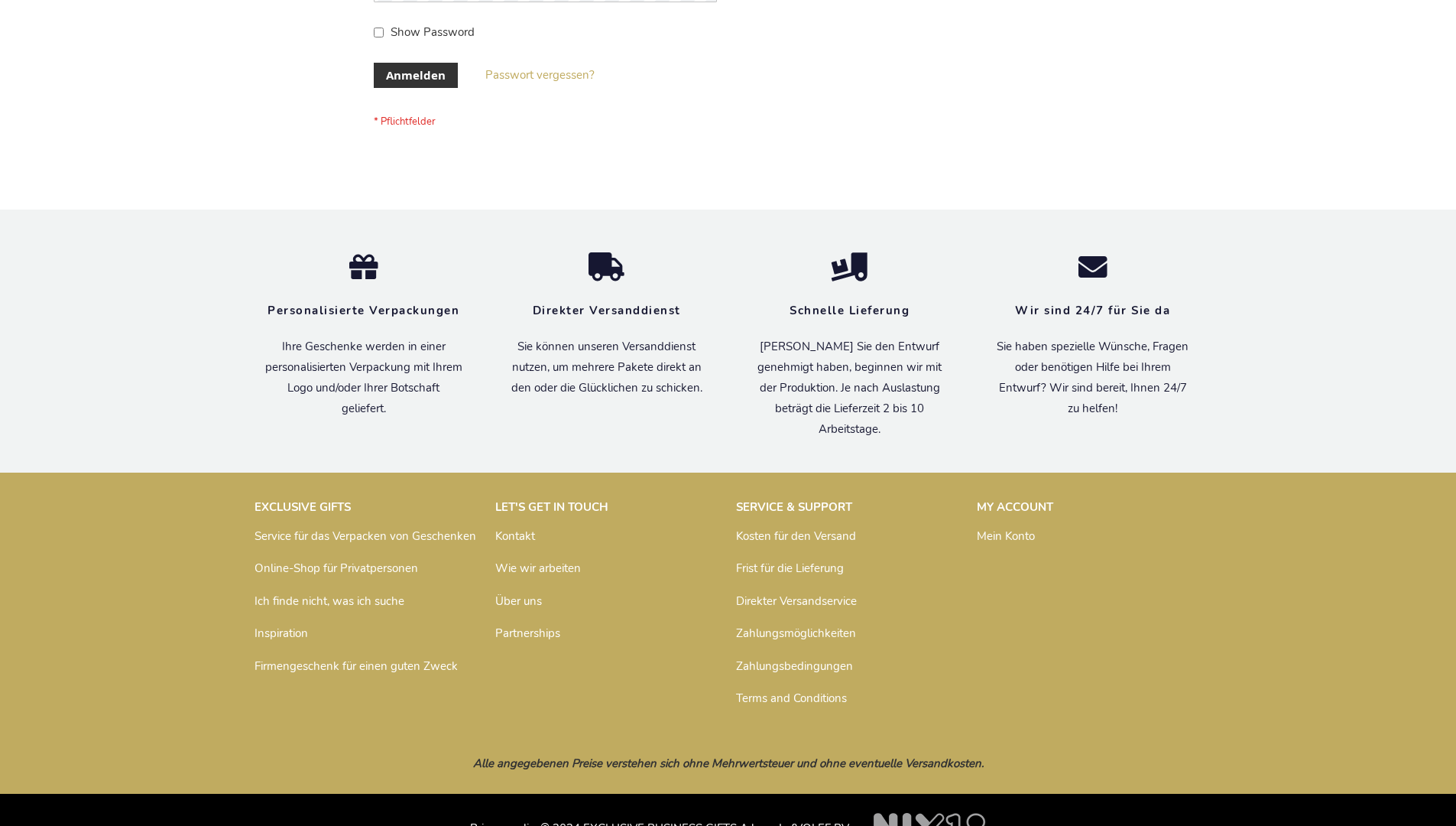
scroll to position [513, 0]
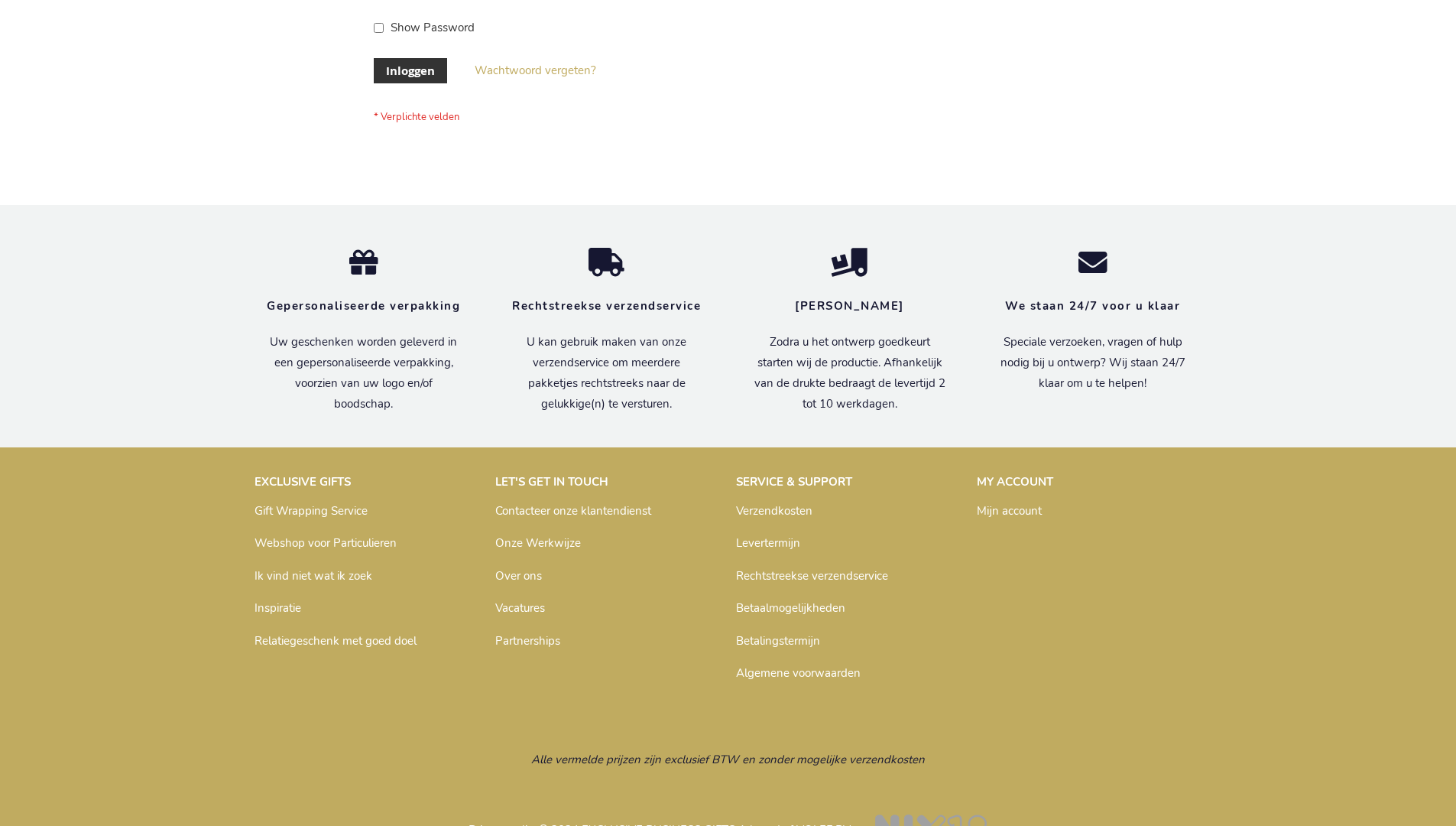
scroll to position [519, 0]
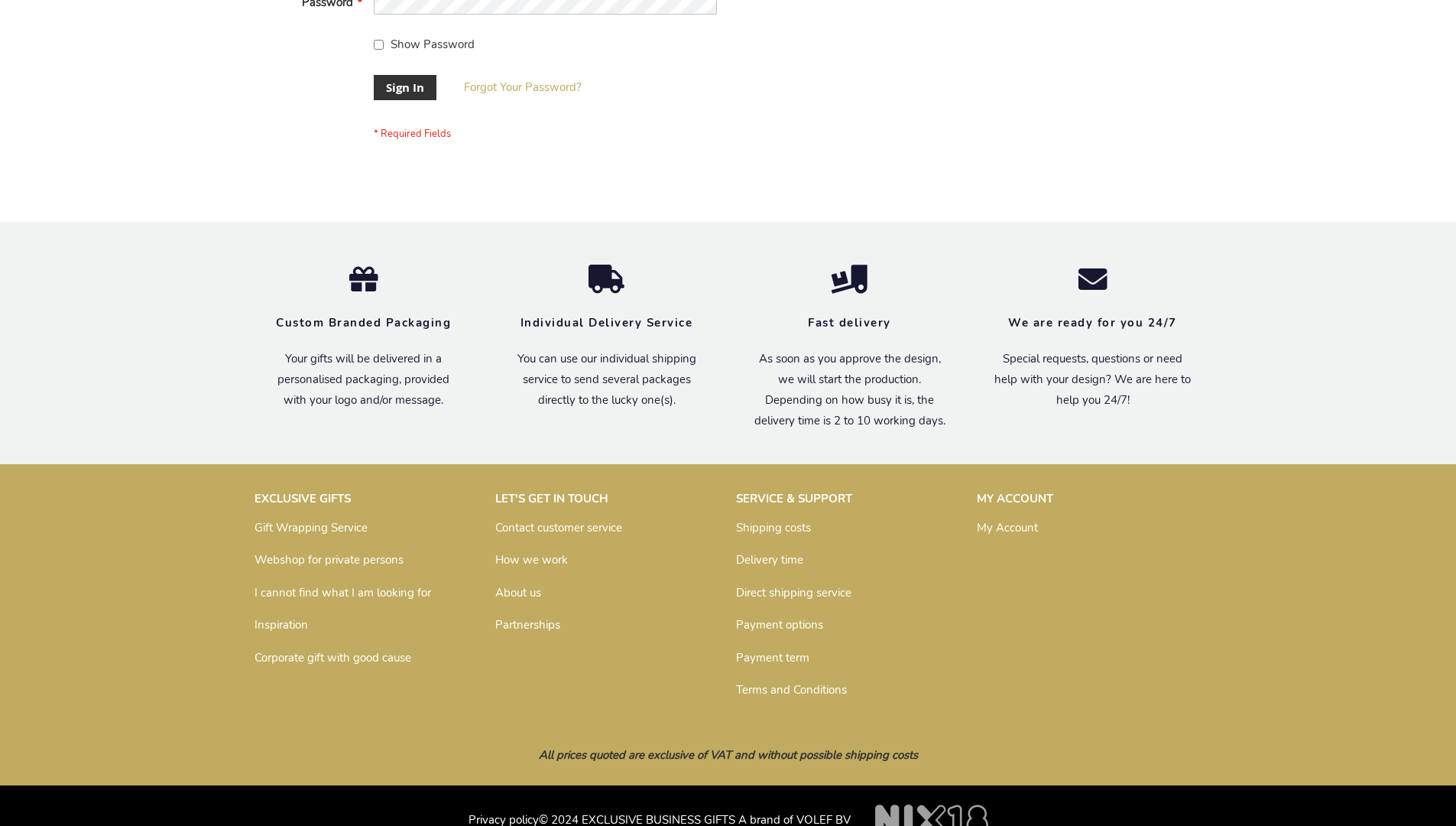
scroll to position [492, 0]
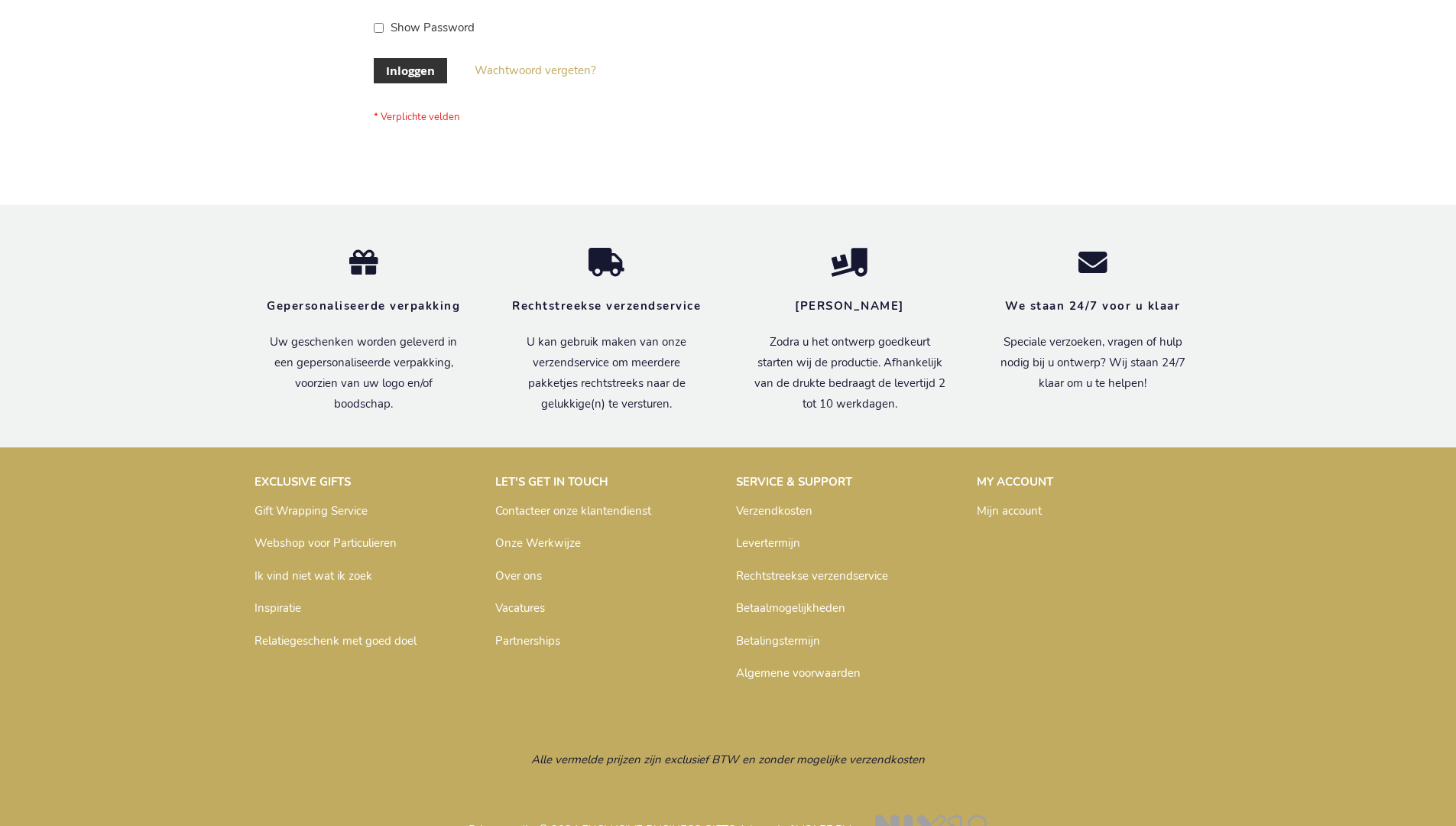
scroll to position [519, 0]
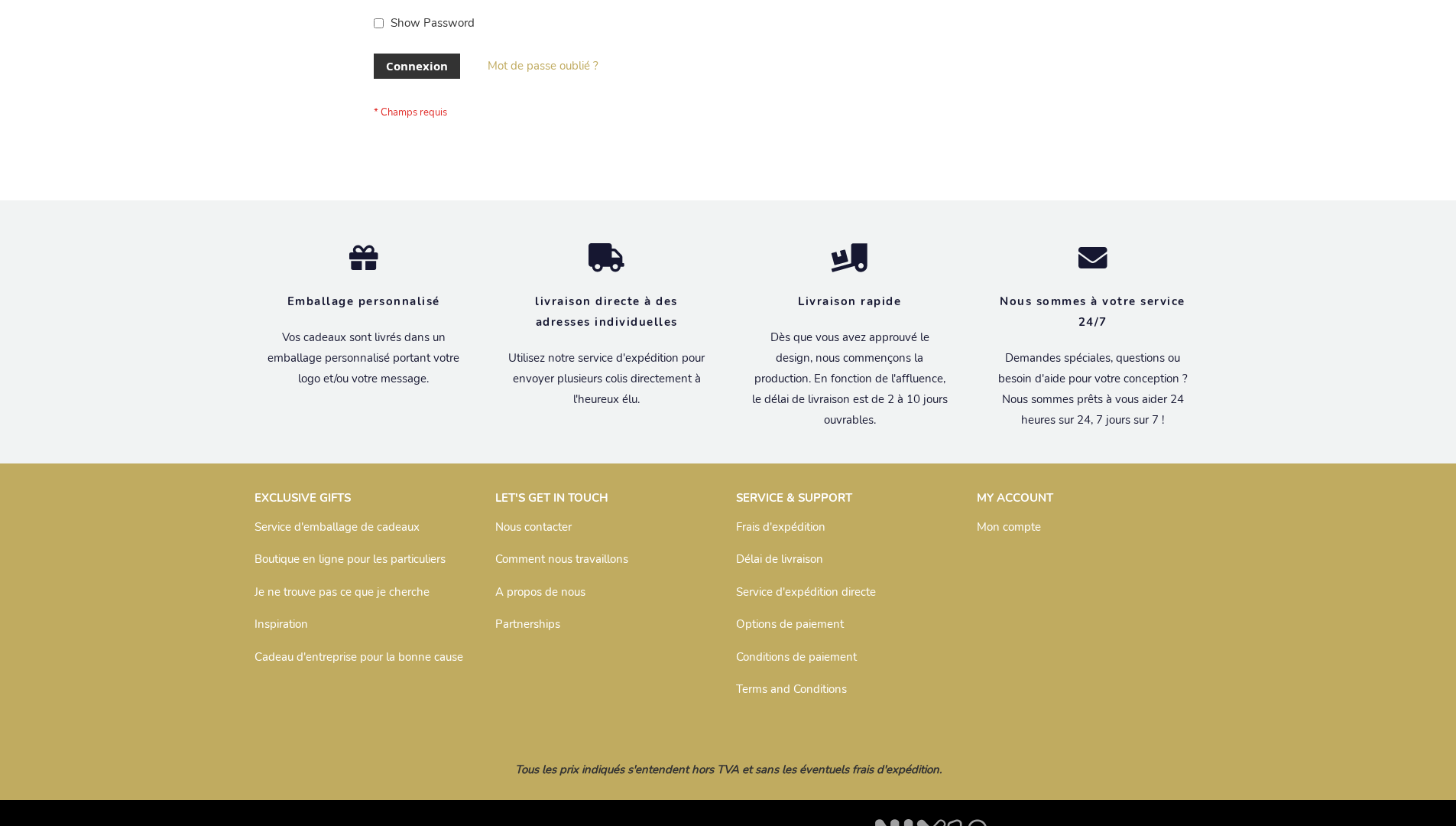
scroll to position [527, 0]
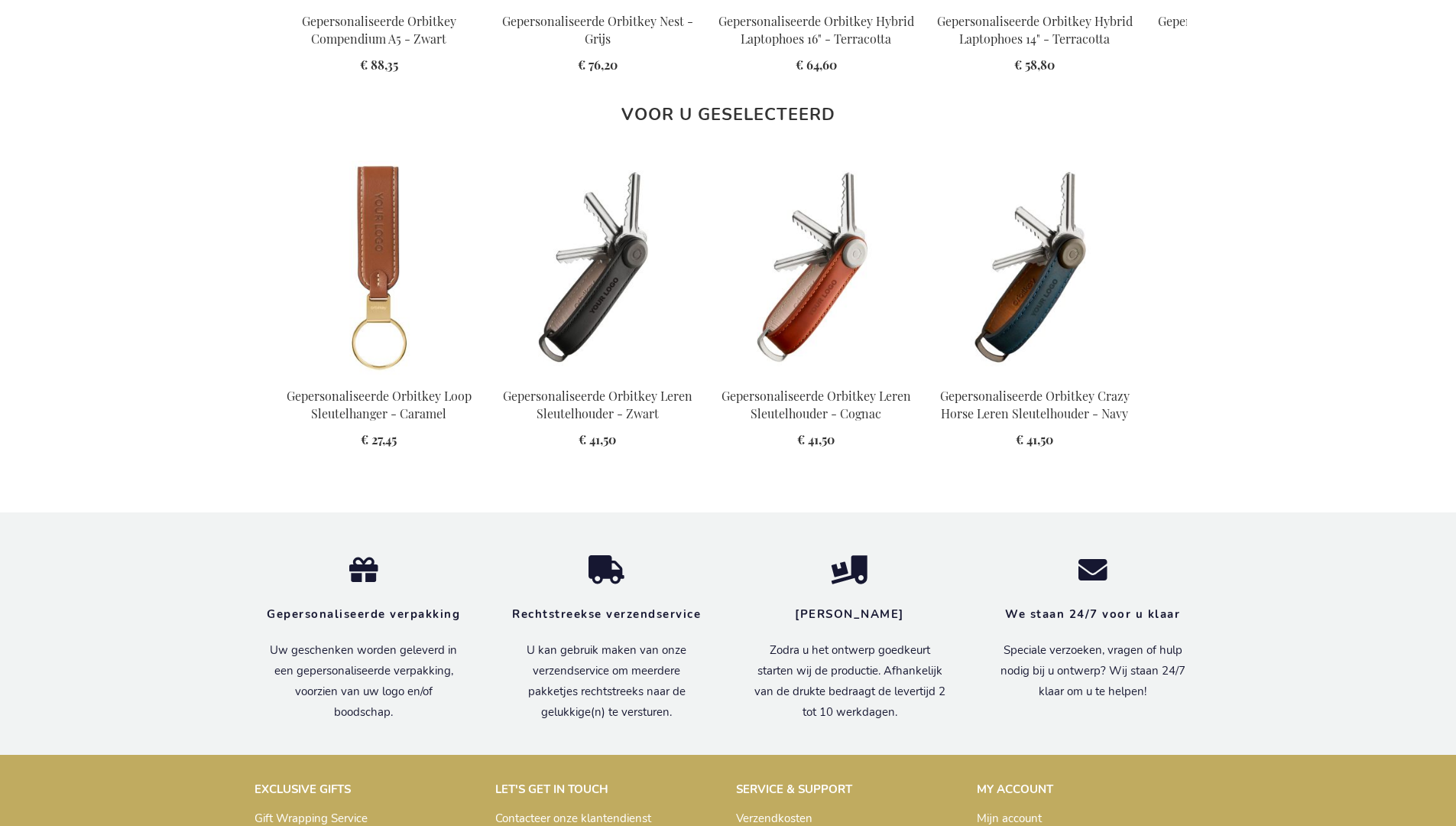
scroll to position [2050, 0]
